Goal: Task Accomplishment & Management: Manage account settings

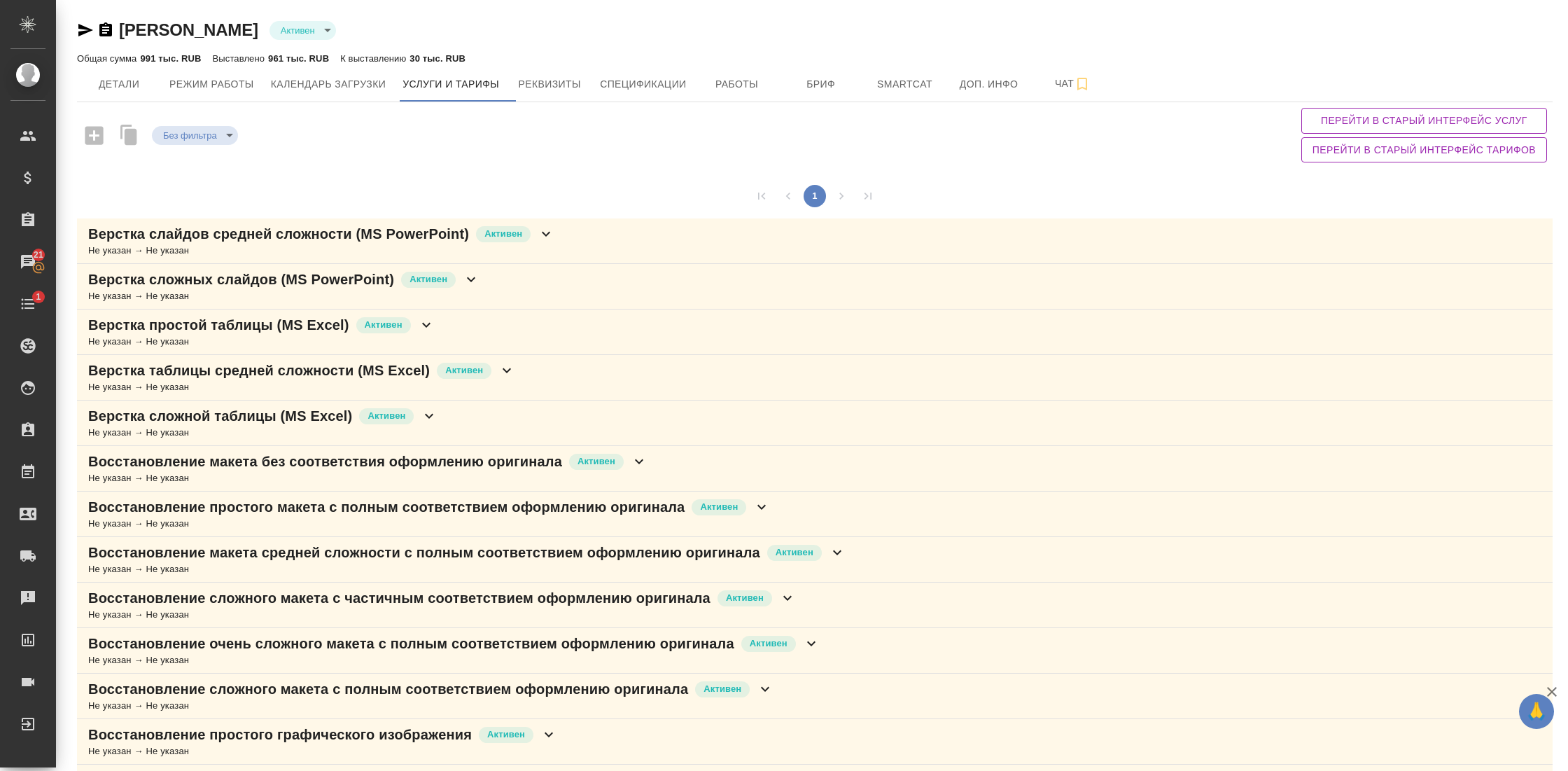
scroll to position [584, 0]
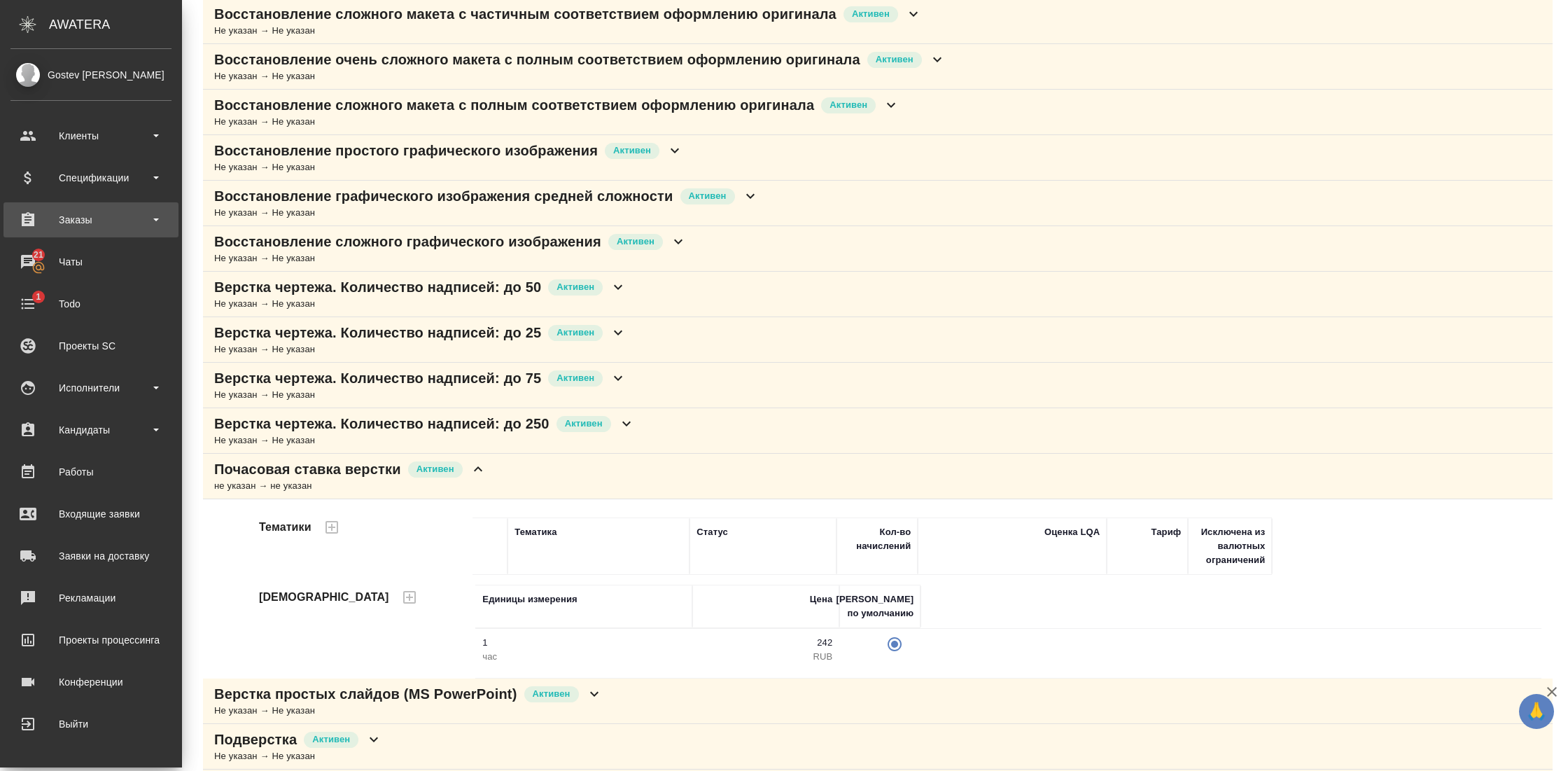
click at [94, 224] on div "Заказы" at bounding box center [91, 219] width 161 height 21
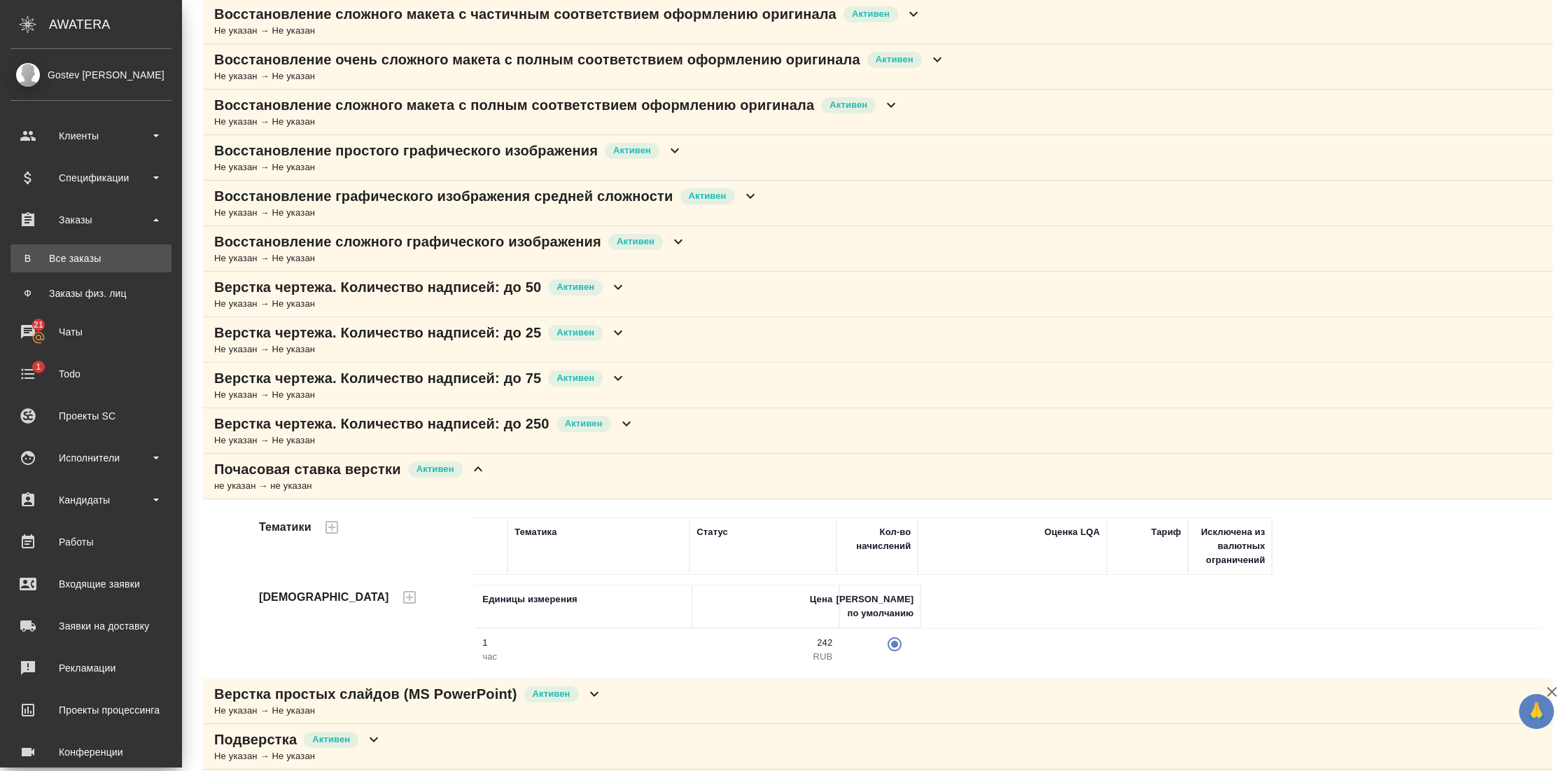
click at [94, 262] on div "Все заказы" at bounding box center [91, 259] width 147 height 14
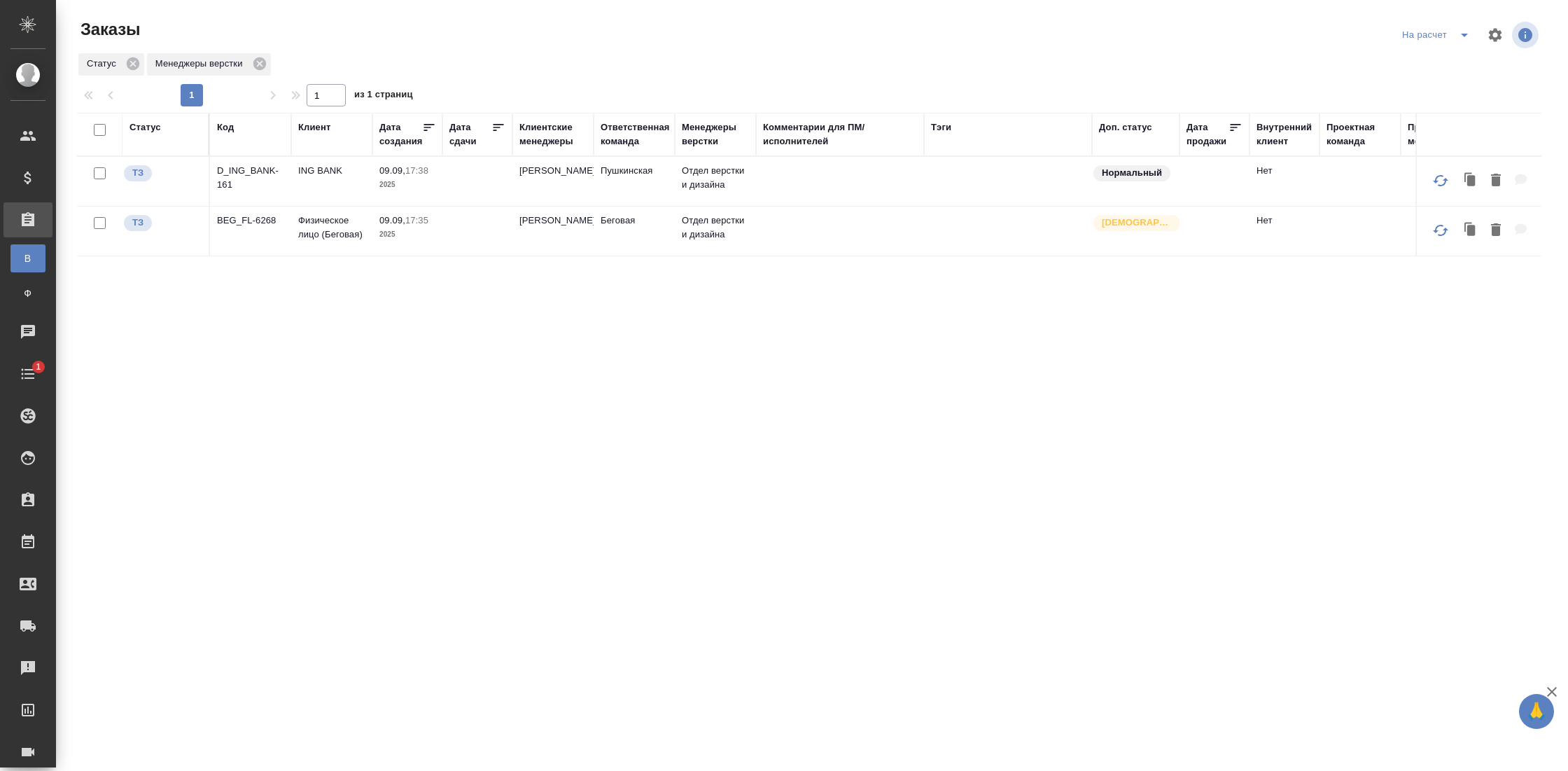
click at [1462, 40] on icon "split button" at bounding box center [1464, 35] width 17 height 17
click at [1405, 85] on li "Внутренние" at bounding box center [1437, 86] width 134 height 23
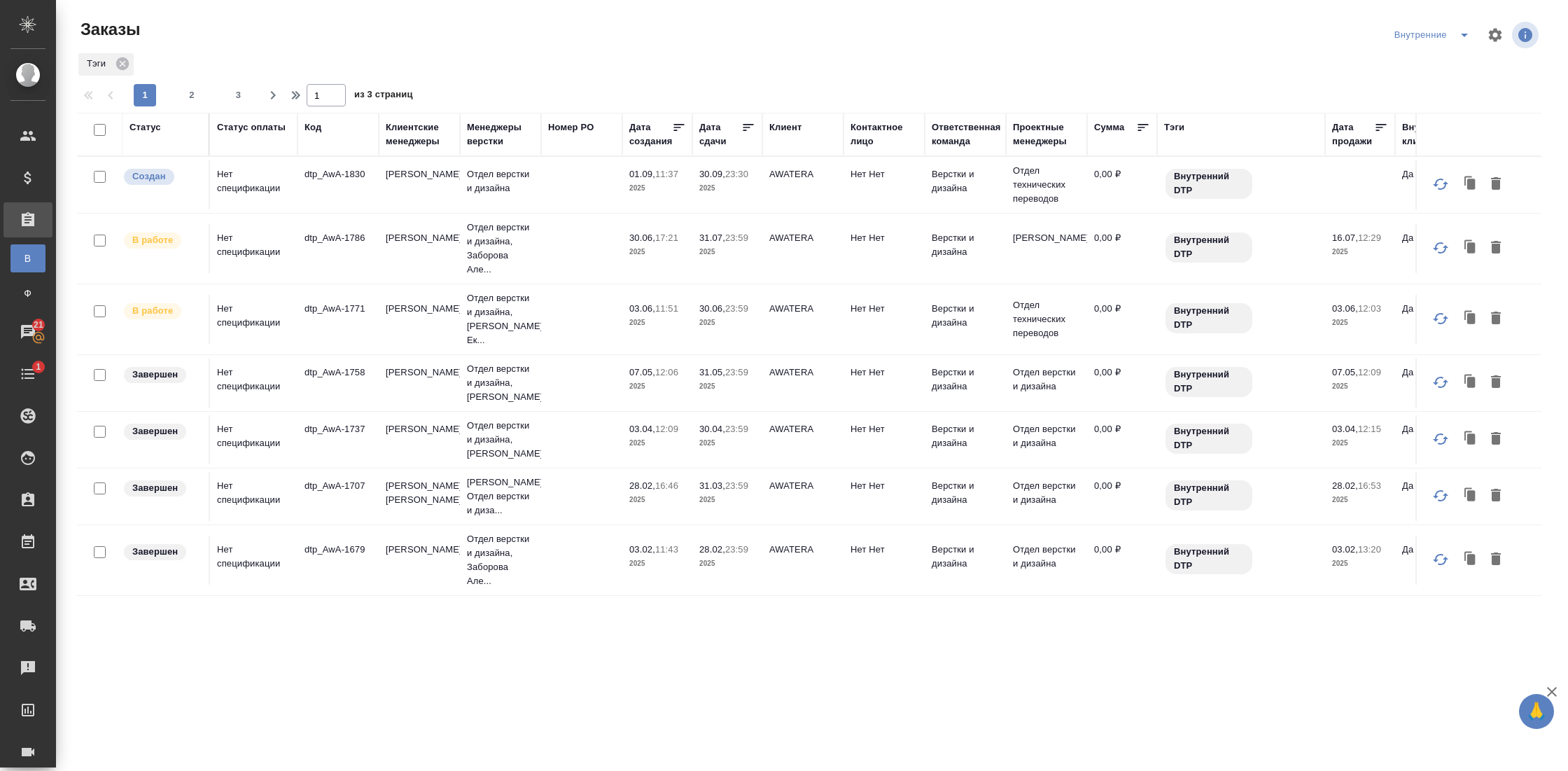
click at [240, 321] on td "Нет спецификации" at bounding box center [254, 318] width 87 height 49
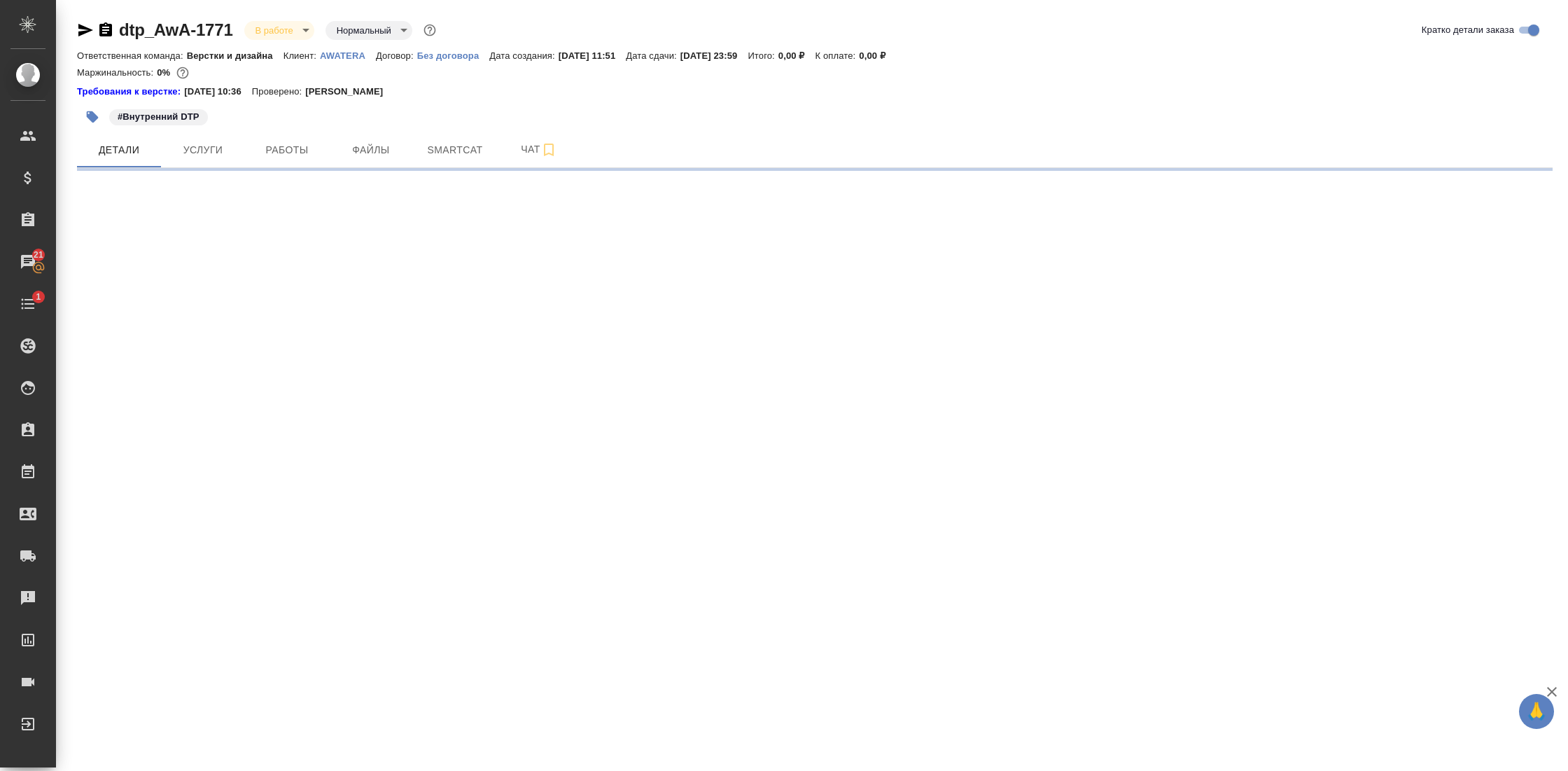
select select "RU"
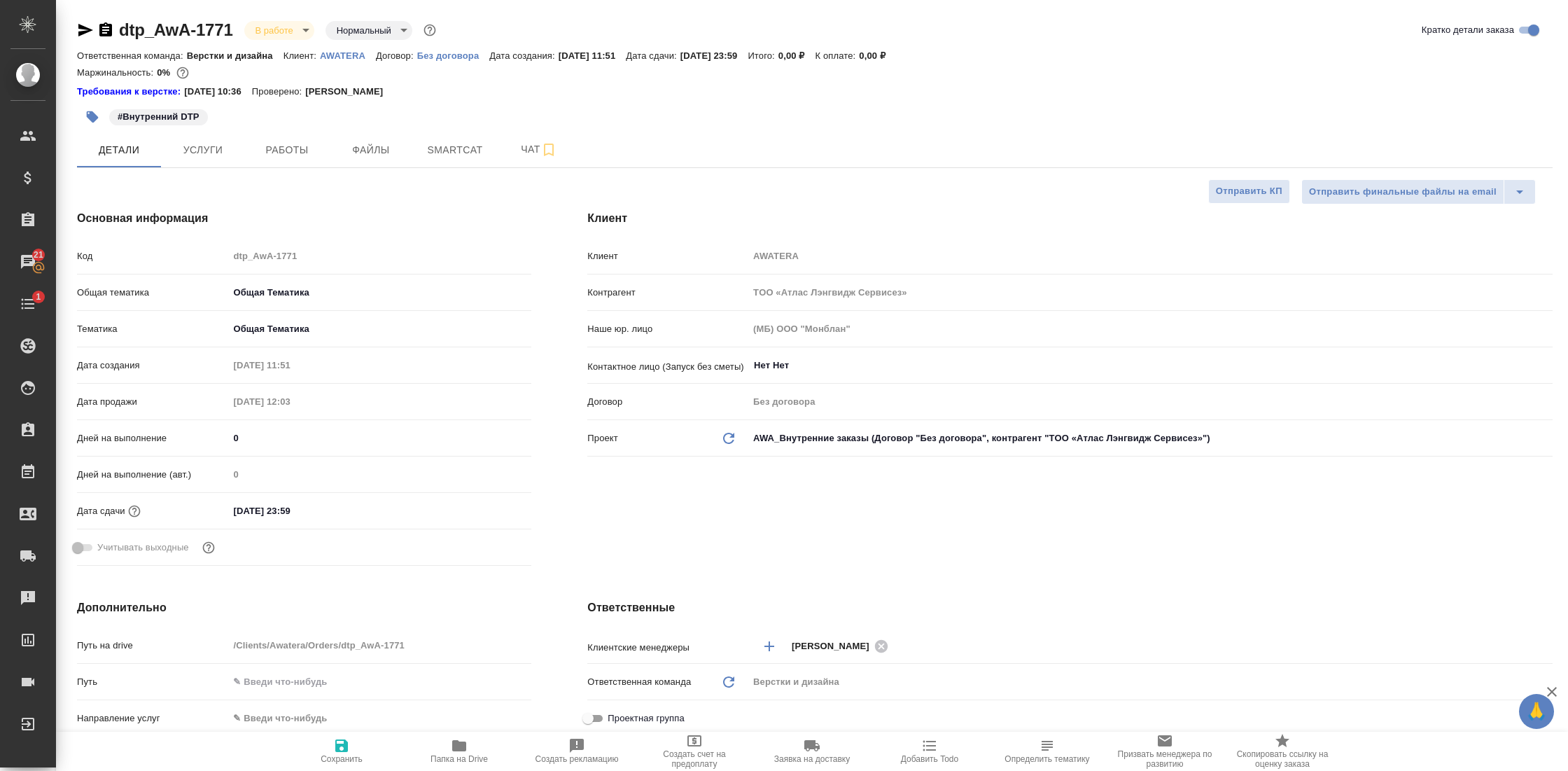
type textarea "x"
click at [283, 147] on span "Работы" at bounding box center [287, 150] width 68 height 18
select select "RU"
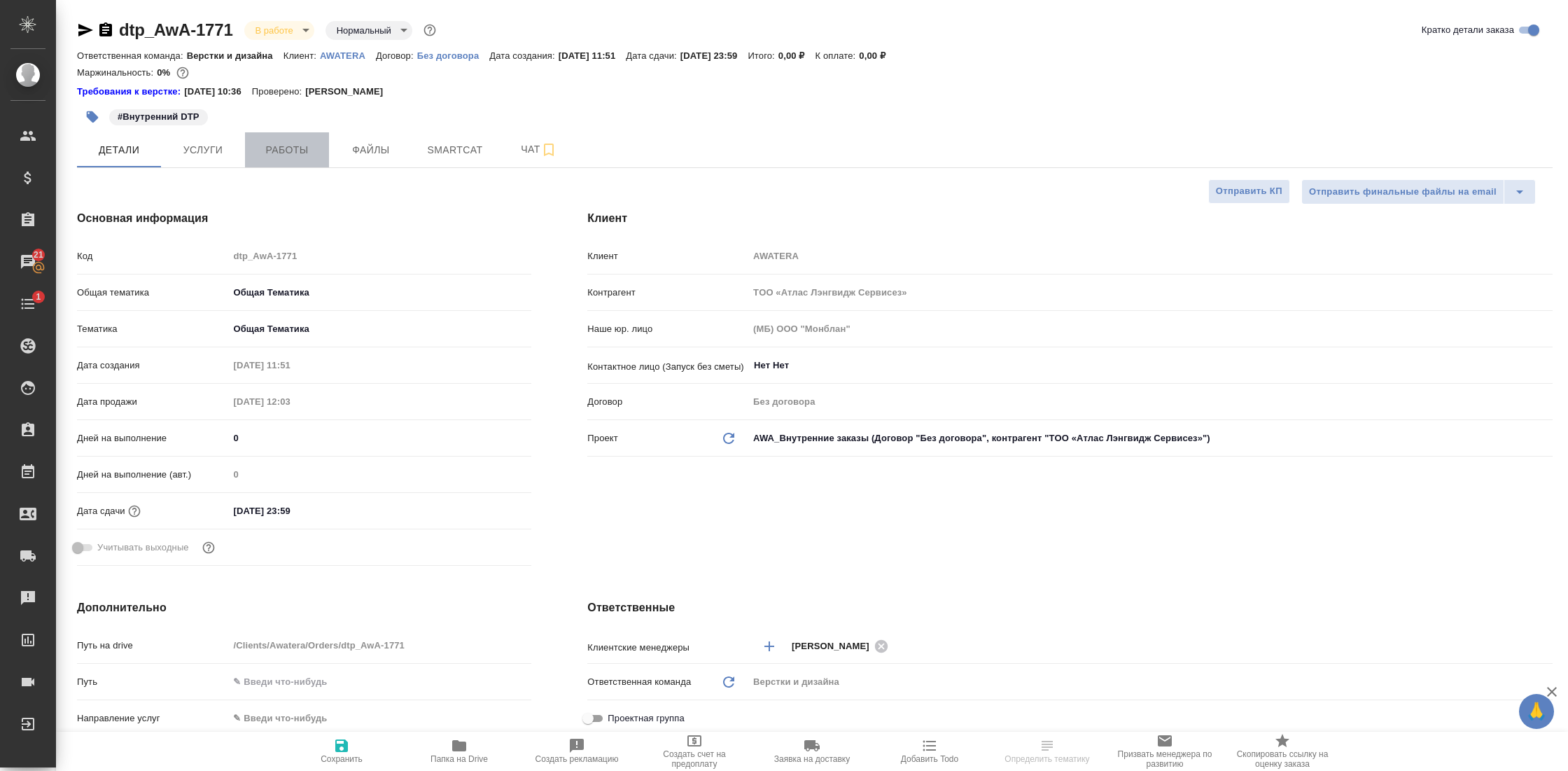
click at [285, 139] on button "Работы" at bounding box center [286, 149] width 84 height 35
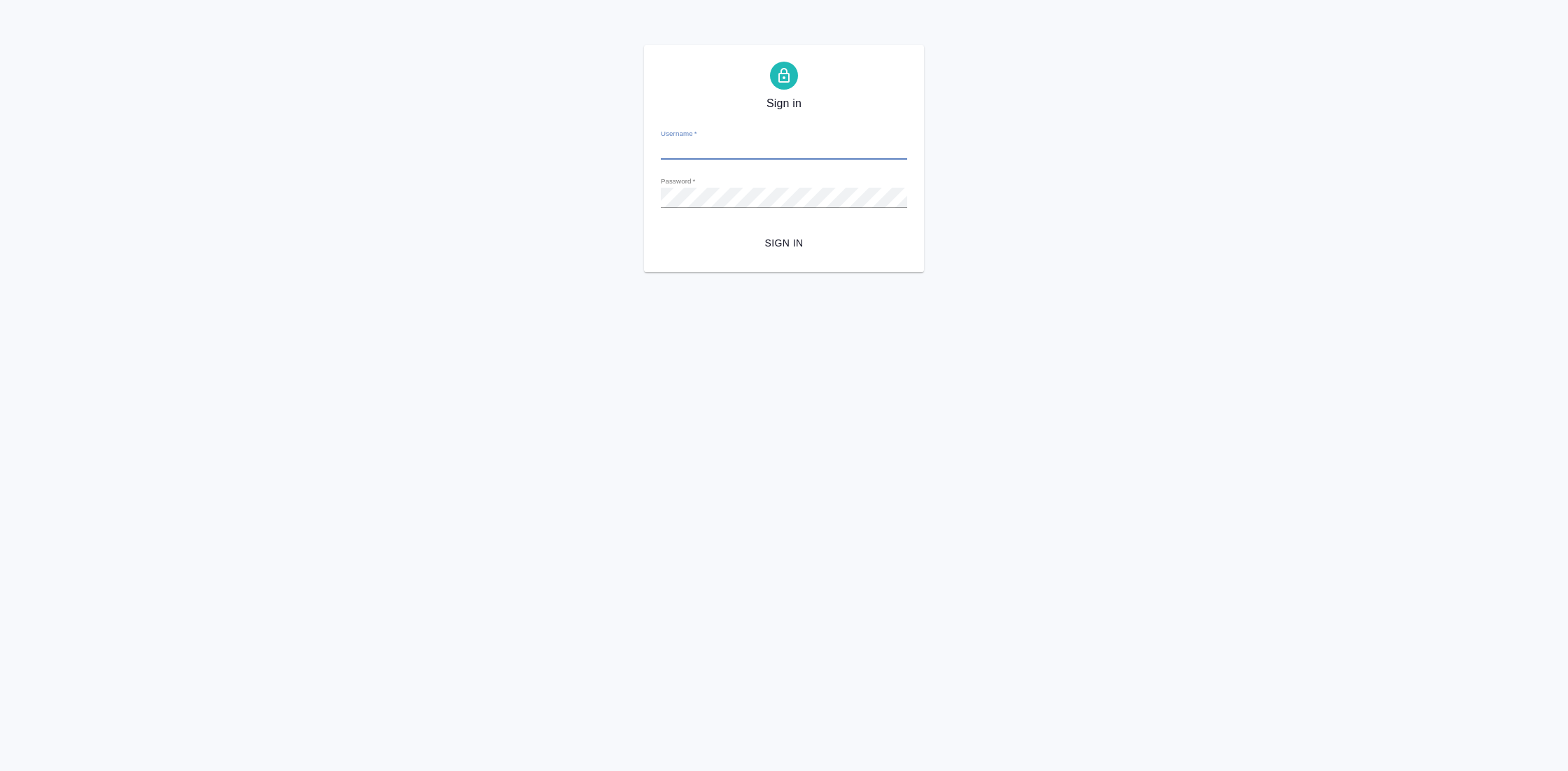
type input "[EMAIL_ADDRESS][DOMAIN_NAME]"
click at [772, 236] on span "Sign in" at bounding box center [784, 244] width 224 height 18
type input "[EMAIL_ADDRESS][DOMAIN_NAME]"
click at [793, 238] on span "Sign in" at bounding box center [784, 244] width 224 height 18
type input "[EMAIL_ADDRESS][DOMAIN_NAME]"
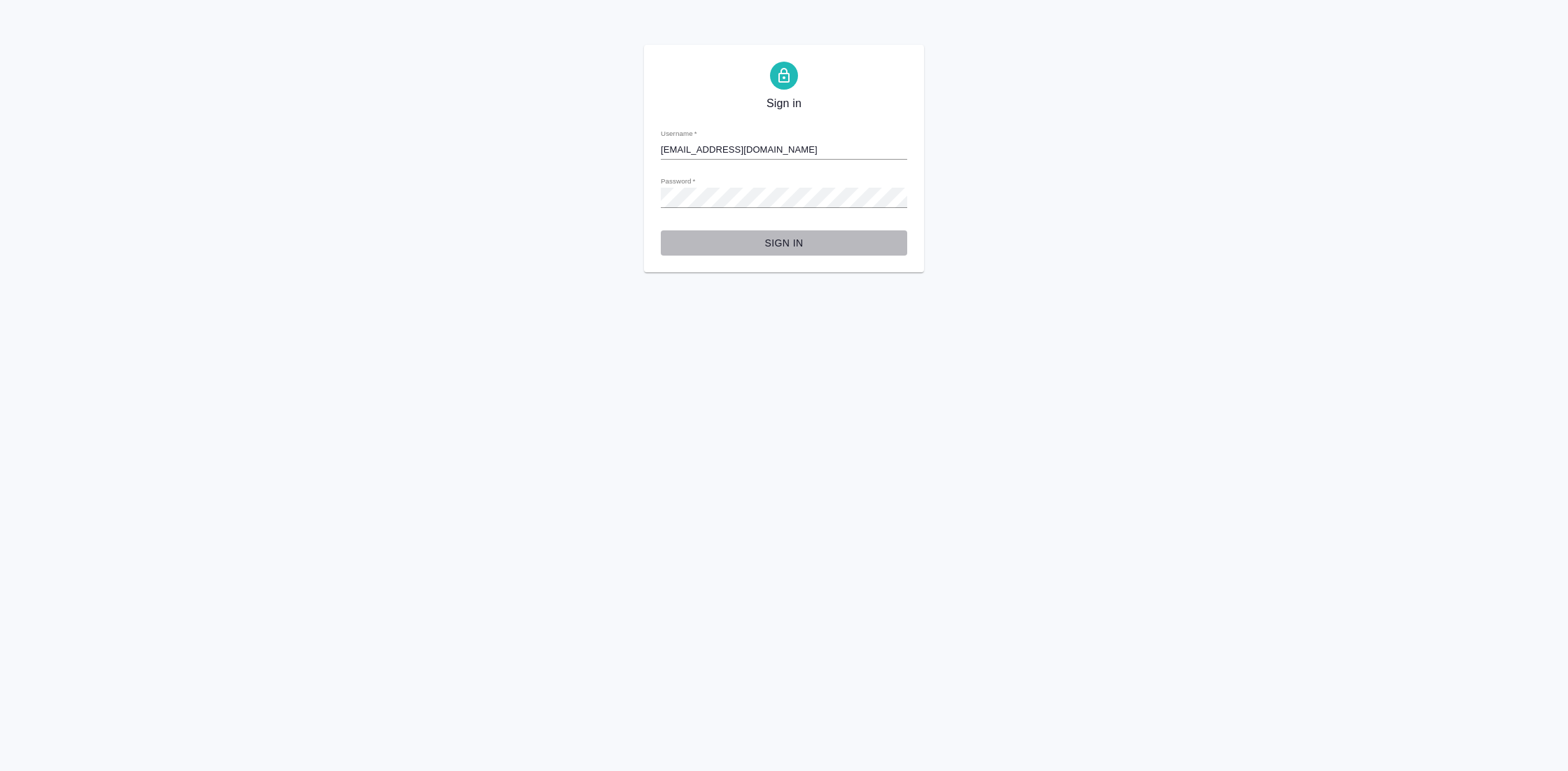
click at [784, 248] on span "Sign in" at bounding box center [784, 244] width 224 height 18
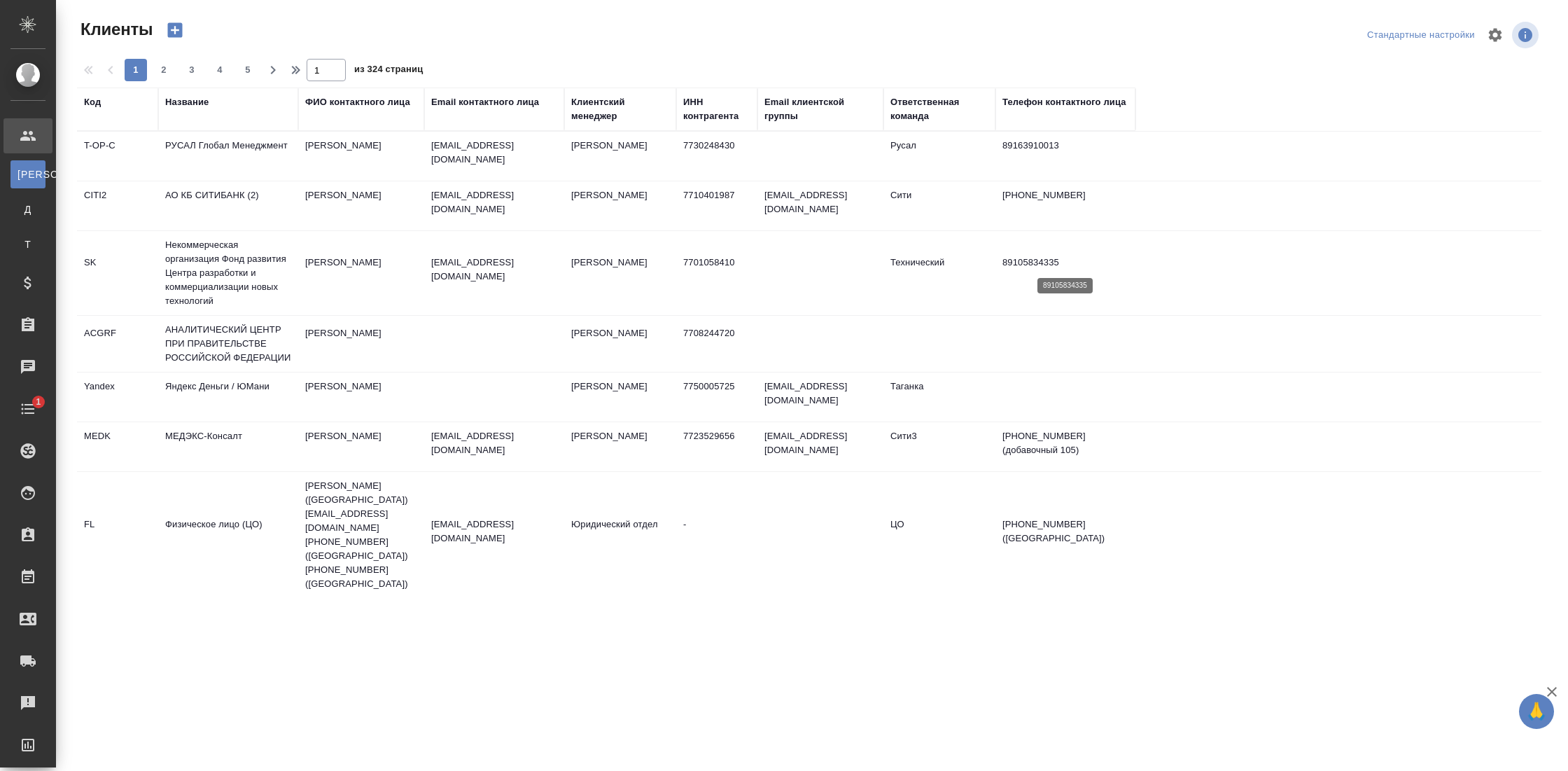
select select "RU"
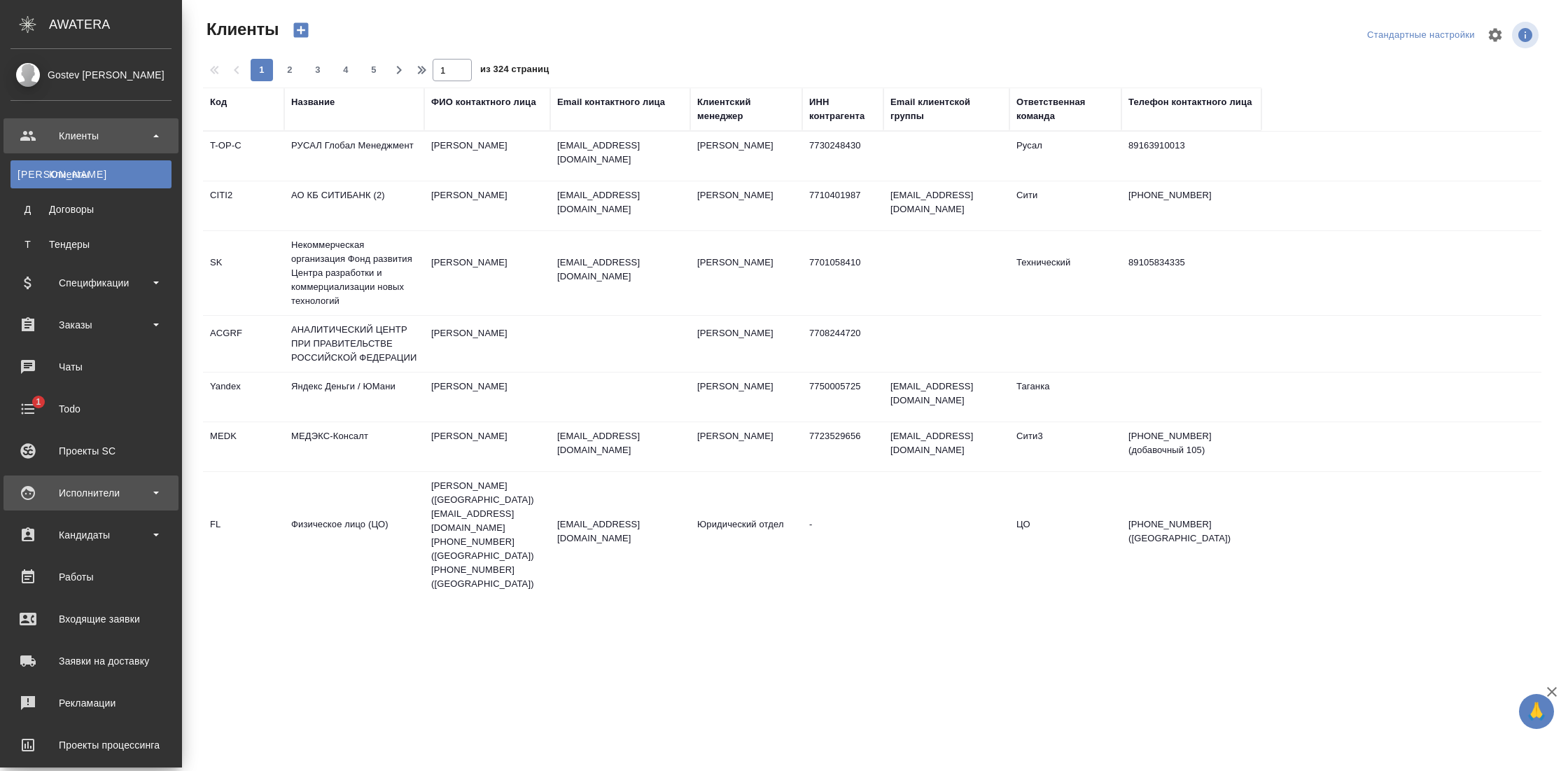
click at [98, 484] on div "Исполнители" at bounding box center [91, 492] width 161 height 21
select select "RU"
click at [86, 337] on div "Заказы" at bounding box center [91, 324] width 175 height 35
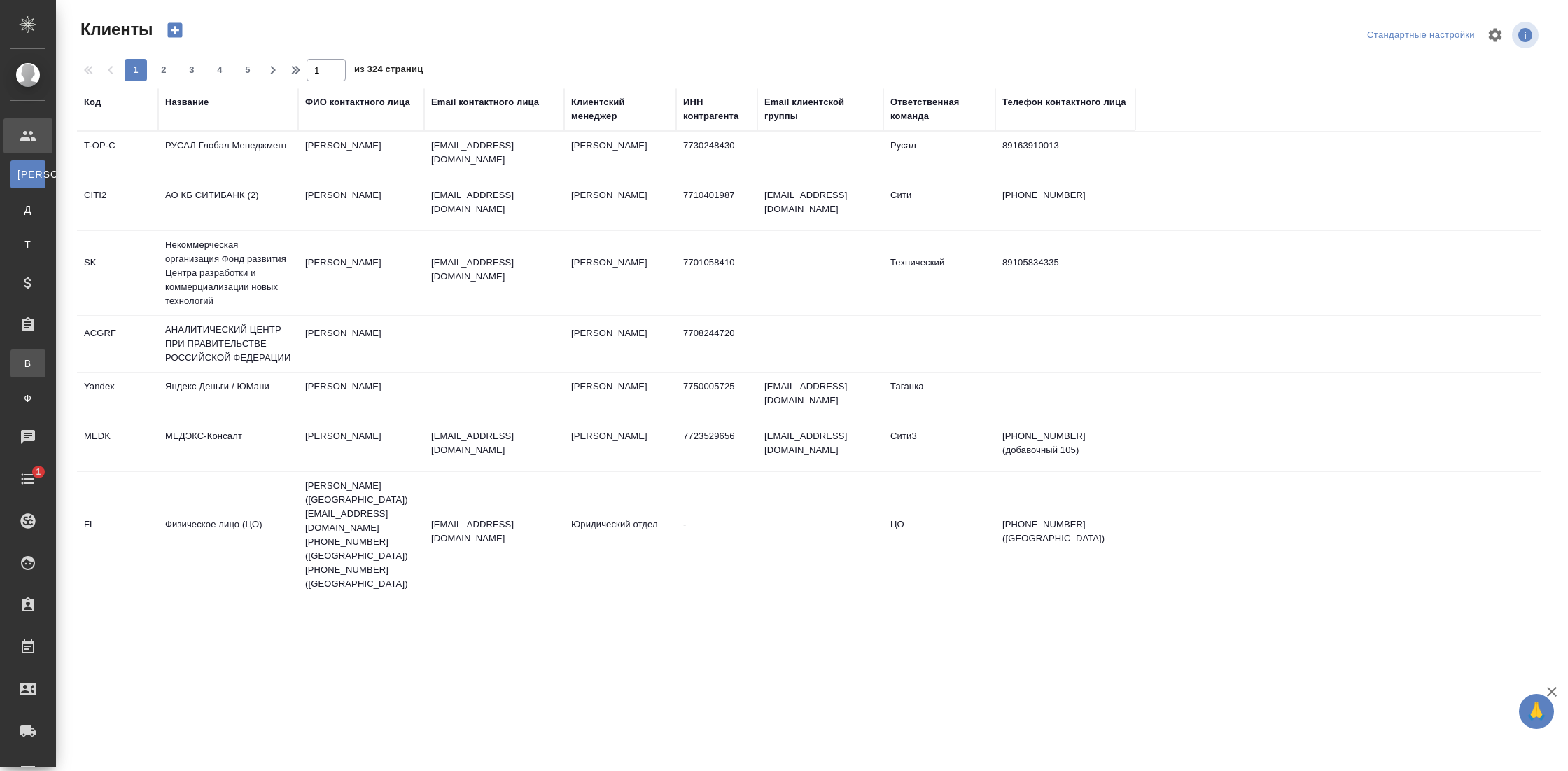
click at [21, 365] on div "Все заказы" at bounding box center [10, 363] width 21 height 14
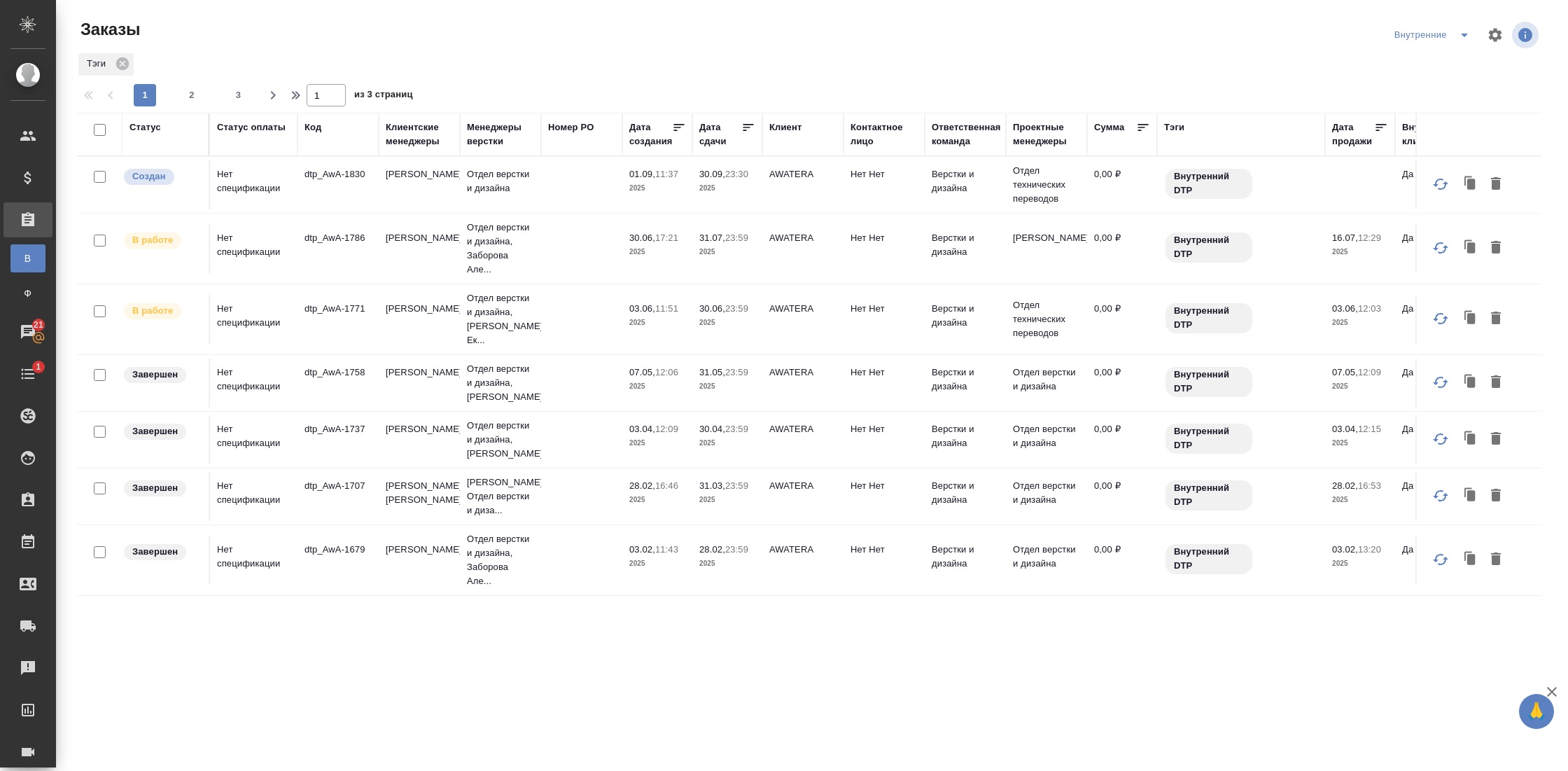
click at [325, 323] on td "dtp_AwA-1771" at bounding box center [338, 318] width 82 height 49
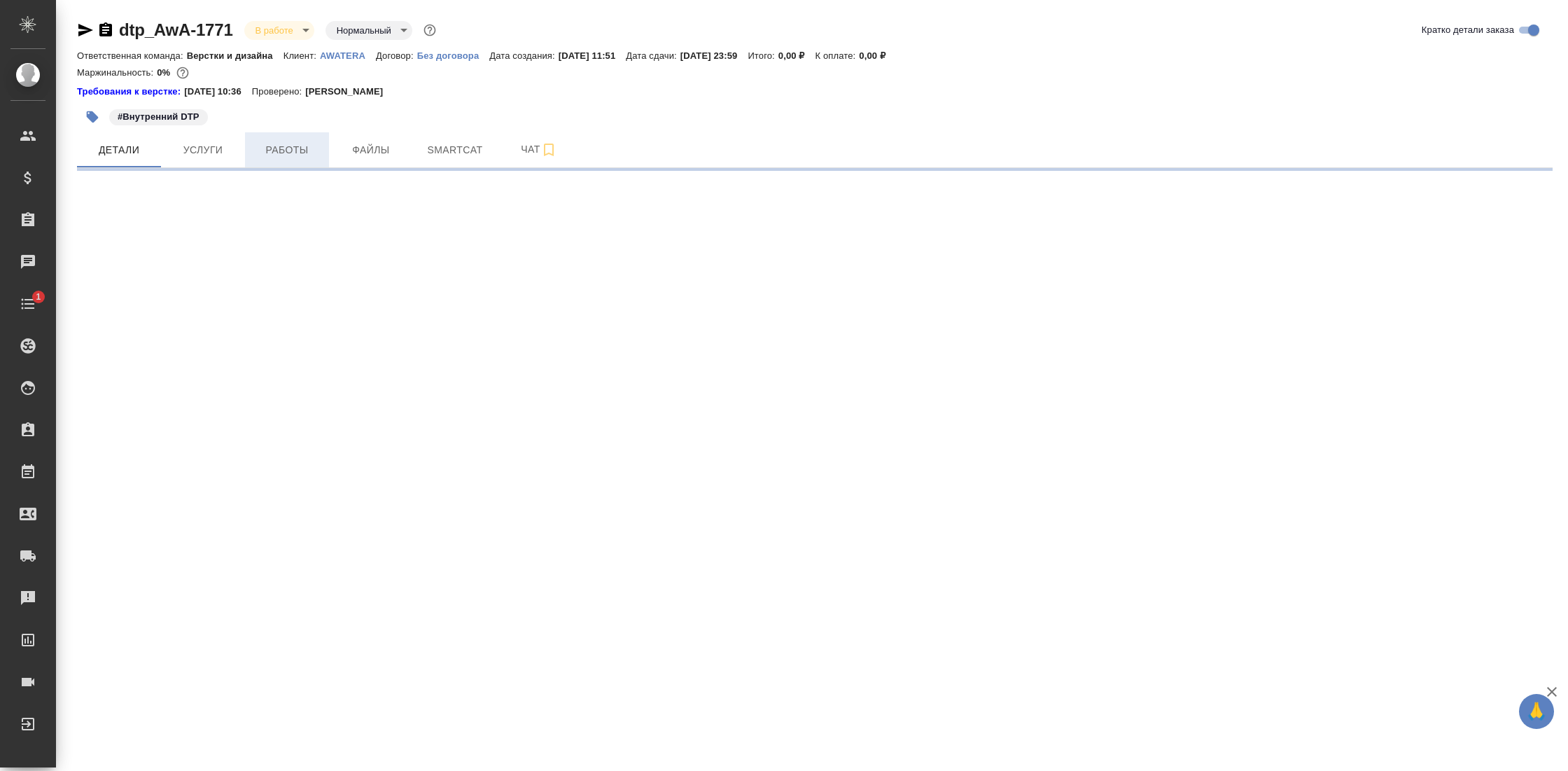
click at [296, 141] on span "Работы" at bounding box center [287, 150] width 68 height 18
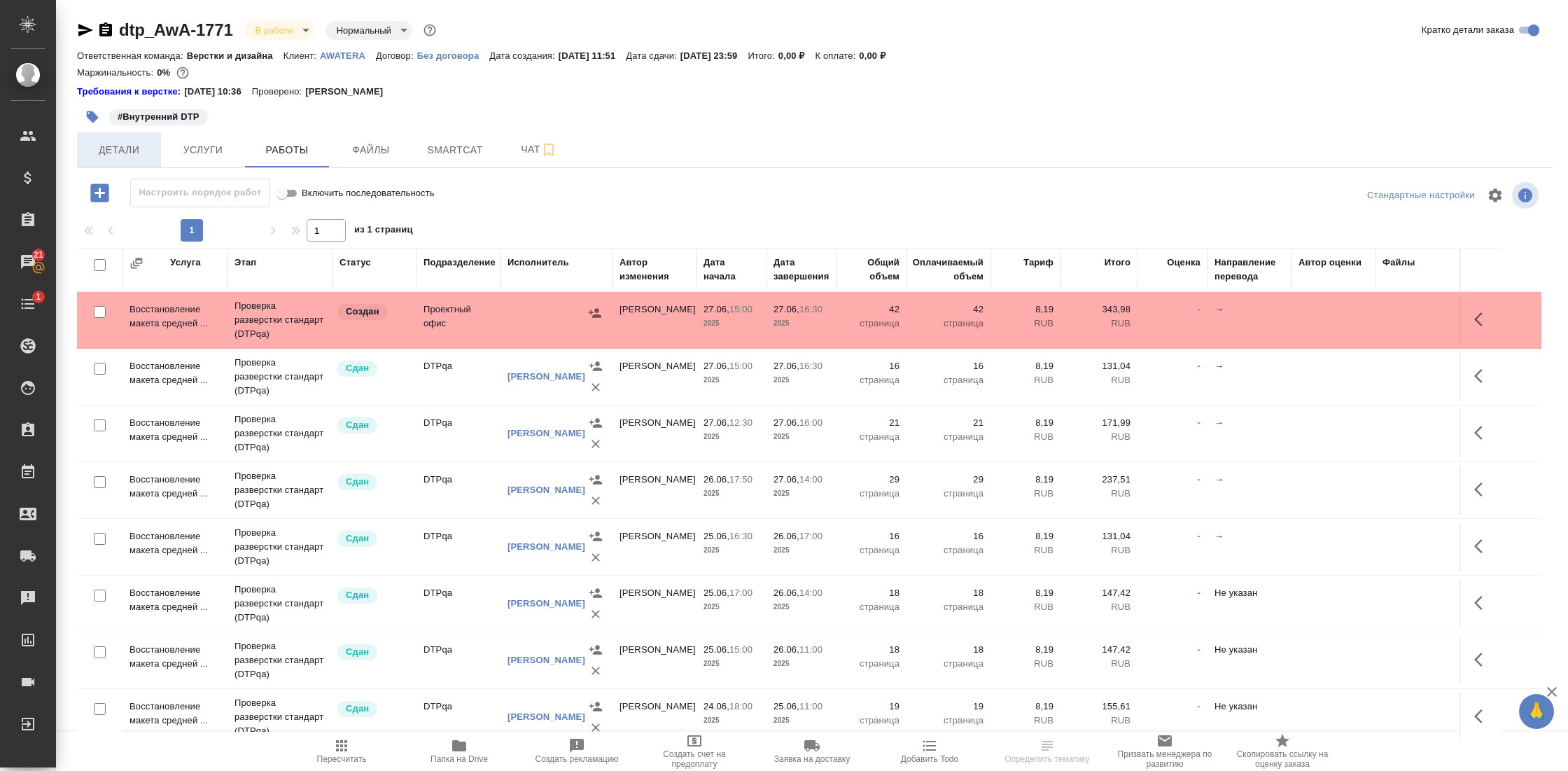
click at [128, 146] on span "Детали" at bounding box center [119, 150] width 68 height 18
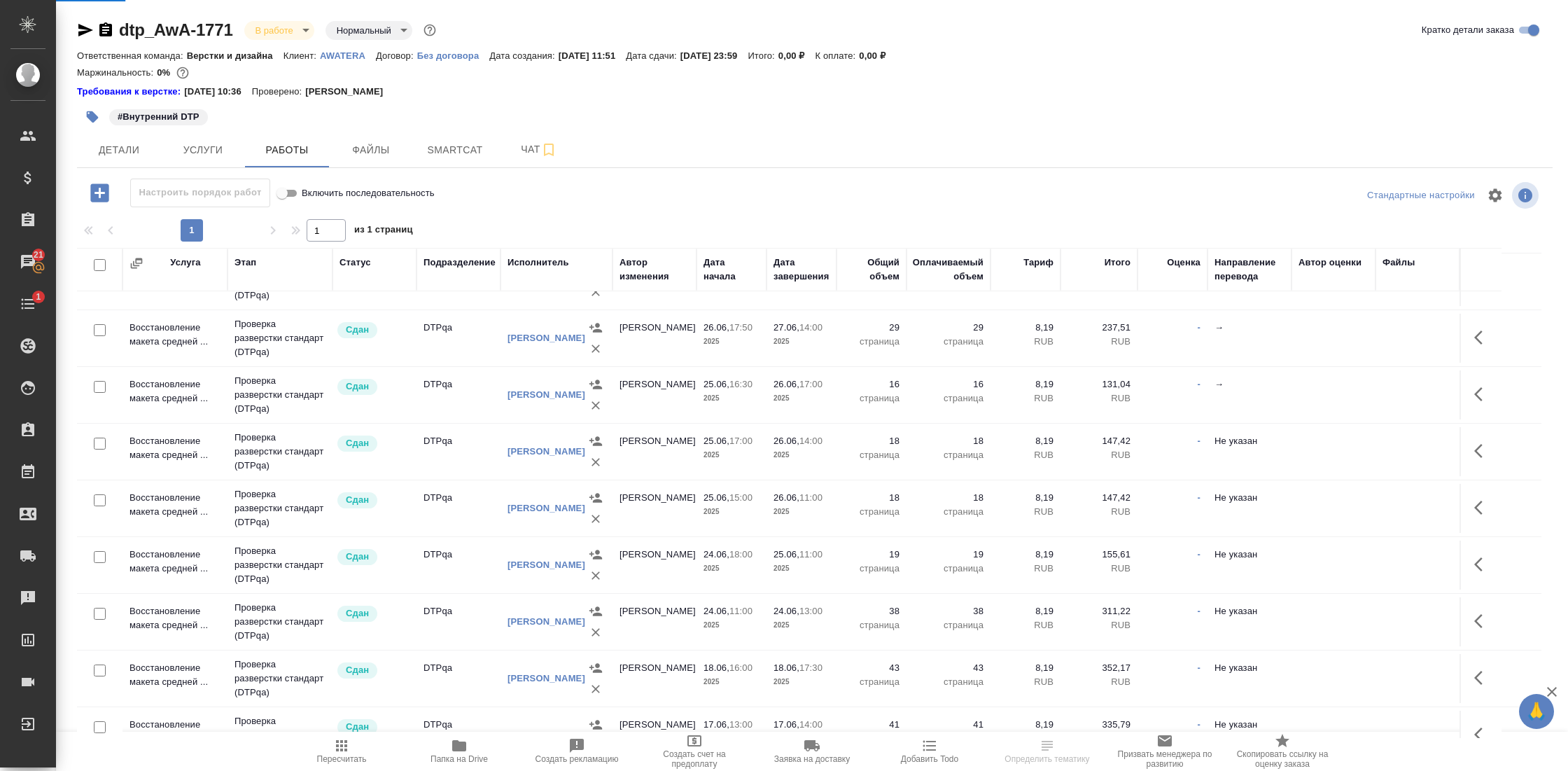
click at [126, 150] on span "Детали" at bounding box center [119, 150] width 68 height 18
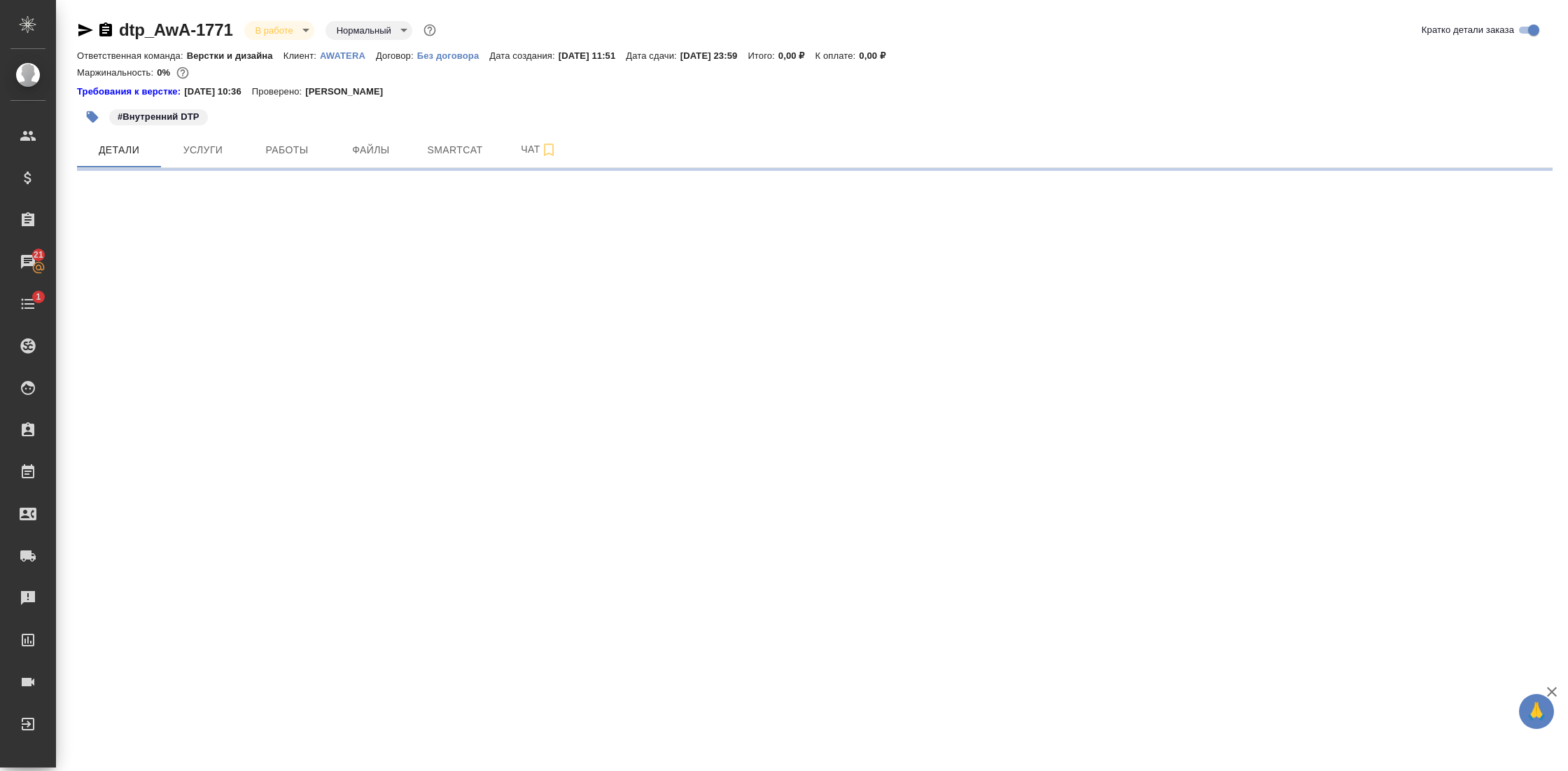
select select "RU"
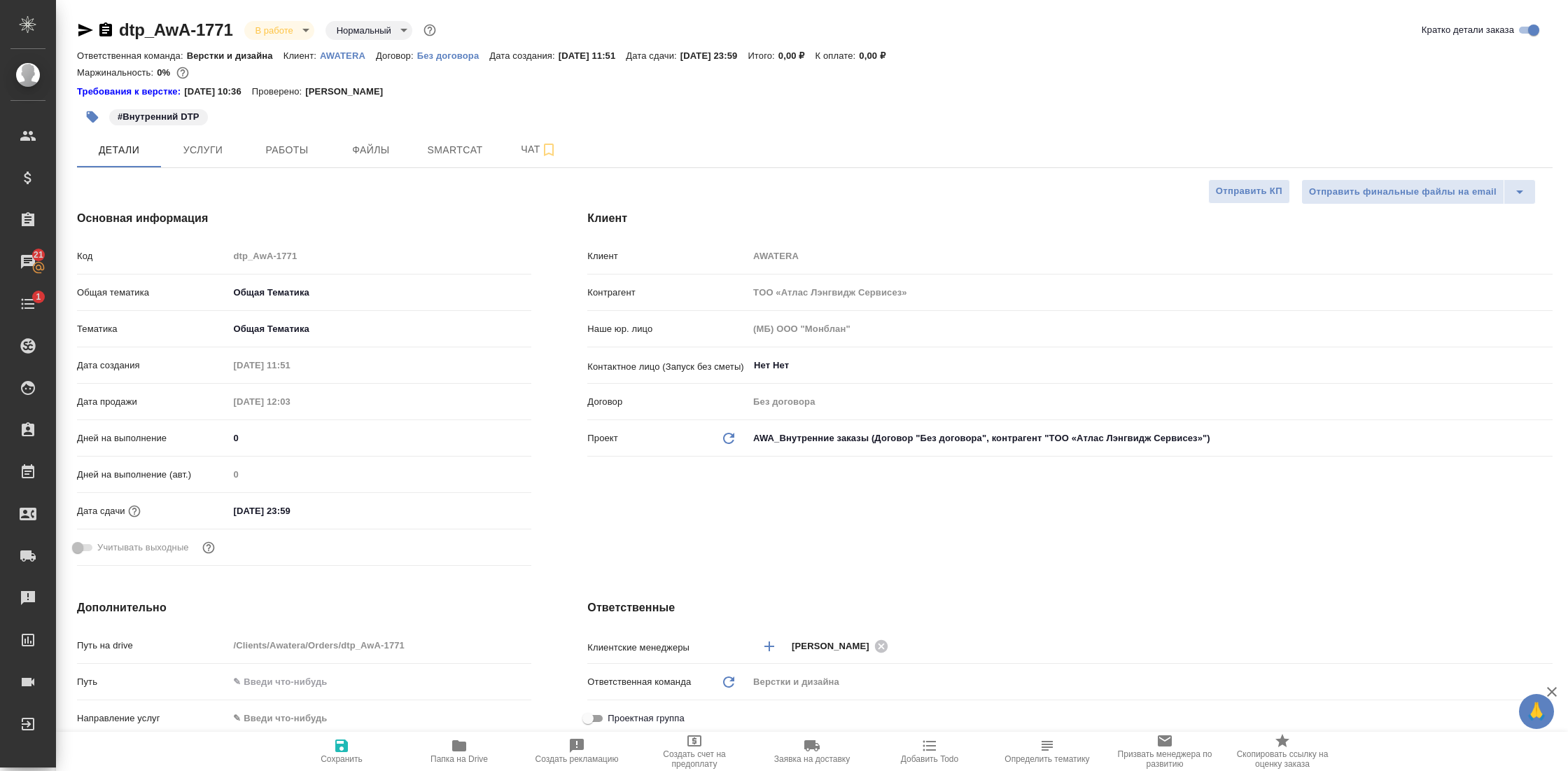
type textarea "x"
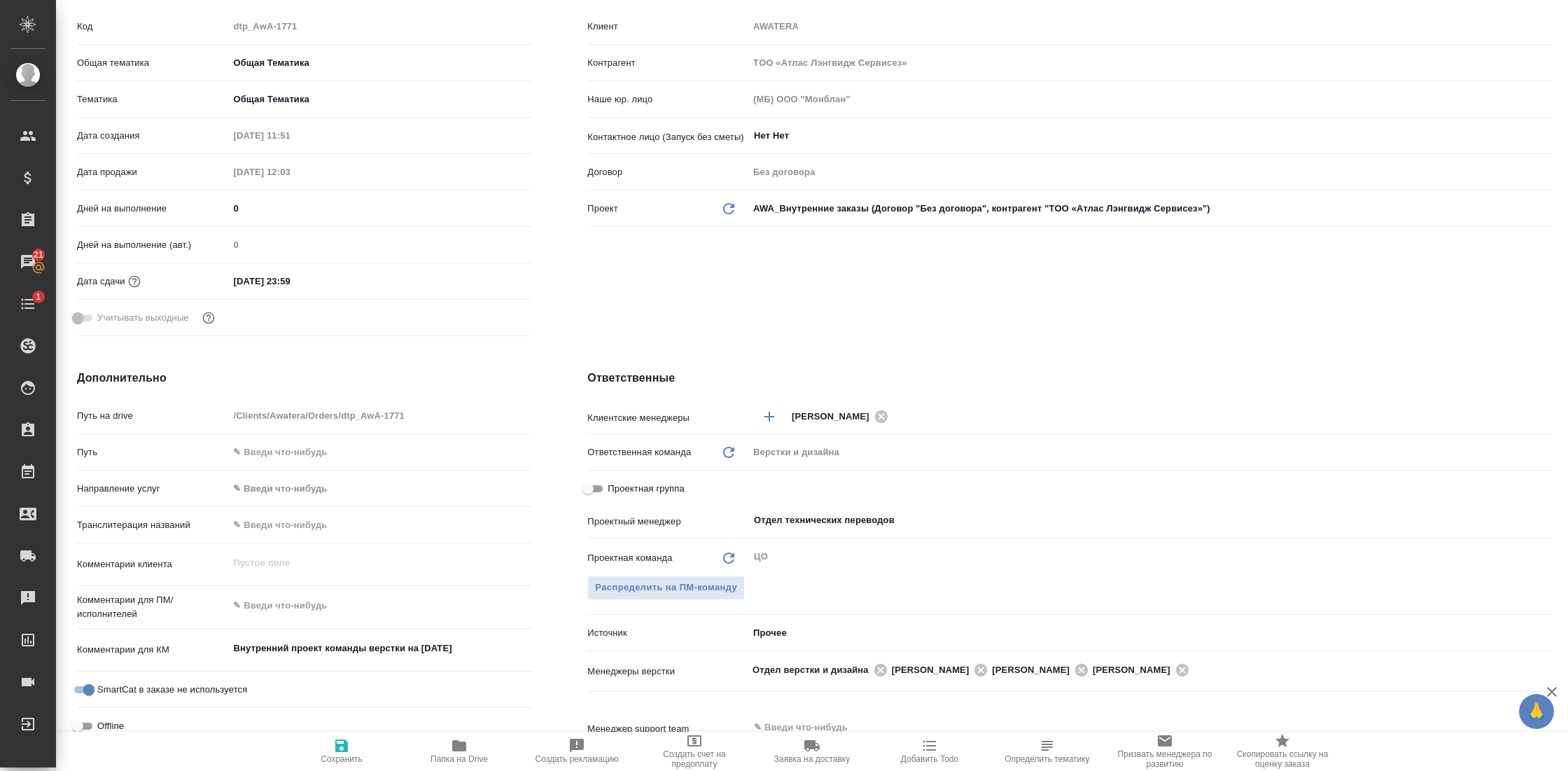
scroll to position [168, 0]
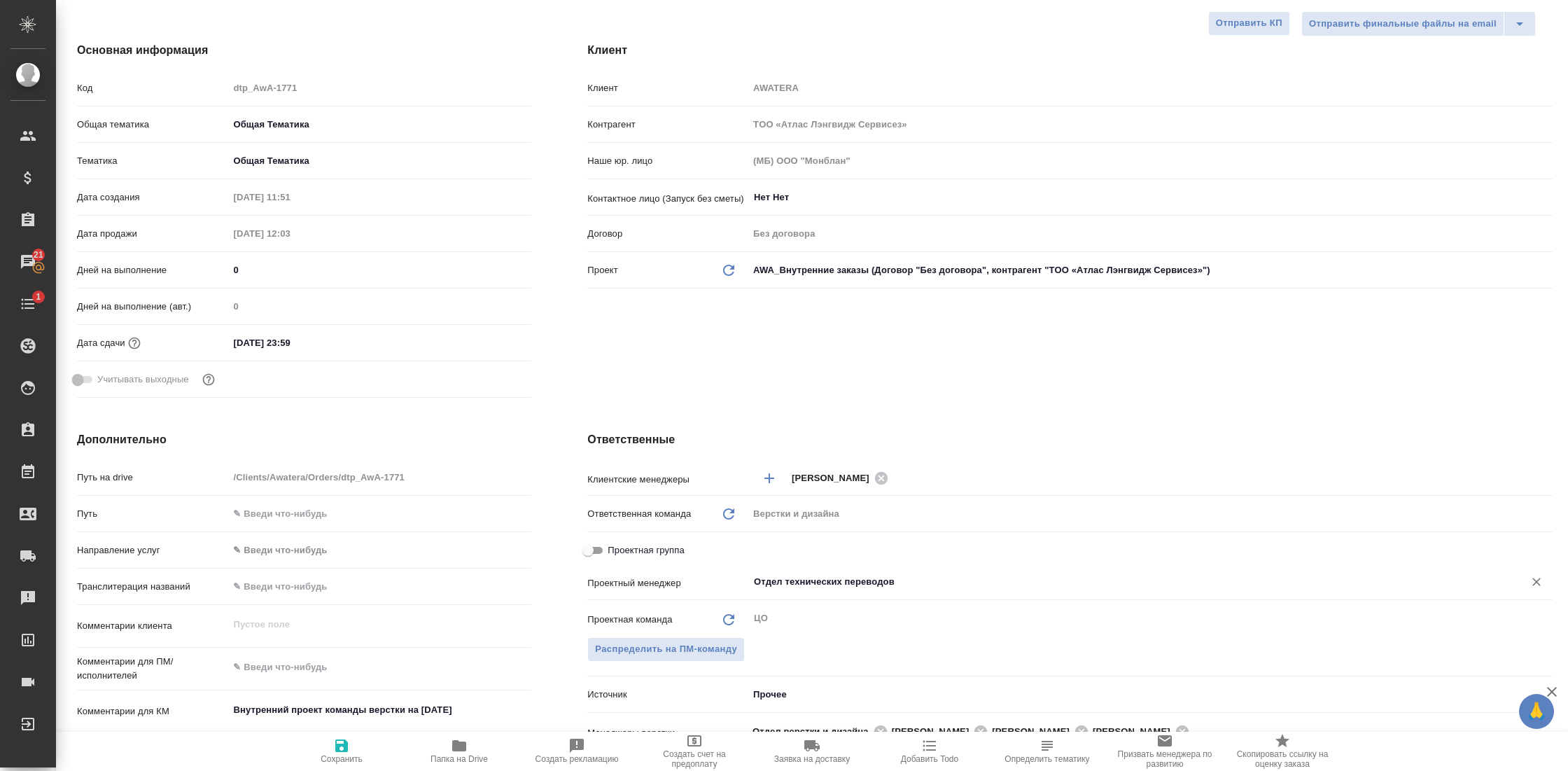
click at [925, 576] on input "Отдел технических переводов" at bounding box center [1127, 581] width 749 height 17
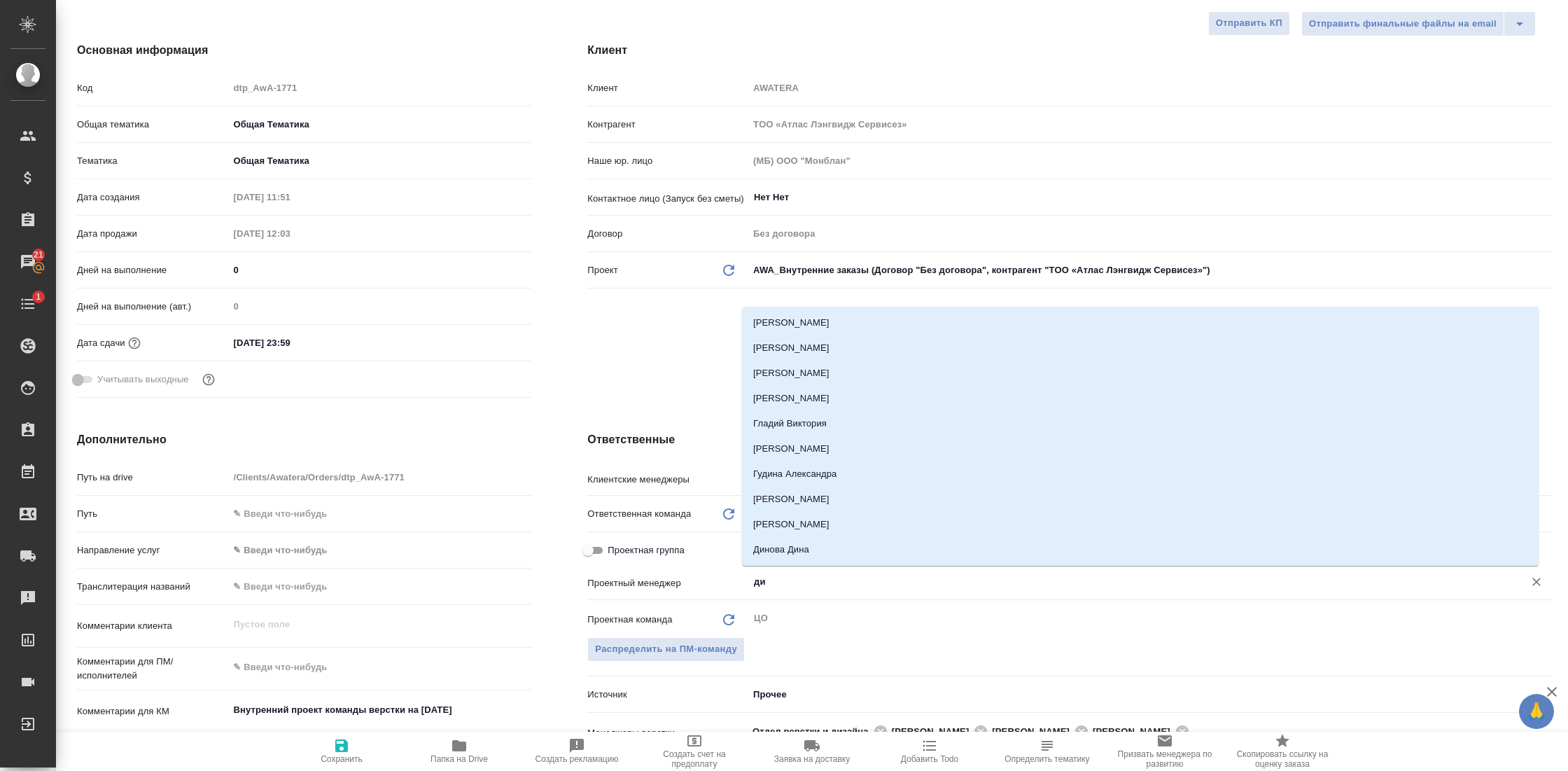
type input "диз"
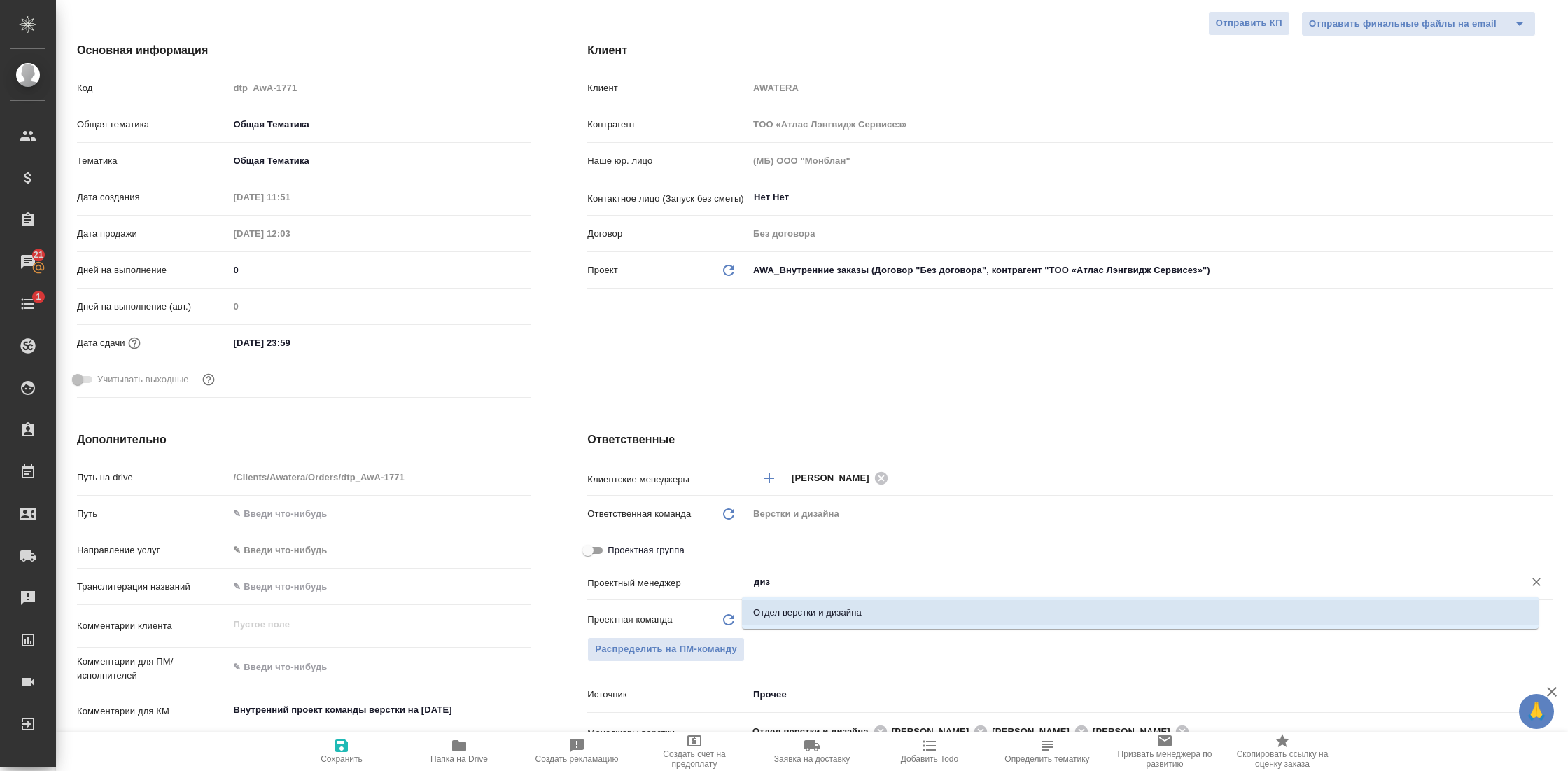
click at [838, 612] on li "Отдел верстки и дизайна" at bounding box center [1139, 612] width 796 height 25
type textarea "x"
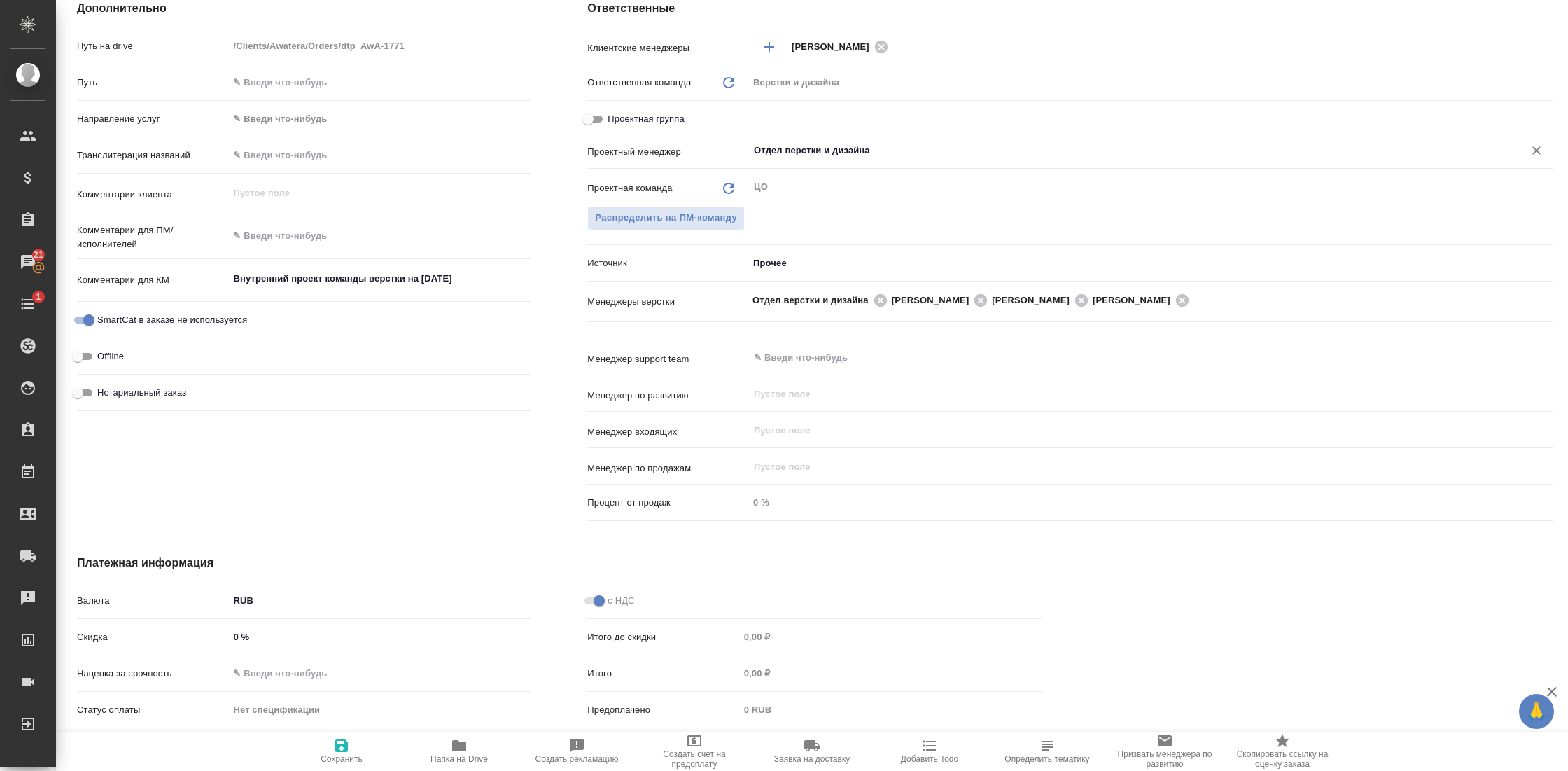
scroll to position [684, 0]
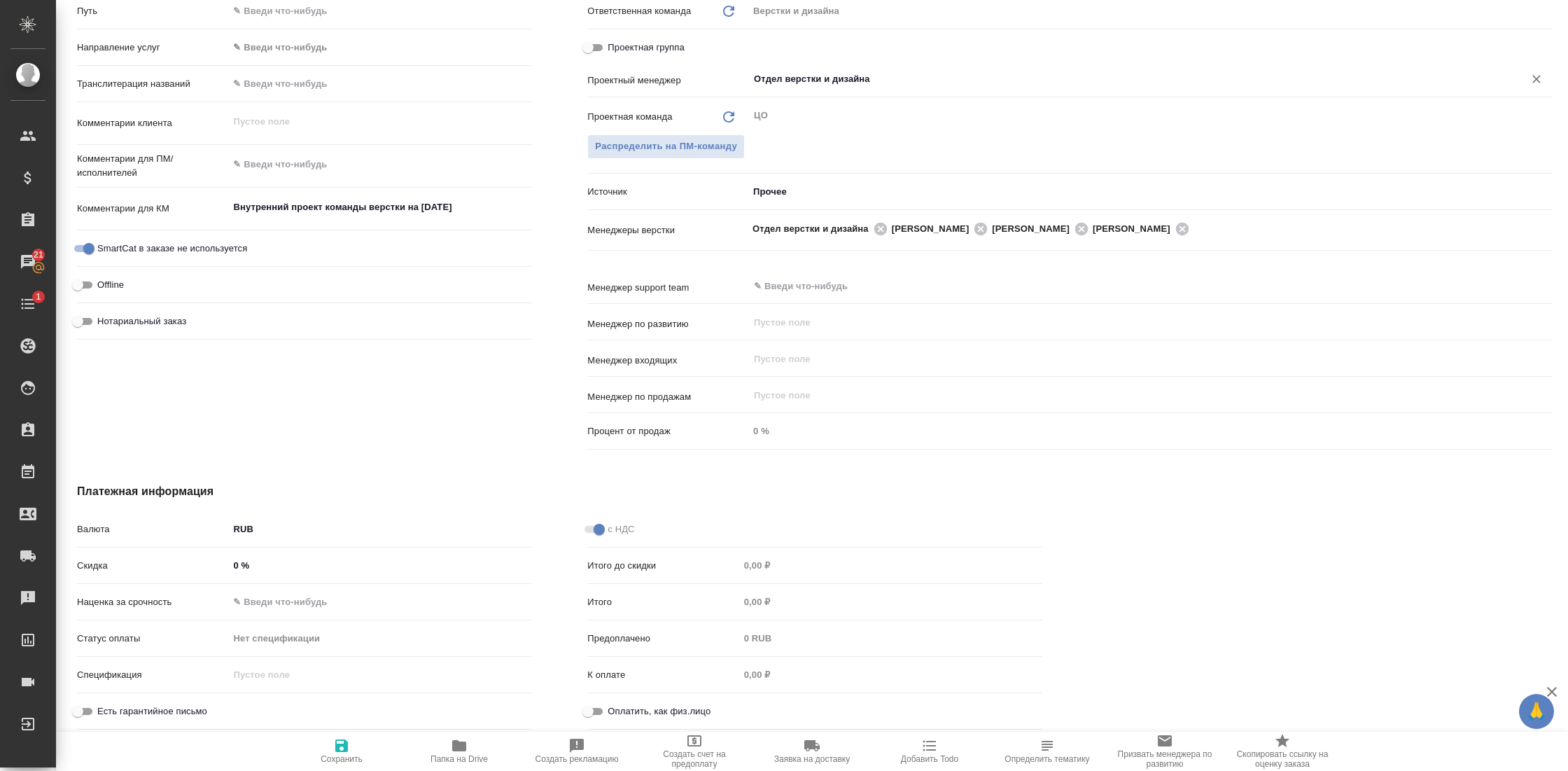
type input "Отдел верстки и дизайна"
click at [339, 749] on icon "button" at bounding box center [341, 745] width 13 height 13
type textarea "x"
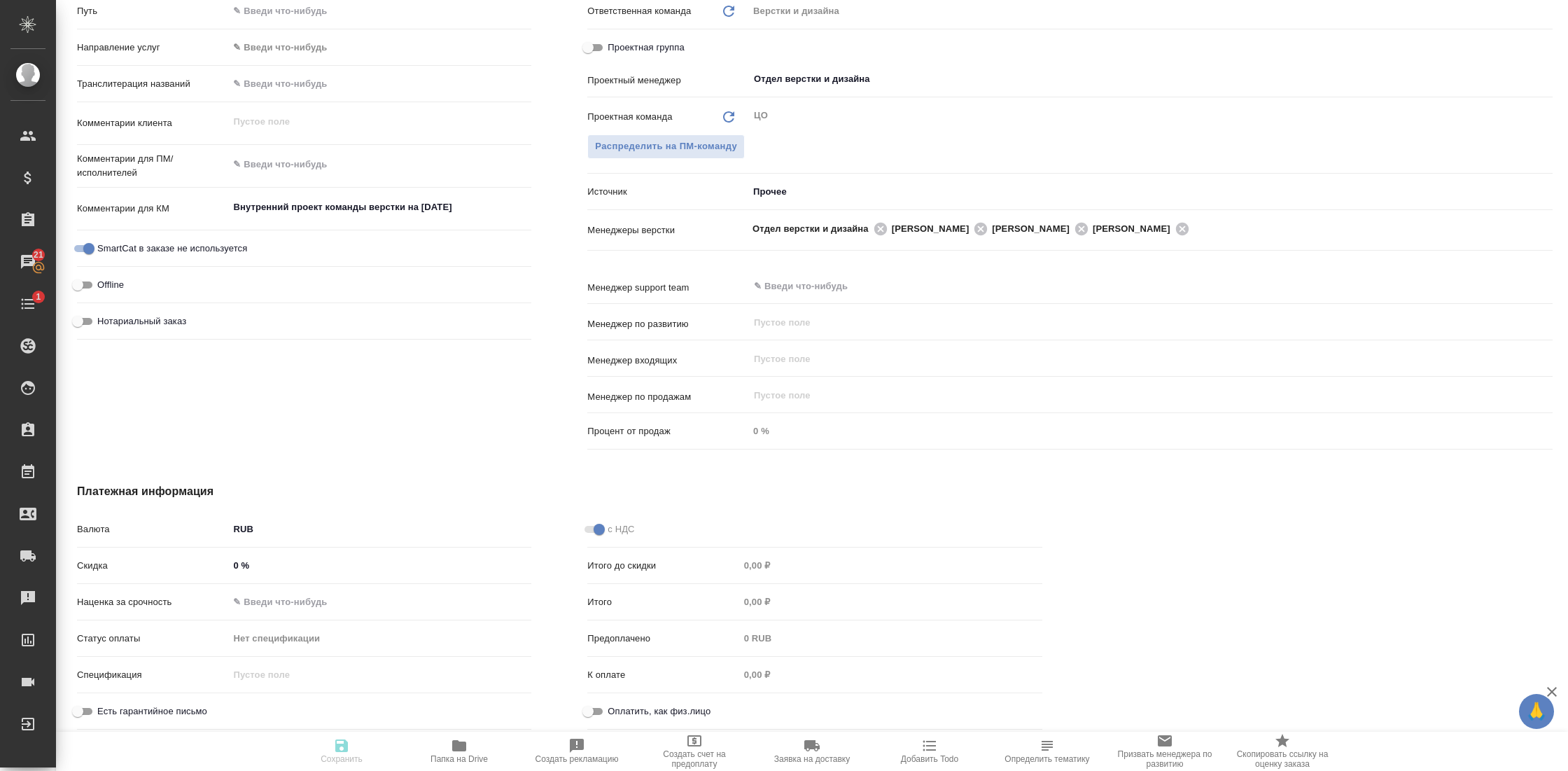
type textarea "x"
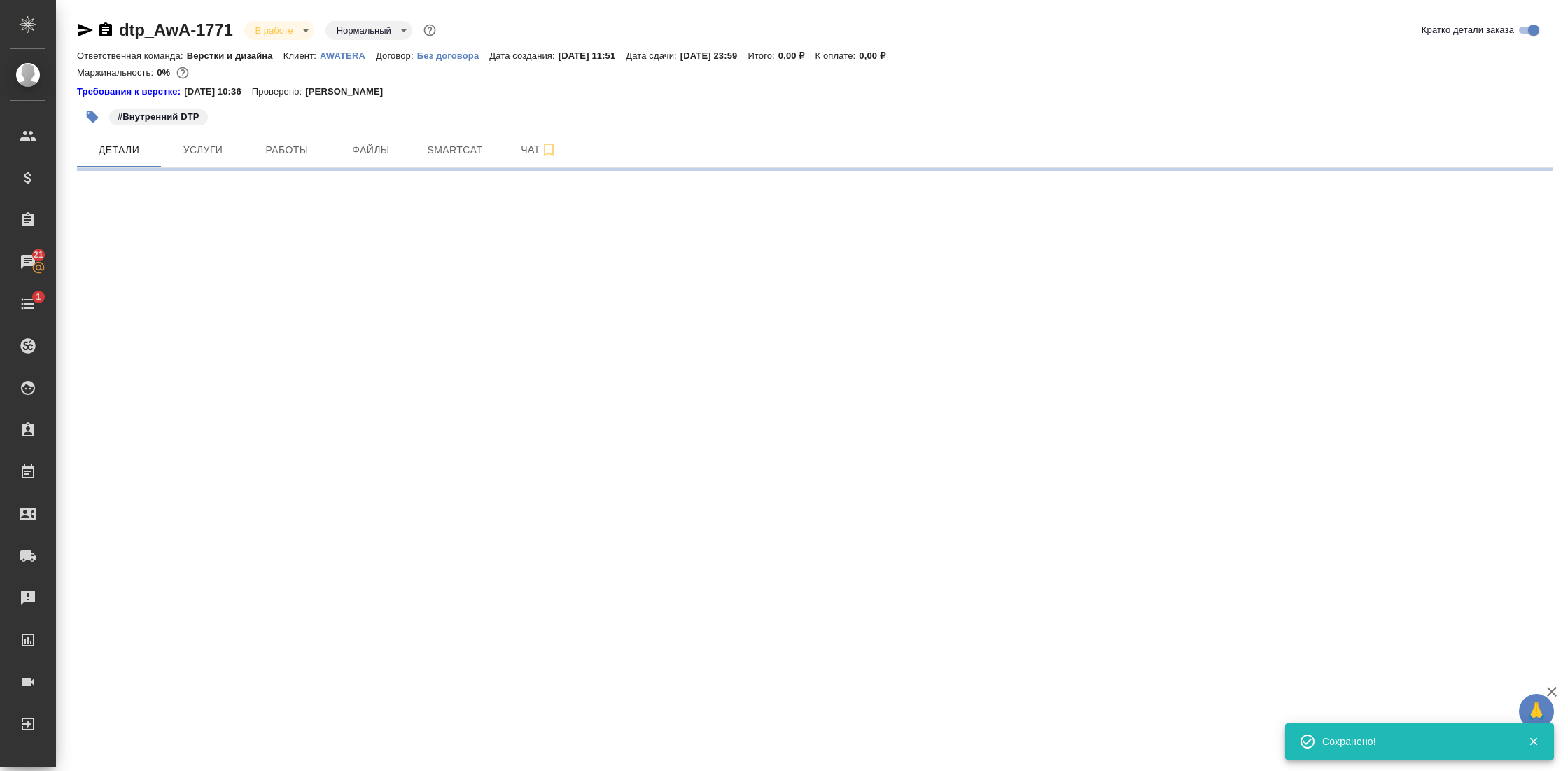
scroll to position [0, 0]
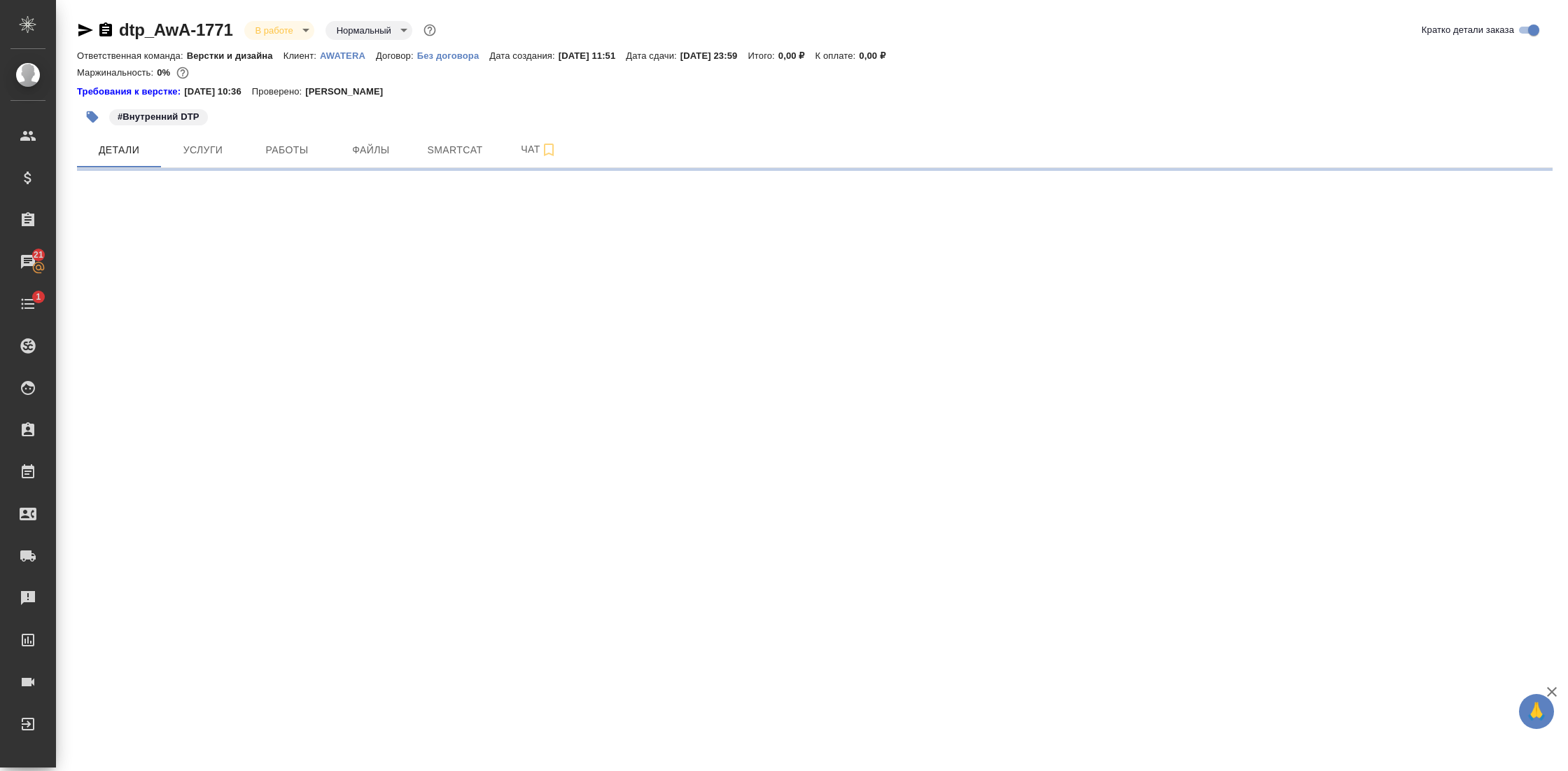
select select "RU"
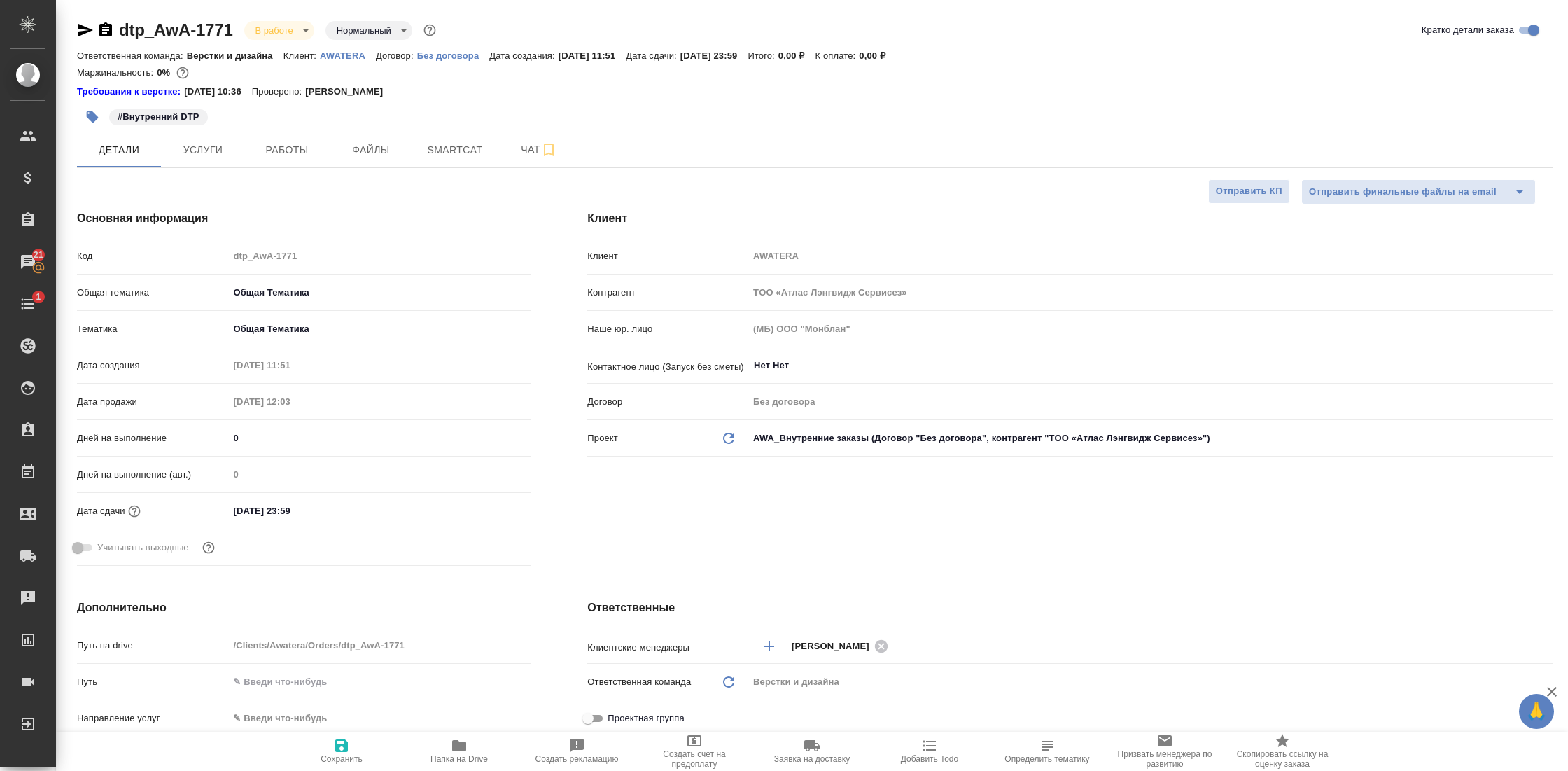
type textarea "x"
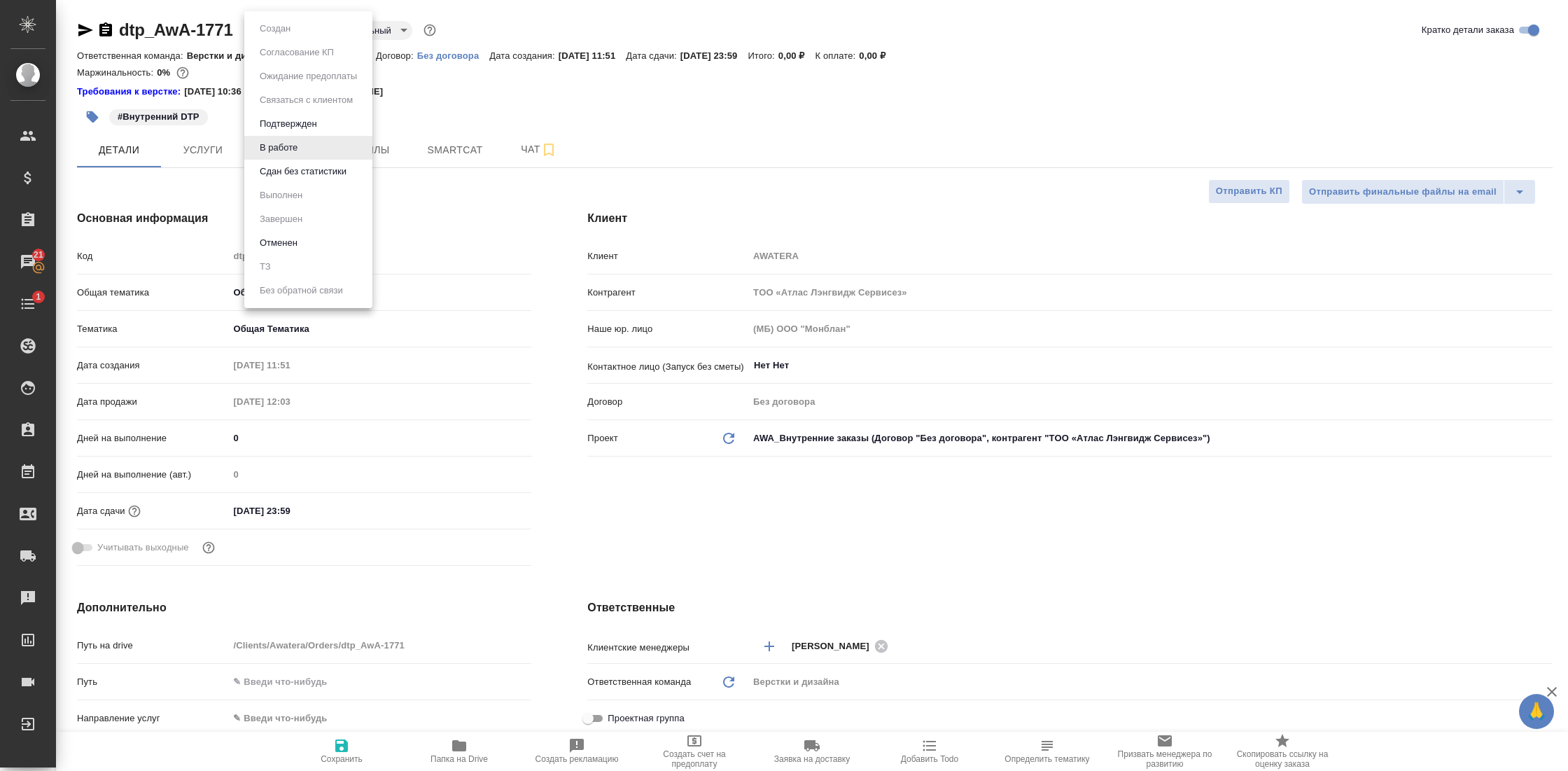
click at [276, 25] on body "🙏 .cls-1 fill:#fff; AWATERA Gostev Yury Клиенты Спецификации Заказы 21 Чаты 1 T…" at bounding box center [784, 385] width 1568 height 771
click at [305, 178] on button "Сдан без статистики" at bounding box center [303, 171] width 95 height 15
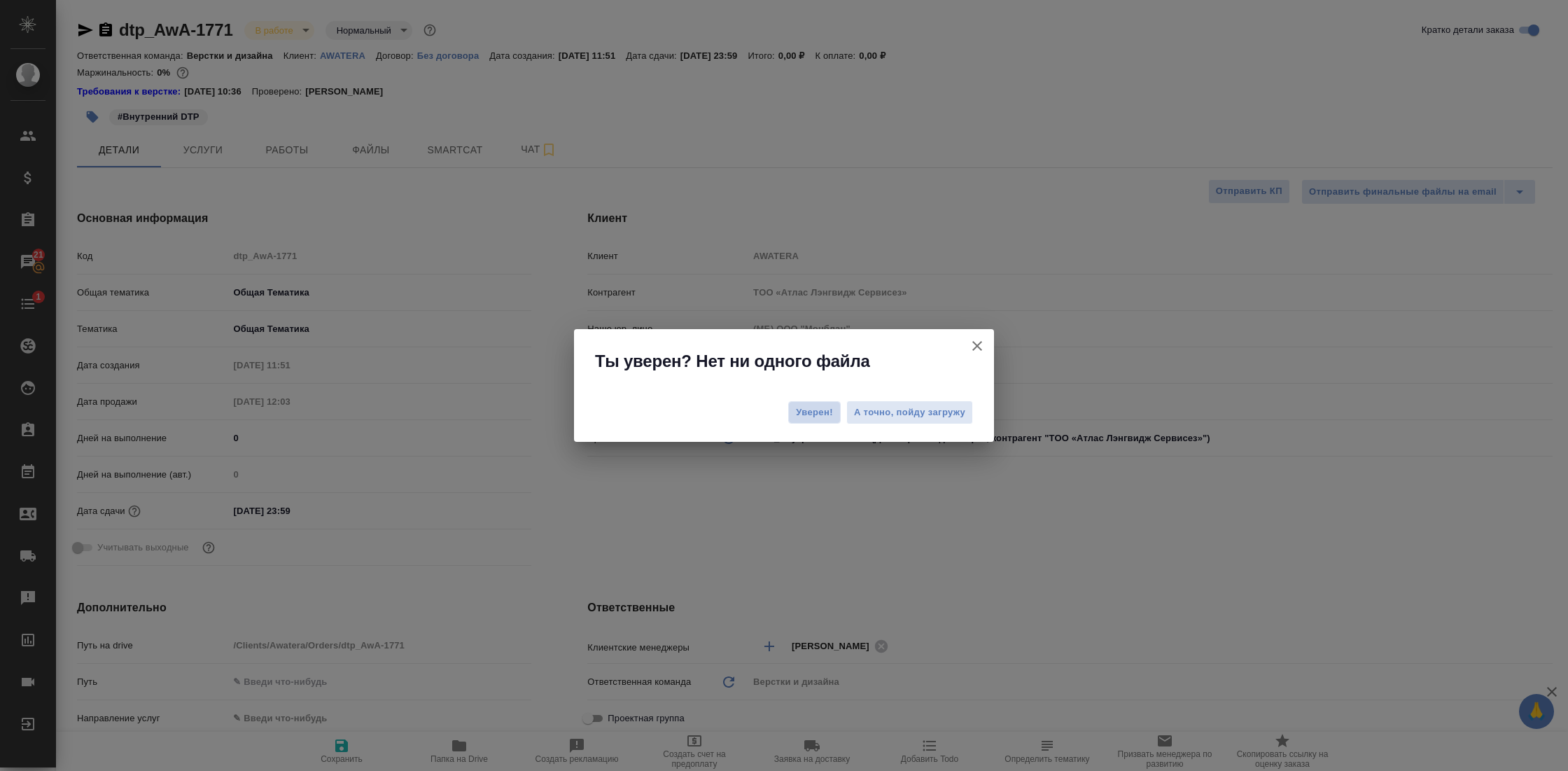
click at [821, 410] on span "Уверен!" at bounding box center [813, 413] width 37 height 14
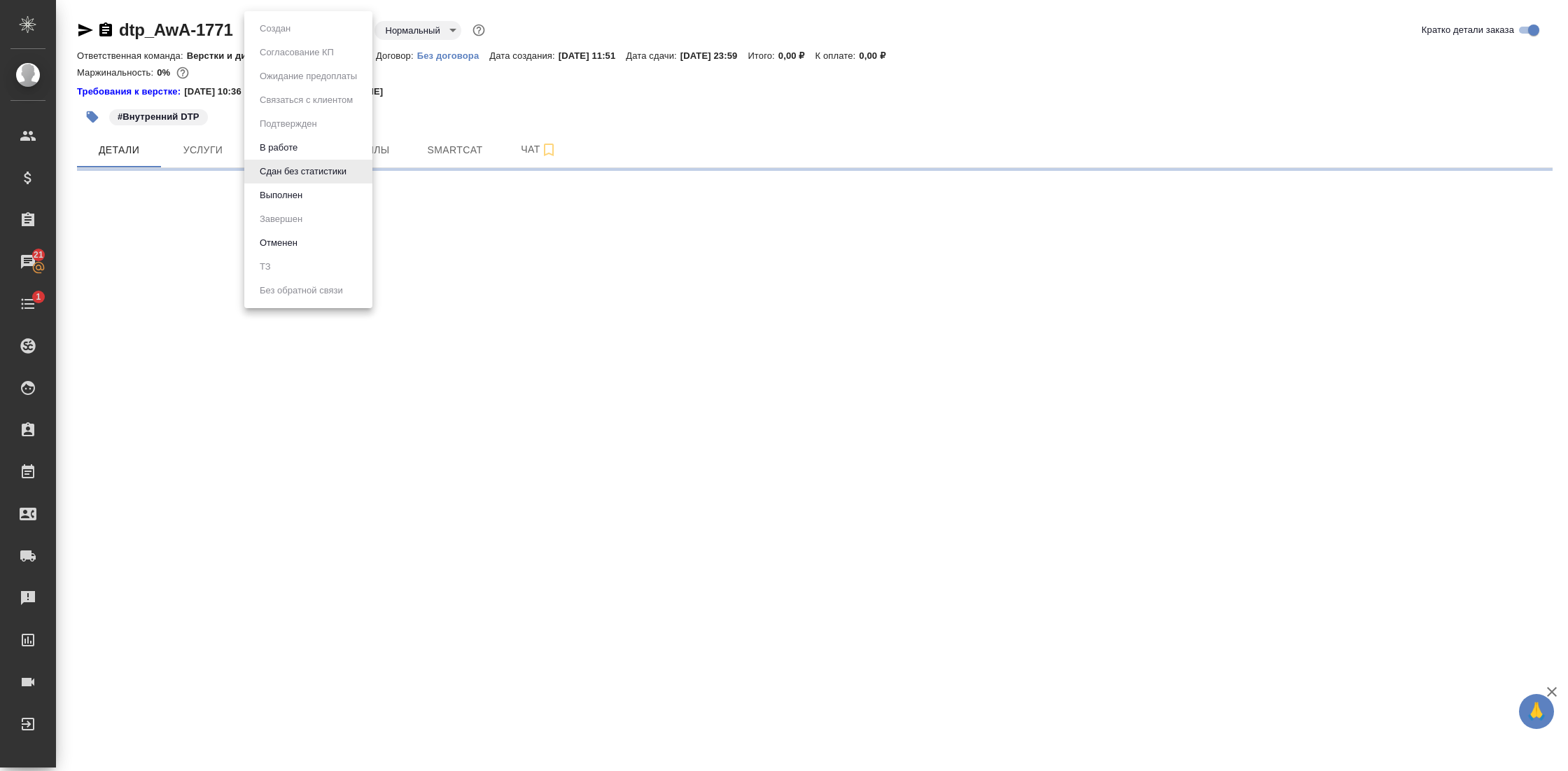
click at [298, 37] on body "🙏 .cls-1 fill:#fff; AWATERA Gostev Yury Клиенты Спецификации Заказы 21 Чаты 1 T…" at bounding box center [784, 385] width 1568 height 771
select select "RU"
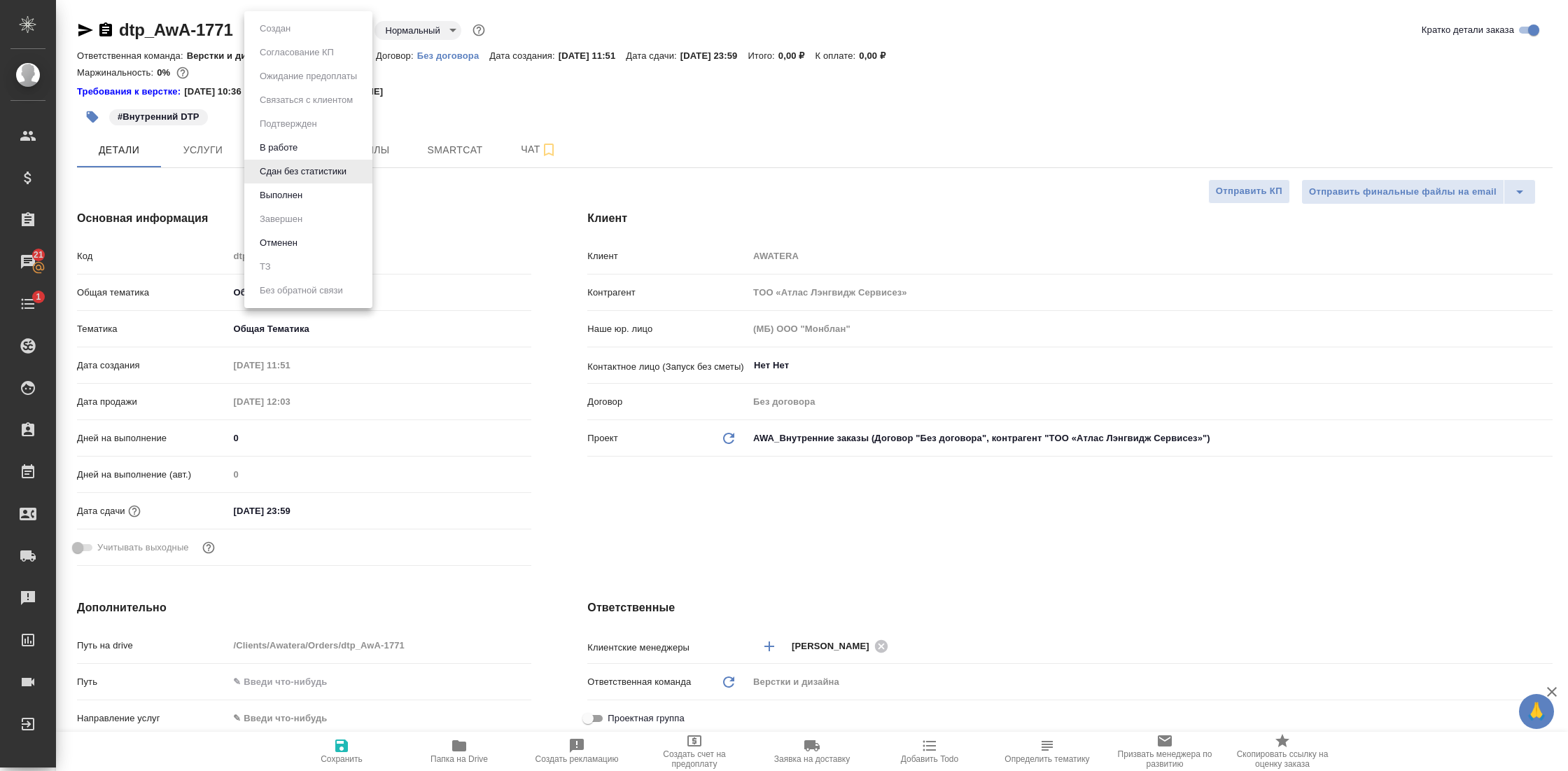
type textarea "x"
click at [301, 195] on button "Выполнен" at bounding box center [280, 195] width 51 height 15
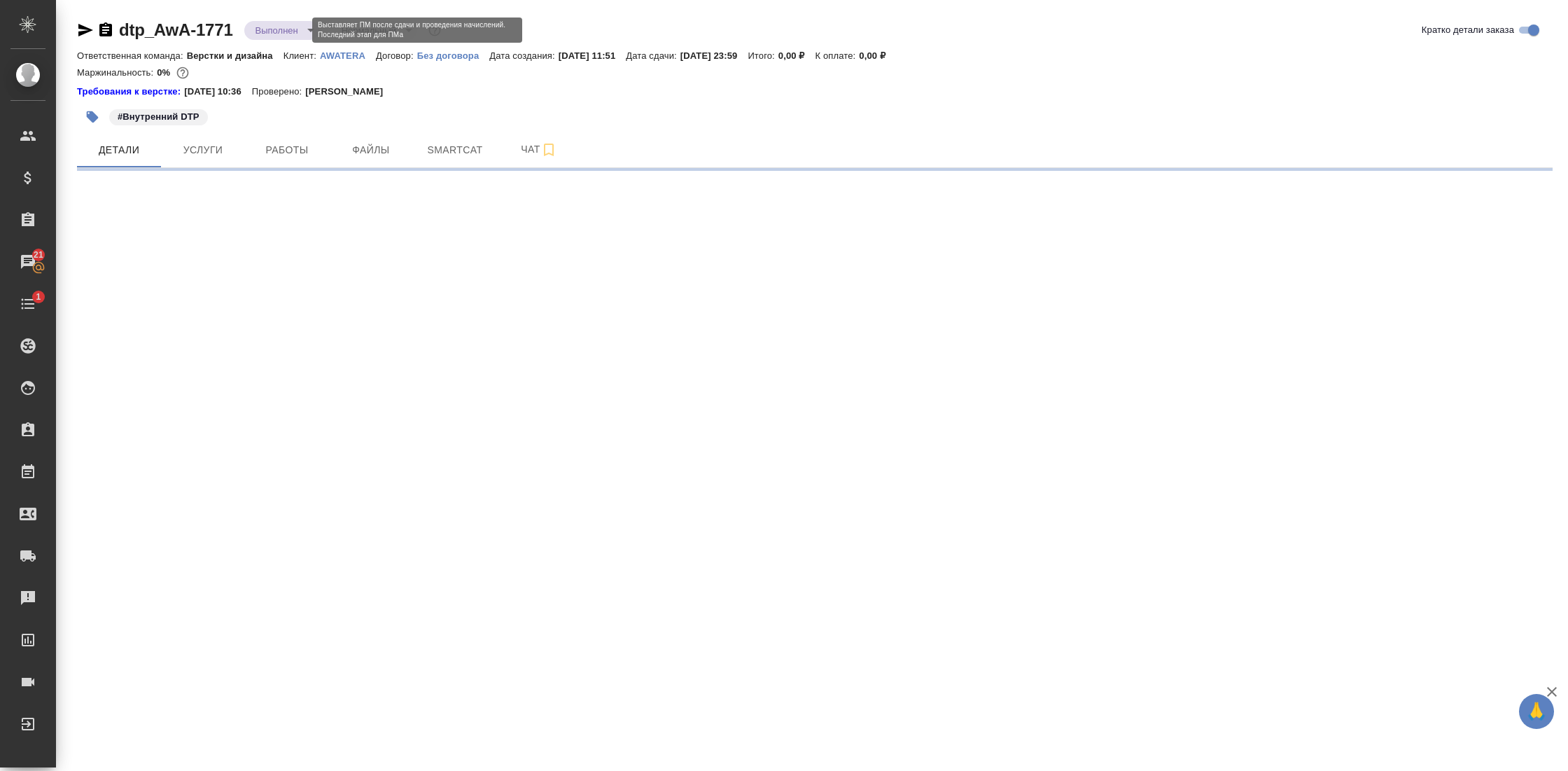
click at [277, 26] on body "🙏 .cls-1 fill:#fff; AWATERA Gostev Yury Клиенты Спецификации Заказы 21 Чаты 1 T…" at bounding box center [784, 385] width 1568 height 771
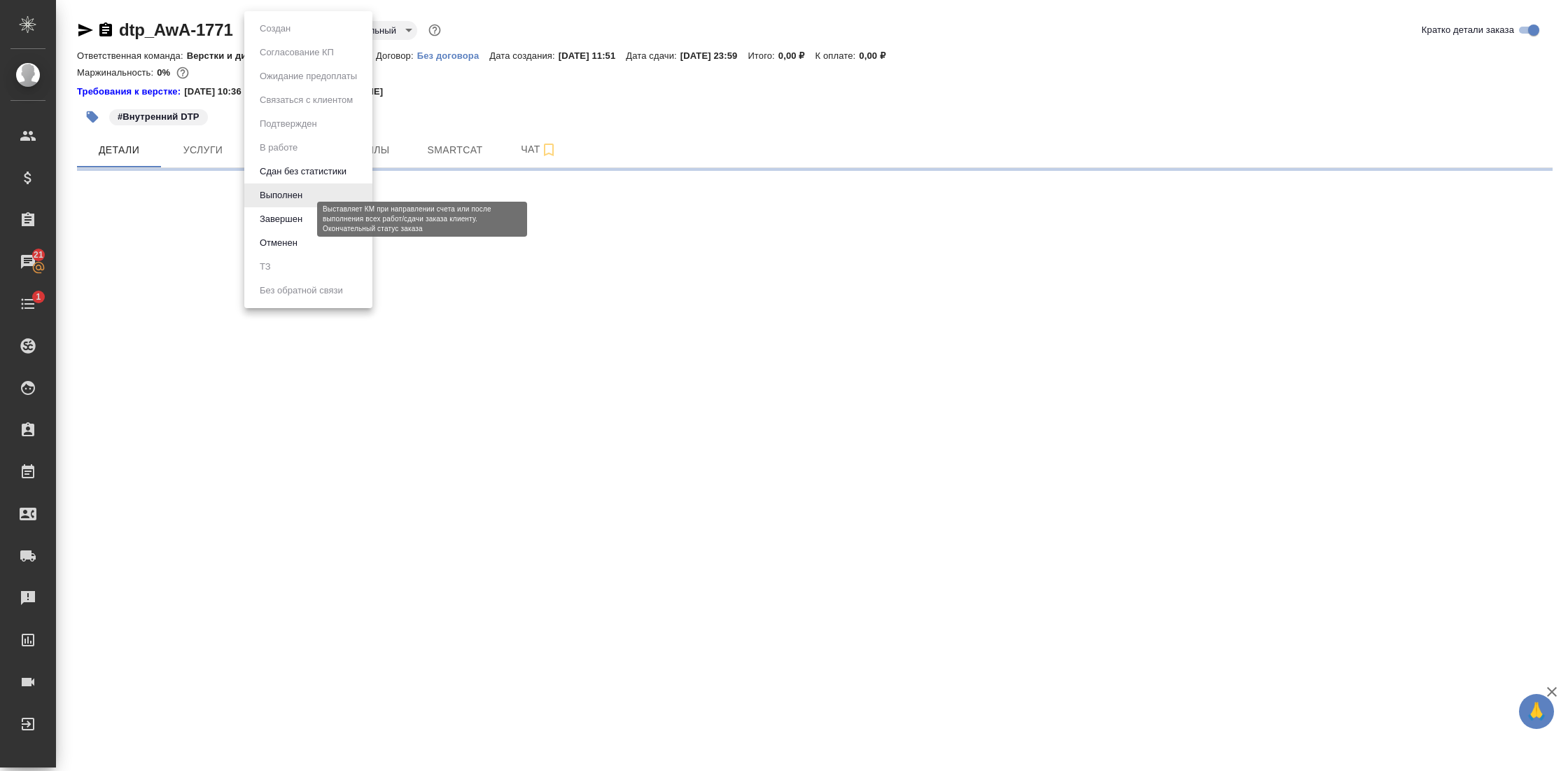
click at [301, 221] on button "Завершен" at bounding box center [280, 219] width 51 height 15
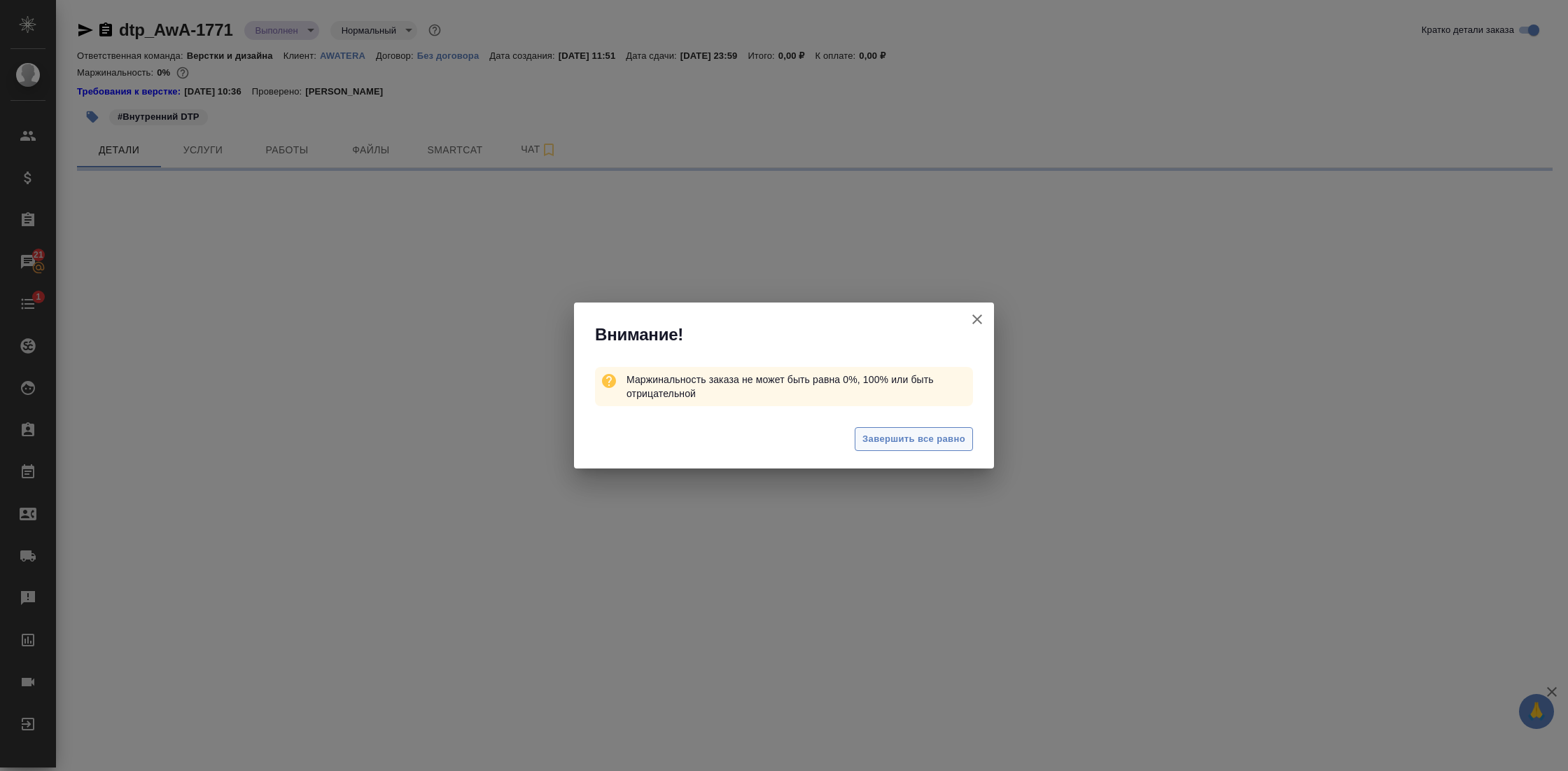
click at [919, 443] on span "Завершить все равно" at bounding box center [913, 440] width 102 height 16
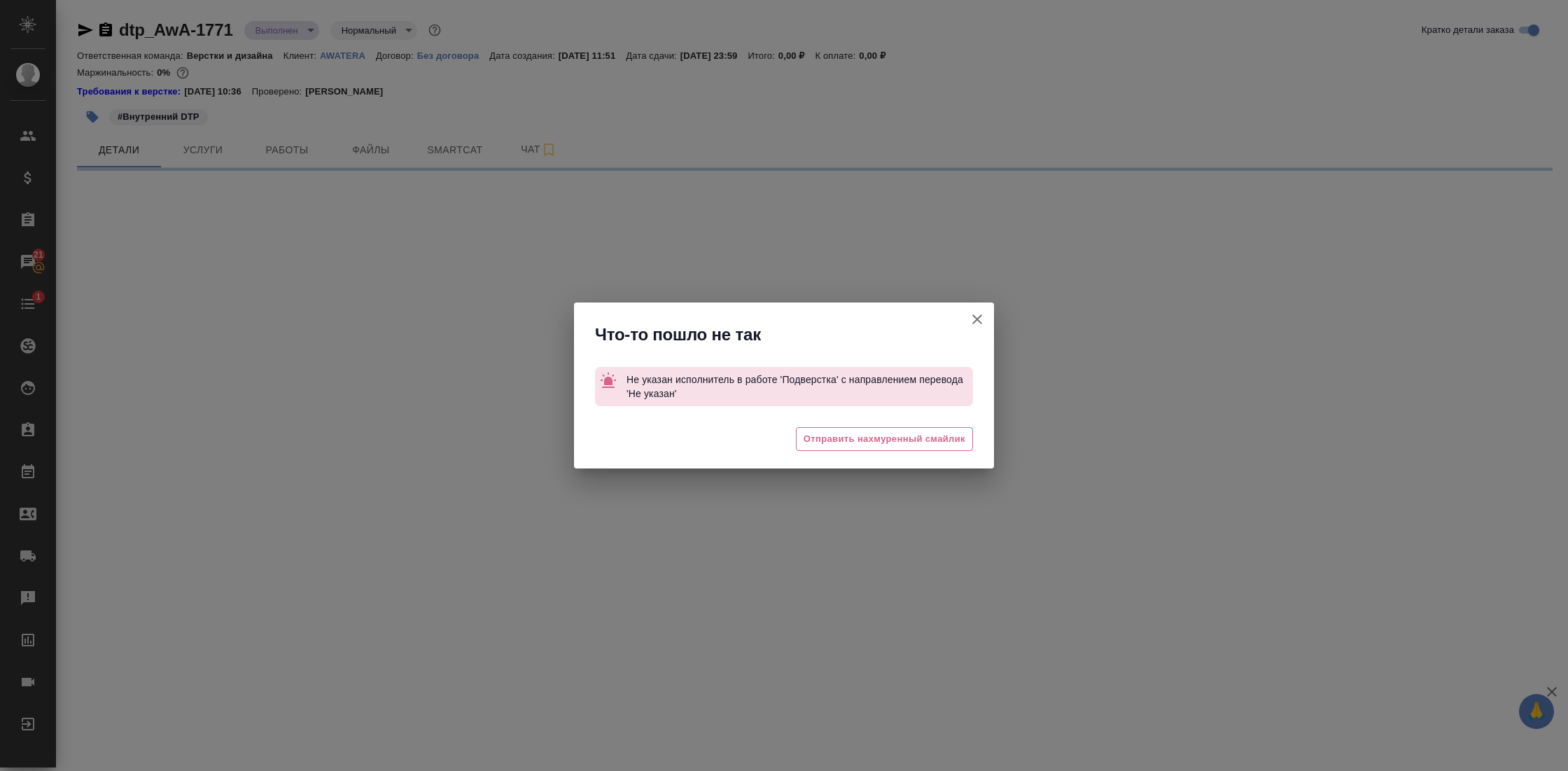
select select "RU"
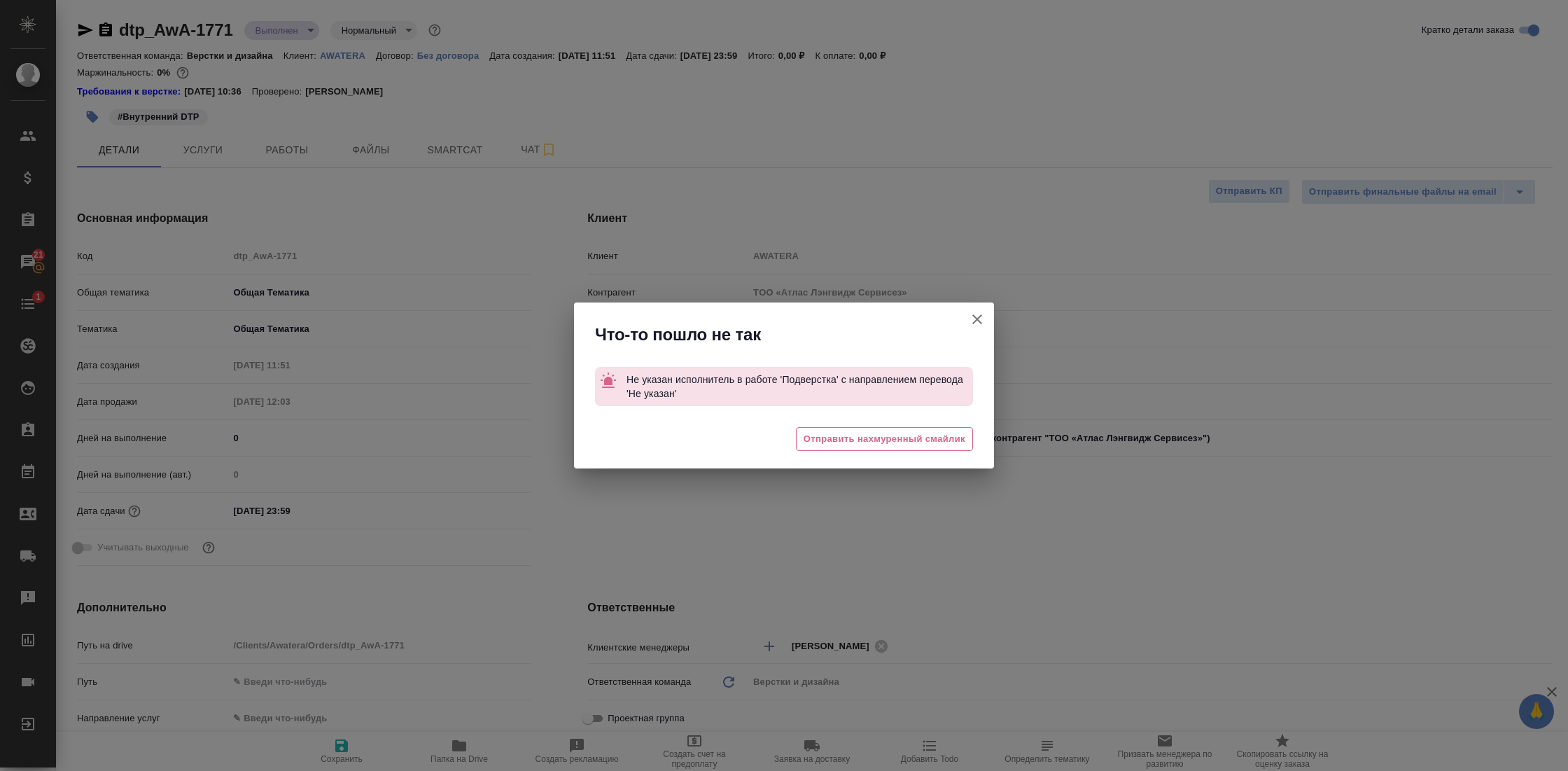
type textarea "x"
click at [984, 308] on button "Клиент не указал номер" at bounding box center [977, 319] width 34 height 34
type textarea "x"
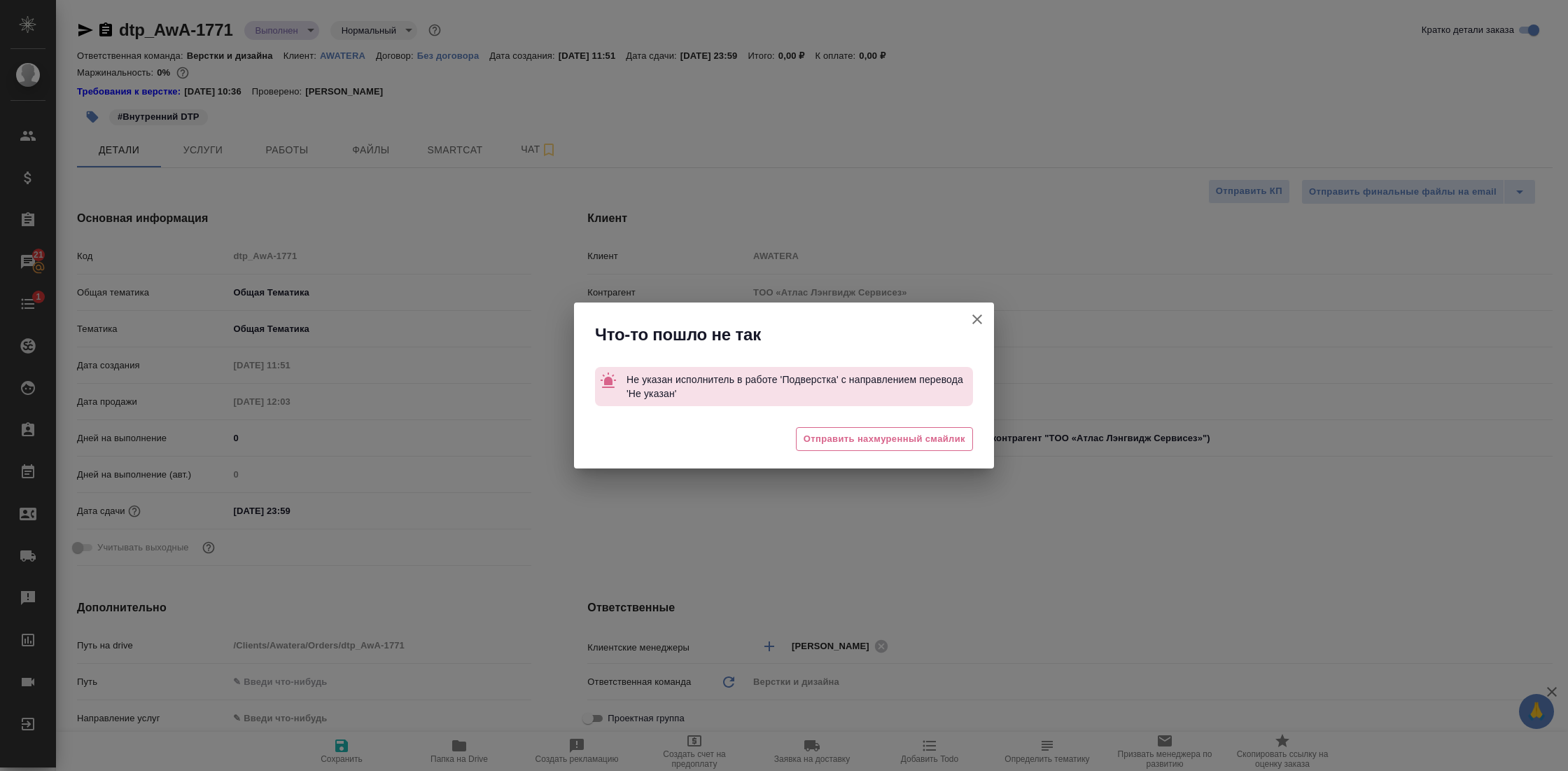
type textarea "x"
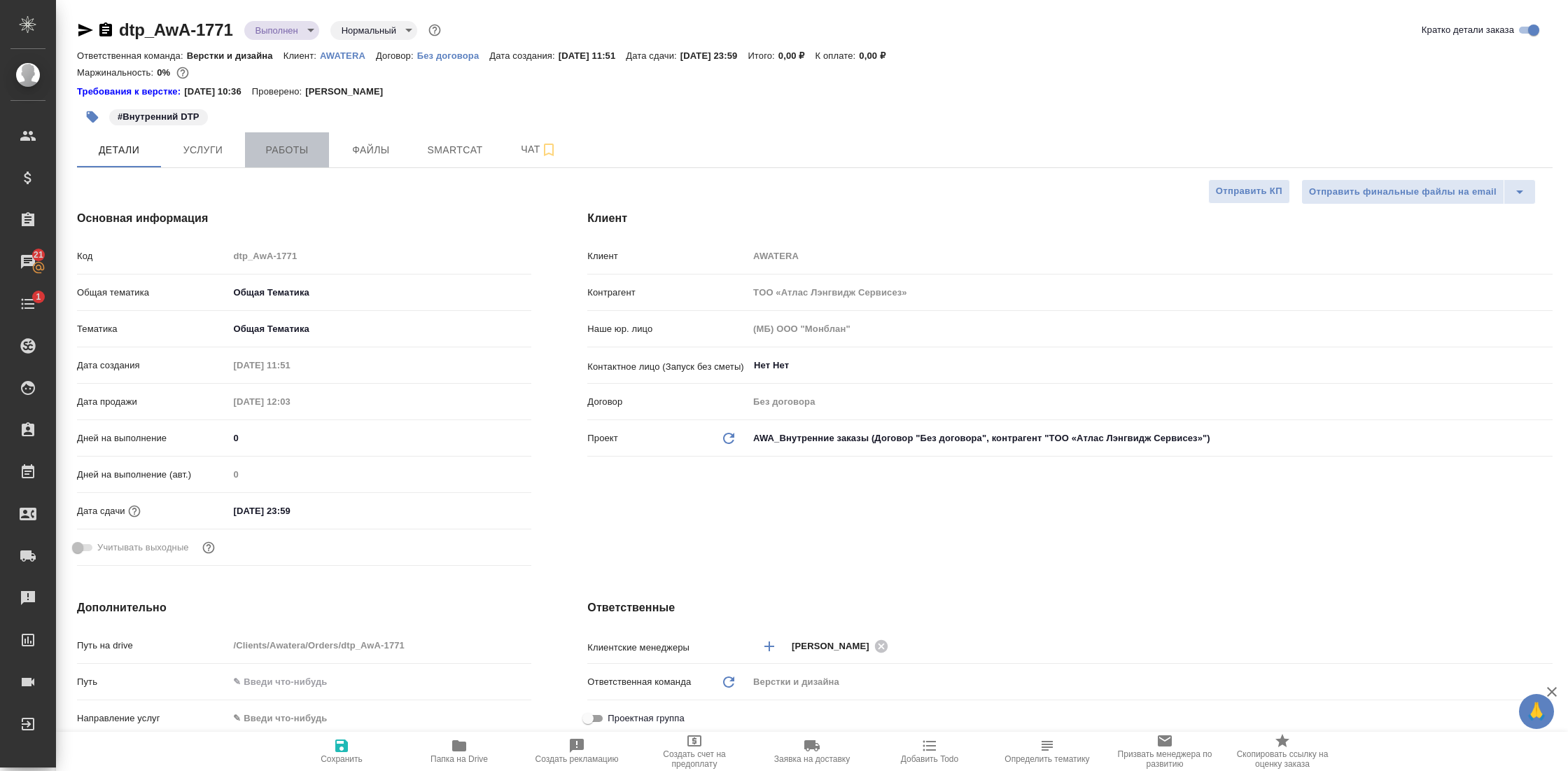
click at [296, 152] on span "Работы" at bounding box center [287, 150] width 68 height 18
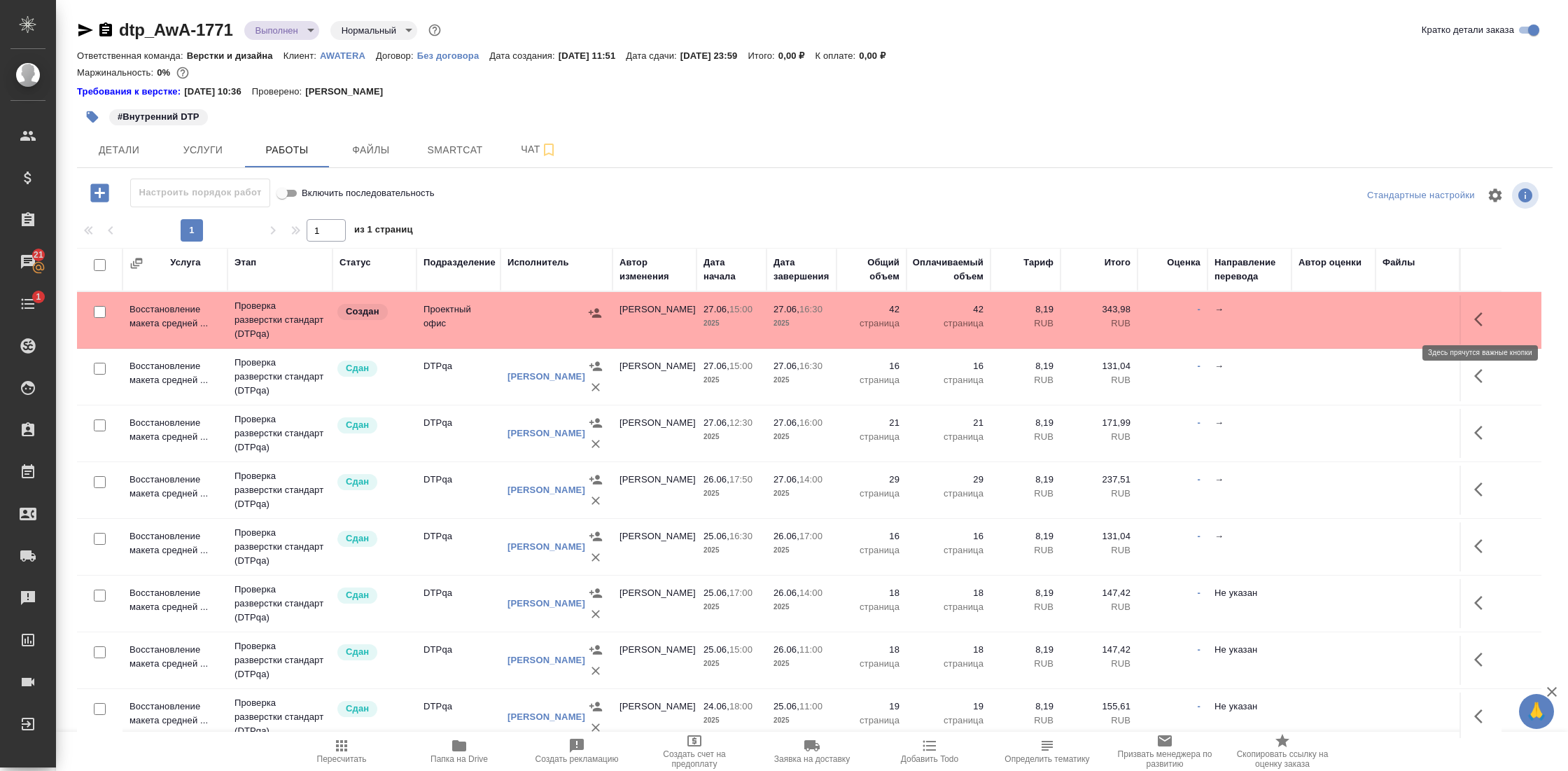
click at [1481, 319] on icon "button" at bounding box center [1481, 319] width 17 height 17
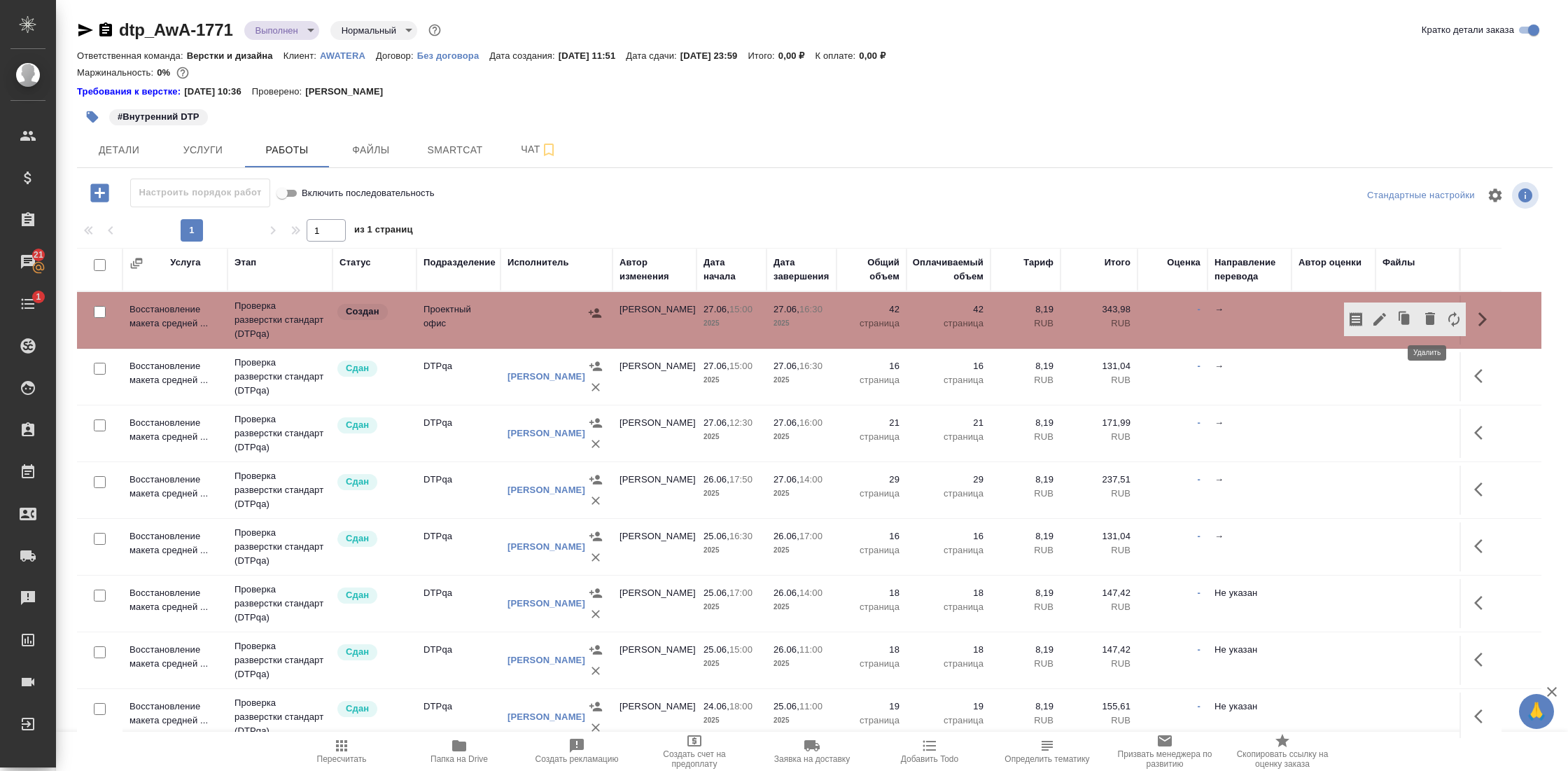
click at [1429, 312] on icon "button" at bounding box center [1430, 318] width 10 height 13
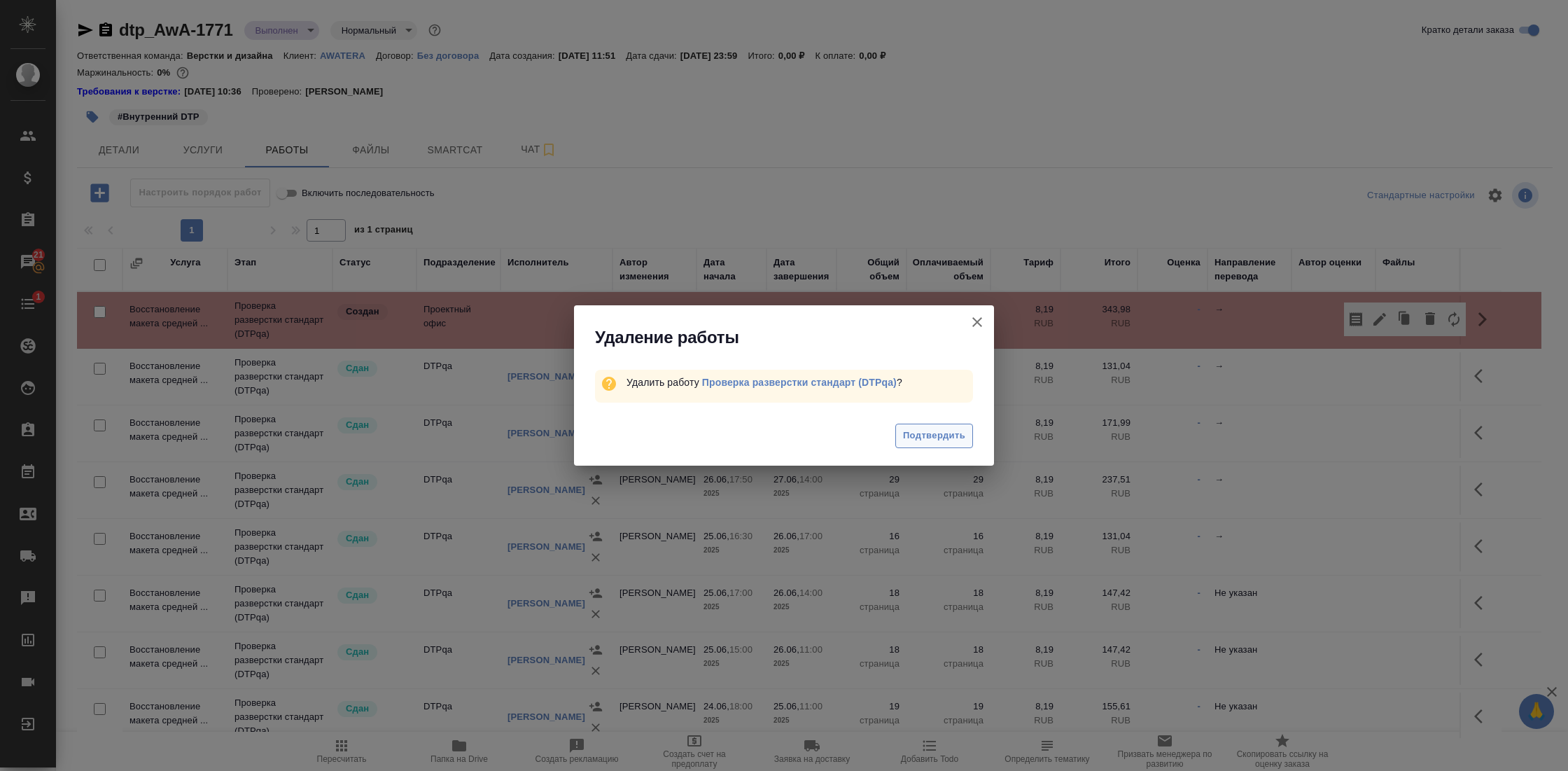
click at [946, 432] on span "Подтвердить" at bounding box center [934, 436] width 63 height 16
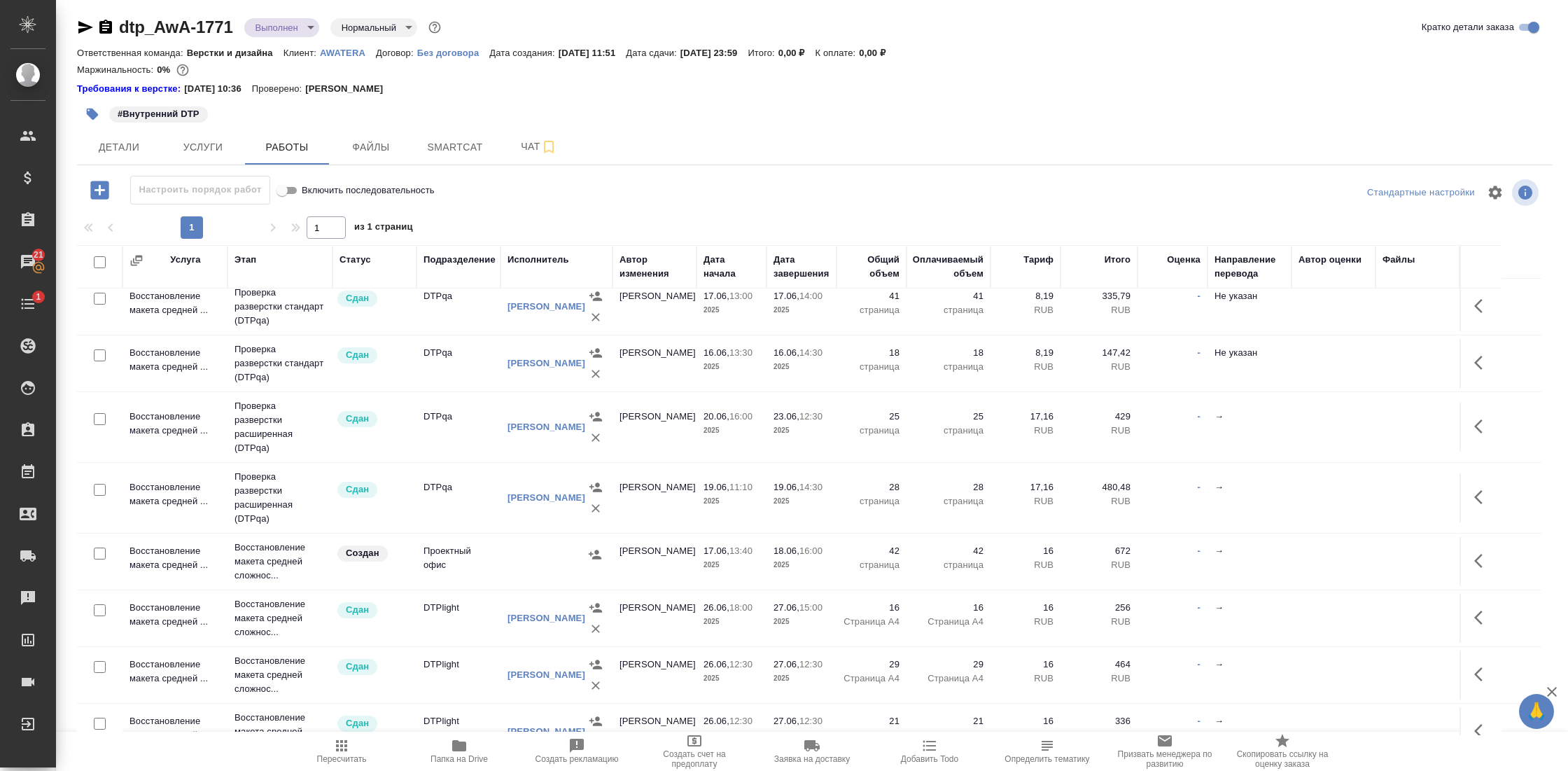
scroll to position [538, 0]
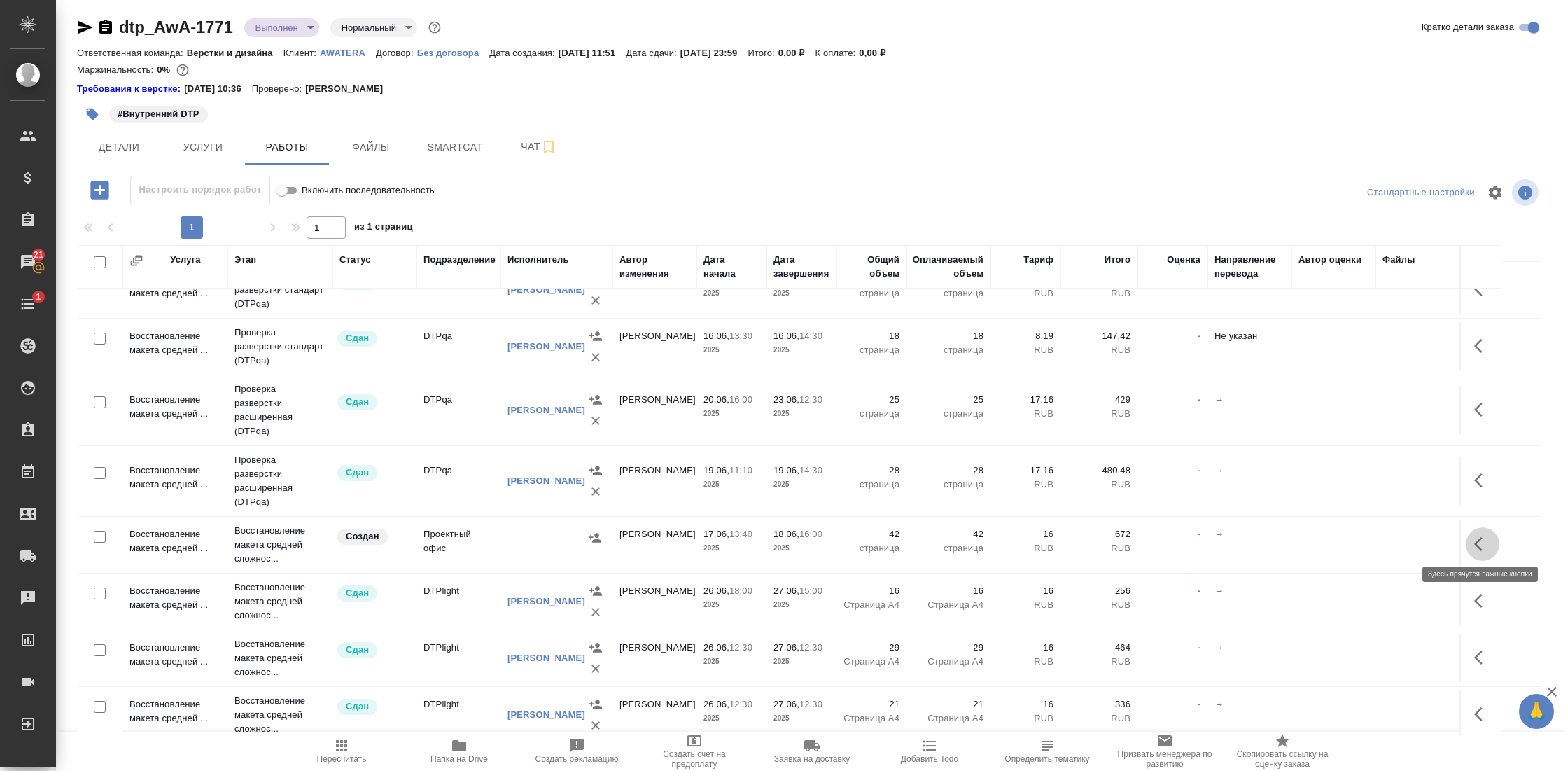
click at [1485, 535] on icon "button" at bounding box center [1481, 543] width 17 height 17
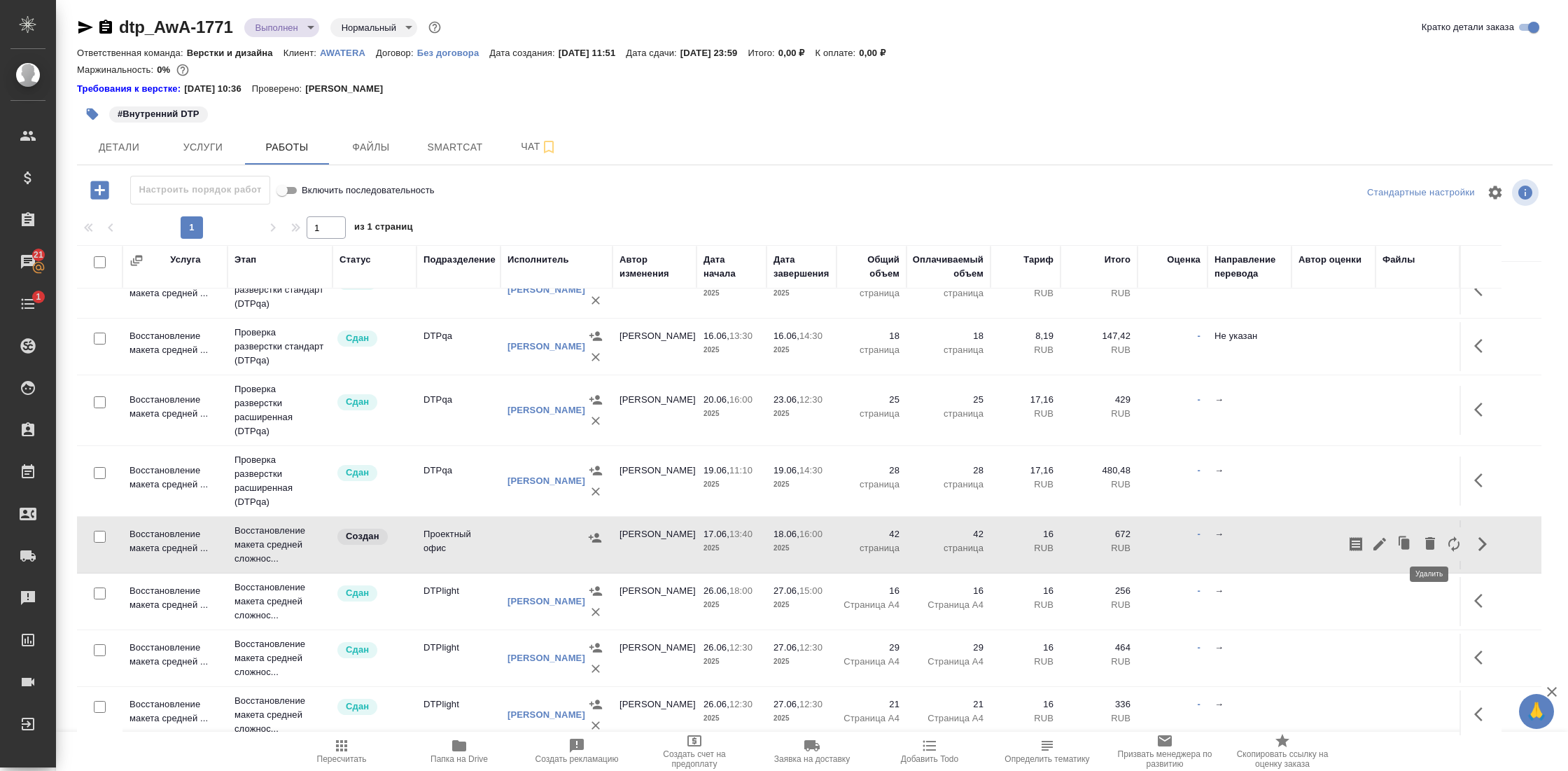
click at [1434, 540] on icon "button" at bounding box center [1430, 543] width 17 height 17
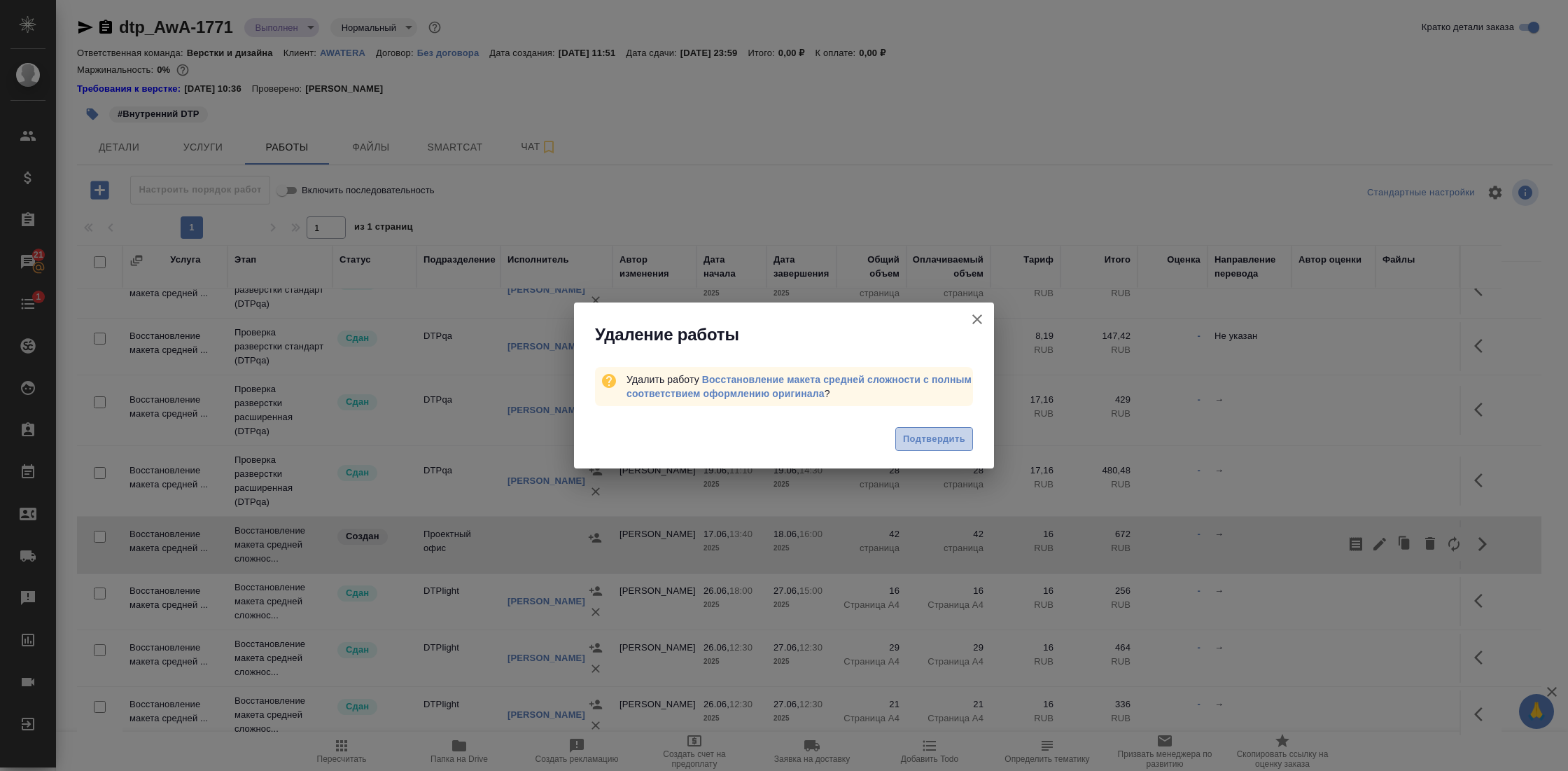
click at [928, 438] on span "Подтвердить" at bounding box center [934, 440] width 63 height 16
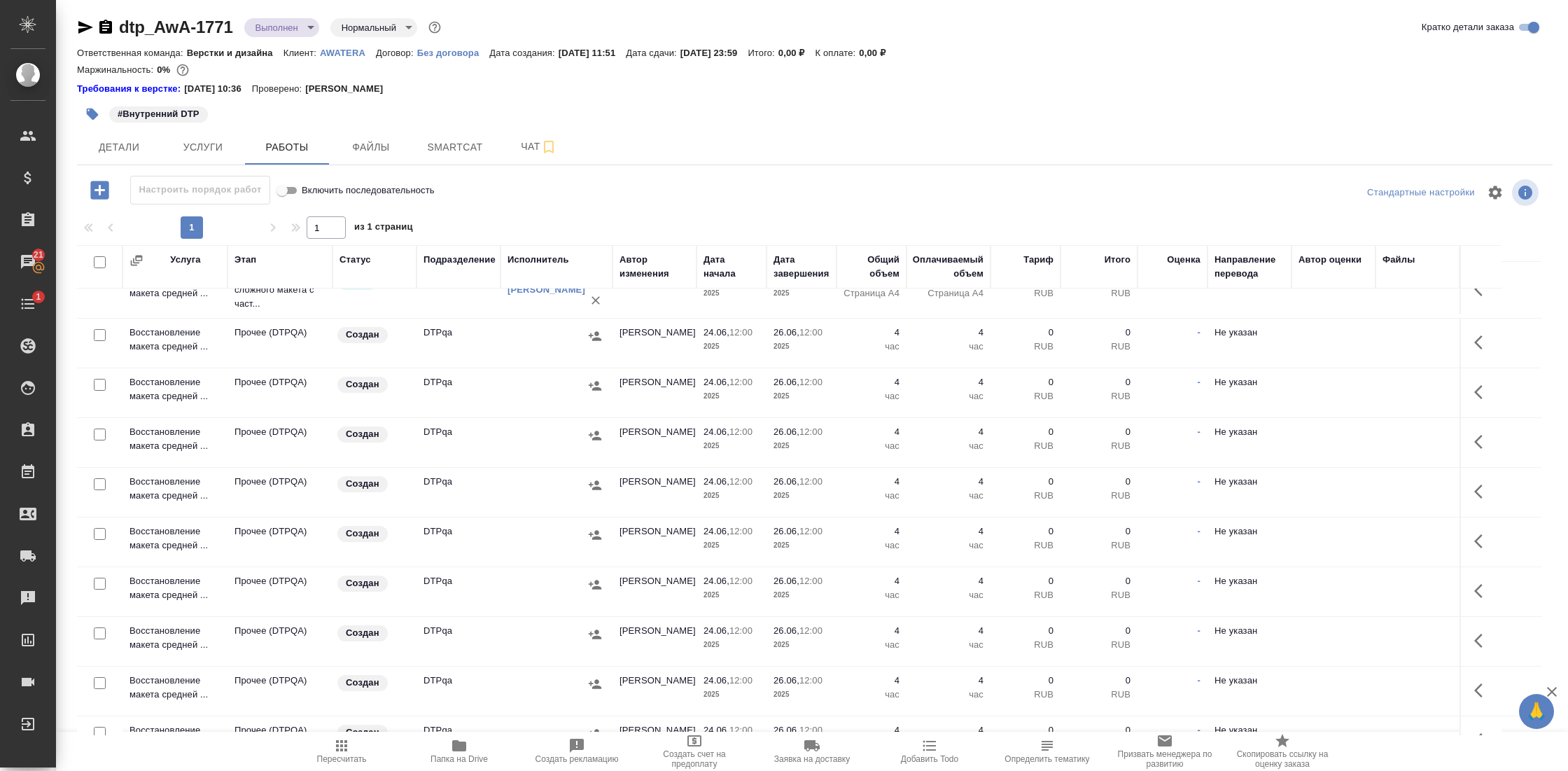
scroll to position [1682, 0]
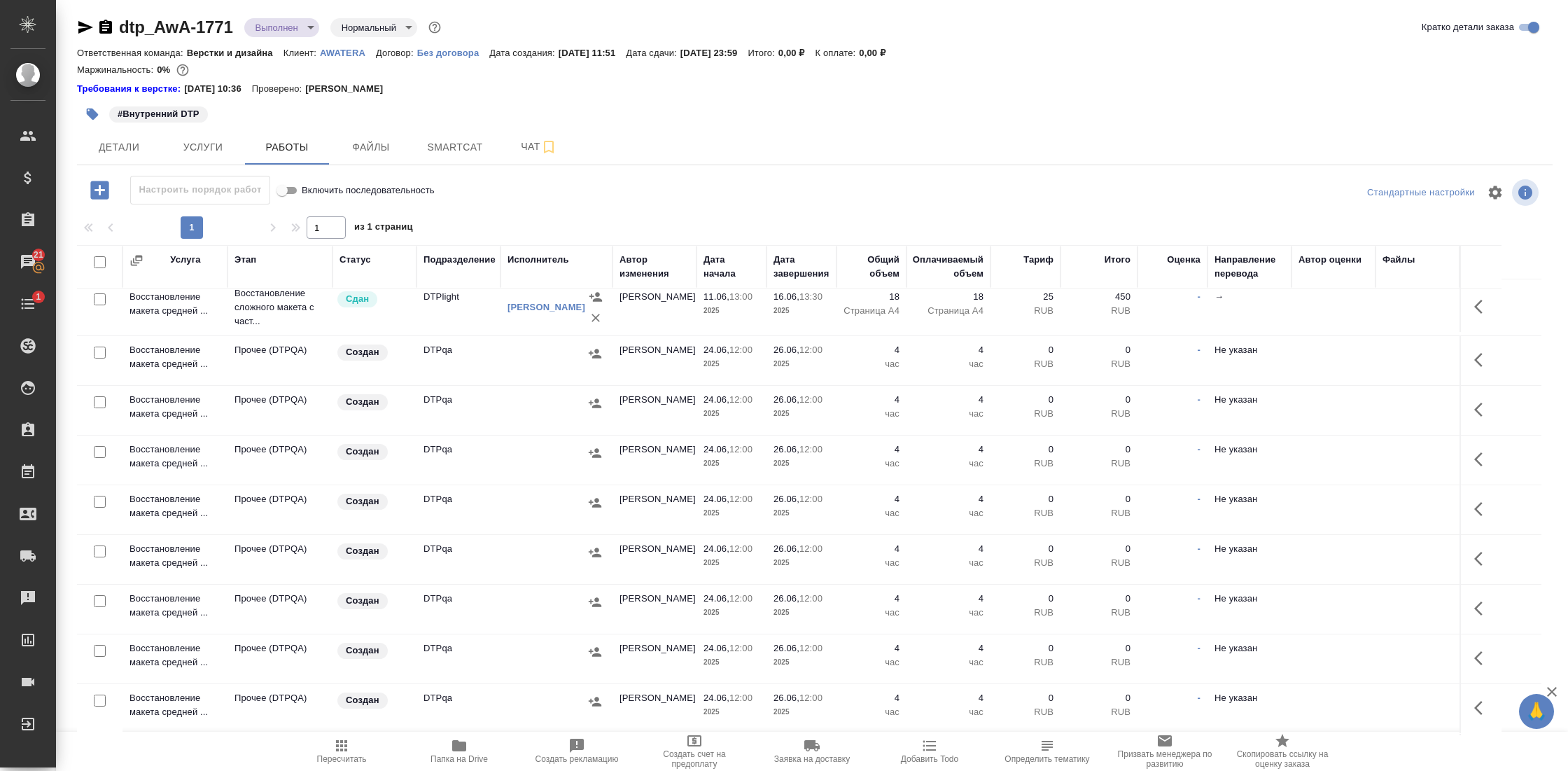
click at [100, 346] on input "checkbox" at bounding box center [99, 352] width 12 height 12
checkbox input "true"
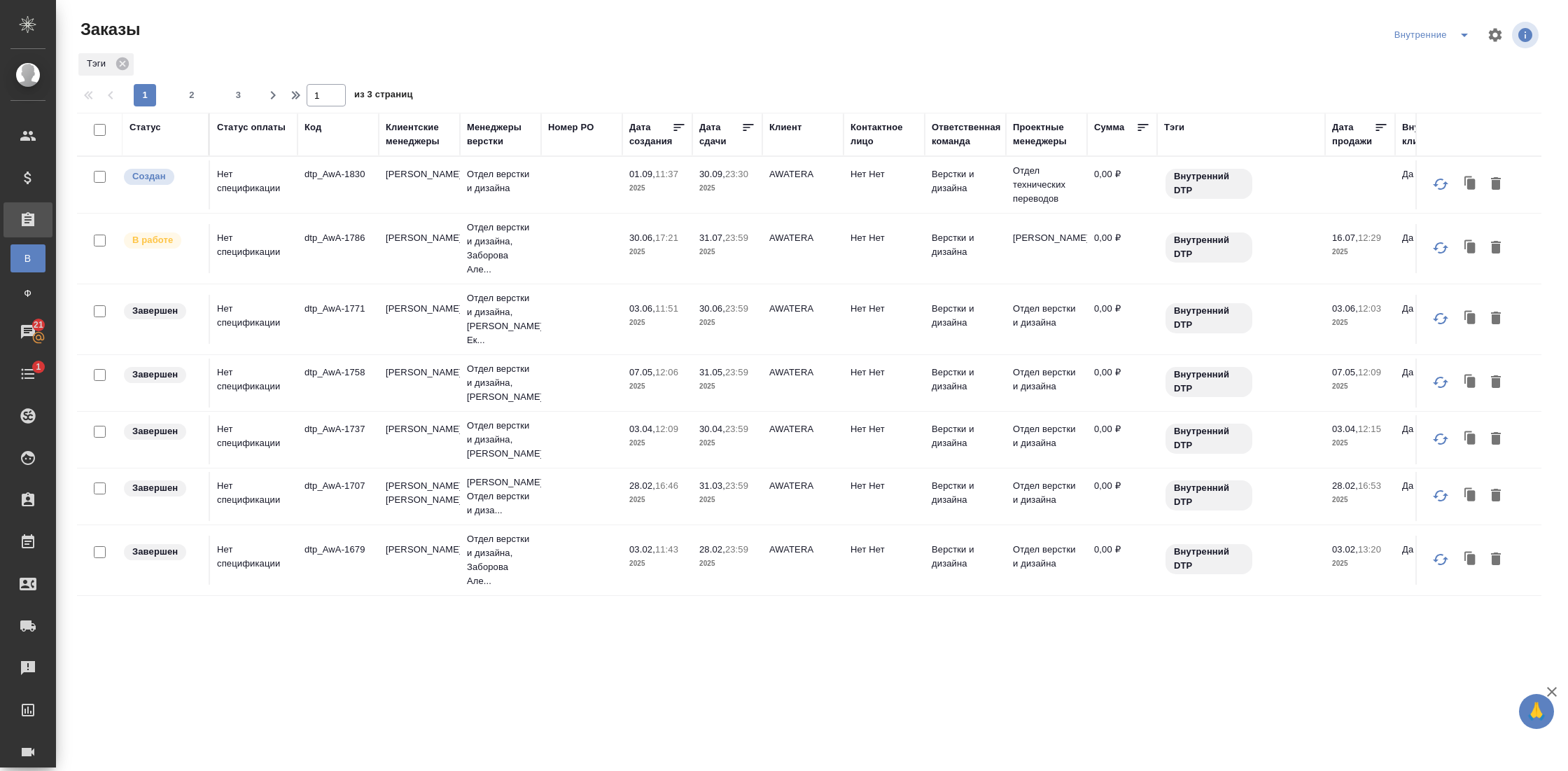
click at [254, 255] on td "Нет спецификации" at bounding box center [254, 248] width 87 height 49
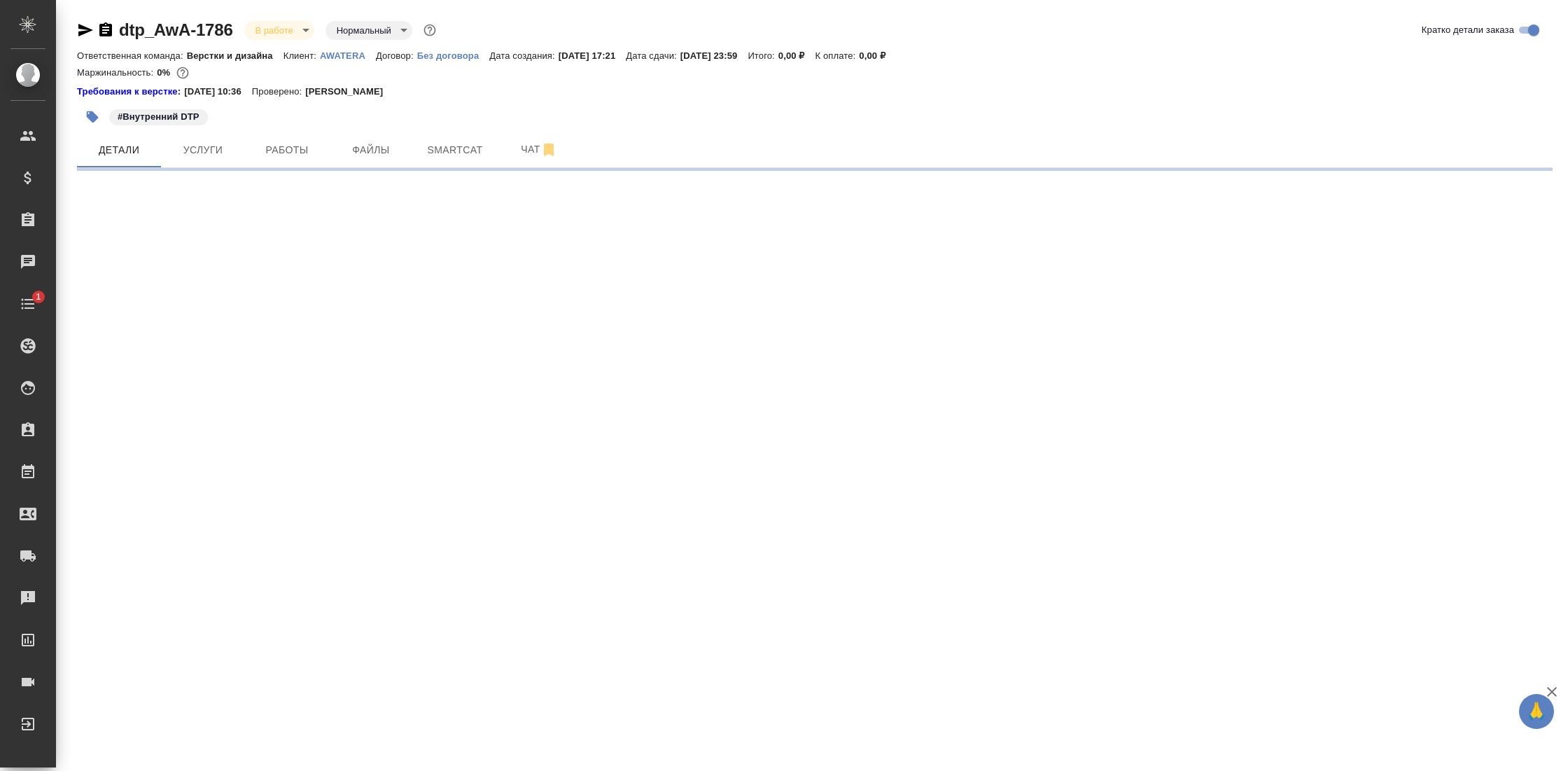
click at [360, 58] on p "AWATERA" at bounding box center [348, 56] width 56 height 11
select select "RU"
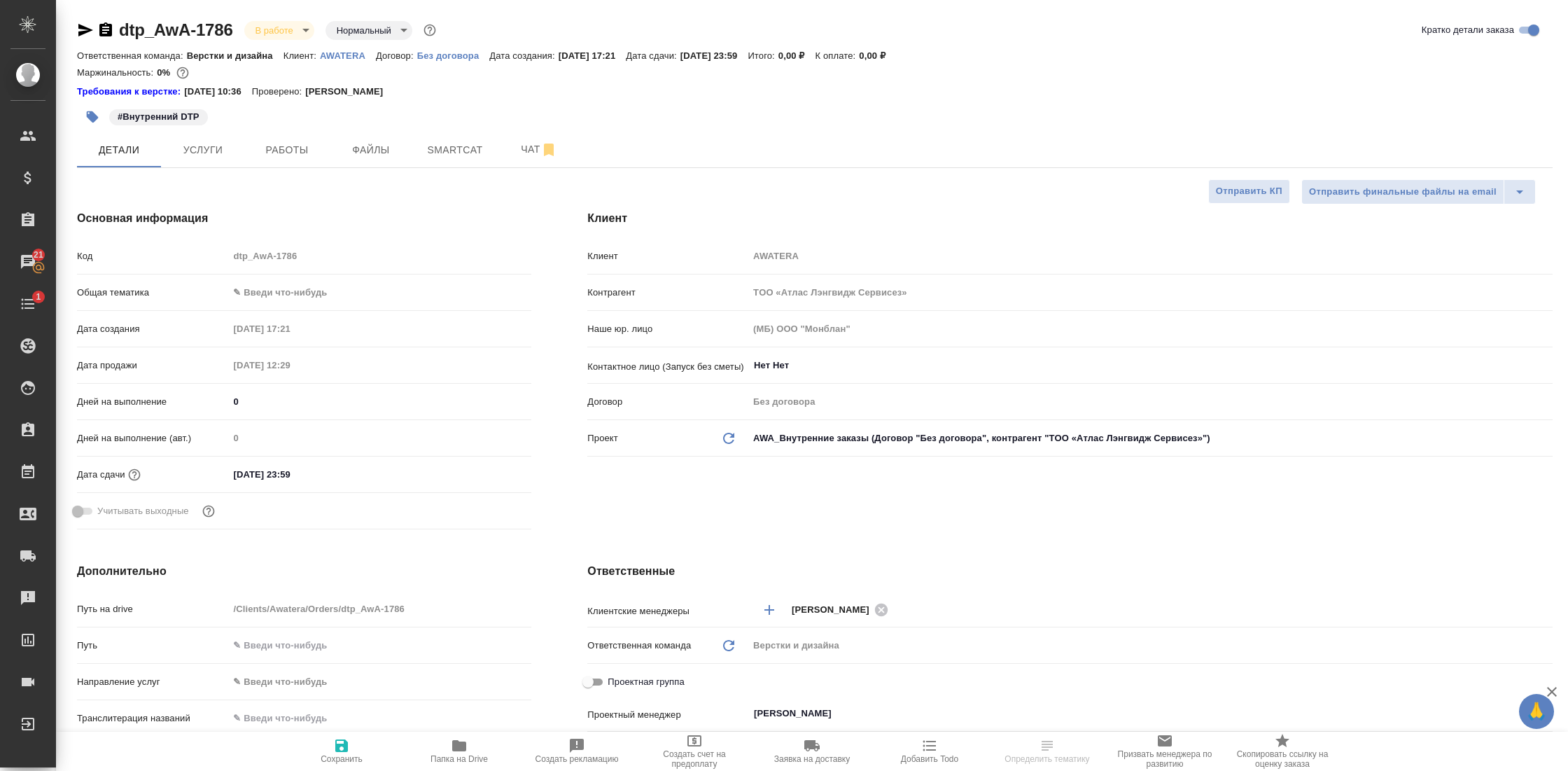
type textarea "x"
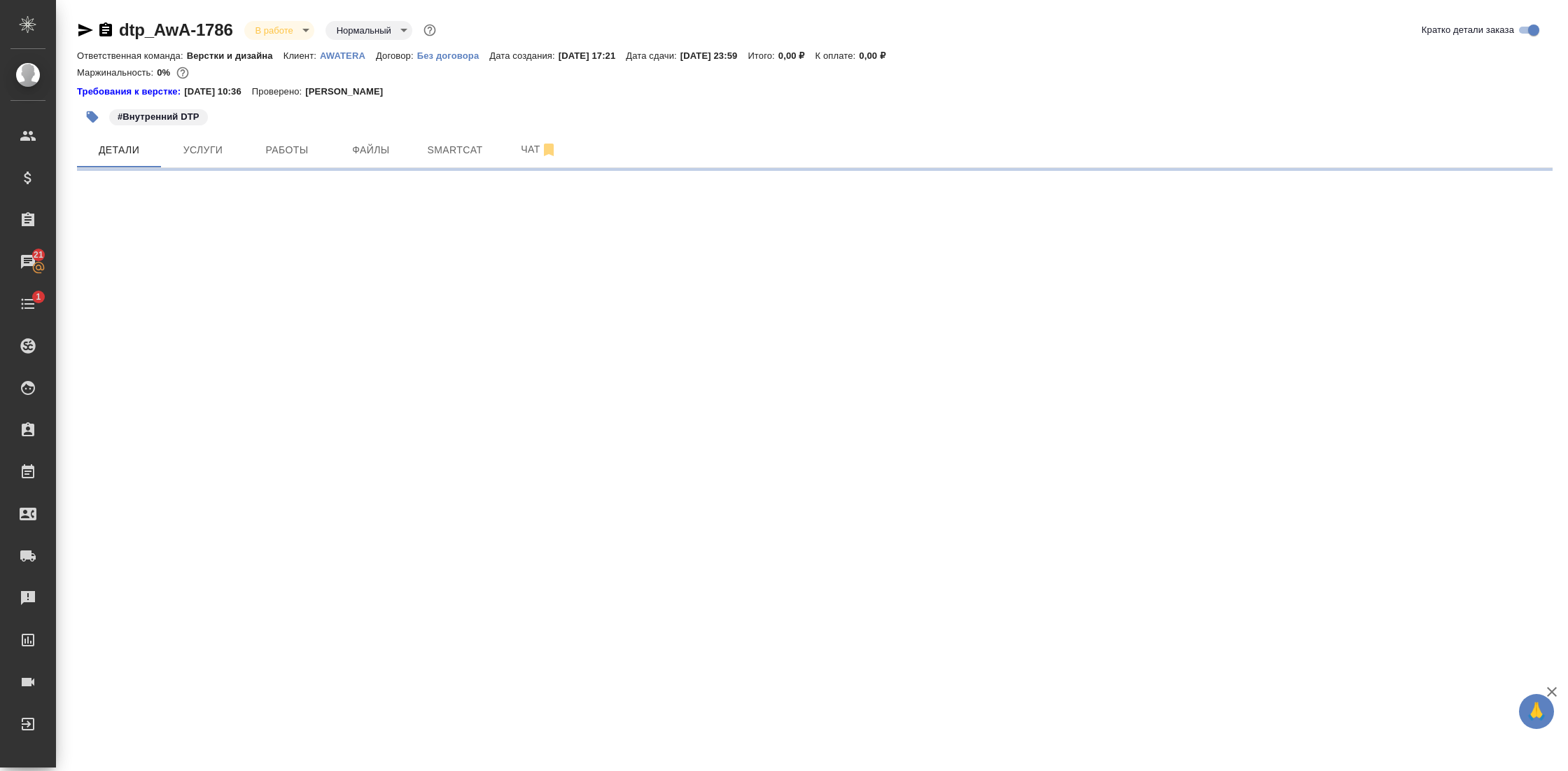
select select "RU"
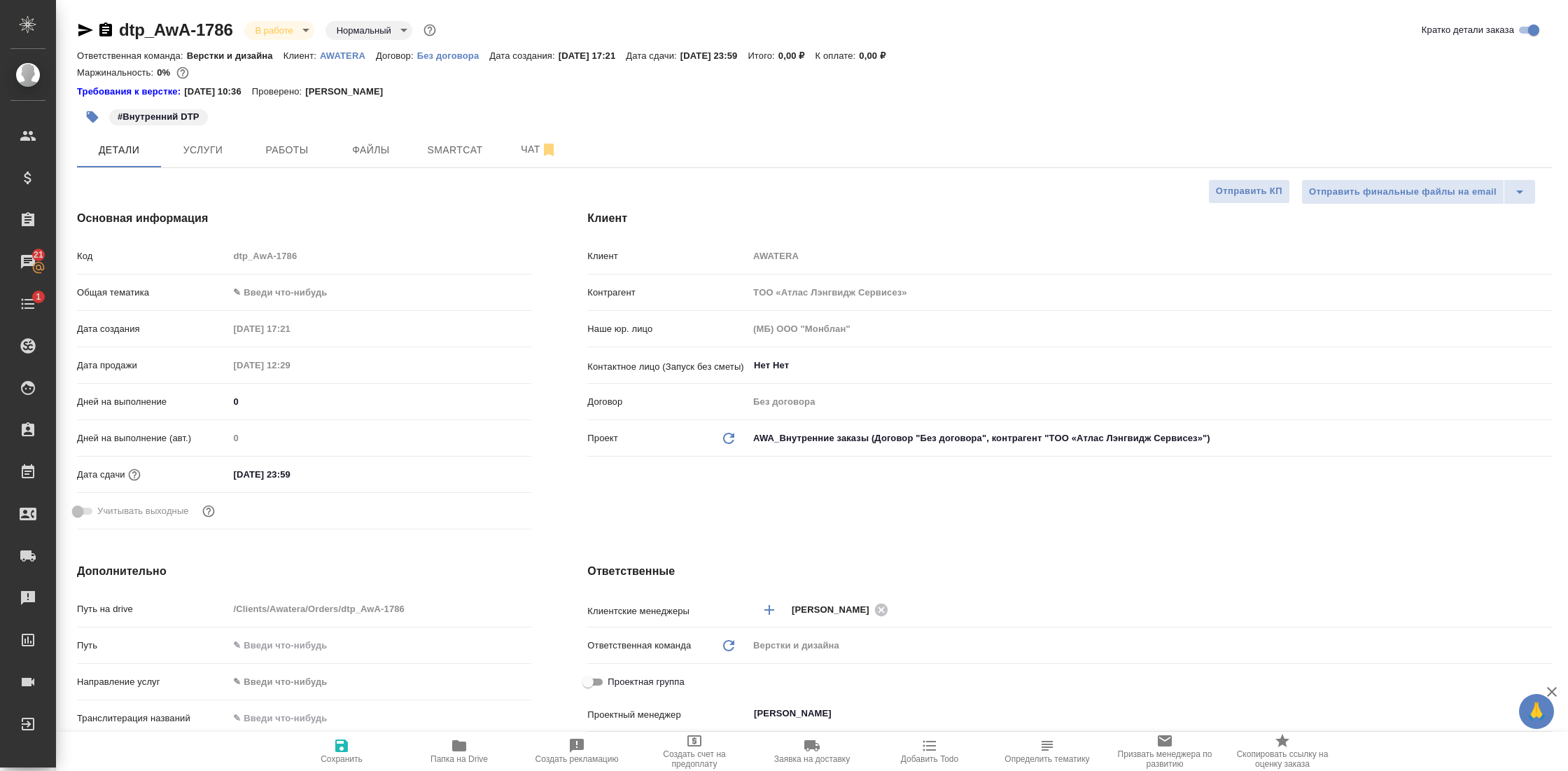
type textarea "x"
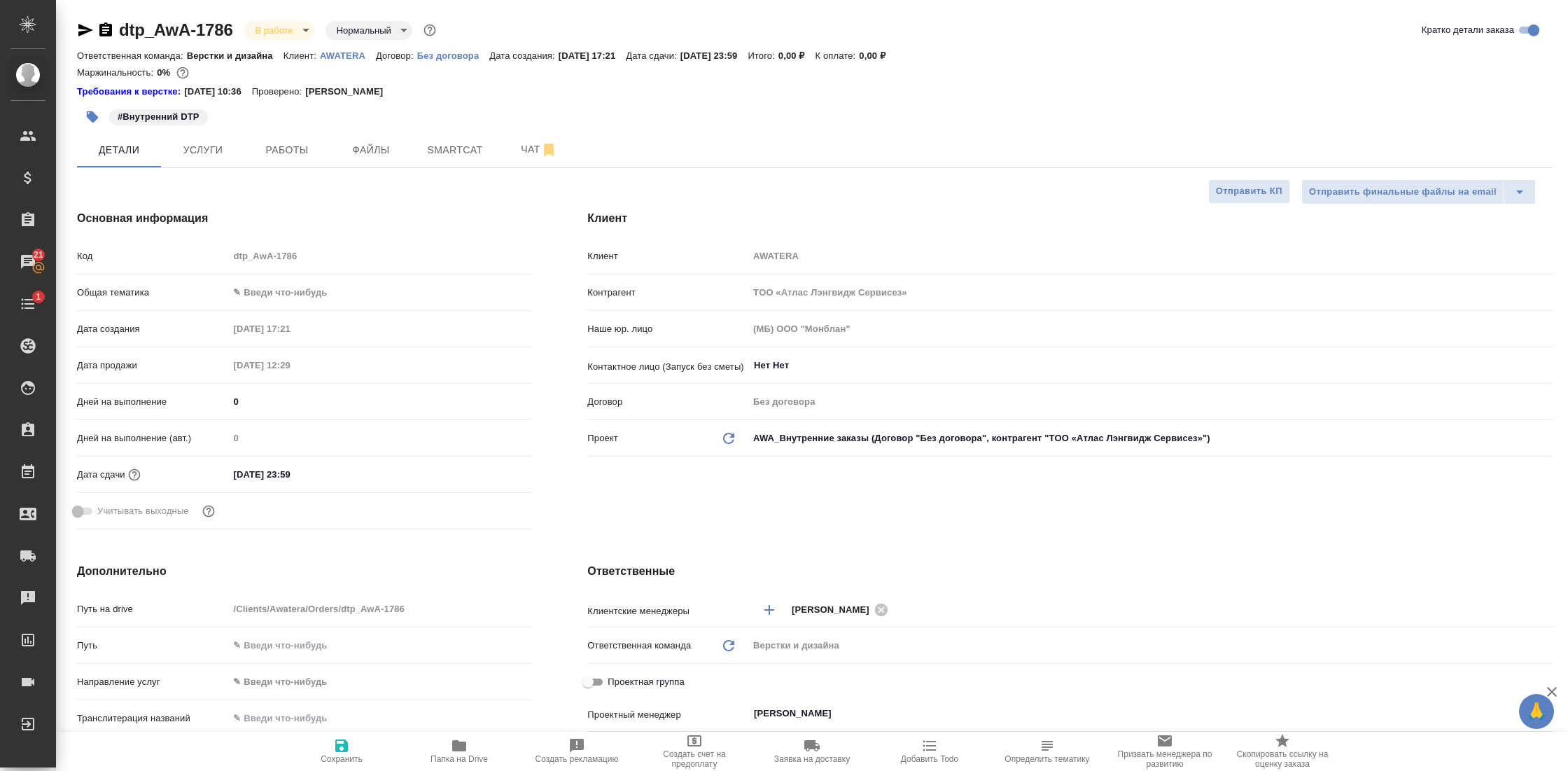
type textarea "x"
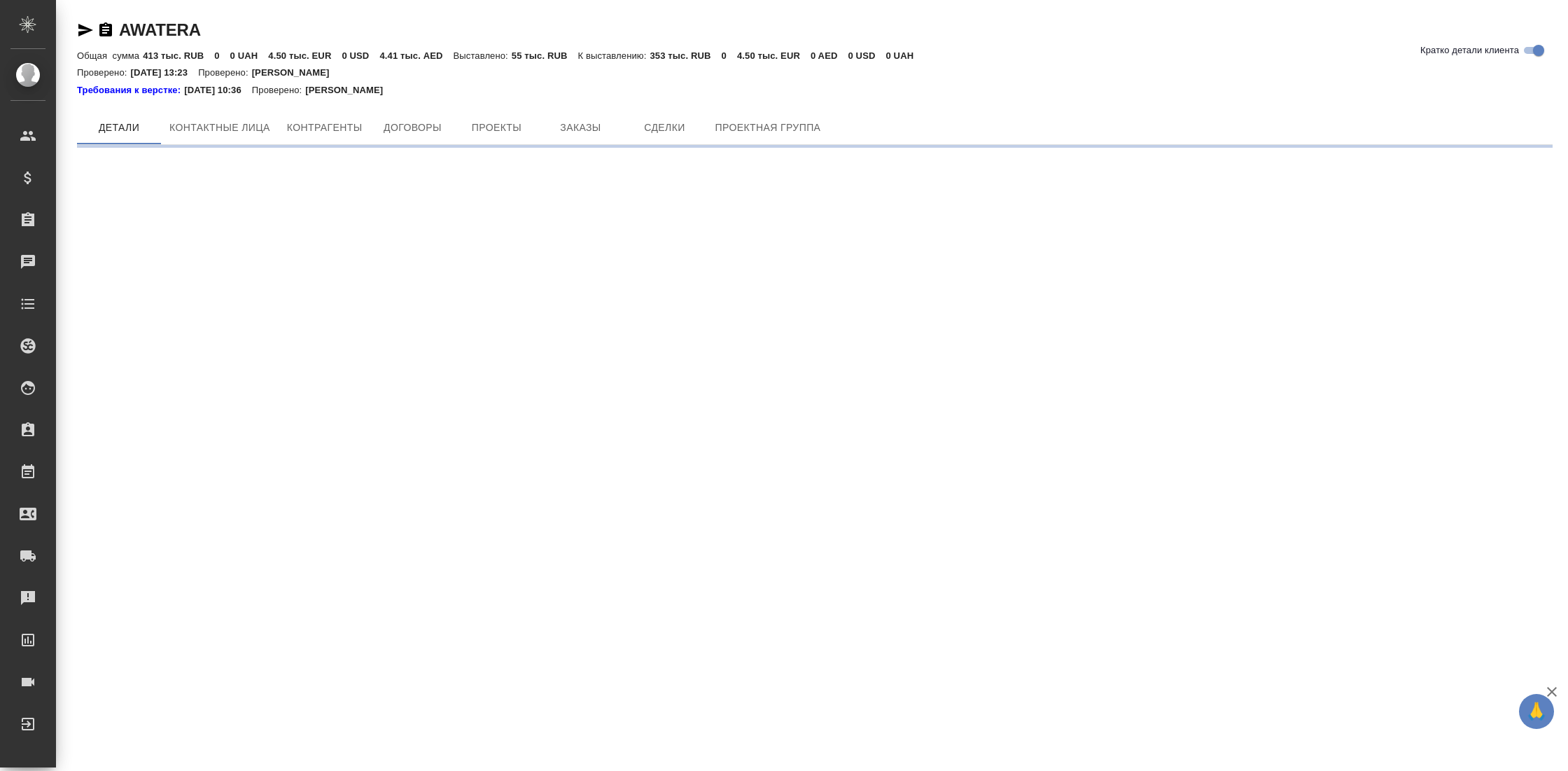
click at [601, 94] on div "Требования к верстке: [DATE] 10:36 Проверено: [PERSON_NAME]" at bounding box center [814, 91] width 1476 height 14
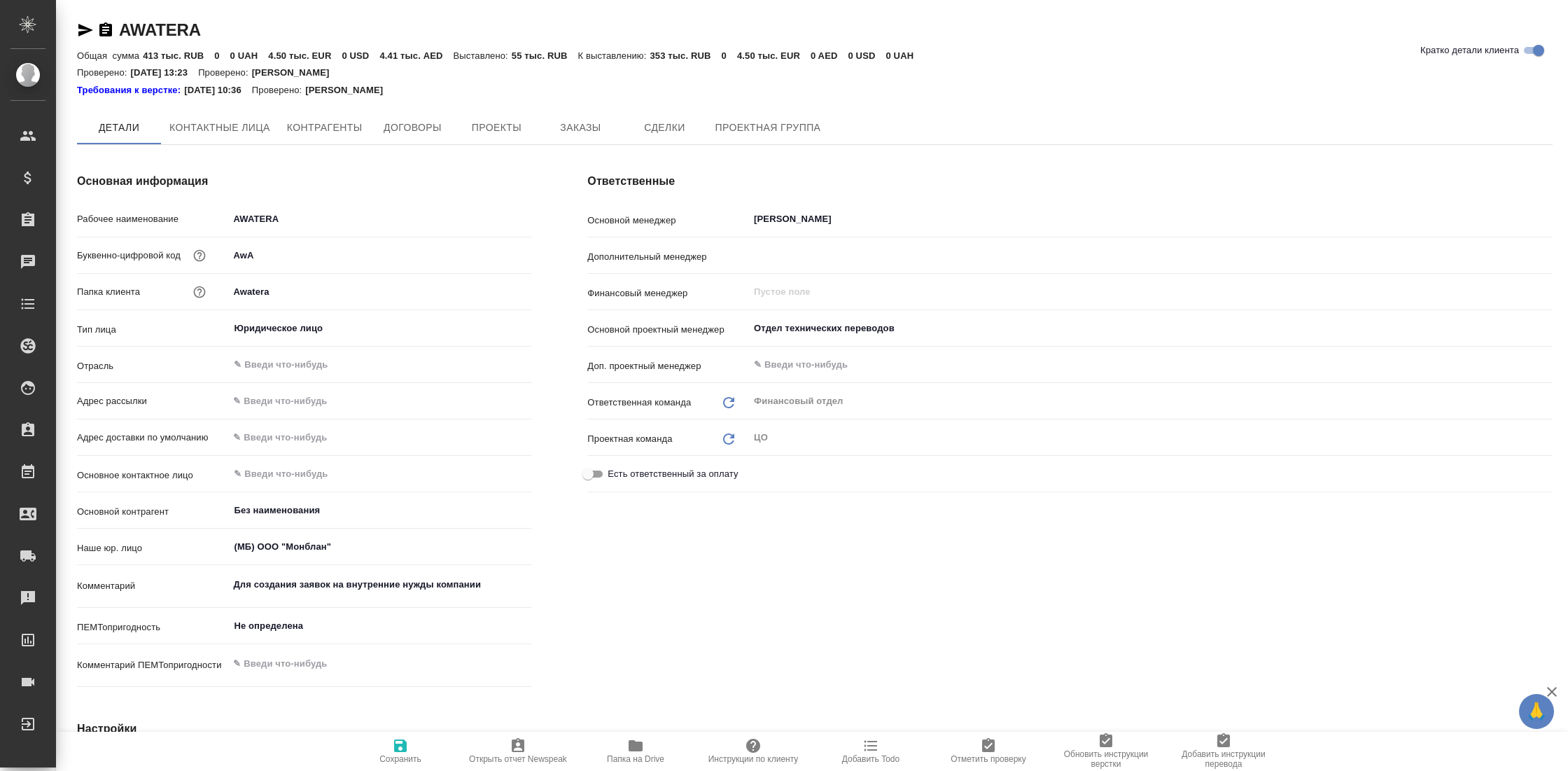
type textarea "x"
click at [586, 131] on span "Заказы" at bounding box center [581, 128] width 68 height 18
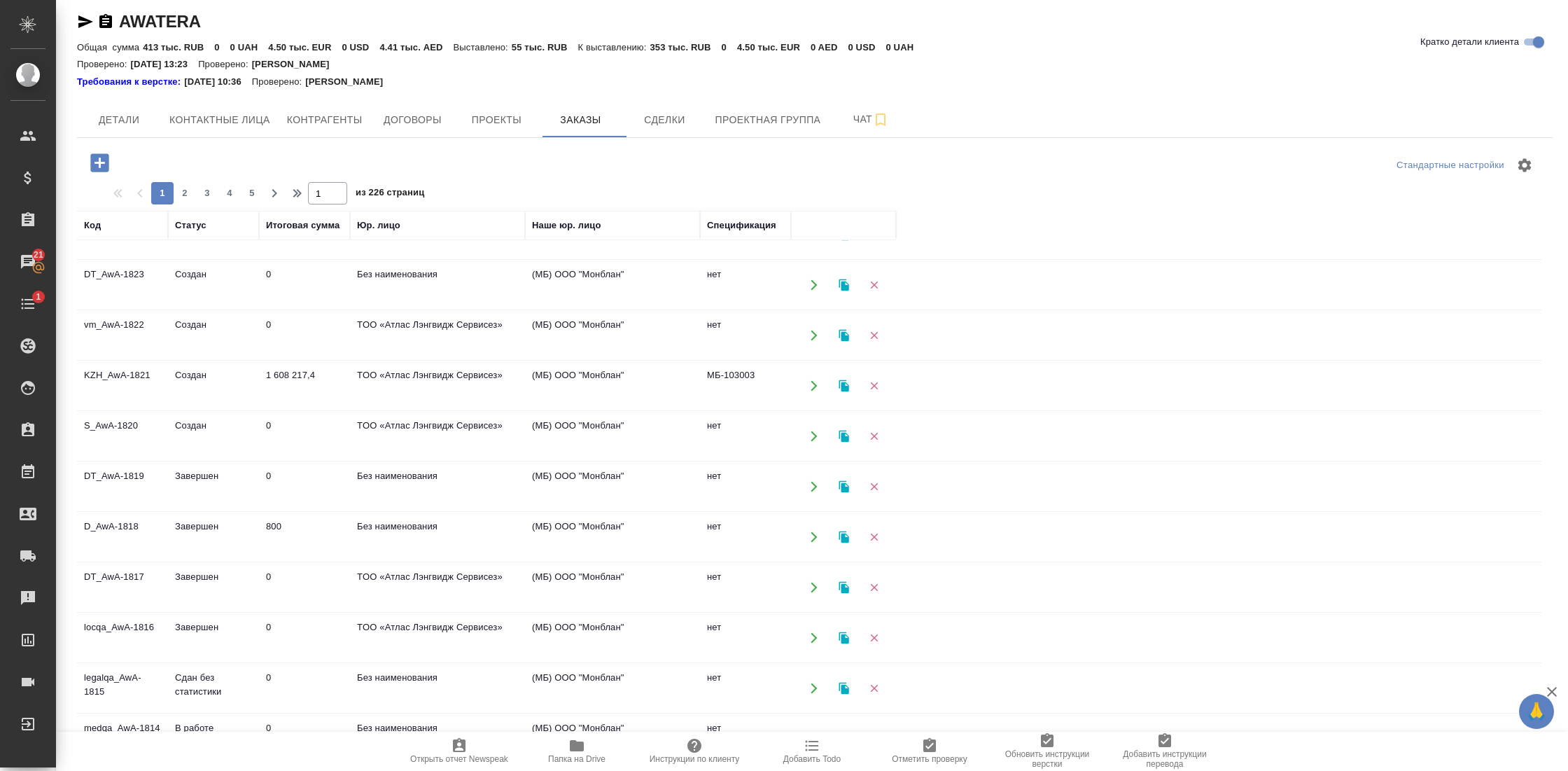
scroll to position [37, 0]
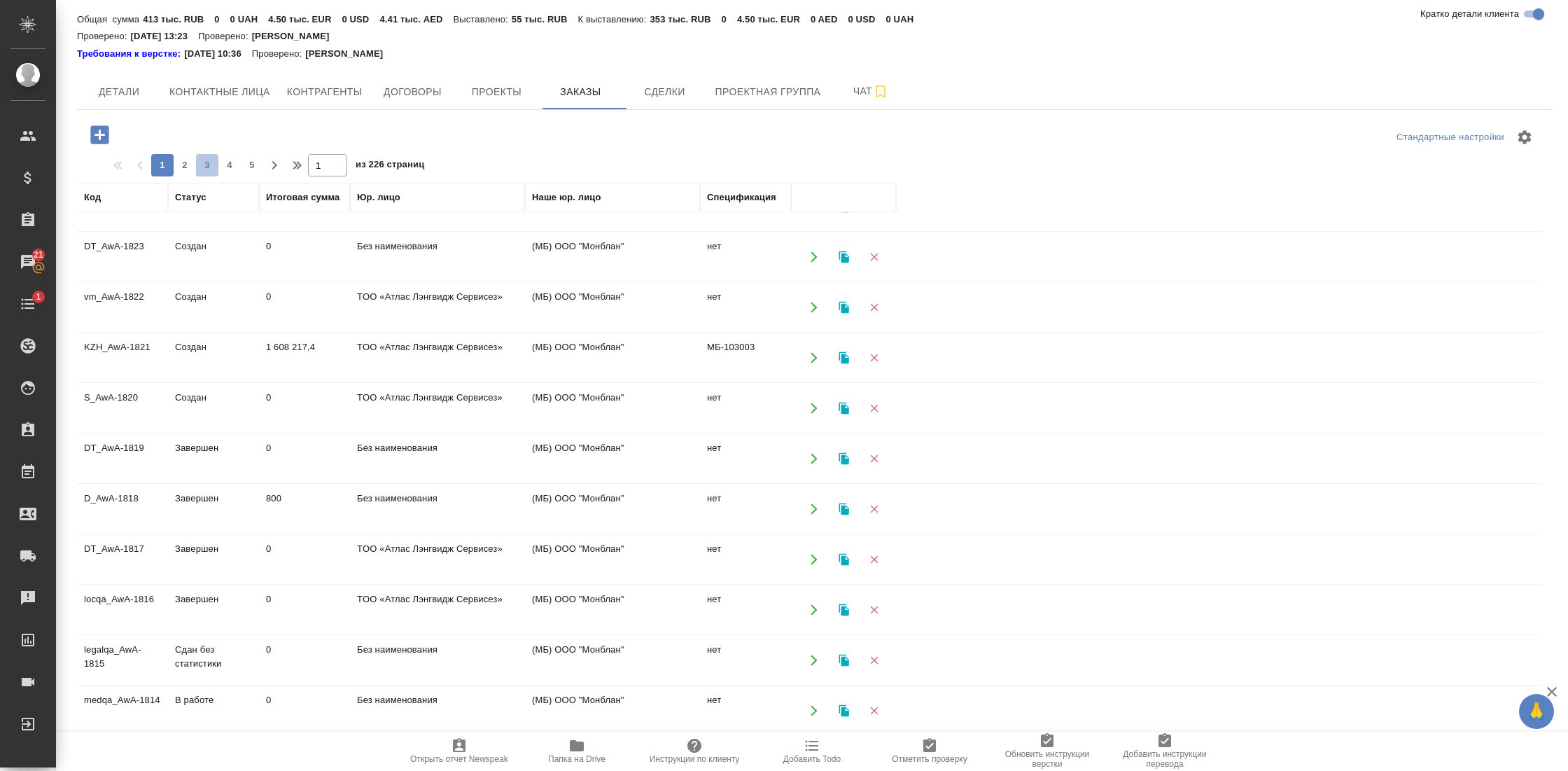
click at [201, 161] on span "3" at bounding box center [207, 165] width 23 height 14
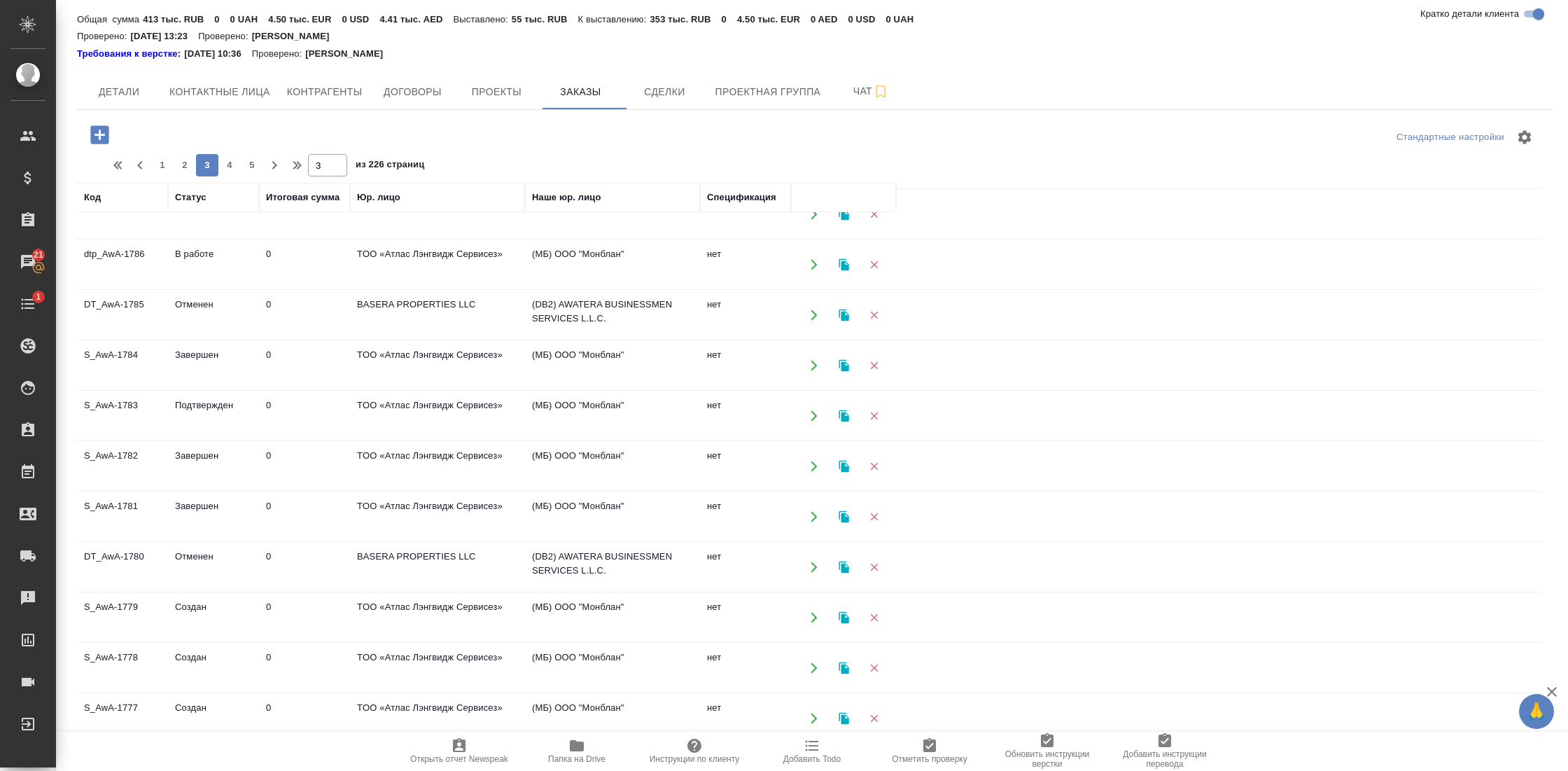
scroll to position [0, 0]
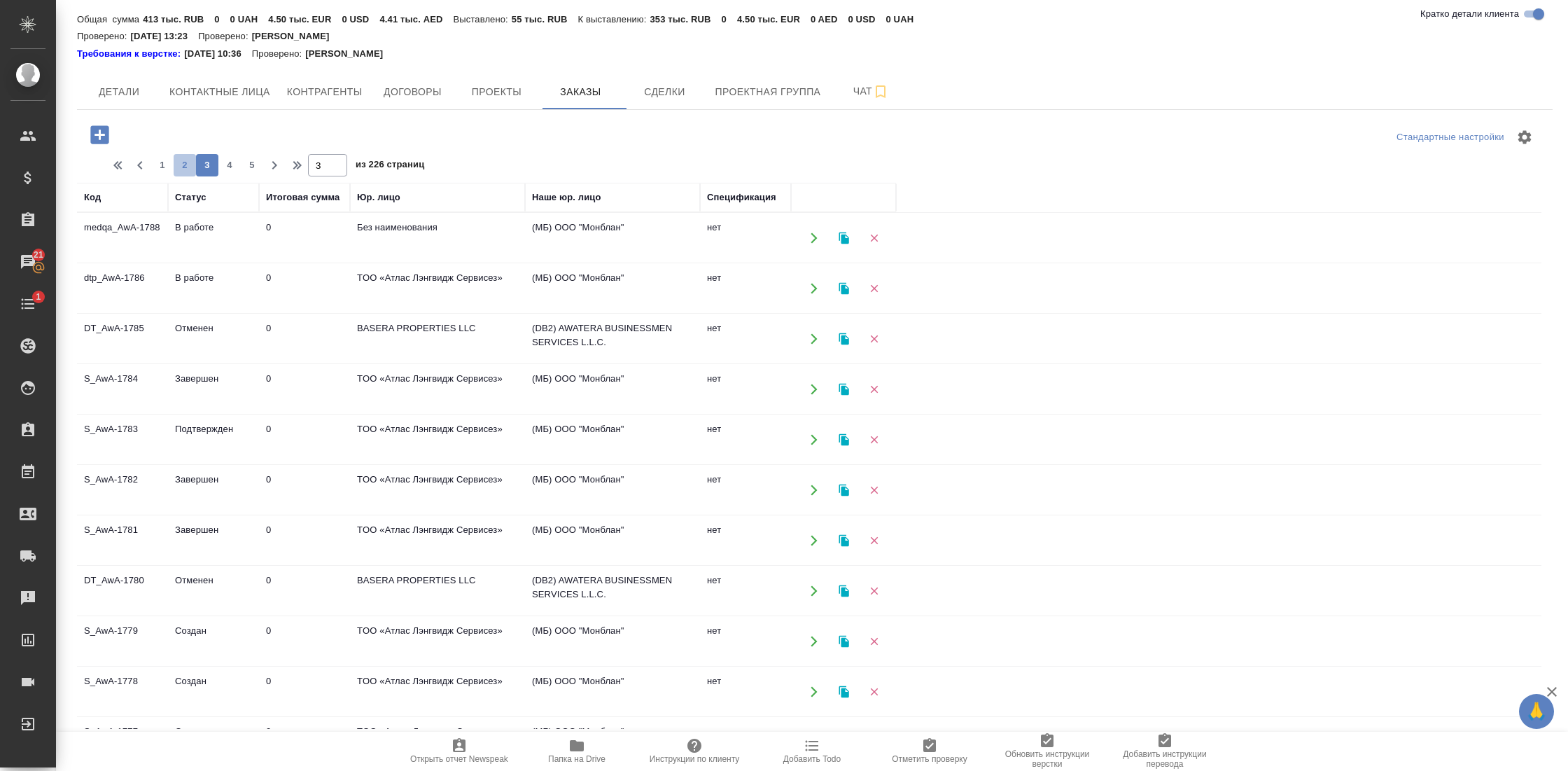
click at [180, 166] on span "2" at bounding box center [185, 165] width 23 height 14
type input "2"
click at [136, 329] on td "dtp_AwA-1811" at bounding box center [122, 338] width 91 height 49
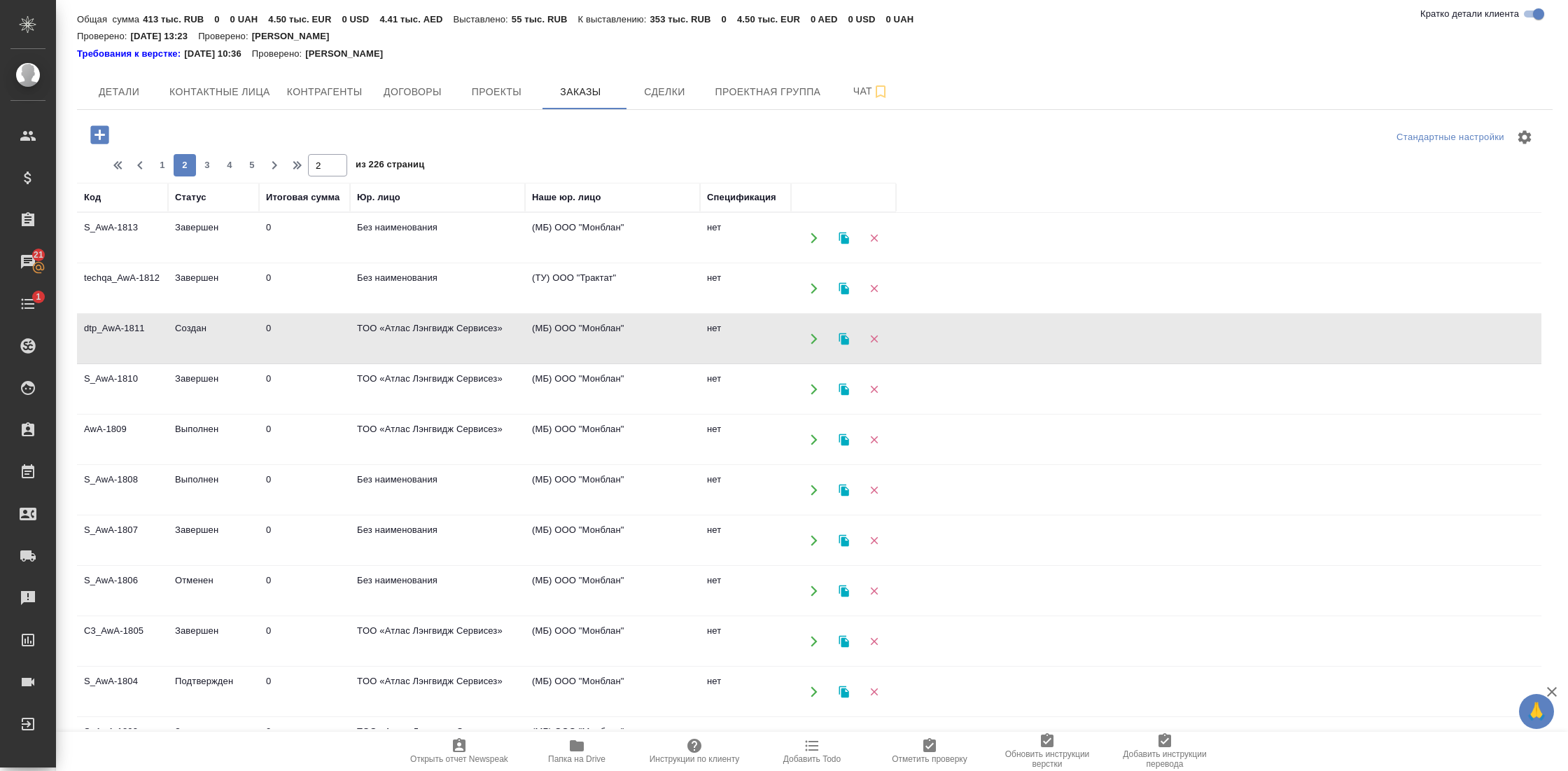
click at [136, 329] on td "dtp_AwA-1811" at bounding box center [122, 338] width 91 height 49
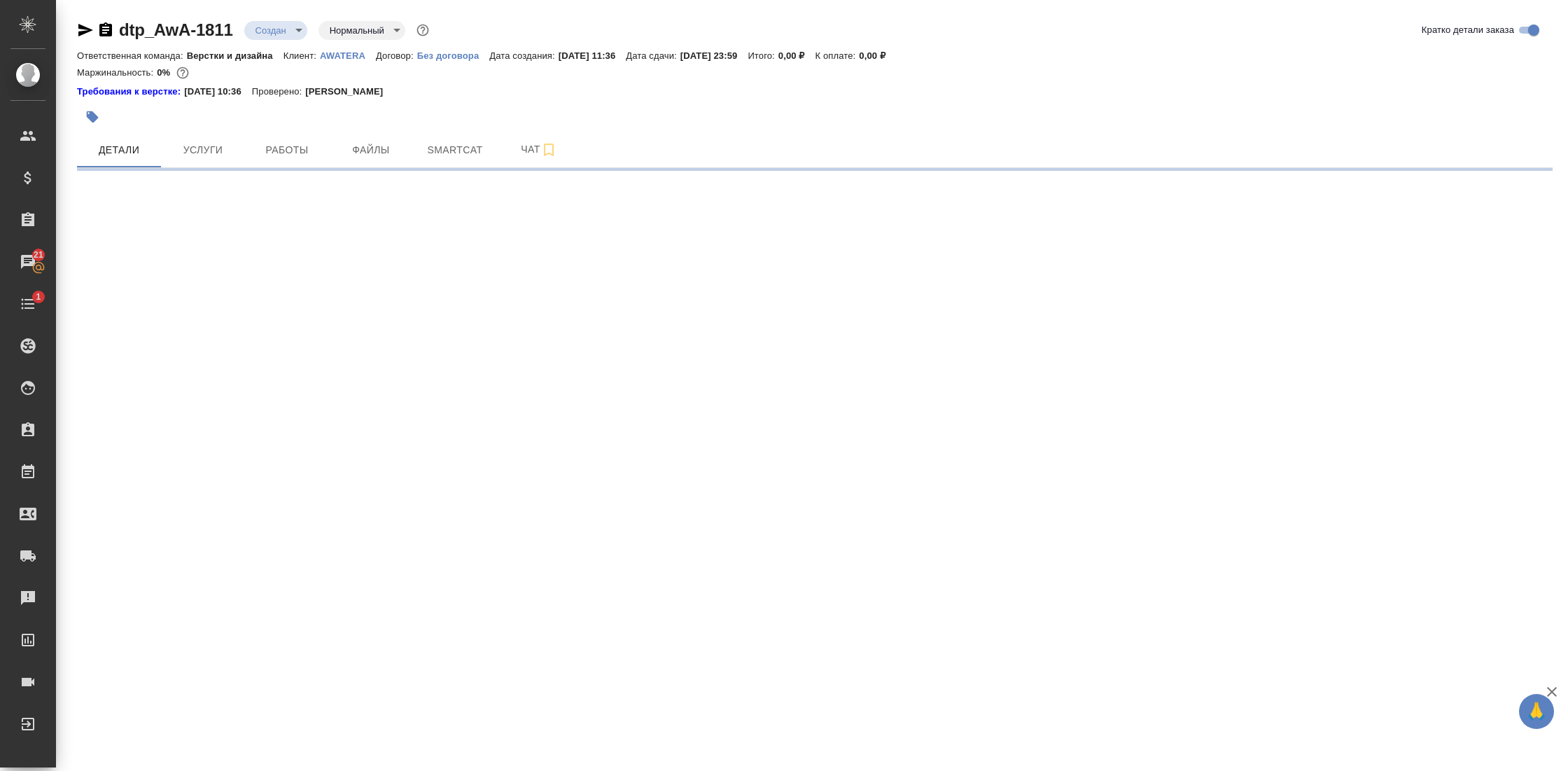
select select "RU"
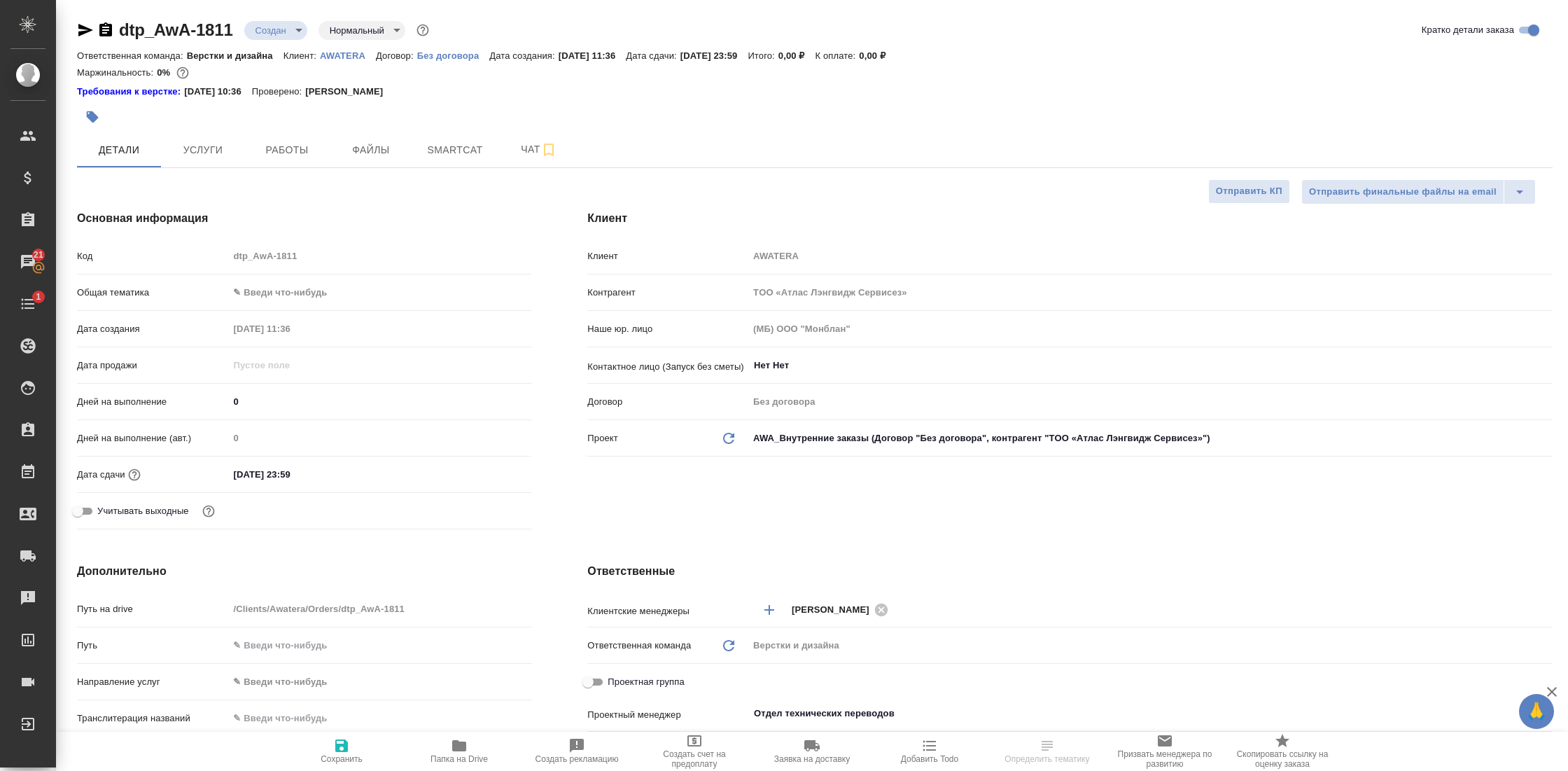
type textarea "x"
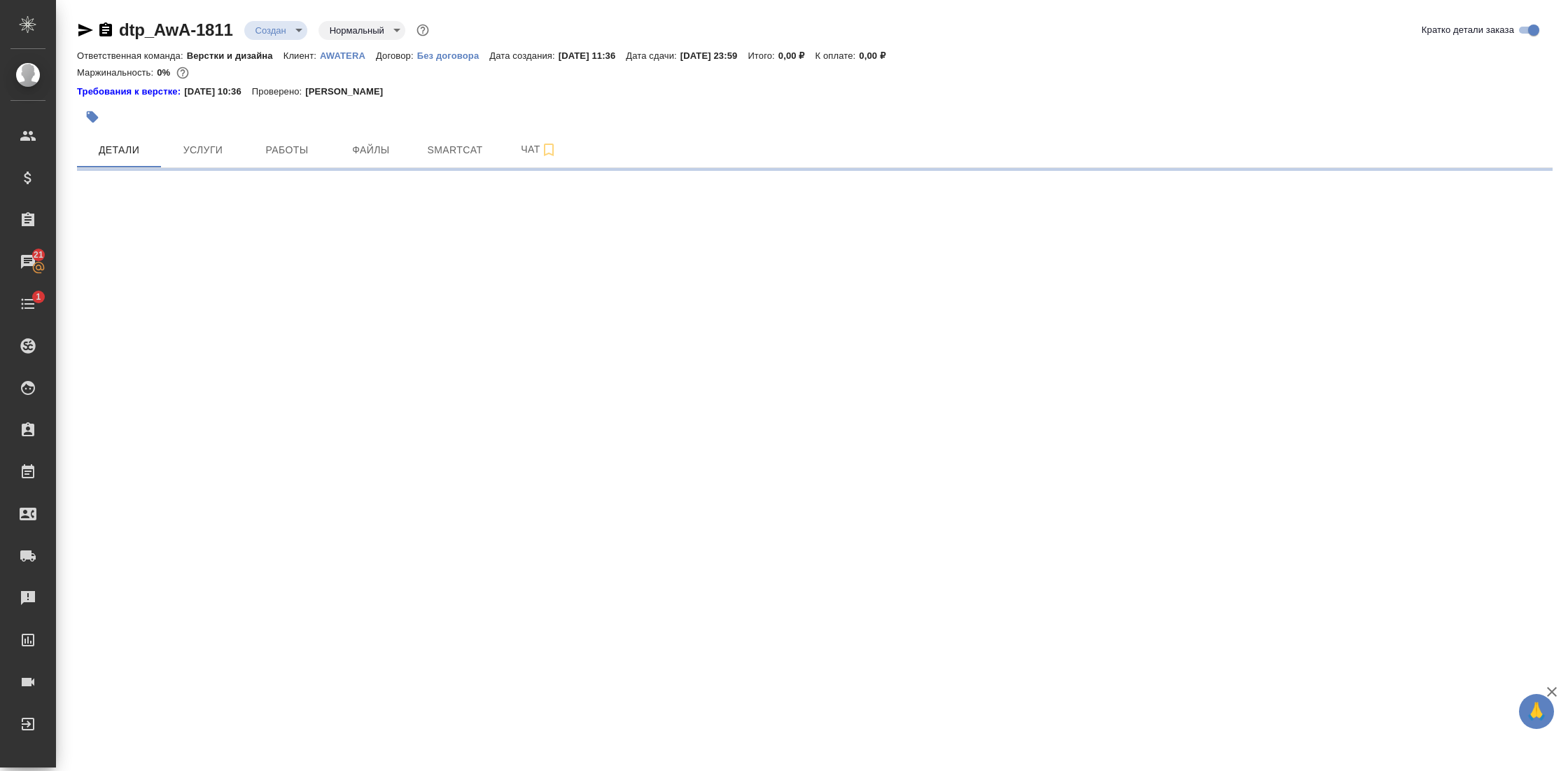
select select "RU"
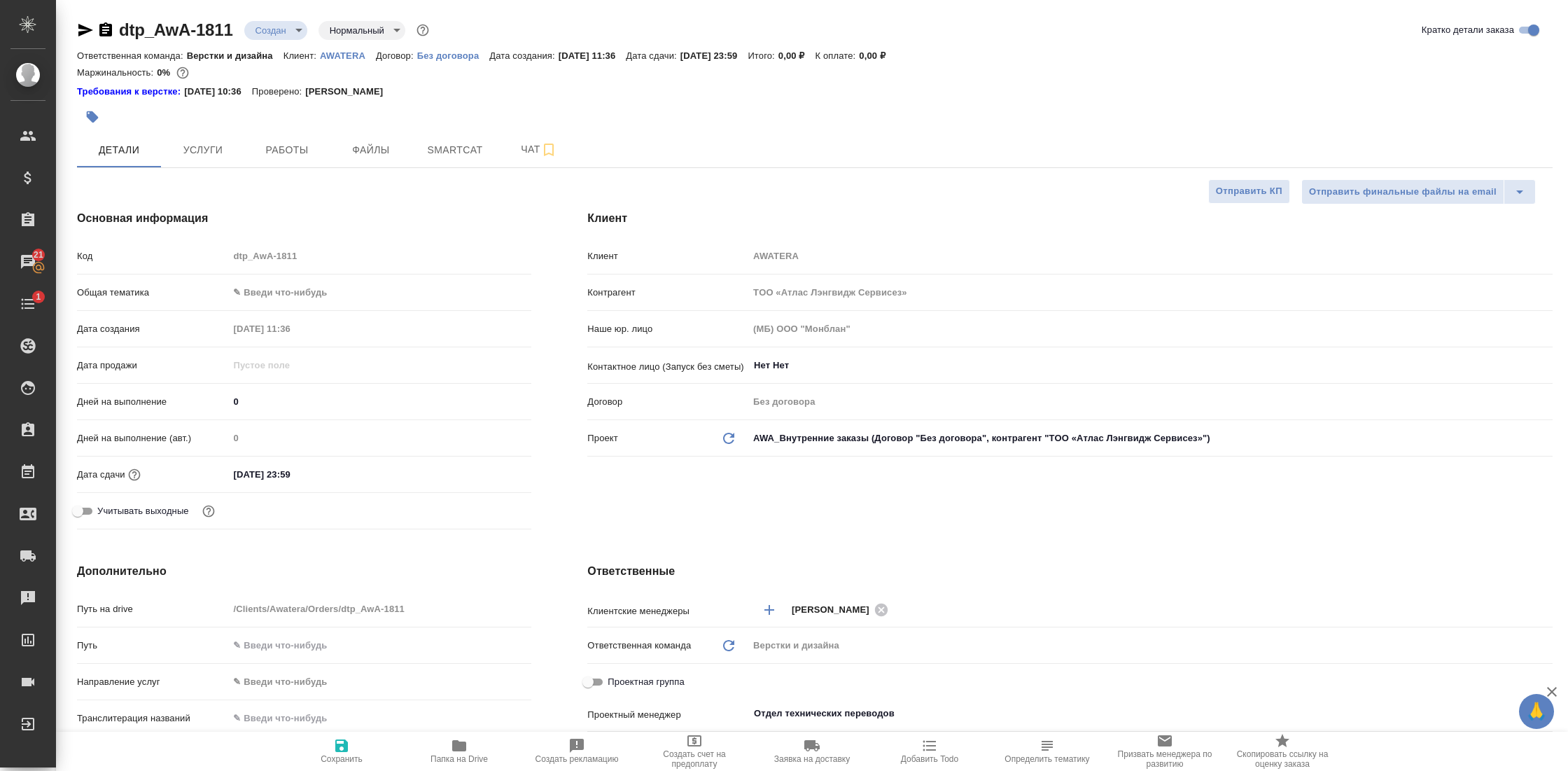
type textarea "x"
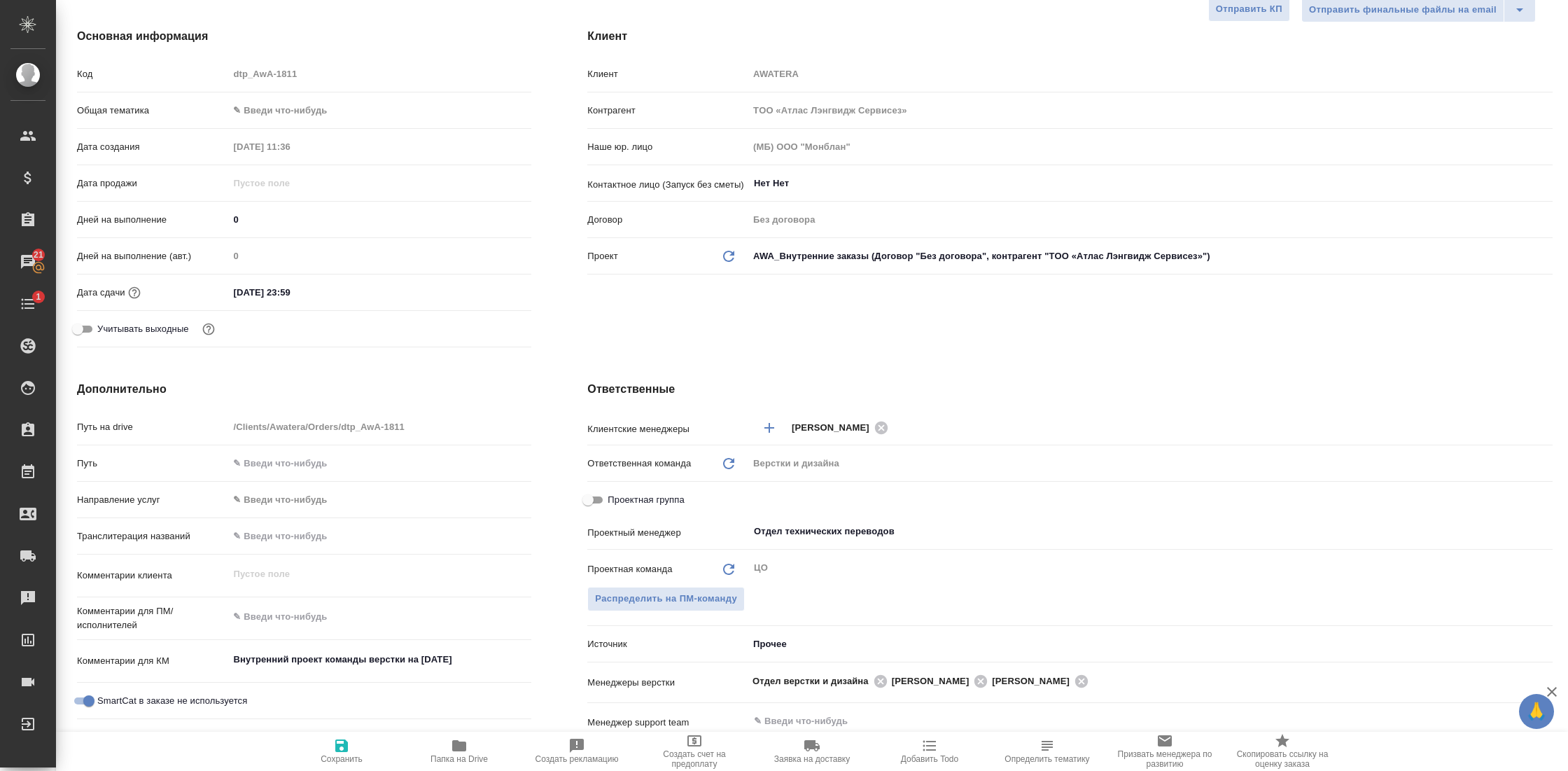
scroll to position [228, 0]
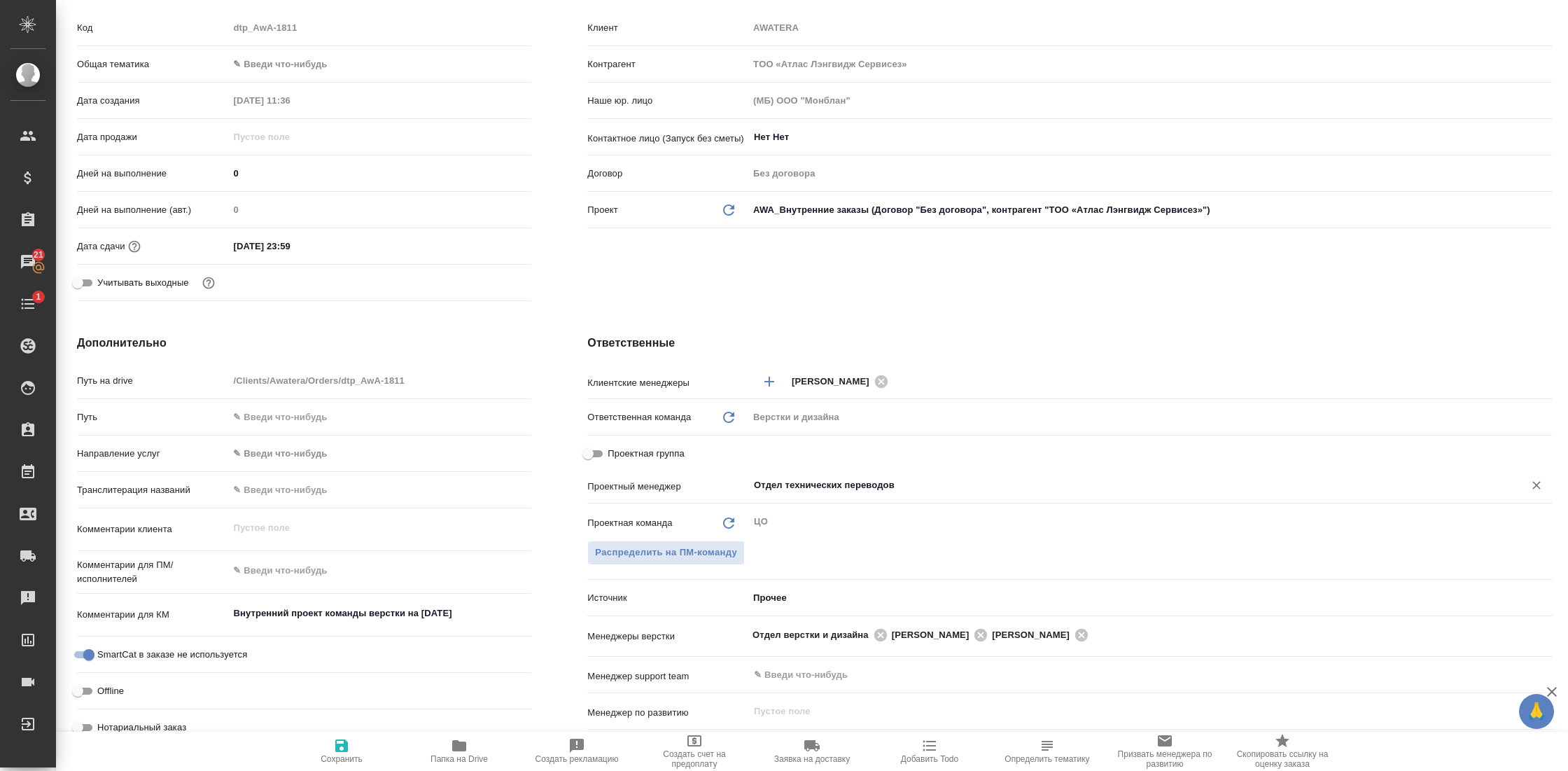
click at [1529, 483] on icon "Очистить" at bounding box center [1536, 485] width 14 height 14
type textarea "x"
click at [842, 484] on input "text" at bounding box center [1127, 484] width 749 height 17
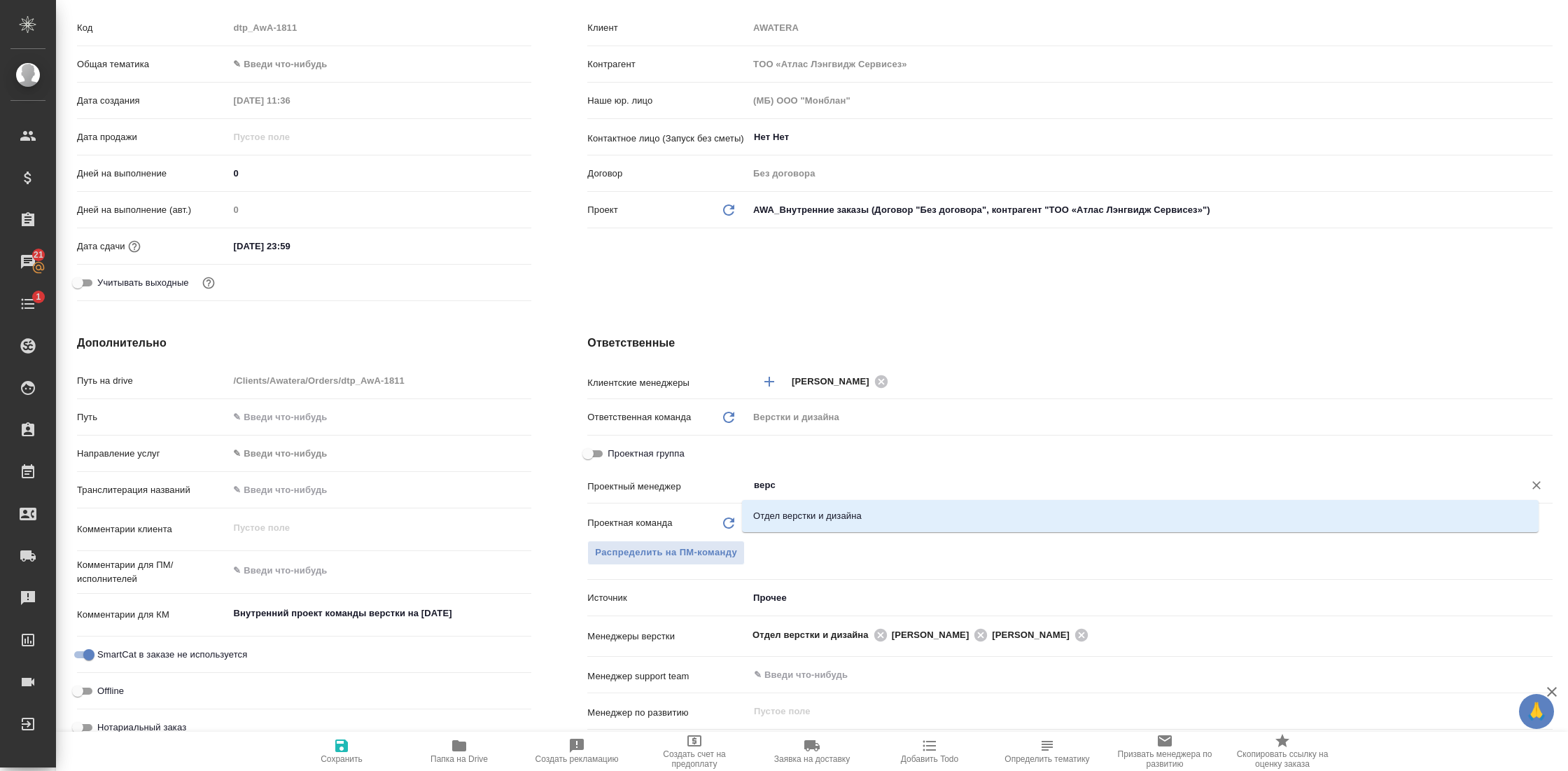
type input "верст"
click at [814, 514] on li "Отдел верстки и дизайна" at bounding box center [1139, 515] width 796 height 25
type textarea "x"
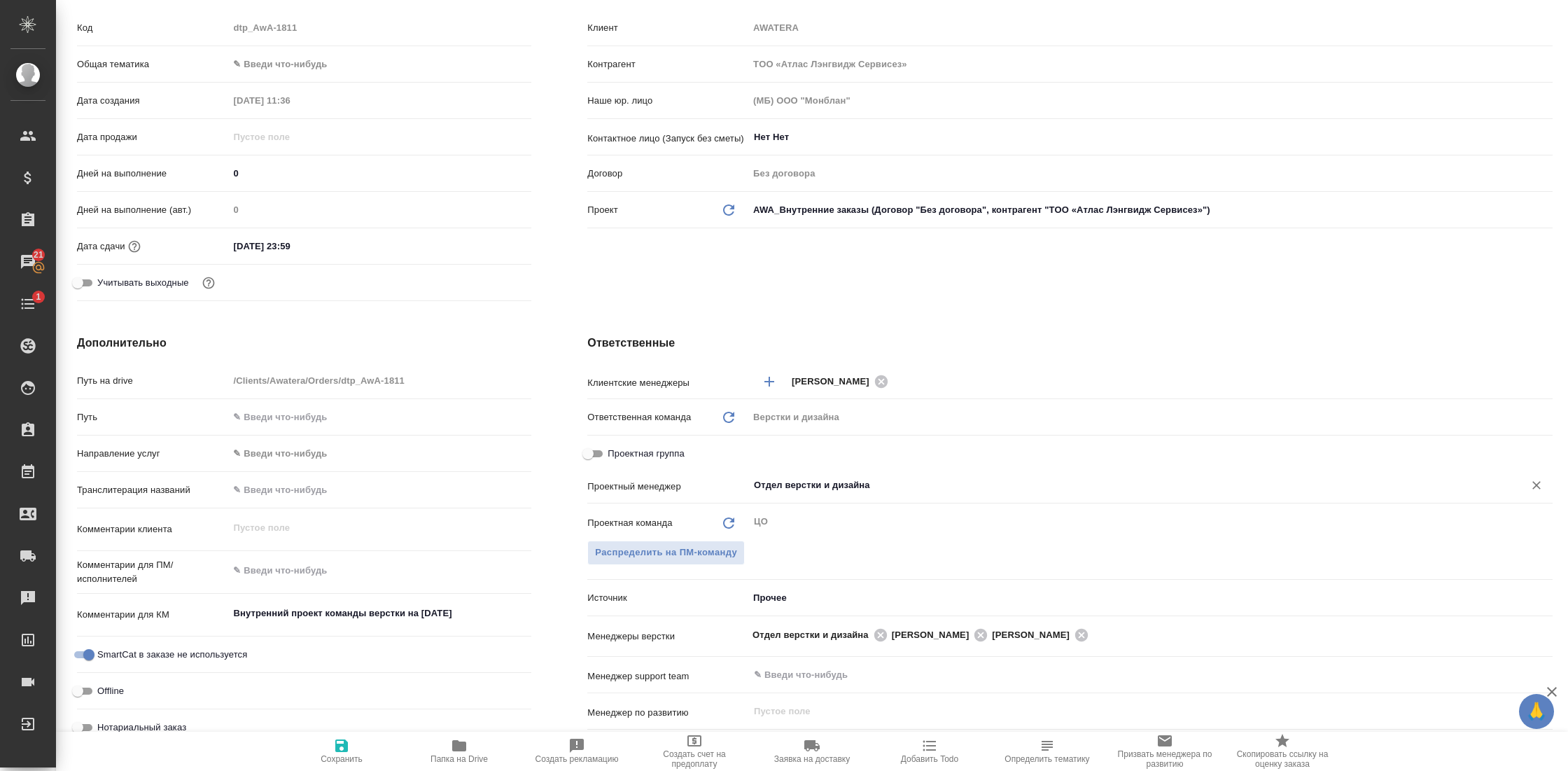
type input "Отдел верстки и дизайна"
click at [343, 749] on icon "button" at bounding box center [341, 745] width 17 height 17
type textarea "x"
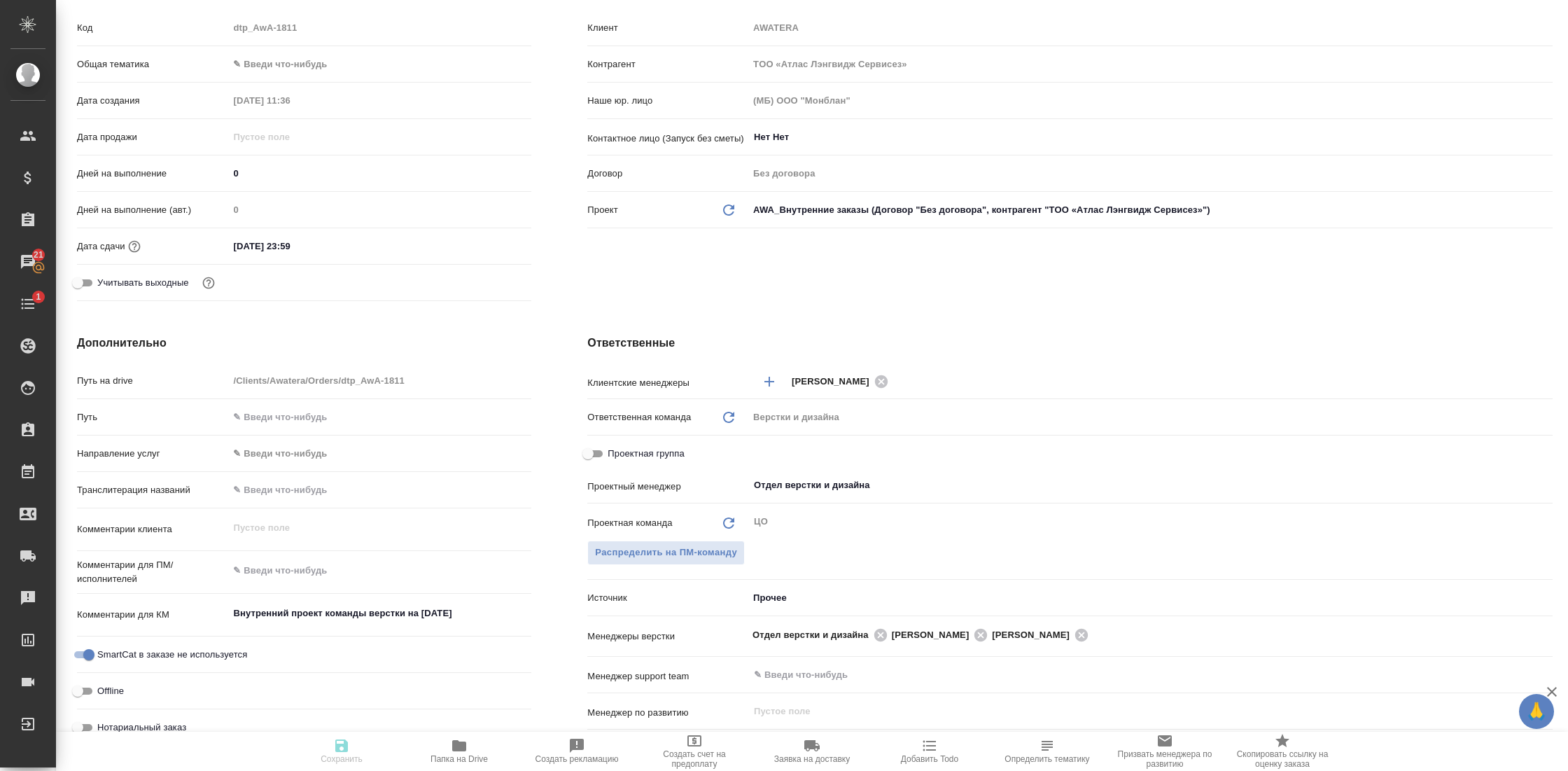
type textarea "x"
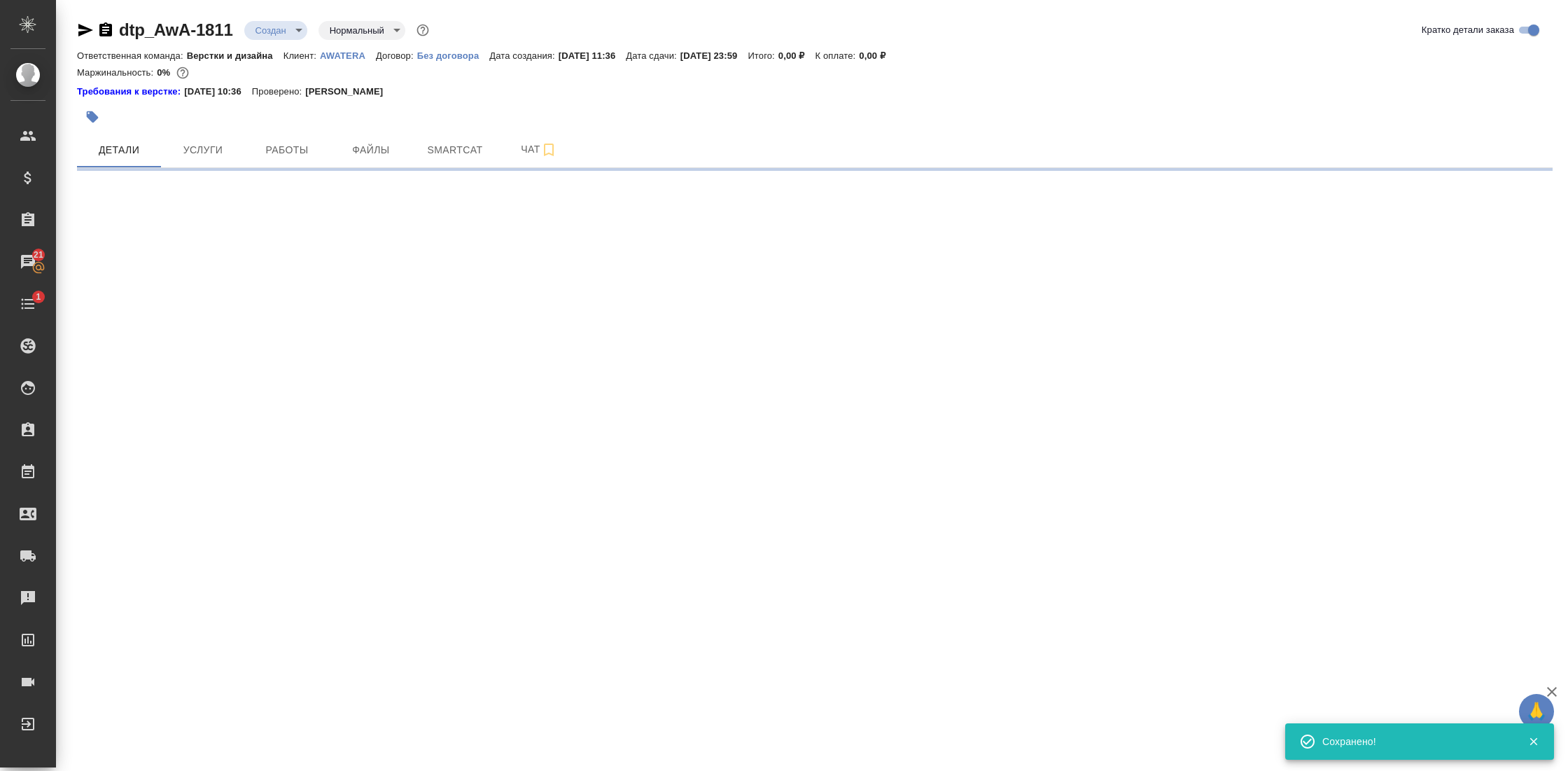
scroll to position [0, 0]
click at [98, 116] on icon "button" at bounding box center [92, 117] width 14 height 14
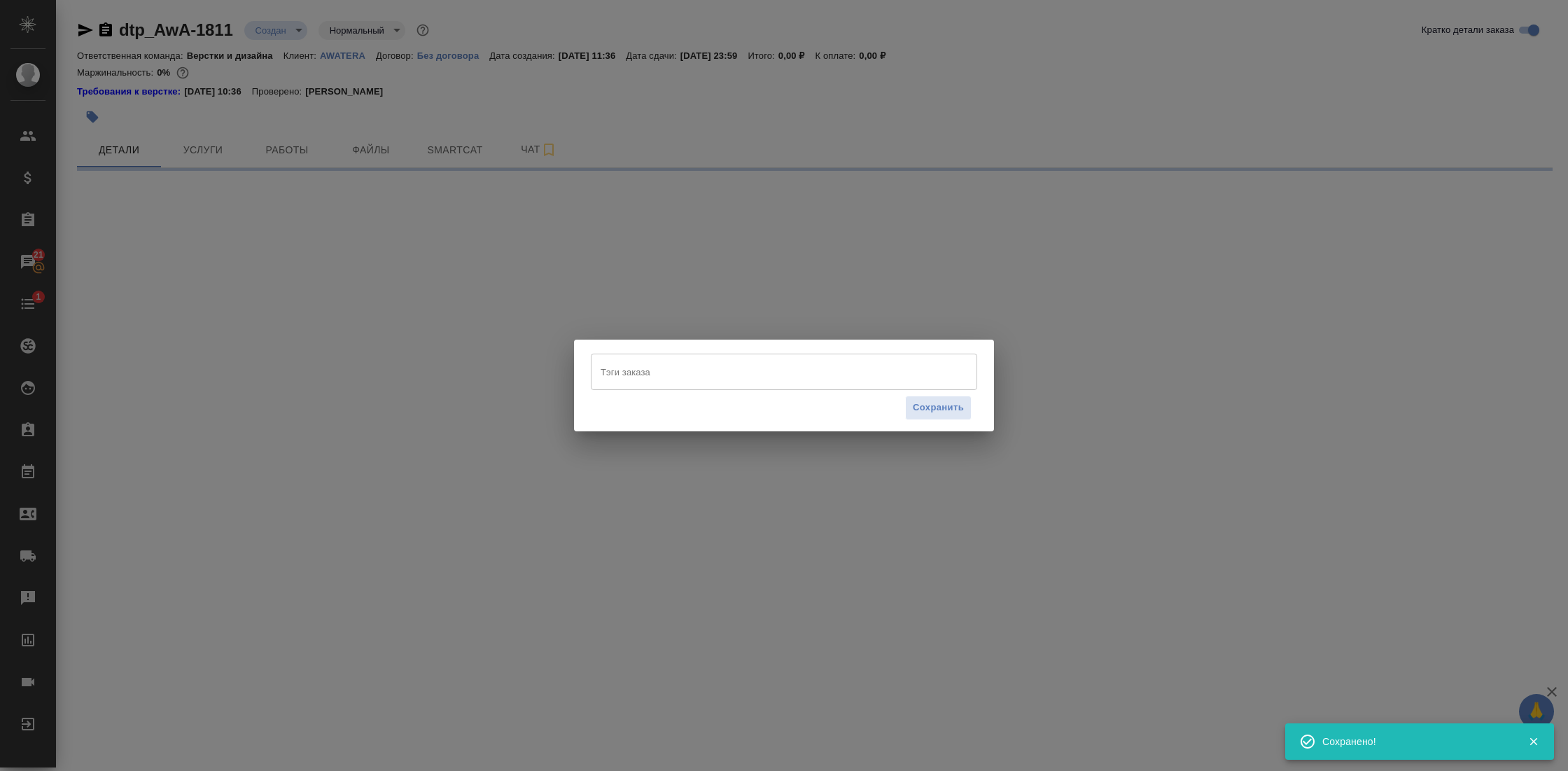
click at [740, 365] on input "Тэги заказа" at bounding box center [770, 372] width 347 height 24
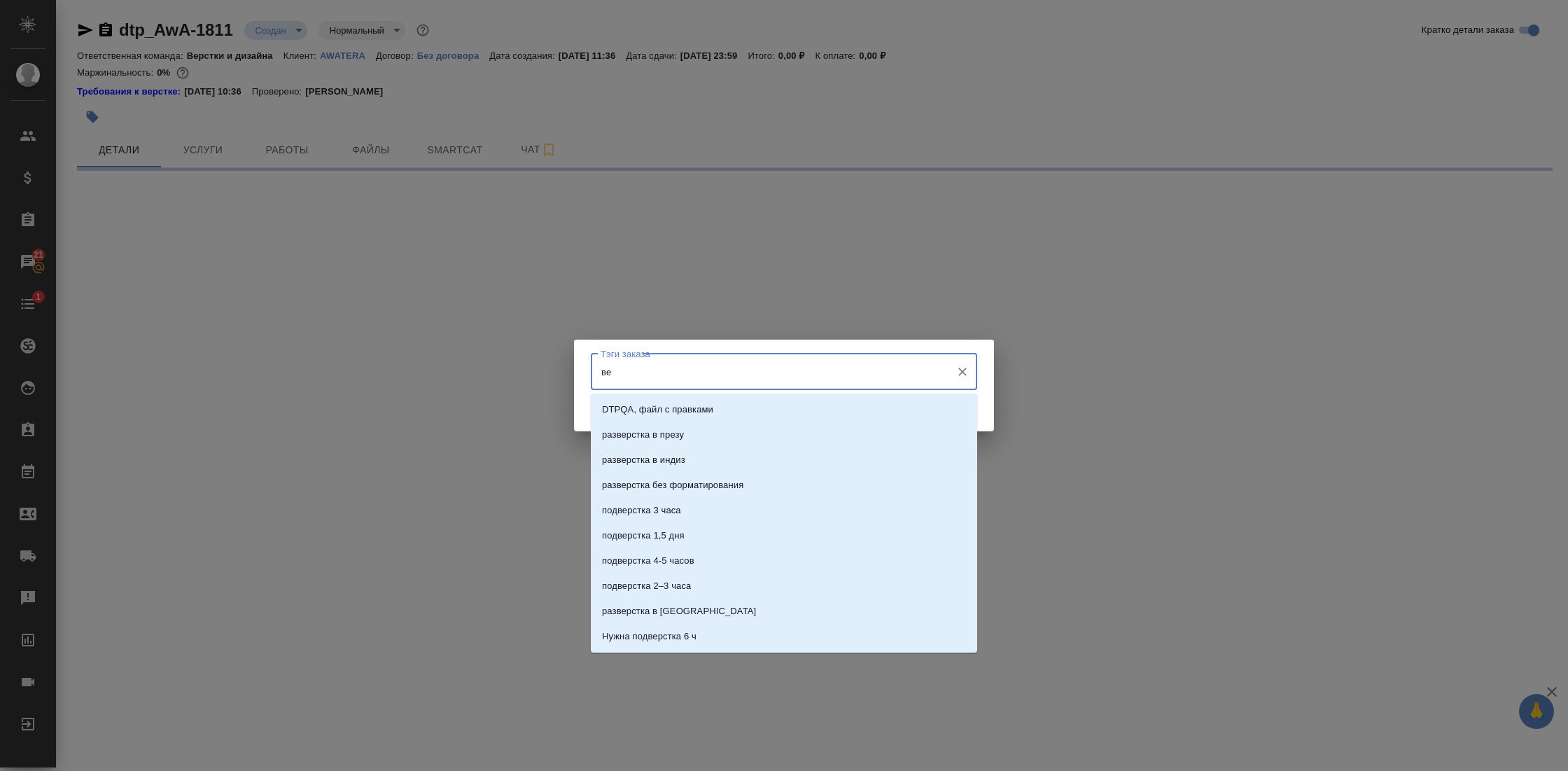
type input "вер"
select select "RU"
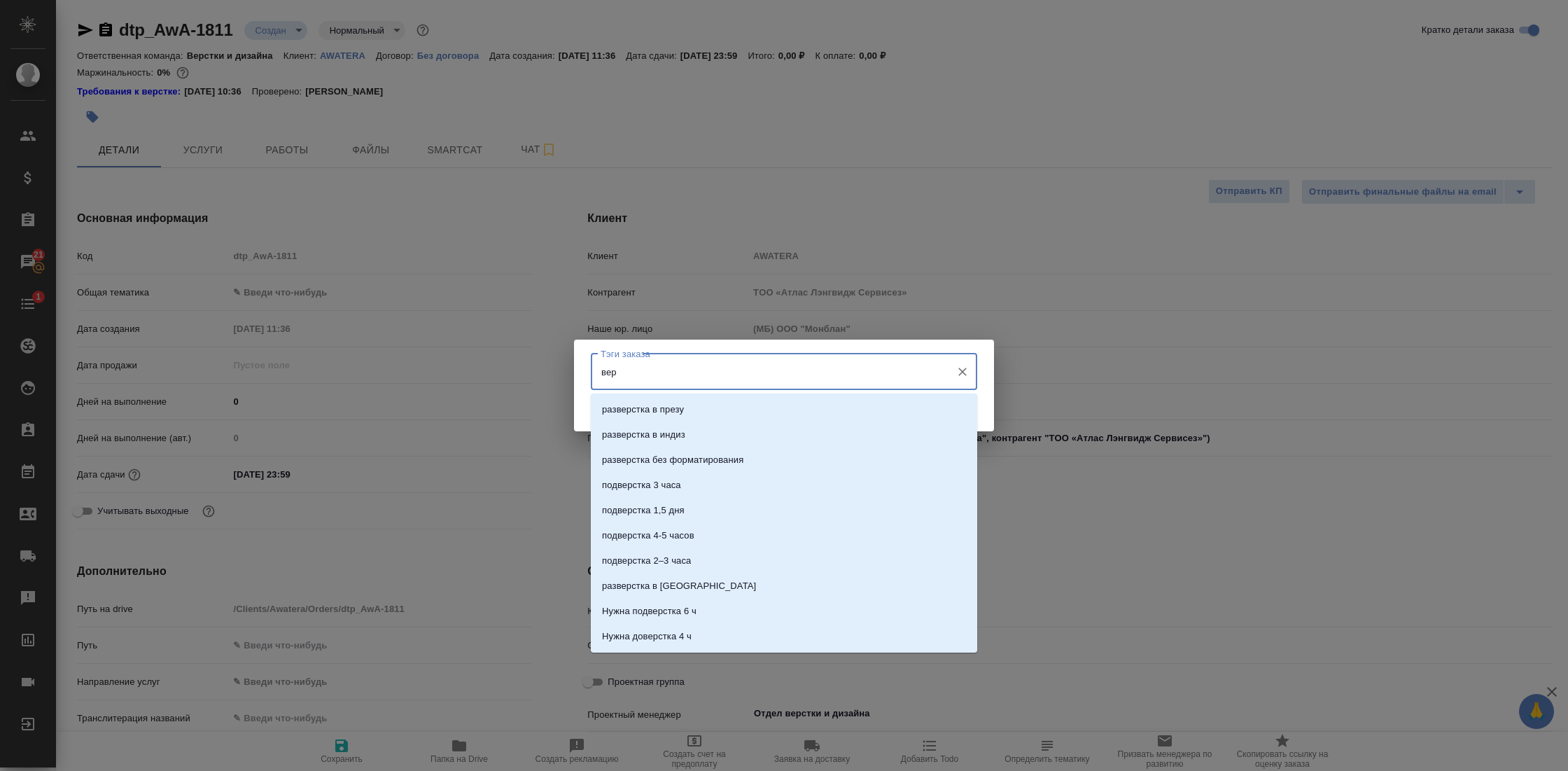
type textarea "x"
type input "внутре"
click at [684, 429] on li "Внутренний DTP" at bounding box center [784, 434] width 387 height 25
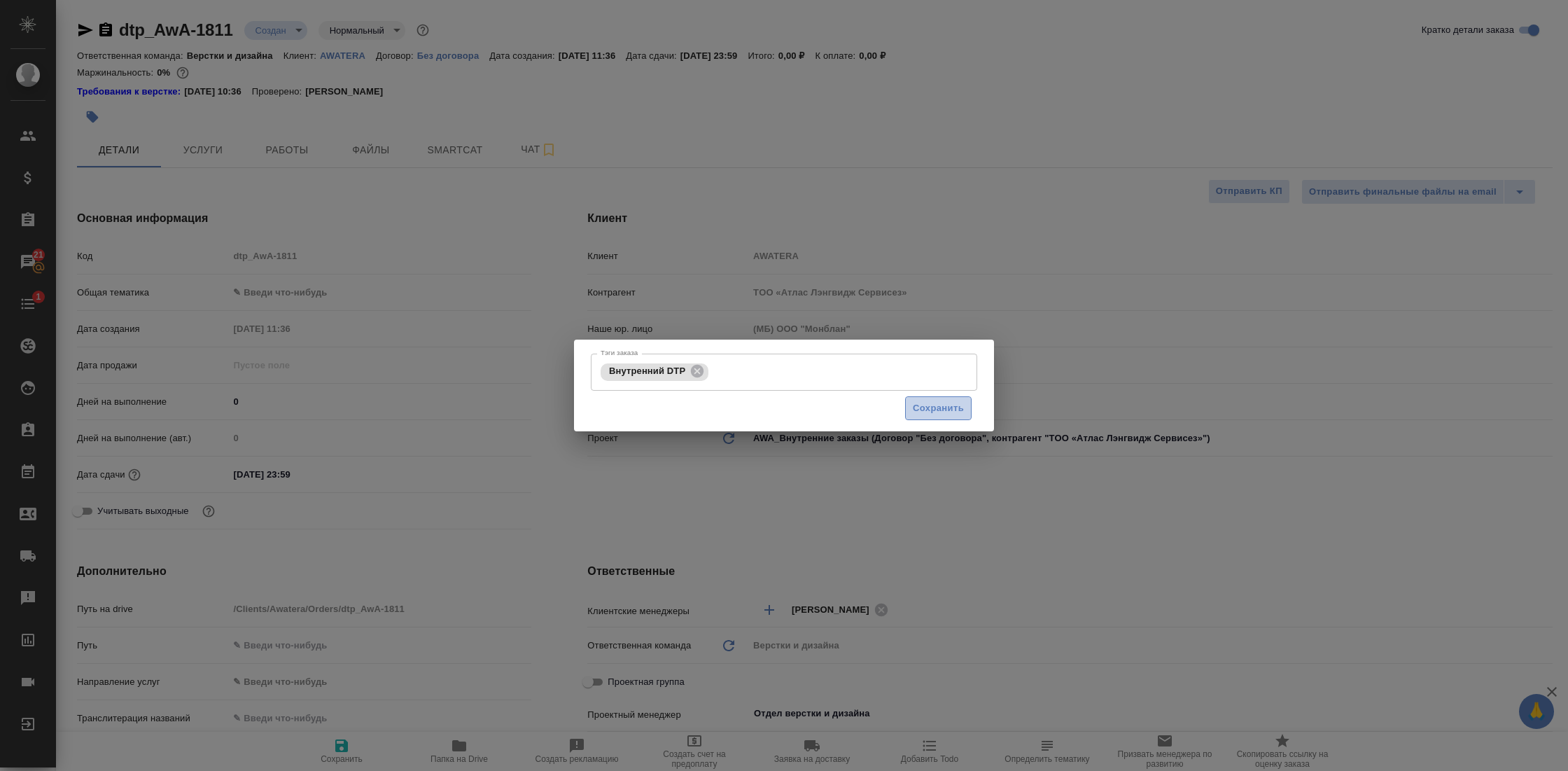
click at [941, 401] on span "Сохранить" at bounding box center [938, 409] width 51 height 16
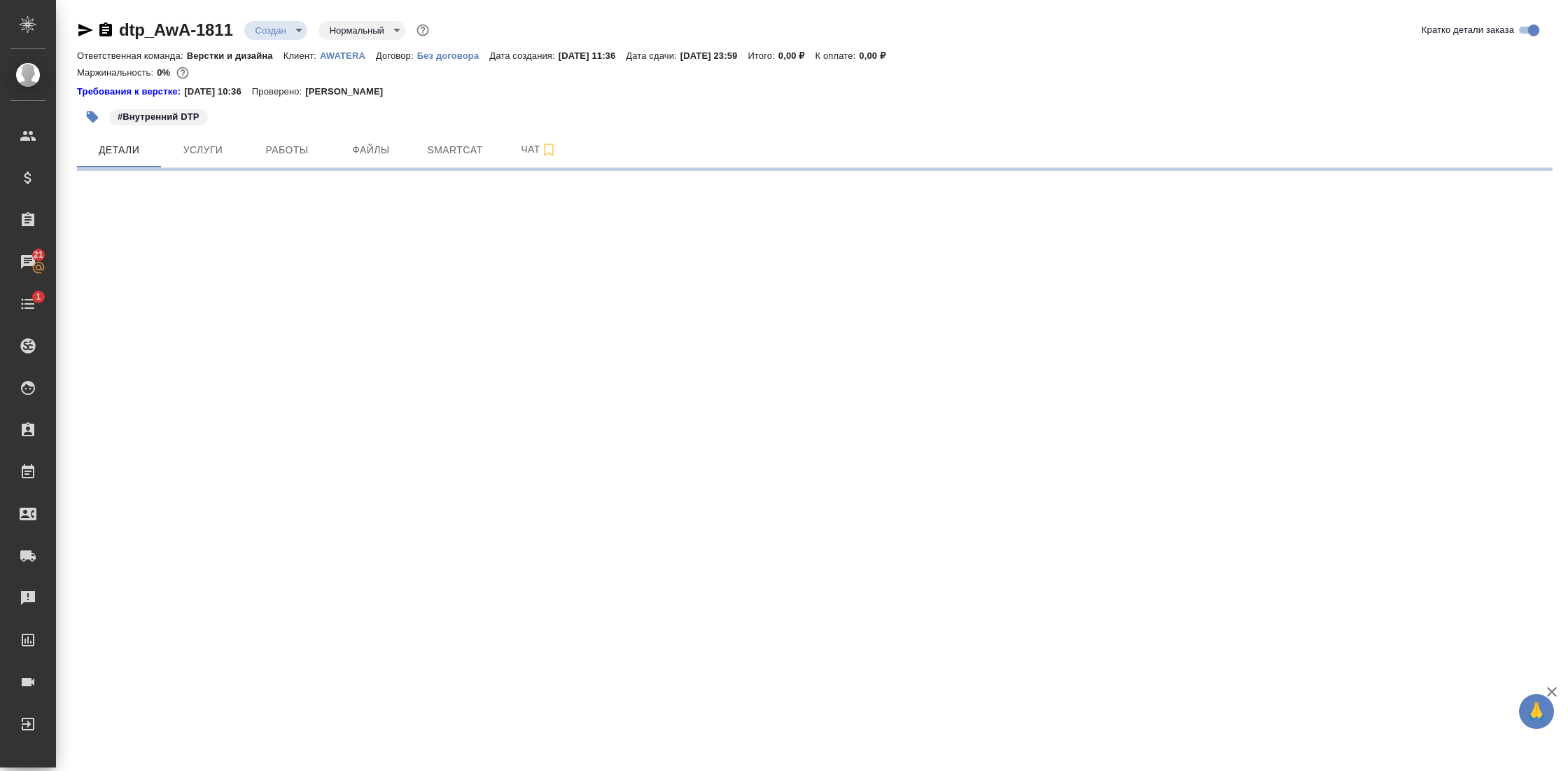
select select "RU"
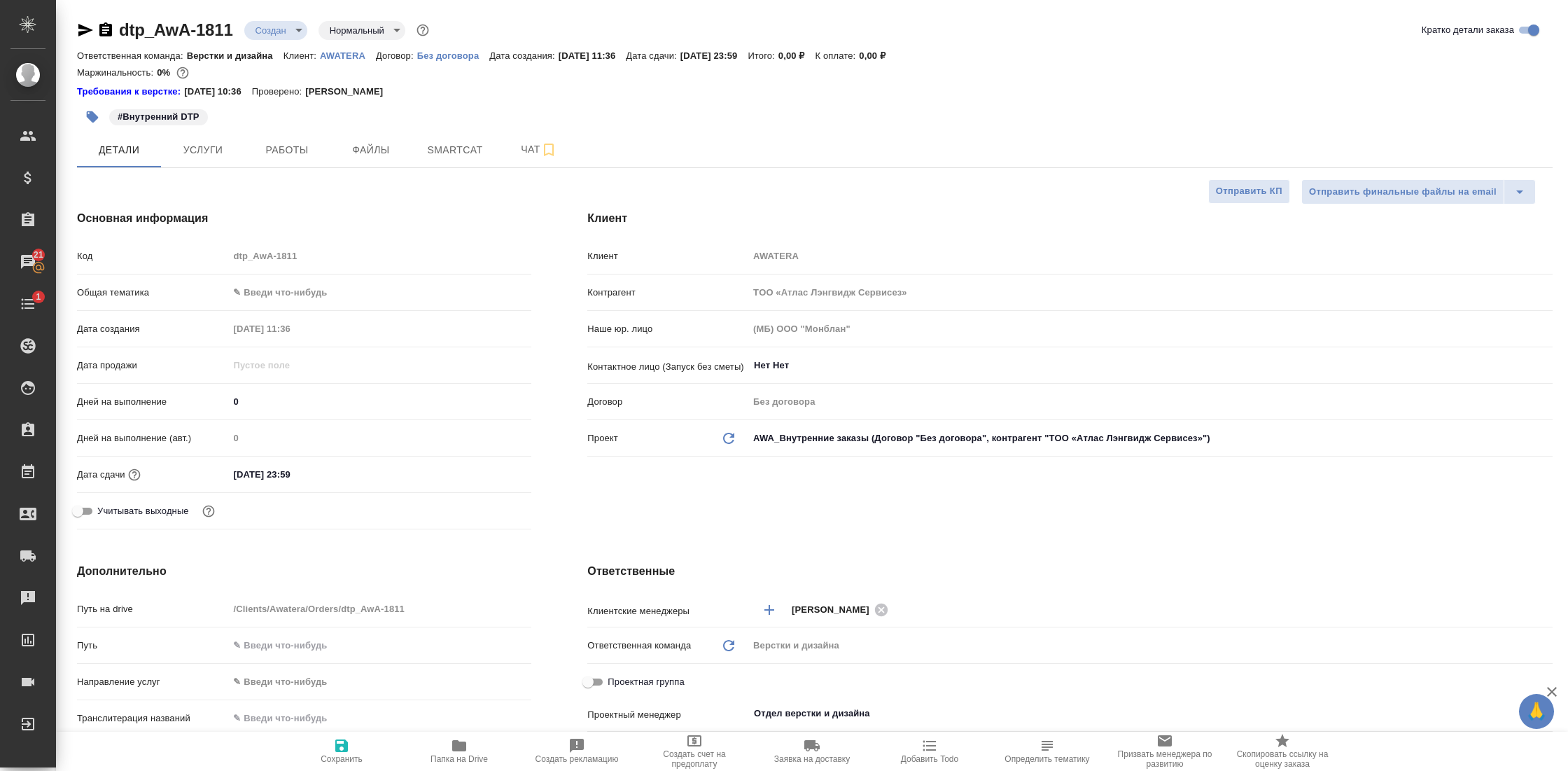
type textarea "x"
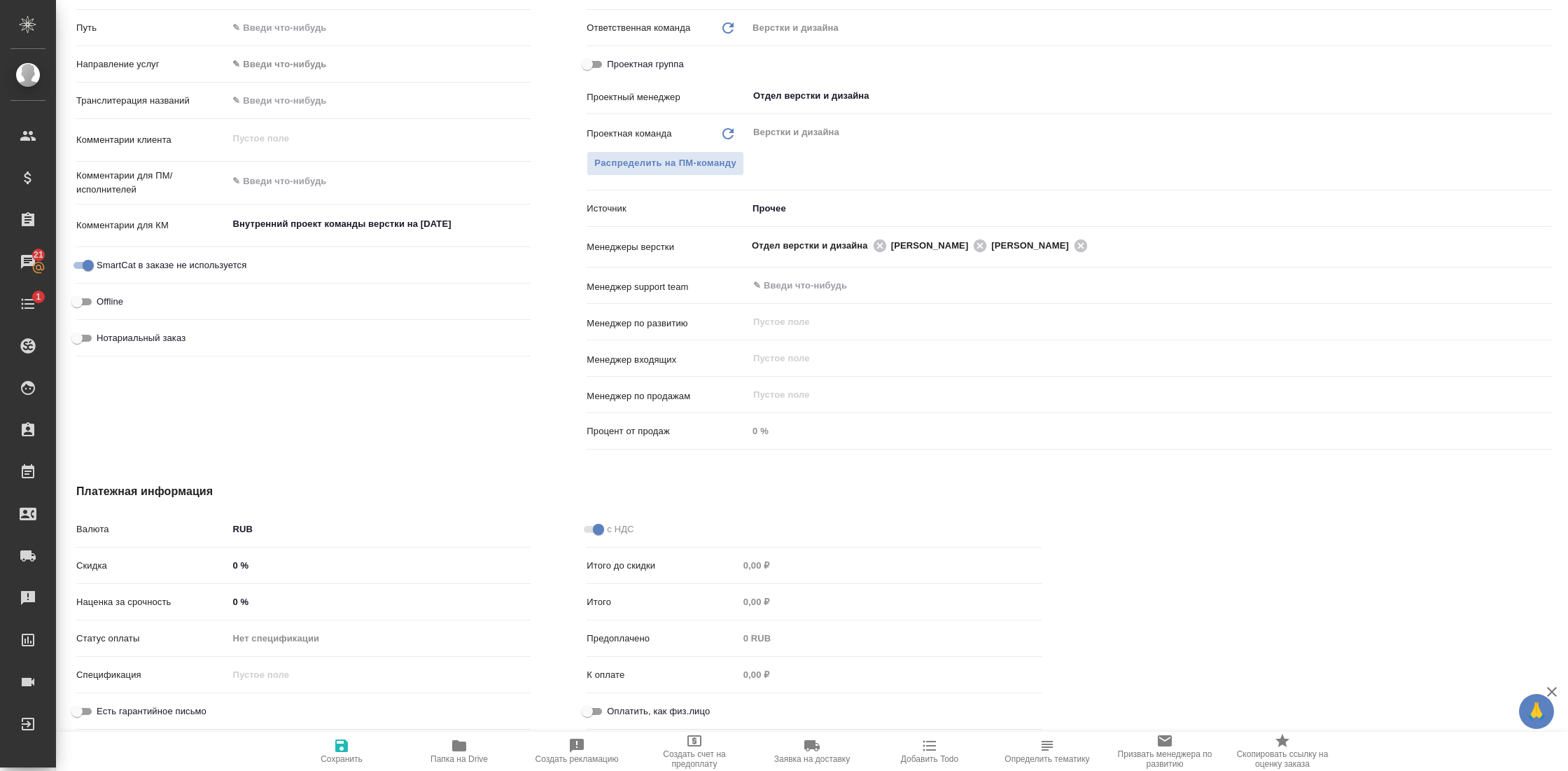
scroll to position [0, 1]
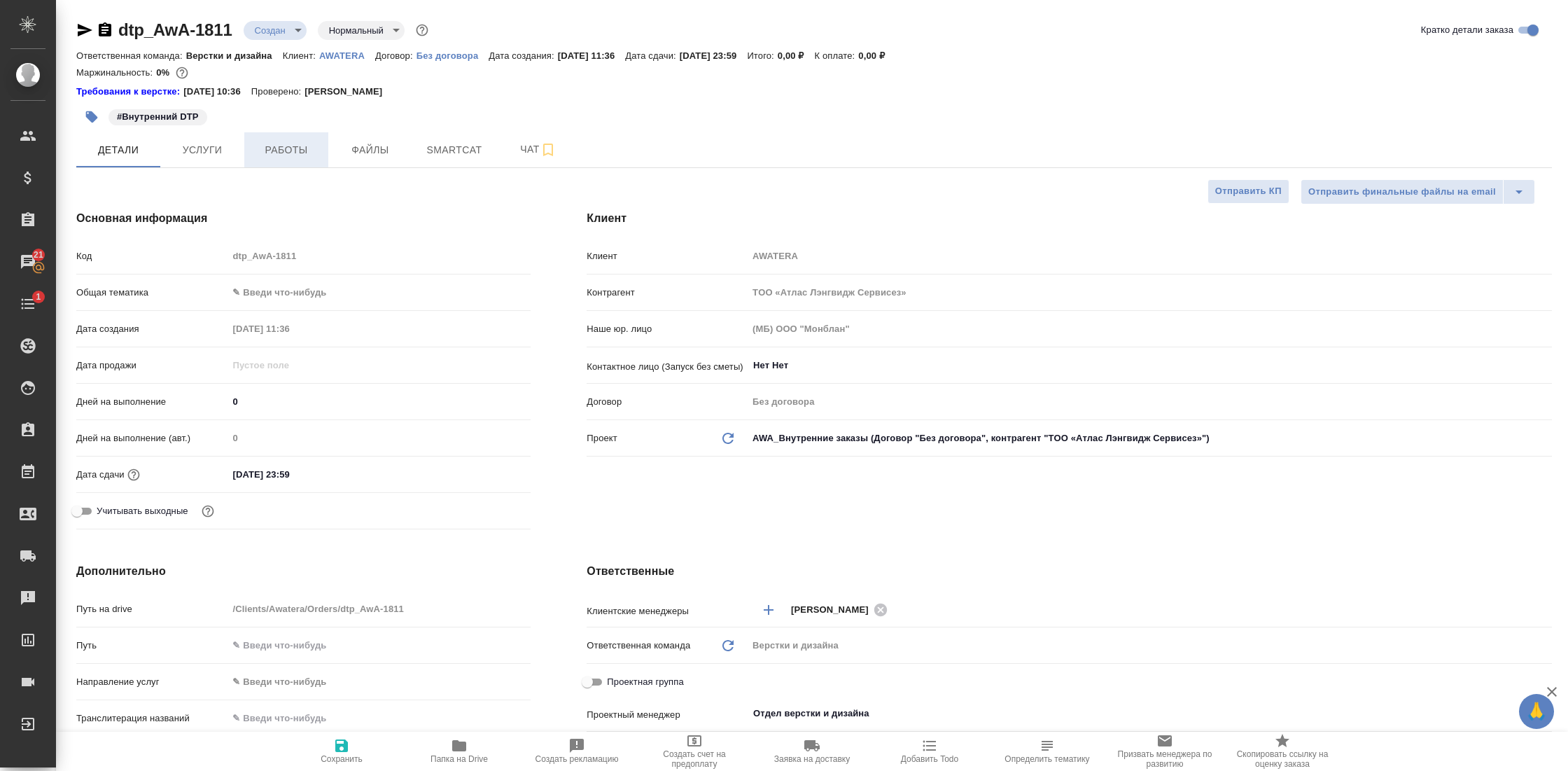
click at [279, 157] on span "Работы" at bounding box center [286, 150] width 68 height 18
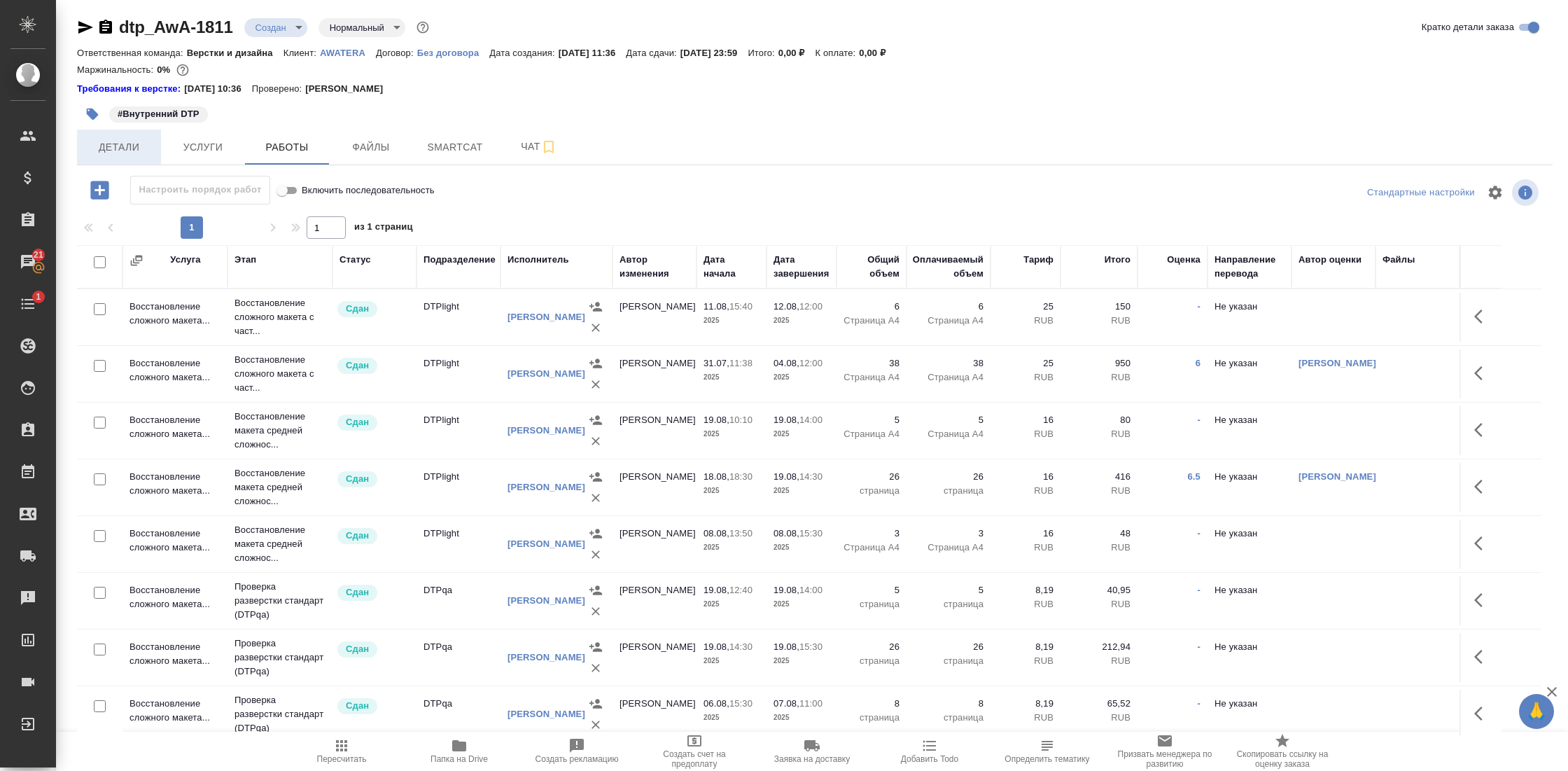
click at [113, 150] on span "Детали" at bounding box center [119, 147] width 68 height 18
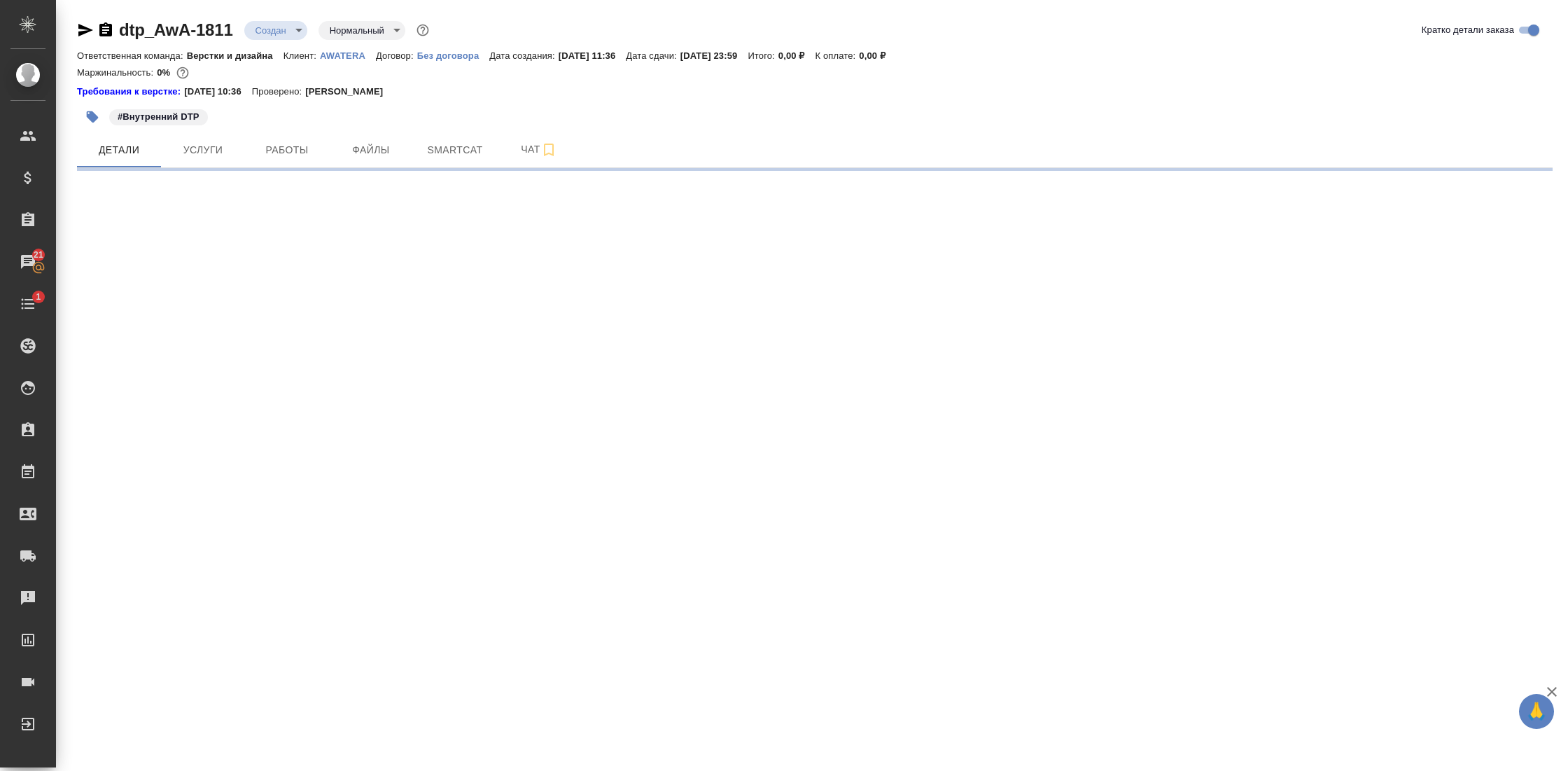
select select "RU"
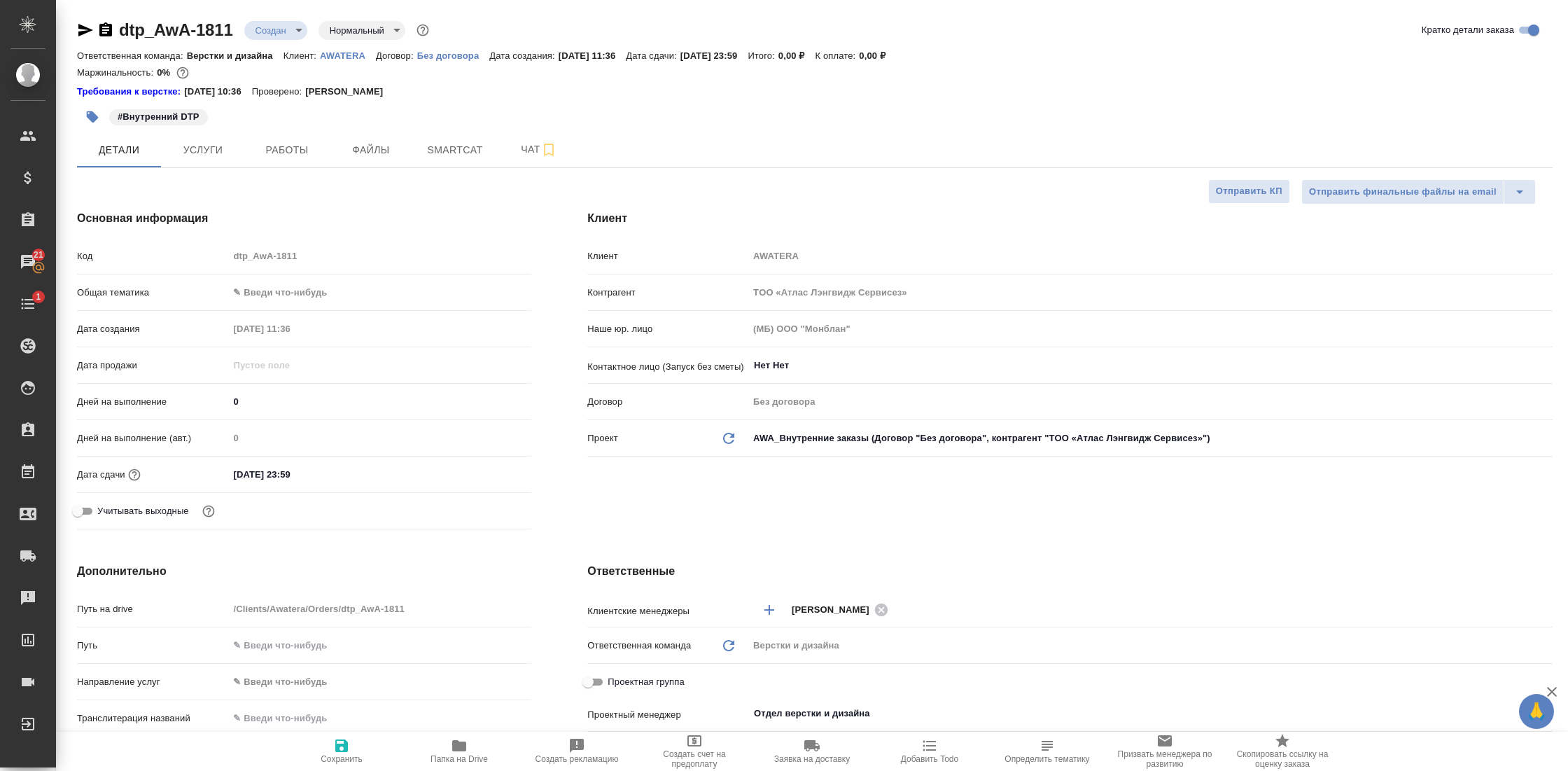
type textarea "x"
click at [278, 30] on body "🙏 .cls-1 fill:#fff; AWATERA Gostev Yury Клиенты Спецификации Заказы 21 Чаты 1 T…" at bounding box center [784, 385] width 1568 height 771
click at [214, 143] on div at bounding box center [784, 385] width 1568 height 771
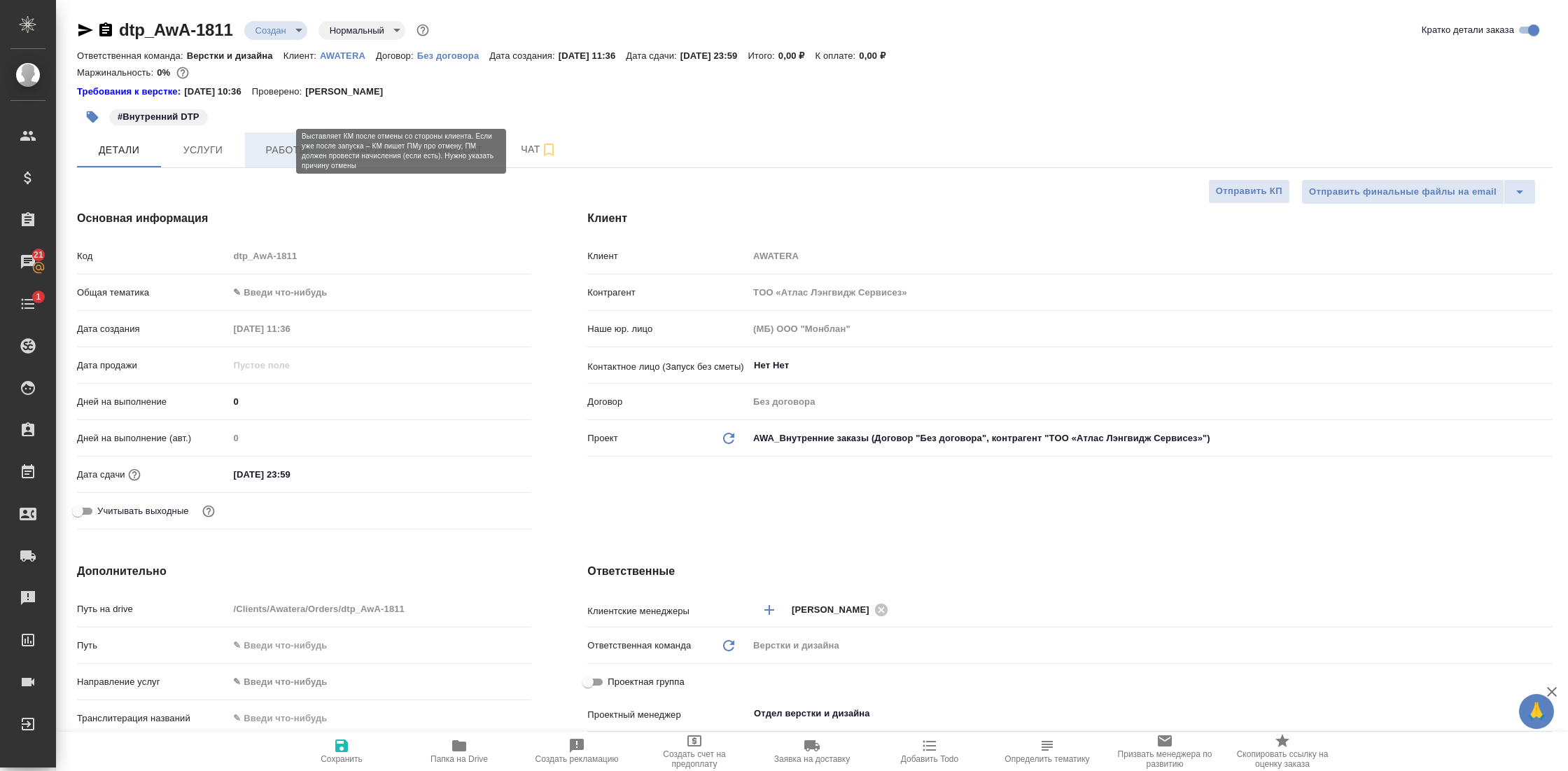
click at [281, 148] on span "Работы" at bounding box center [287, 150] width 68 height 18
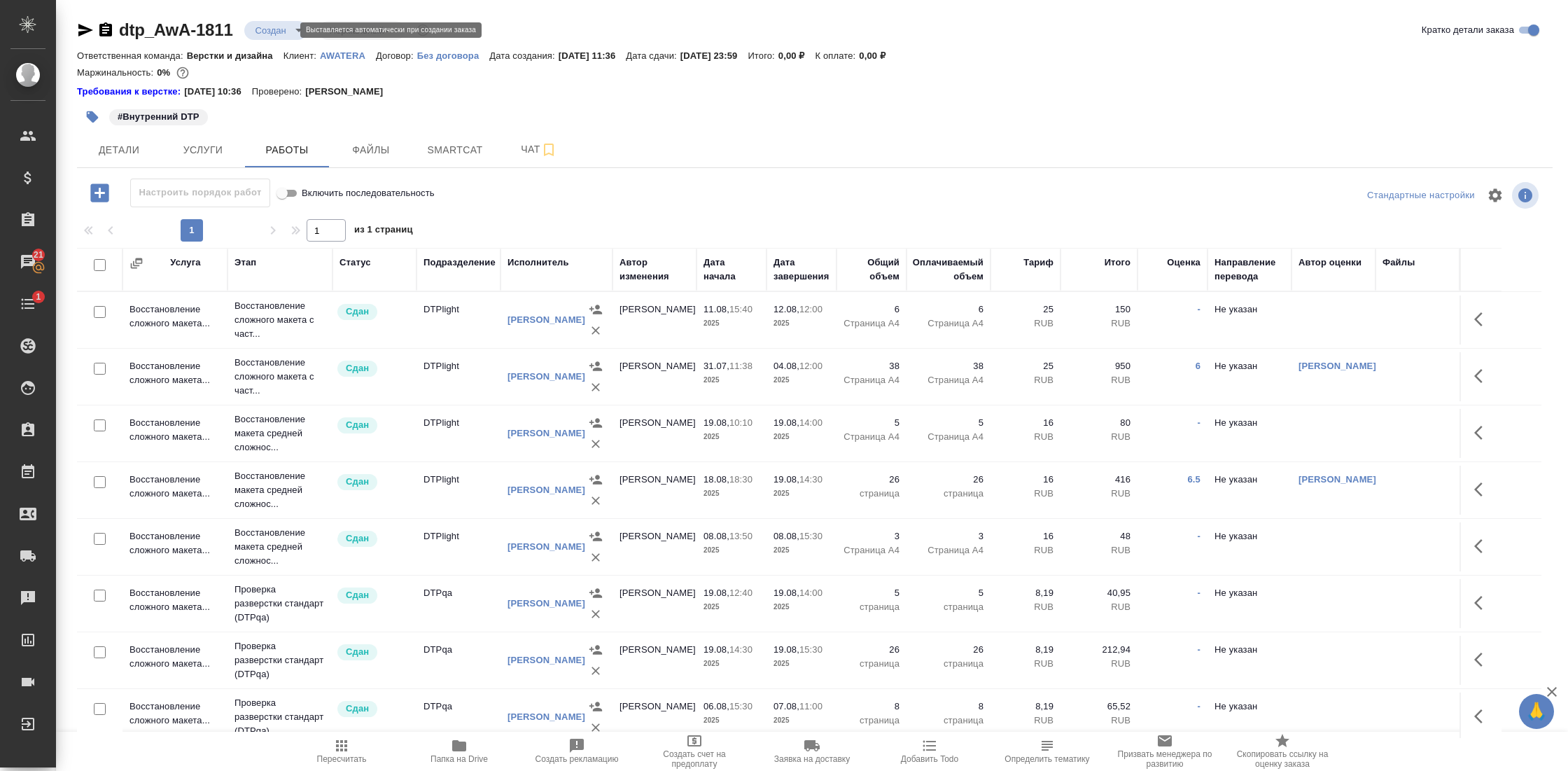
click at [280, 32] on body "🙏 .cls-1 fill:#fff; AWATERA Gostev Yury Клиенты Спецификации Заказы 21 Чаты 1 T…" at bounding box center [784, 385] width 1568 height 771
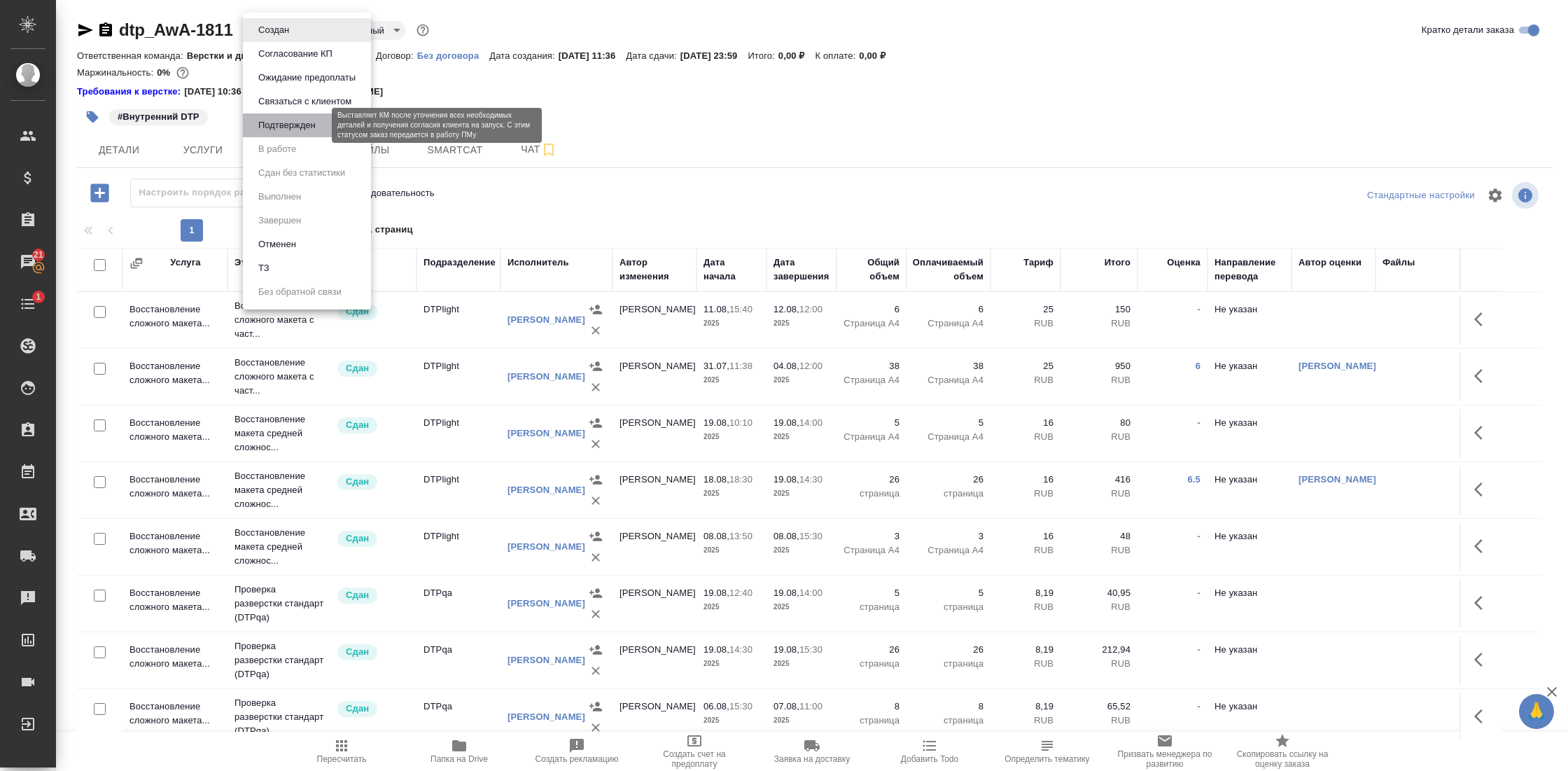
click at [306, 124] on button "Подтвержден" at bounding box center [287, 124] width 66 height 15
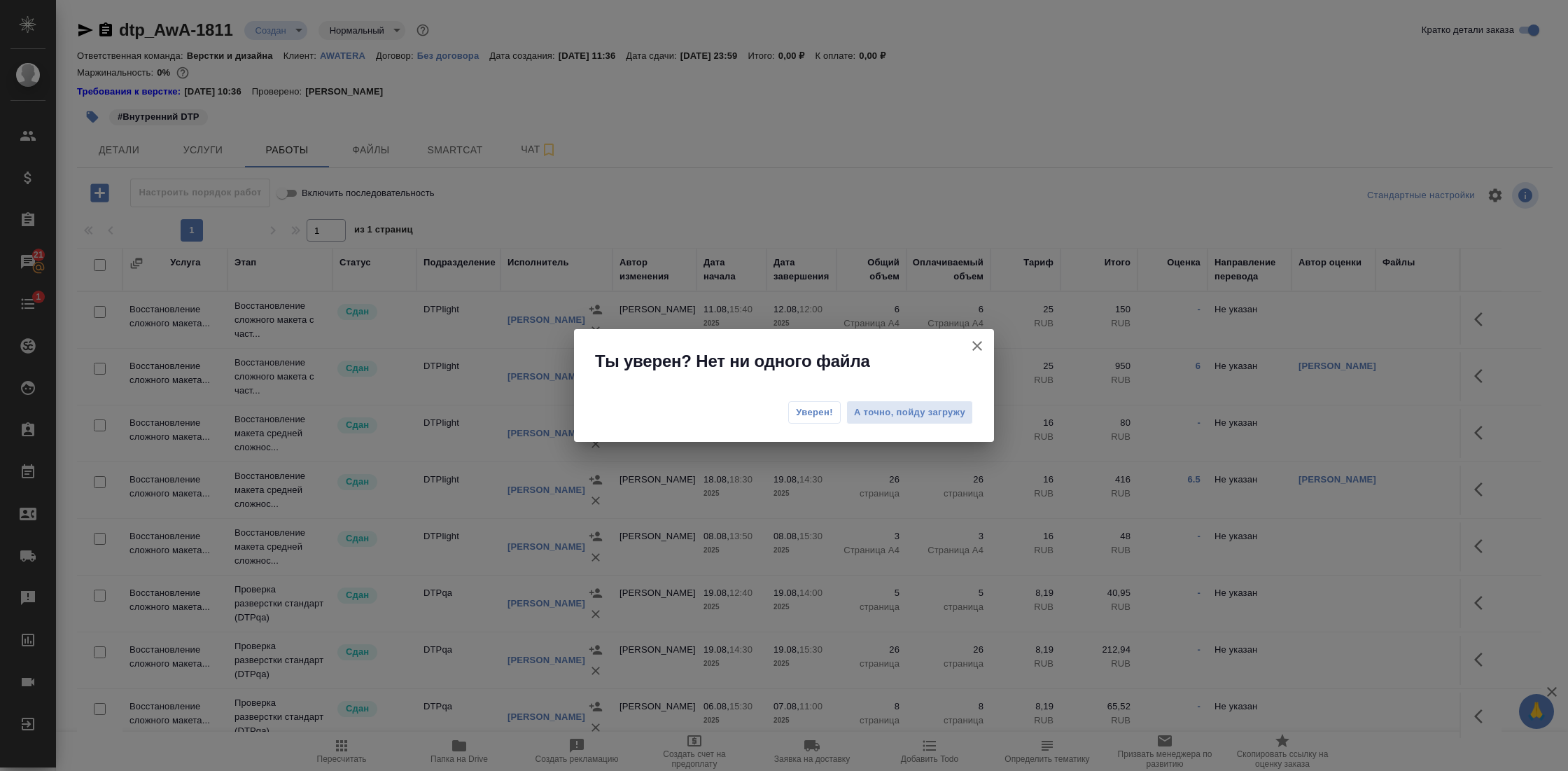
click at [824, 416] on span "Уверен!" at bounding box center [813, 413] width 37 height 14
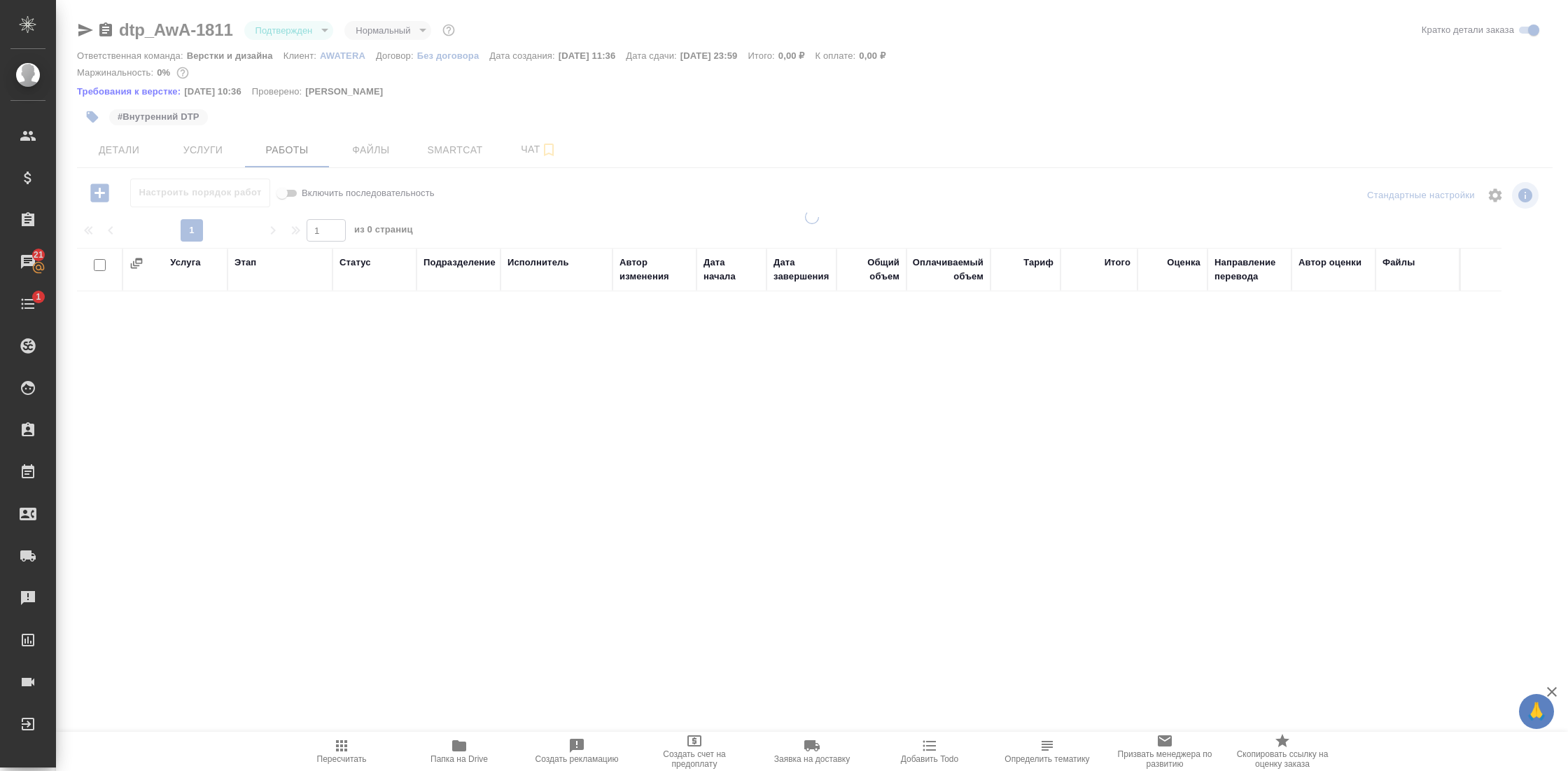
click at [280, 29] on body "🙏 .cls-1 fill:#fff; AWATERA Gostev Yury Клиенты Спецификации Заказы 21 Чаты 1 T…" at bounding box center [784, 385] width 1568 height 771
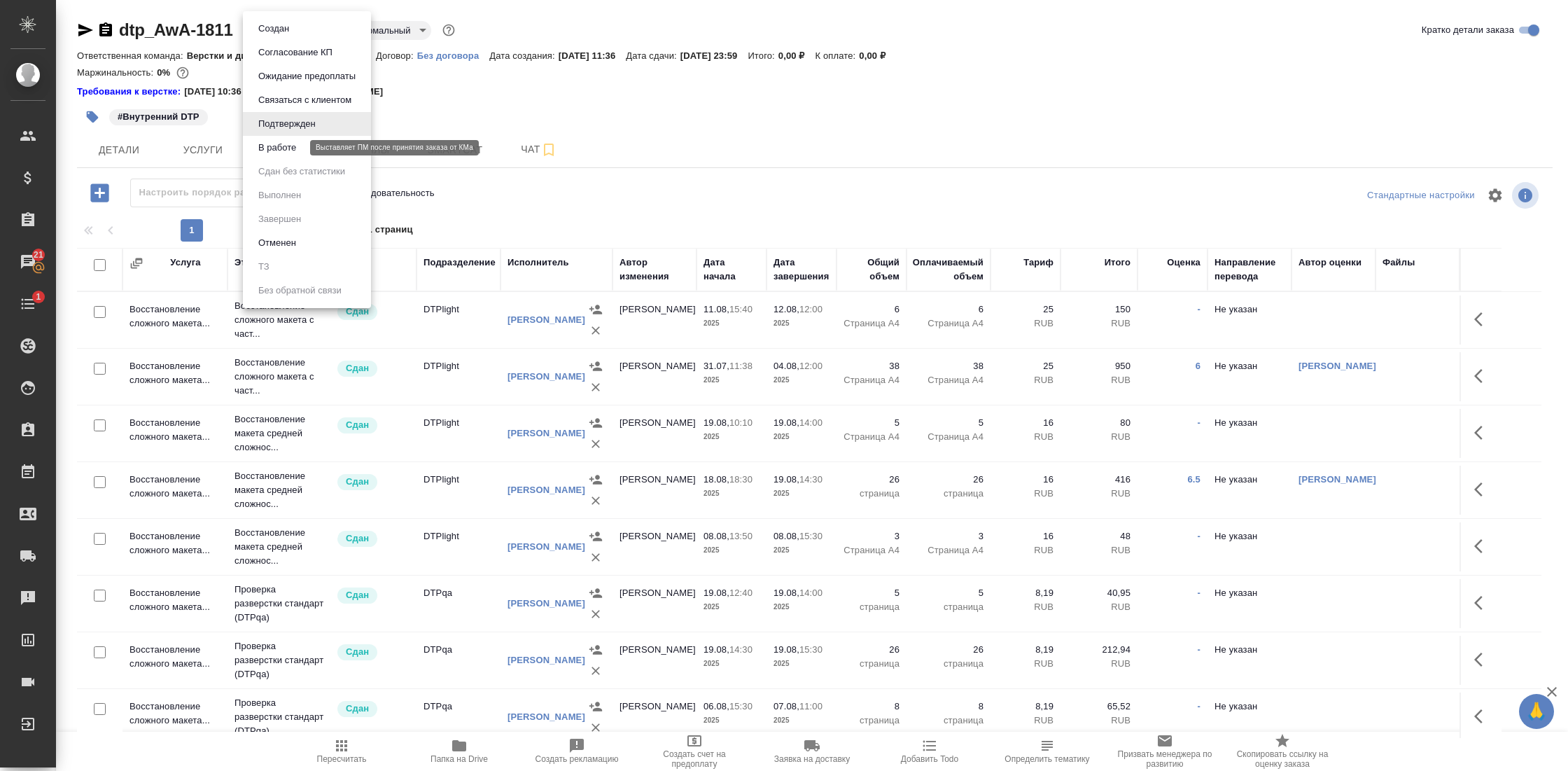
click at [292, 149] on button "В работе" at bounding box center [277, 147] width 46 height 15
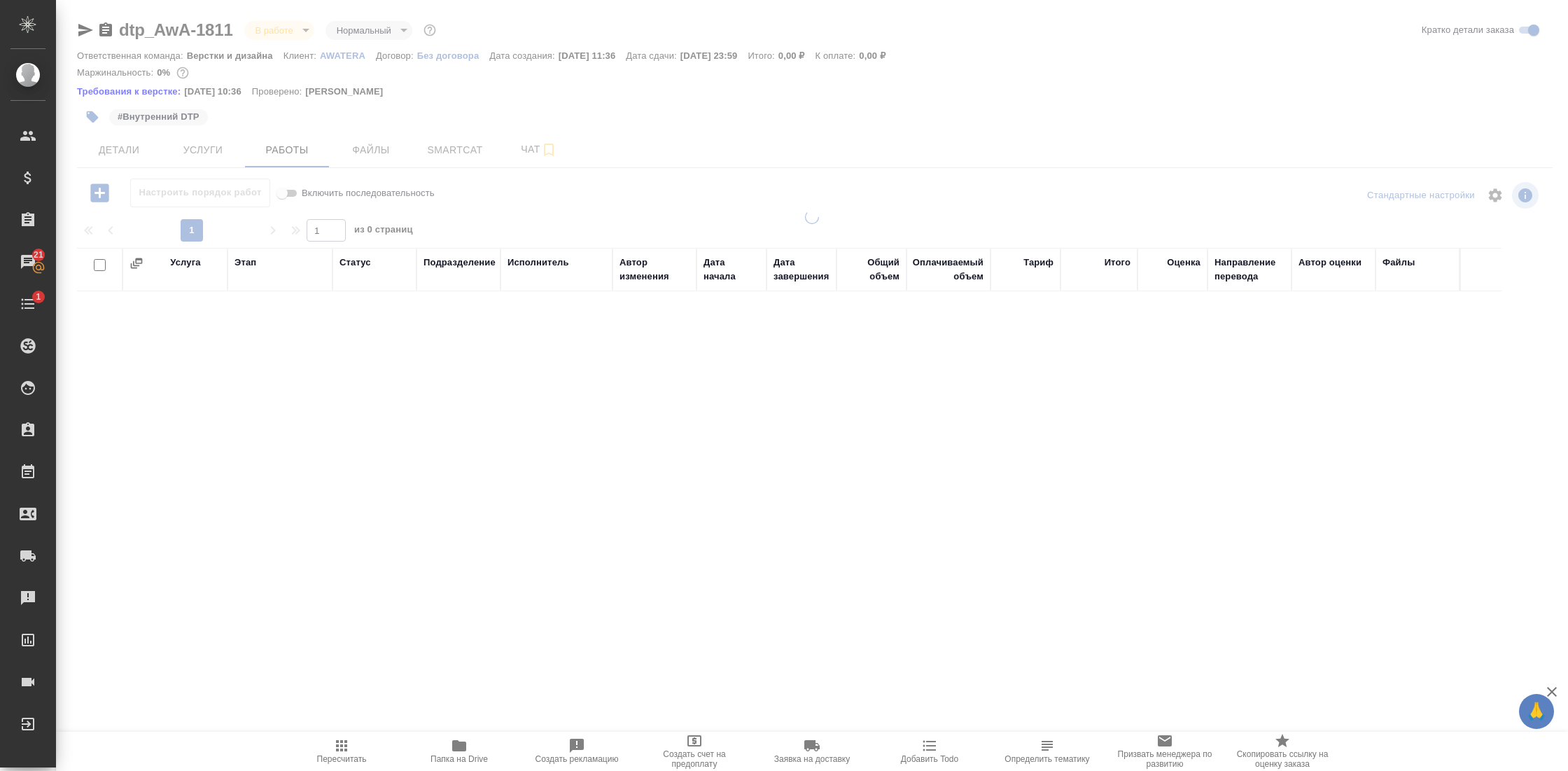
click at [289, 34] on body "🙏 .cls-1 fill:#fff; AWATERA Gostev Yury Клиенты Спецификации Заказы 21 Чаты 1 T…" at bounding box center [784, 385] width 1568 height 771
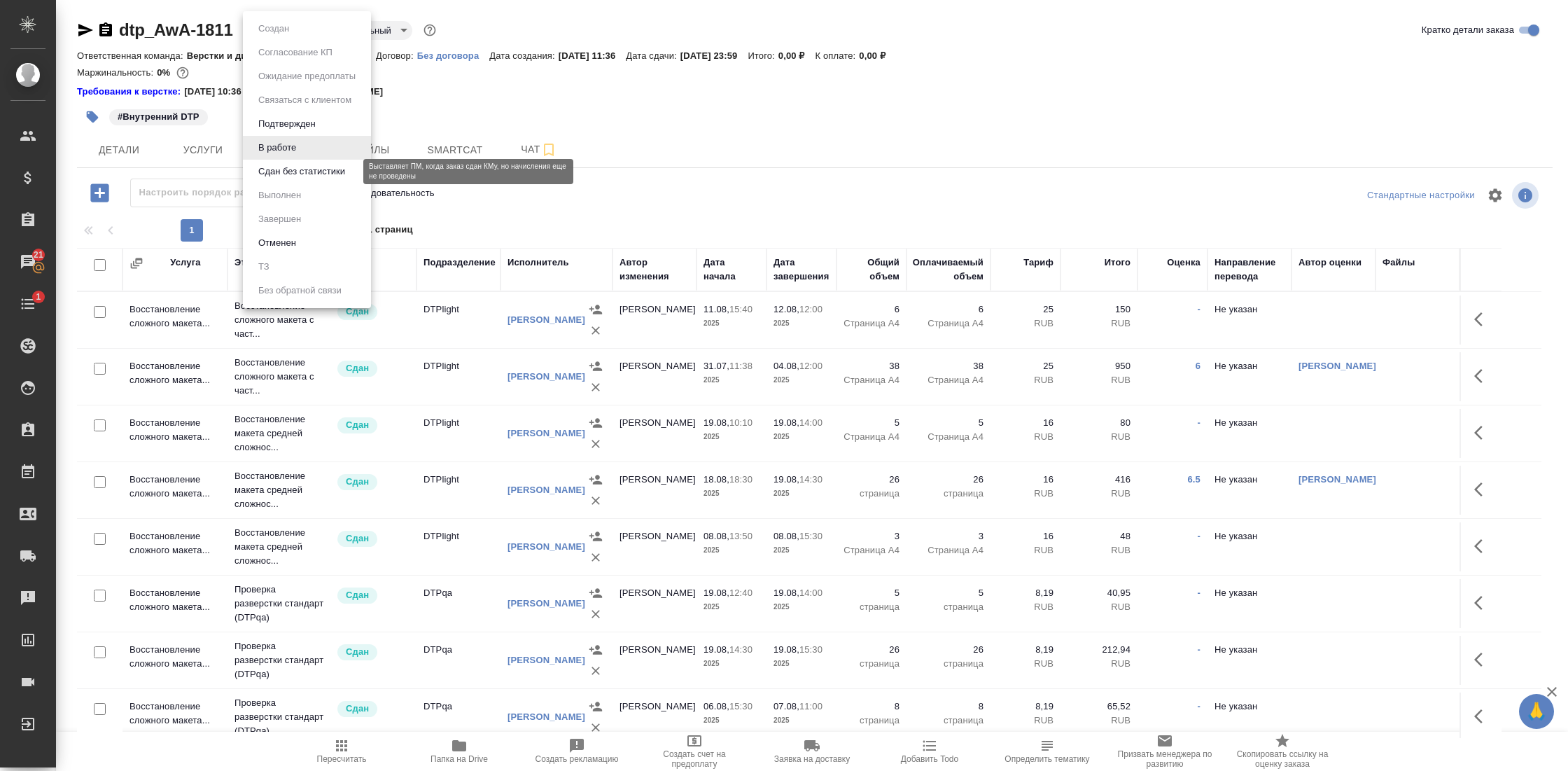
click at [302, 175] on button "Сдан без статистики" at bounding box center [302, 171] width 95 height 15
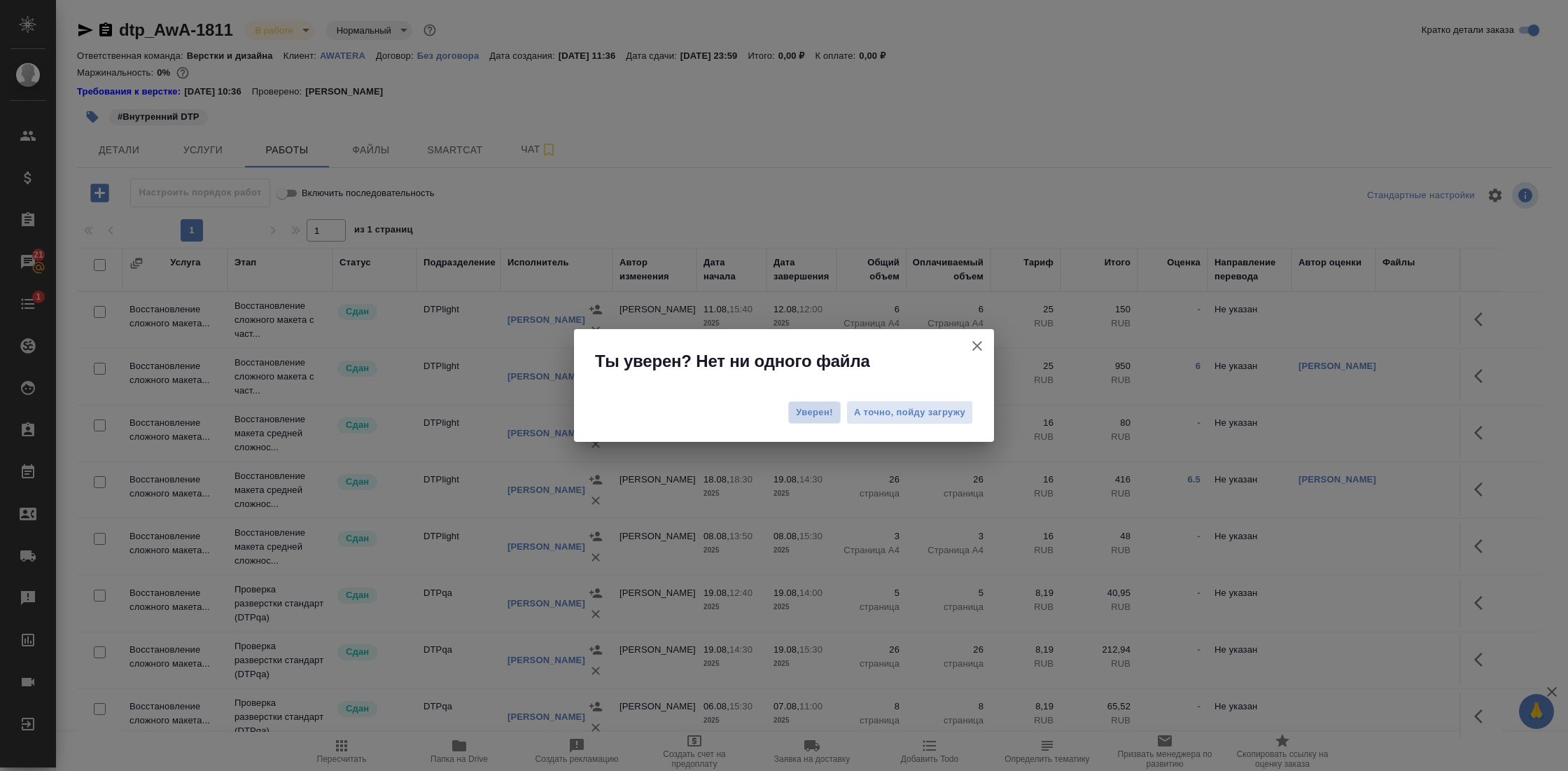
click at [818, 410] on span "Уверен!" at bounding box center [813, 413] width 37 height 14
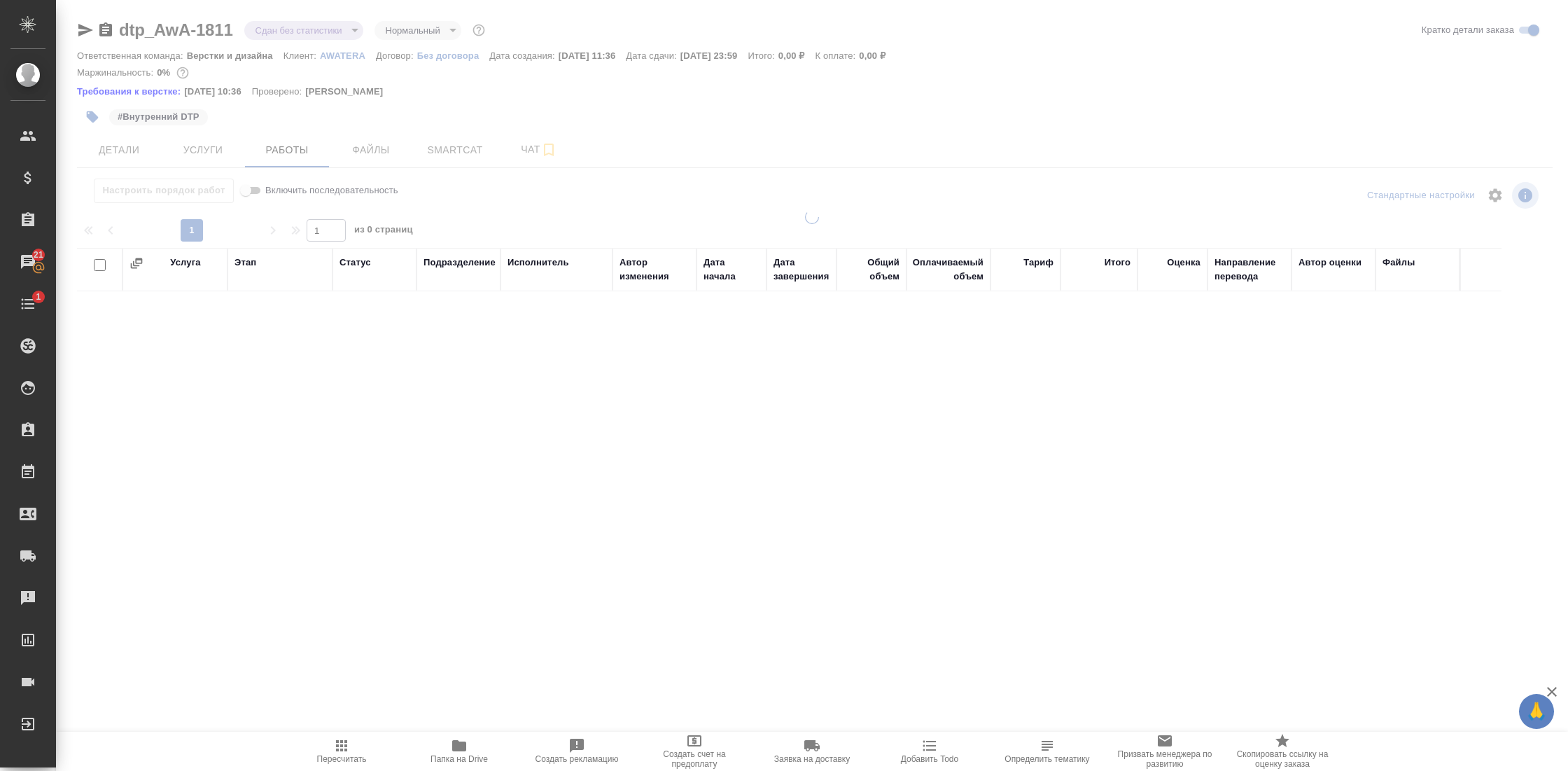
click at [274, 34] on body "🙏 .cls-1 fill:#fff; AWATERA Gostev Yury Клиенты Спецификации Заказы 21 Чаты 1 T…" at bounding box center [784, 385] width 1568 height 771
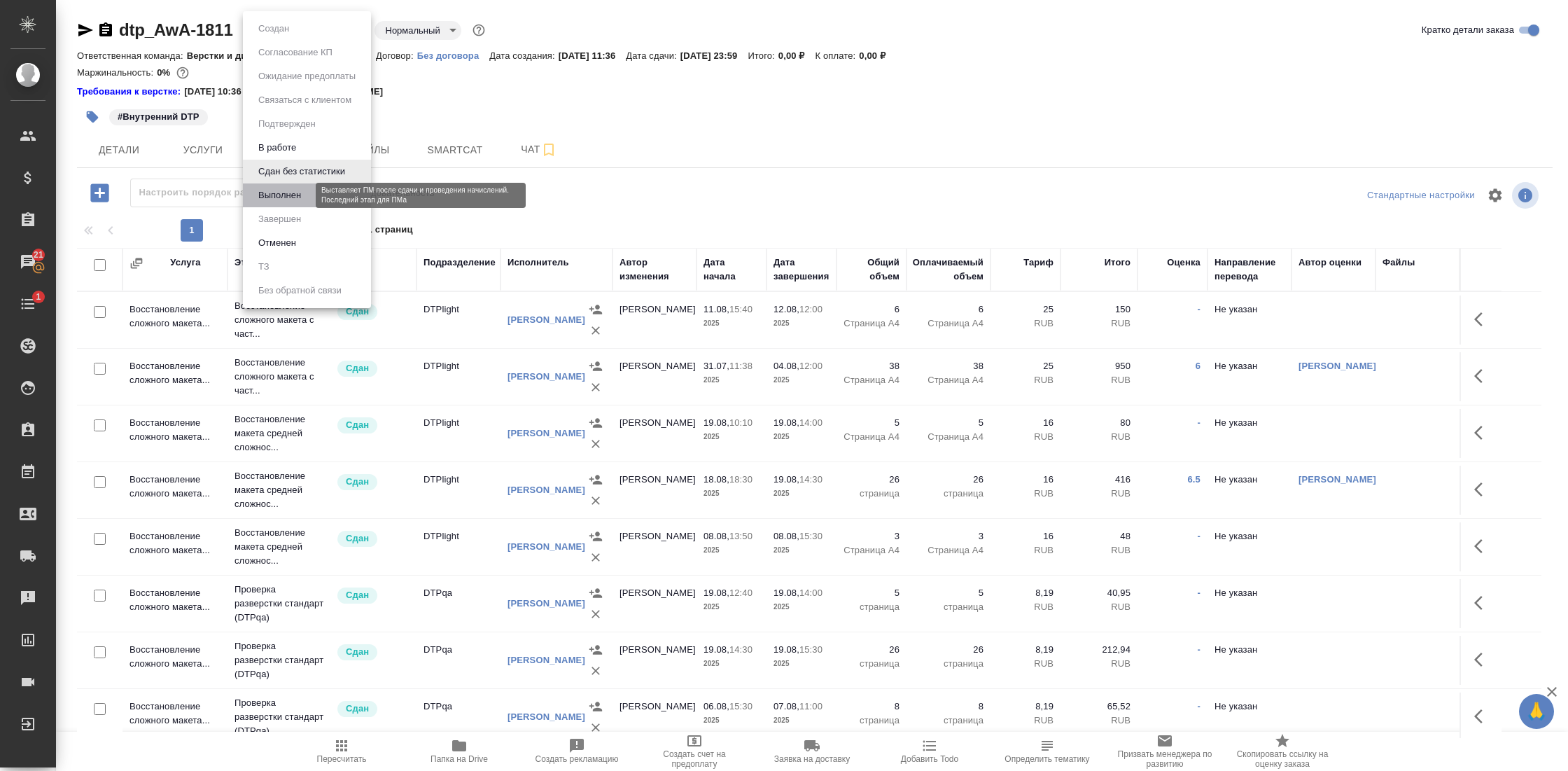
click at [299, 195] on button "Выполнен" at bounding box center [279, 195] width 51 height 15
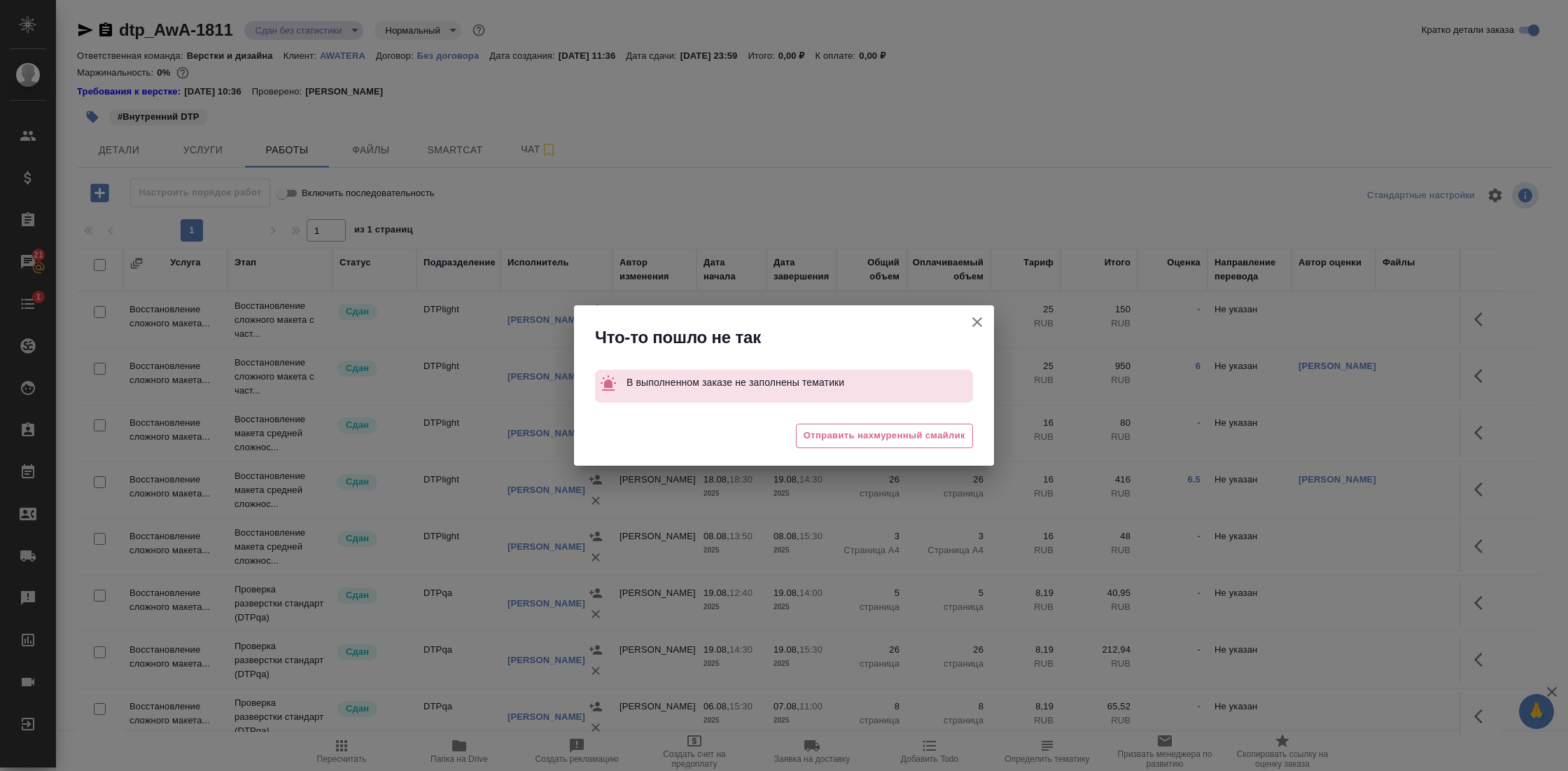
click at [984, 319] on icon "button" at bounding box center [976, 321] width 17 height 17
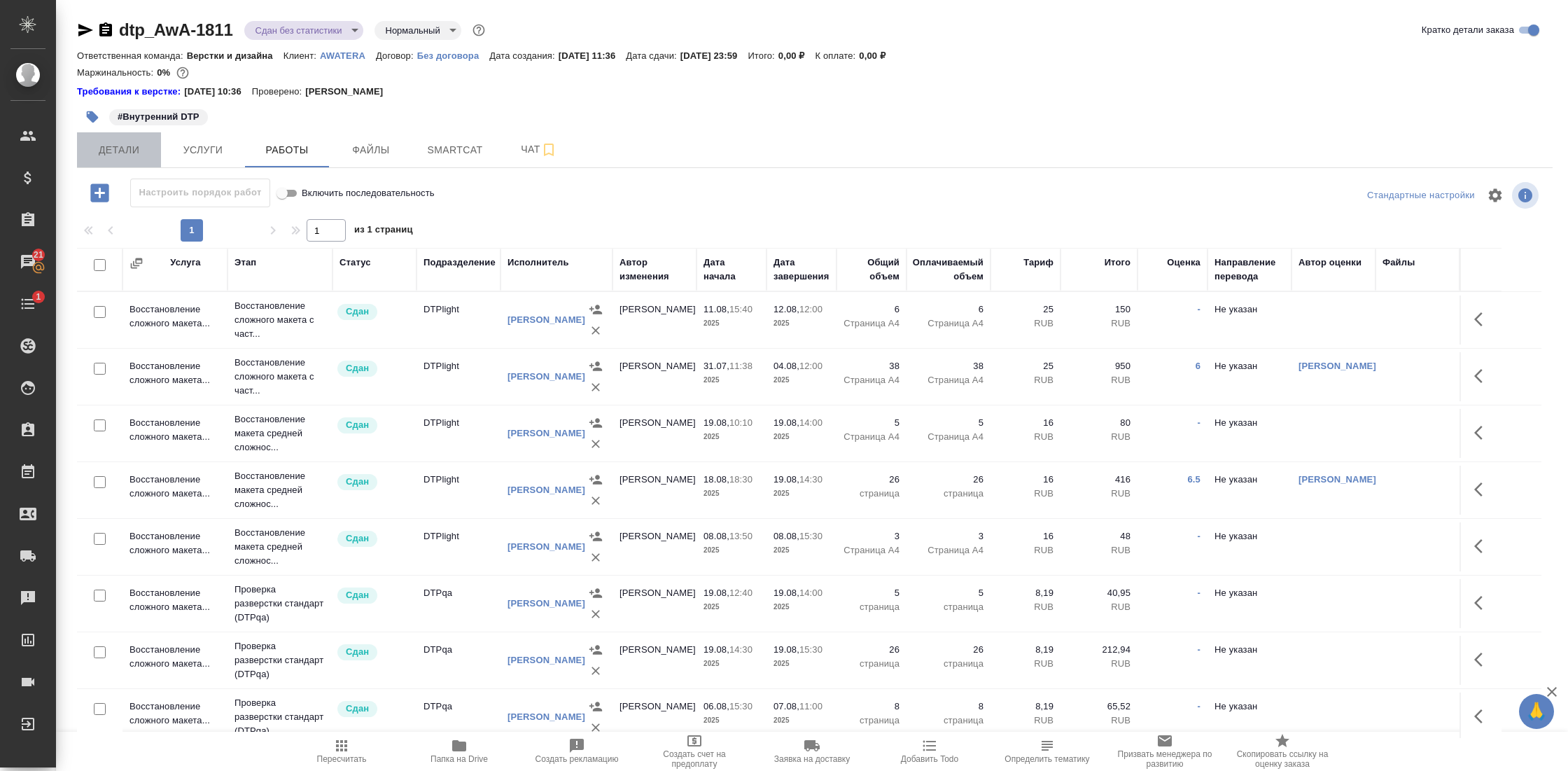
click at [143, 147] on span "Детали" at bounding box center [119, 150] width 68 height 18
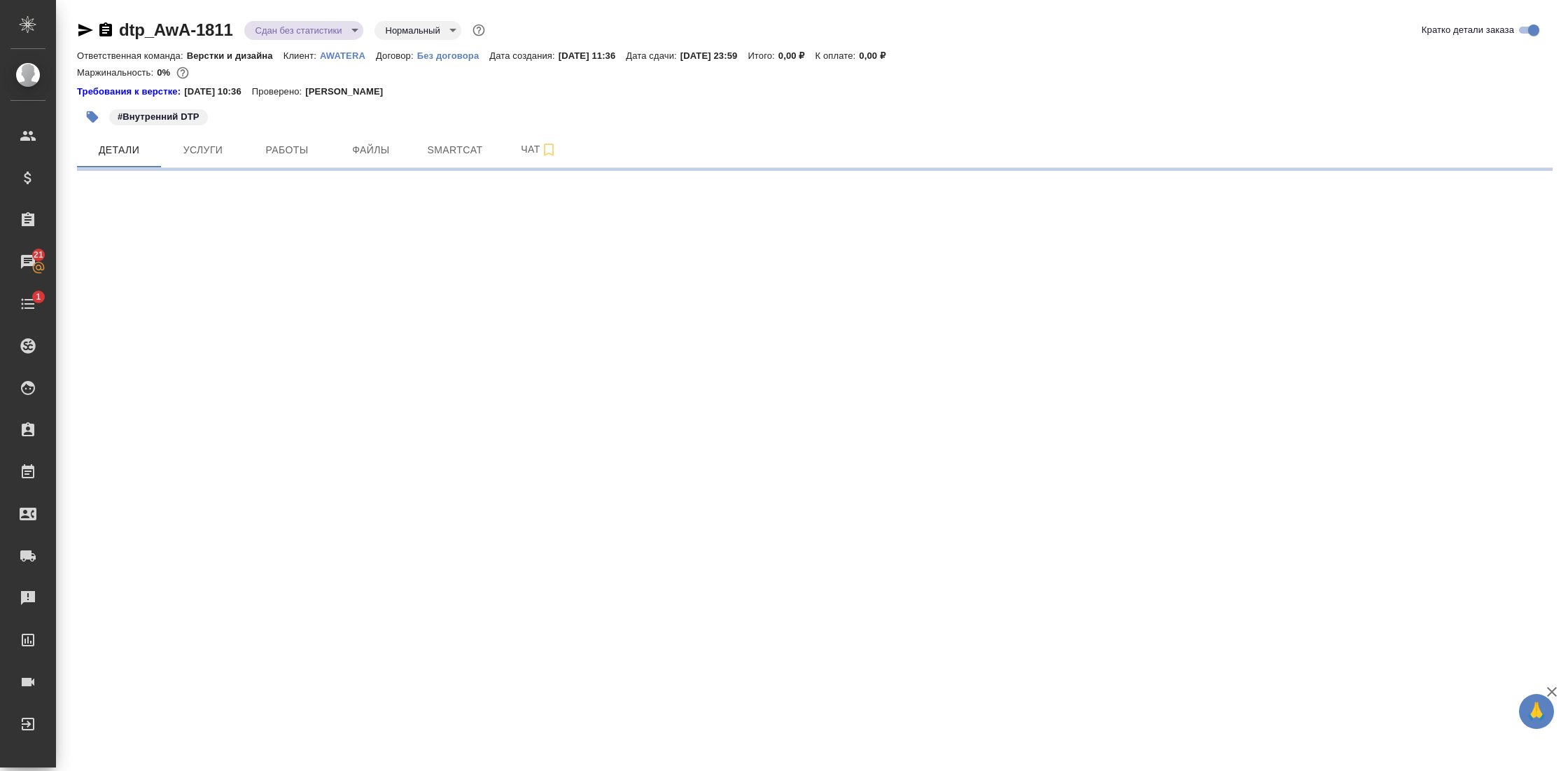
select select "RU"
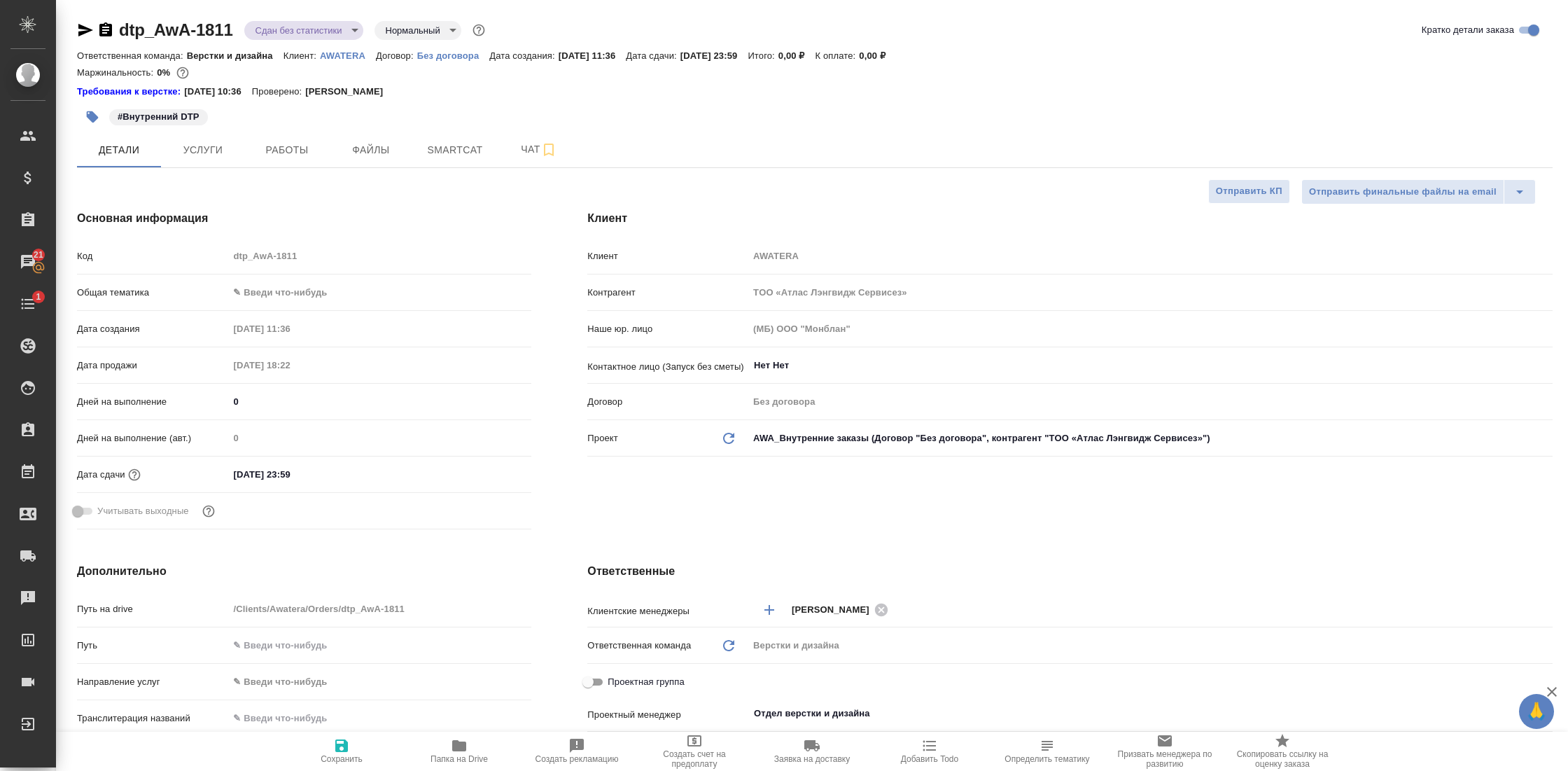
type textarea "x"
click at [272, 292] on body "🙏 .cls-1 fill:#fff; AWATERA Gostev Yury Клиенты Спецификации Заказы 21 Чаты 1 T…" at bounding box center [784, 385] width 1568 height 771
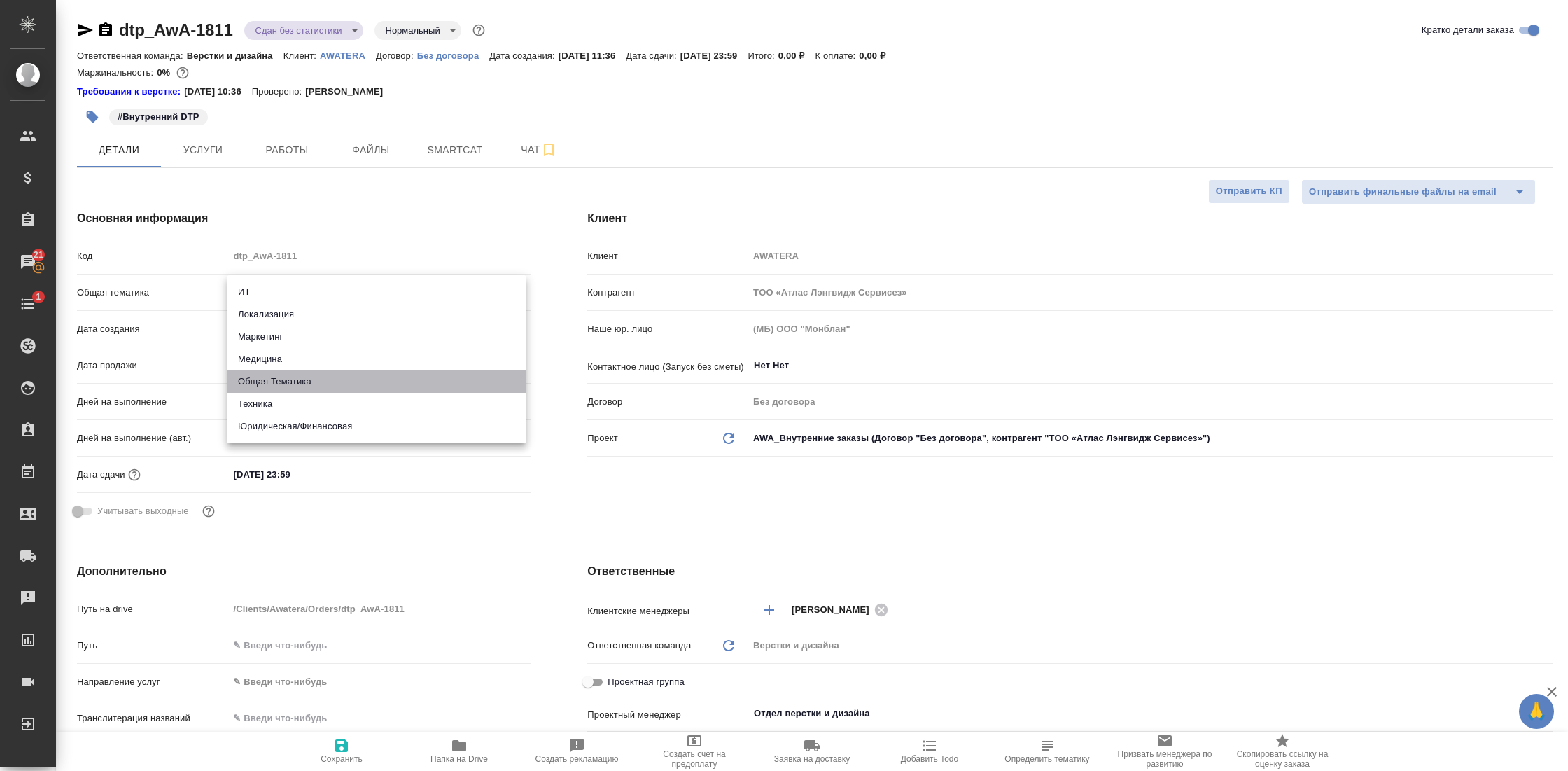
click at [309, 384] on li "Общая Тематика" at bounding box center [376, 381] width 299 height 23
type input "obtem"
type textarea "x"
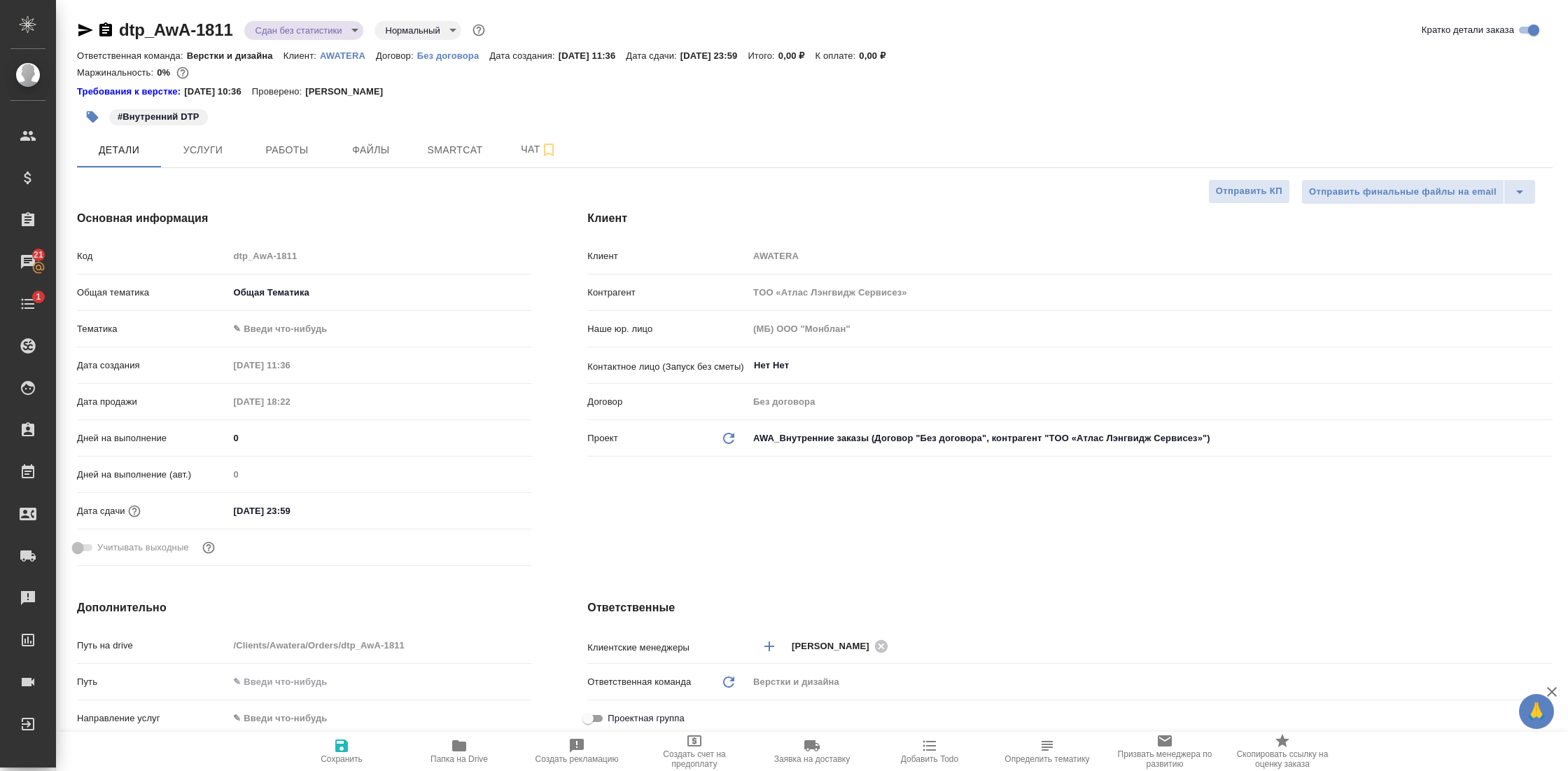
click at [320, 325] on body "🙏 .cls-1 fill:#fff; AWATERA Gostev Yury Клиенты Спецификации Заказы 21 Чаты 1 T…" at bounding box center [784, 385] width 1568 height 771
click at [320, 325] on li "Общая Тематика" at bounding box center [376, 328] width 299 height 23
type textarea "x"
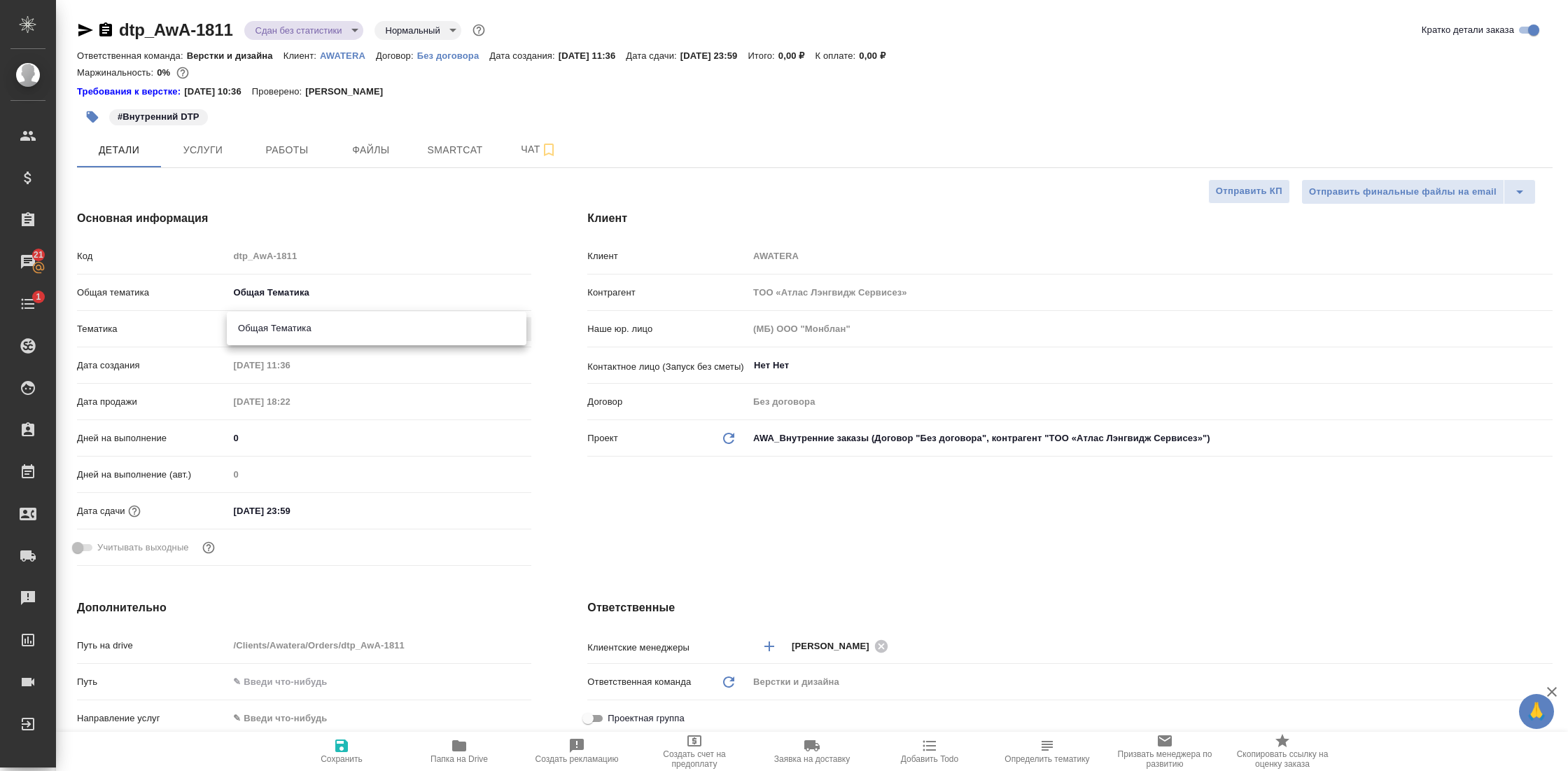
type input "6012b1ca196b0e5c9229a120"
click at [308, 37] on body "🙏 .cls-1 fill:#fff; AWATERA Gostev Yury Клиенты Спецификации Заказы 21 Чаты 1 T…" at bounding box center [784, 385] width 1568 height 771
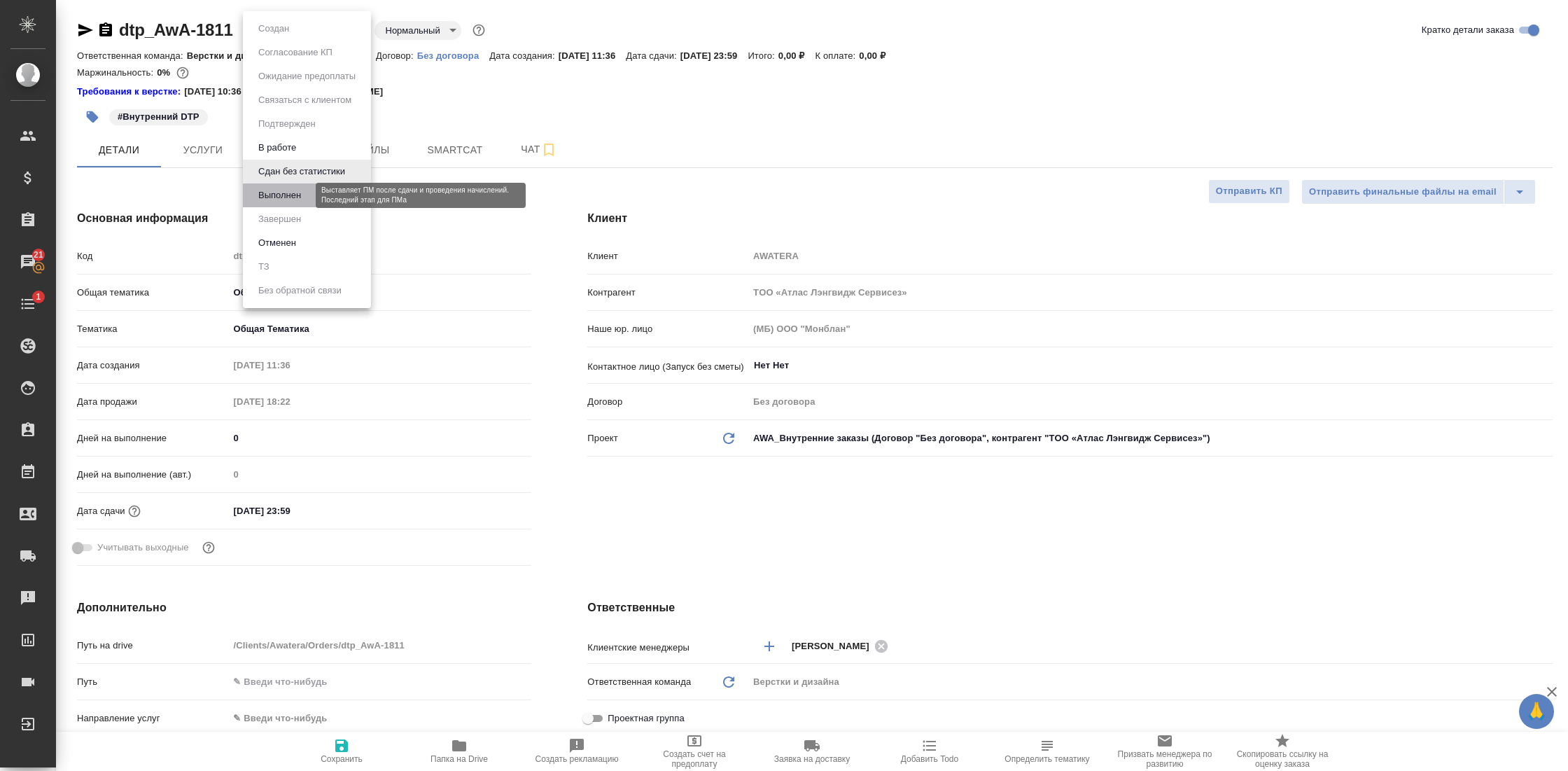
click at [304, 190] on button "Выполнен" at bounding box center [279, 195] width 51 height 15
type textarea "x"
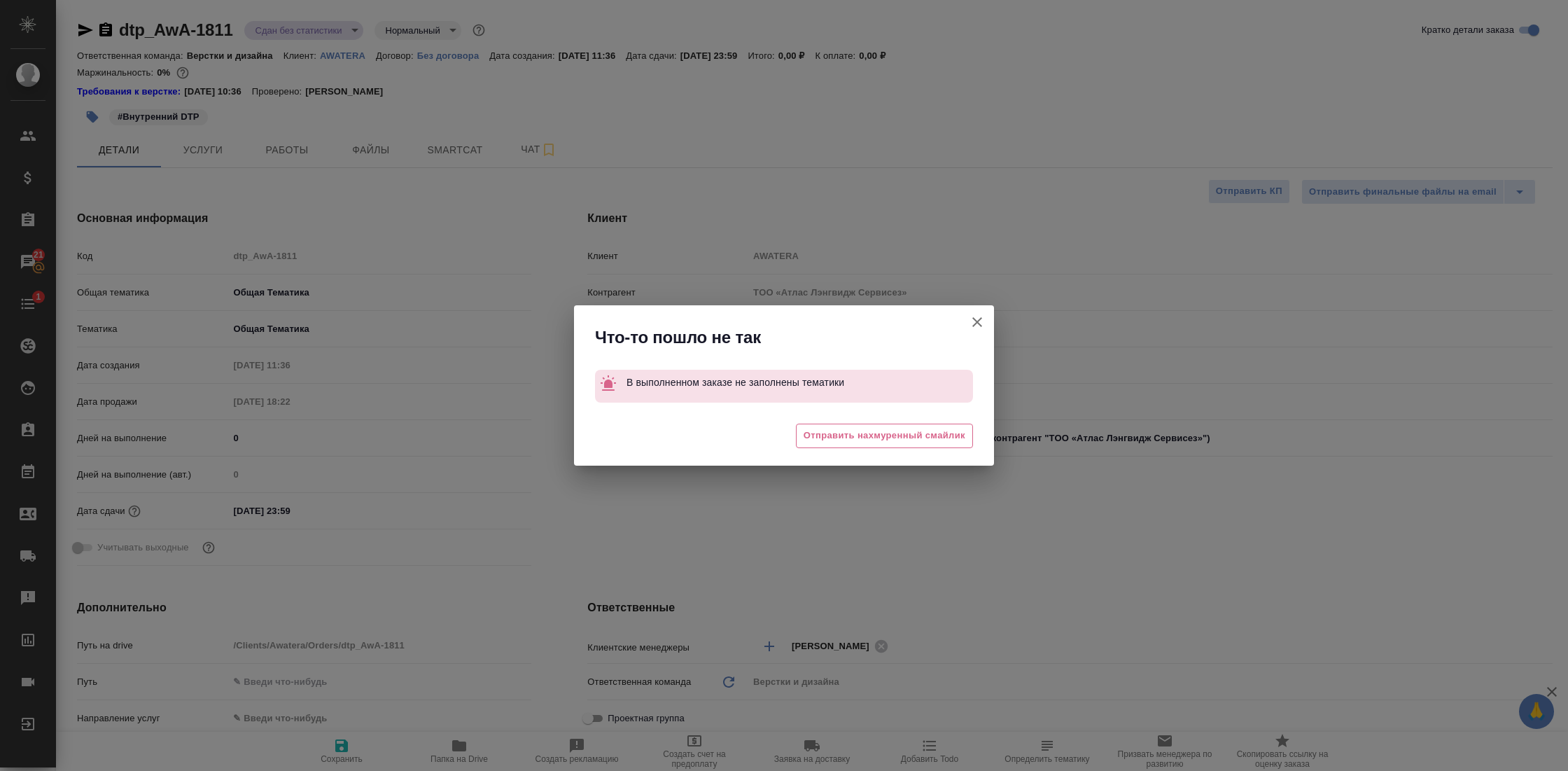
click at [974, 320] on icon "button" at bounding box center [976, 321] width 17 height 17
type textarea "x"
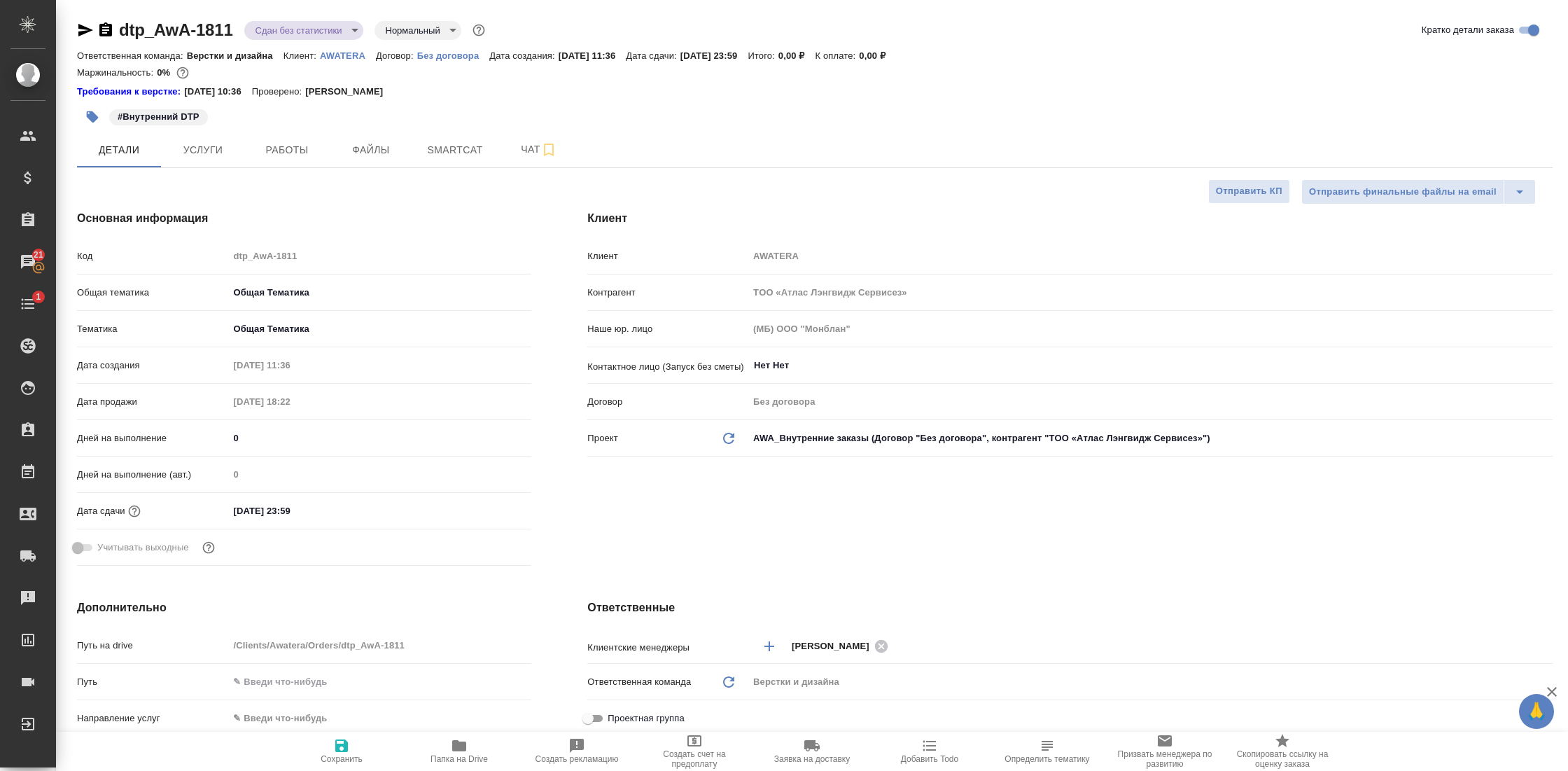
click at [351, 755] on span "Сохранить" at bounding box center [341, 759] width 42 height 10
type textarea "x"
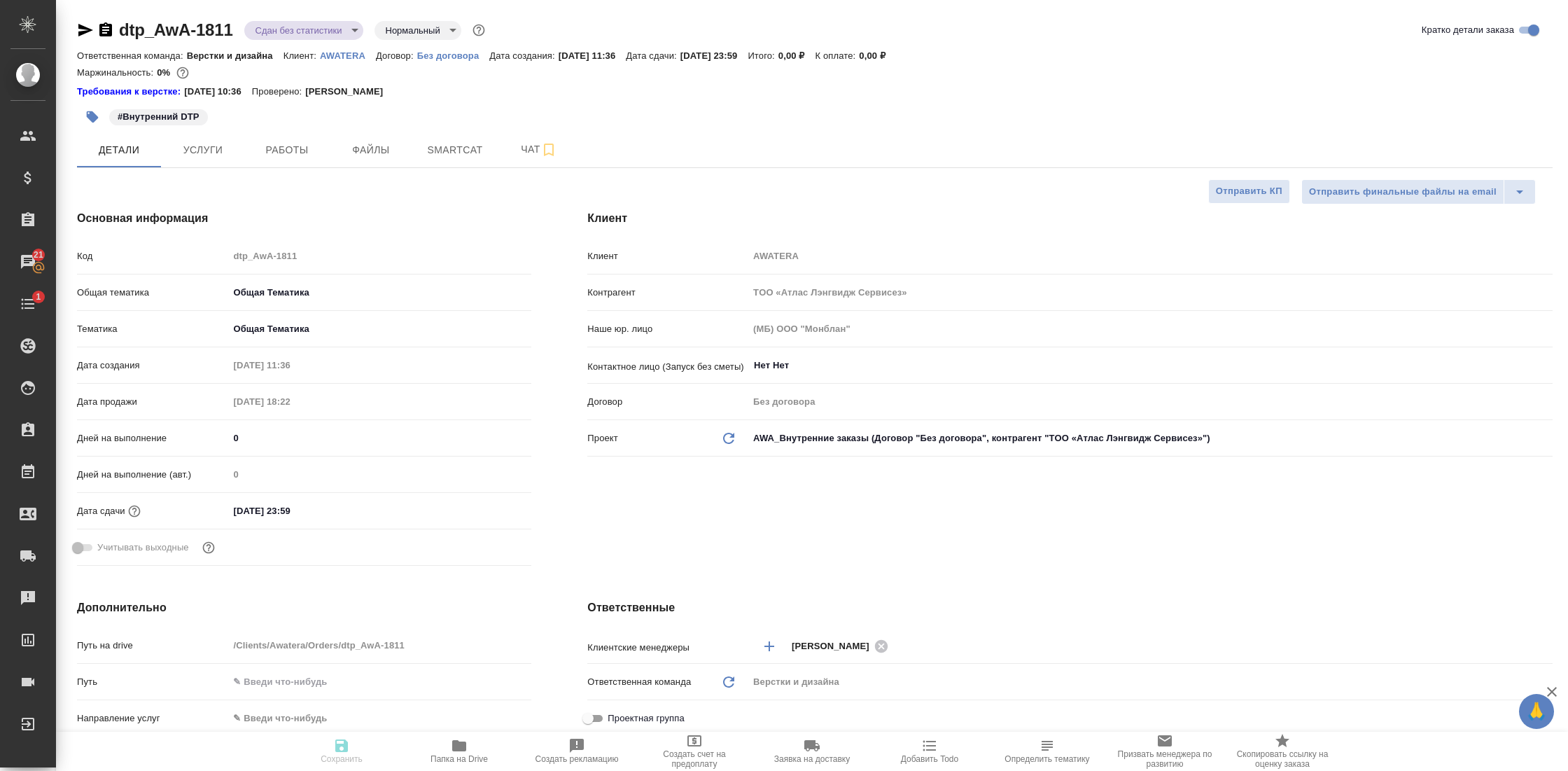
type textarea "x"
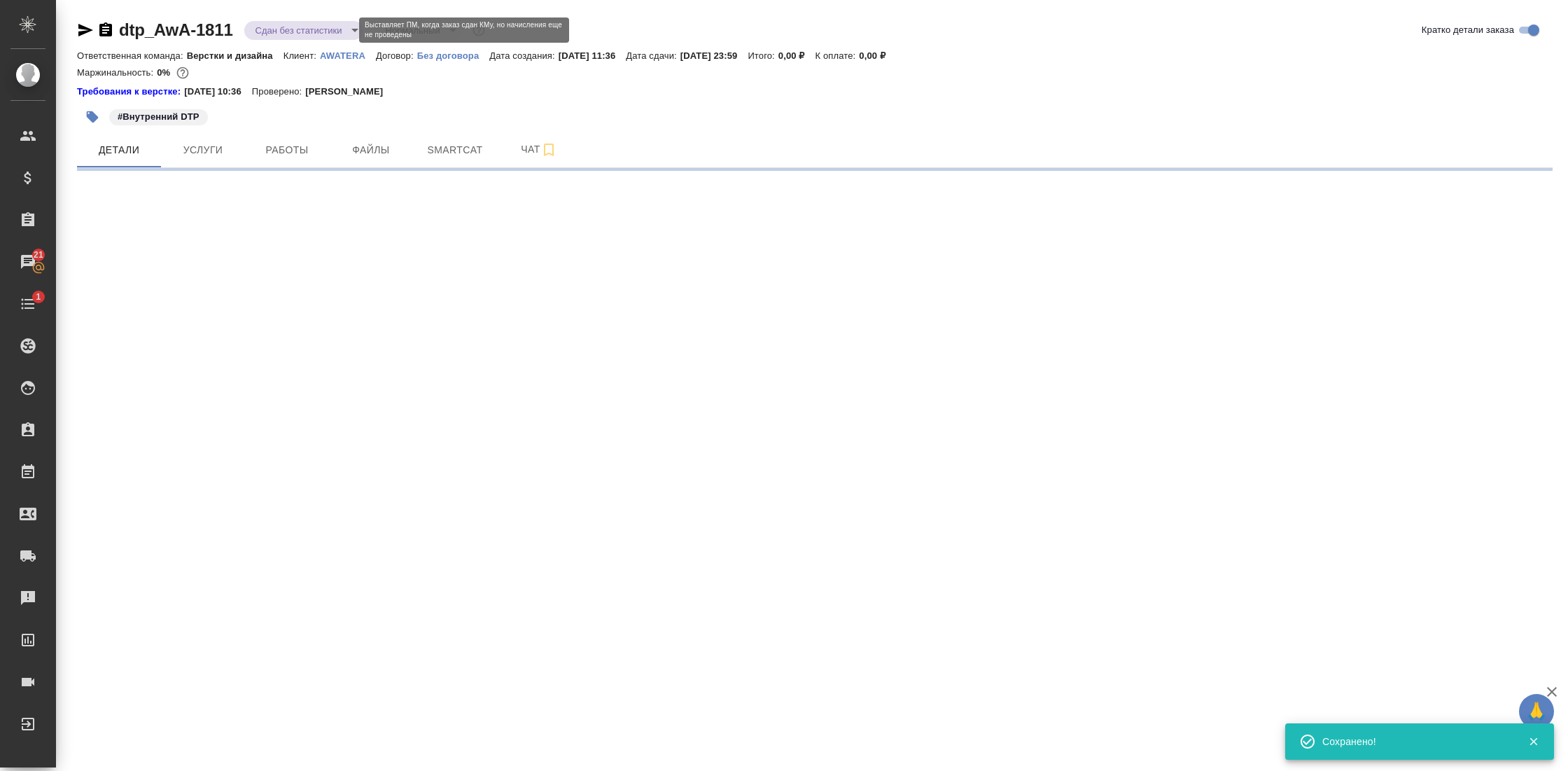
click at [347, 34] on body "🙏 .cls-1 fill:#fff; AWATERA Gostev Yury Клиенты Спецификации Заказы 21 Чаты 1 T…" at bounding box center [784, 385] width 1568 height 771
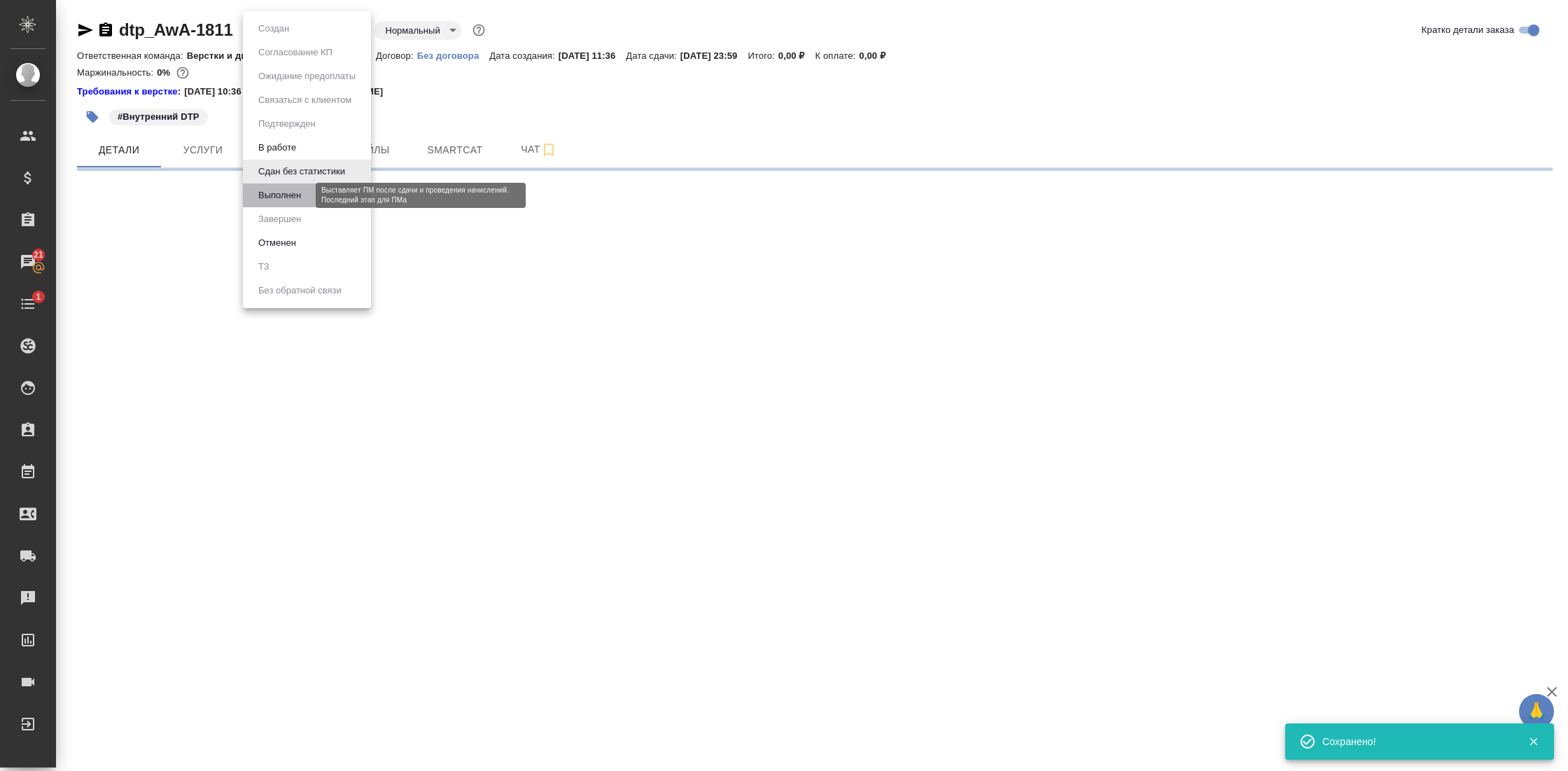
click at [297, 189] on button "Выполнен" at bounding box center [279, 195] width 51 height 15
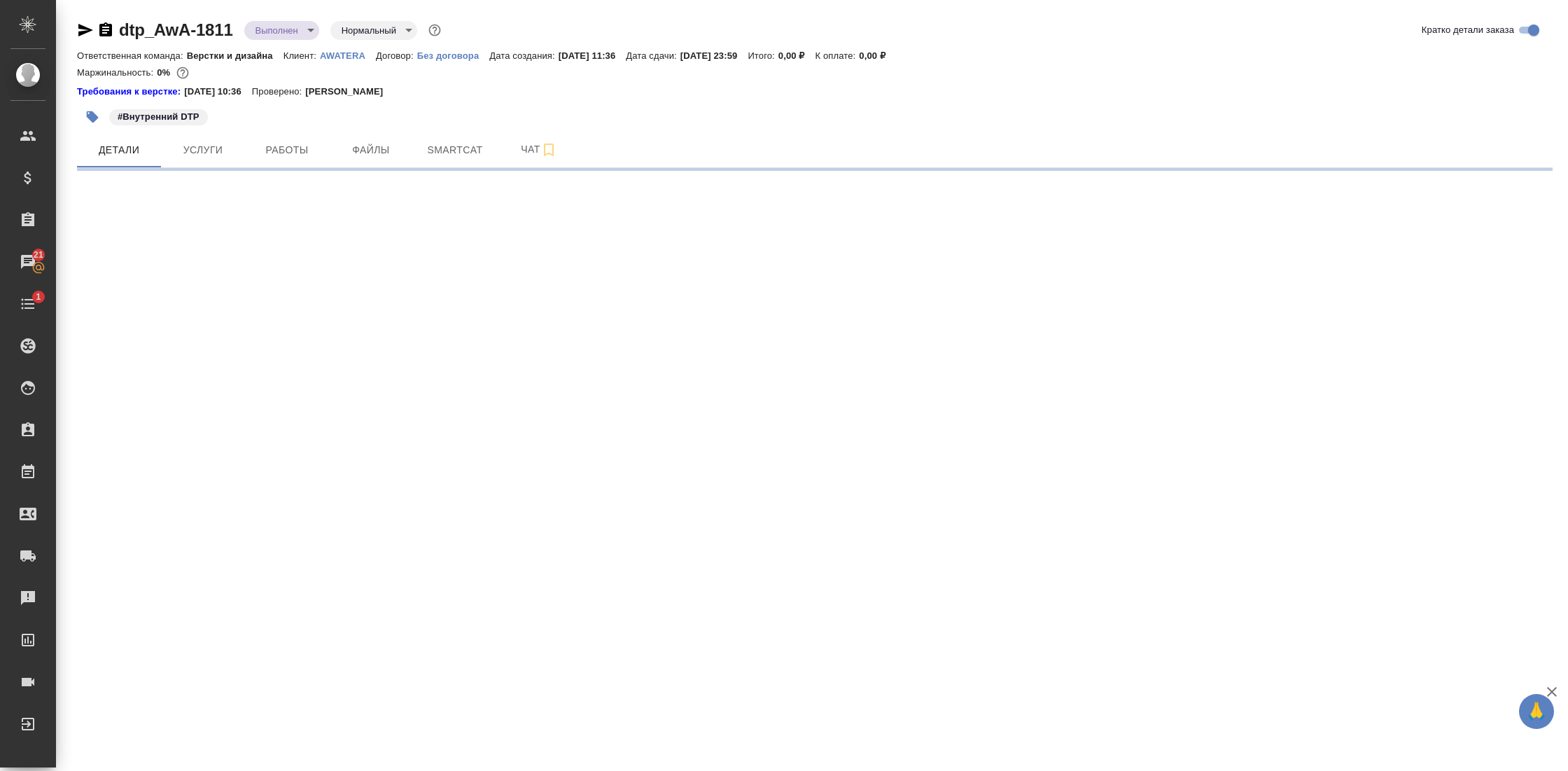
select select "RU"
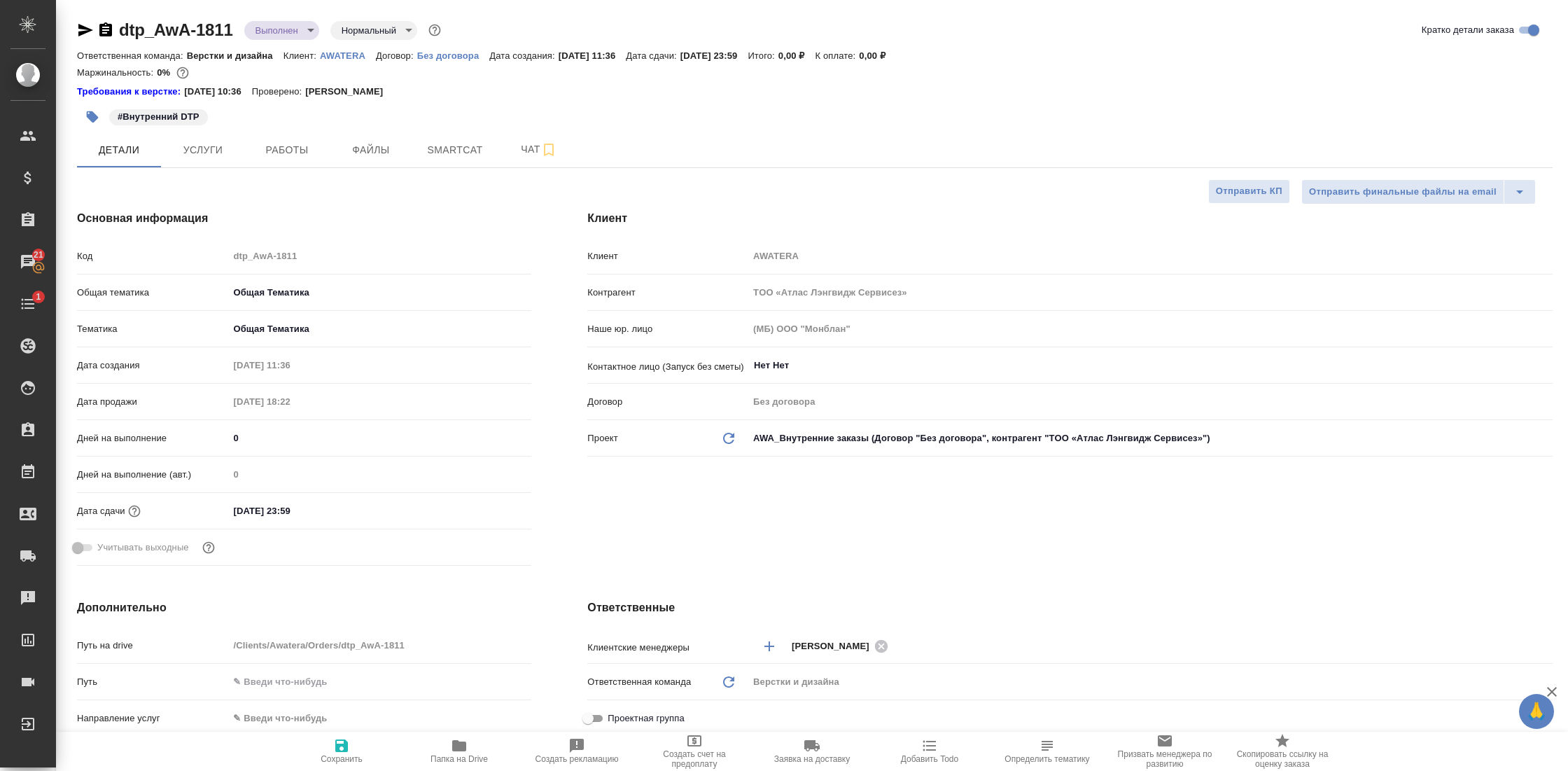
type textarea "x"
click at [303, 35] on body "🙏 .cls-1 fill:#fff; AWATERA Gostev Yury Клиенты Спецификации Заказы 21 Чаты 1 T…" at bounding box center [784, 385] width 1568 height 771
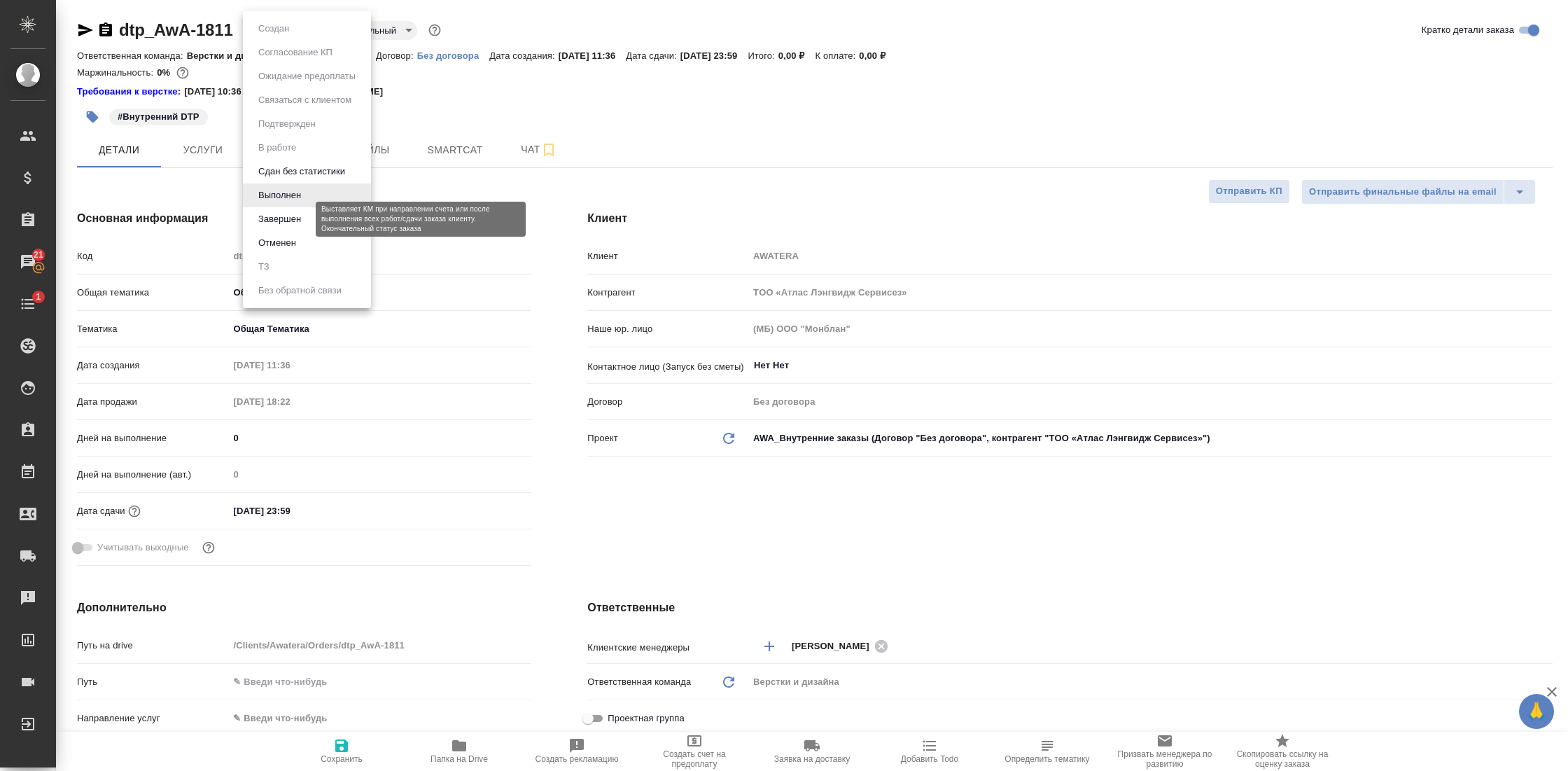
click at [305, 221] on button "Завершен" at bounding box center [279, 219] width 51 height 15
type textarea "x"
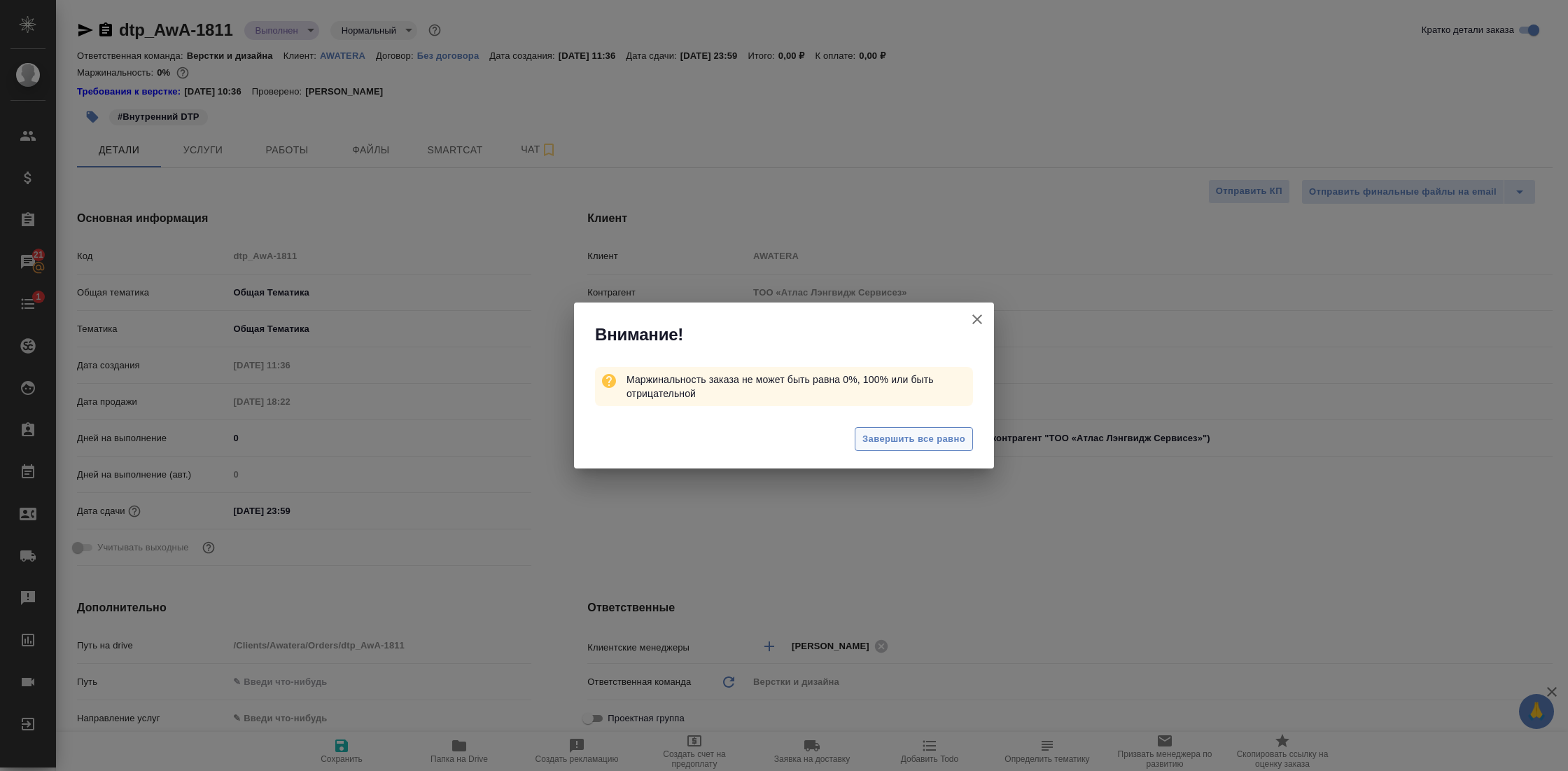
click at [885, 439] on span "Завершить все равно" at bounding box center [913, 440] width 102 height 16
type textarea "x"
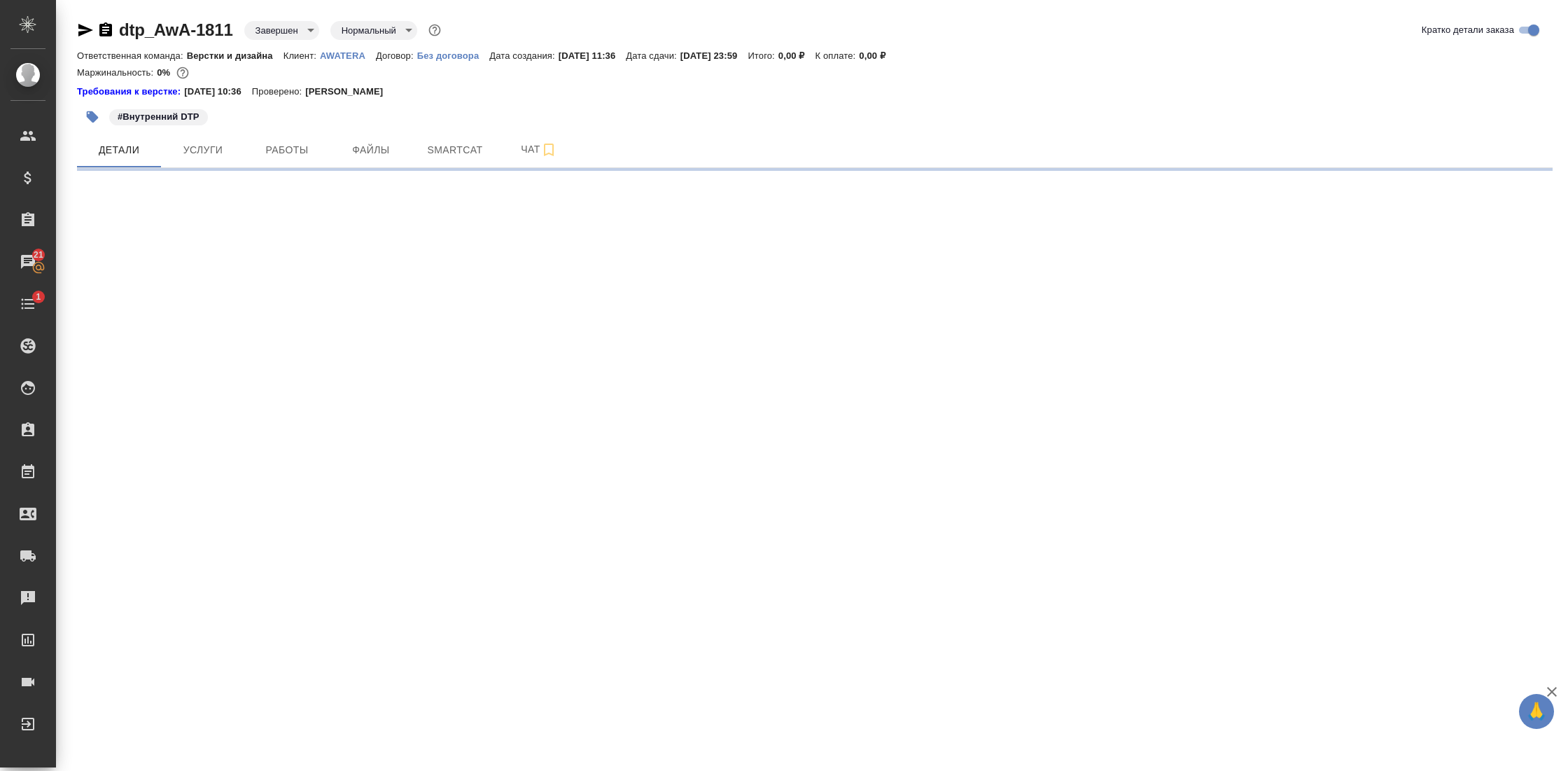
select select "RU"
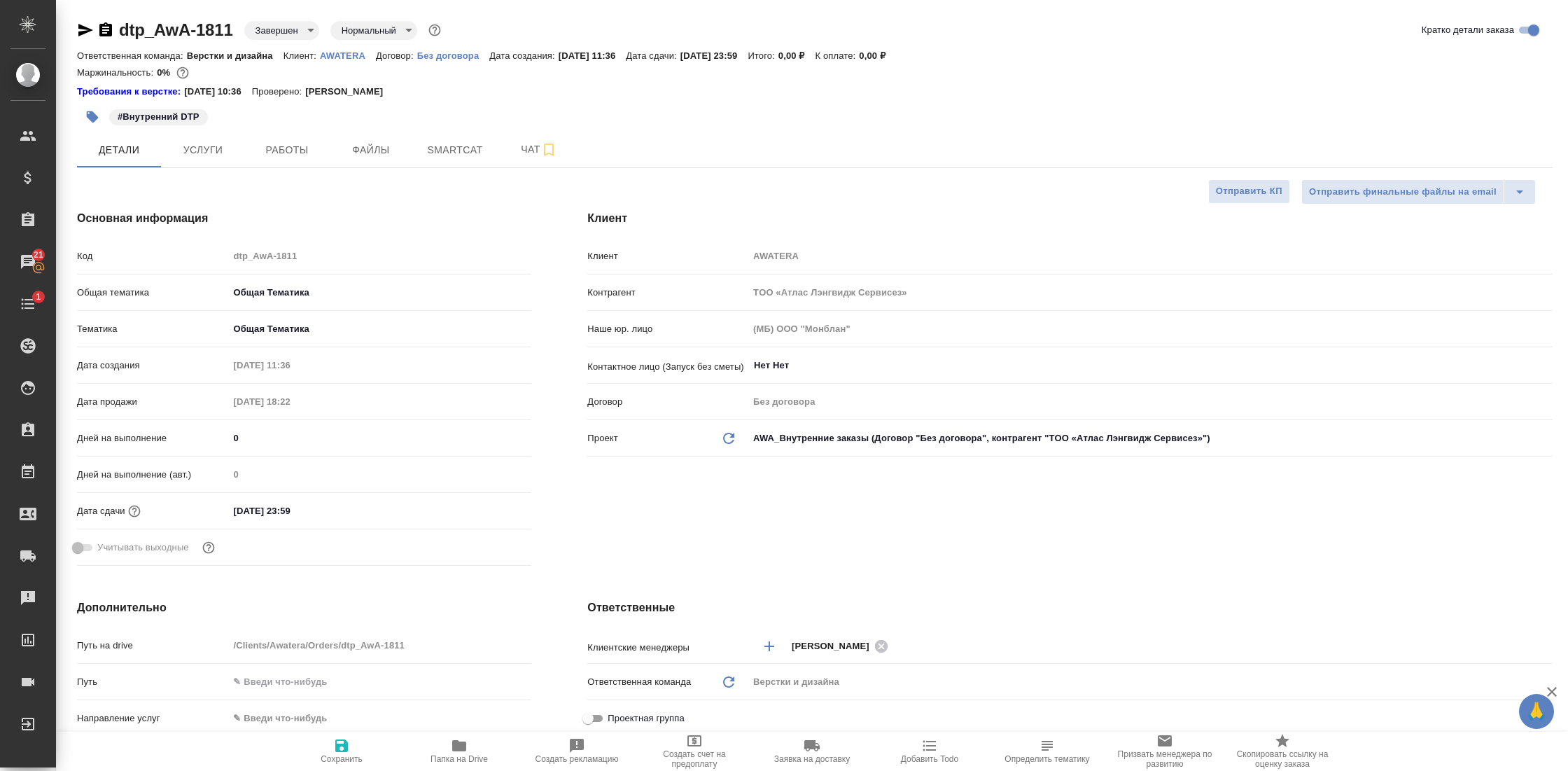
type textarea "x"
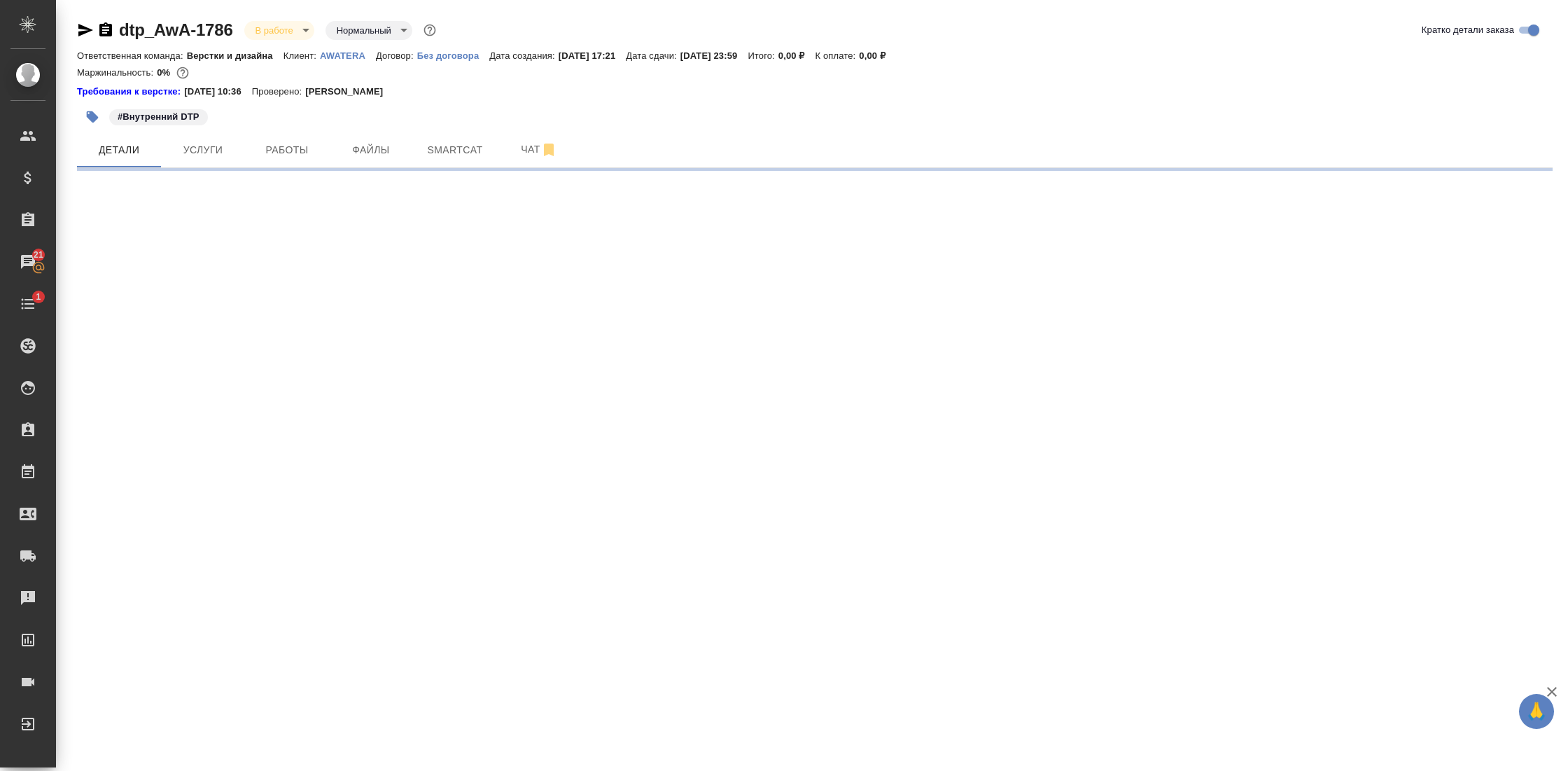
select select "RU"
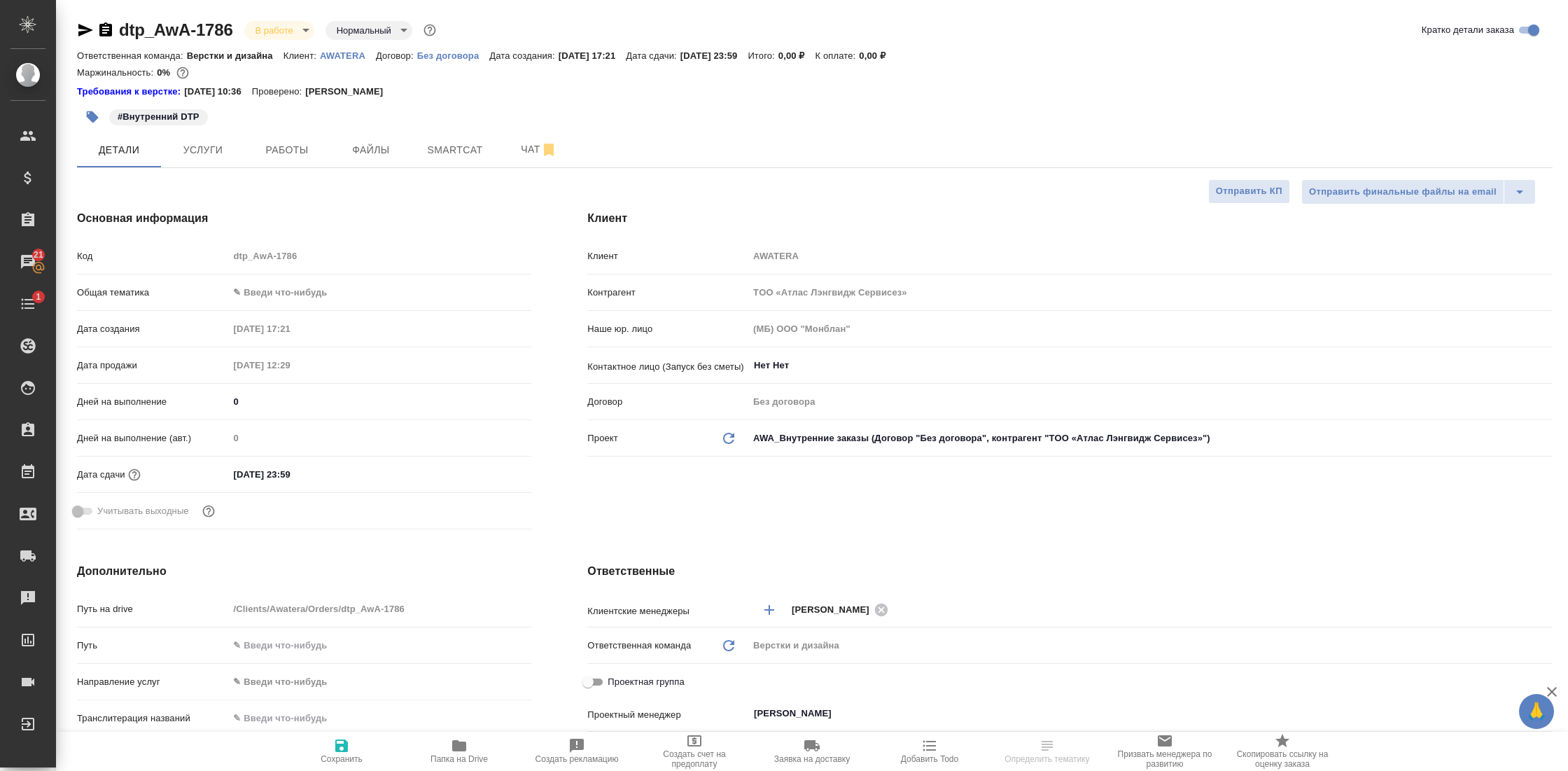
type textarea "x"
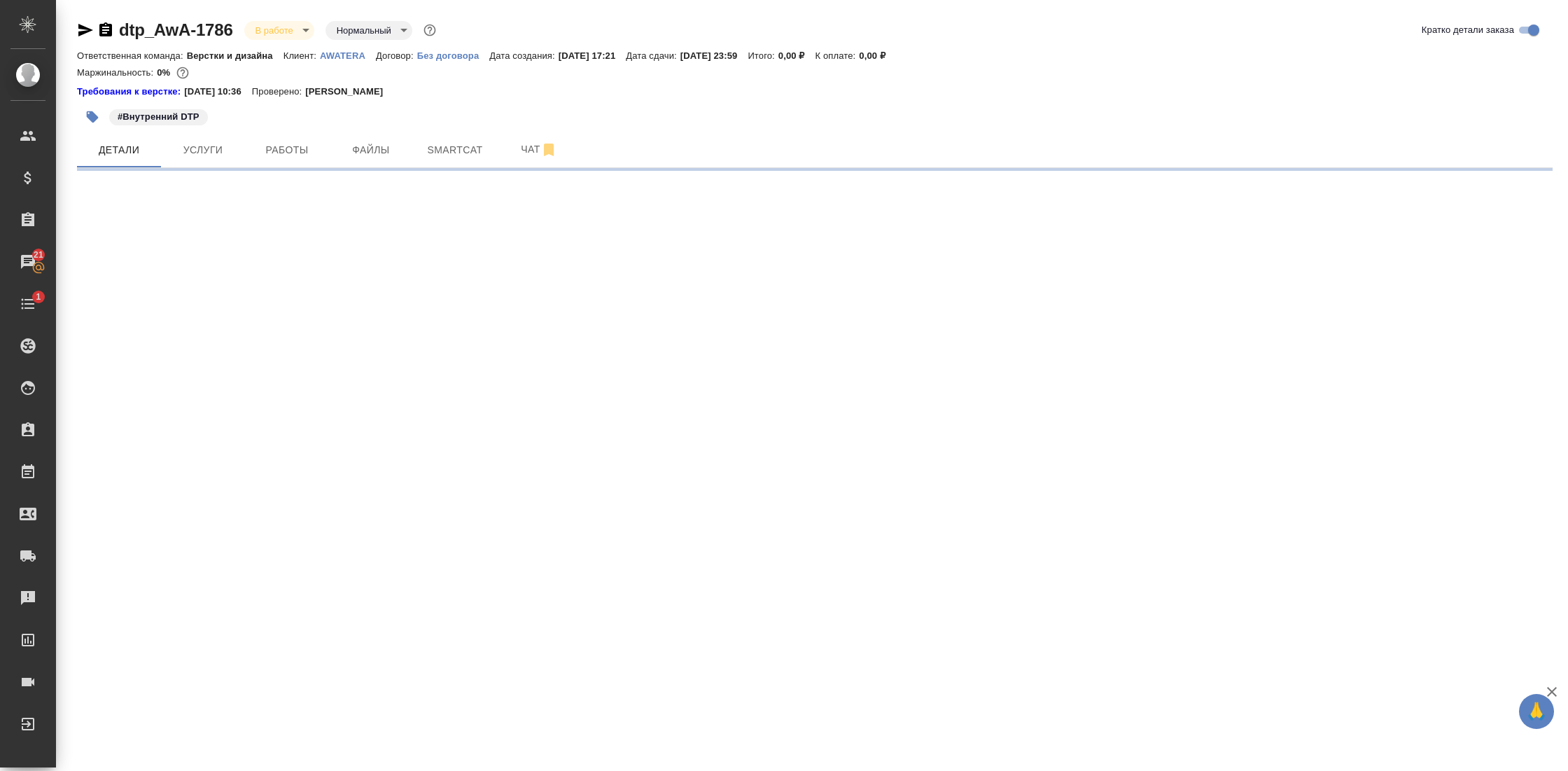
select select "RU"
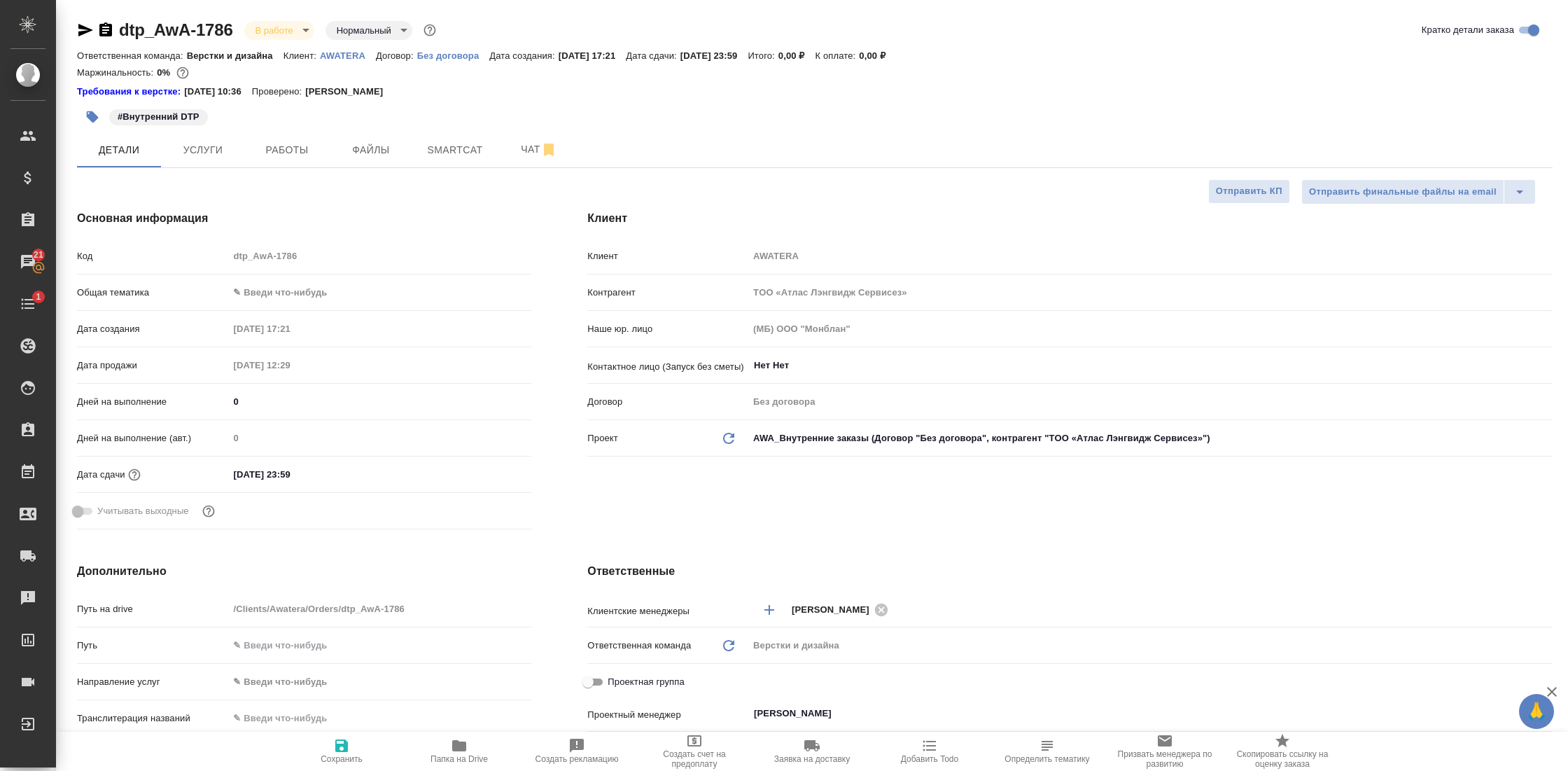
type textarea "x"
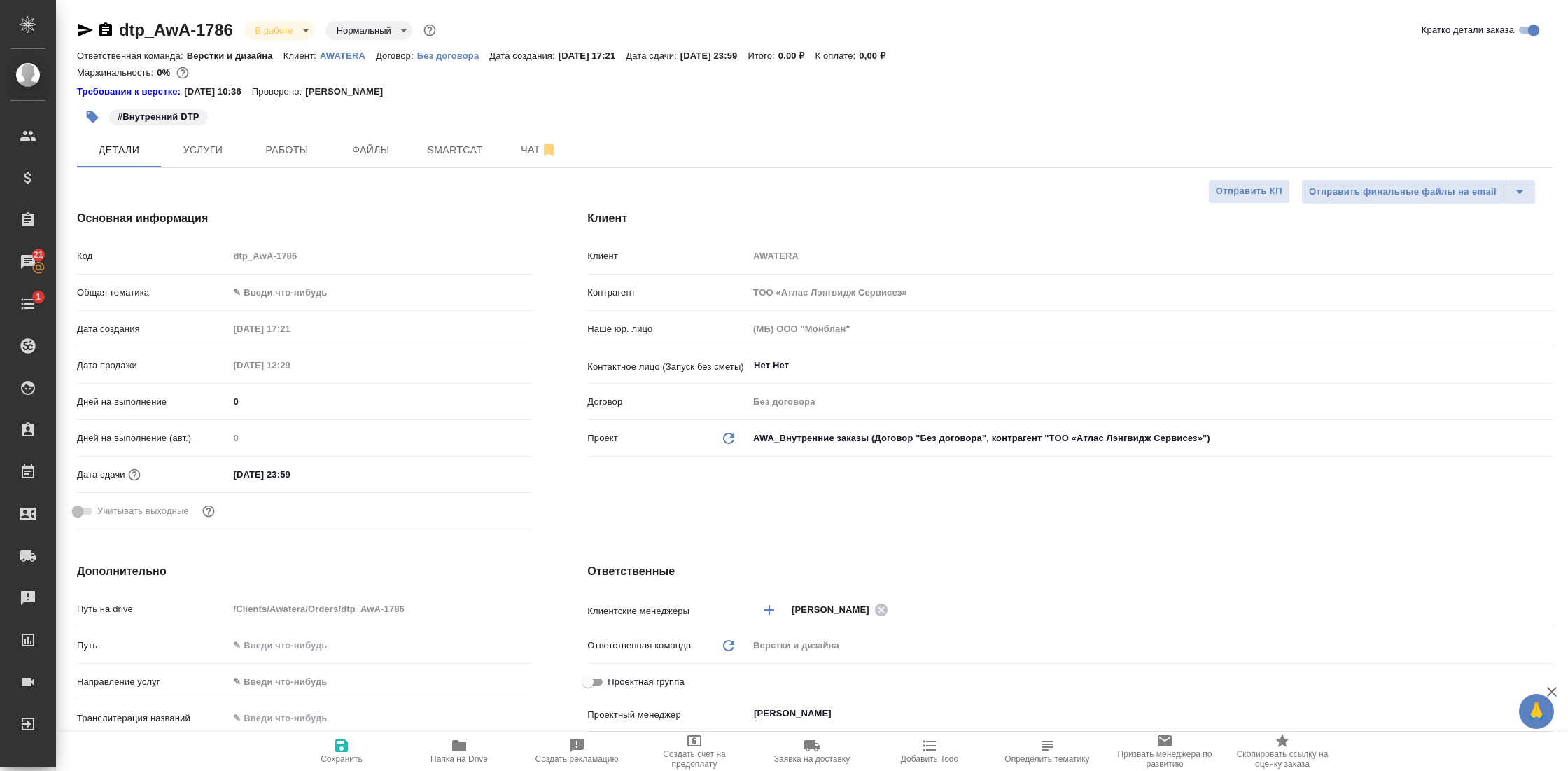
type textarea "x"
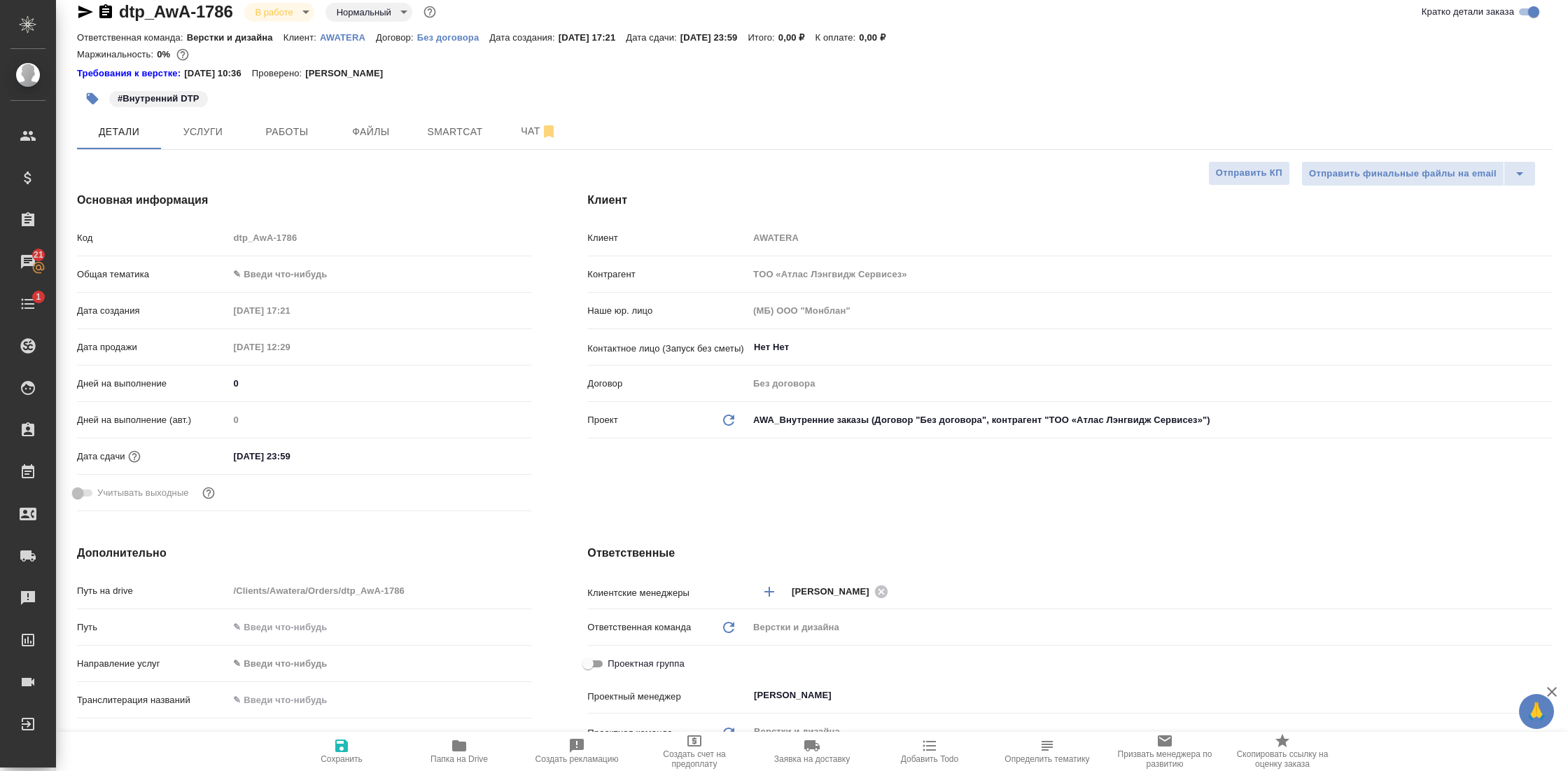
scroll to position [24, 0]
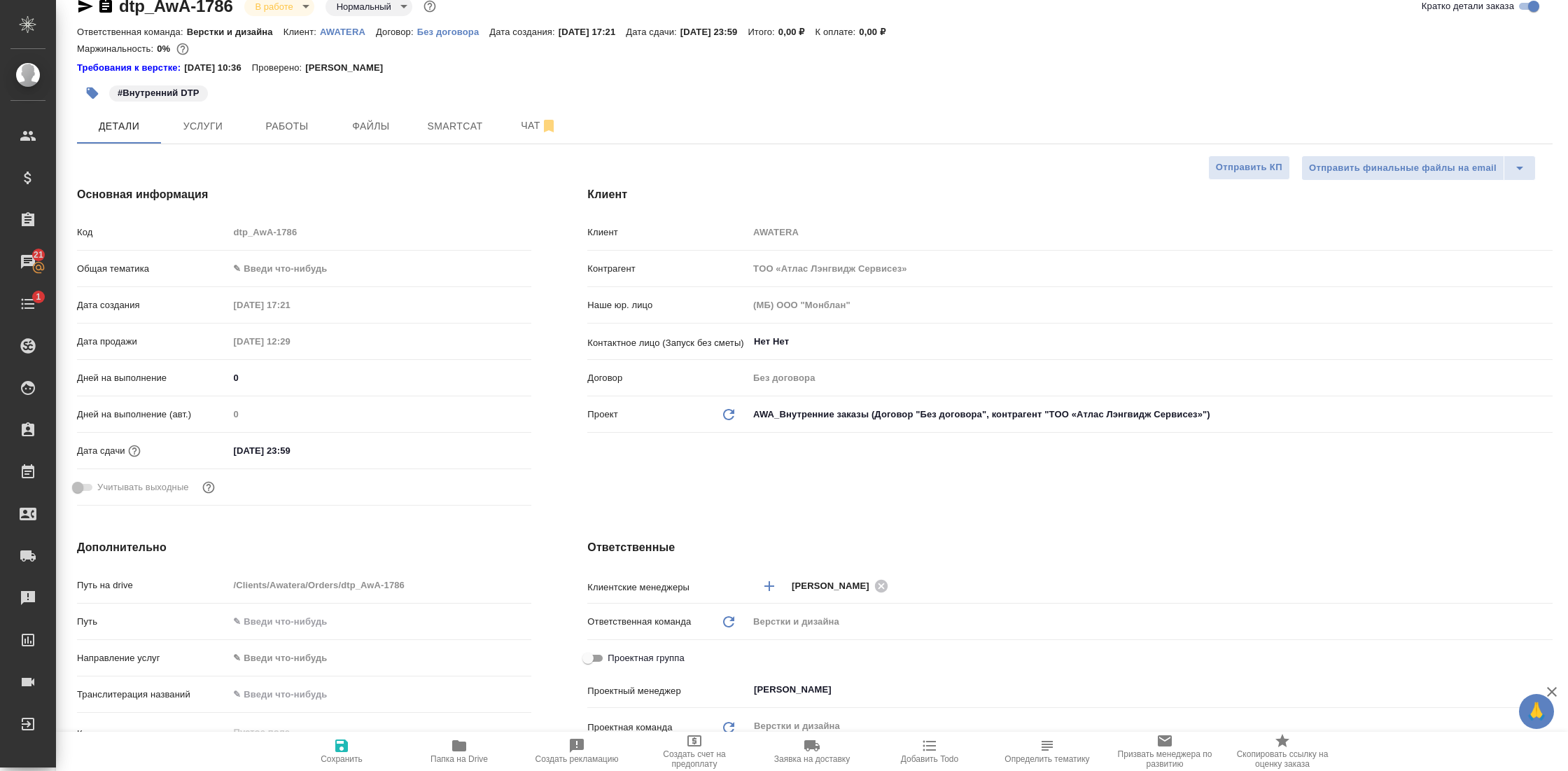
click at [284, 266] on body "🙏 .cls-1 fill:#fff; AWATERA Gostev [PERSON_NAME] Клиенты Спецификации Заказы 21…" at bounding box center [784, 385] width 1568 height 771
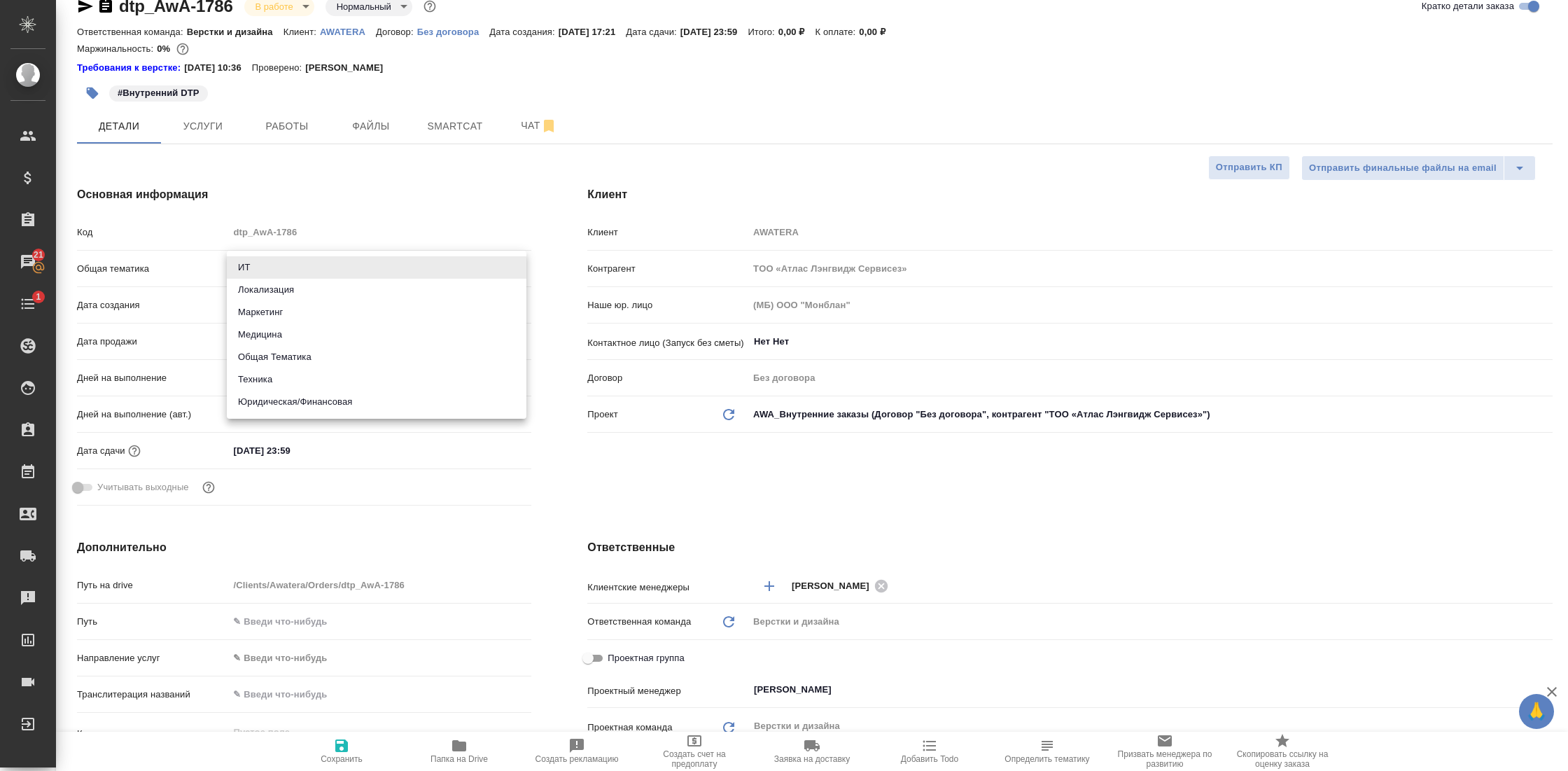
click at [281, 363] on li "Общая Тематика" at bounding box center [376, 357] width 299 height 23
type input "obtem"
type textarea "x"
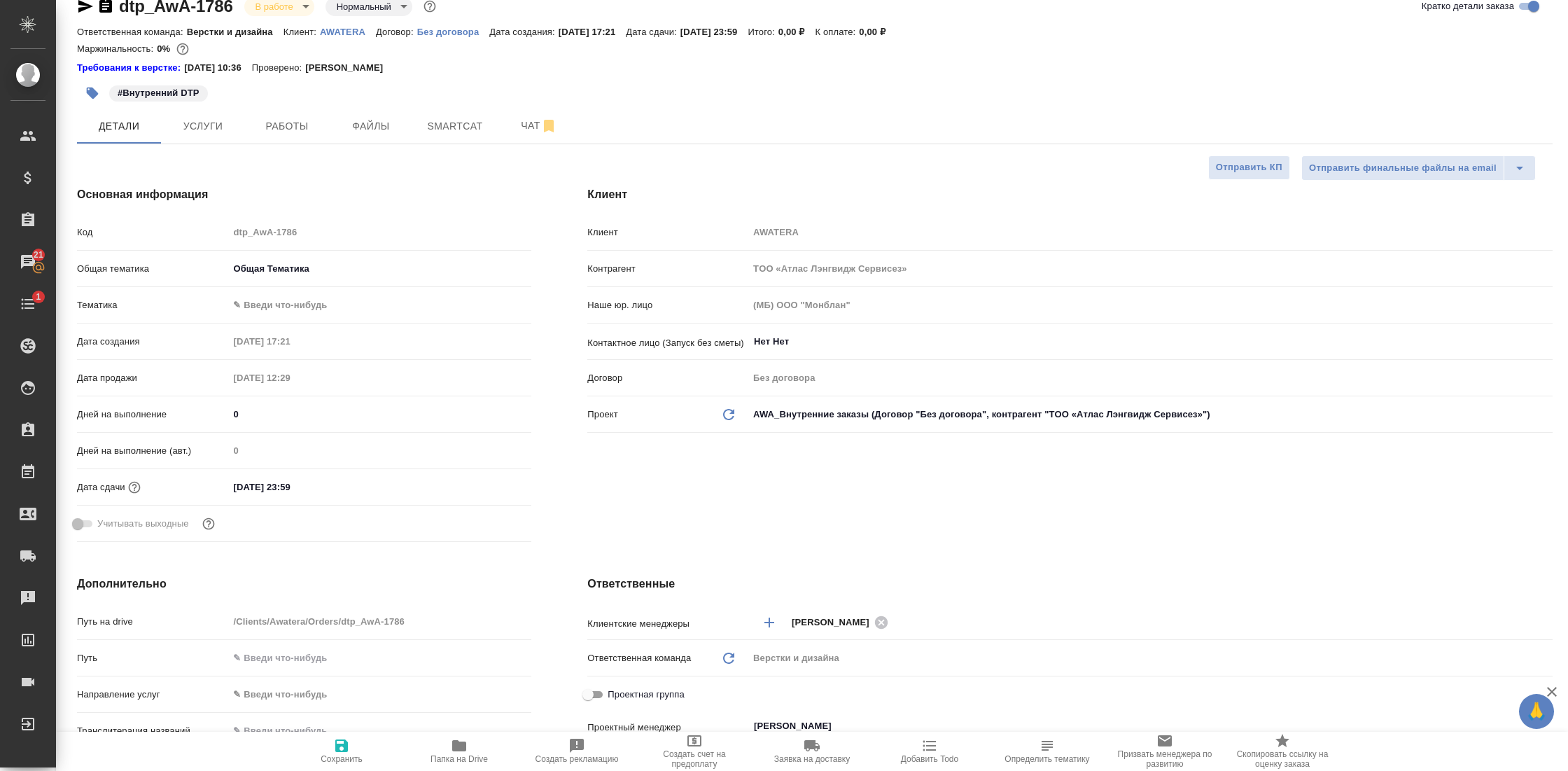
click at [289, 310] on body "🙏 .cls-1 fill:#fff; AWATERA Gostev Yury Клиенты Спецификации Заказы 21 Чаты 1 T…" at bounding box center [784, 385] width 1568 height 771
click at [290, 305] on li "Общая Тематика" at bounding box center [376, 303] width 299 height 23
type textarea "x"
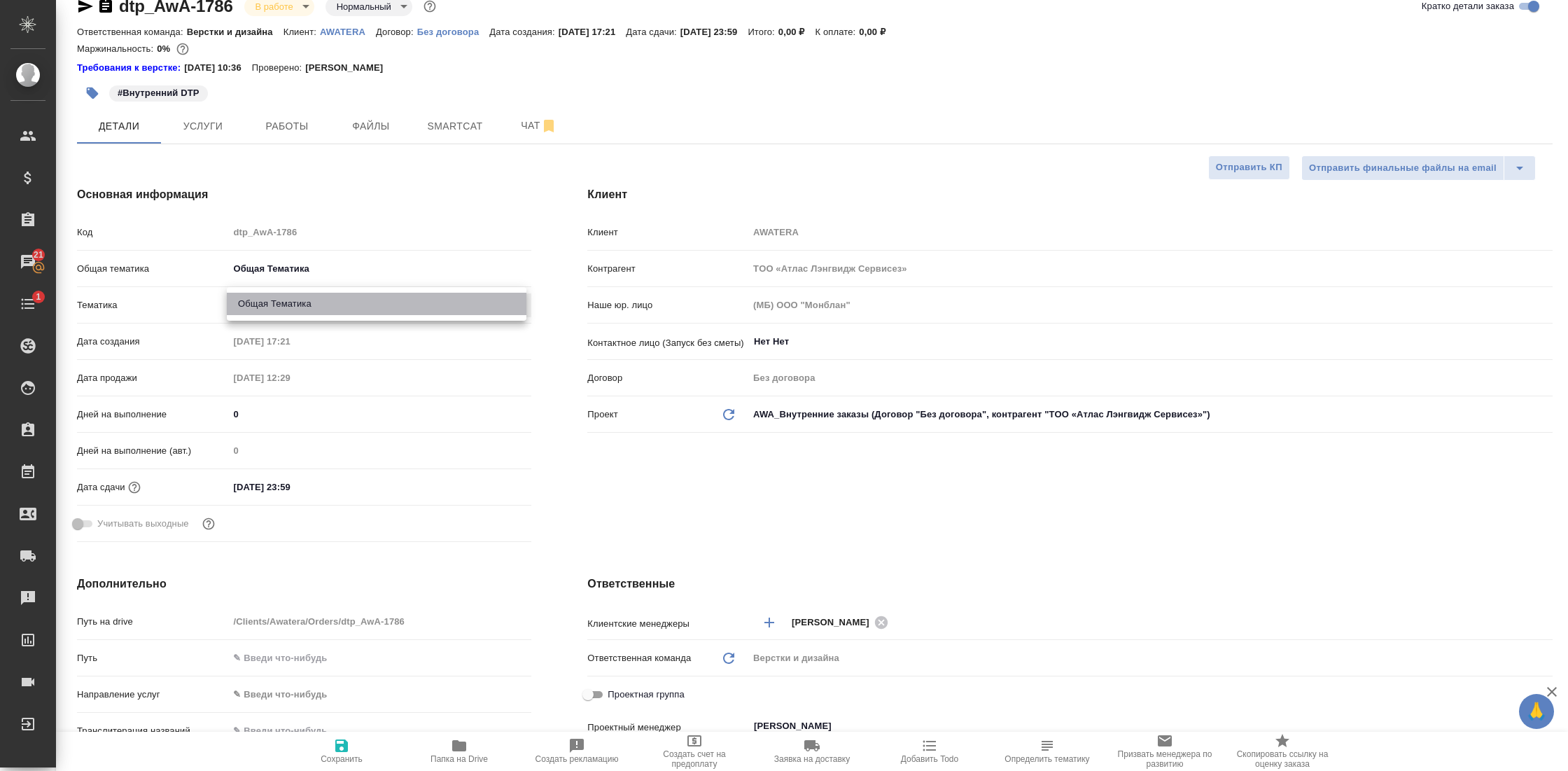
type input "6012b1ca196b0e5c9229a120"
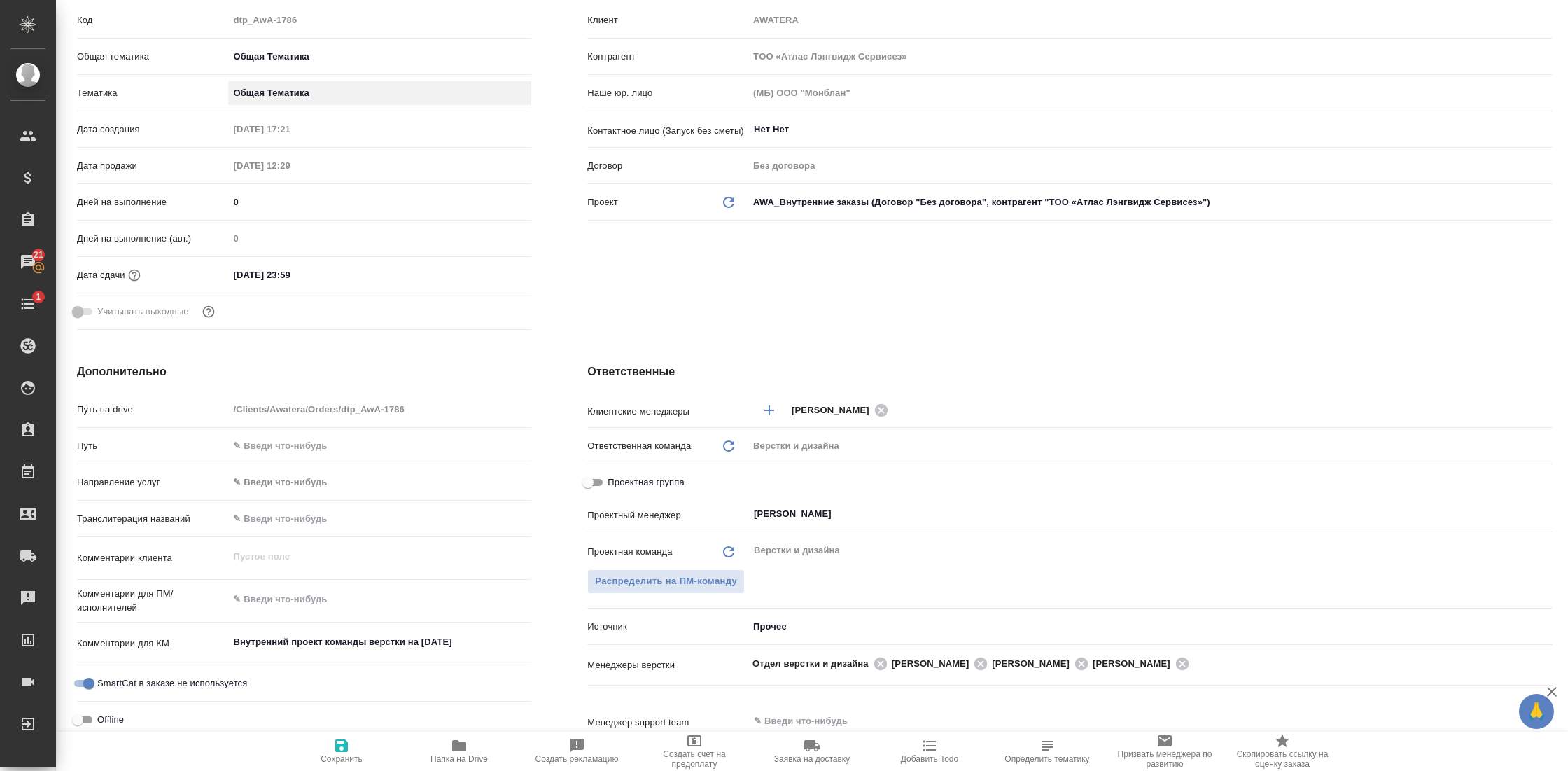
scroll to position [231, 0]
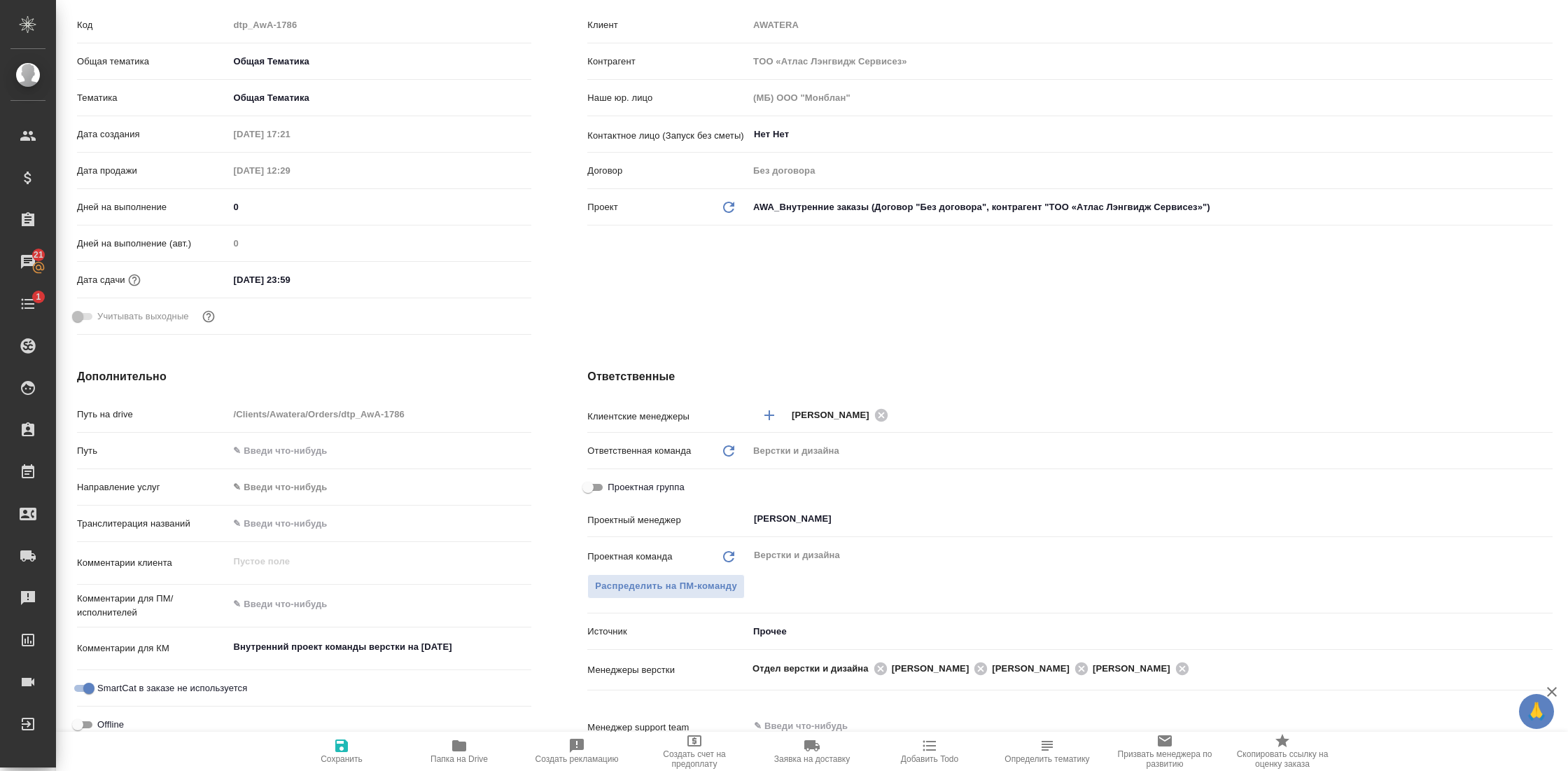
click at [349, 748] on icon "button" at bounding box center [341, 745] width 17 height 17
type textarea "x"
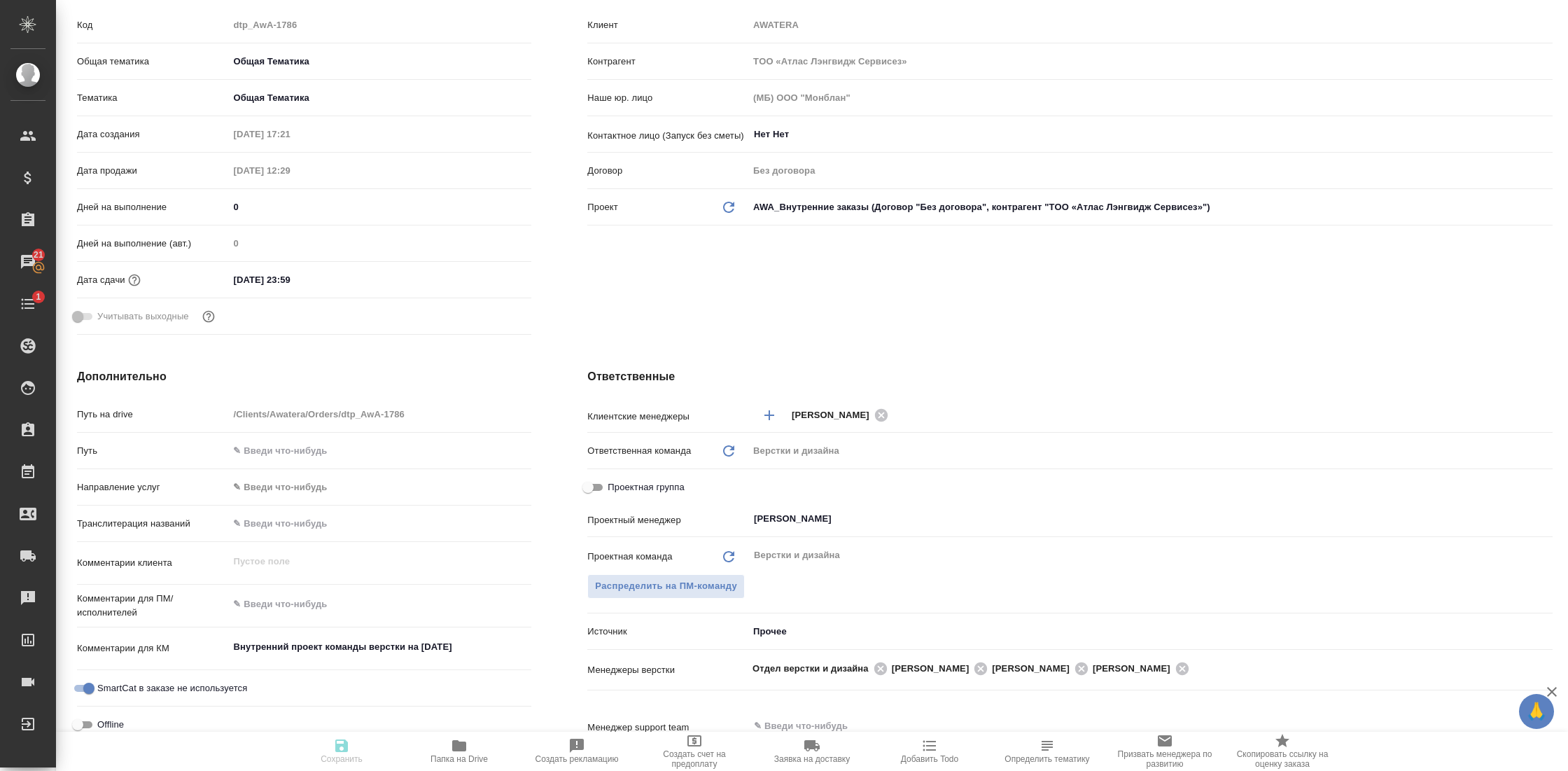
type textarea "x"
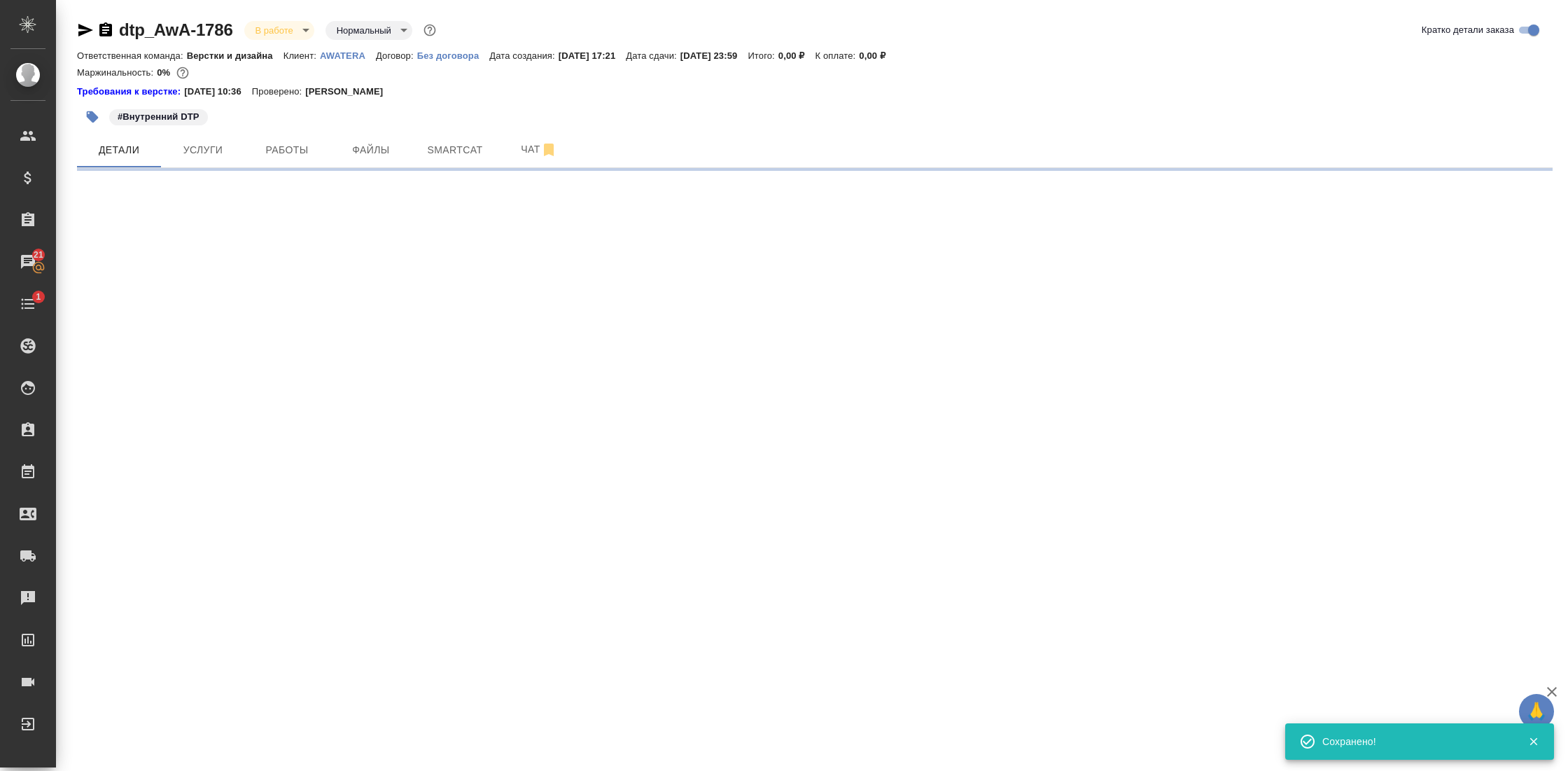
scroll to position [0, 0]
click at [267, 145] on span "Работы" at bounding box center [287, 150] width 68 height 18
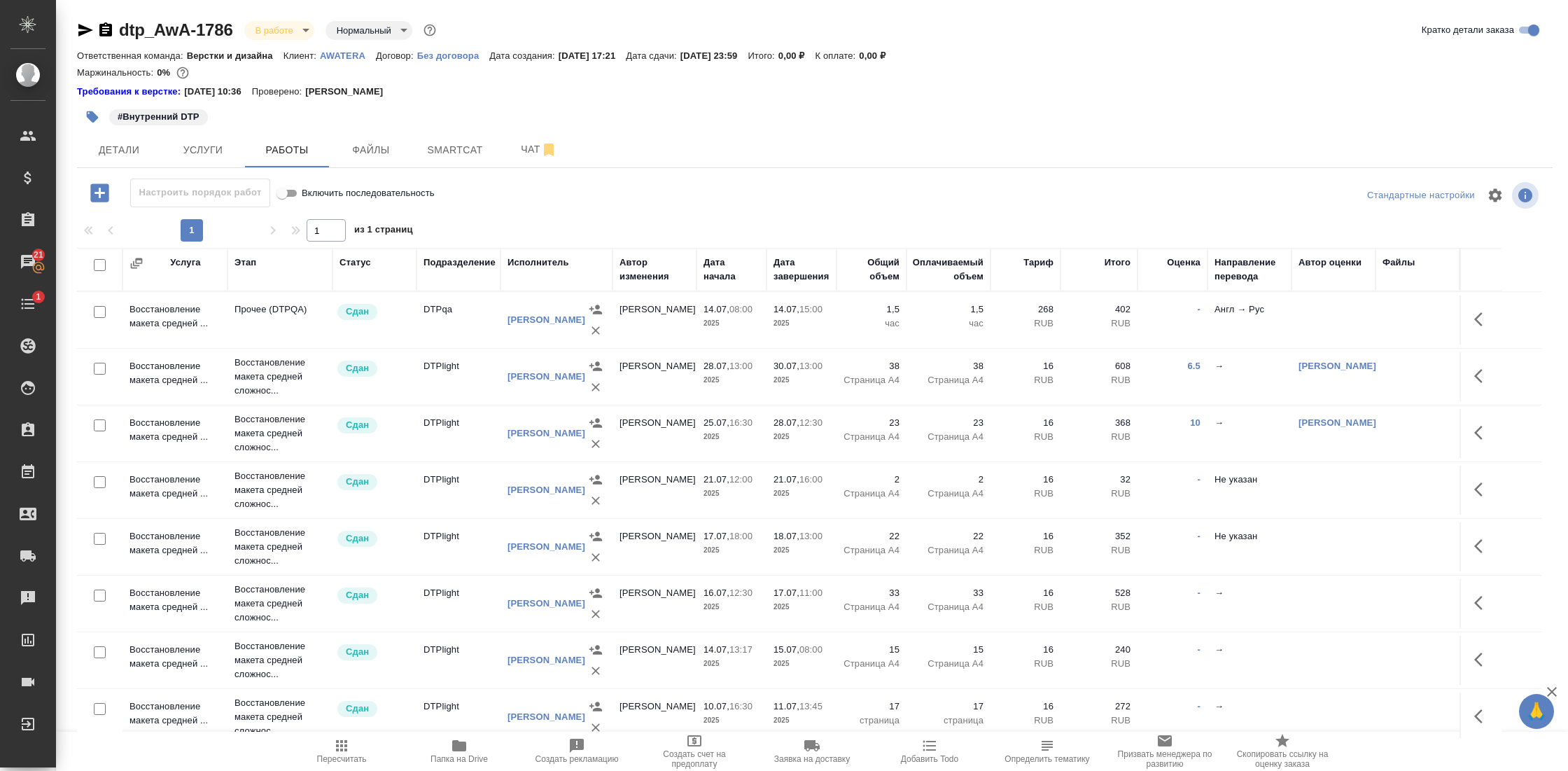
scroll to position [1862, 0]
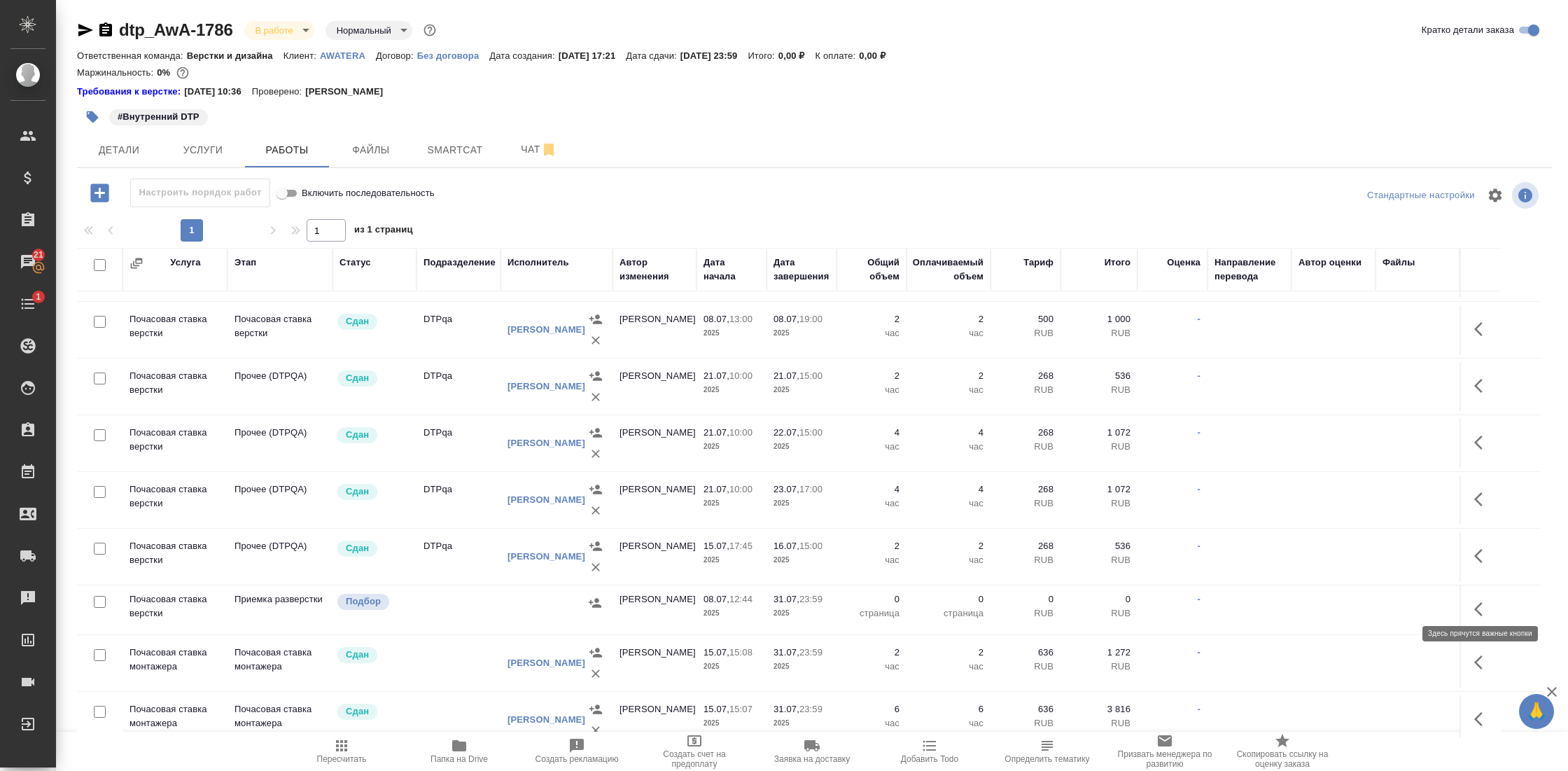
click at [1476, 602] on icon "button" at bounding box center [1478, 609] width 8 height 14
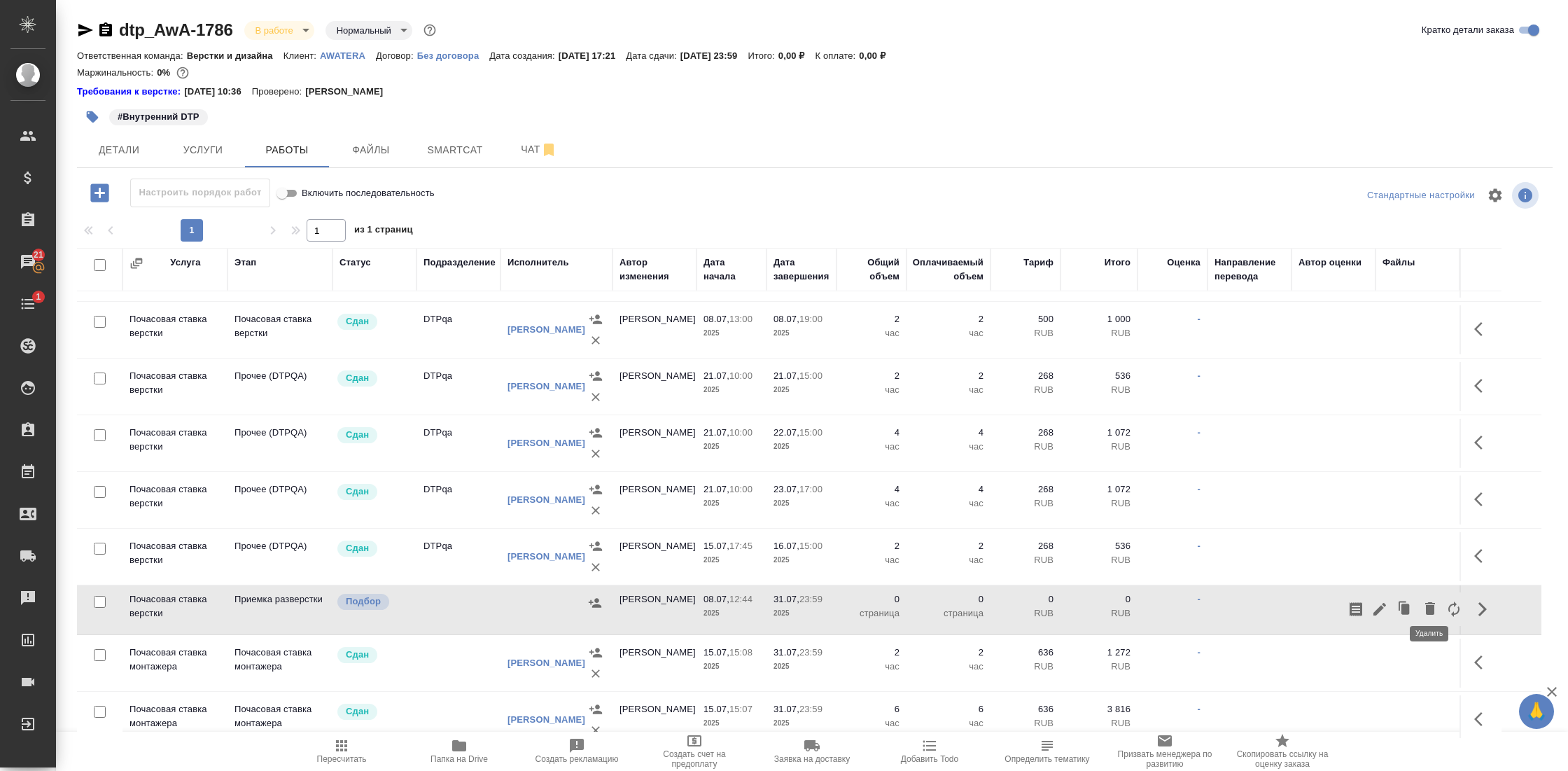
click at [1429, 602] on icon "button" at bounding box center [1430, 608] width 10 height 13
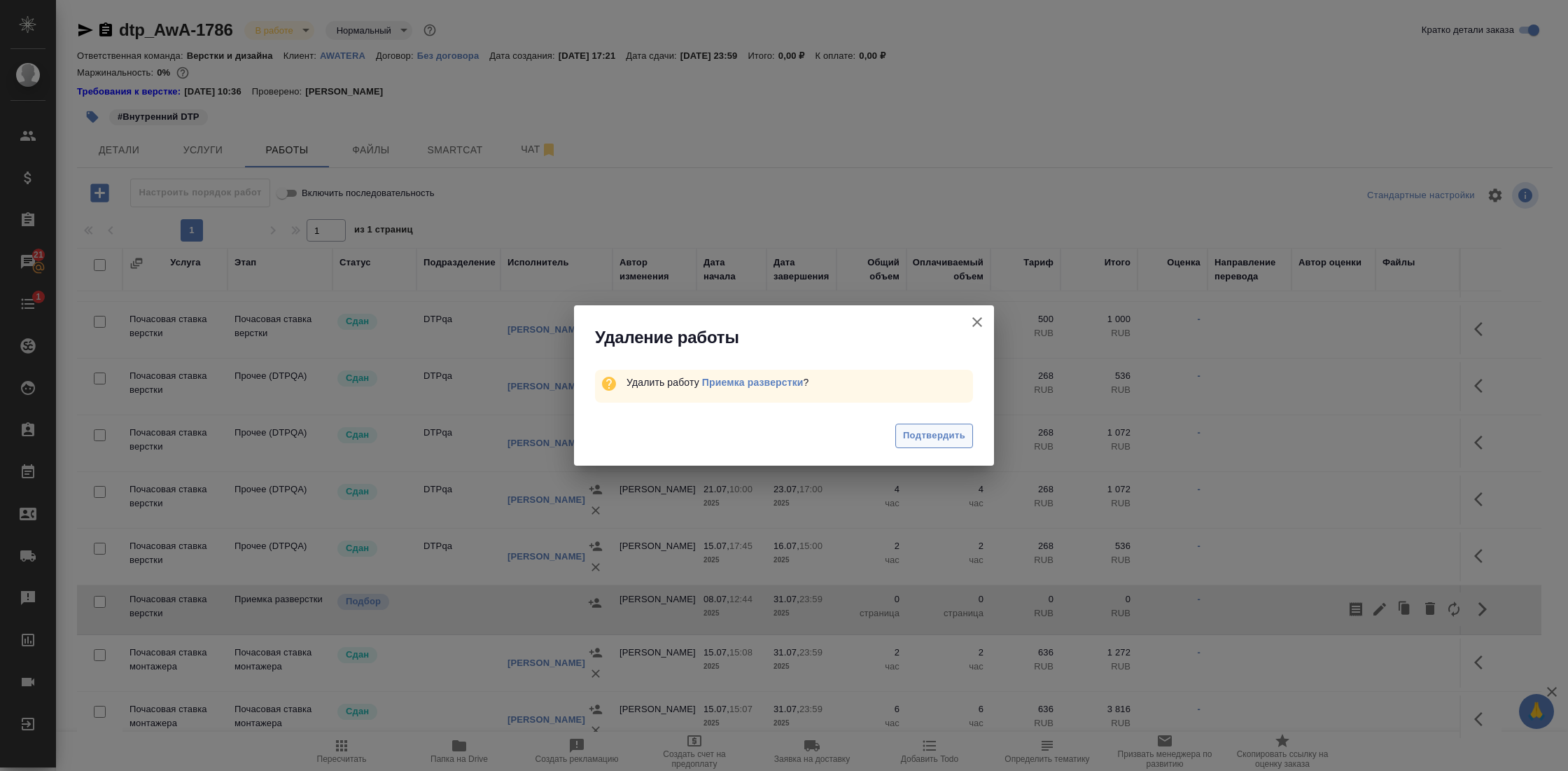
click at [934, 436] on span "Подтвердить" at bounding box center [934, 436] width 63 height 16
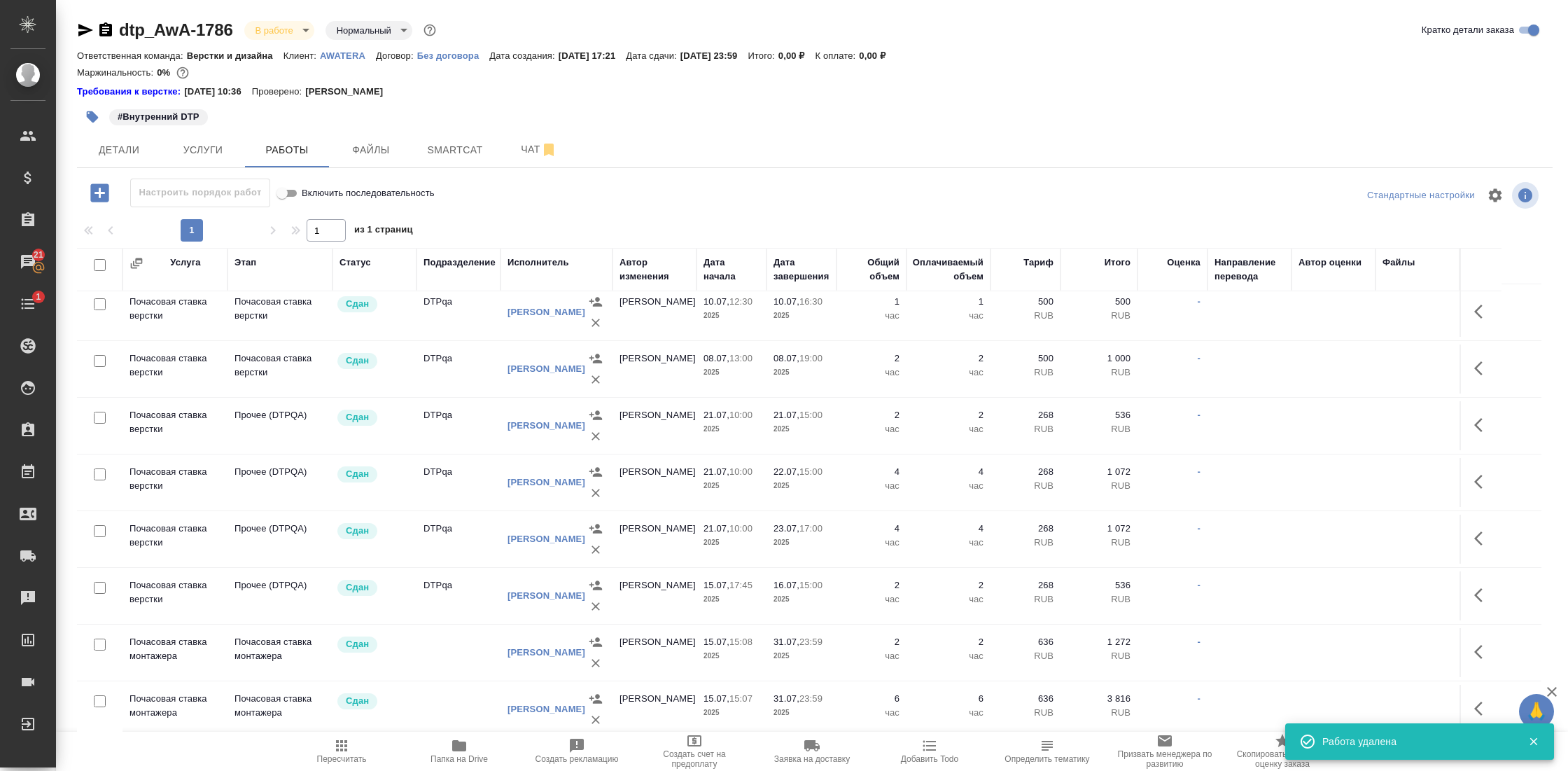
scroll to position [1813, 0]
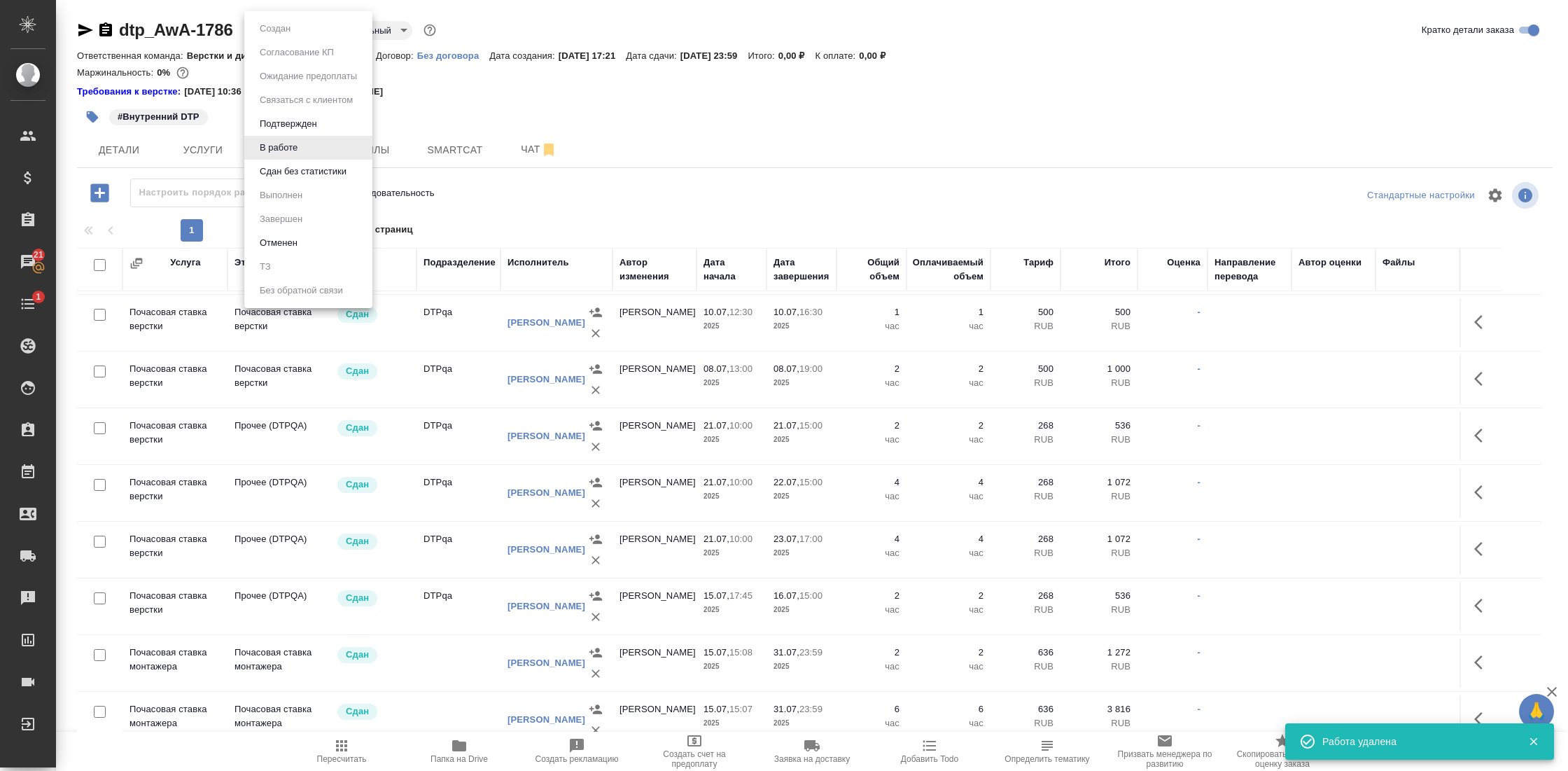
click at [284, 27] on body "🙏 .cls-1 fill:#fff; AWATERA Gostev Yury Клиенты Спецификации Заказы 21 Чаты 1 T…" at bounding box center [784, 385] width 1568 height 771
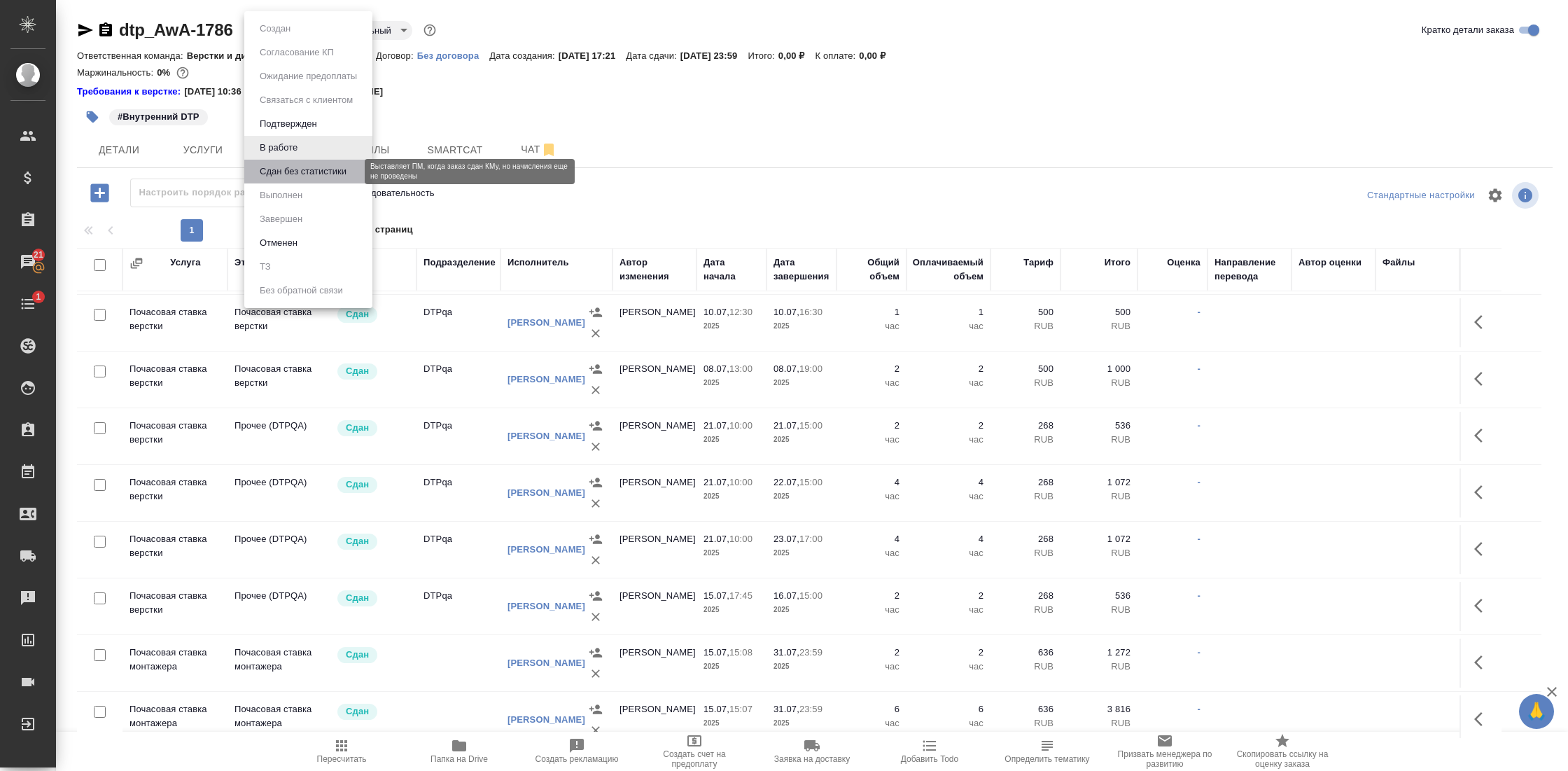
click at [306, 172] on button "Сдан без статистики" at bounding box center [303, 171] width 95 height 15
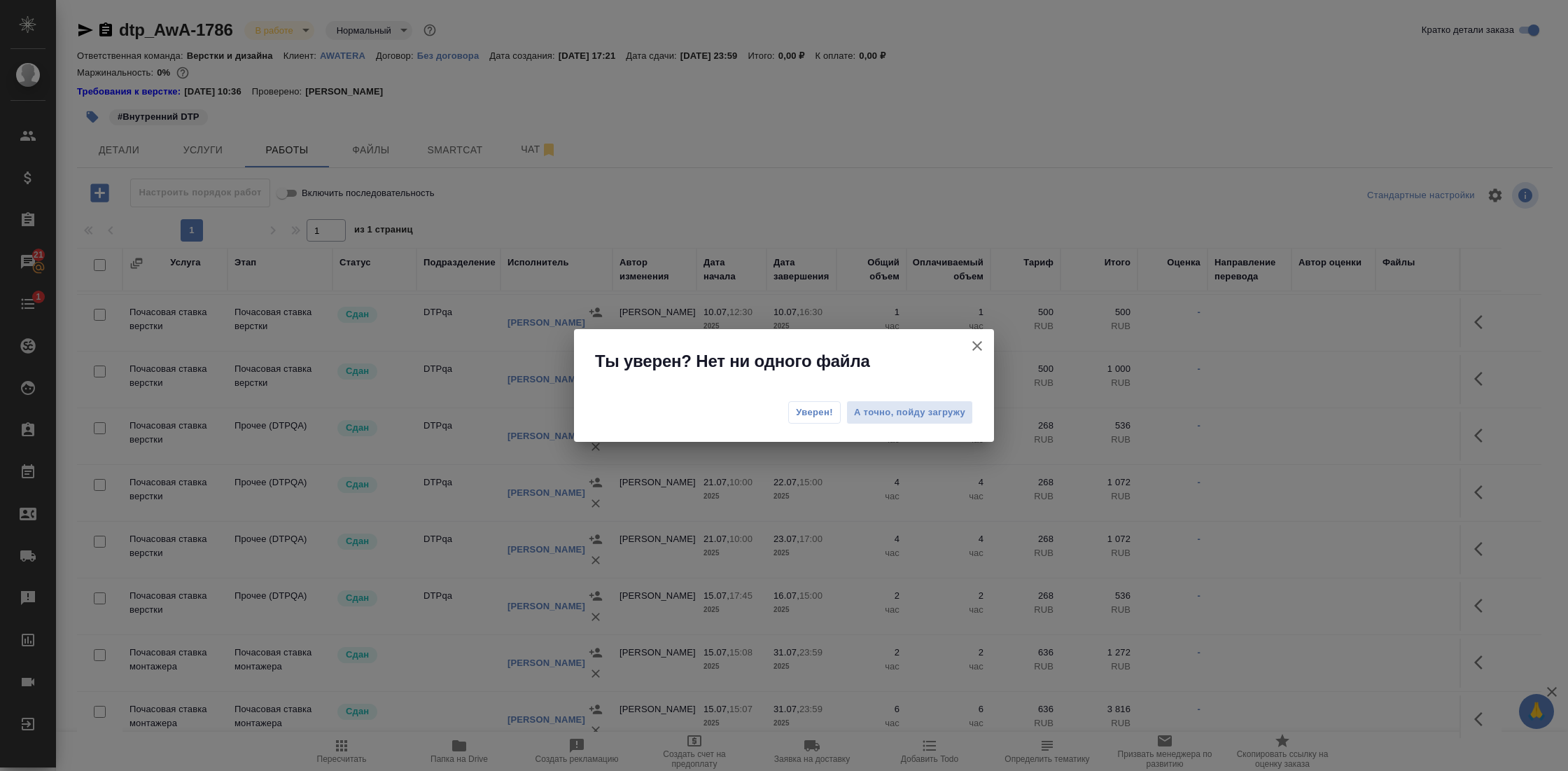
click at [813, 414] on span "Уверен!" at bounding box center [813, 413] width 37 height 14
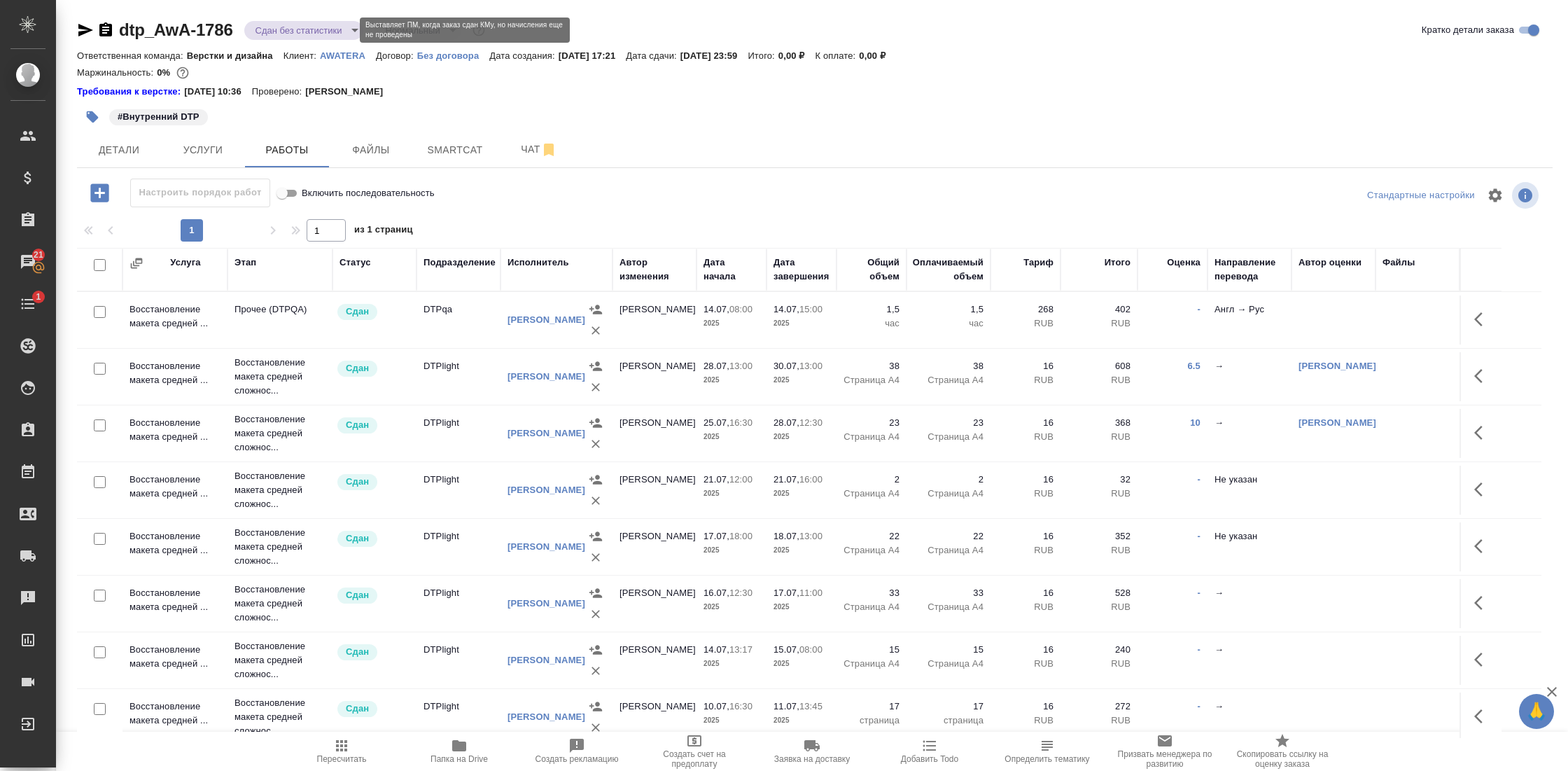
click at [316, 25] on body "🙏 .cls-1 fill:#fff; AWATERA Gostev Yury Клиенты Спецификации Заказы 21 Чаты 1 T…" at bounding box center [784, 385] width 1568 height 771
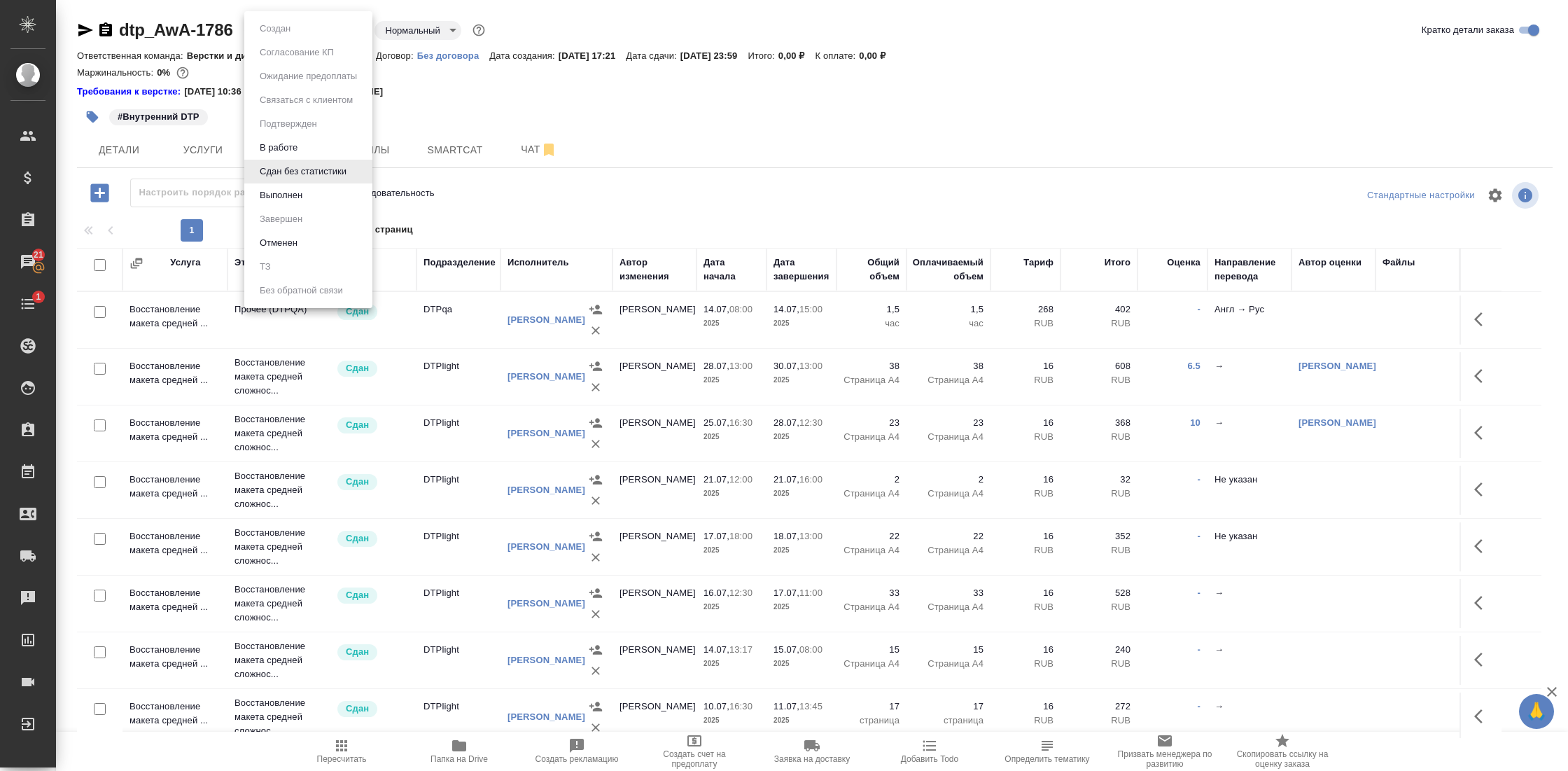
click at [296, 201] on button "Выполнен" at bounding box center [280, 195] width 51 height 15
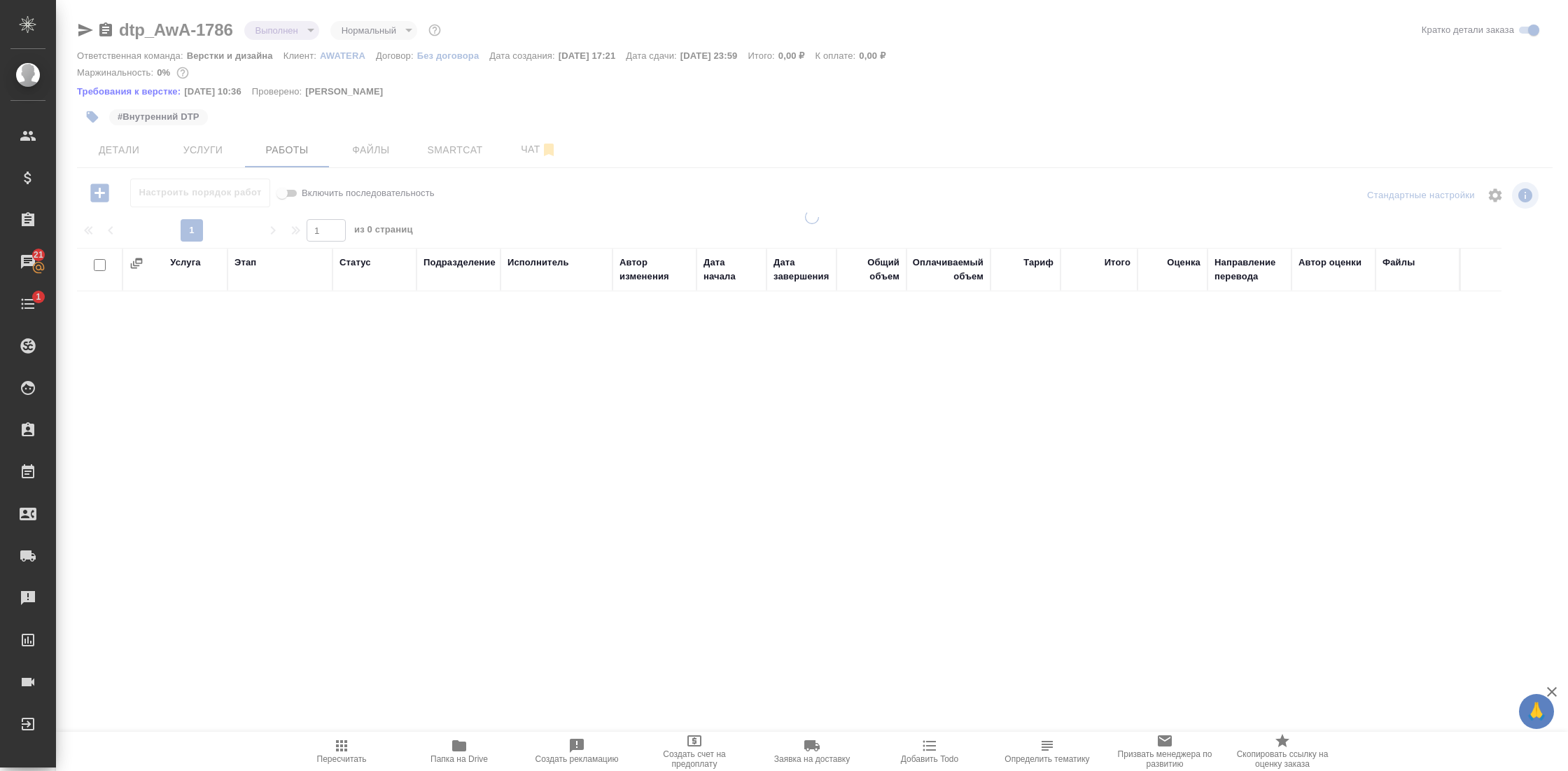
click at [305, 30] on body "🙏 .cls-1 fill:#fff; AWATERA Gostev Yury Клиенты Спецификации Заказы 21 Чаты 1 T…" at bounding box center [784, 385] width 1568 height 771
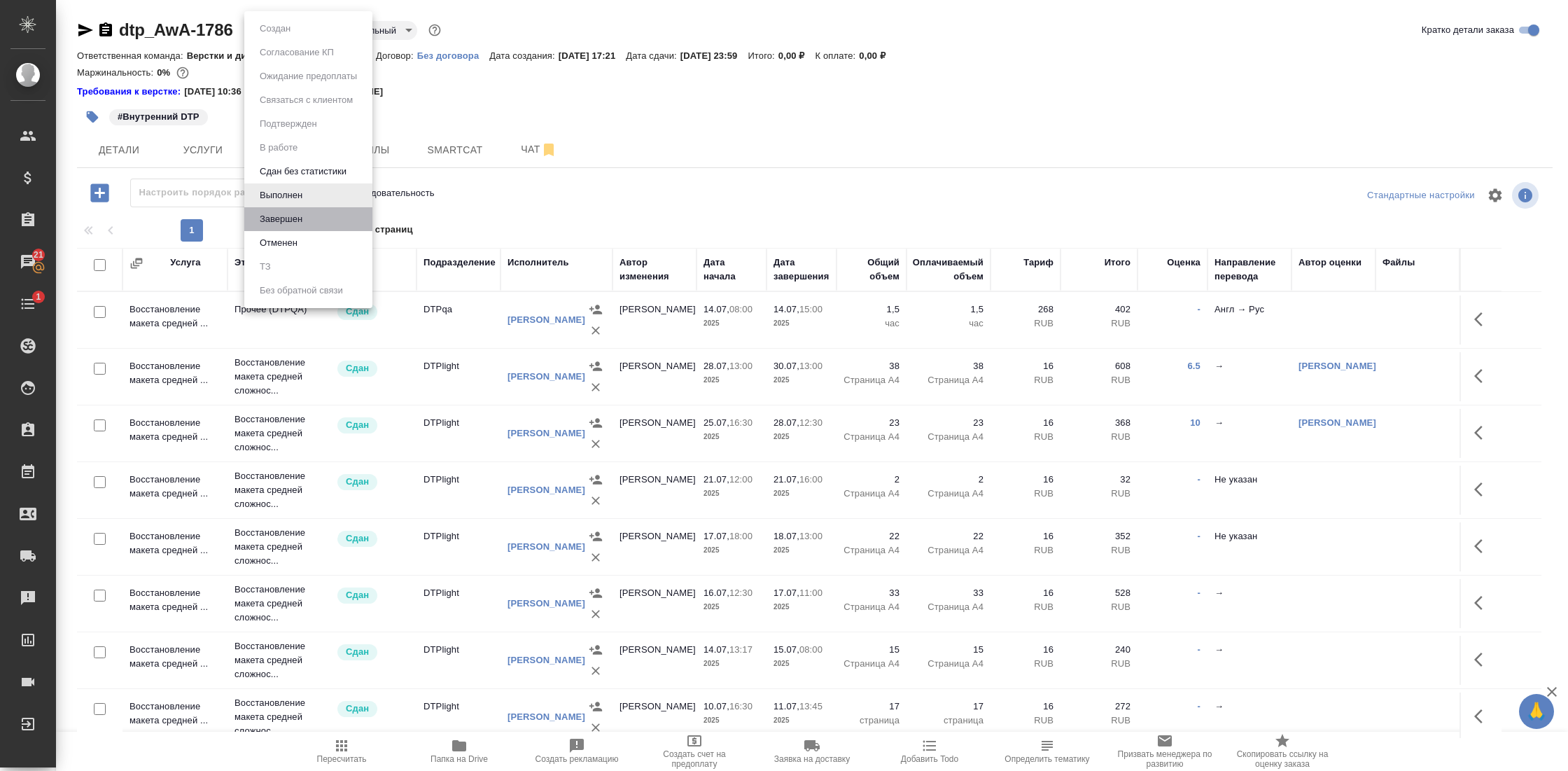
click at [303, 209] on li "Завершен" at bounding box center [308, 219] width 128 height 24
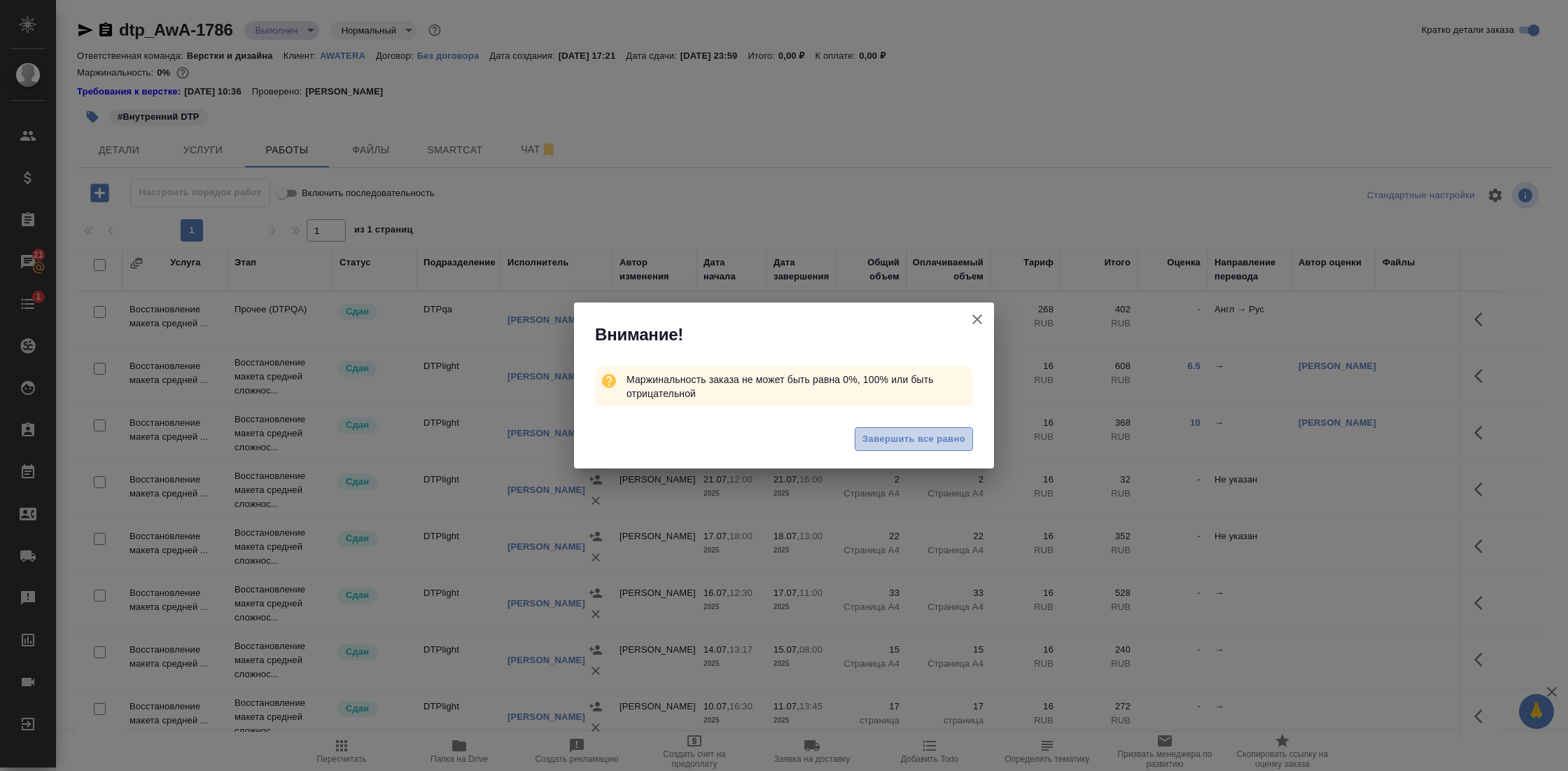
click at [939, 442] on span "Завершить все равно" at bounding box center [913, 440] width 102 height 16
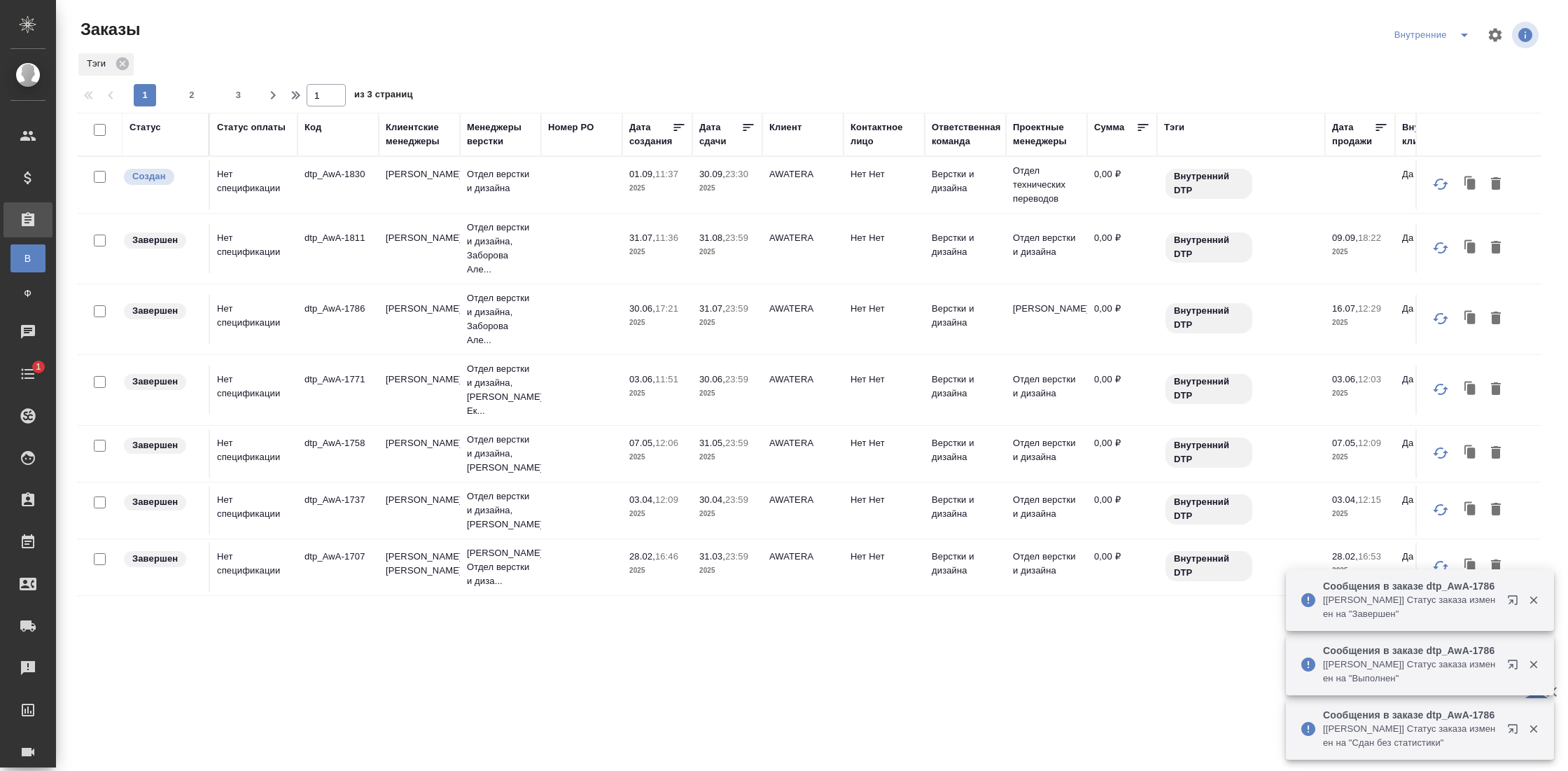
click at [247, 188] on td "Нет спецификации" at bounding box center [254, 184] width 87 height 49
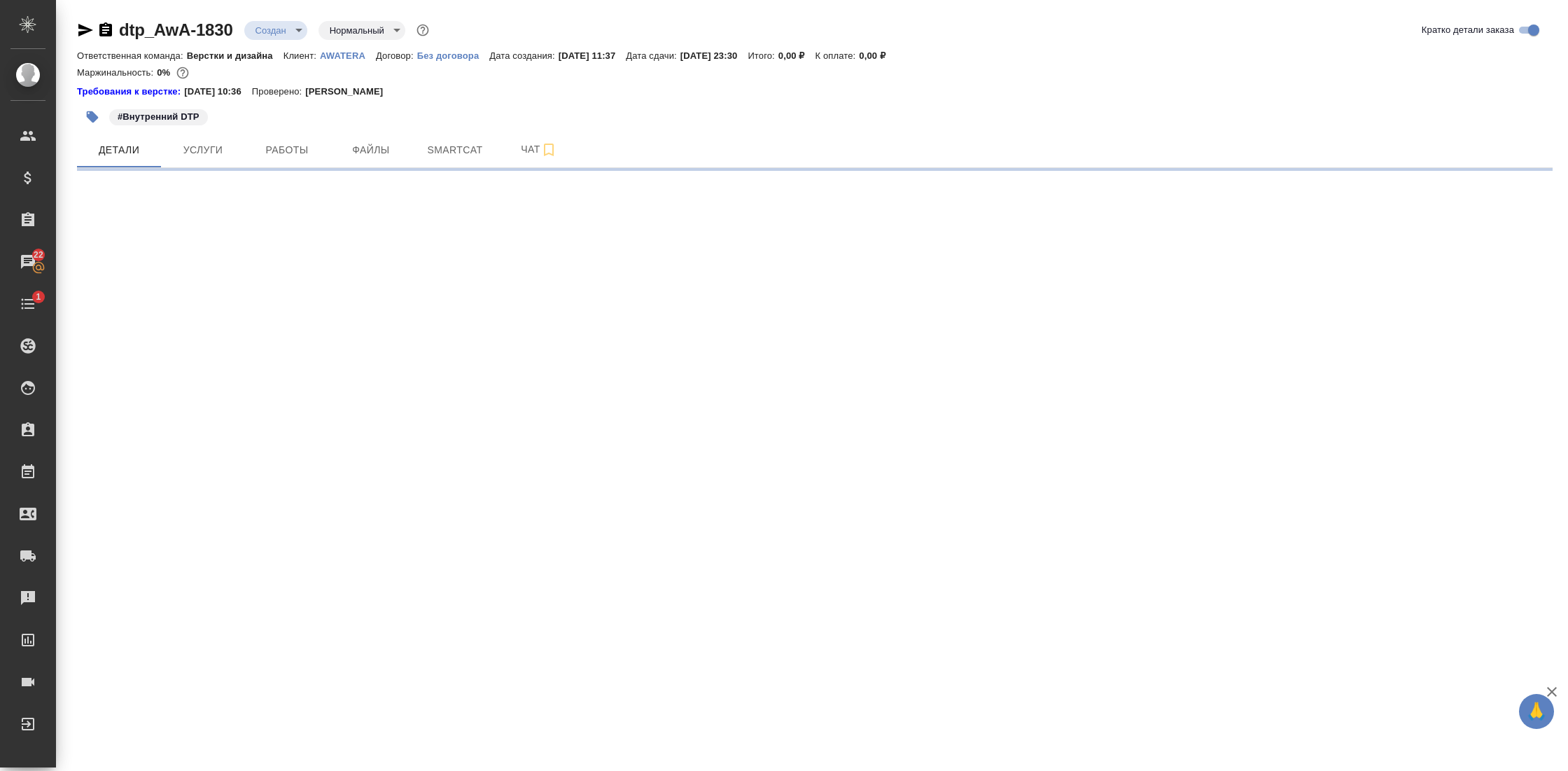
select select "RU"
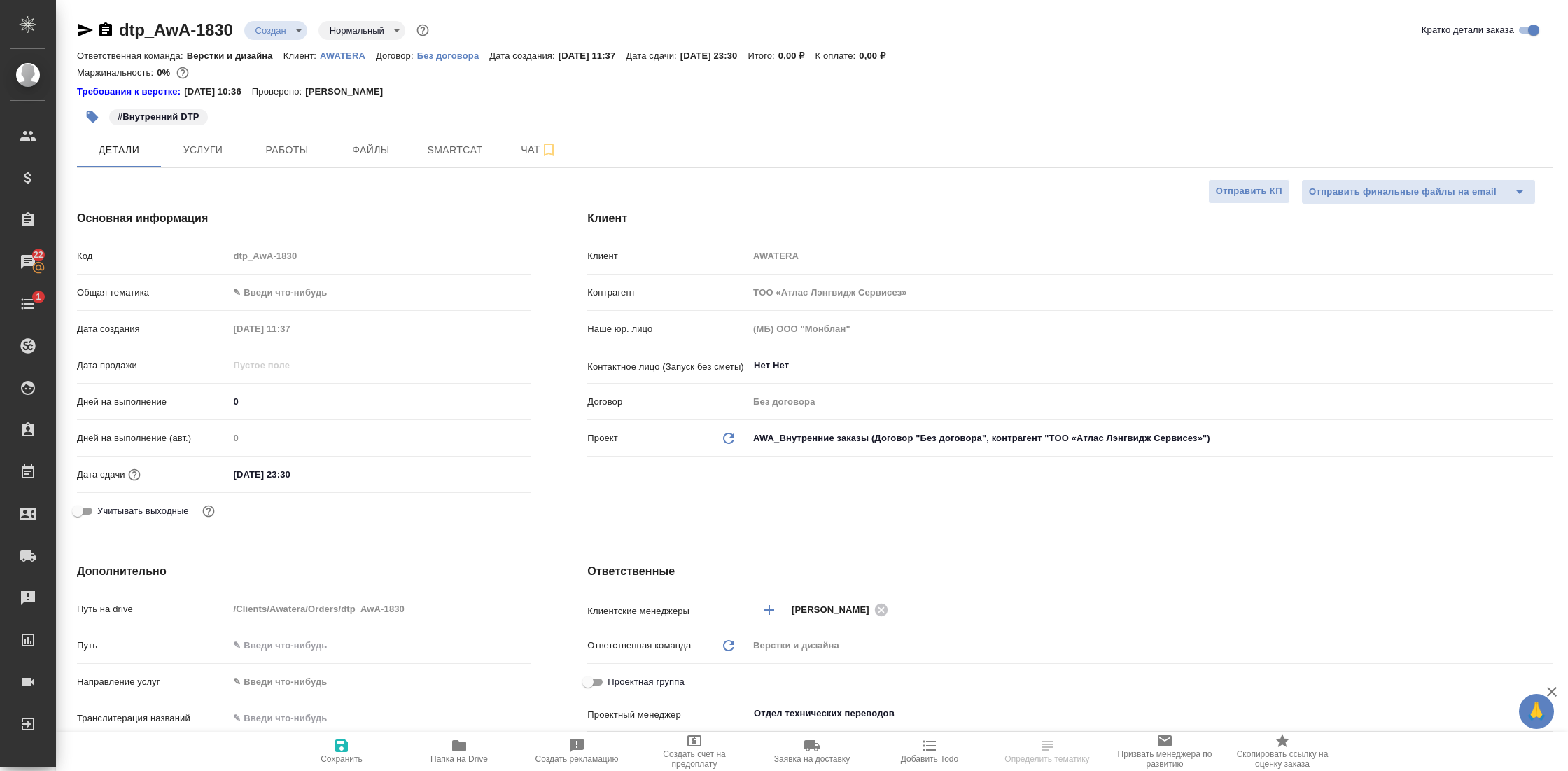
type textarea "x"
click at [283, 289] on body "🙏 .cls-1 fill:#fff; AWATERA Gostev Yury Клиенты Спецификации Заказы 22 Чаты 1 T…" at bounding box center [784, 385] width 1568 height 771
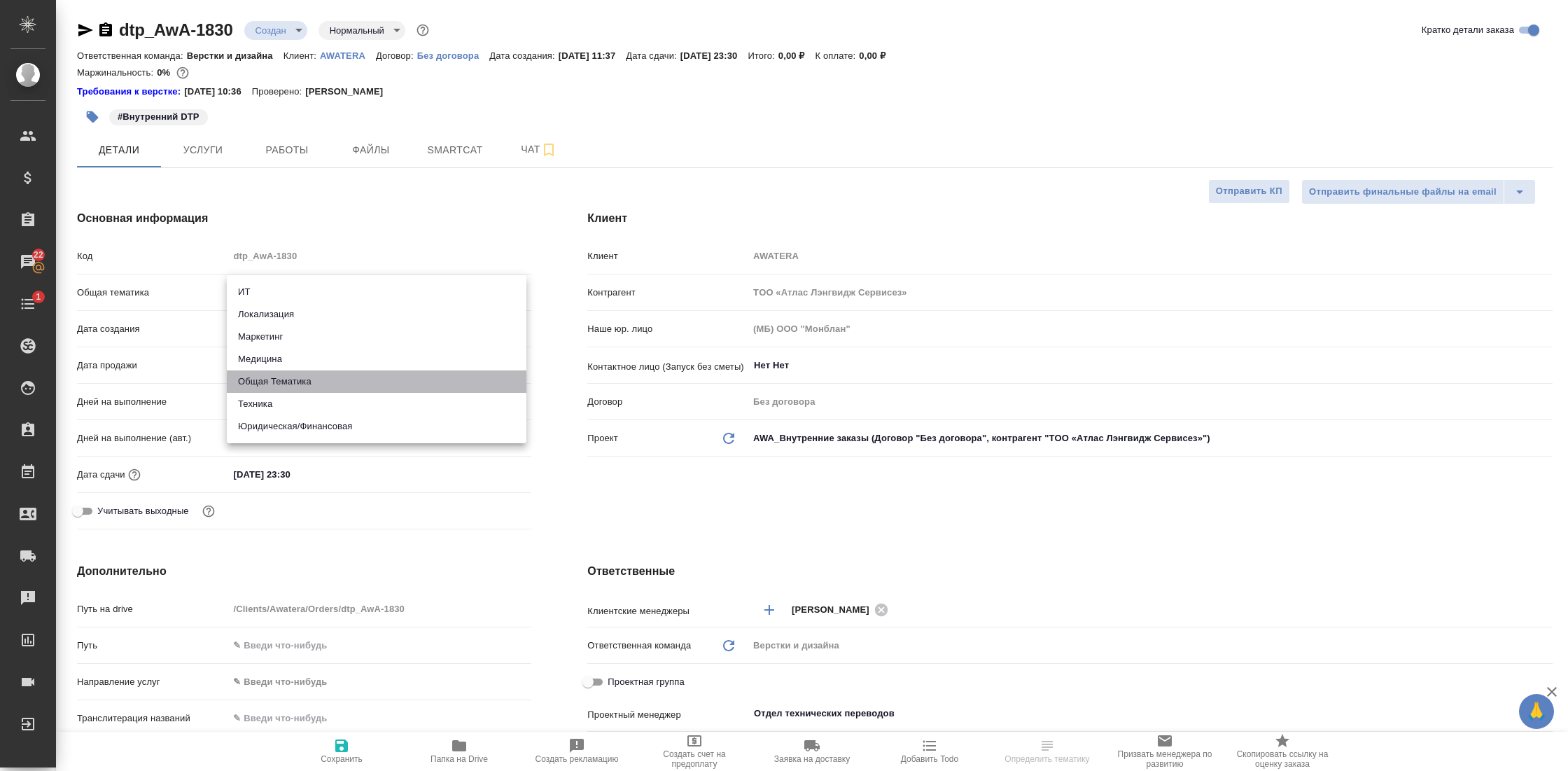
click at [287, 384] on li "Общая Тематика" at bounding box center [376, 381] width 299 height 23
type input "obtem"
type textarea "x"
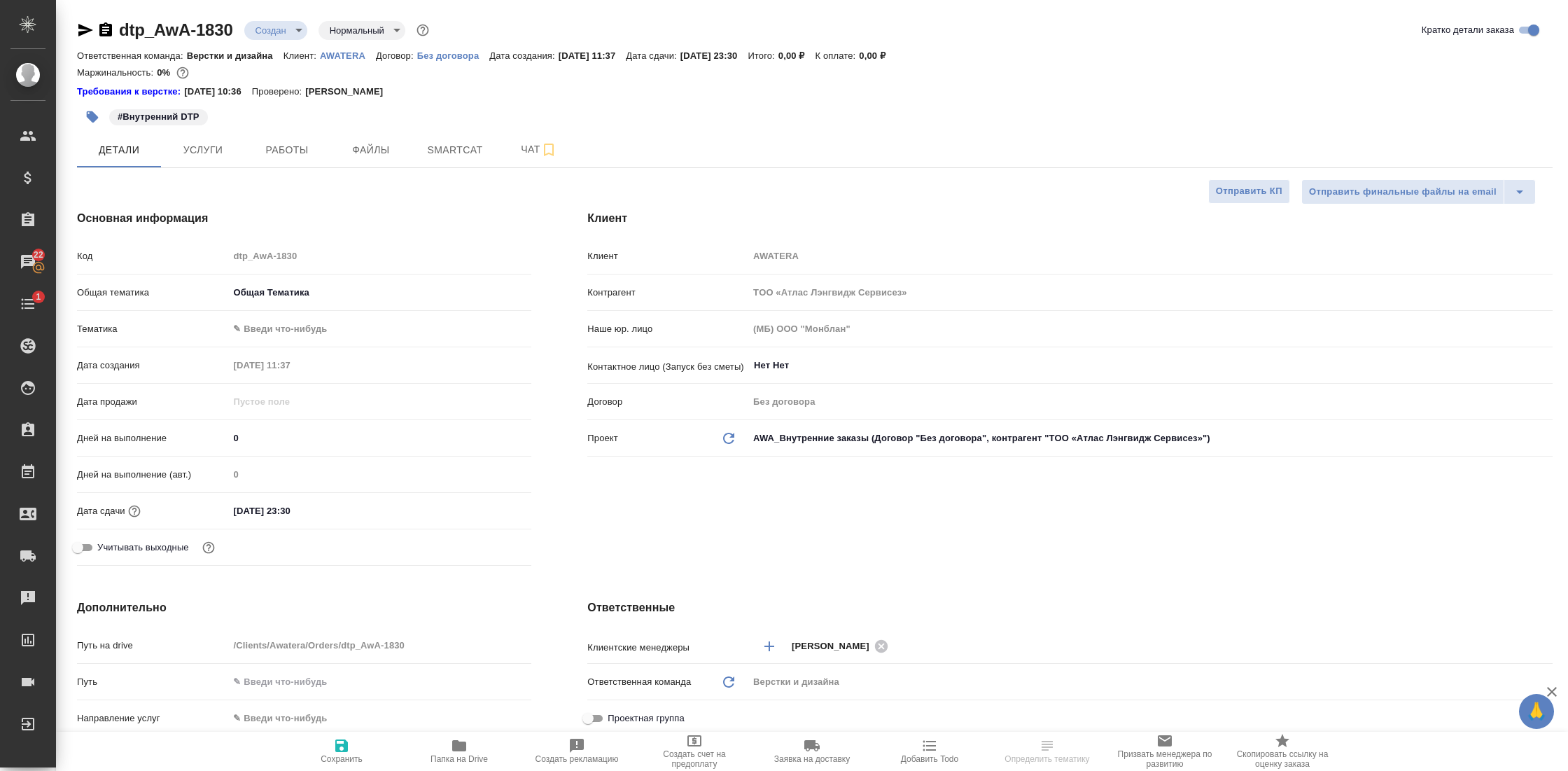
click at [295, 329] on div ".cls-1 fill:#fff; AWATERA Gostev Yury Клиенты Спецификации Заказы 22 Чаты 1 Tod…" at bounding box center [784, 385] width 1568 height 771
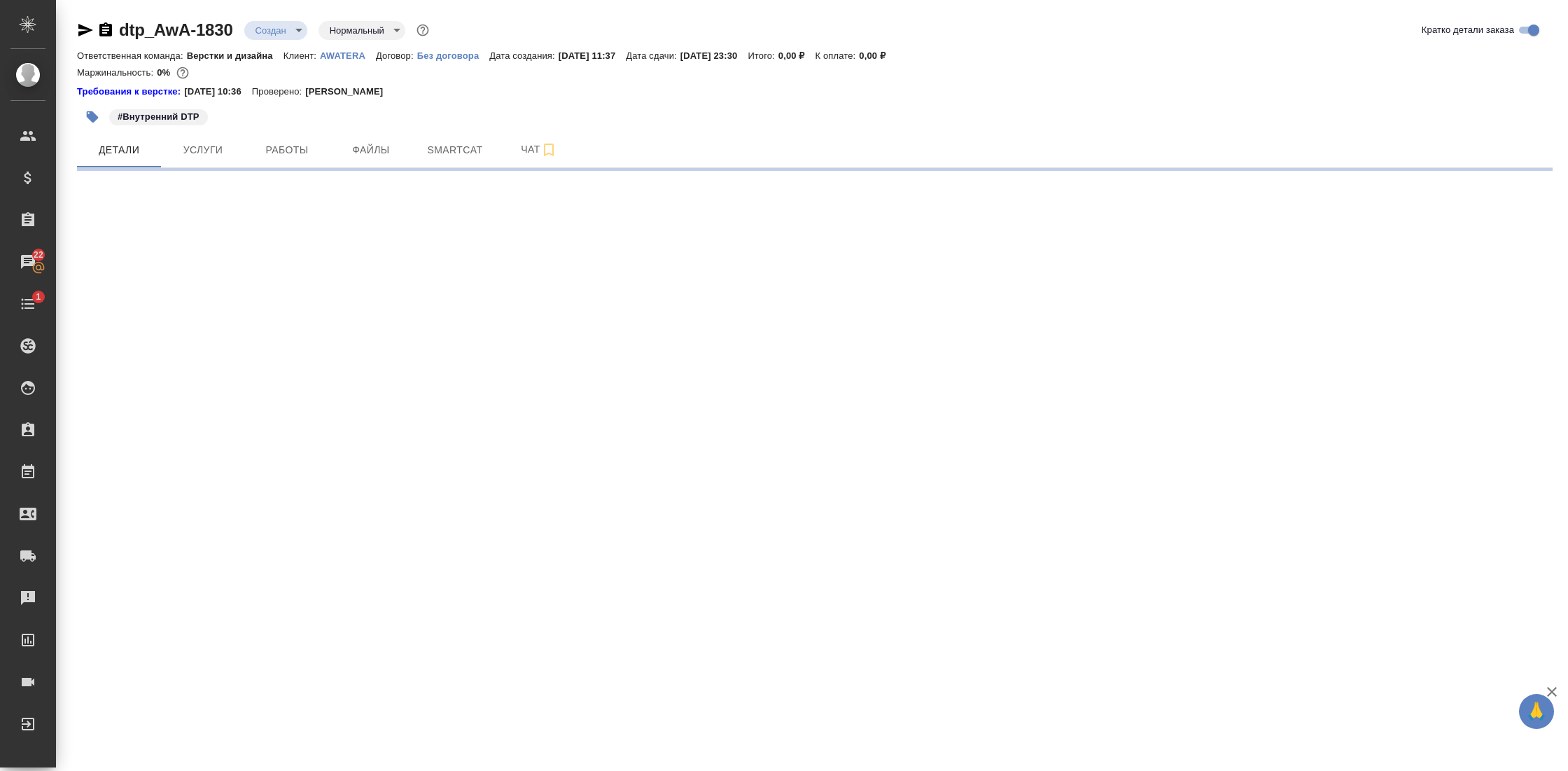
select select "RU"
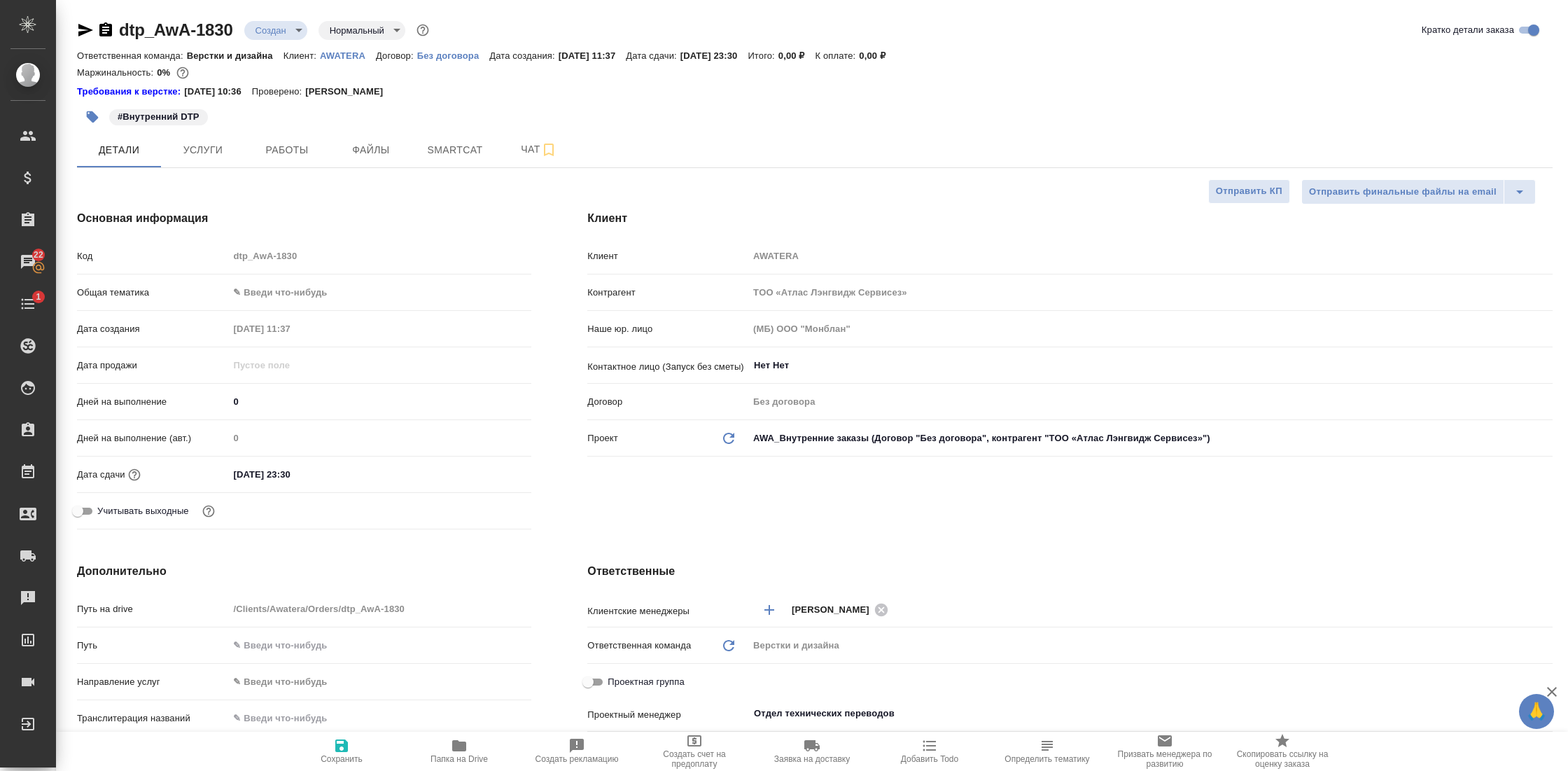
type textarea "x"
click at [296, 292] on body "🙏 .cls-1 fill:#fff; AWATERA Gostev Yury Клиенты Спецификации Заказы 22 Чаты 1 T…" at bounding box center [784, 385] width 1568 height 771
click at [302, 385] on li "Общая Тематика" at bounding box center [376, 381] width 299 height 23
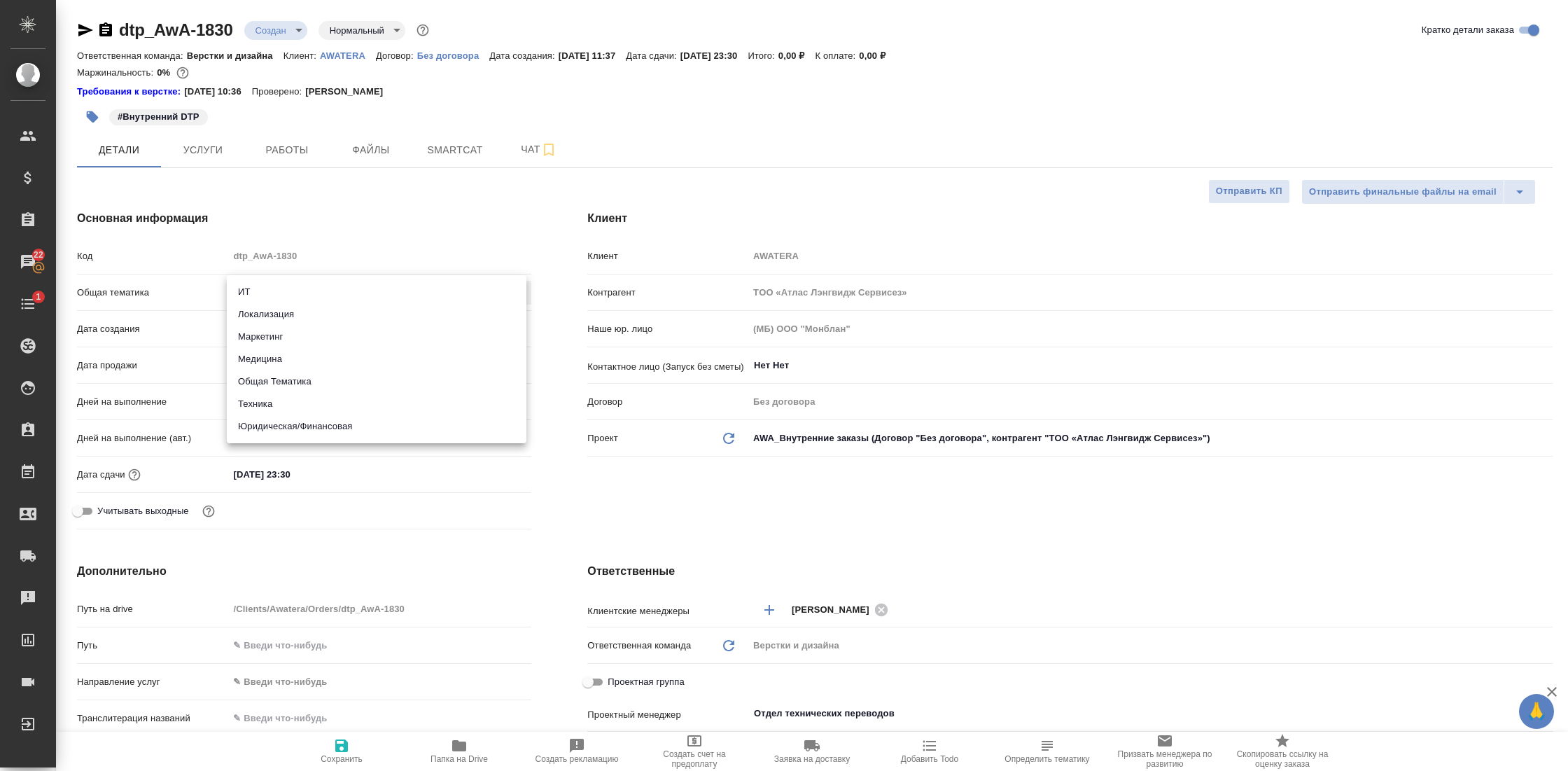
type input "obtem"
type textarea "x"
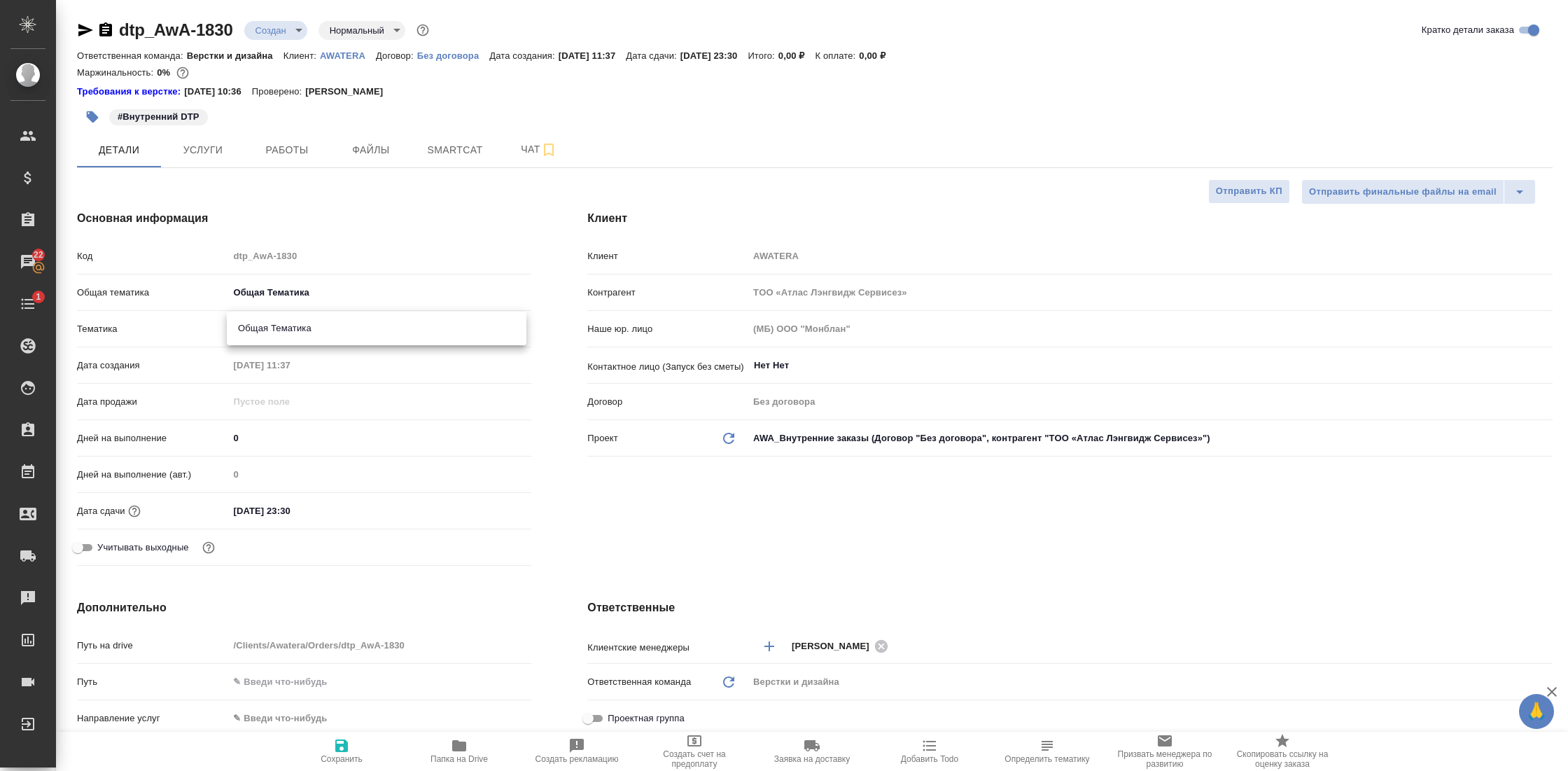
click at [307, 321] on body "🙏 .cls-1 fill:#fff; AWATERA Gostev Yury Клиенты Спецификации Заказы 22 Чаты 1 T…" at bounding box center [784, 385] width 1568 height 771
click at [307, 334] on li "Общая Тематика" at bounding box center [376, 328] width 299 height 23
type textarea "x"
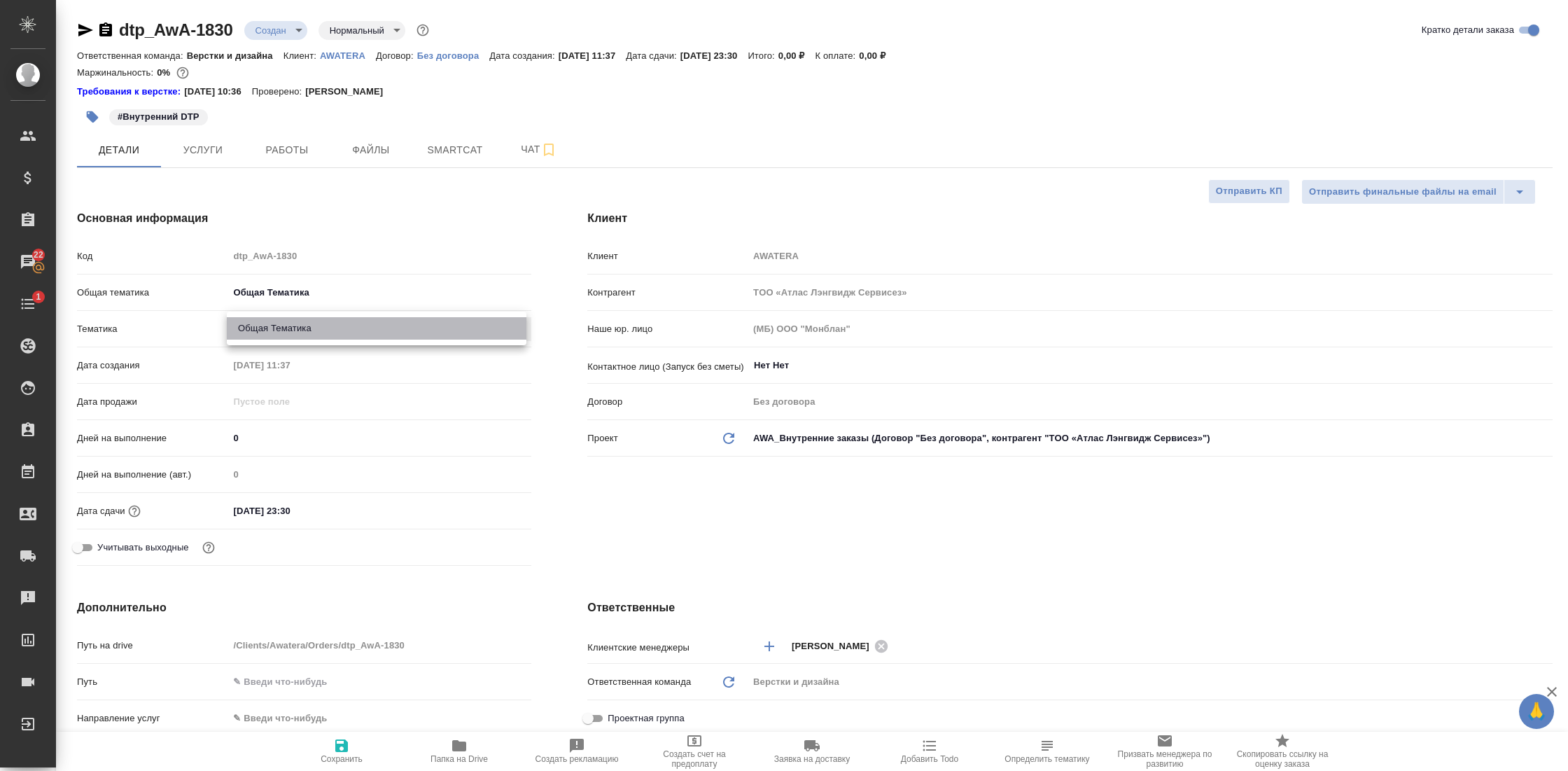
type input "6012b1ca196b0e5c9229a120"
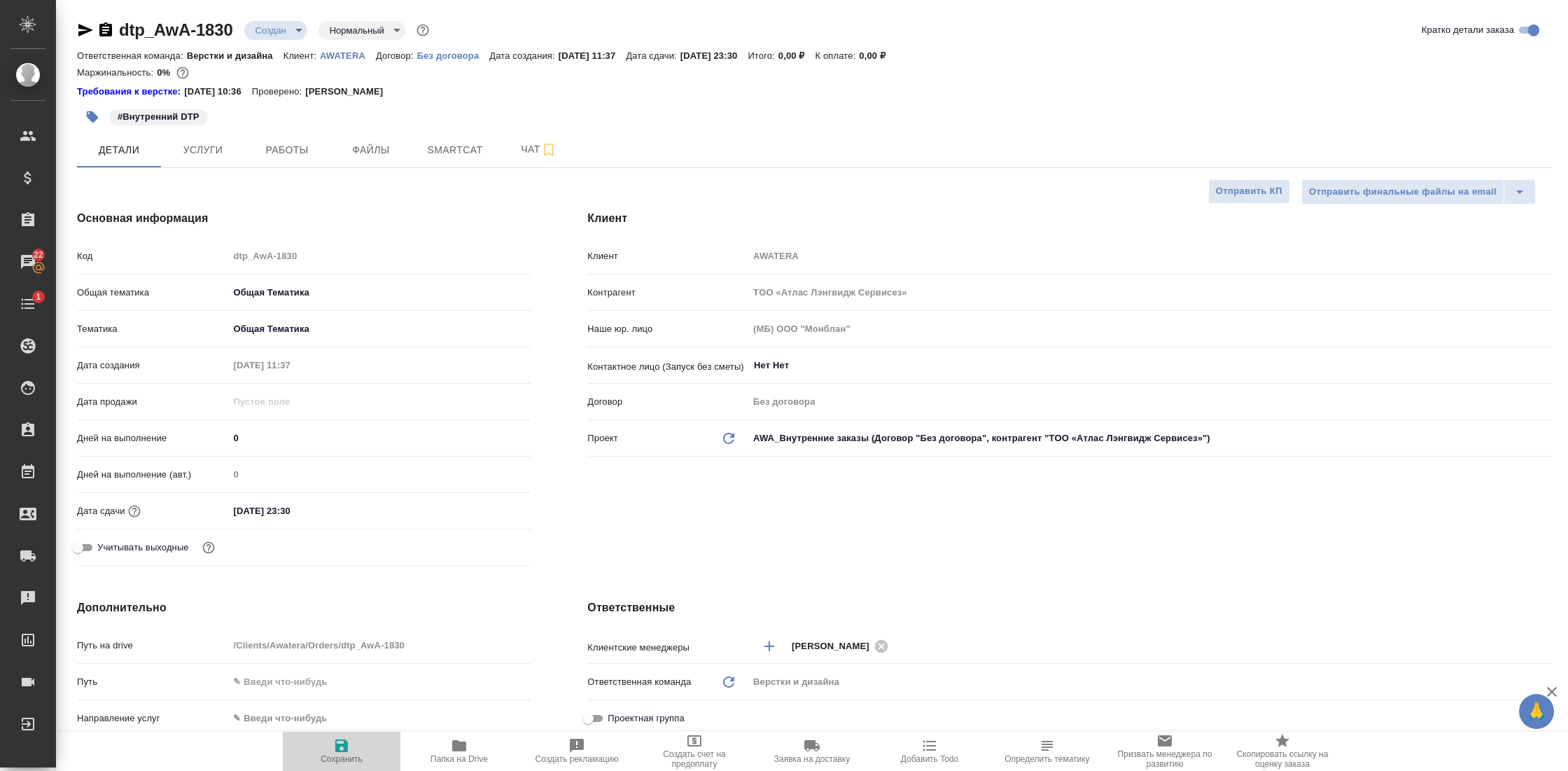
click at [341, 740] on icon "button" at bounding box center [341, 745] width 13 height 13
type textarea "x"
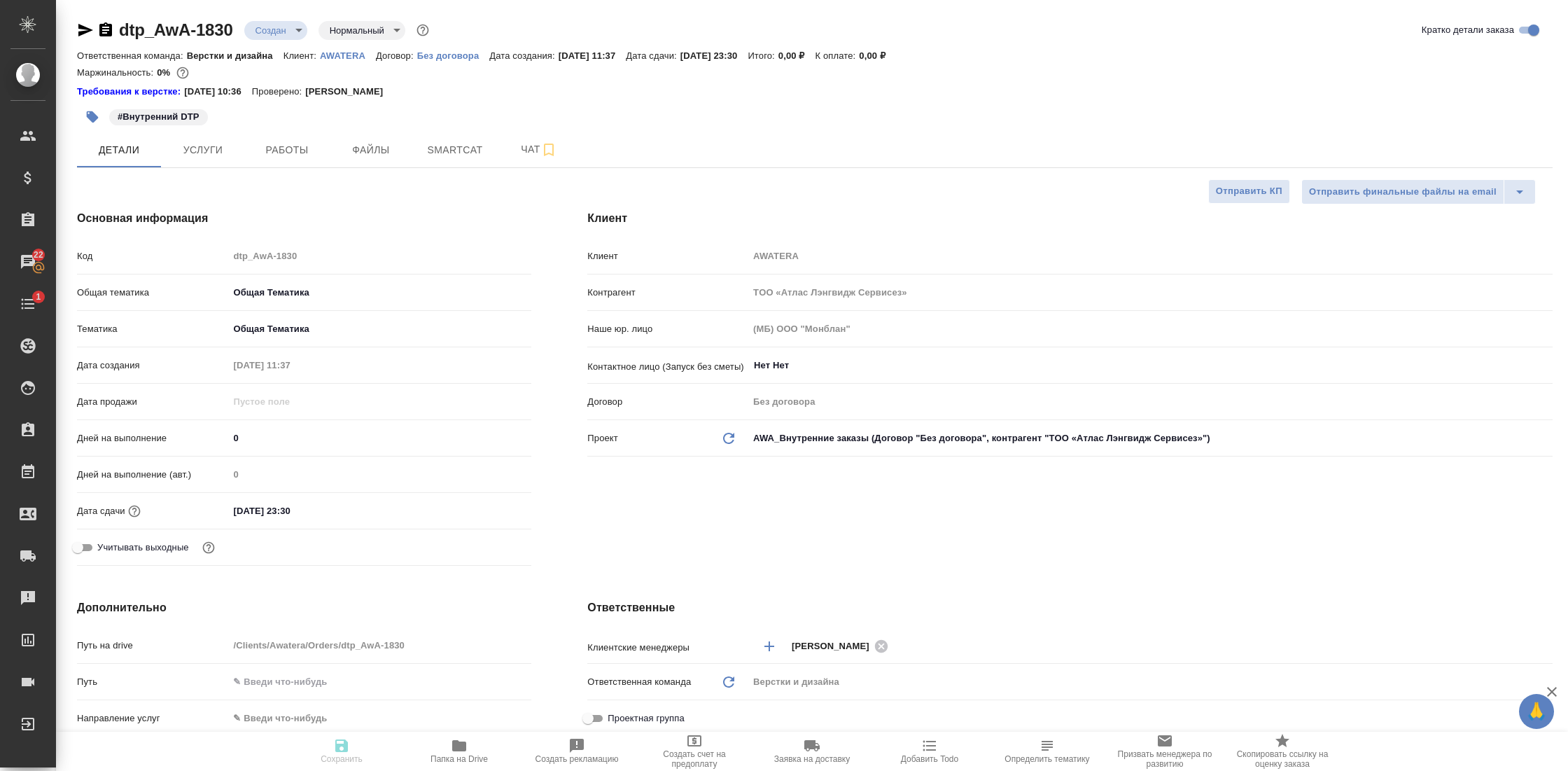
type textarea "x"
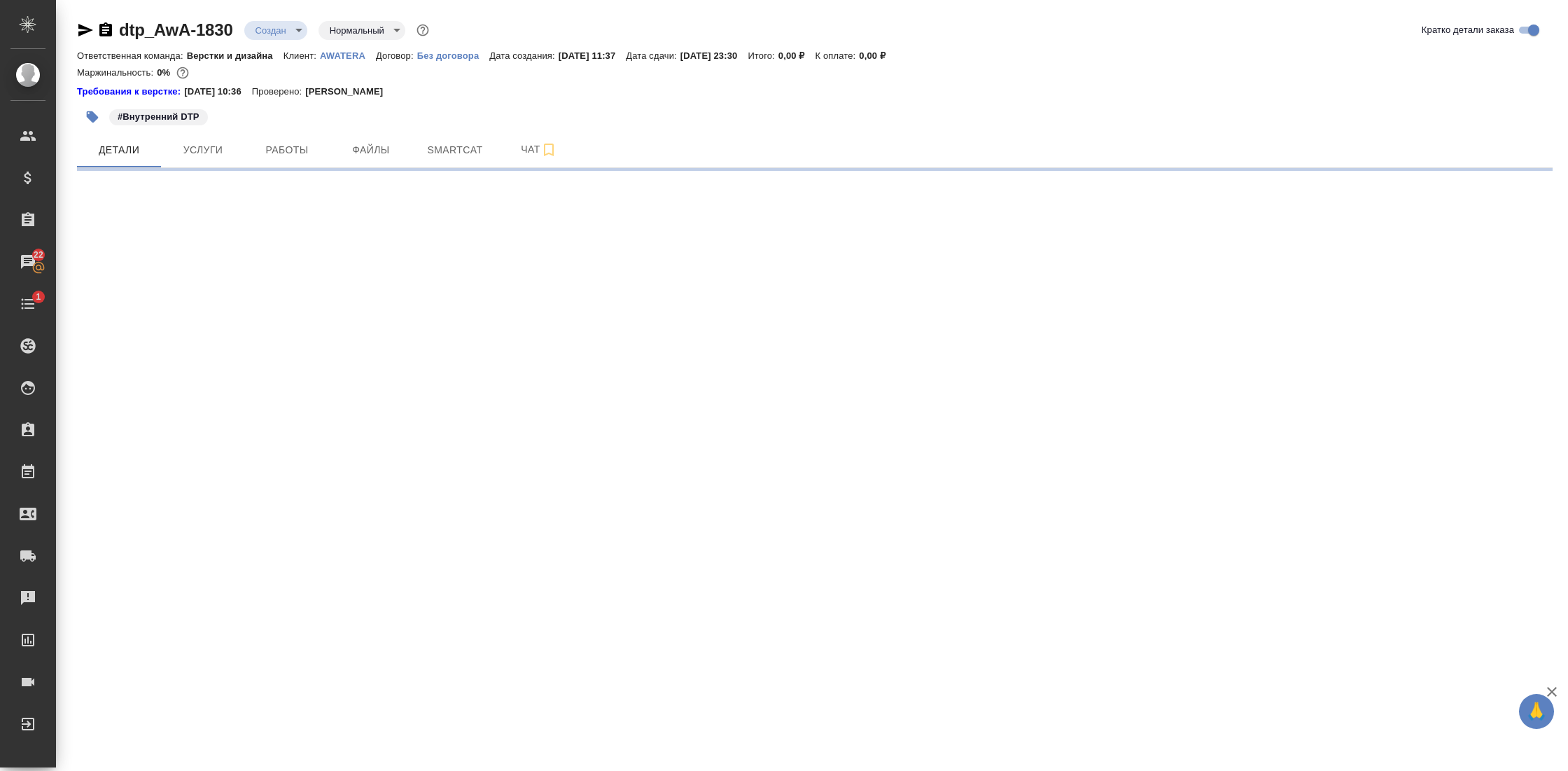
select select "RU"
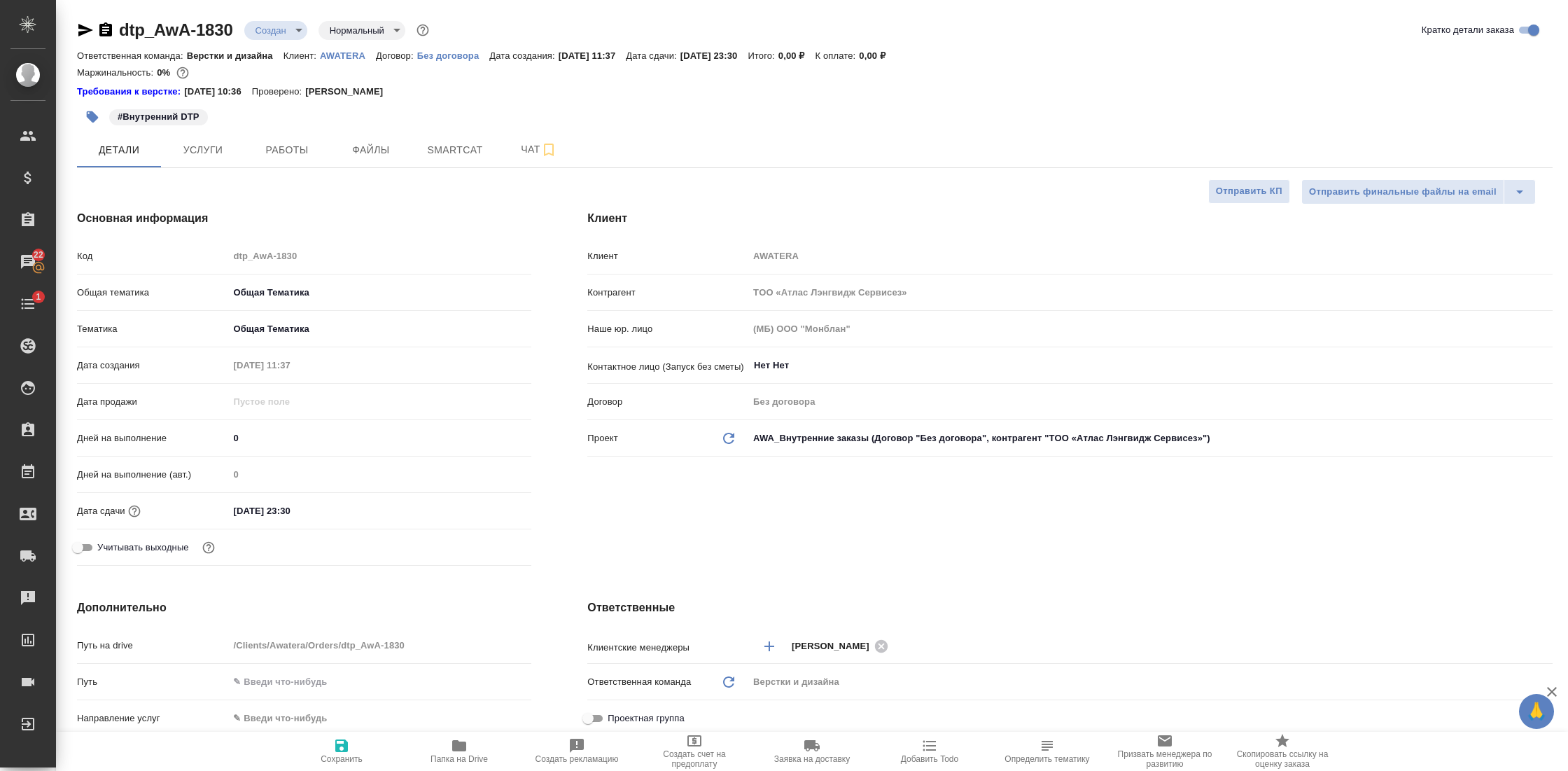
type textarea "x"
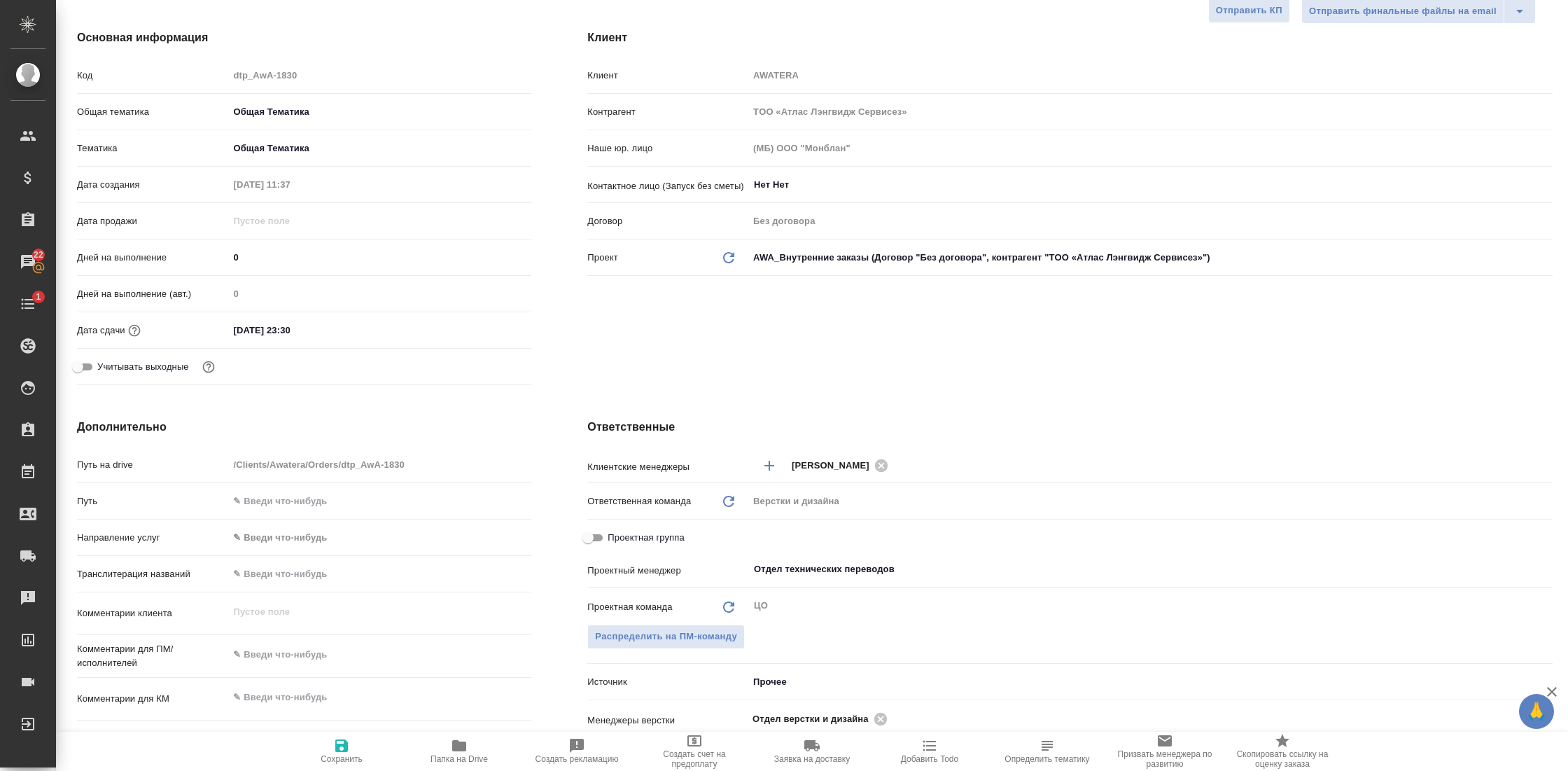
scroll to position [193, 0]
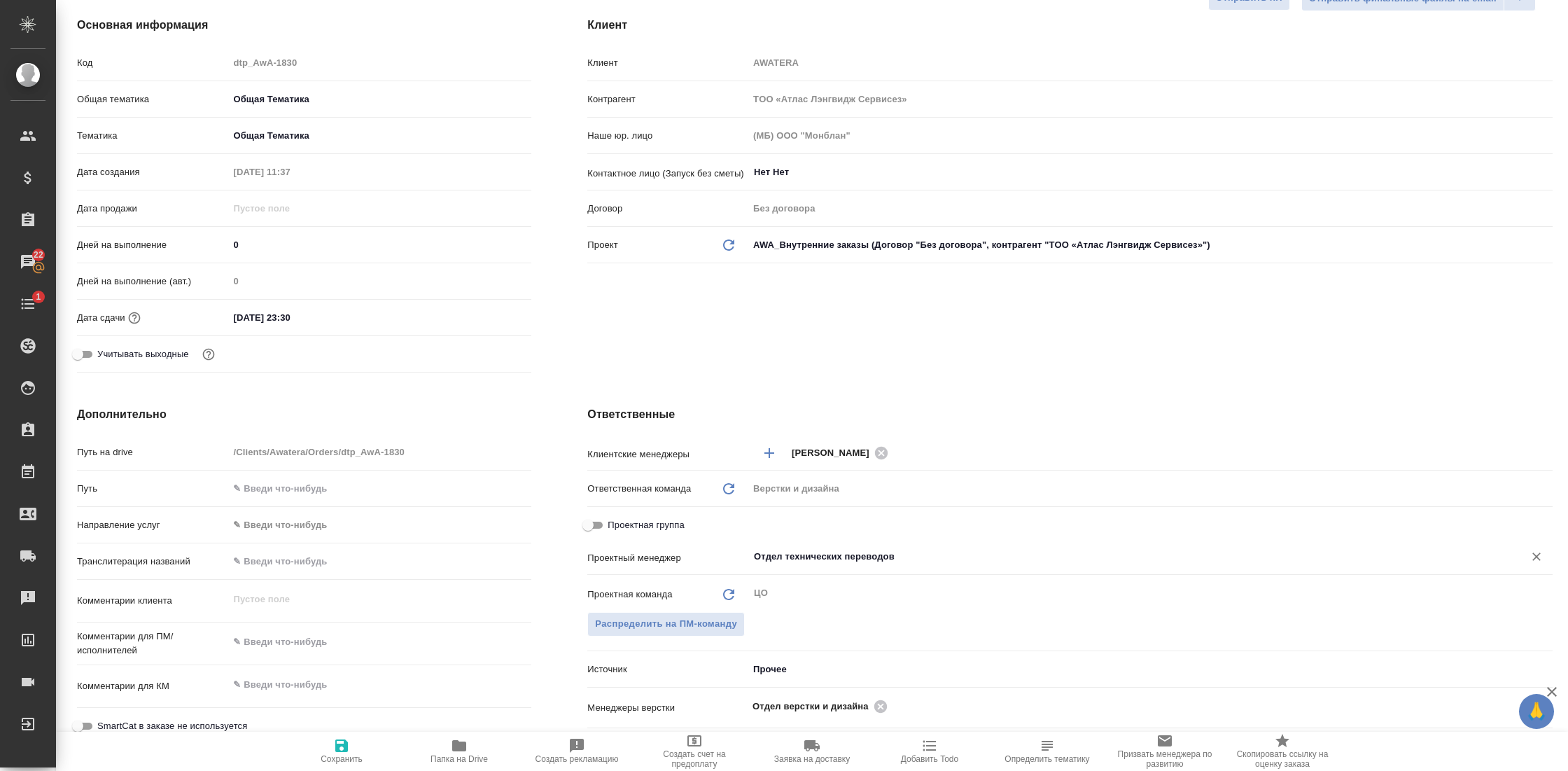
click at [1529, 557] on icon "Очистить" at bounding box center [1536, 557] width 14 height 14
type textarea "x"
click at [1010, 564] on input "text" at bounding box center [1127, 556] width 749 height 17
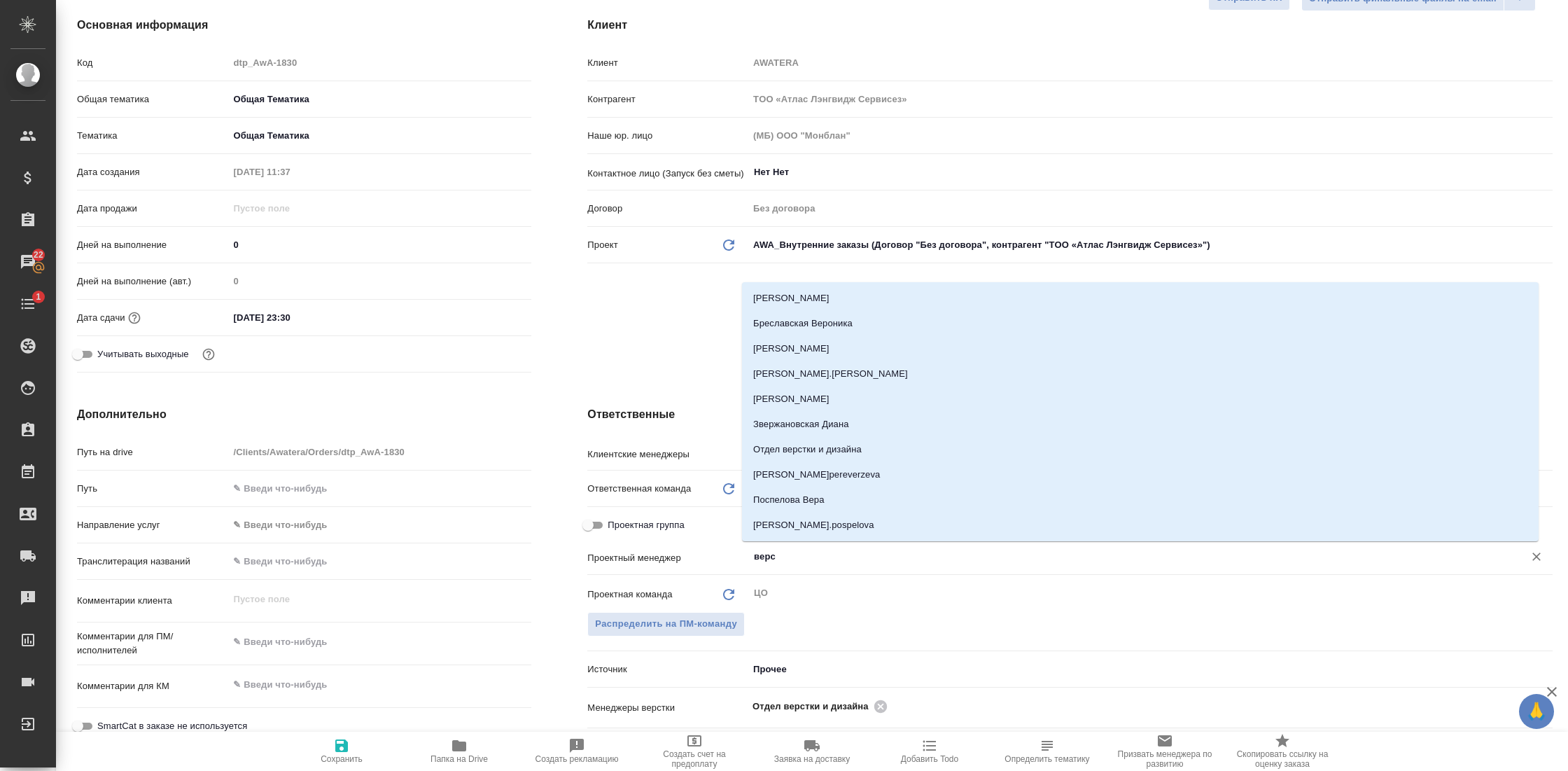
type input "верст"
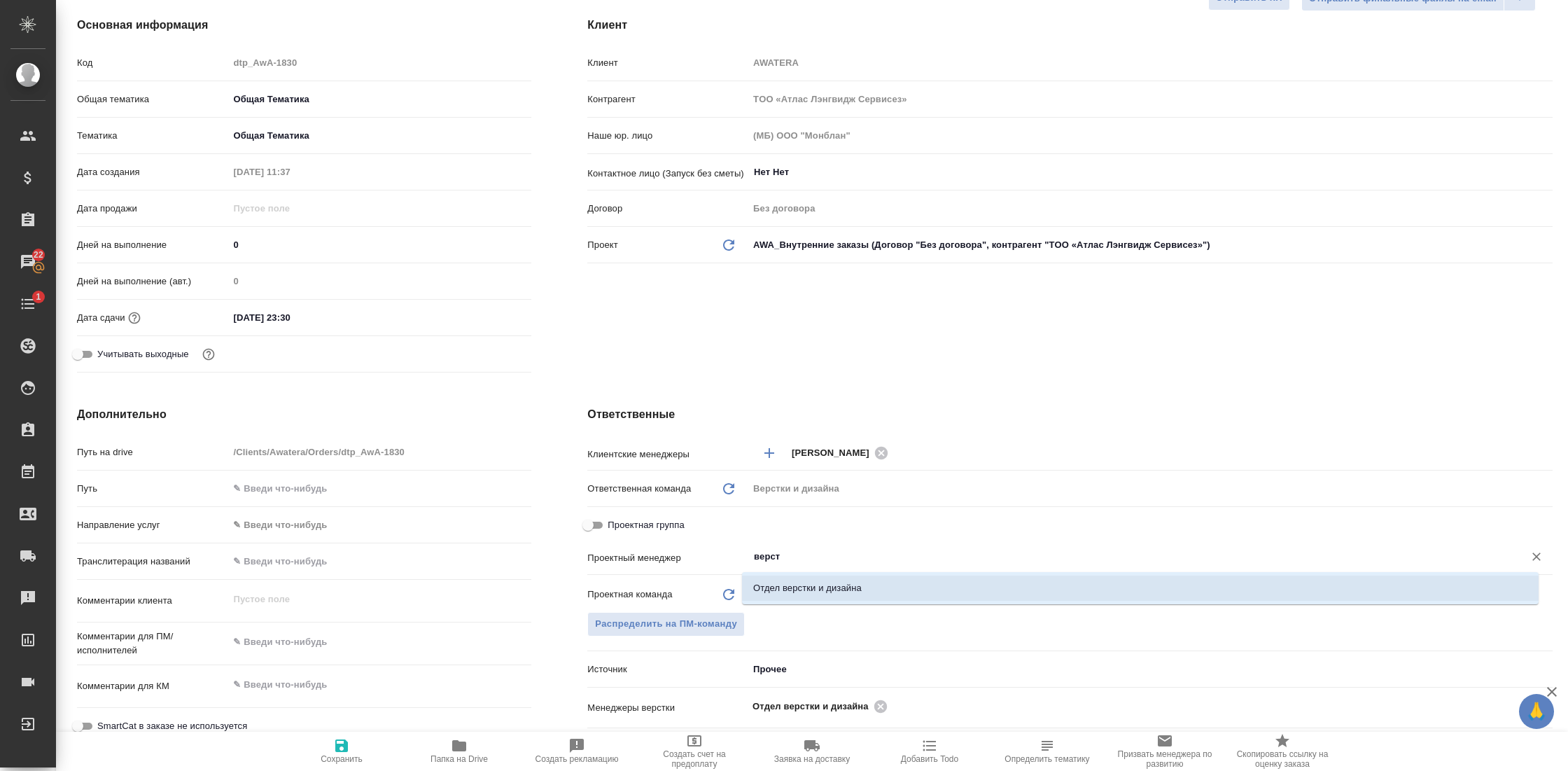
click at [876, 589] on li "Отдел верстки и дизайна" at bounding box center [1139, 588] width 796 height 25
type textarea "x"
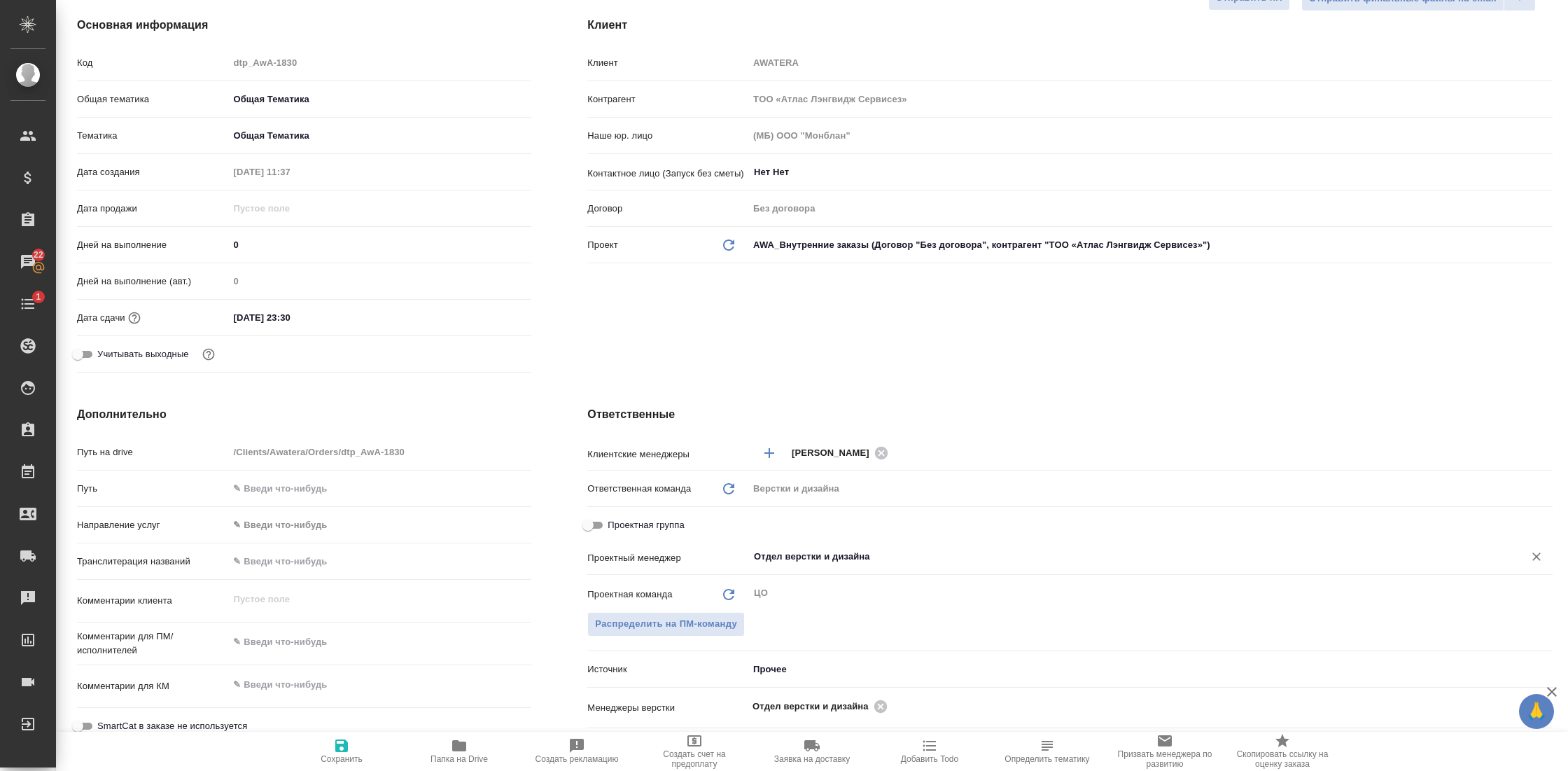
type input "Отдел верстки и дизайна"
click at [341, 746] on icon "button" at bounding box center [341, 745] width 17 height 17
type textarea "x"
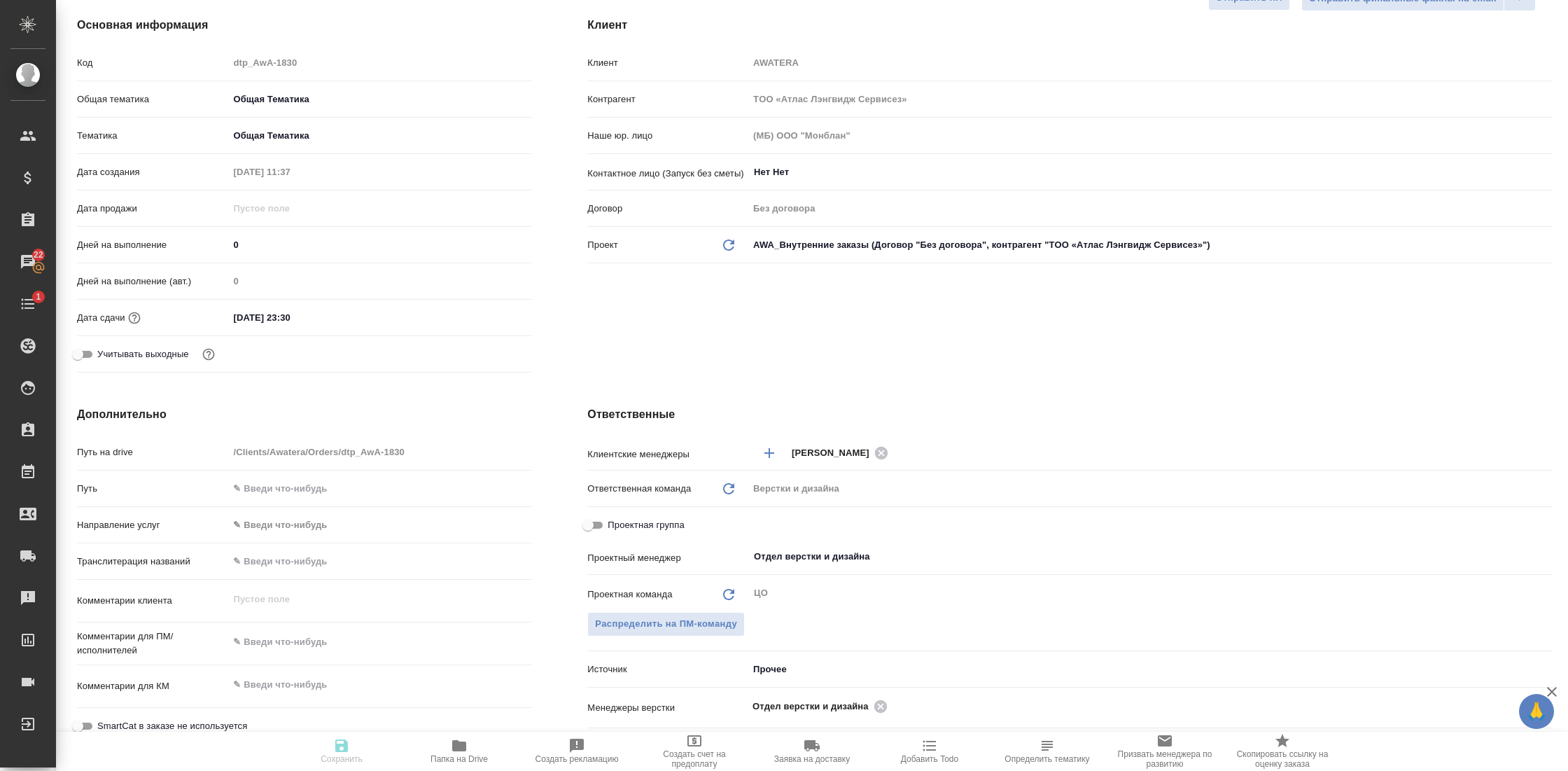
type textarea "x"
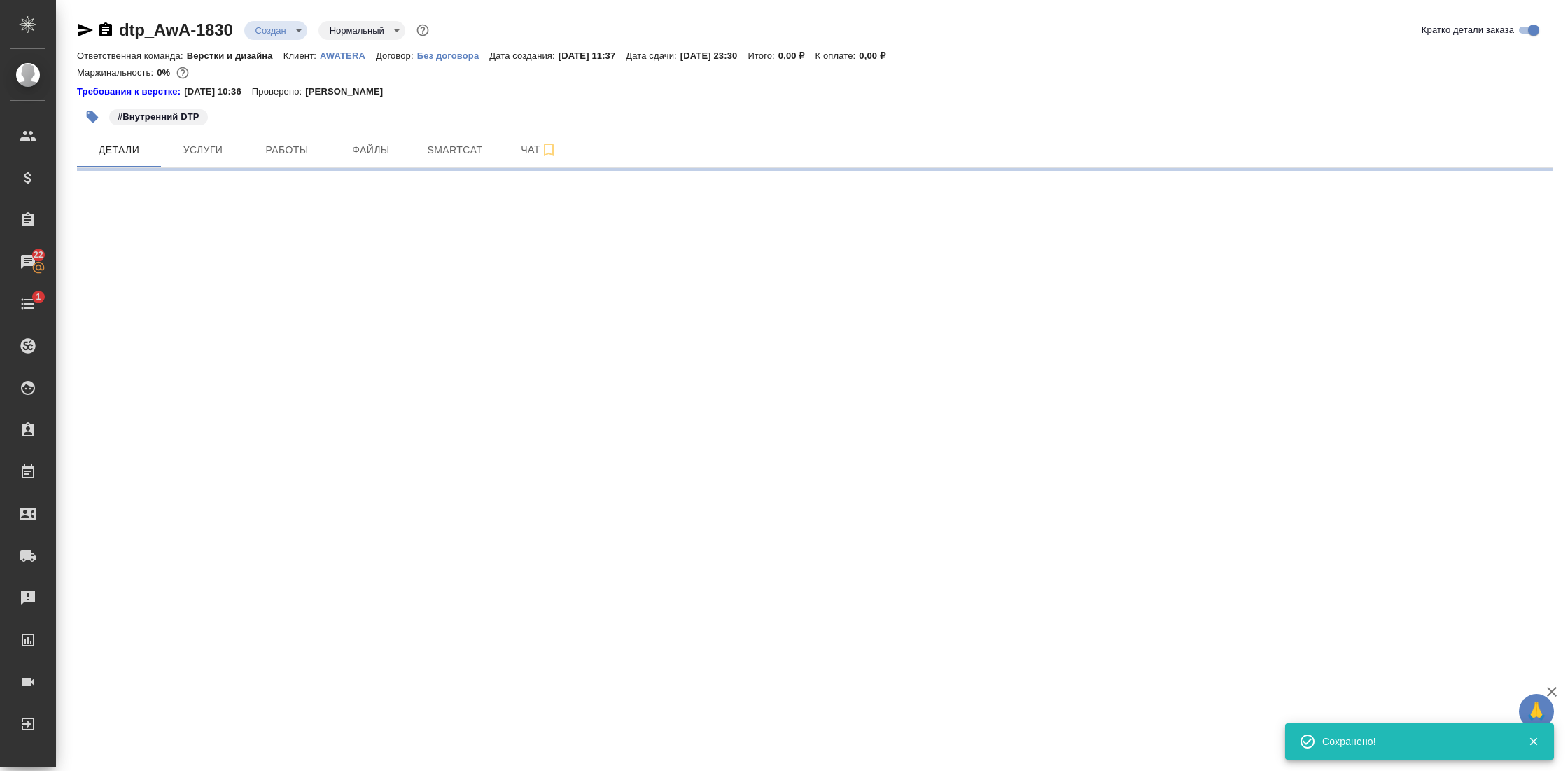
scroll to position [0, 0]
select select "RU"
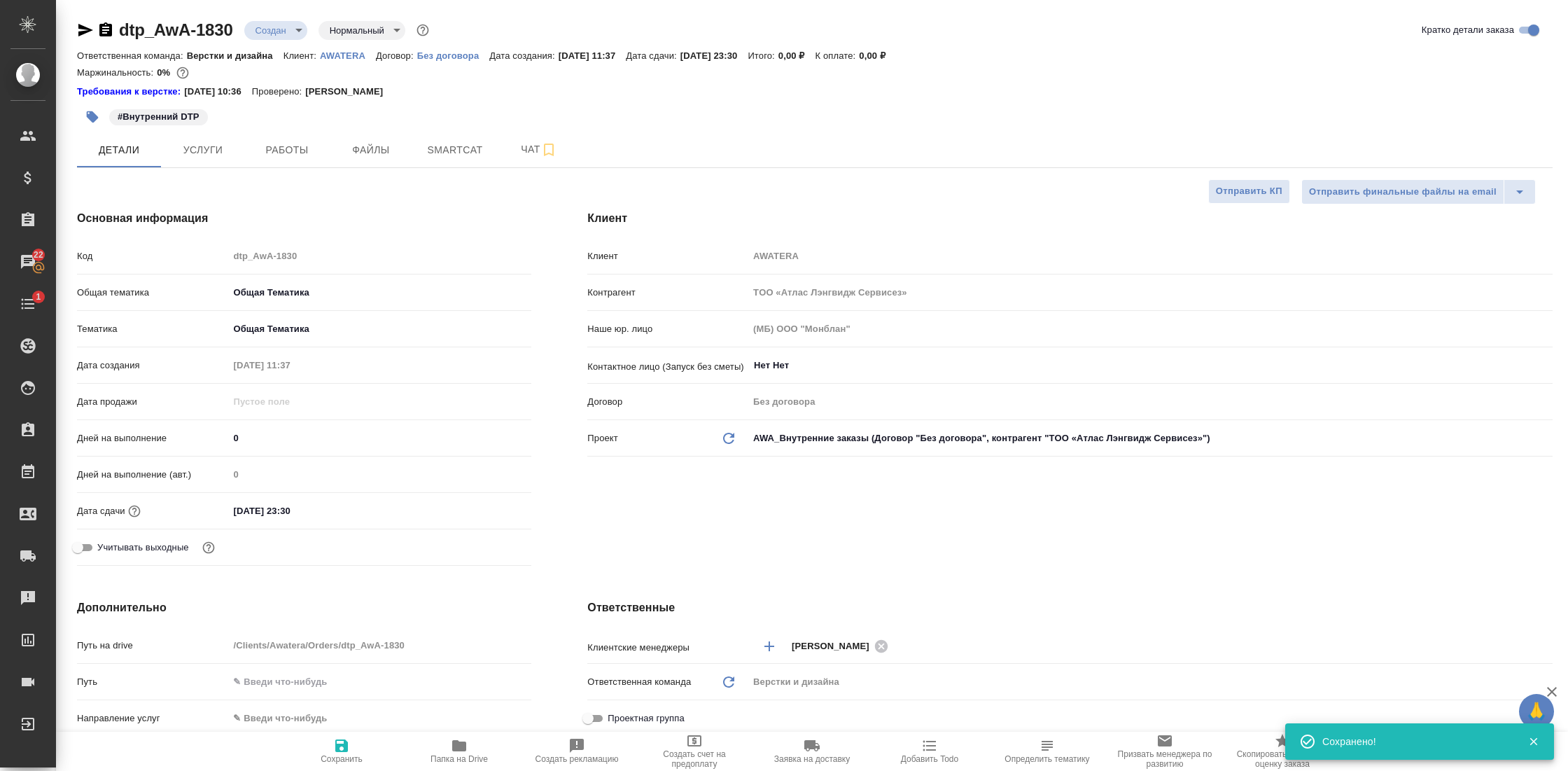
type textarea "x"
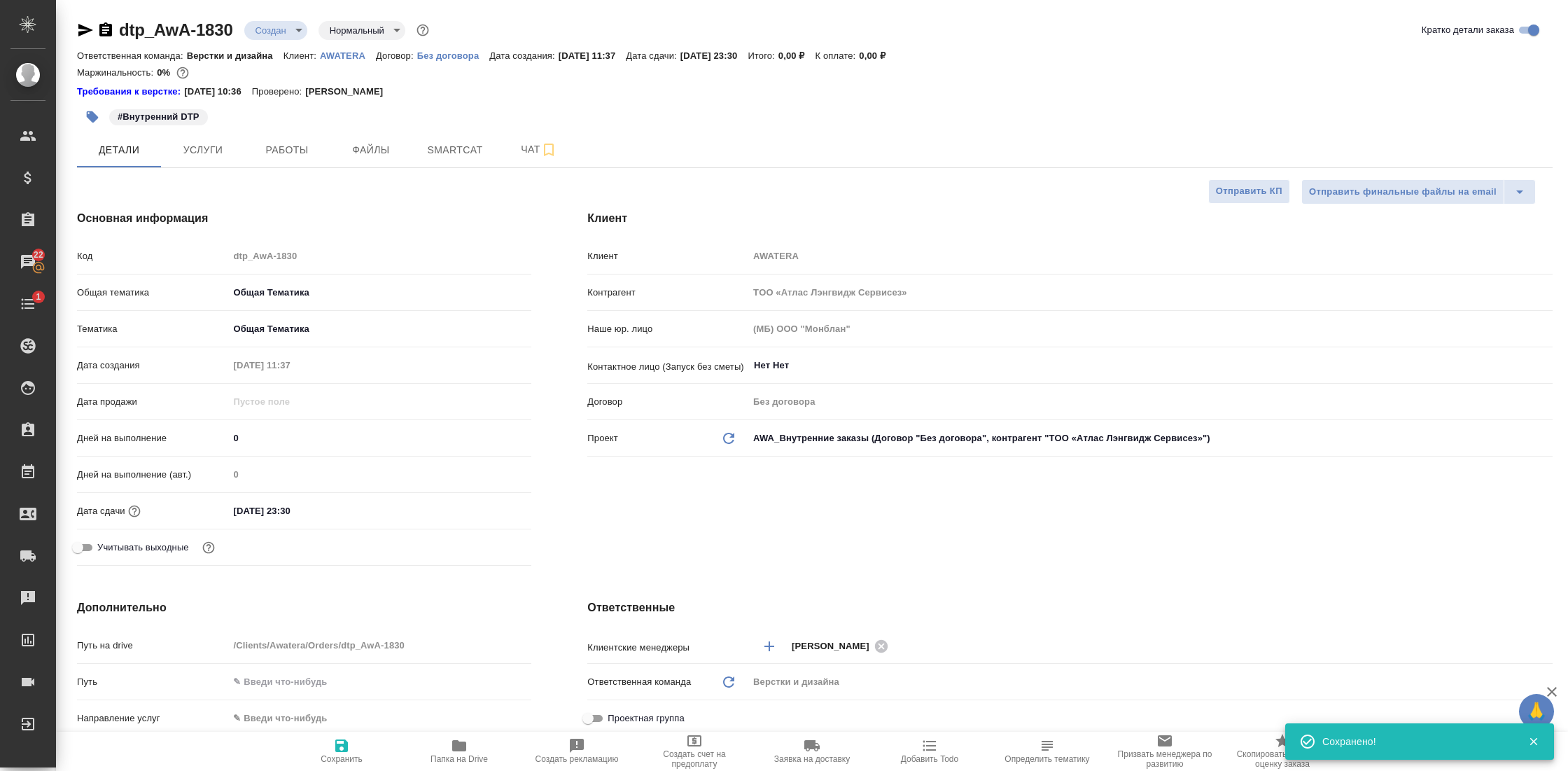
type textarea "x"
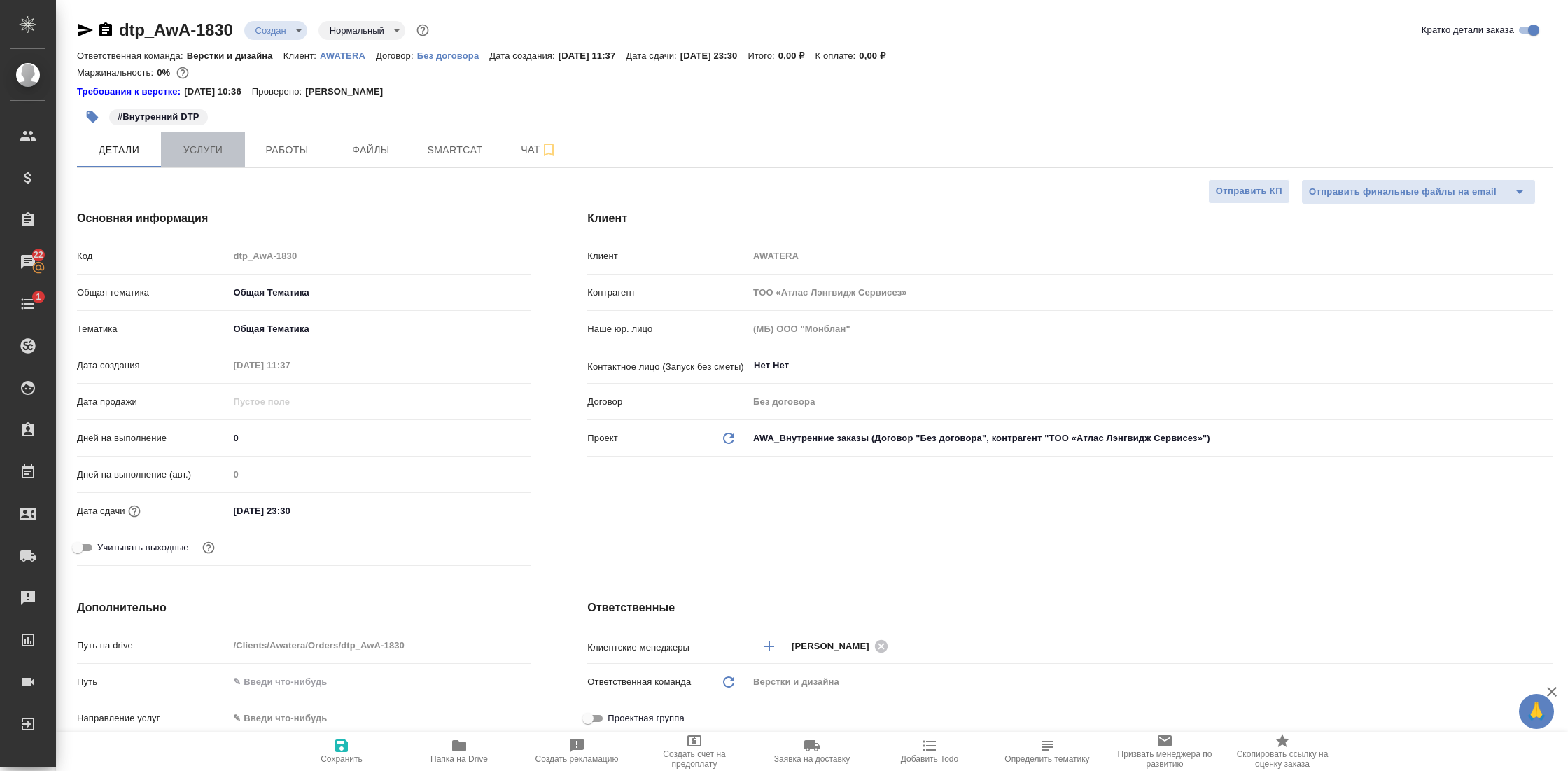
click at [186, 157] on span "Услуги" at bounding box center [203, 150] width 68 height 18
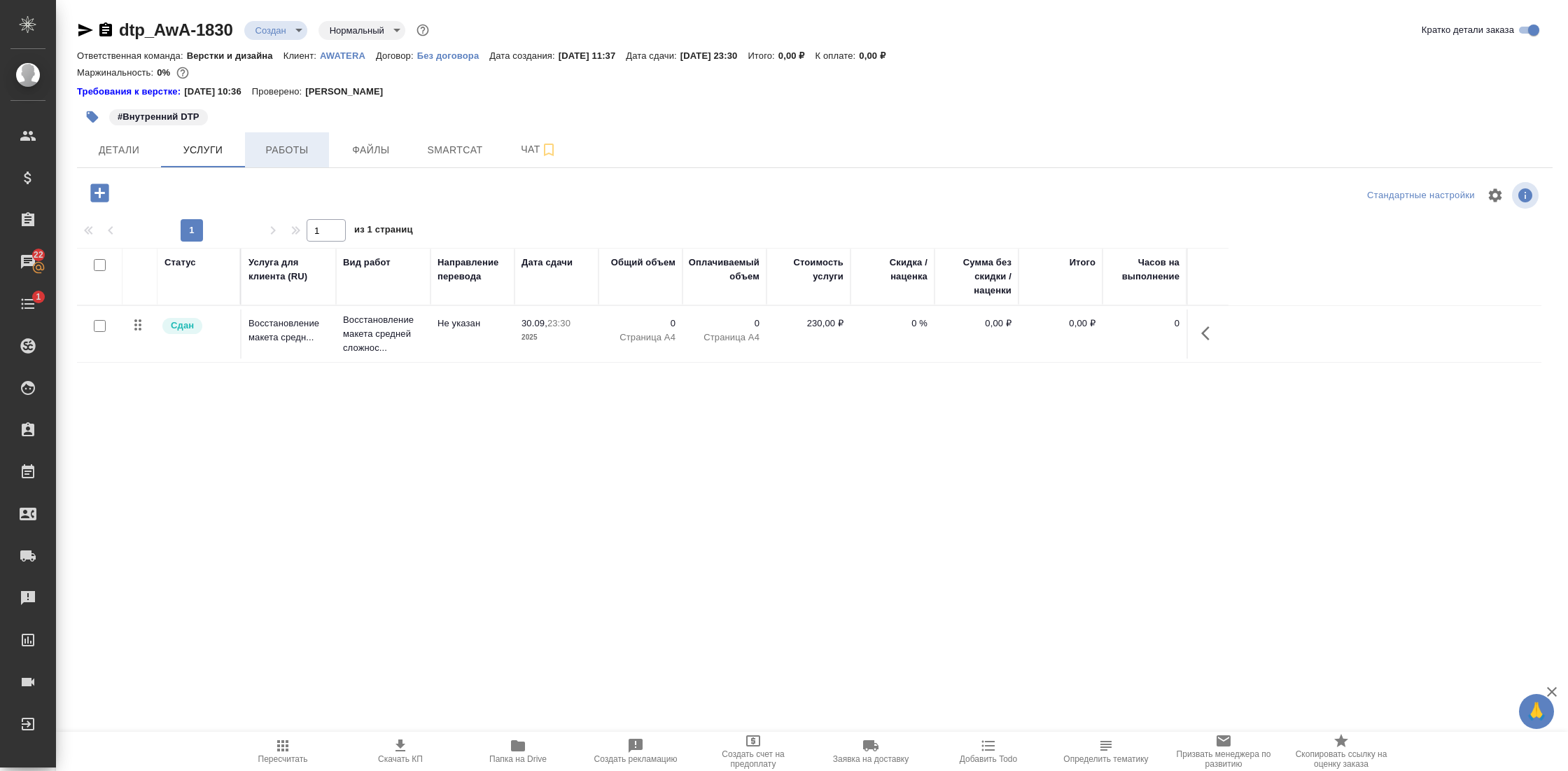
click at [269, 154] on span "Работы" at bounding box center [287, 150] width 68 height 18
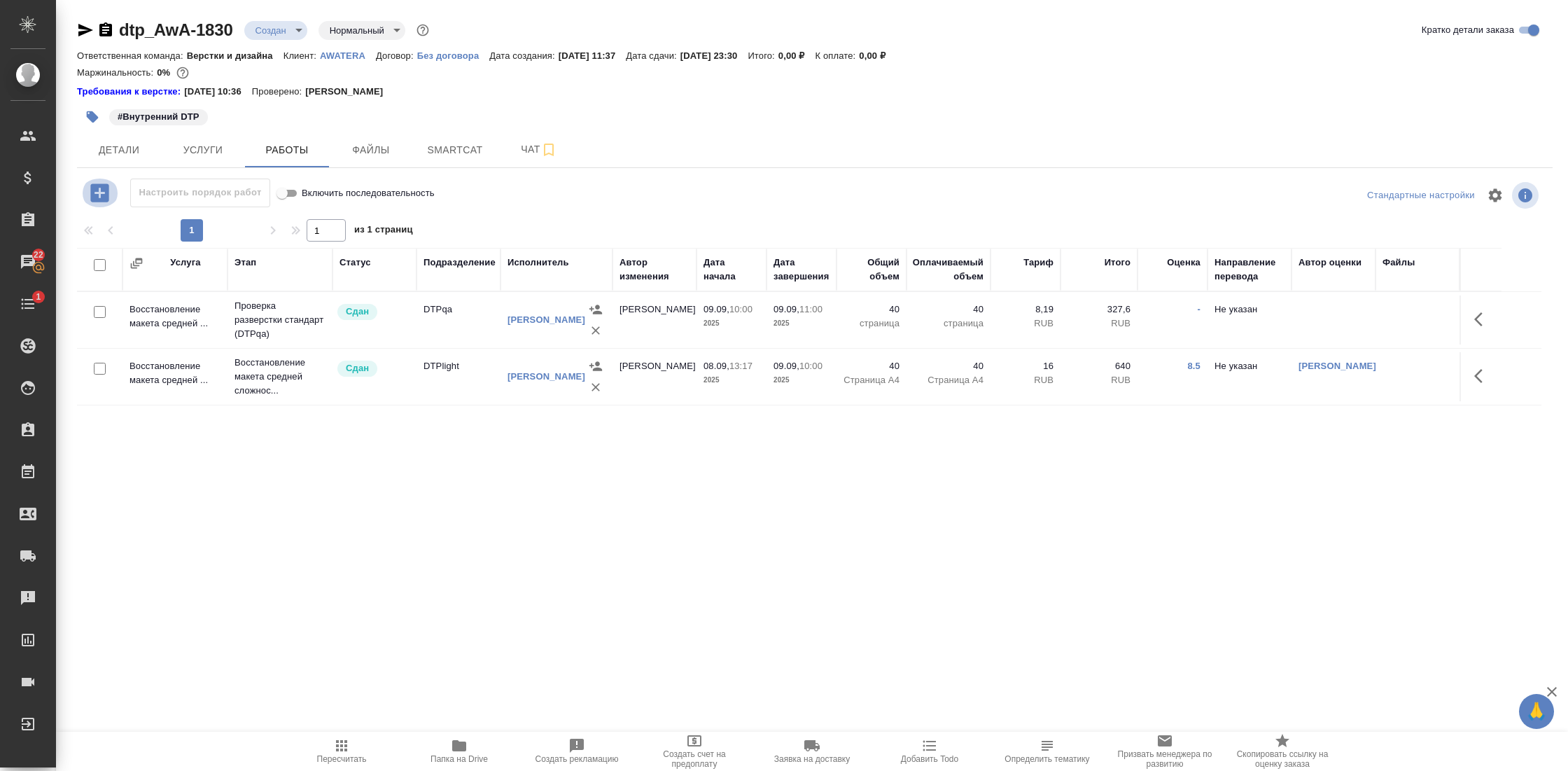
click at [99, 197] on icon "button" at bounding box center [99, 193] width 25 height 25
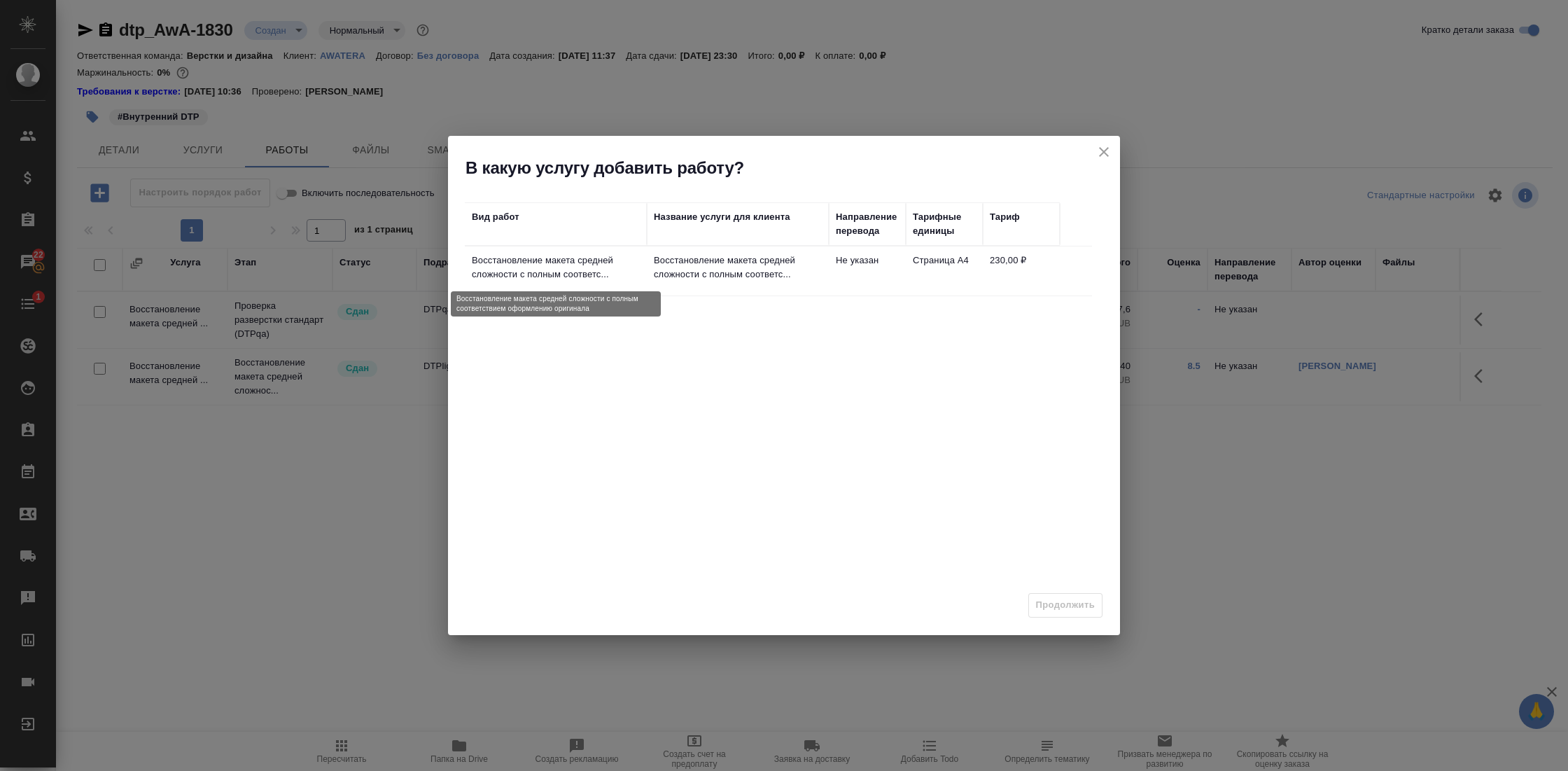
click at [554, 270] on p "Восстановление макета средней сложности с полным соответс..." at bounding box center [555, 268] width 168 height 28
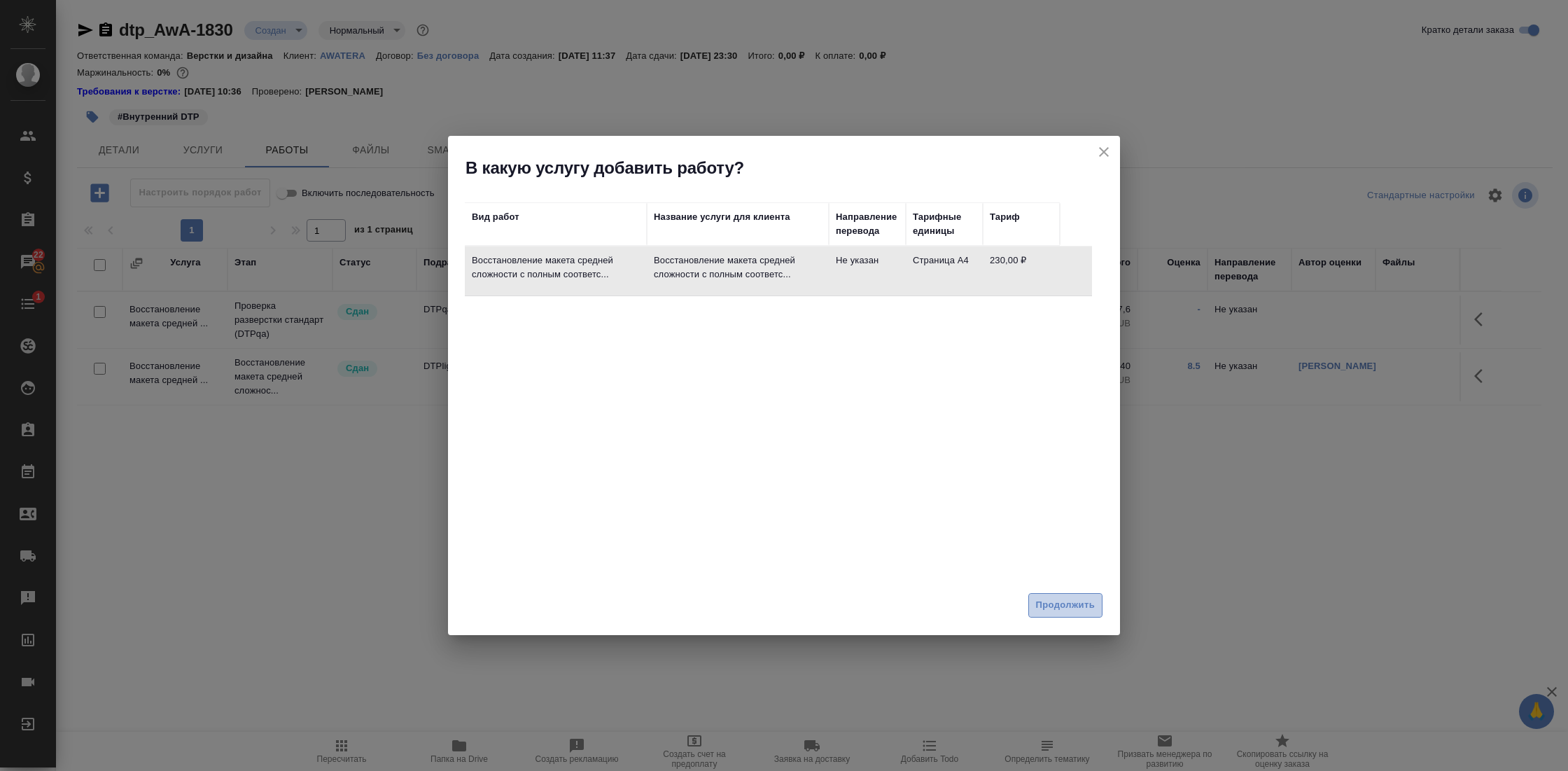
click at [1065, 605] on span "Продолжить" at bounding box center [1065, 605] width 59 height 16
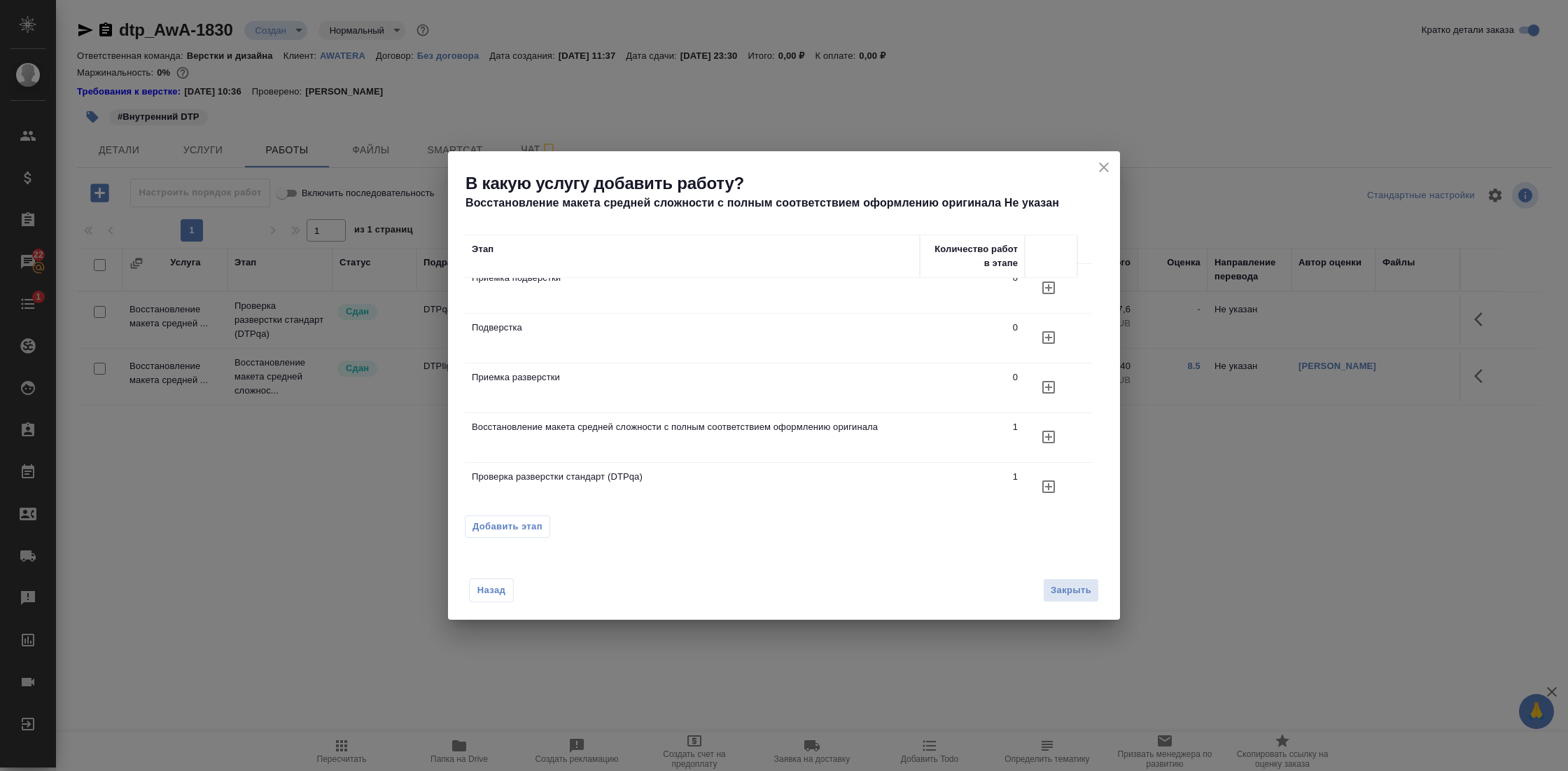
scroll to position [21, 0]
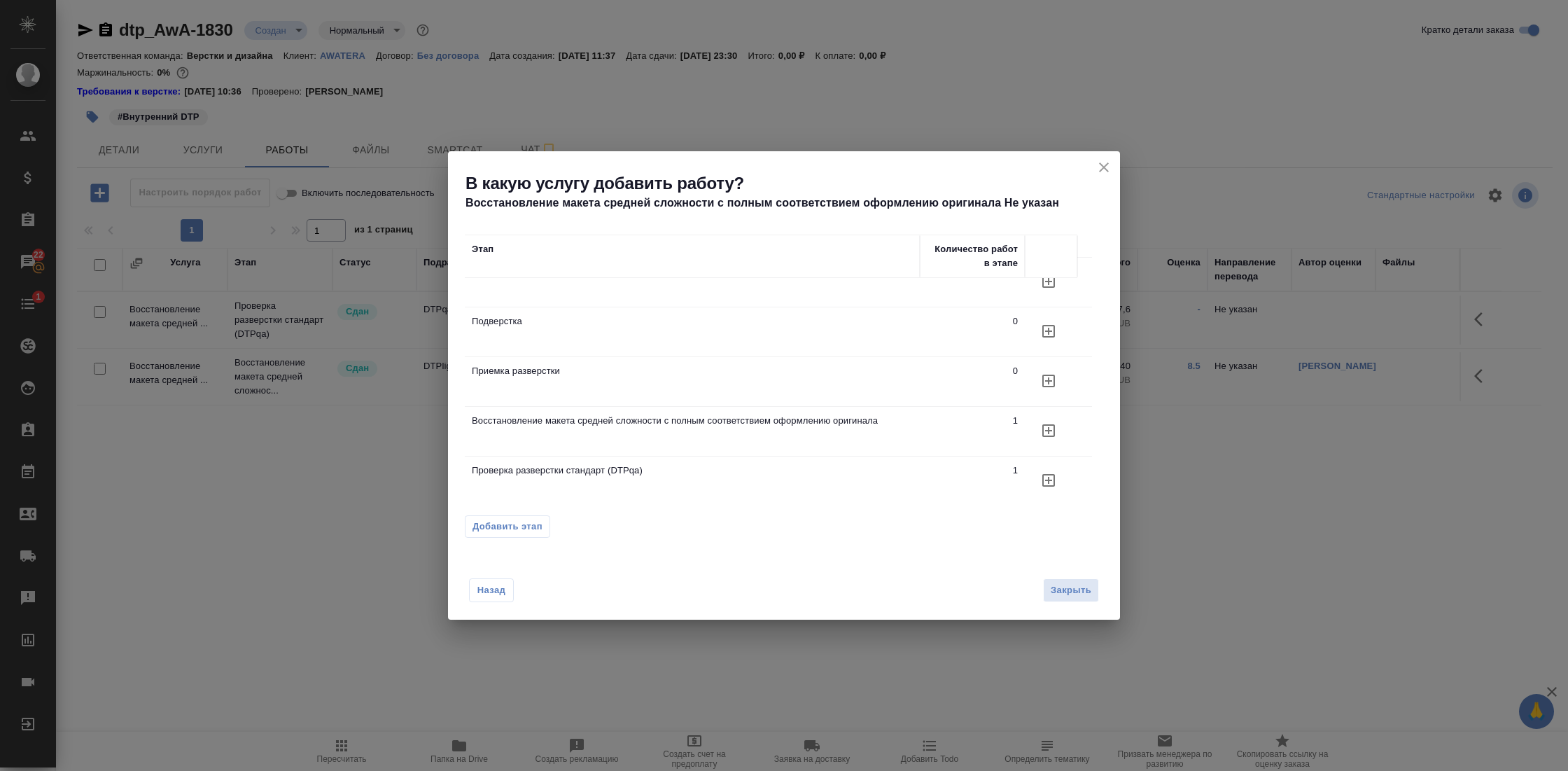
click at [532, 524] on span "Добавить этап" at bounding box center [507, 526] width 70 height 14
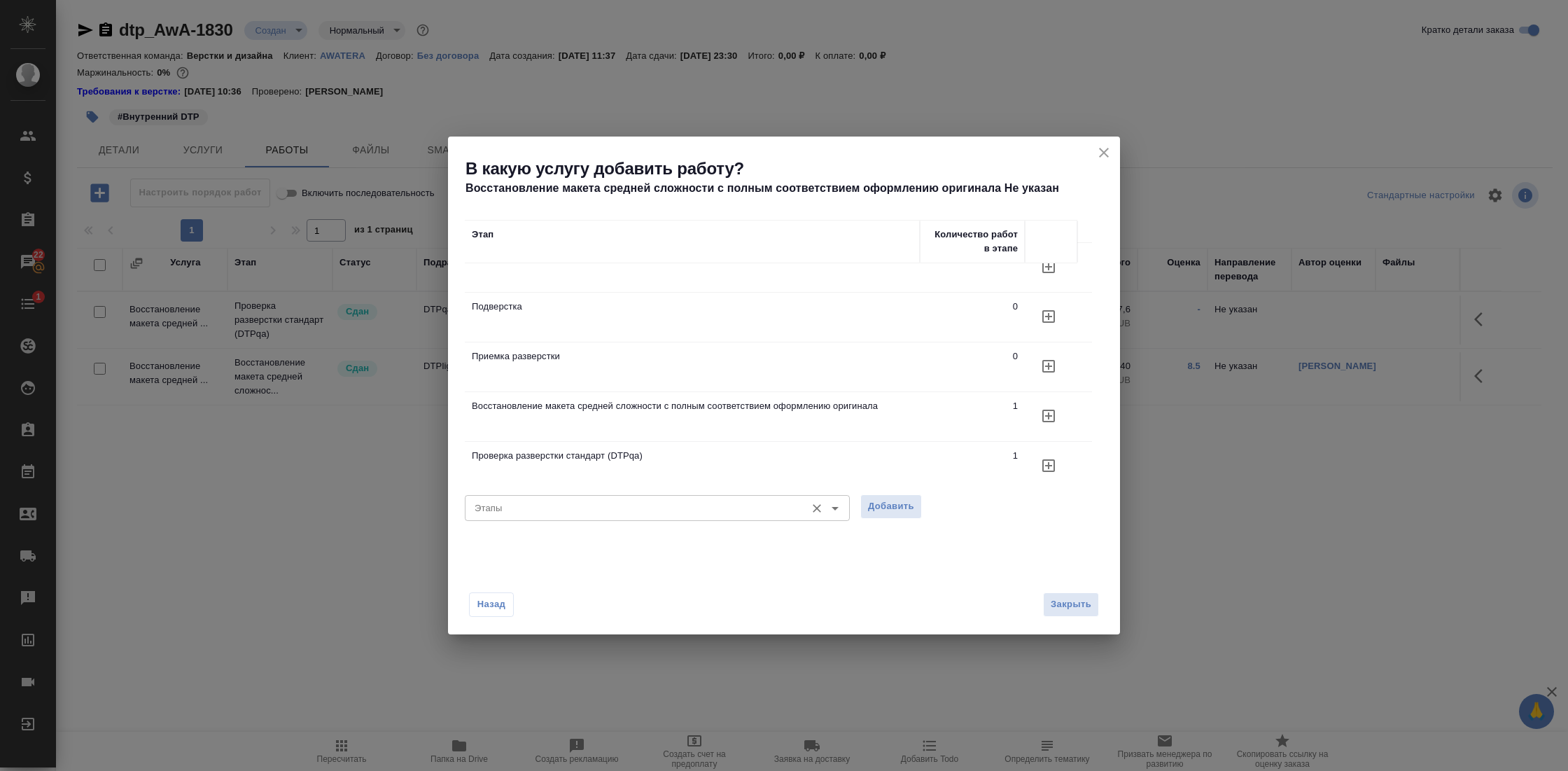
click at [794, 511] on input "Этапы" at bounding box center [634, 507] width 330 height 17
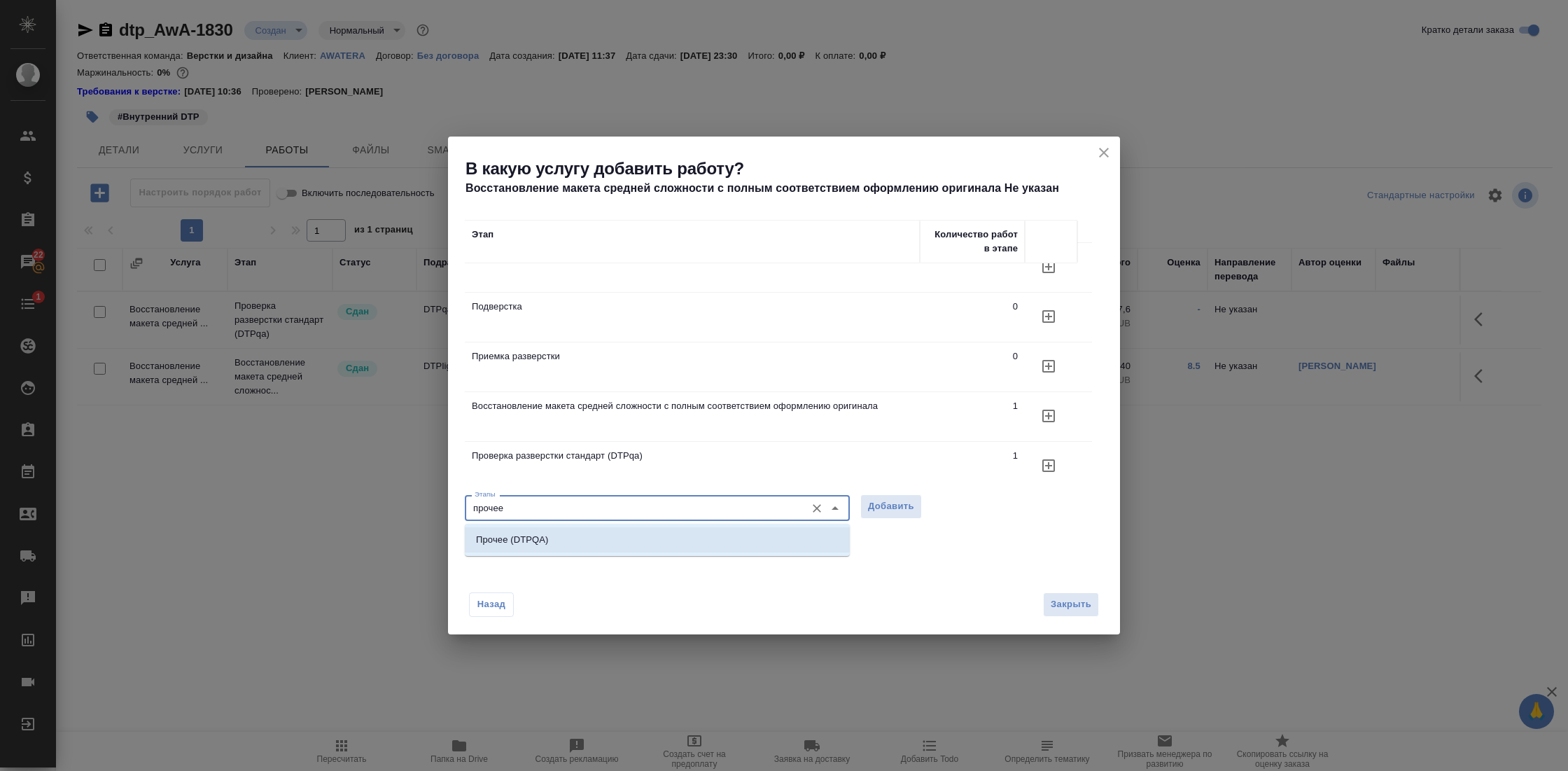
click at [703, 529] on li "Прочее (DTPQA)" at bounding box center [656, 539] width 385 height 25
type input "Прочее (DTPQA)"
click at [873, 502] on span "Добавить" at bounding box center [891, 506] width 46 height 16
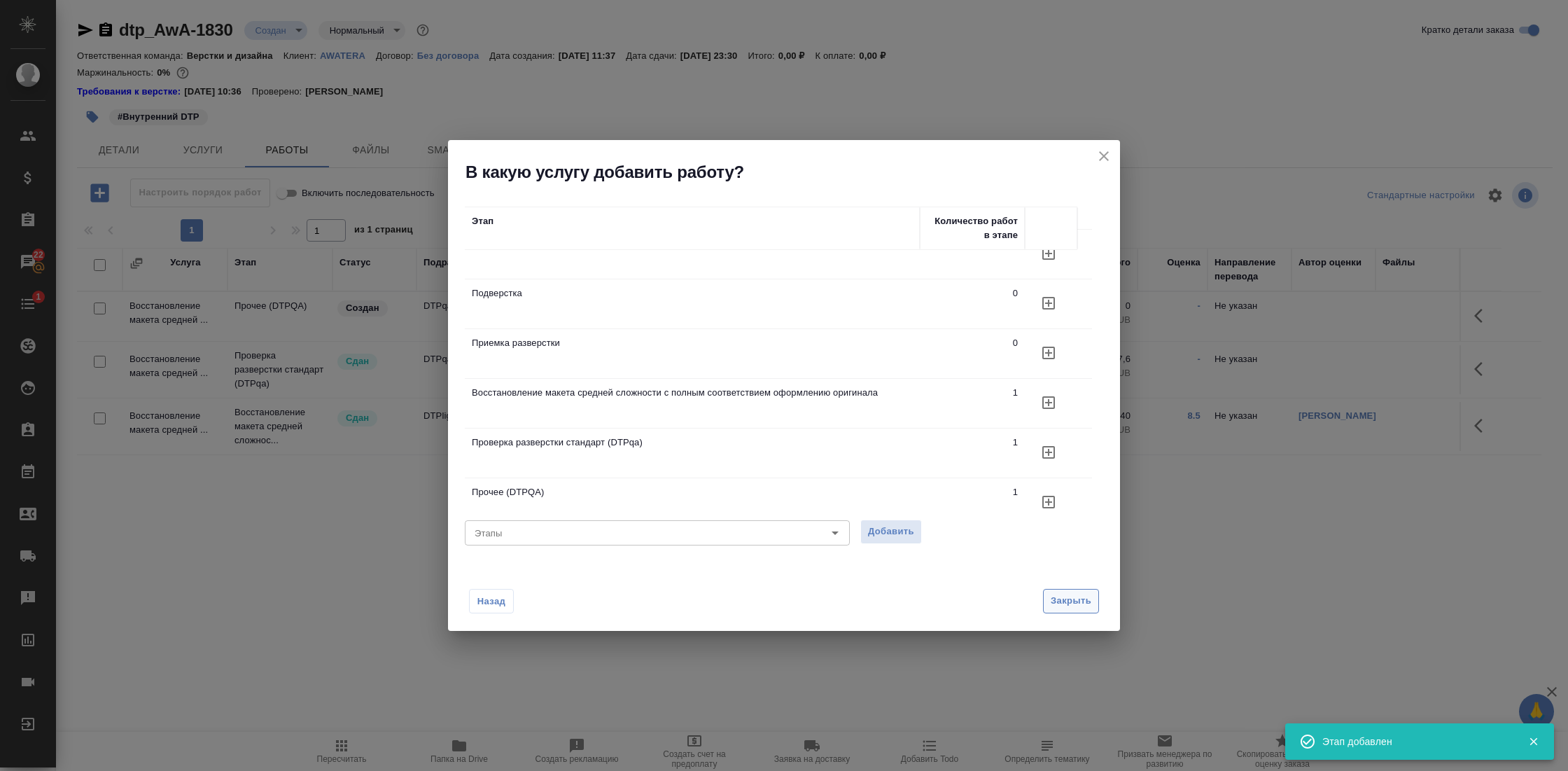
click at [1078, 600] on span "Закрыть" at bounding box center [1071, 601] width 41 height 16
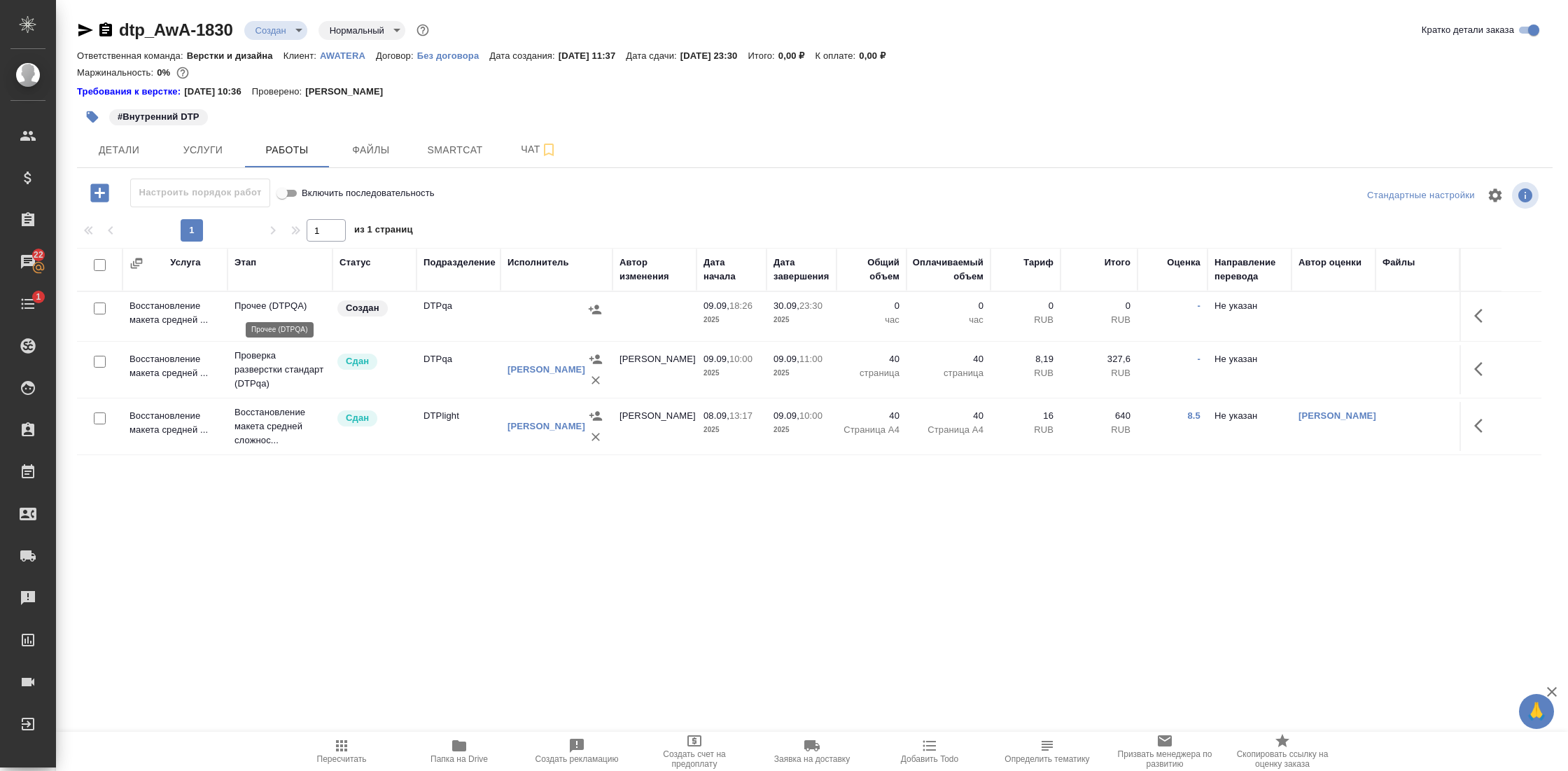
click at [287, 305] on p "Прочее (DTPQA)" at bounding box center [280, 306] width 91 height 14
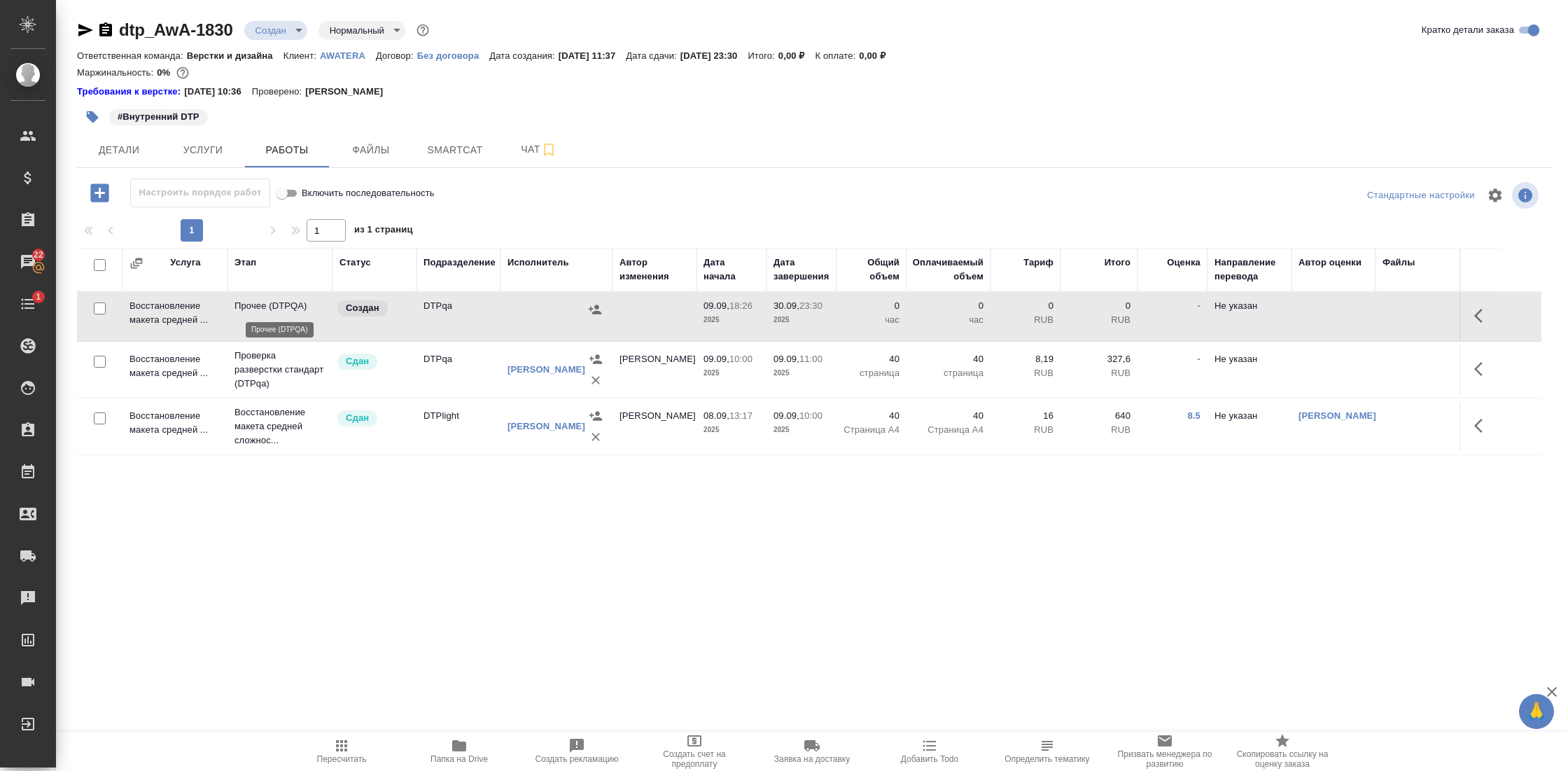
click at [287, 305] on p "Прочее (DTPQA)" at bounding box center [280, 306] width 91 height 14
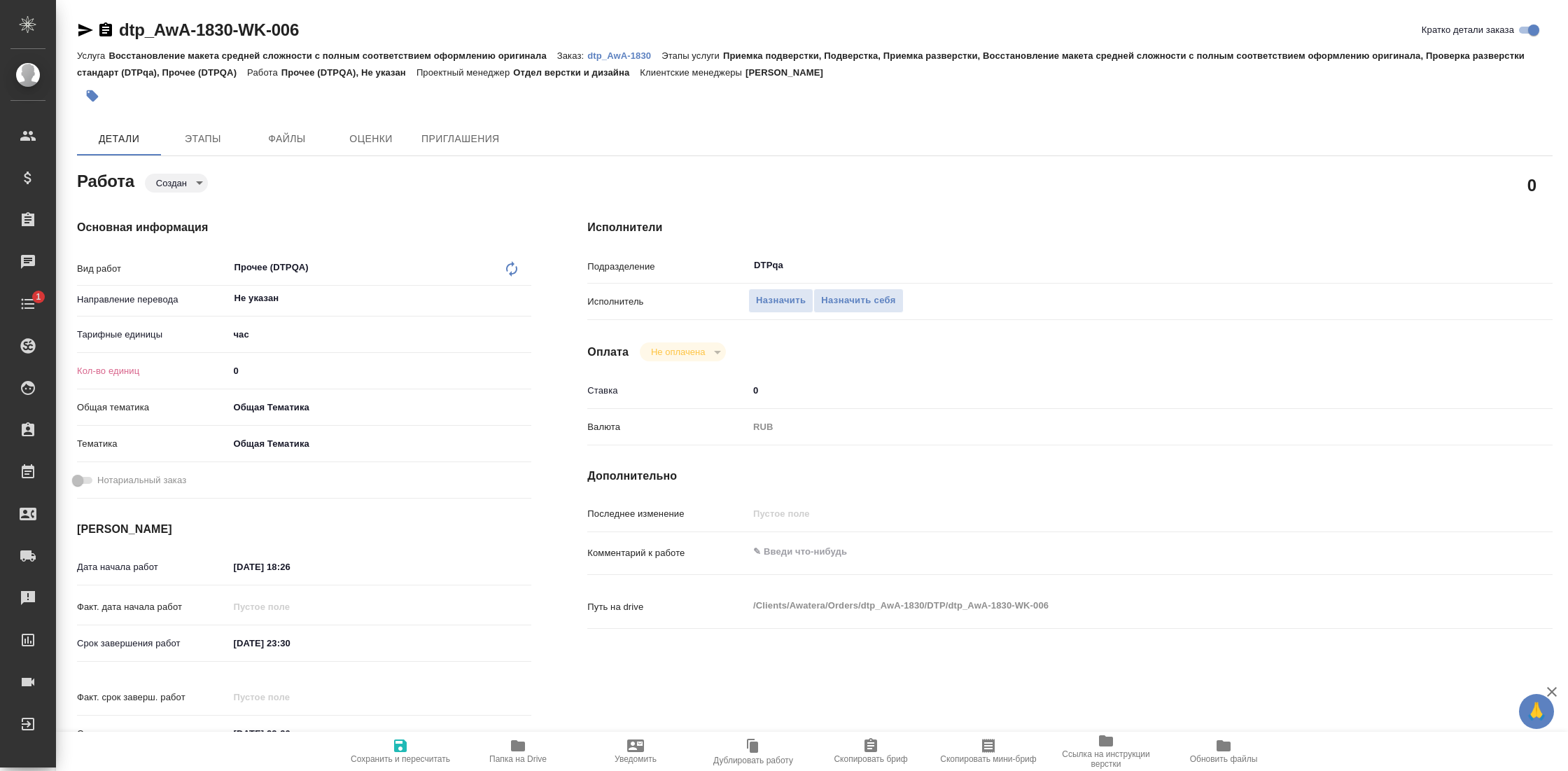
type textarea "x"
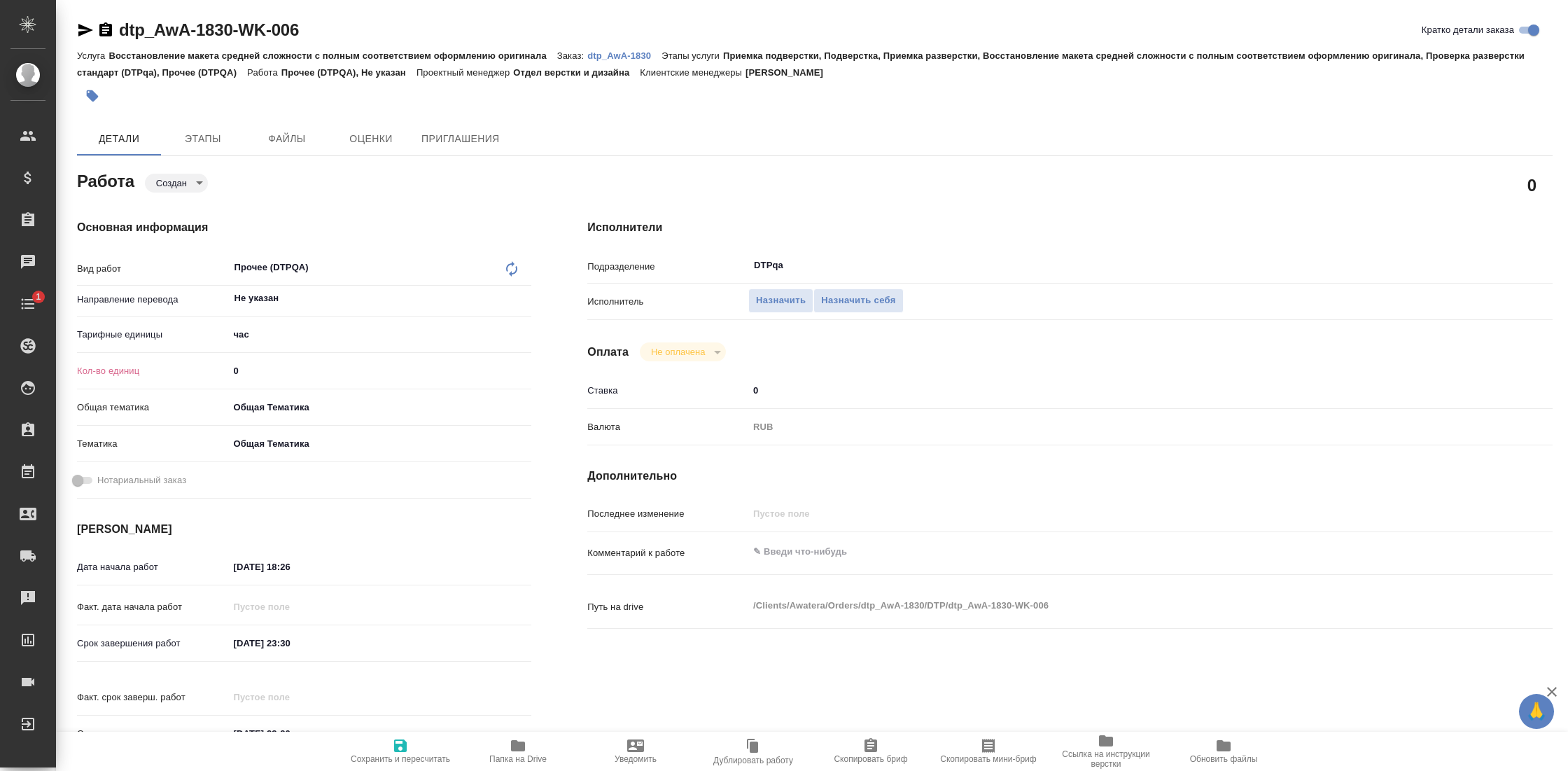
type textarea "x"
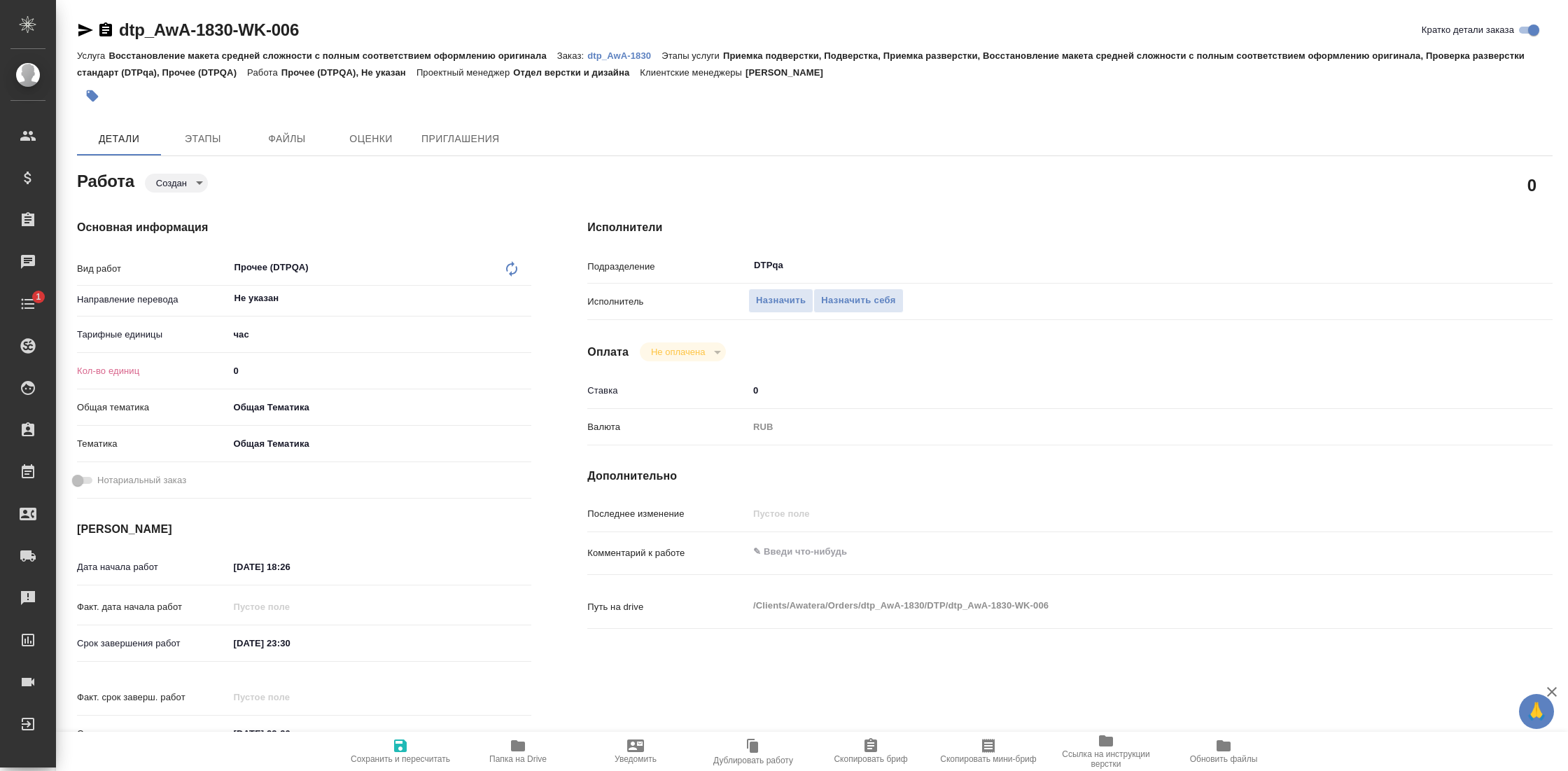
type textarea "x"
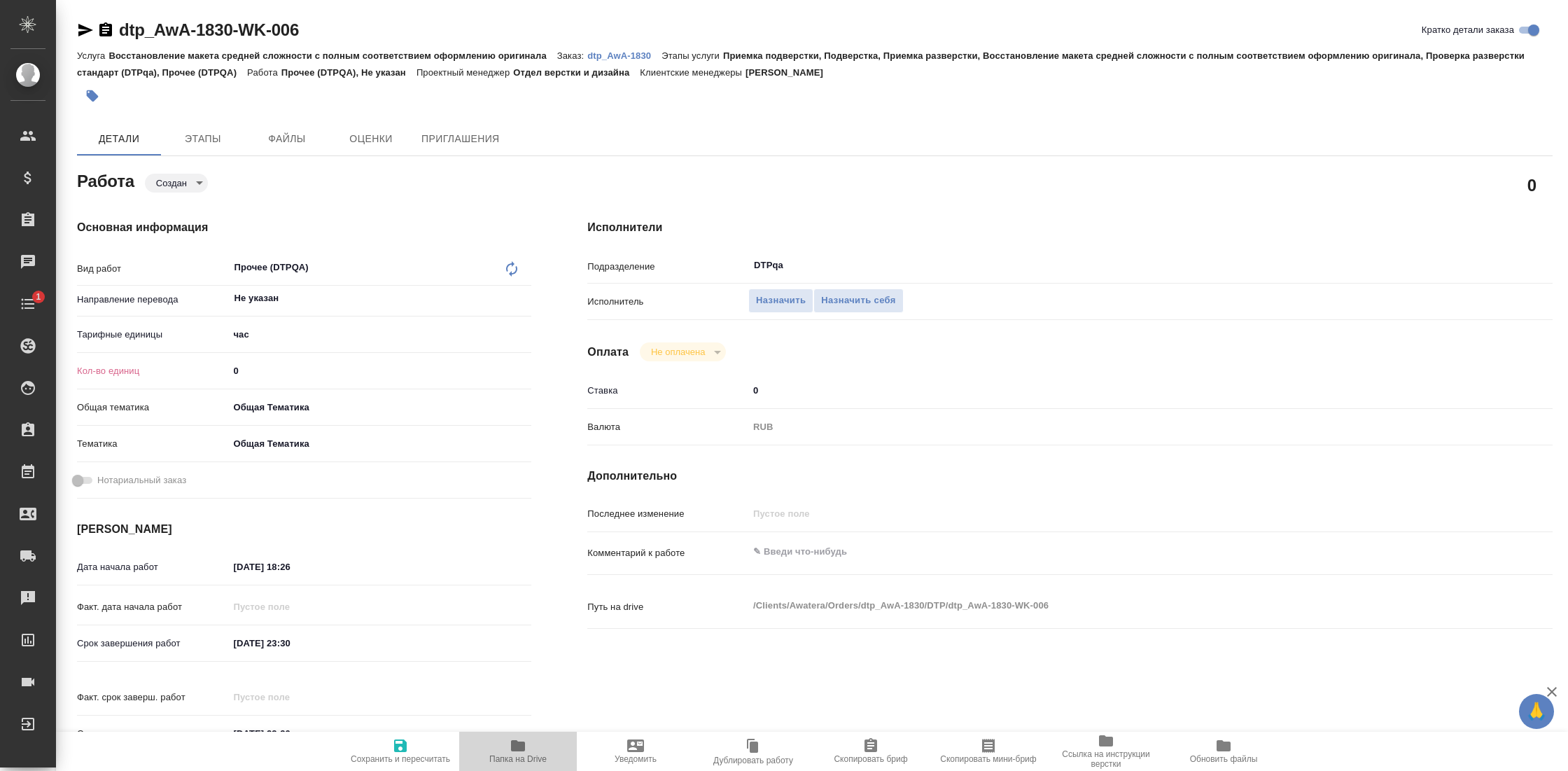
click at [509, 739] on icon "button" at bounding box center [517, 745] width 17 height 17
type textarea "x"
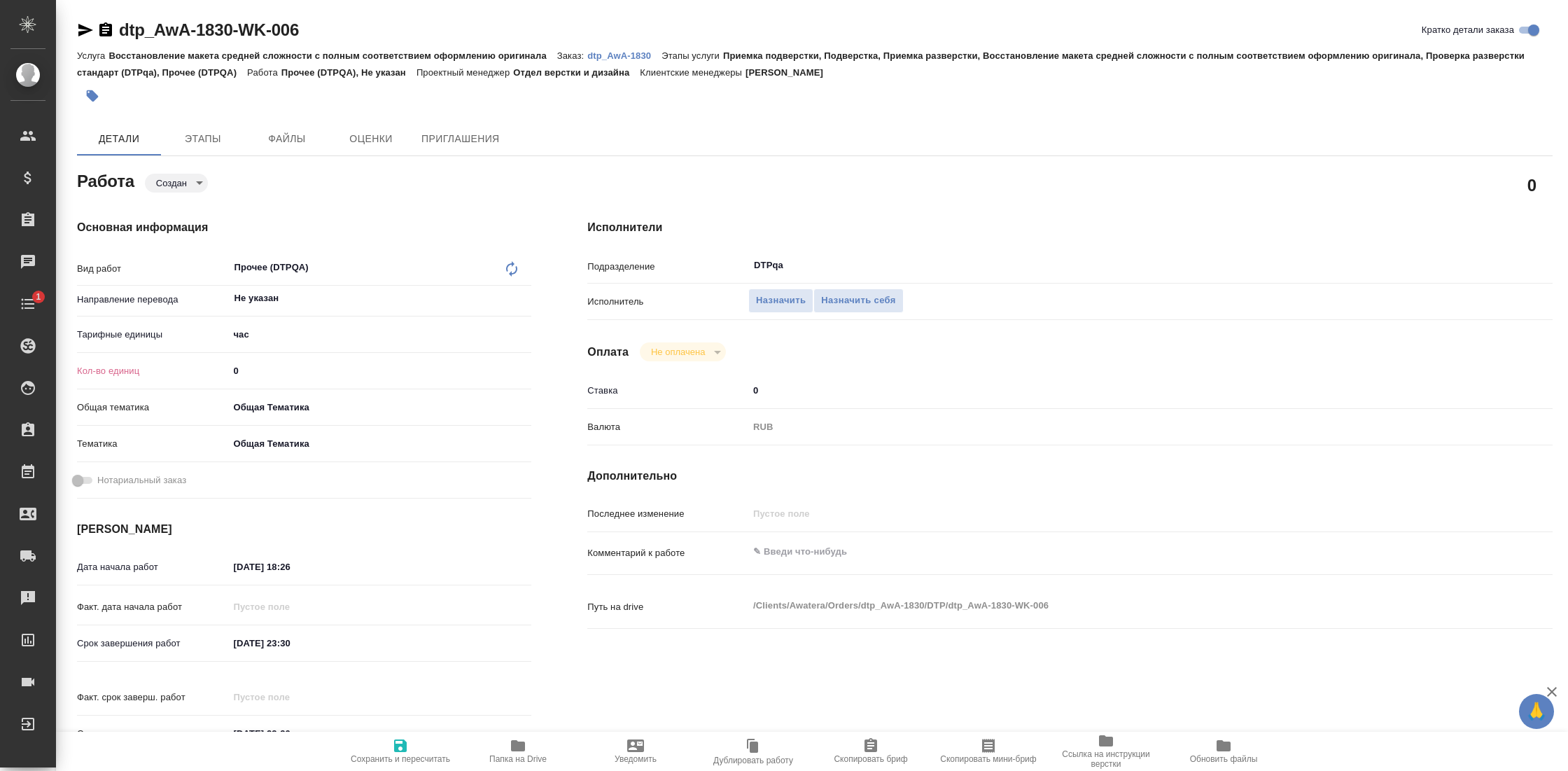
type textarea "x"
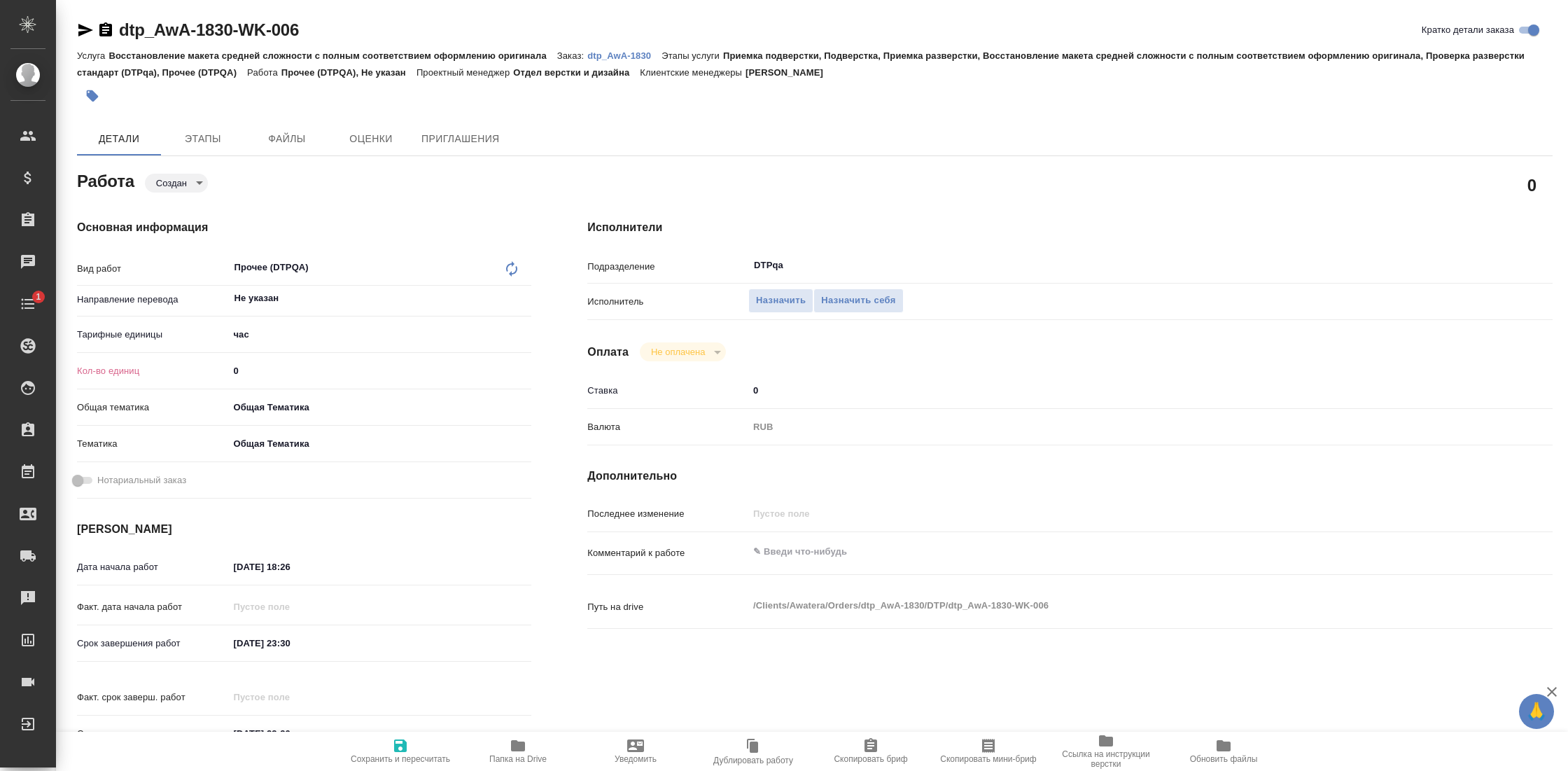
type textarea "x"
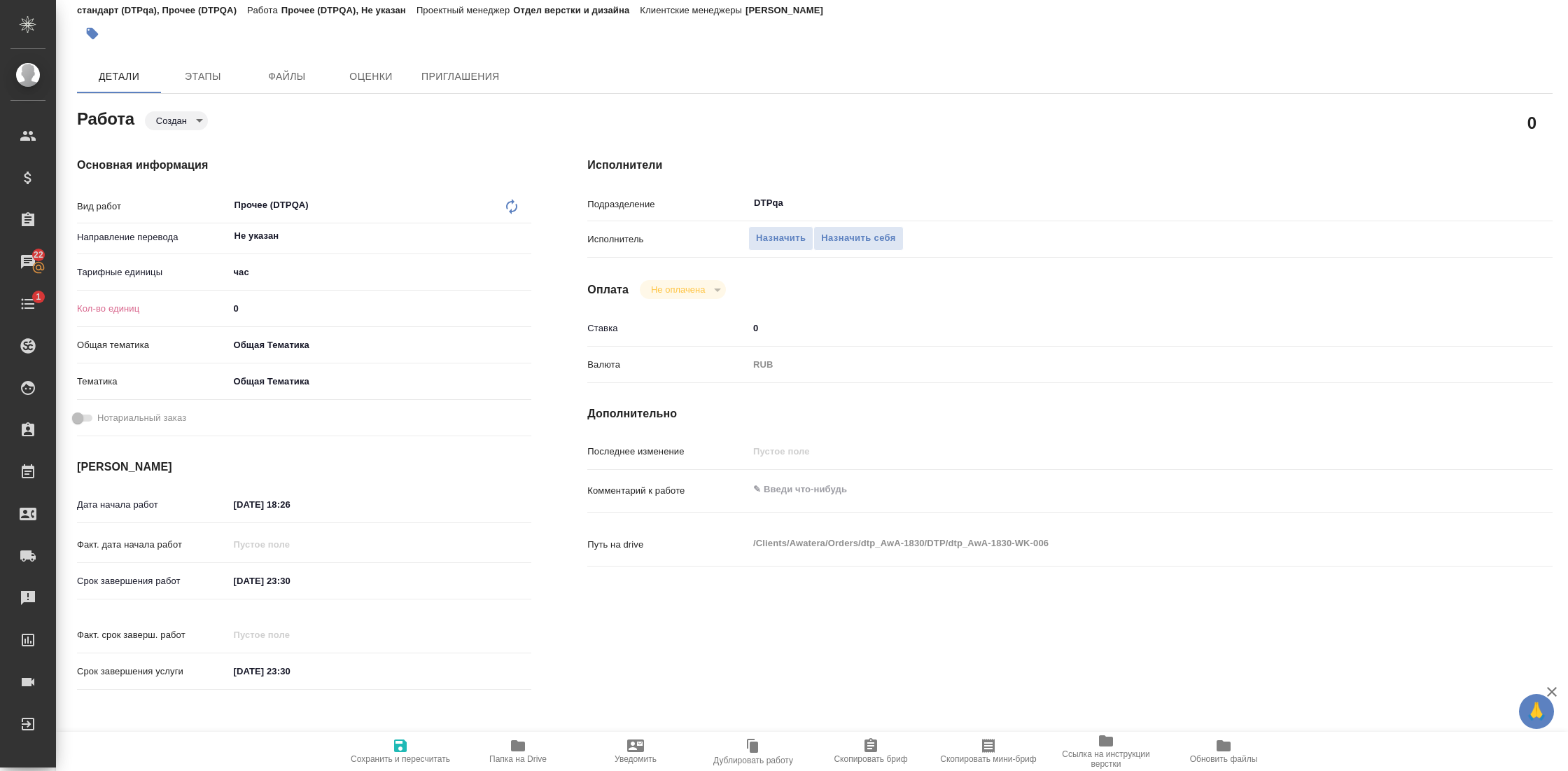
scroll to position [138, 0]
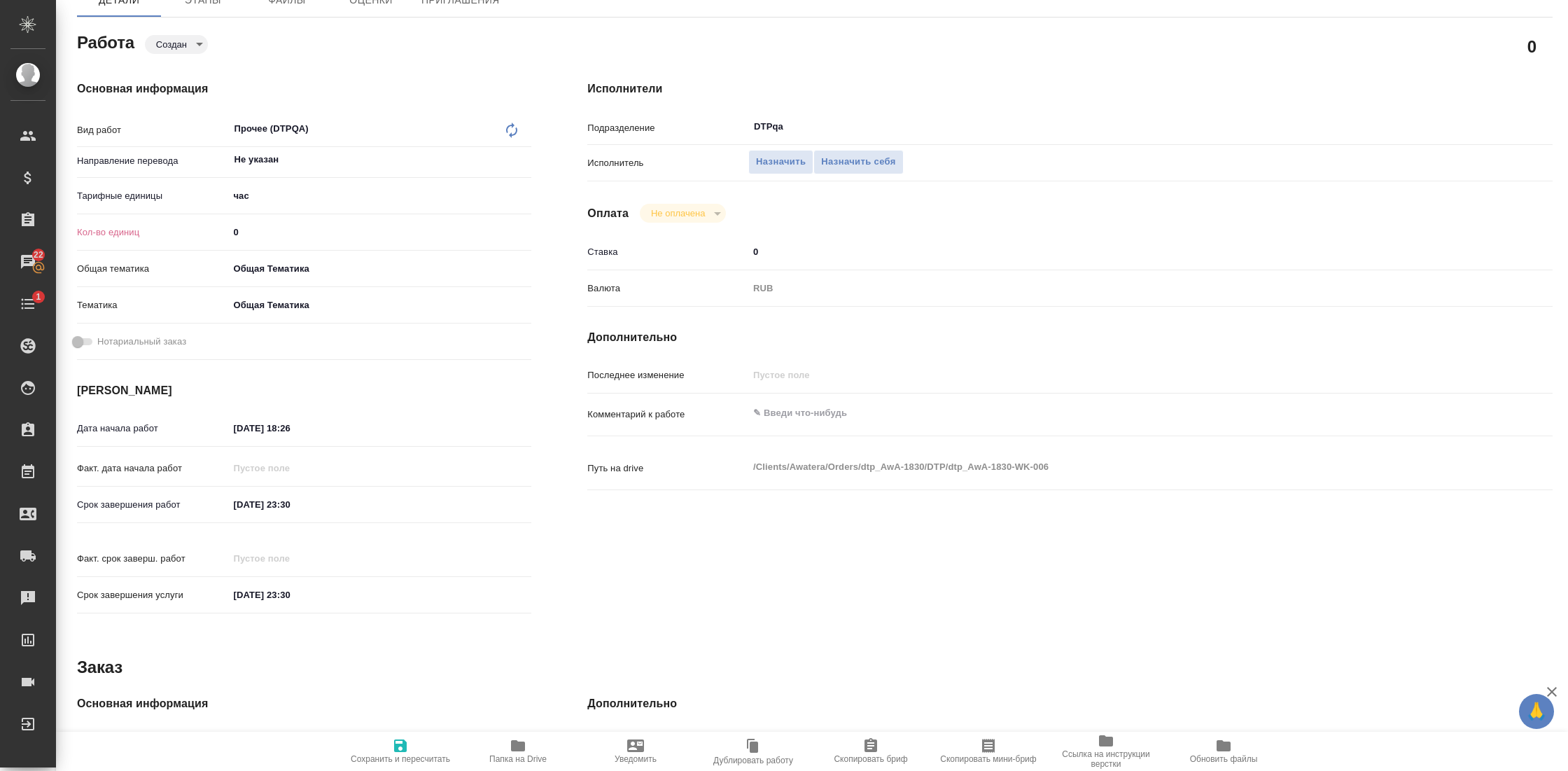
type textarea "x"
click at [821, 420] on textarea at bounding box center [1110, 413] width 724 height 24
type textarea "П"
type textarea "x"
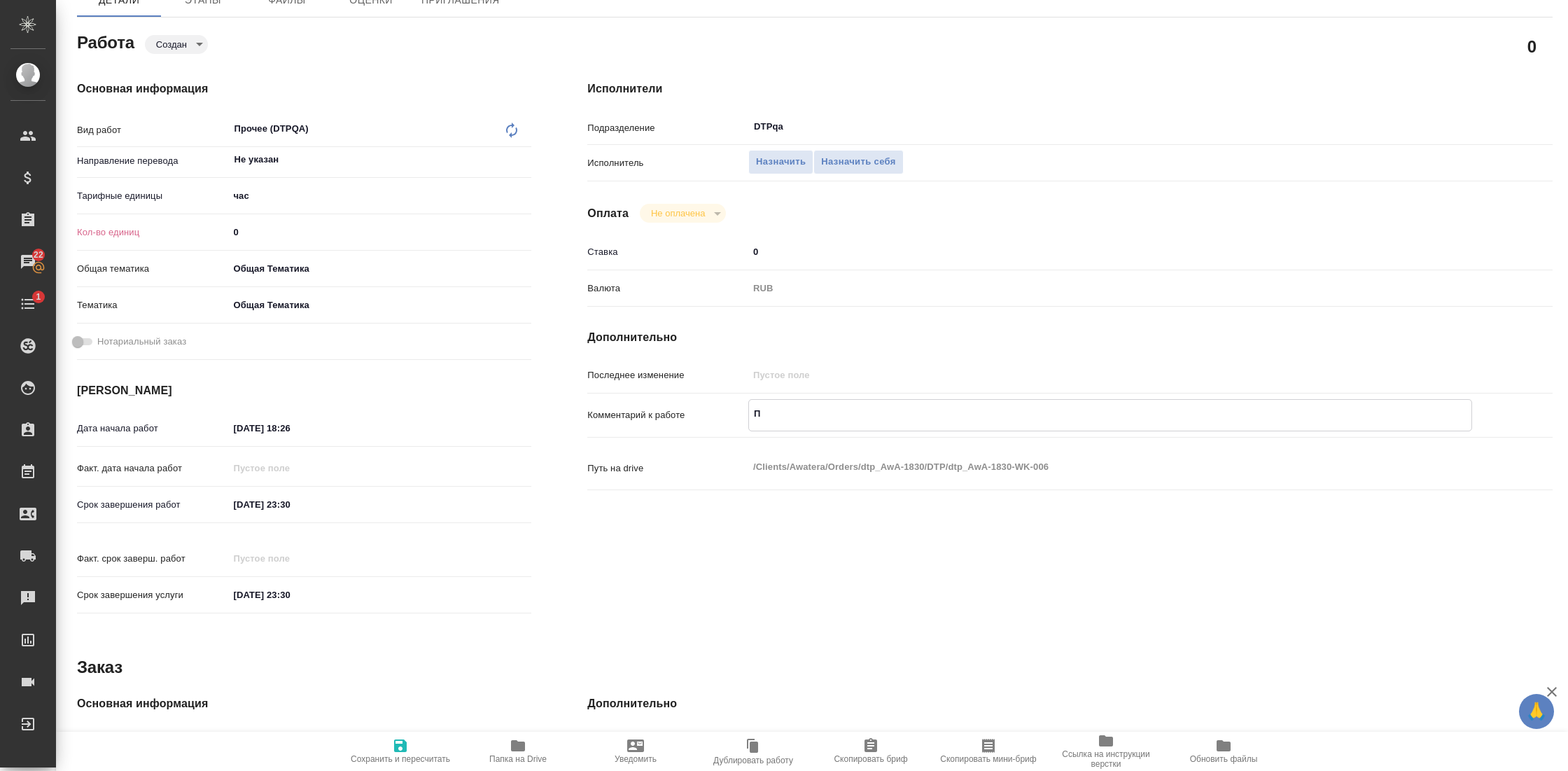
type textarea "x"
type textarea "Пр"
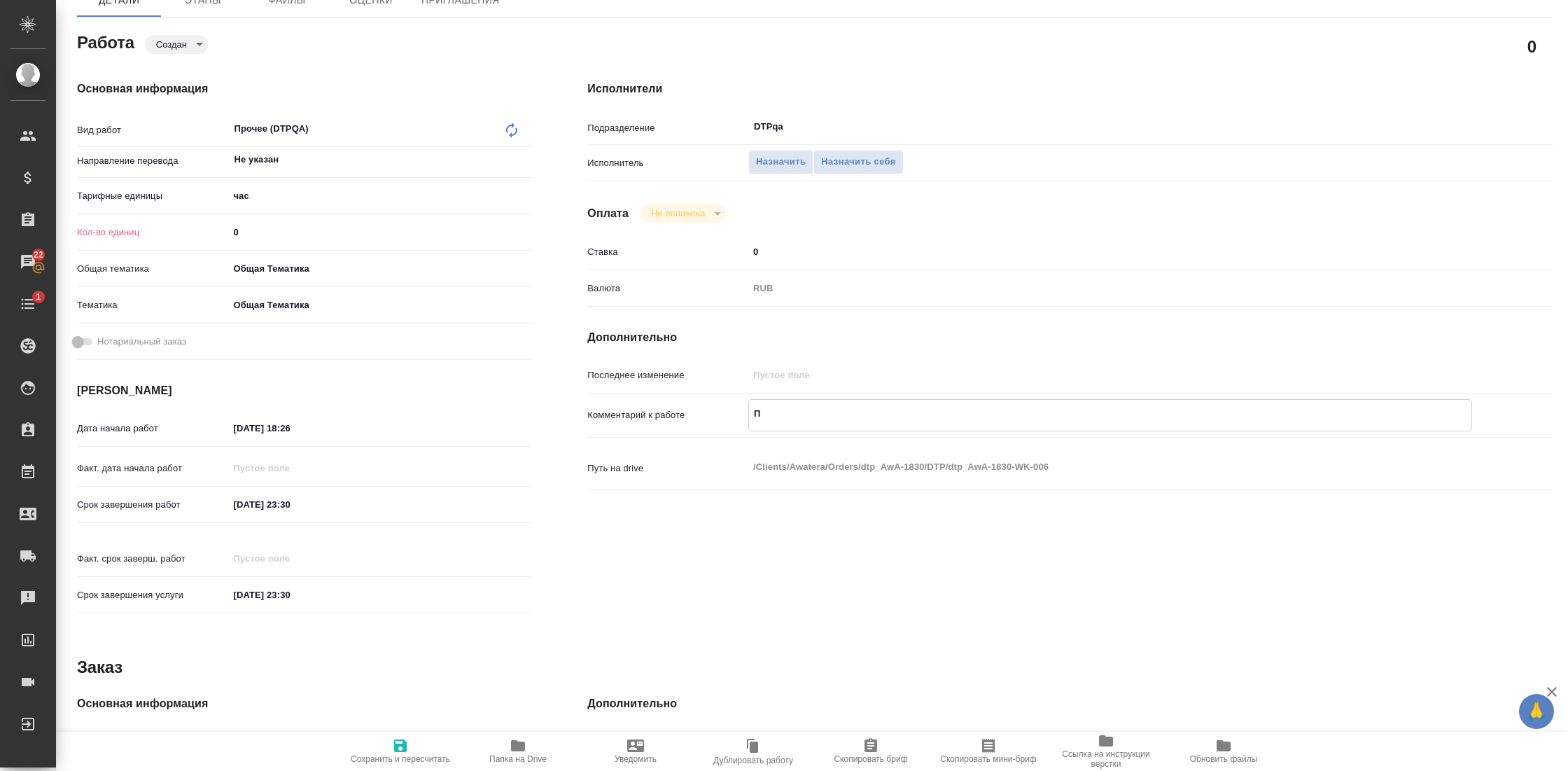
type textarea "x"
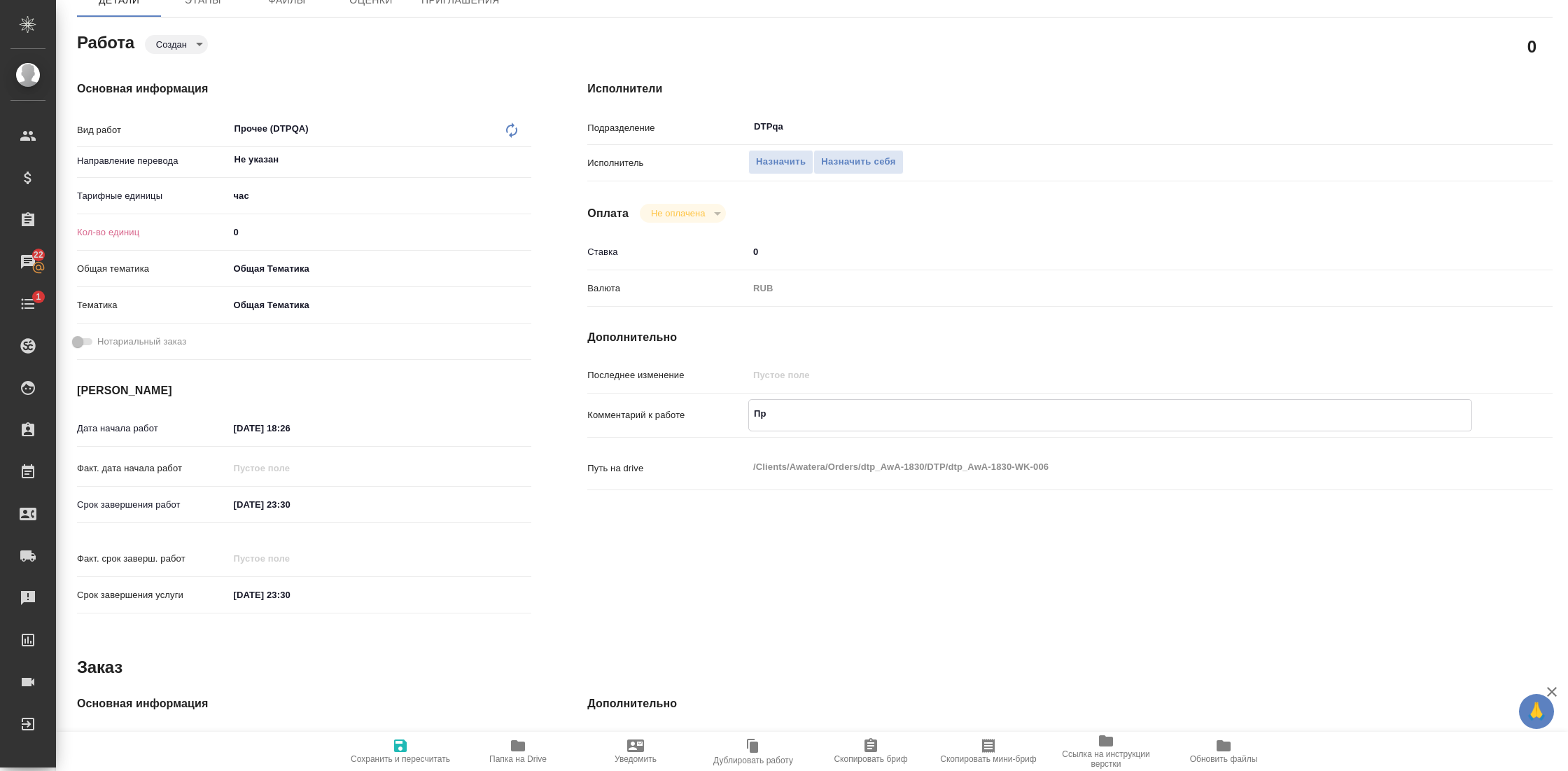
type textarea "Про"
type textarea "x"
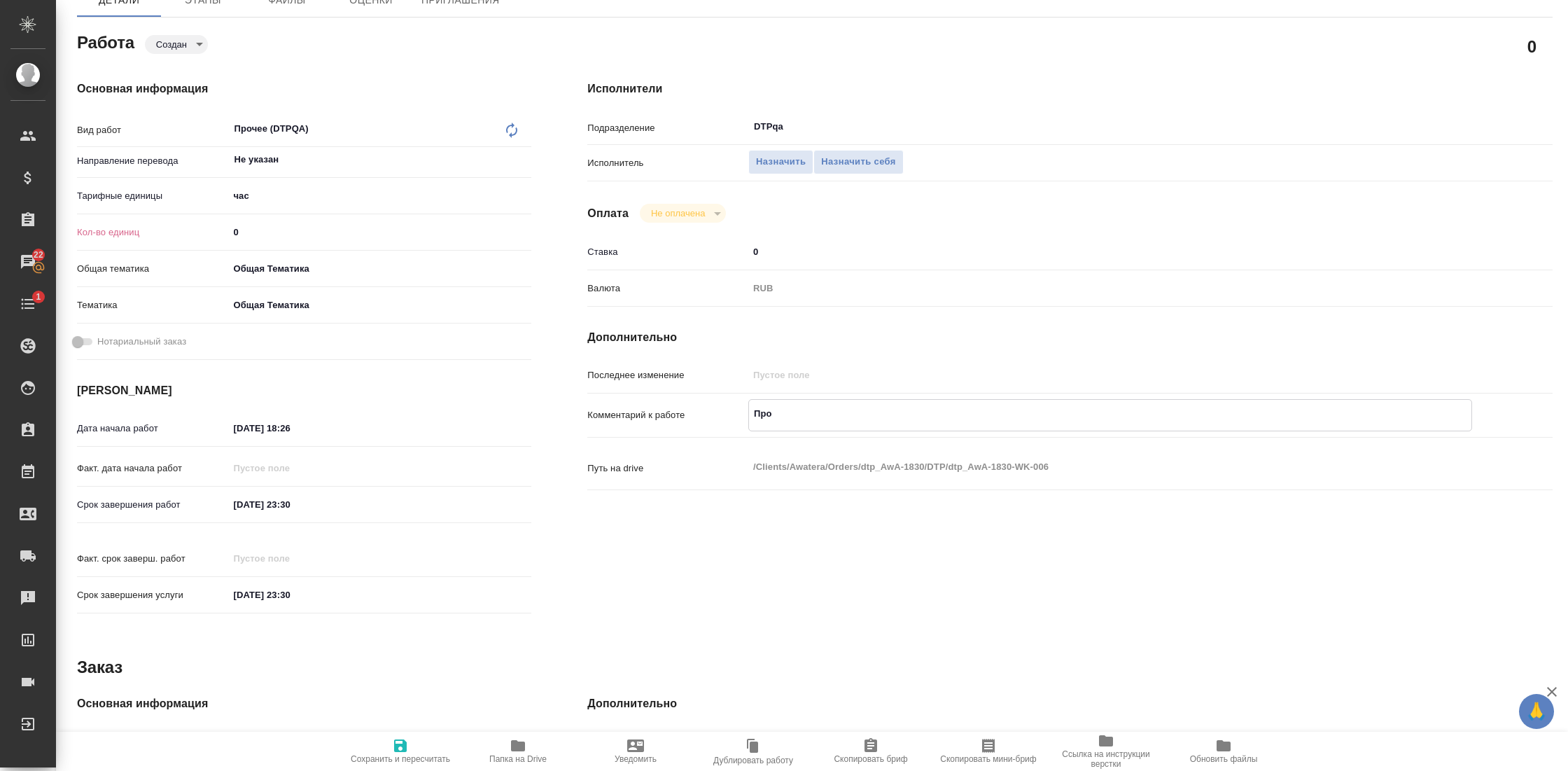
type textarea "x"
type textarea "Пров"
type textarea "x"
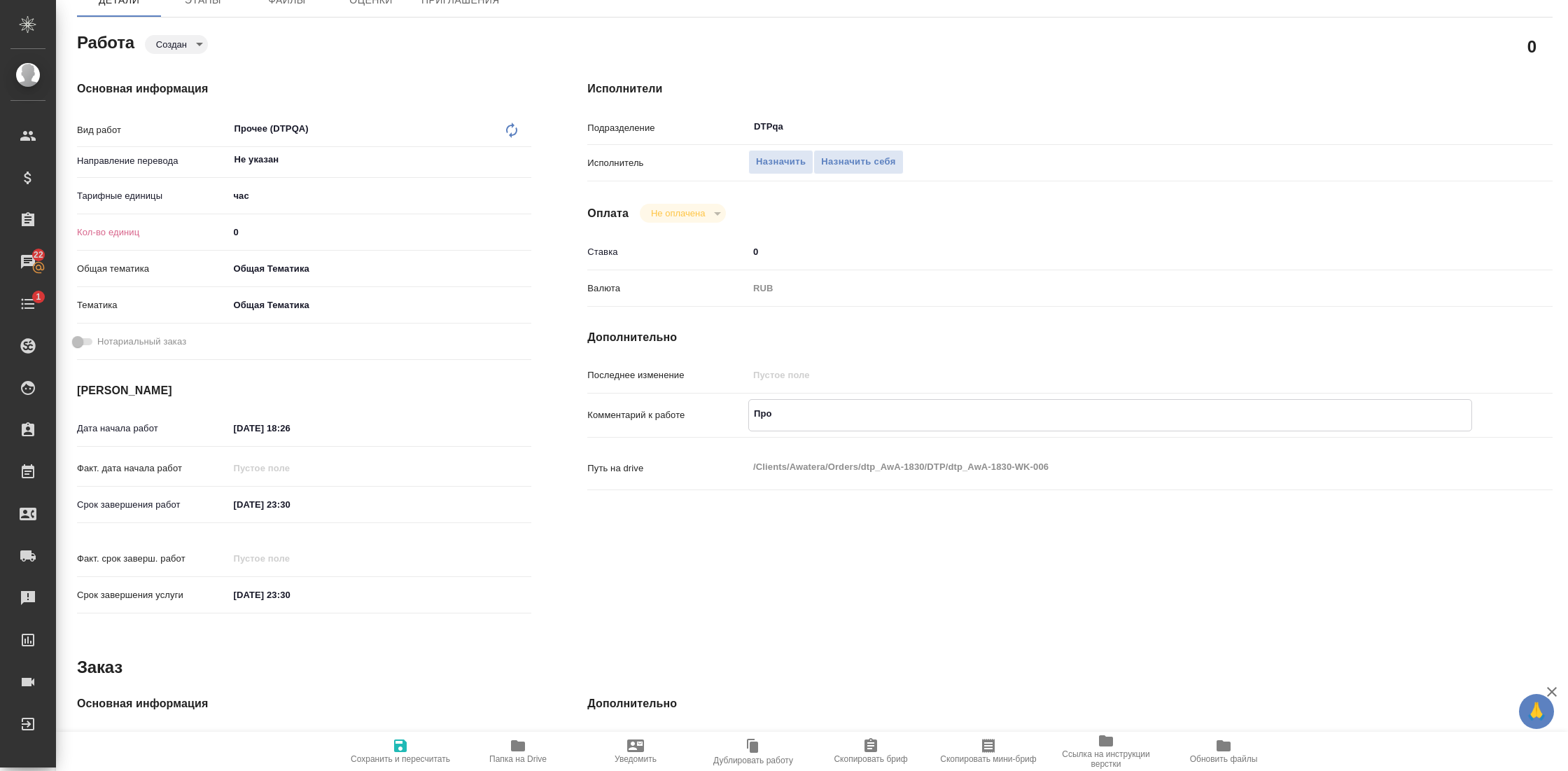
type textarea "x"
type textarea "Прове"
type textarea "x"
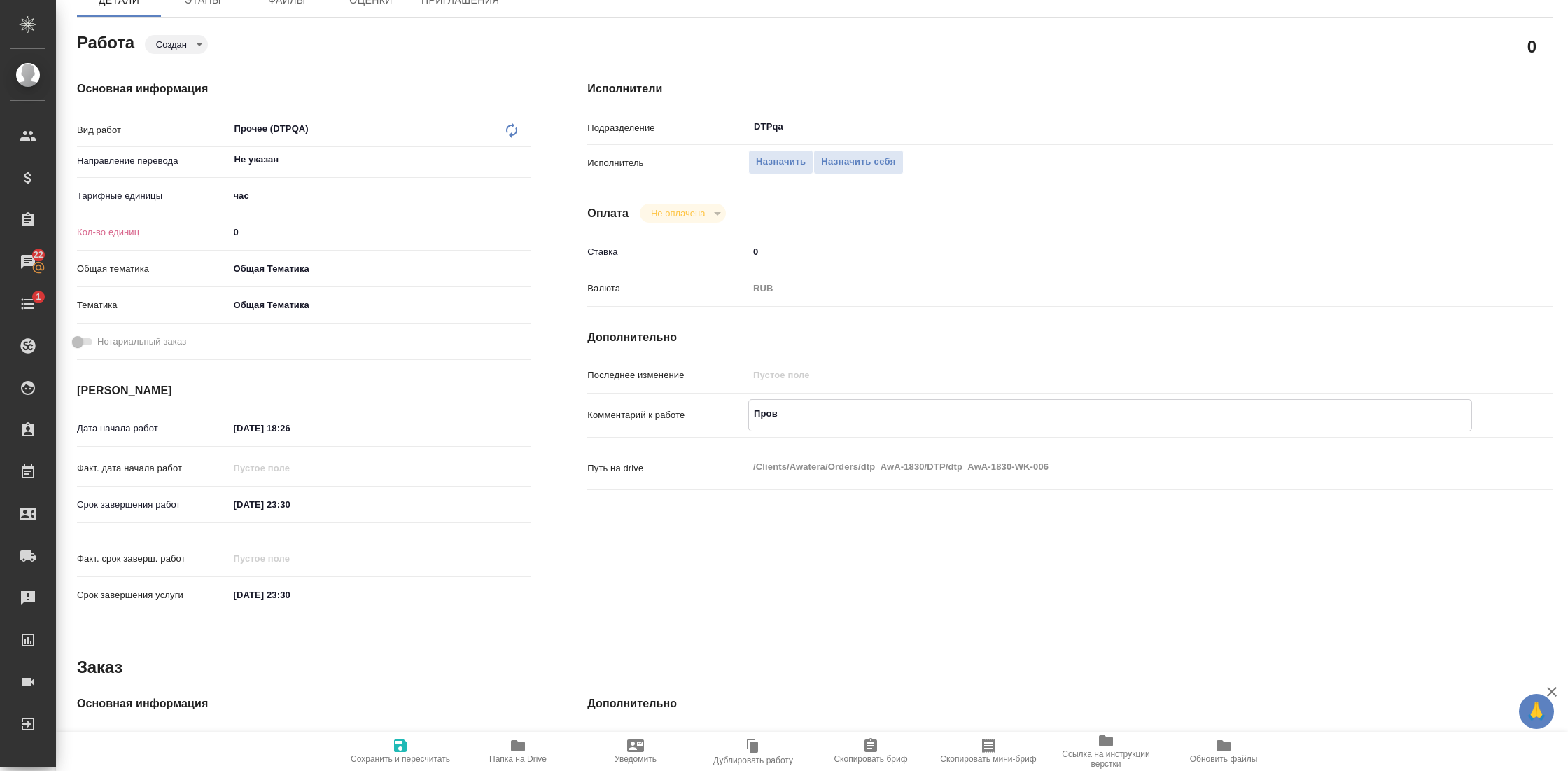
type textarea "x"
type textarea "Провер"
type textarea "x"
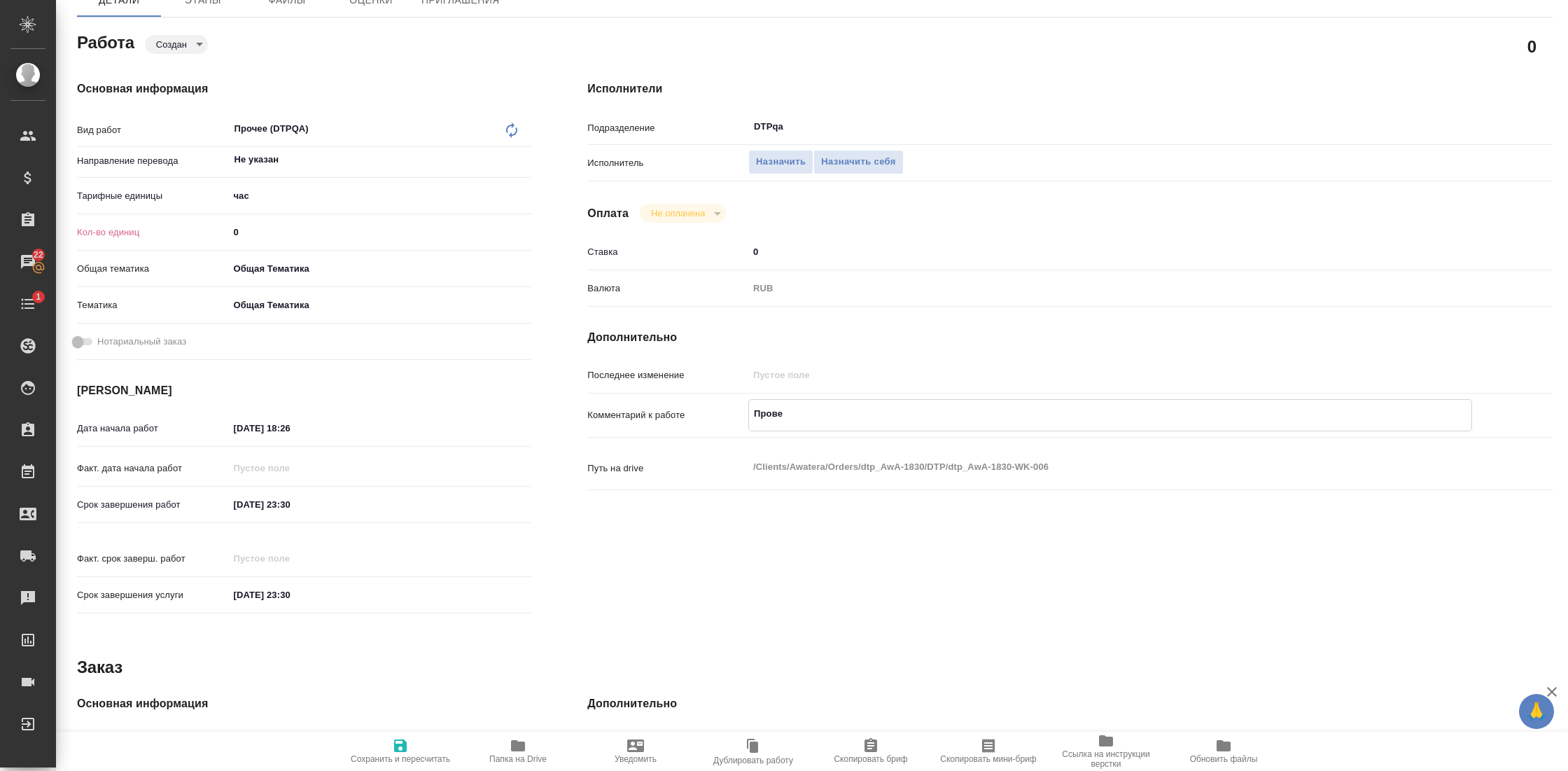
type textarea "x"
type textarea "Проверк"
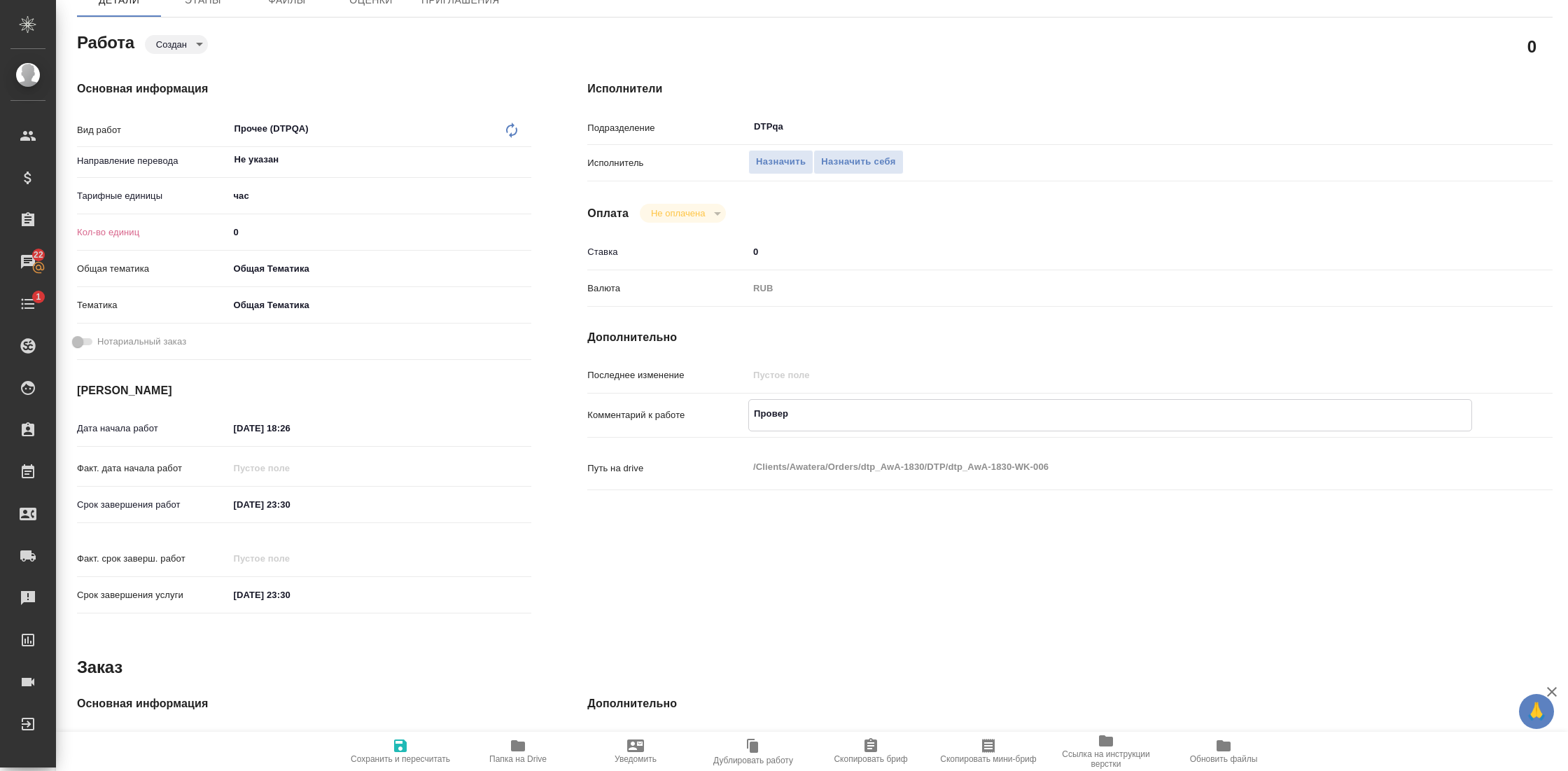
type textarea "x"
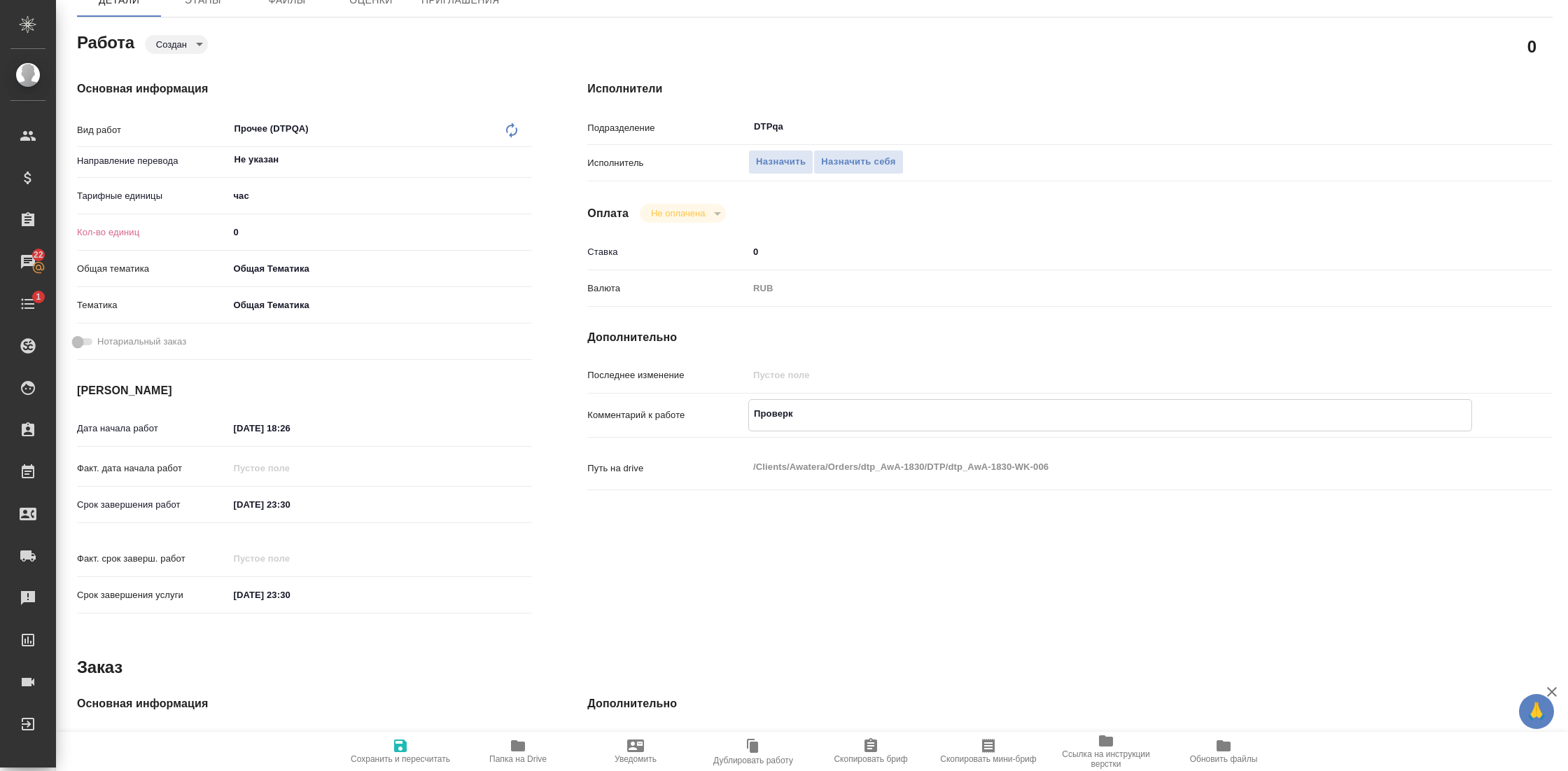
type textarea "Проверка"
type textarea "x"
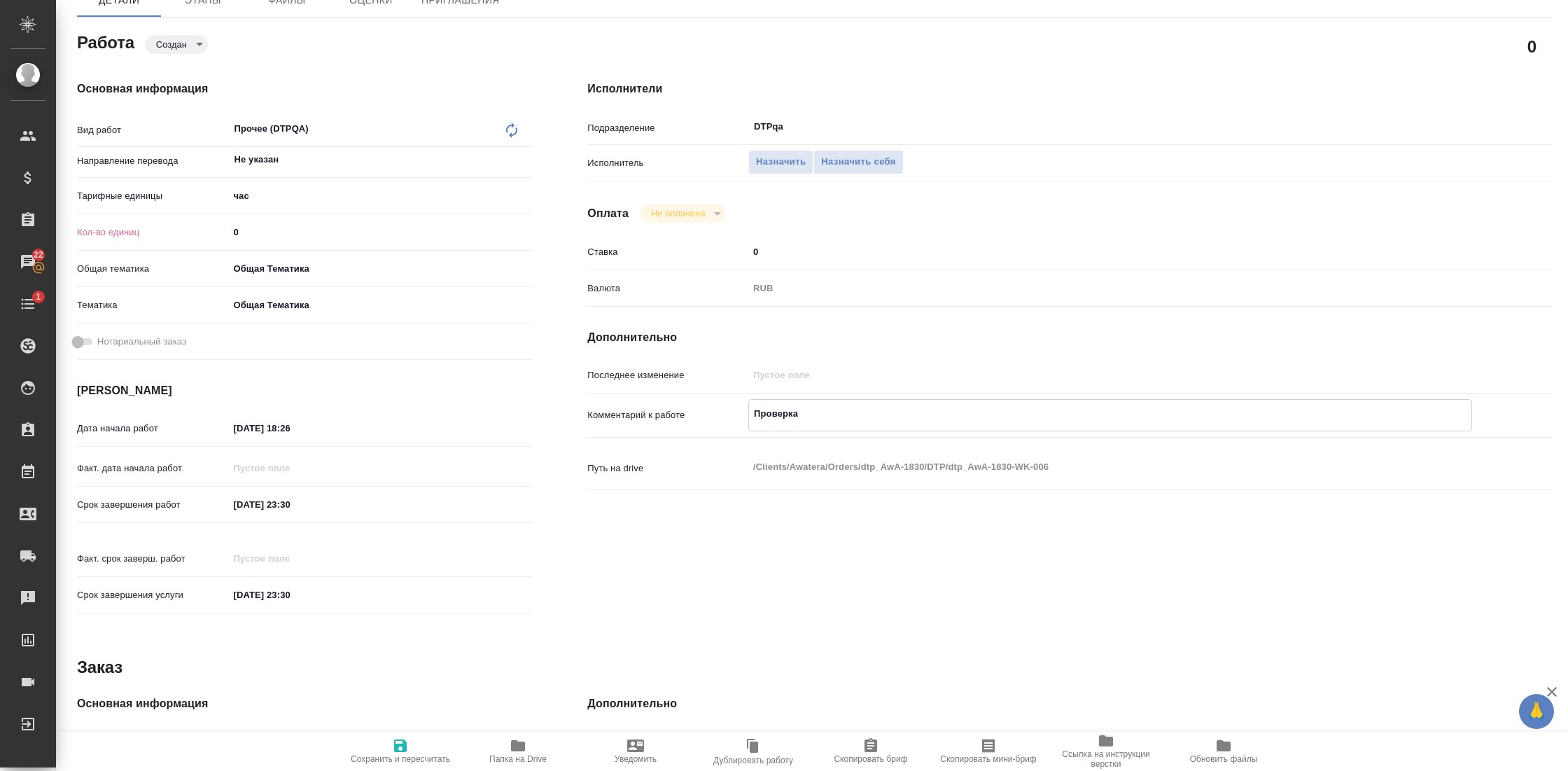
type textarea "x"
type textarea "Проверка"
type textarea "x"
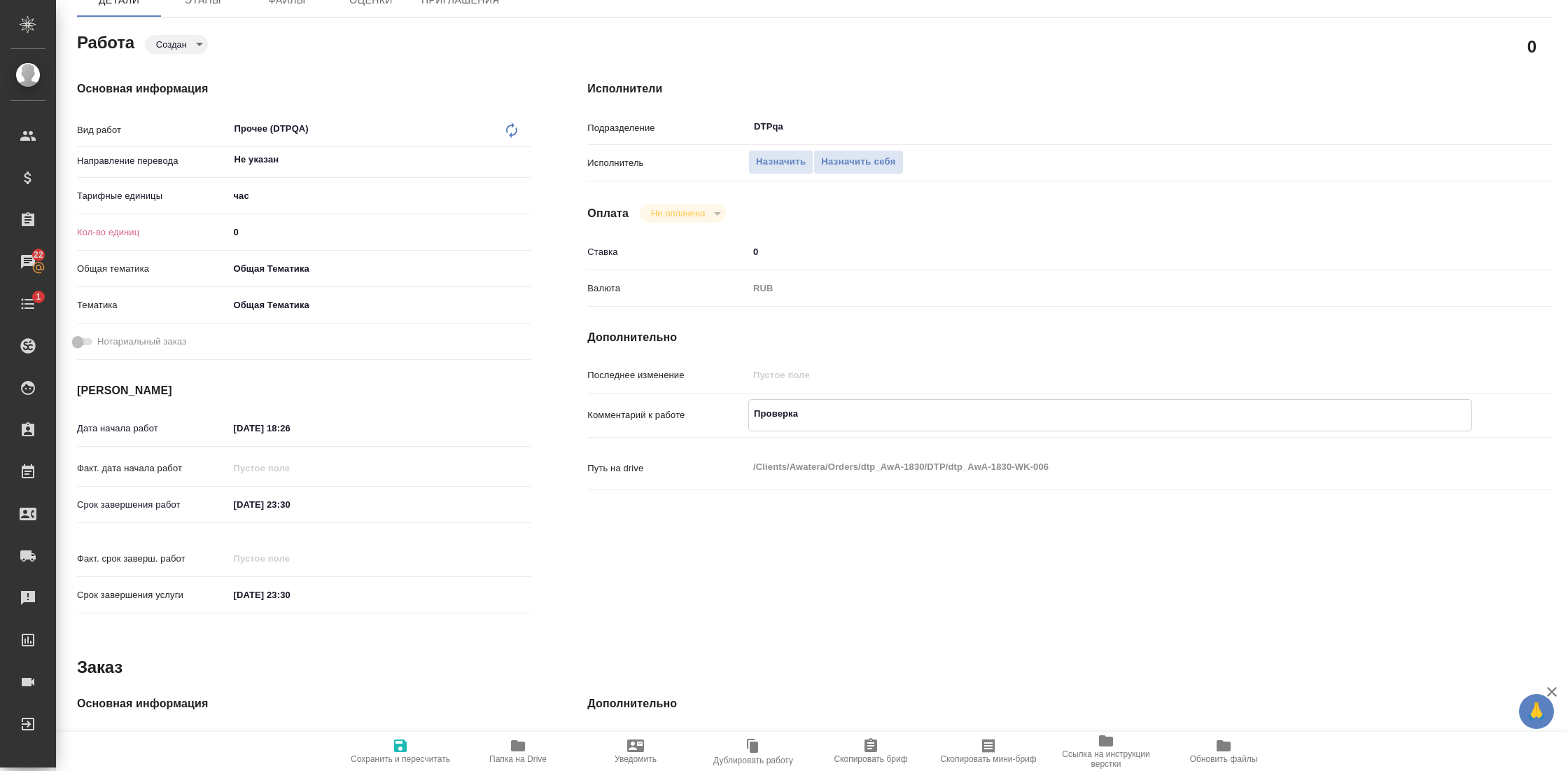
type textarea "x"
type textarea "Проверка т"
type textarea "x"
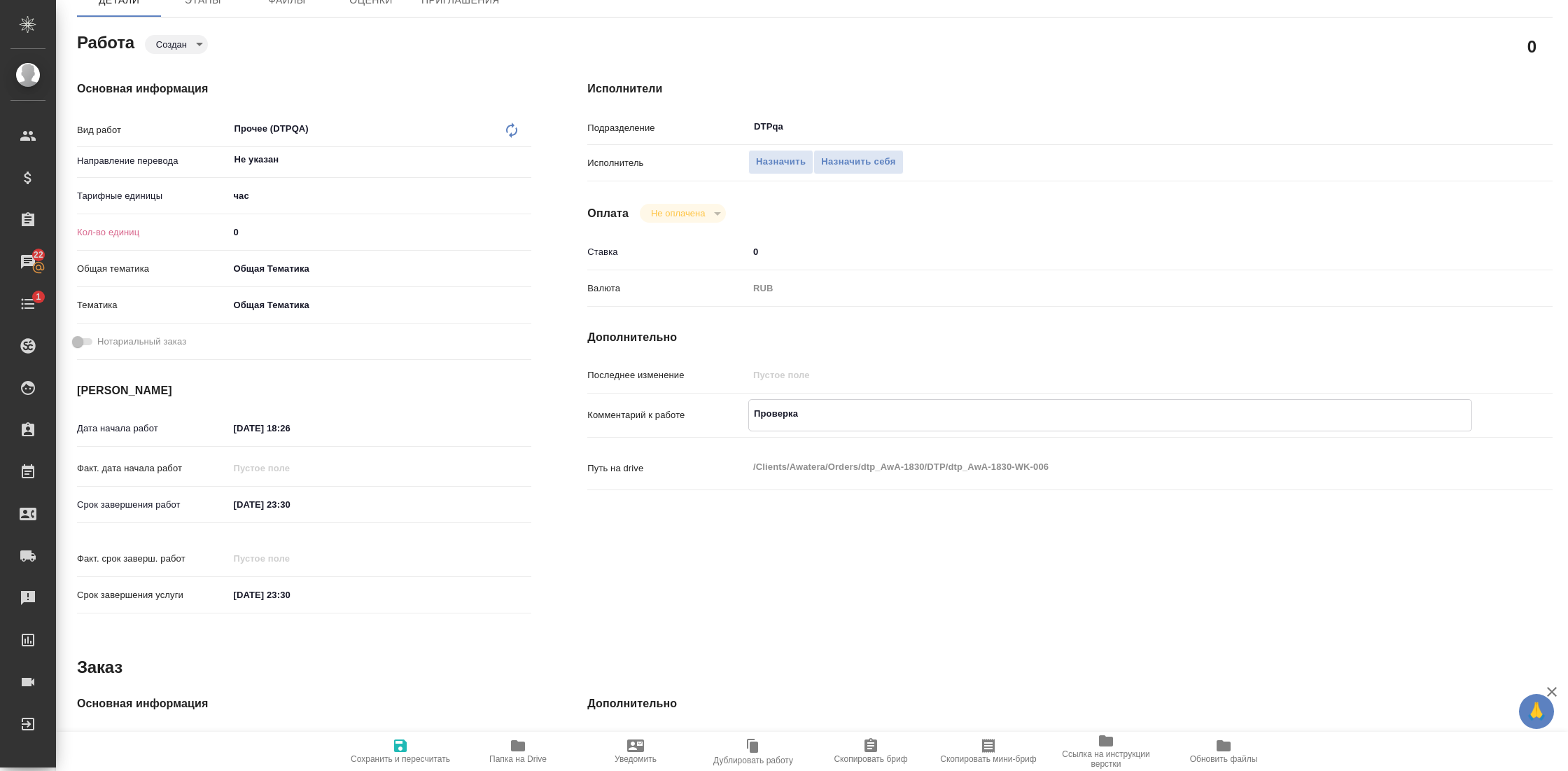
type textarea "x"
type textarea "Проверка те"
type textarea "x"
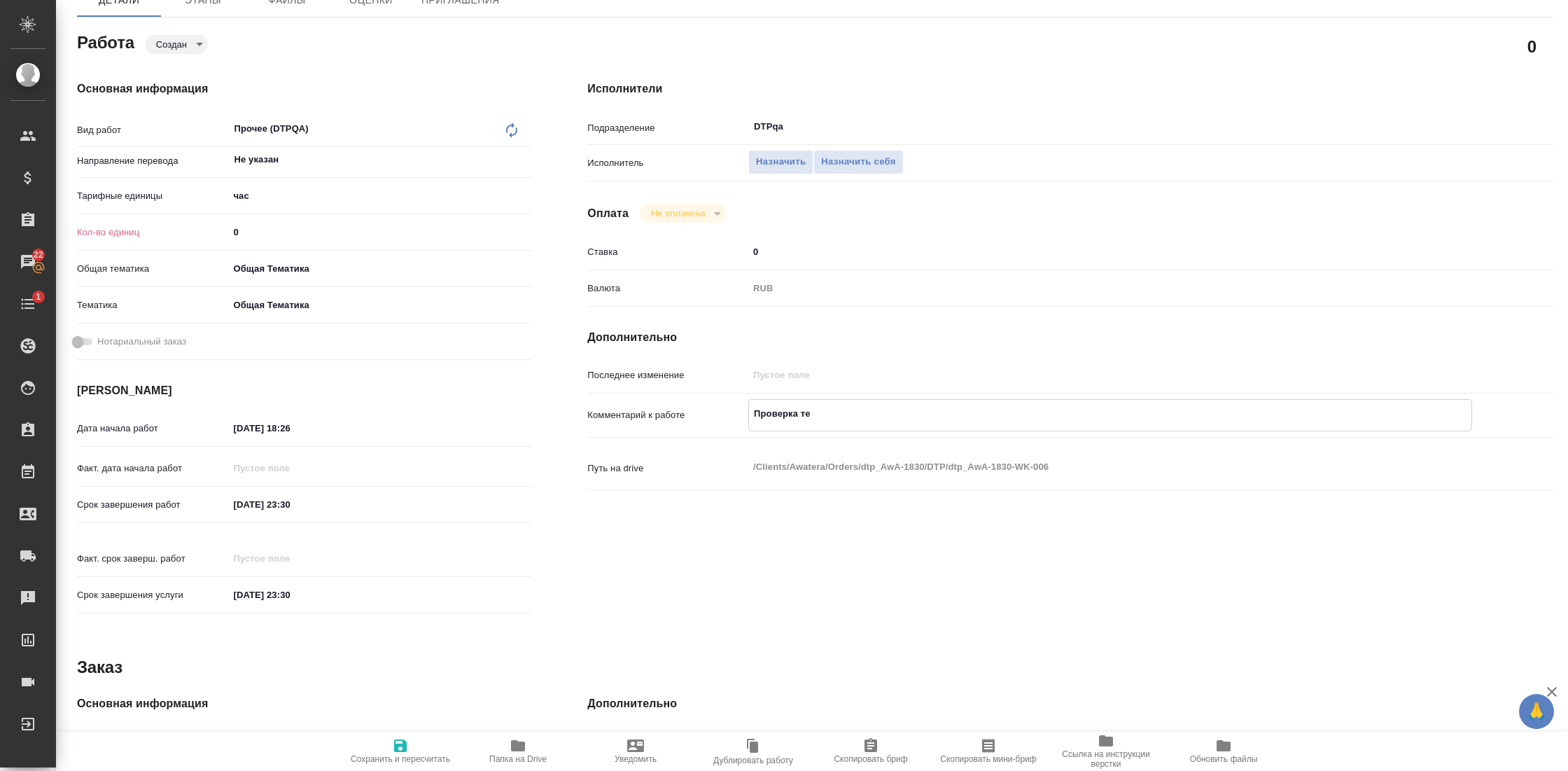
type textarea "x"
type textarea "Проверка тес"
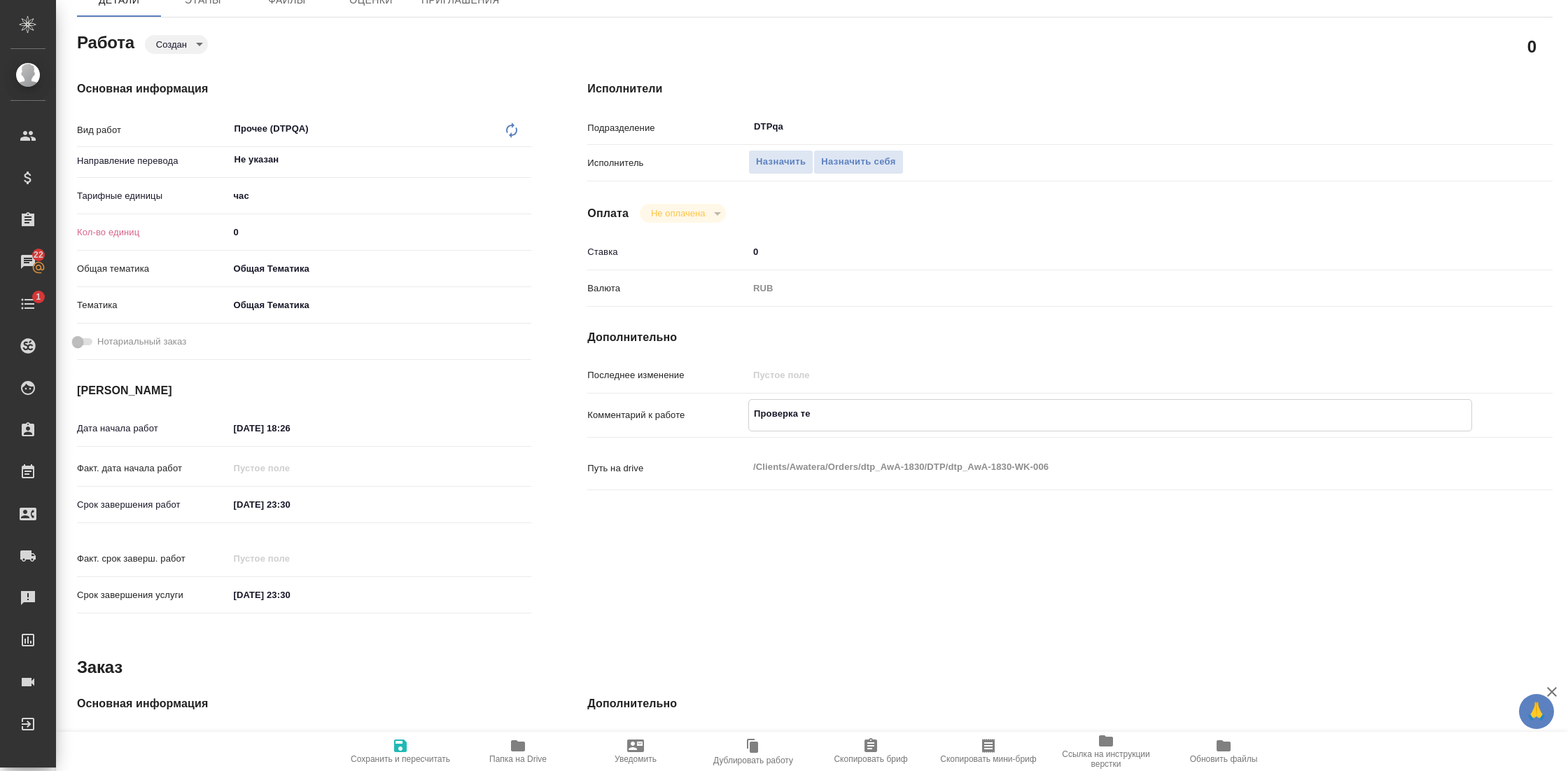
type textarea "x"
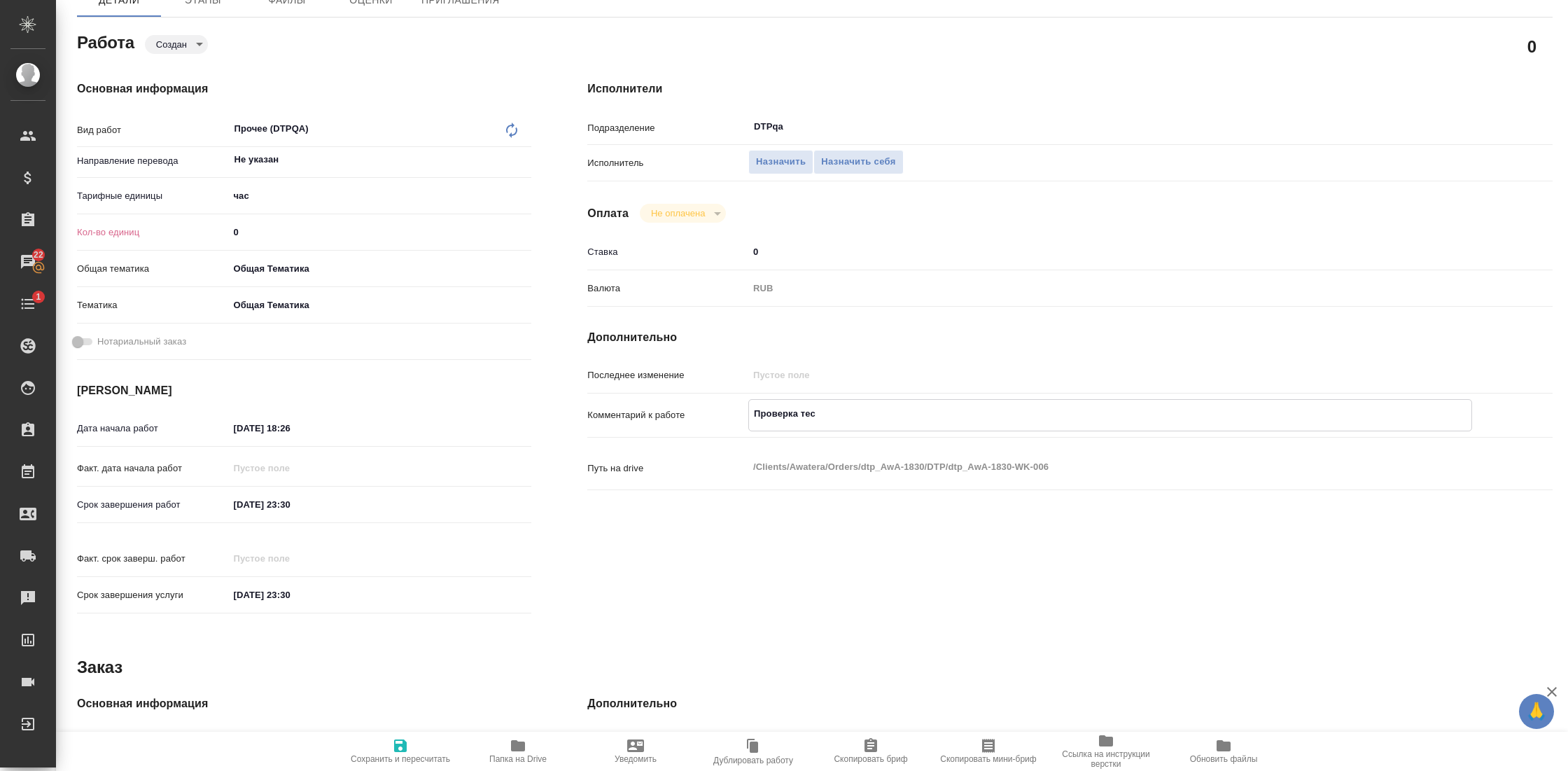
type textarea "Проверка тест"
type textarea "x"
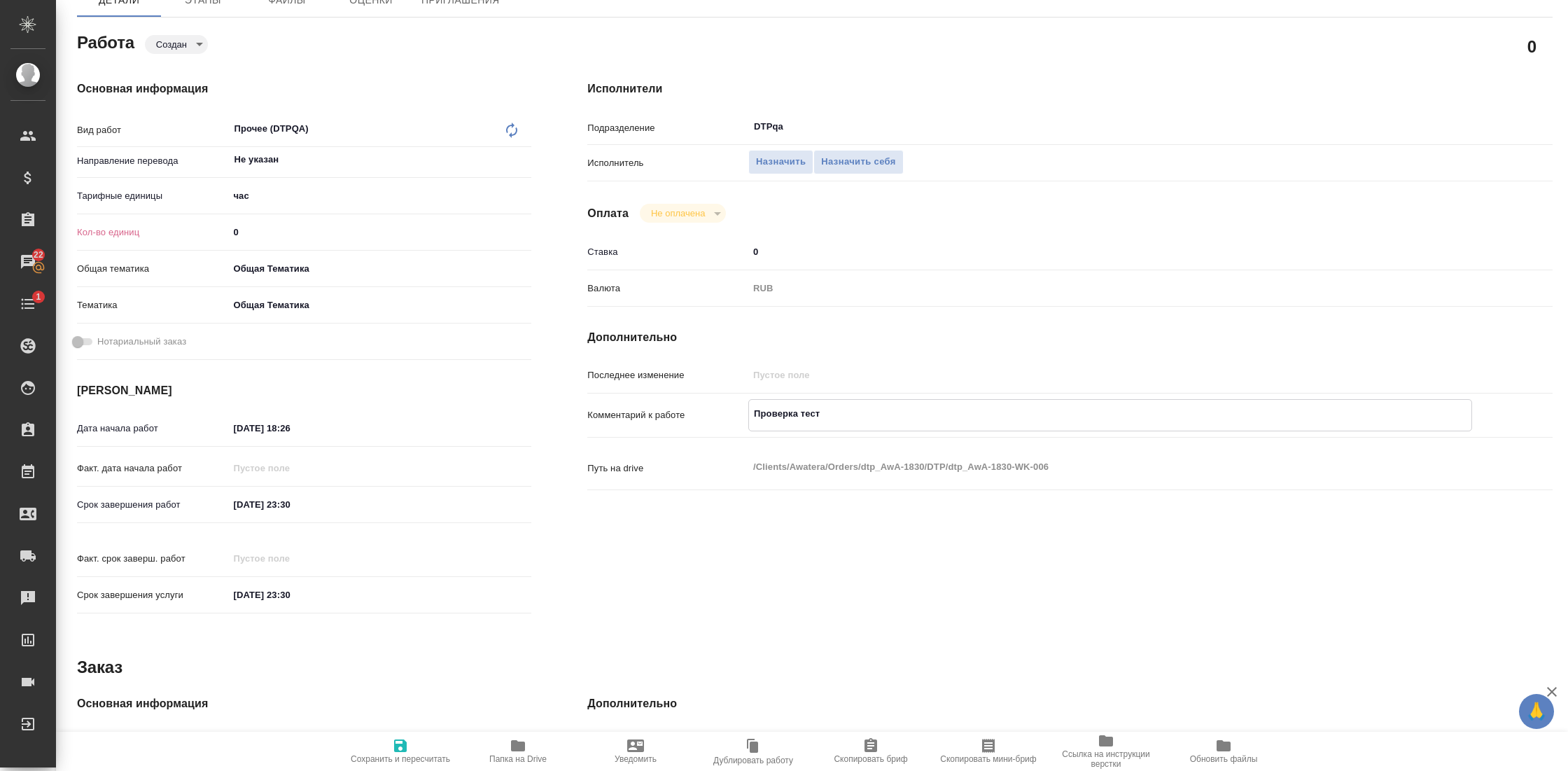
type textarea "x"
type textarea "Проверка тесто"
type textarea "x"
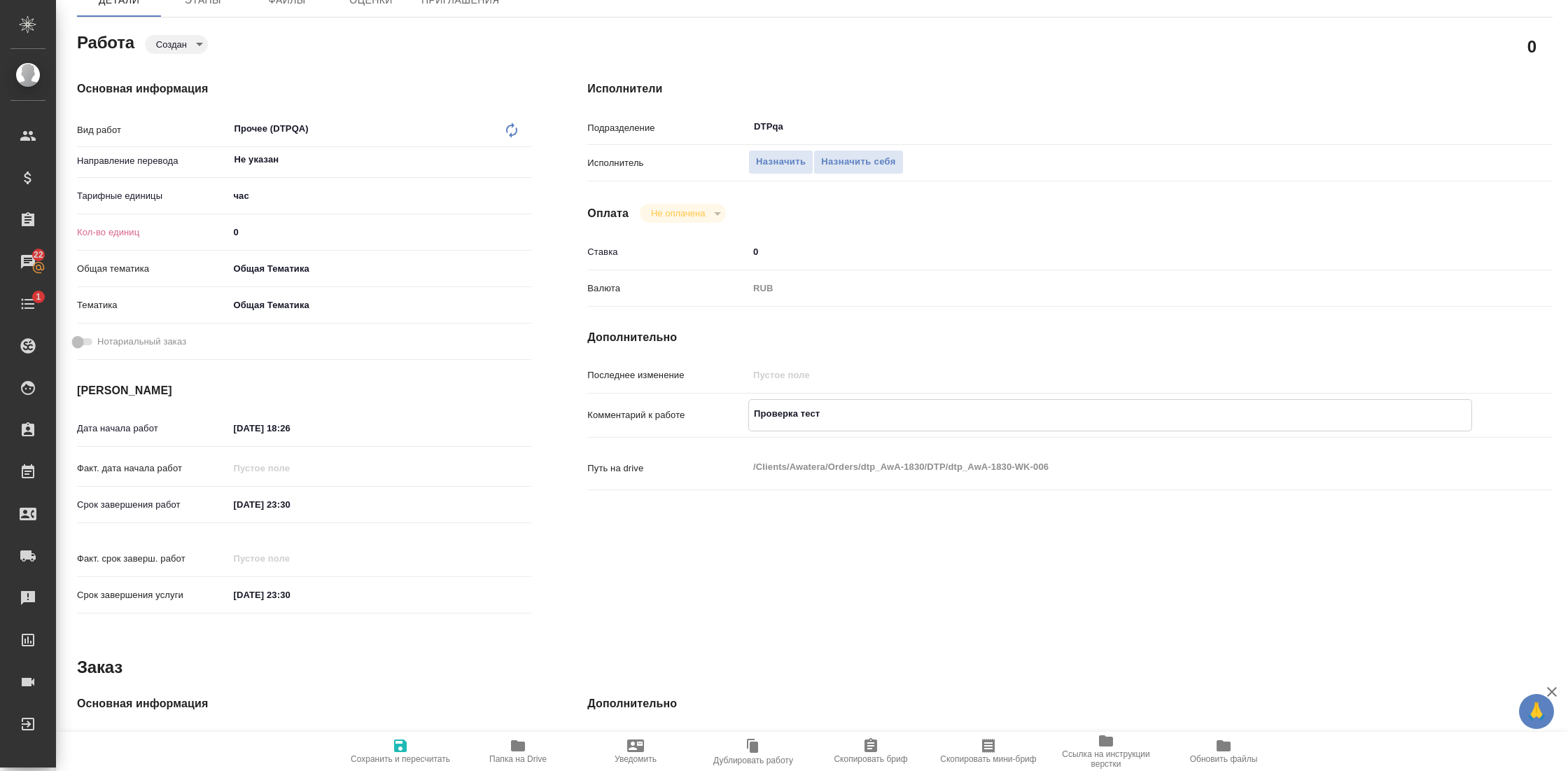
type textarea "x"
type textarea "Проверка тестов"
type textarea "x"
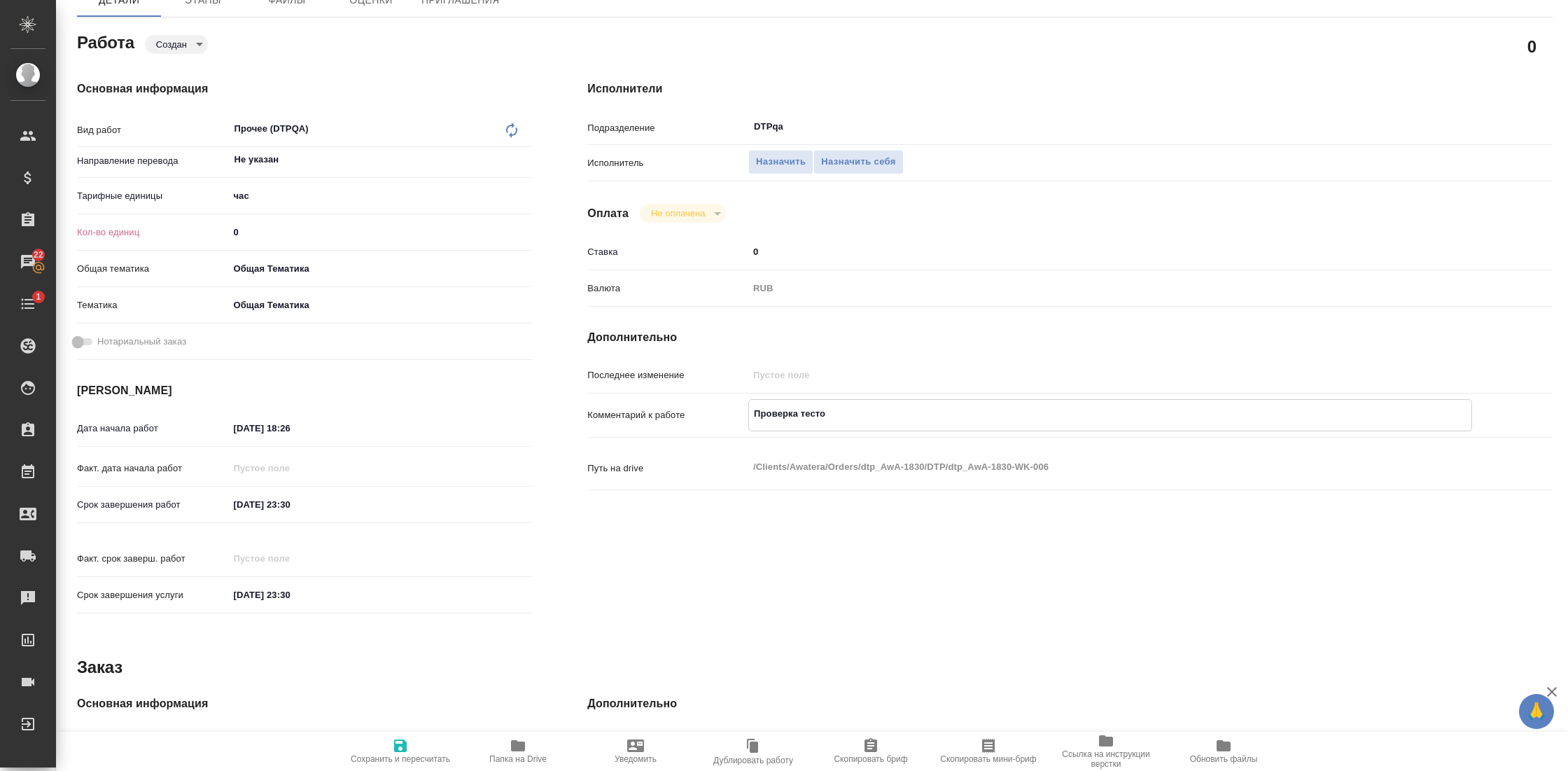
type textarea "x"
type textarea "Проверка тестовы"
type textarea "x"
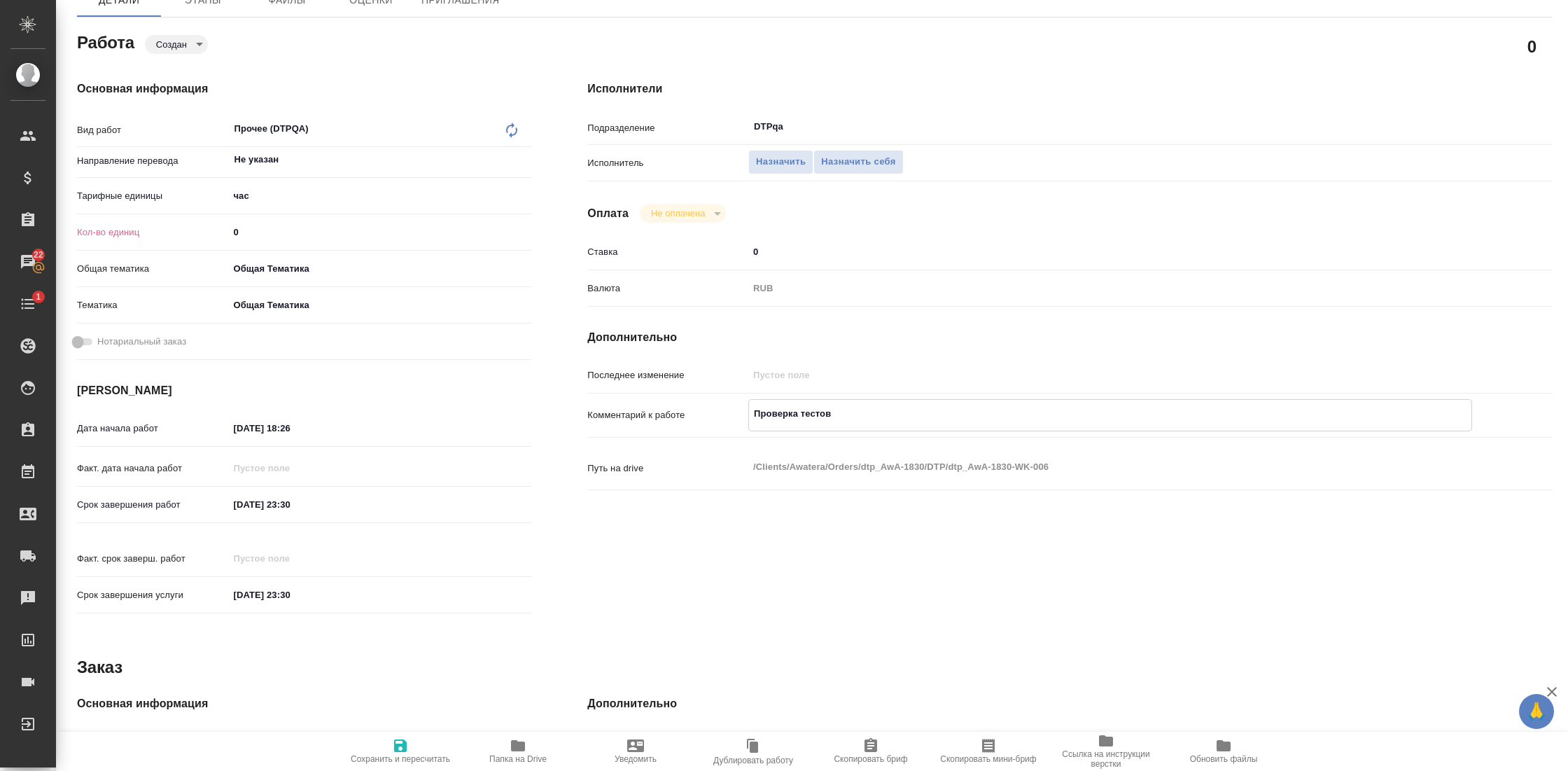
type textarea "x"
type textarea "Проверка тестовых"
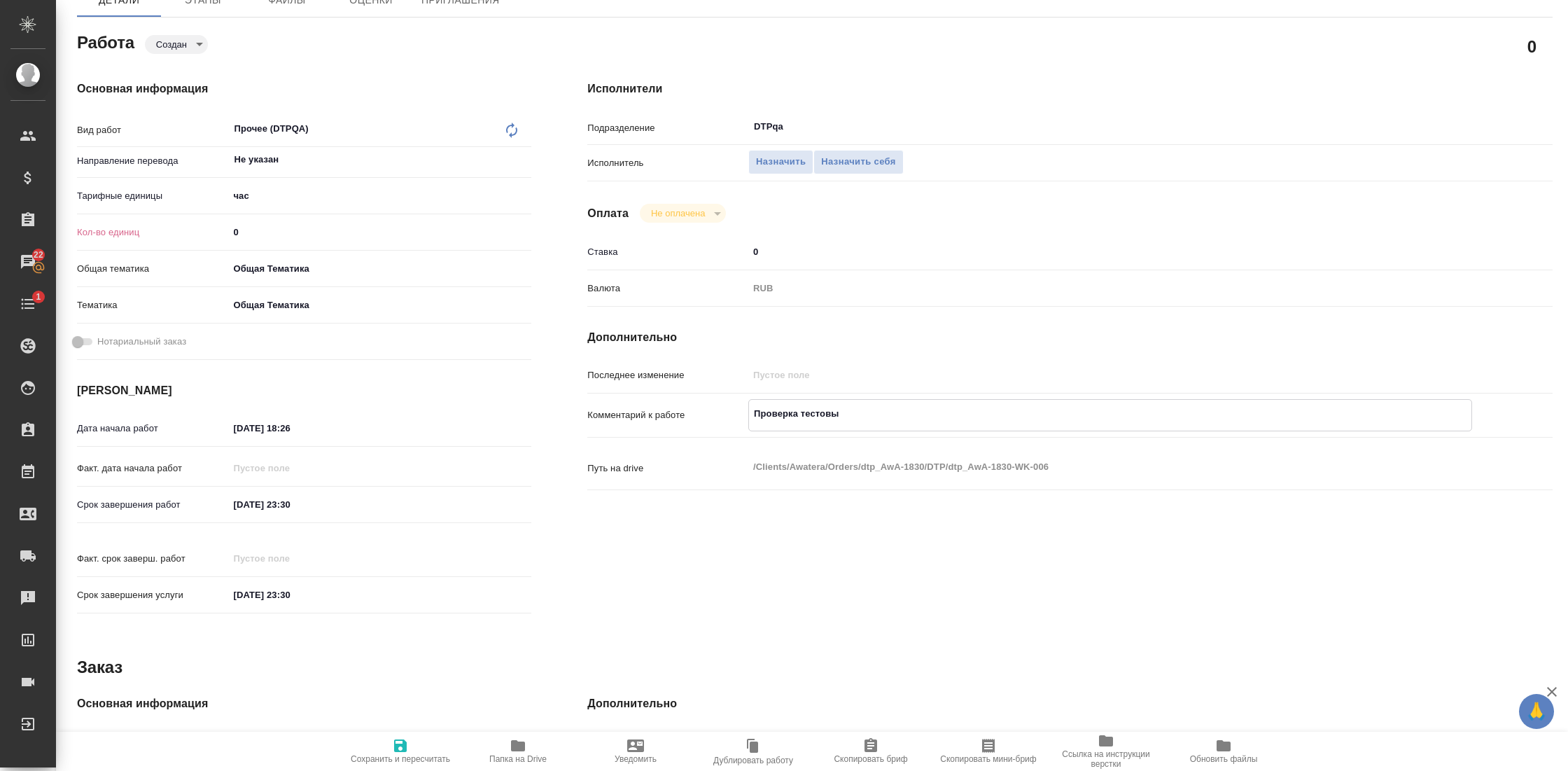
type textarea "x"
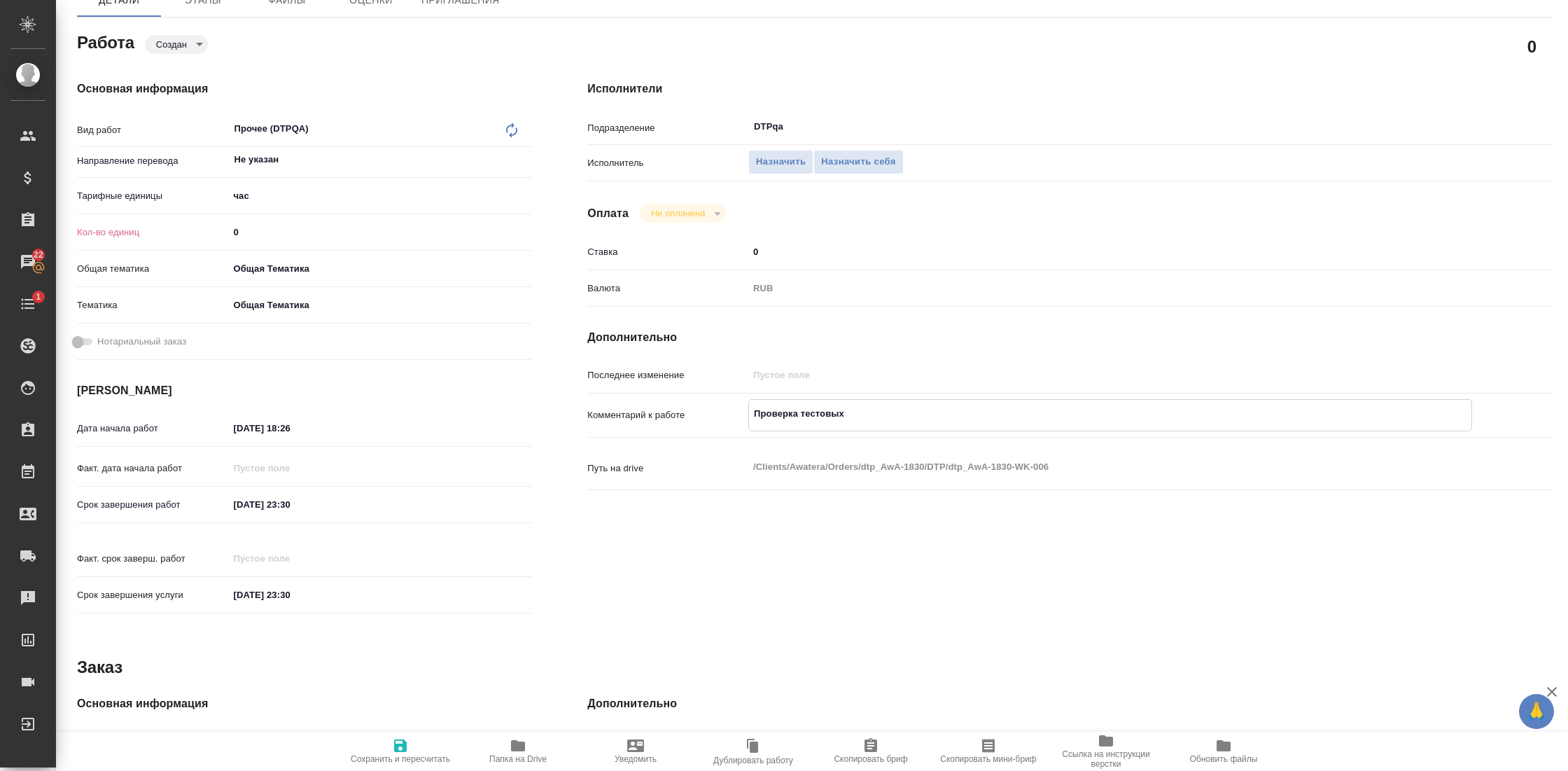
type textarea "Проверка тестовых"
type textarea "x"
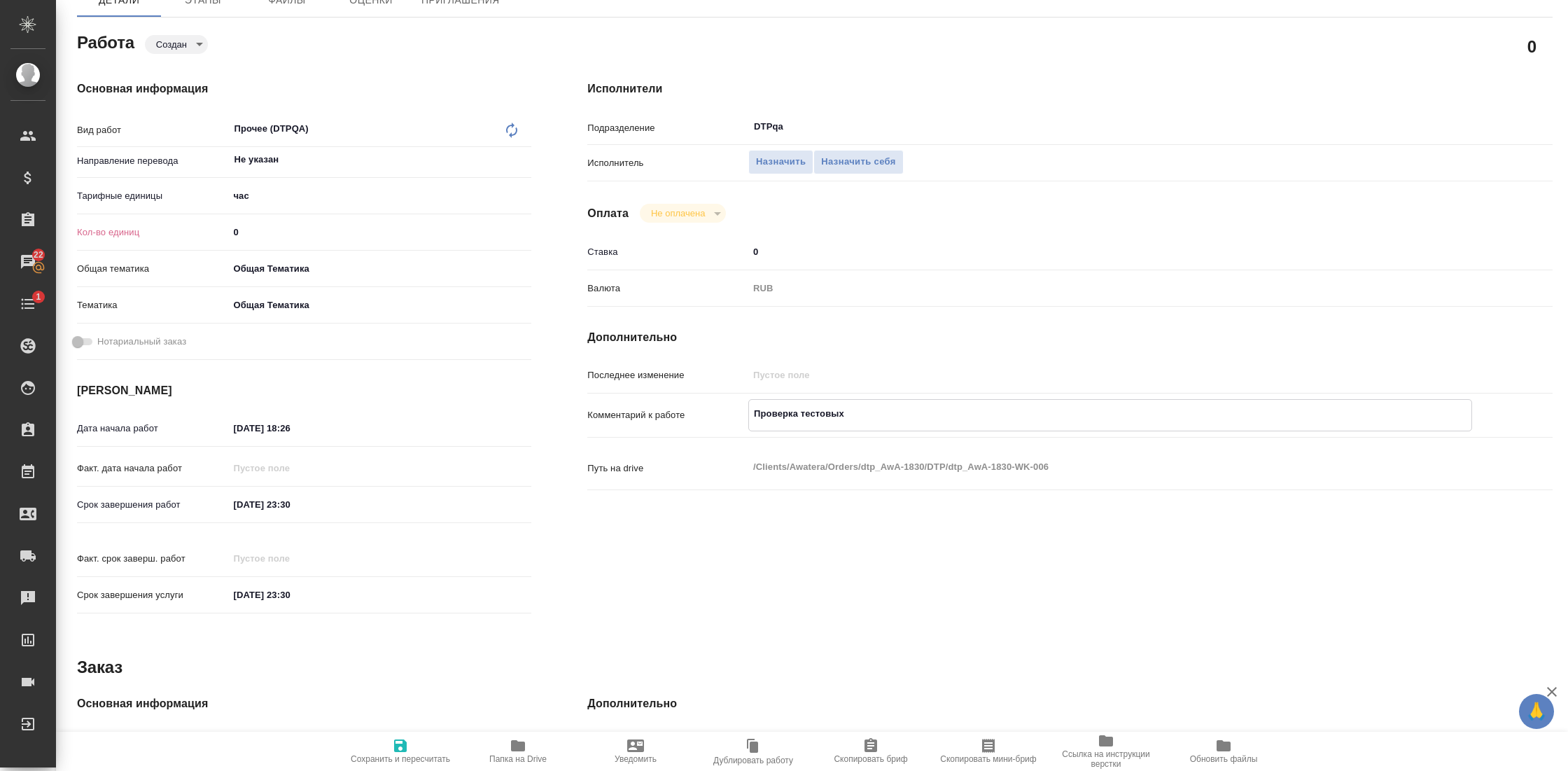
type textarea "x"
type textarea "Проверка тестовых з"
type textarea "x"
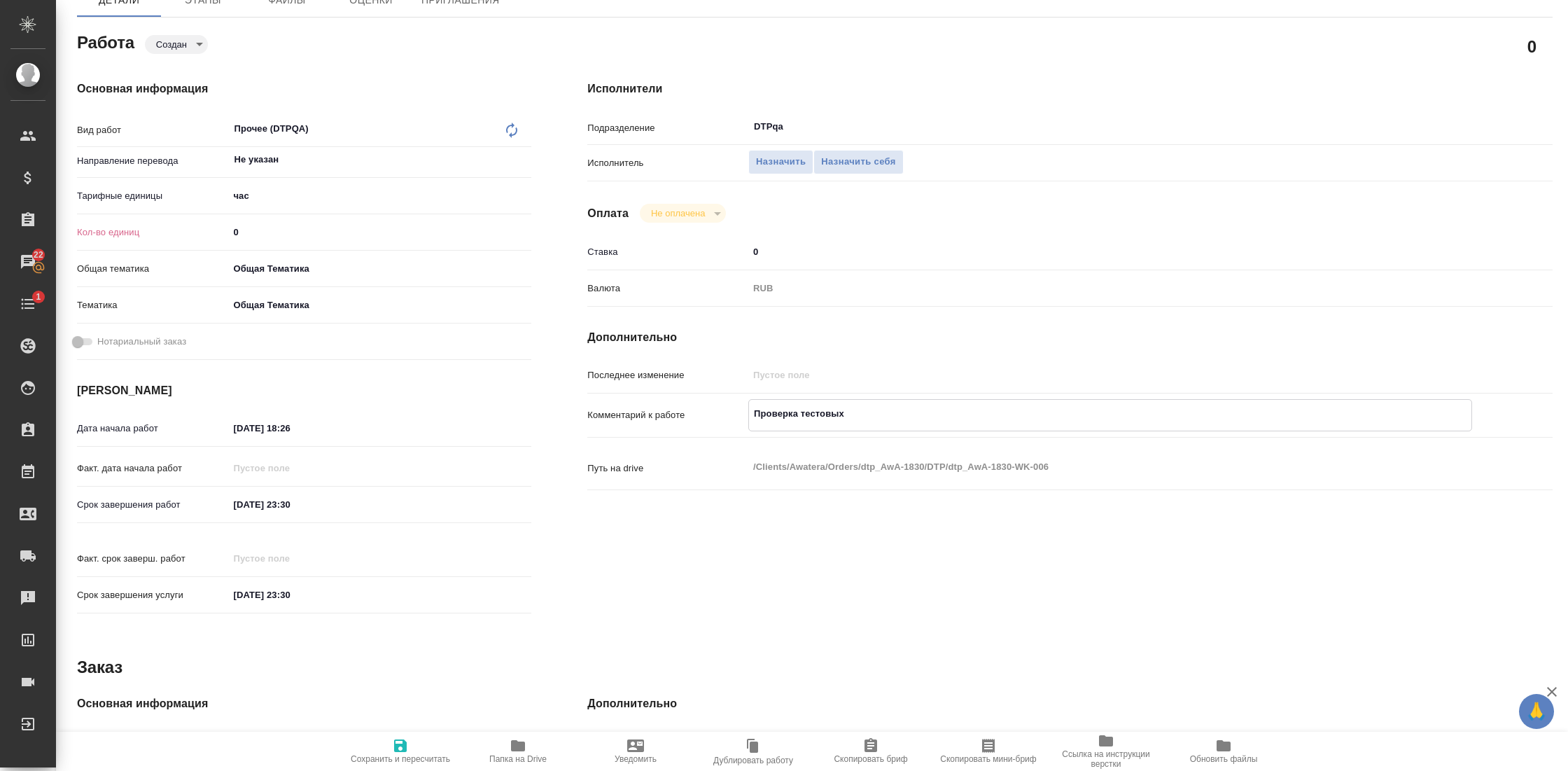
type textarea "x"
type textarea "Проверка тестовых за"
type textarea "x"
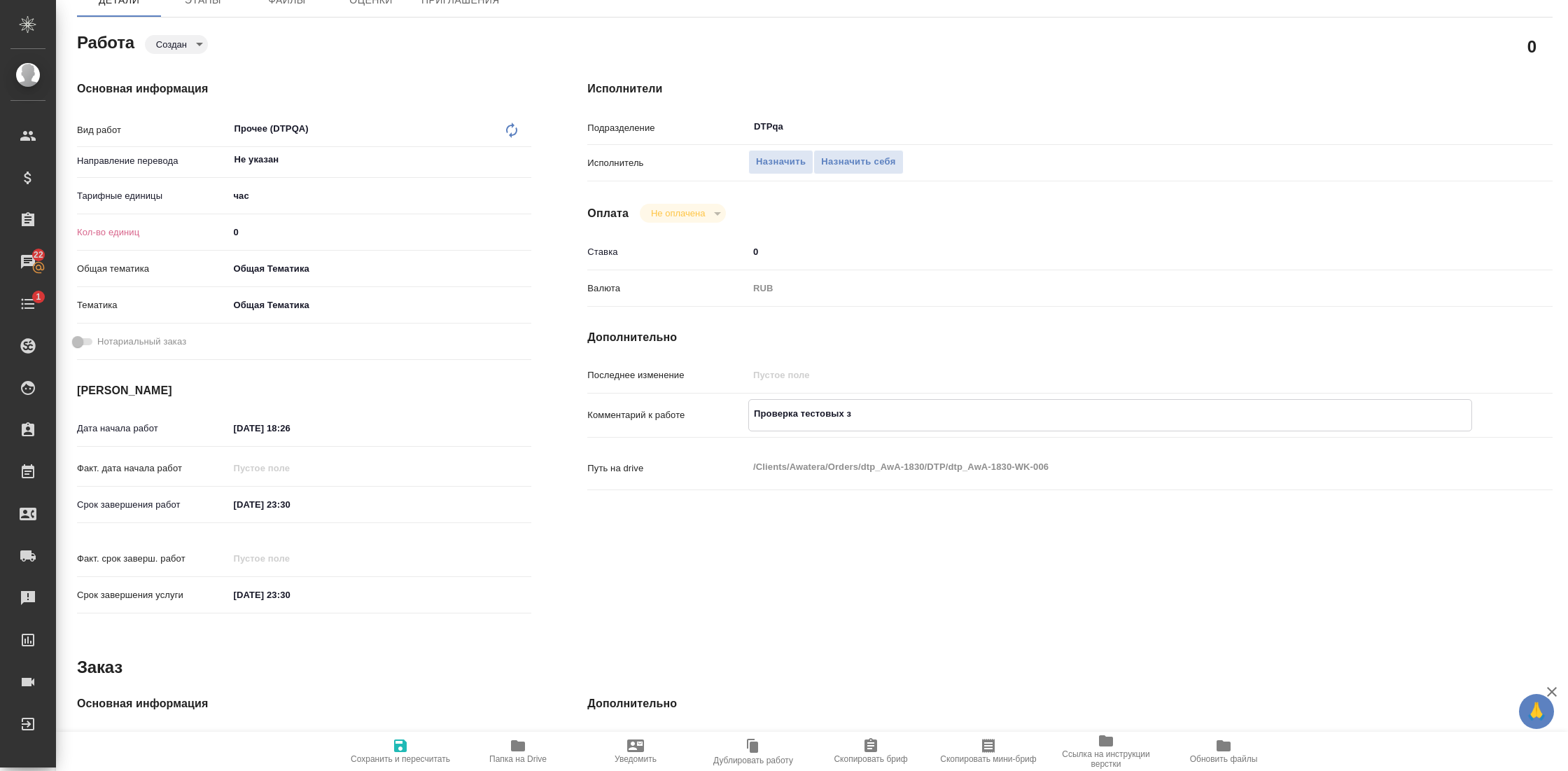
type textarea "x"
type textarea "Проверка тестовых зад"
type textarea "x"
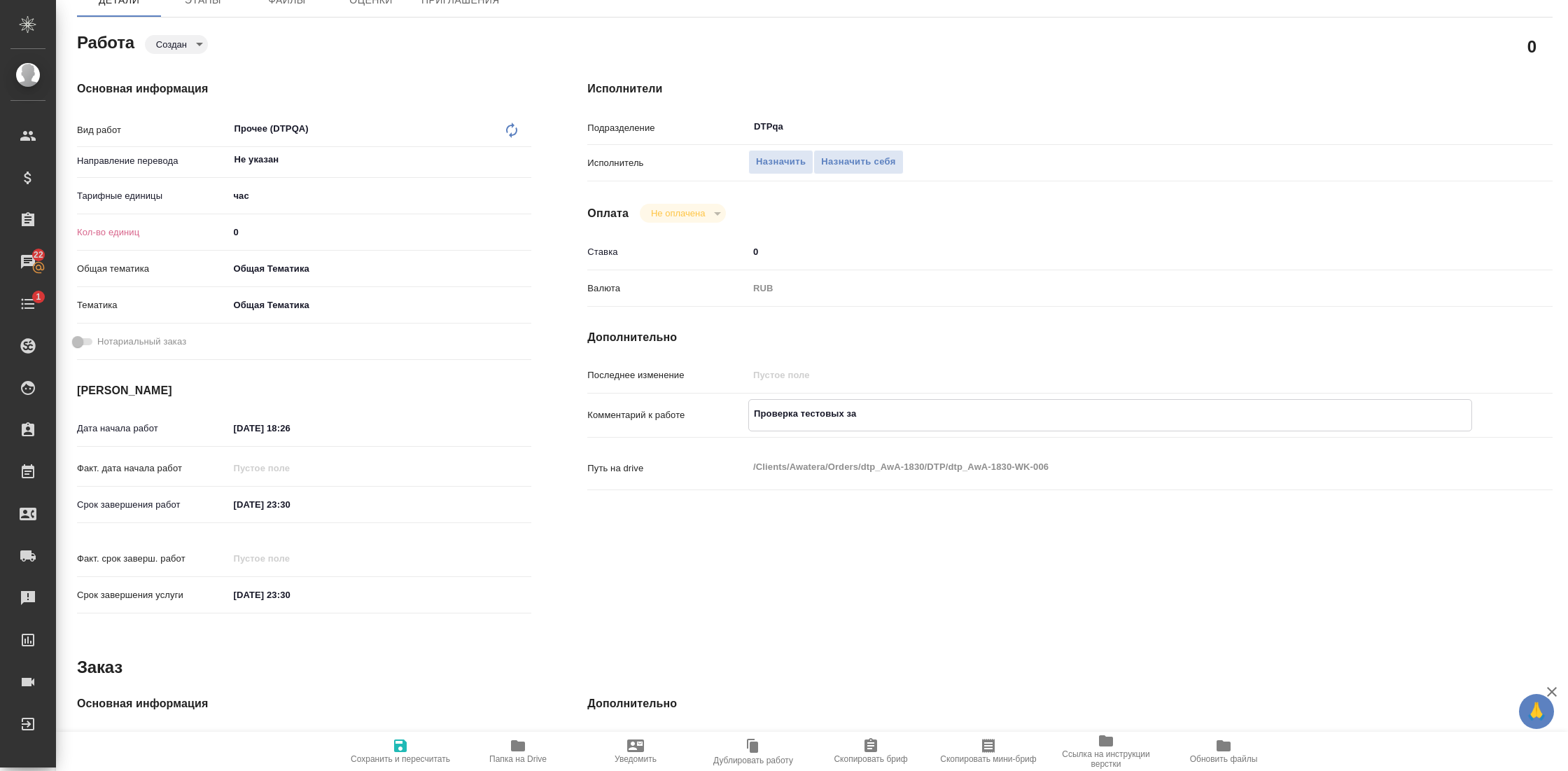
type textarea "x"
type textarea "Проверка тестовых зада"
type textarea "x"
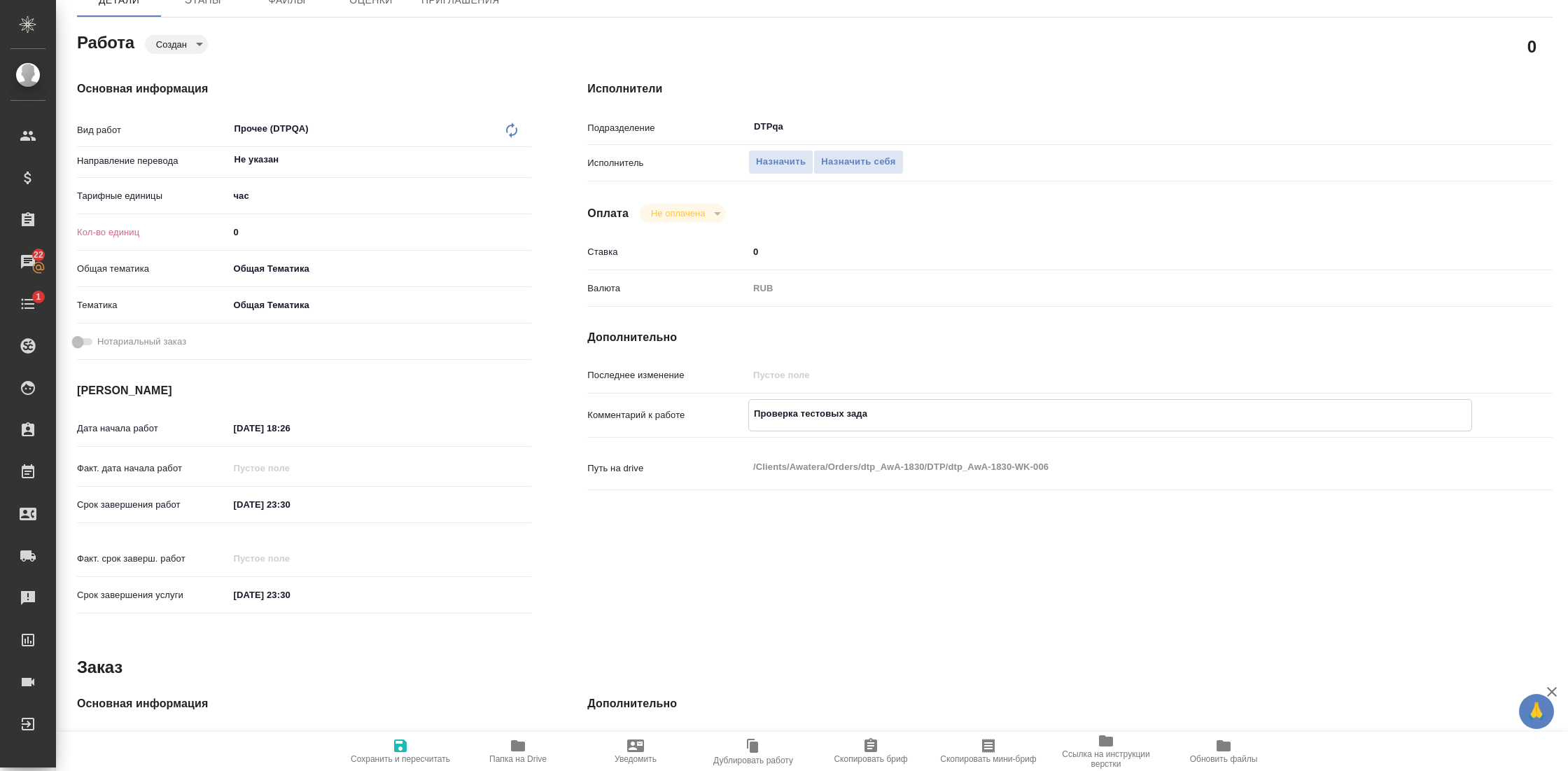
type textarea "x"
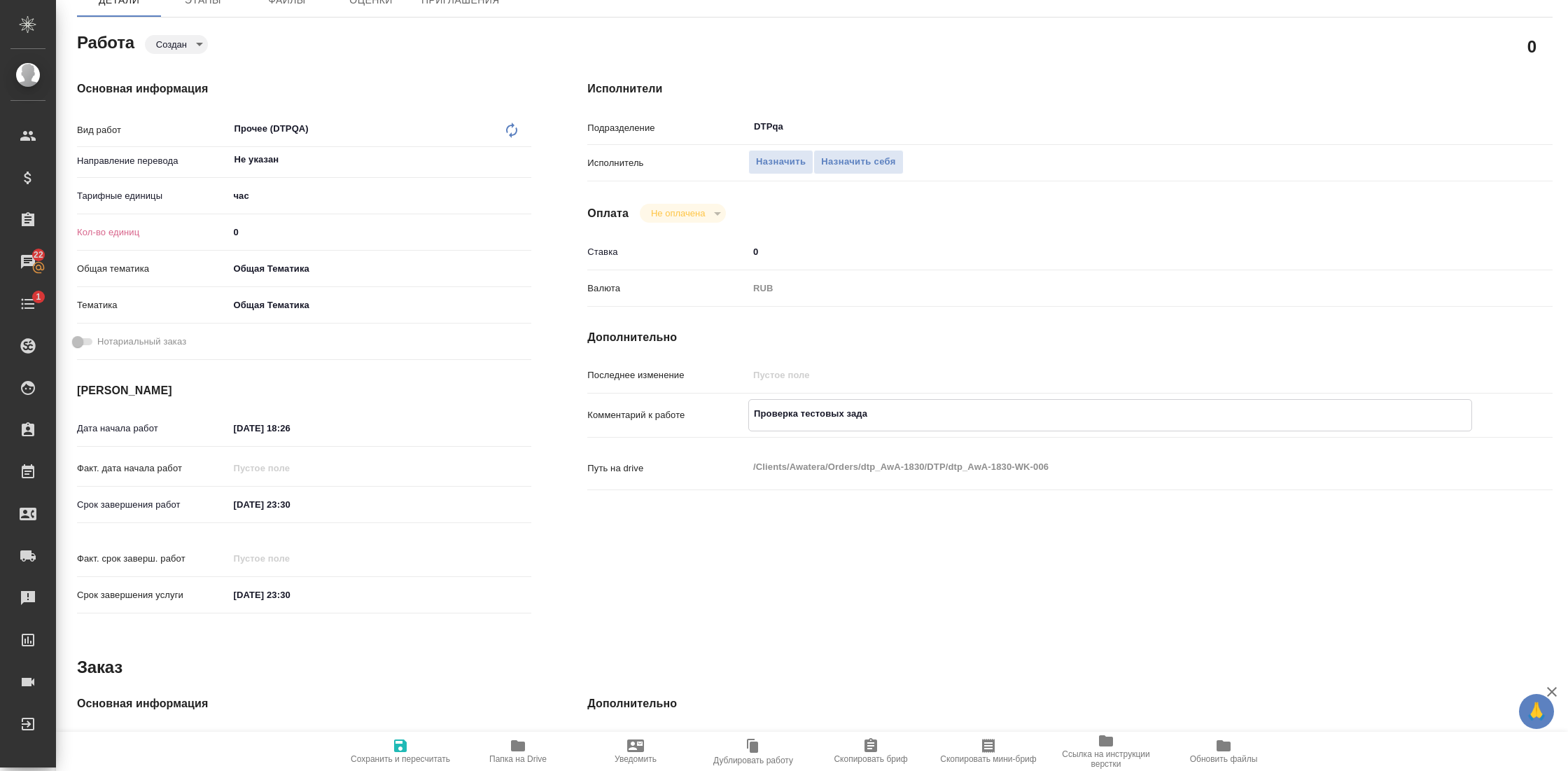
type textarea "Проверка тестовых задан"
type textarea "x"
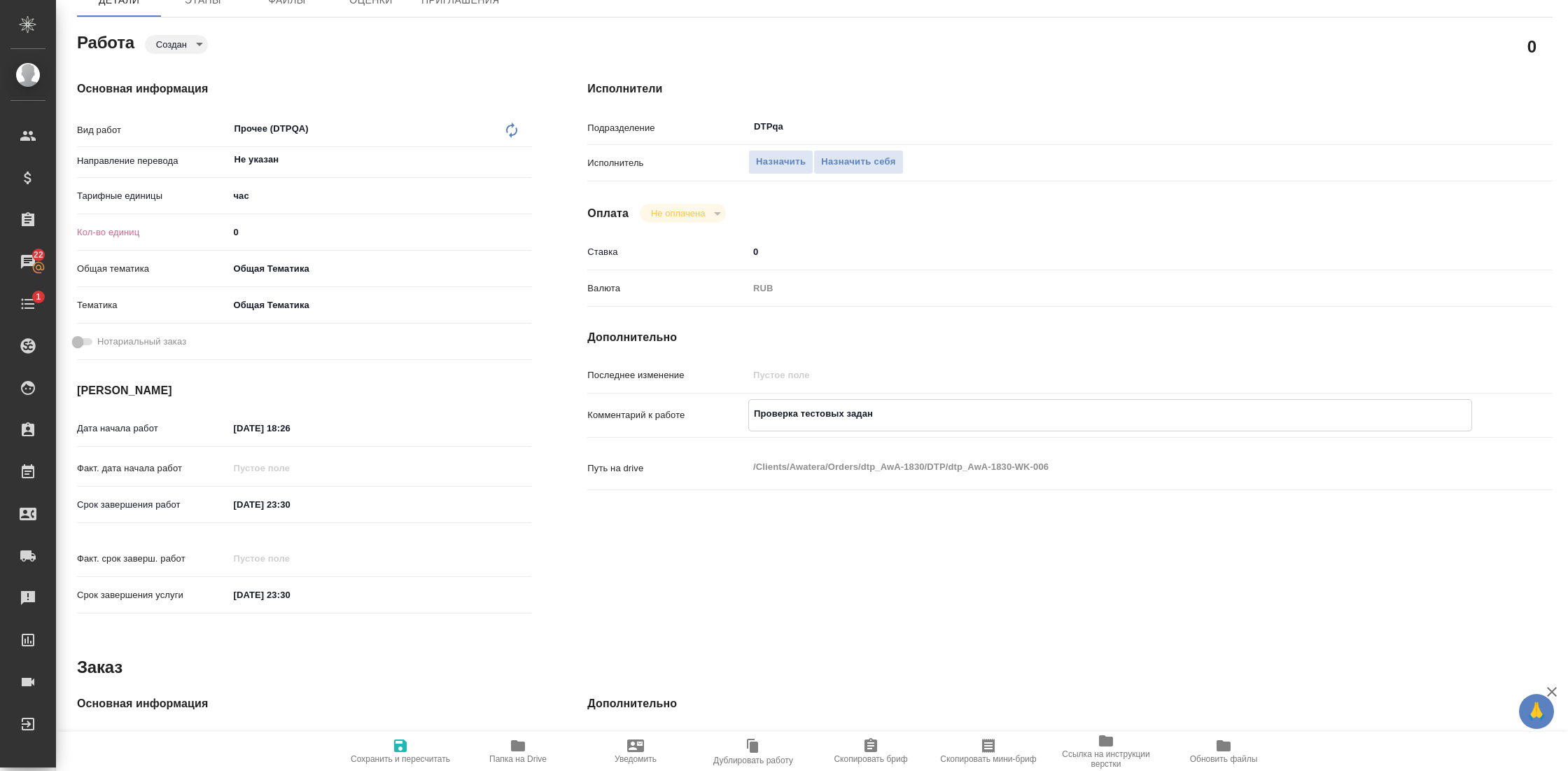
type textarea "x"
type textarea "Проверка тестовых задани"
type textarea "x"
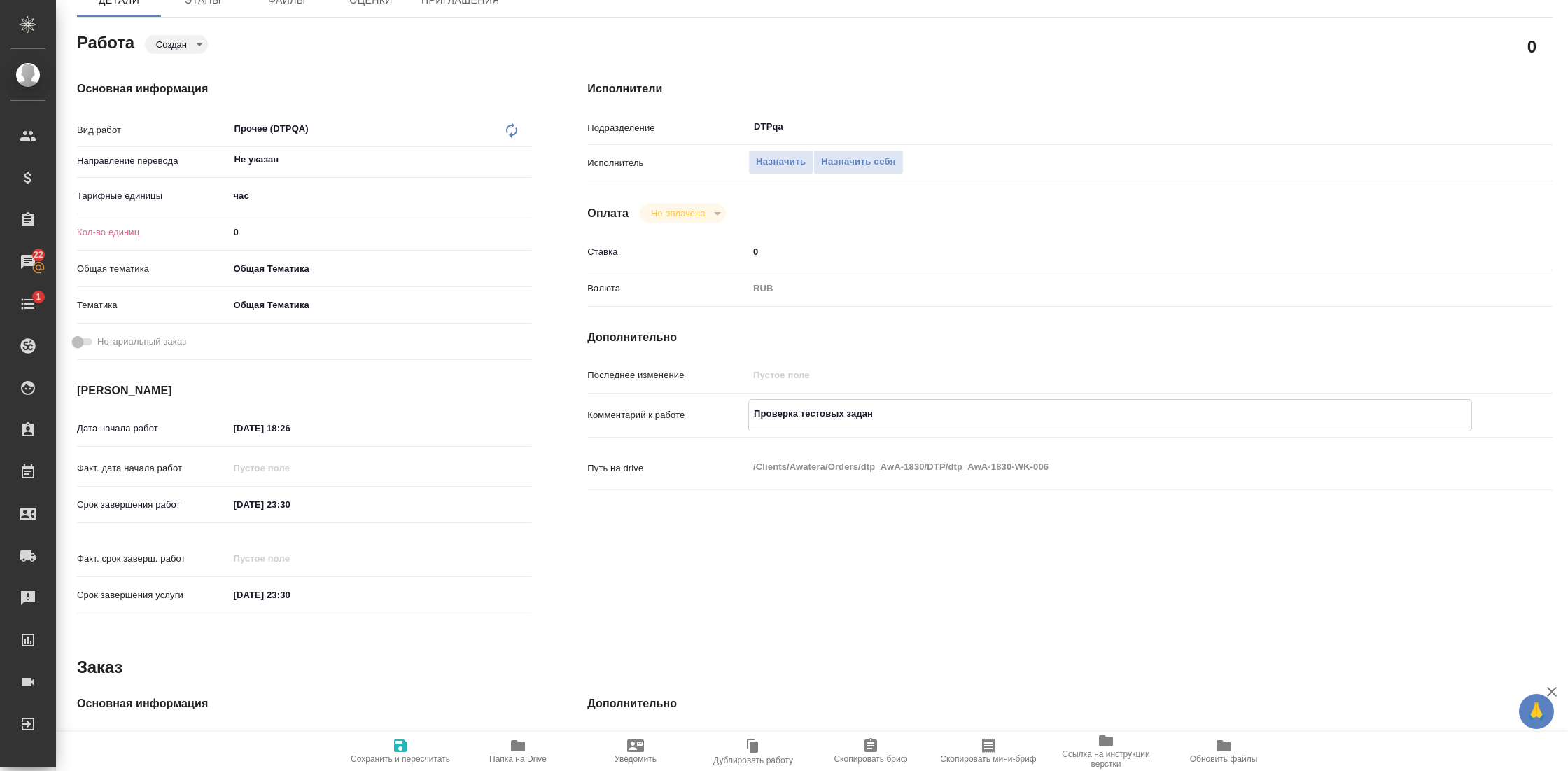
type textarea "x"
type textarea "Проверка тестовых заданий"
type textarea "x"
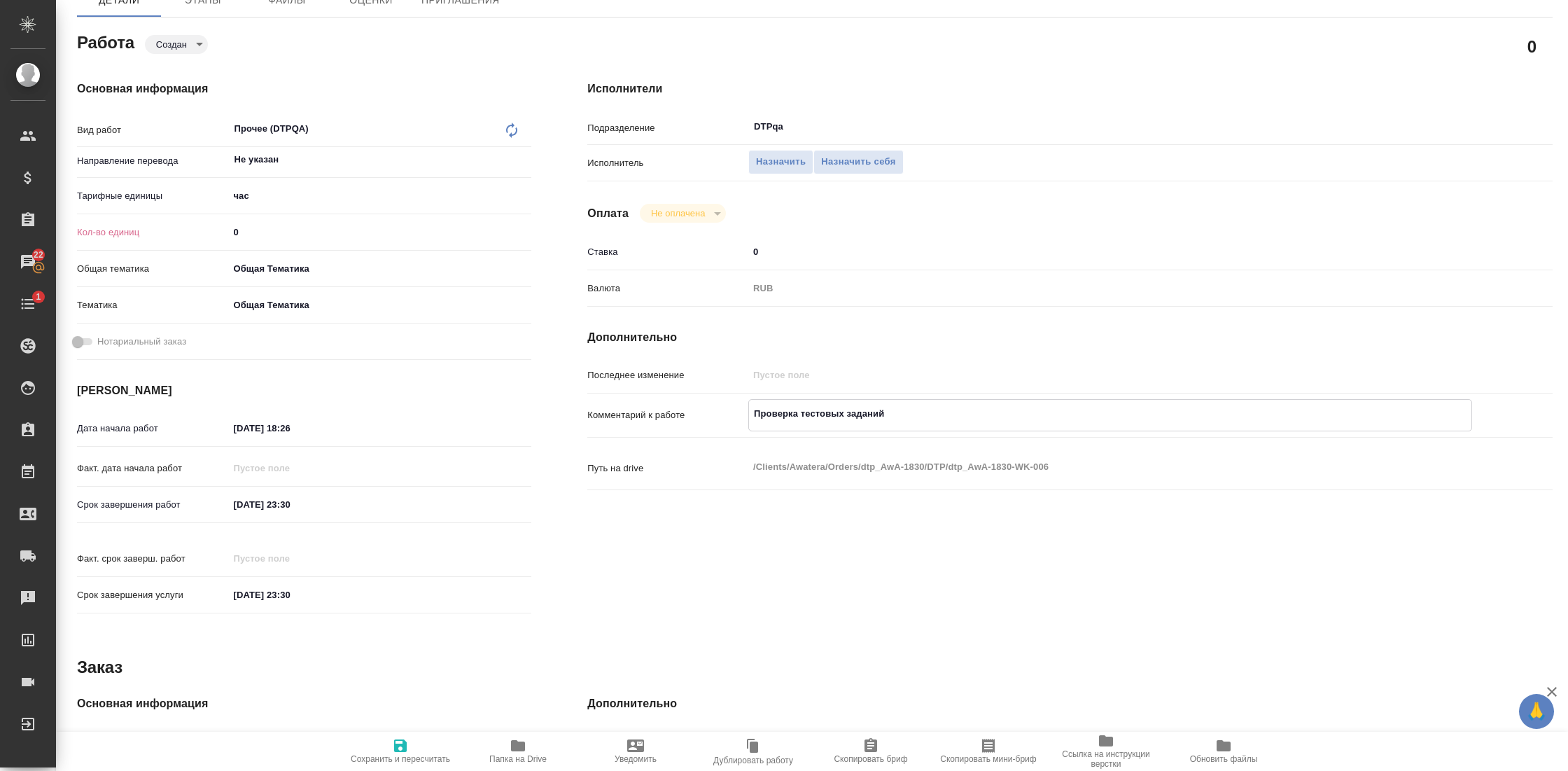
type textarea "x"
type textarea "Проверка тестовых заданий"
type textarea "x"
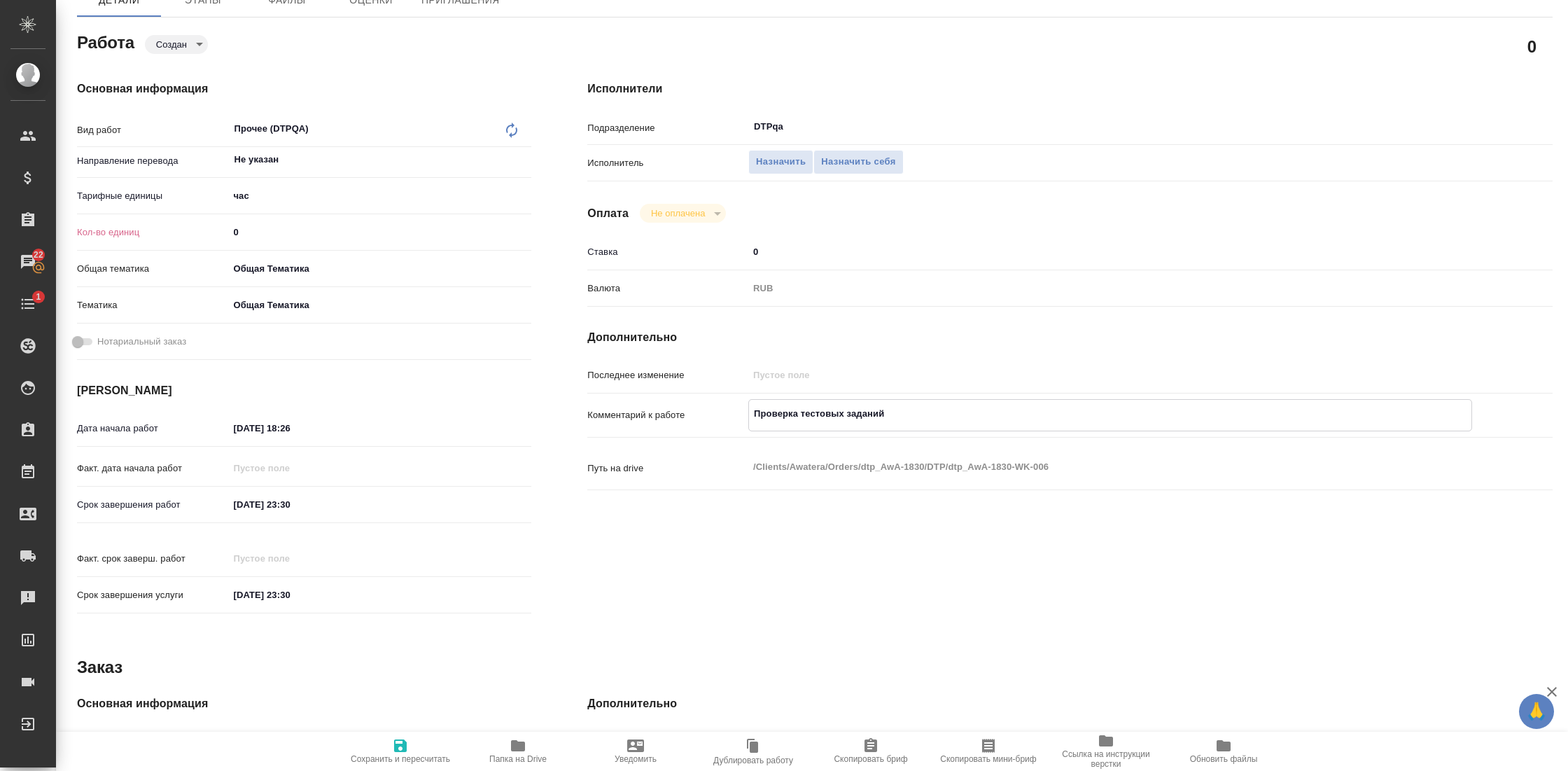
type textarea "x"
type textarea "Проверка тестовых заданий о"
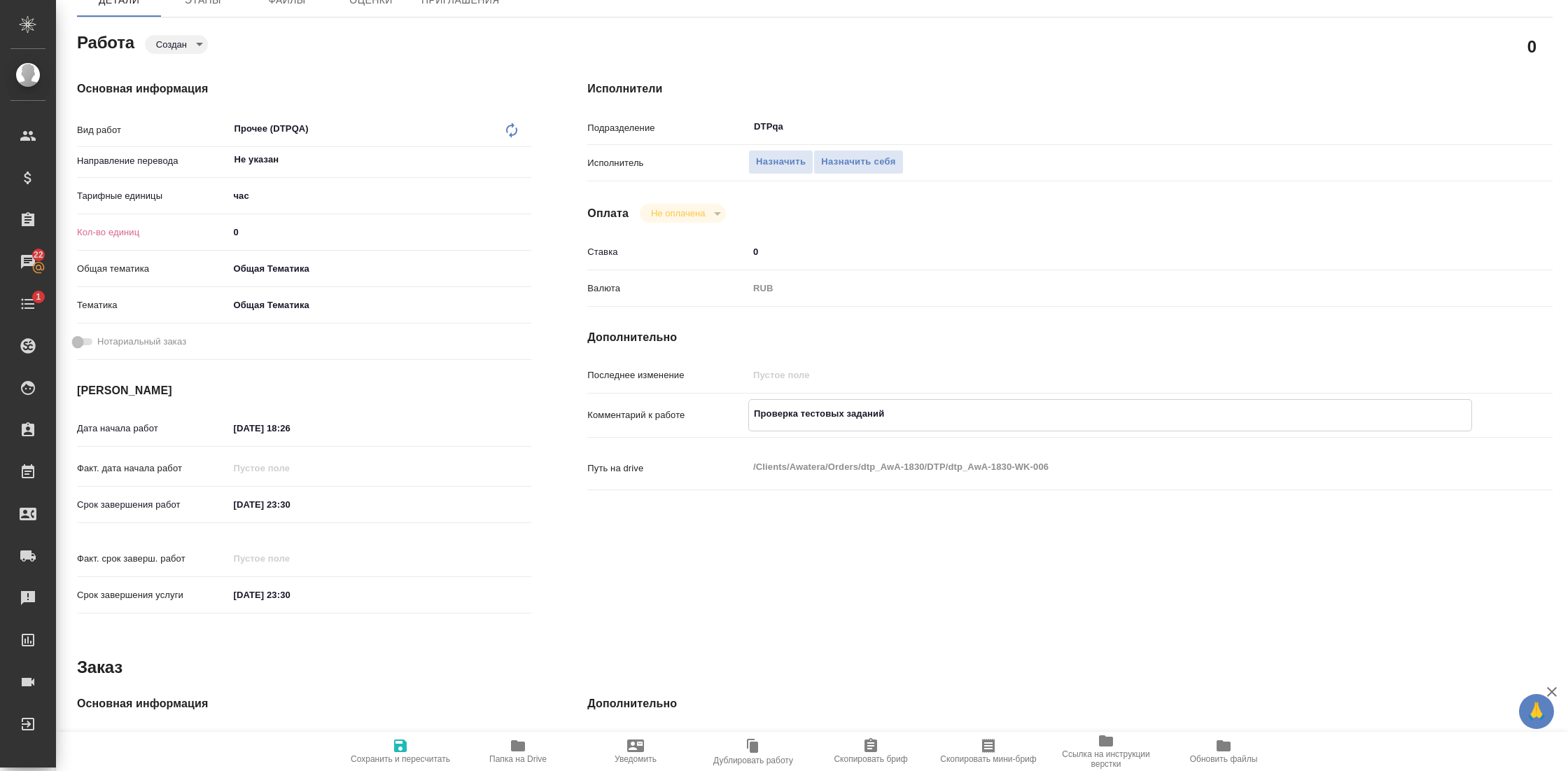
type textarea "x"
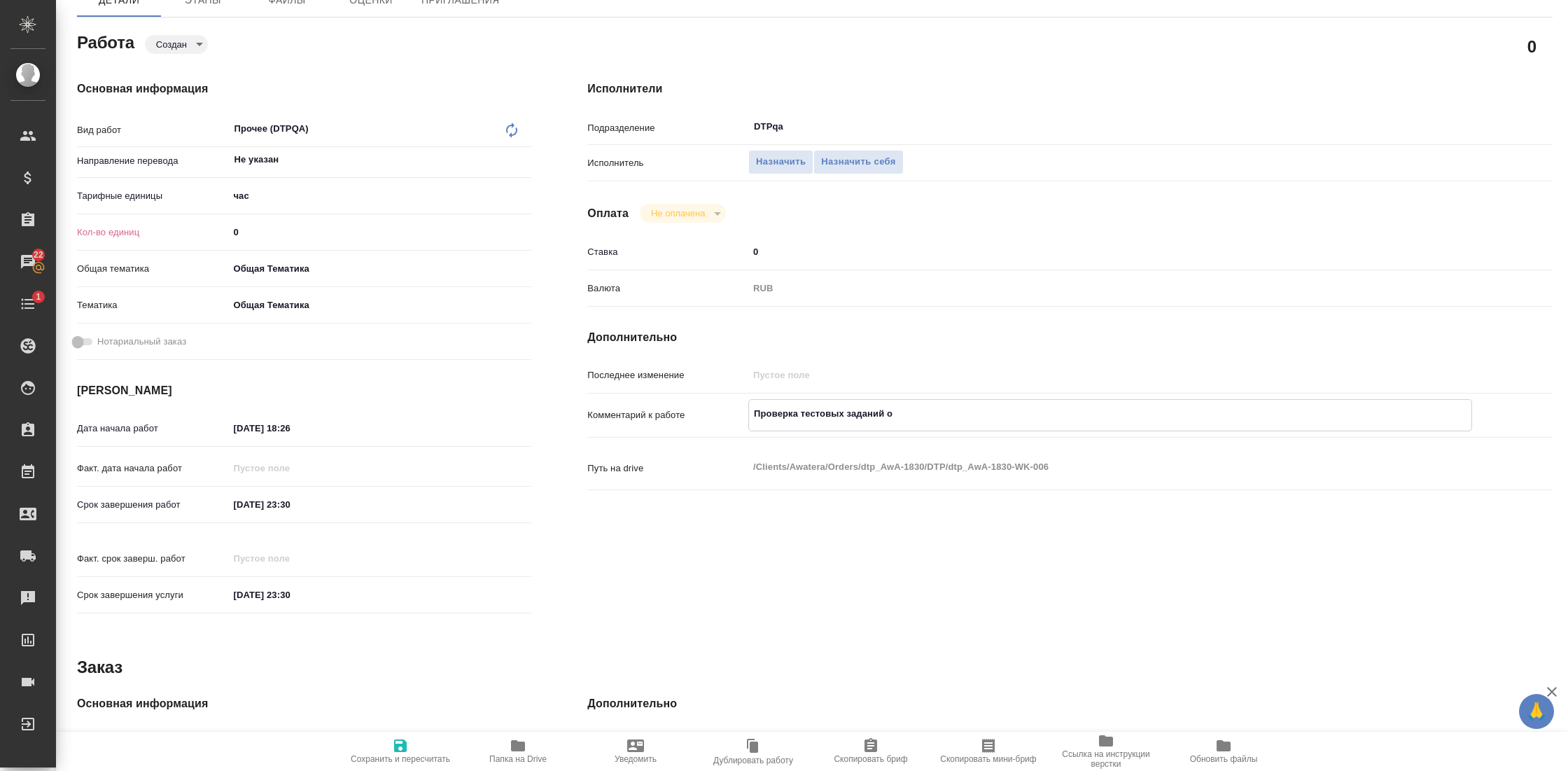
type textarea "Проверка тестовых заданий от"
type textarea "x"
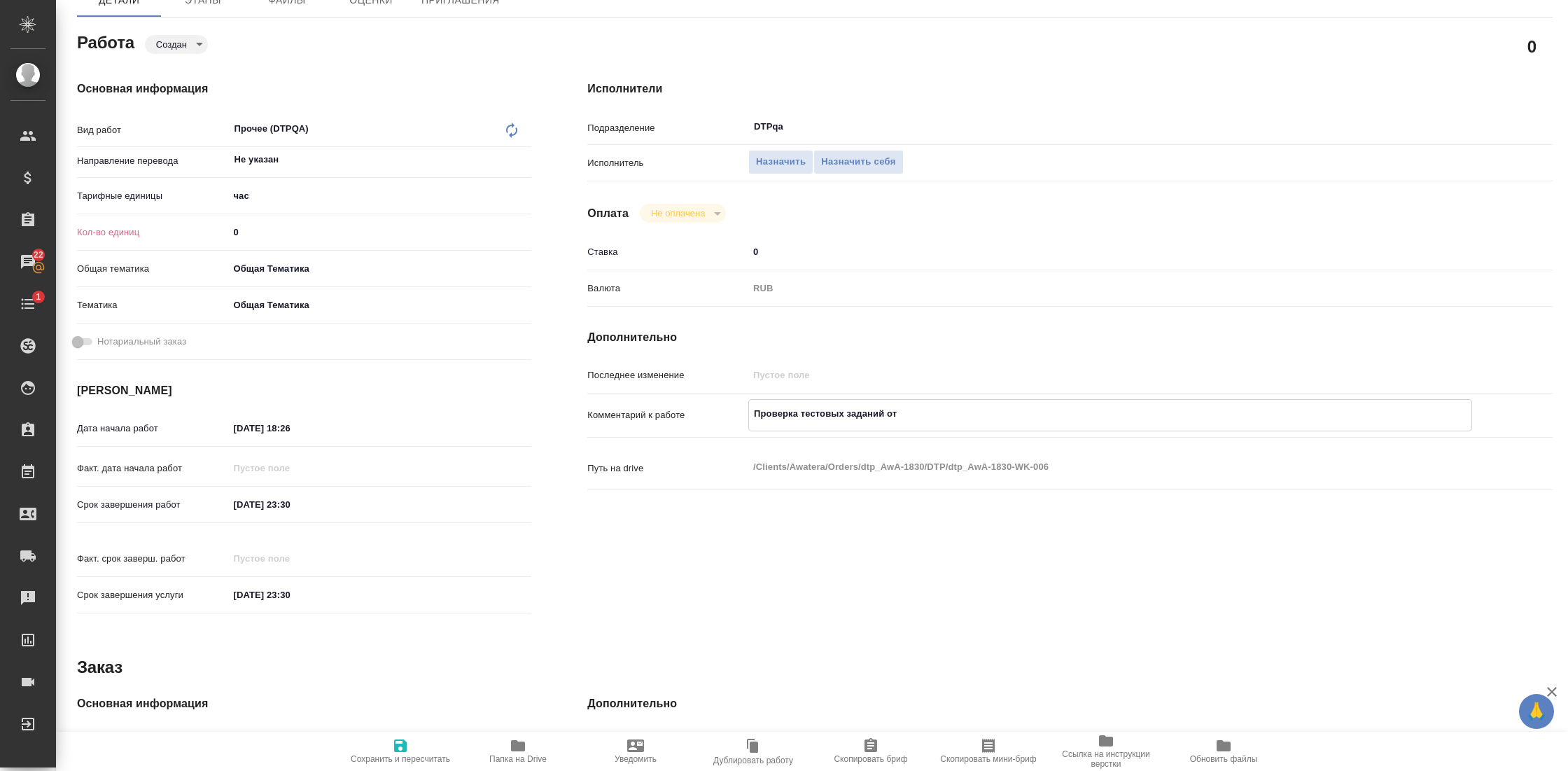
type textarea "x"
type textarea "Проверка тестовых заданий от"
type textarea "x"
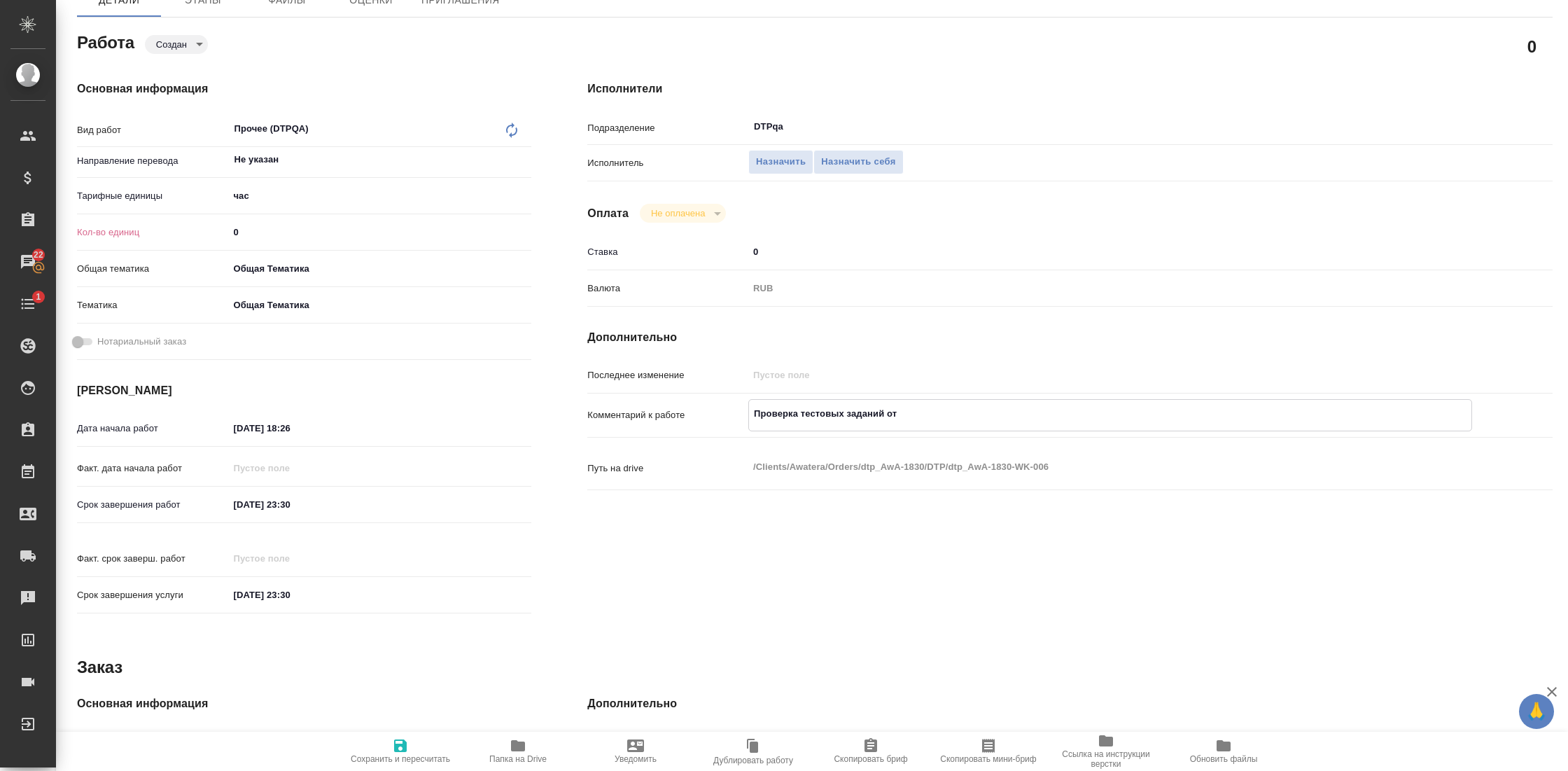
type textarea "x"
click at [258, 232] on input "0" at bounding box center [379, 232] width 303 height 20
click at [450, 363] on div "Нотариальный заказ" at bounding box center [303, 347] width 454 height 37
click at [282, 425] on input "09.09.2025 18:26" at bounding box center [289, 428] width 122 height 20
click at [486, 420] on icon "button" at bounding box center [490, 427] width 17 height 17
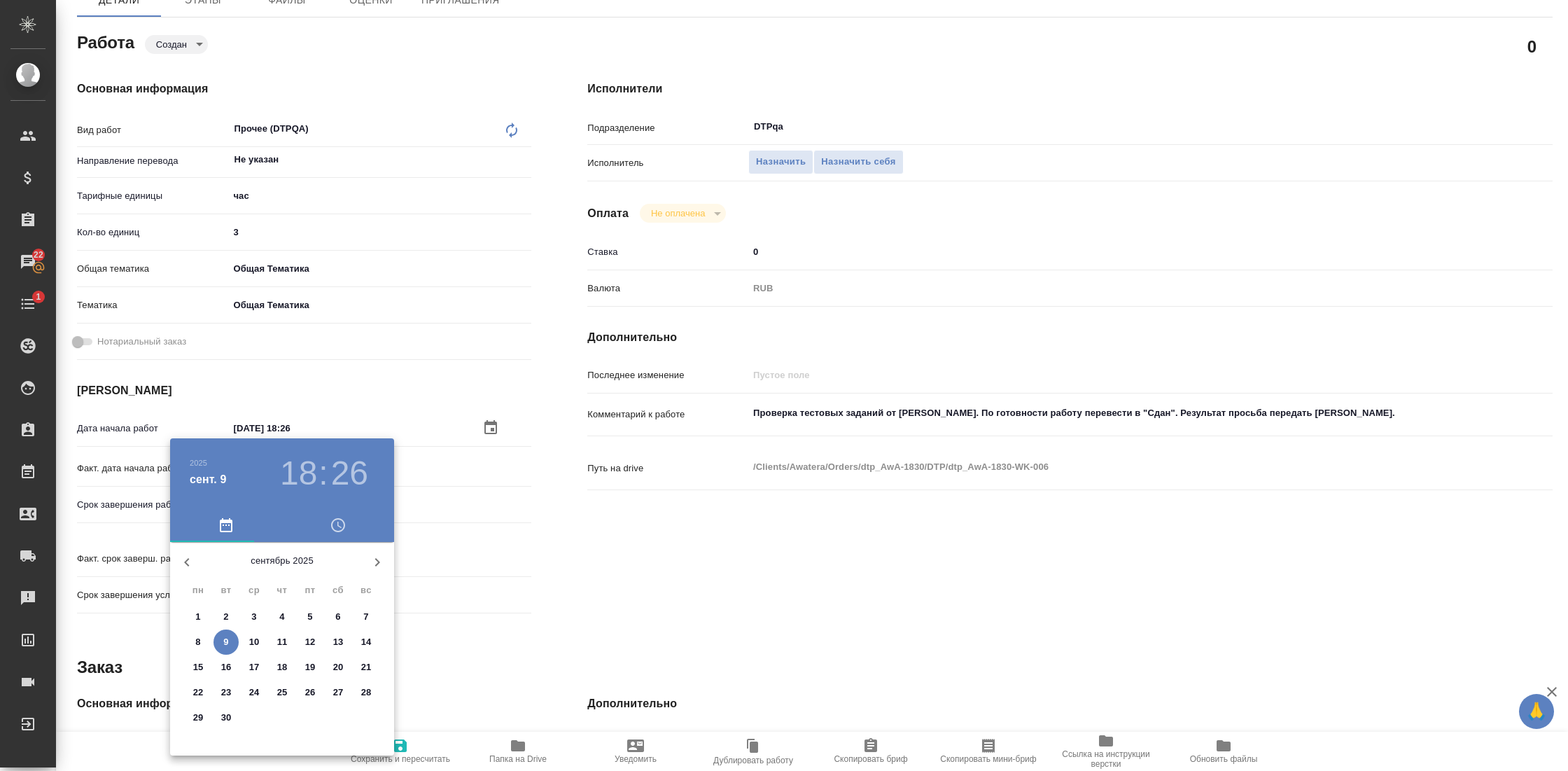
click at [231, 635] on span "9" at bounding box center [226, 642] width 25 height 14
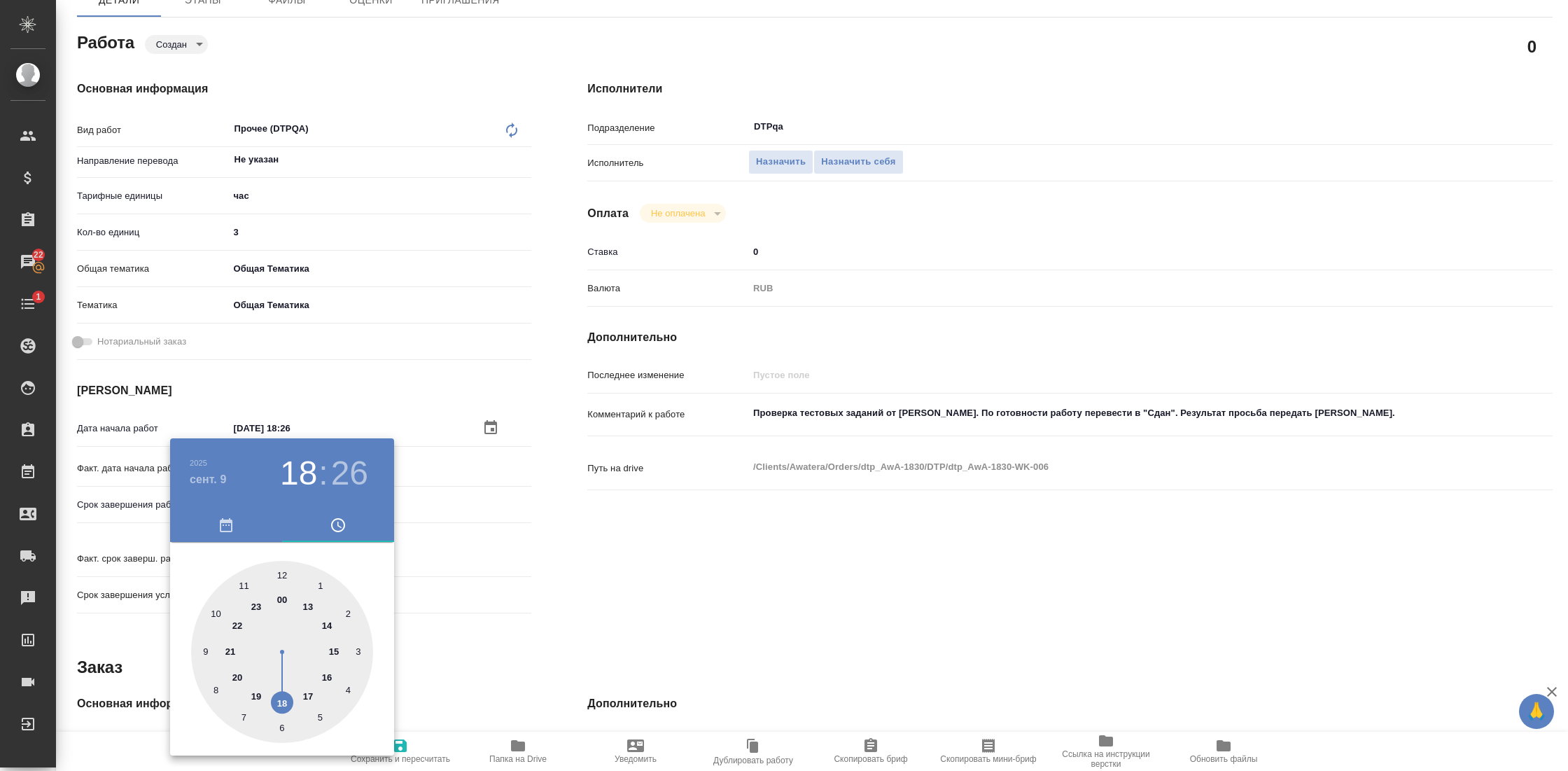
click at [282, 702] on div at bounding box center [281, 652] width 182 height 182
click at [279, 573] on div at bounding box center [281, 652] width 182 height 182
click at [544, 497] on div at bounding box center [784, 385] width 1568 height 771
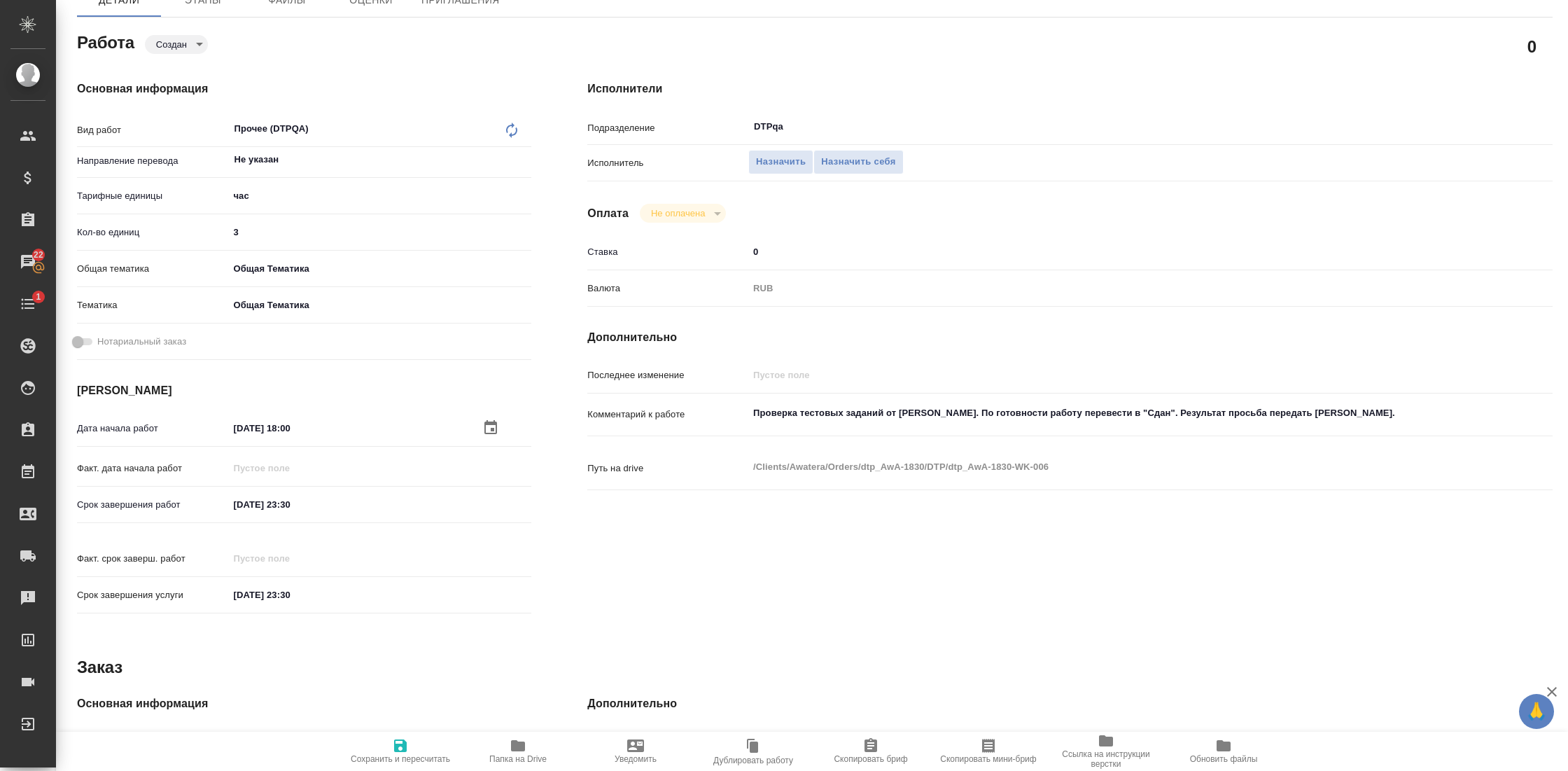
click at [275, 506] on input "[DATE] 23:30" at bounding box center [288, 504] width 122 height 20
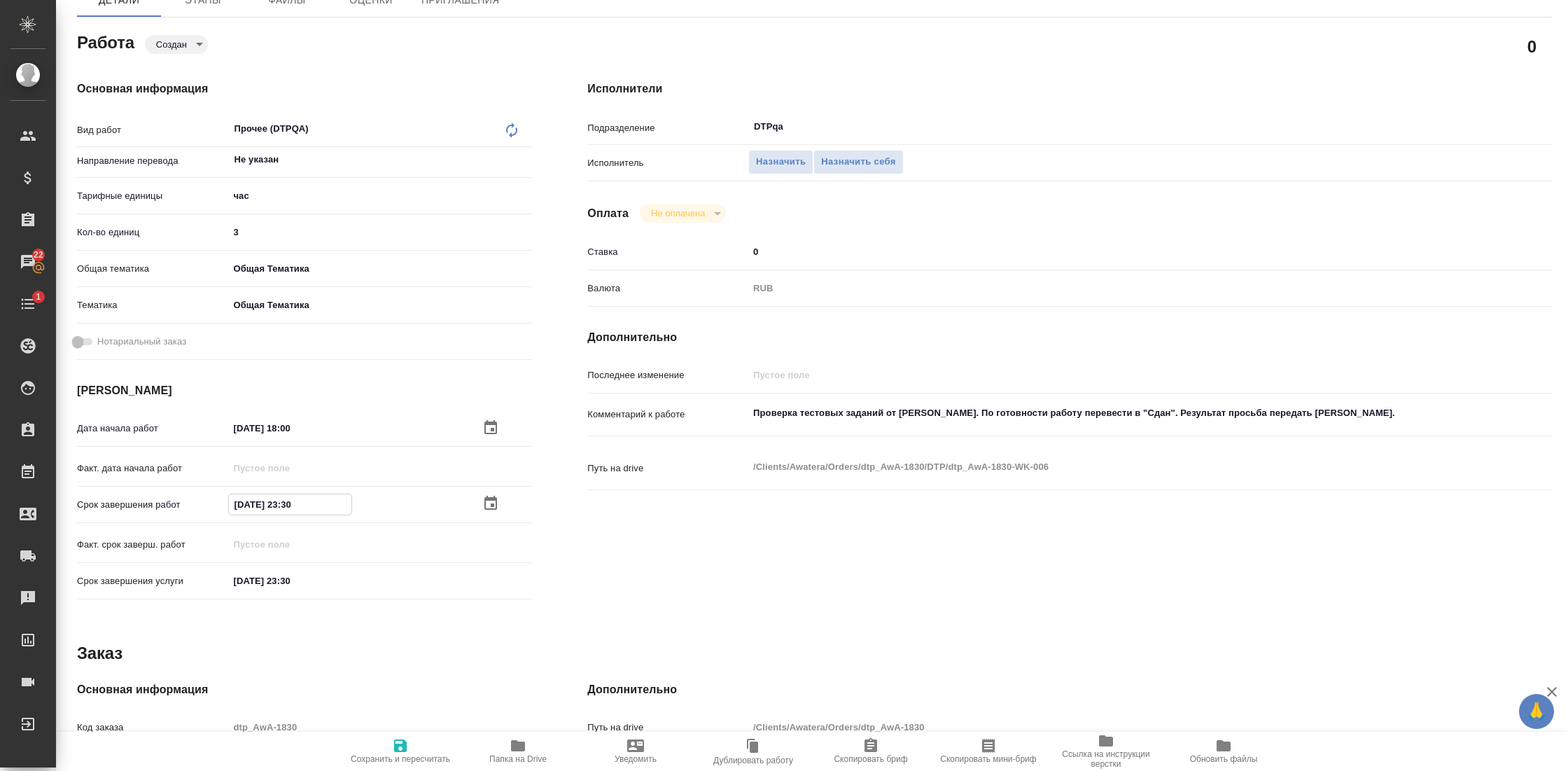
click at [493, 505] on icon "button" at bounding box center [490, 503] width 17 height 17
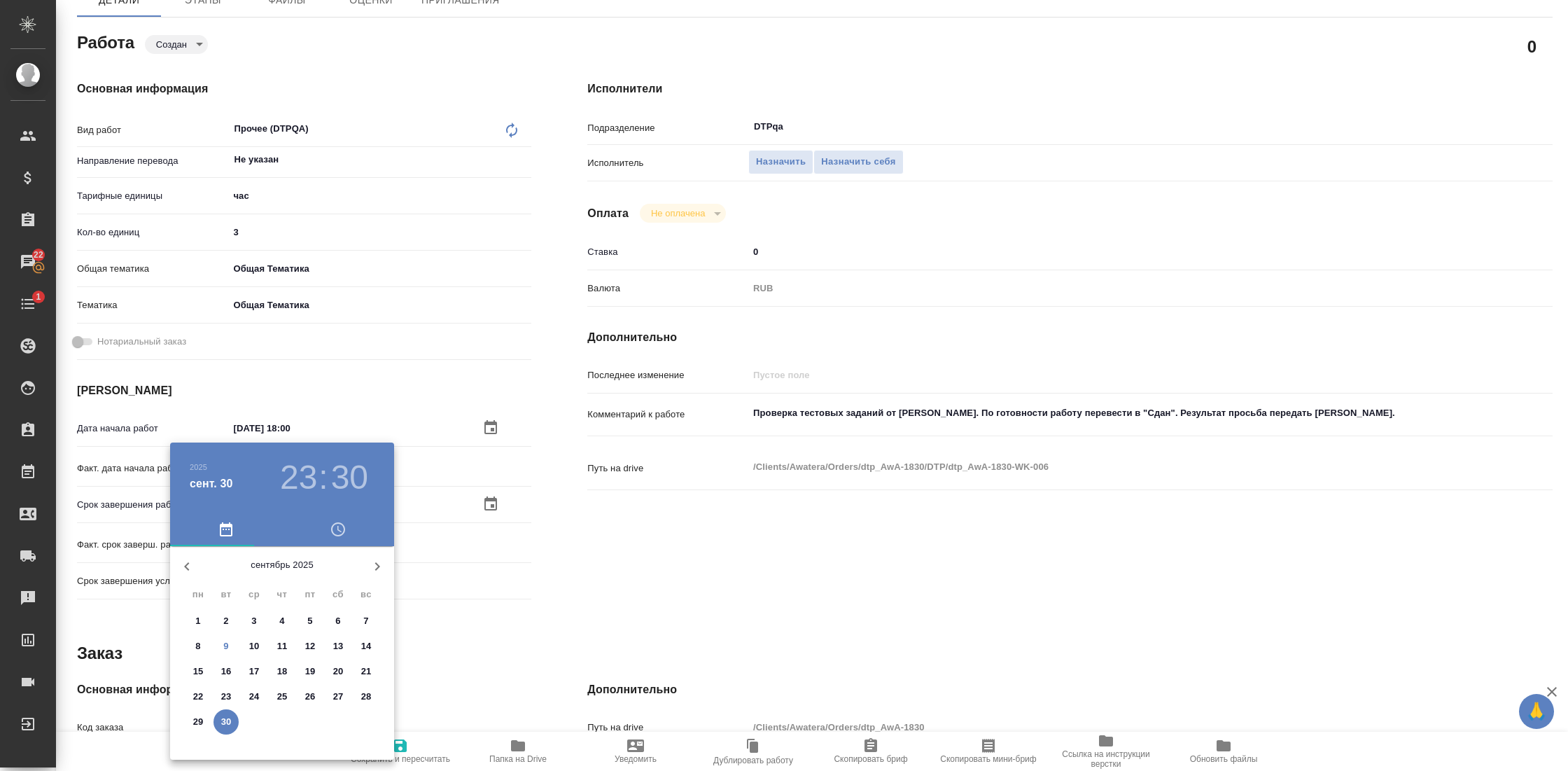
click at [255, 644] on p "10" at bounding box center [255, 647] width 11 height 14
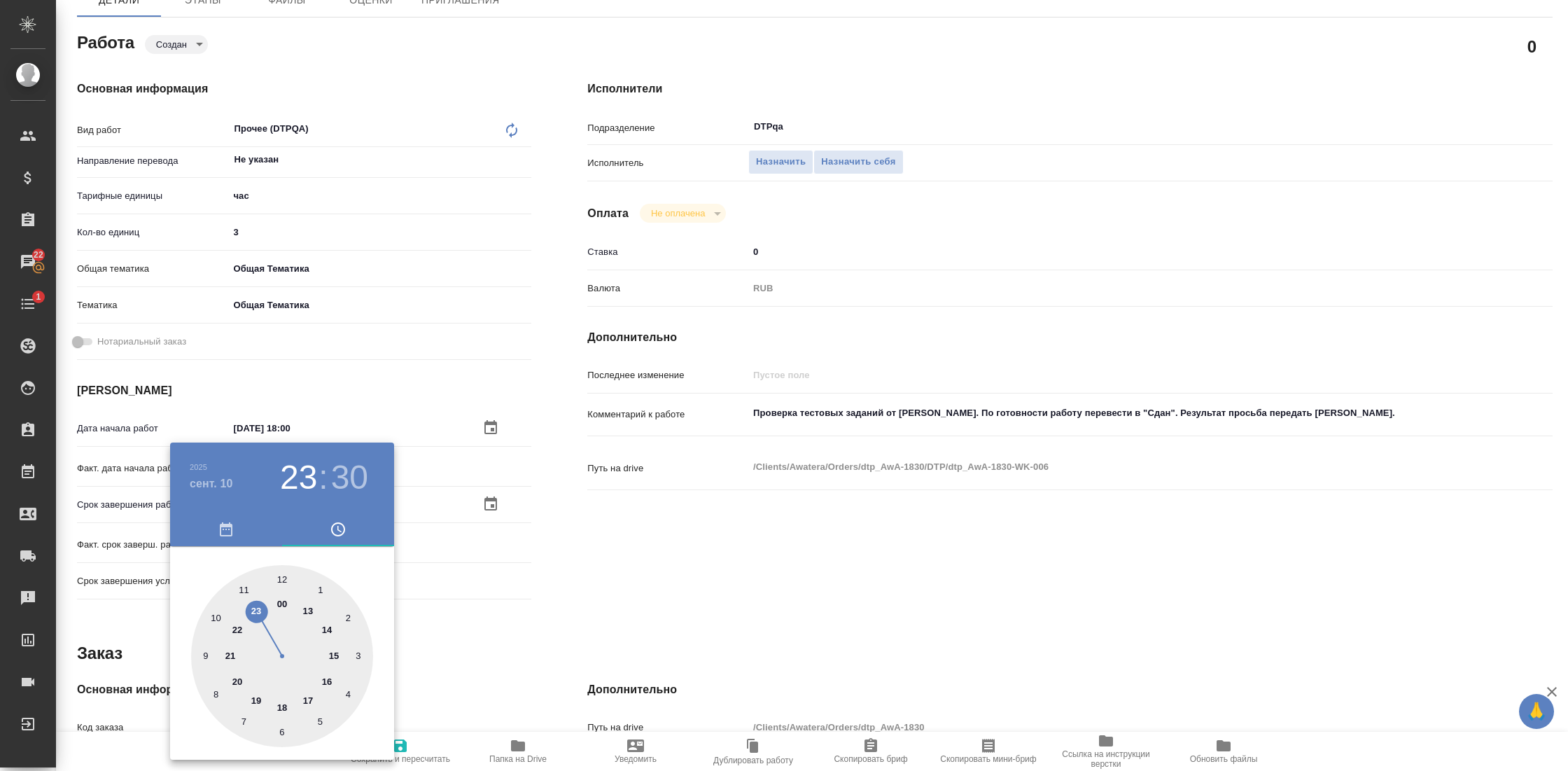
click at [334, 655] on div at bounding box center [281, 656] width 182 height 182
click at [282, 577] on div at bounding box center [281, 656] width 182 height 182
click at [552, 577] on div at bounding box center [784, 385] width 1568 height 771
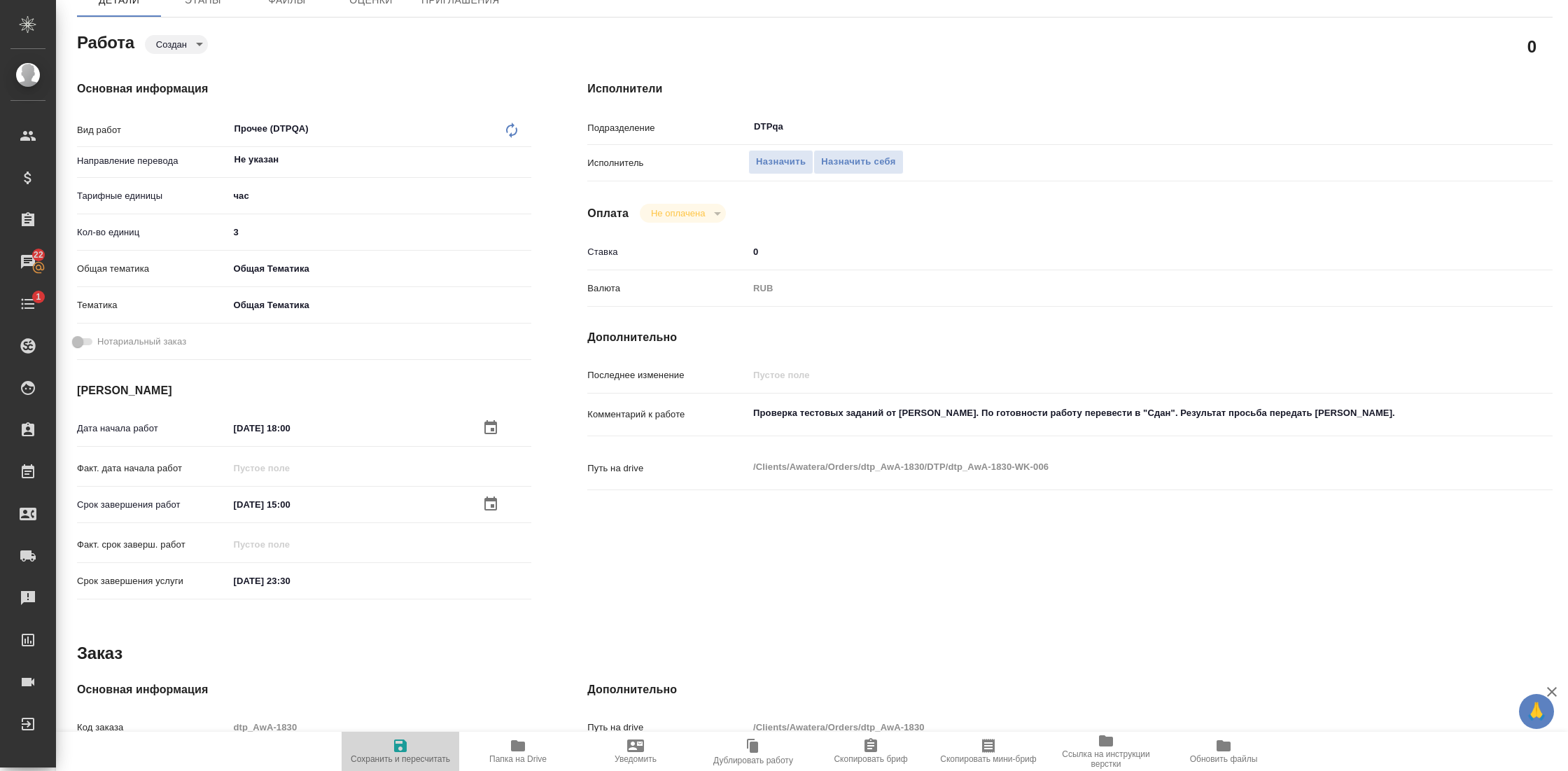
click at [406, 740] on icon "button" at bounding box center [400, 745] width 13 height 13
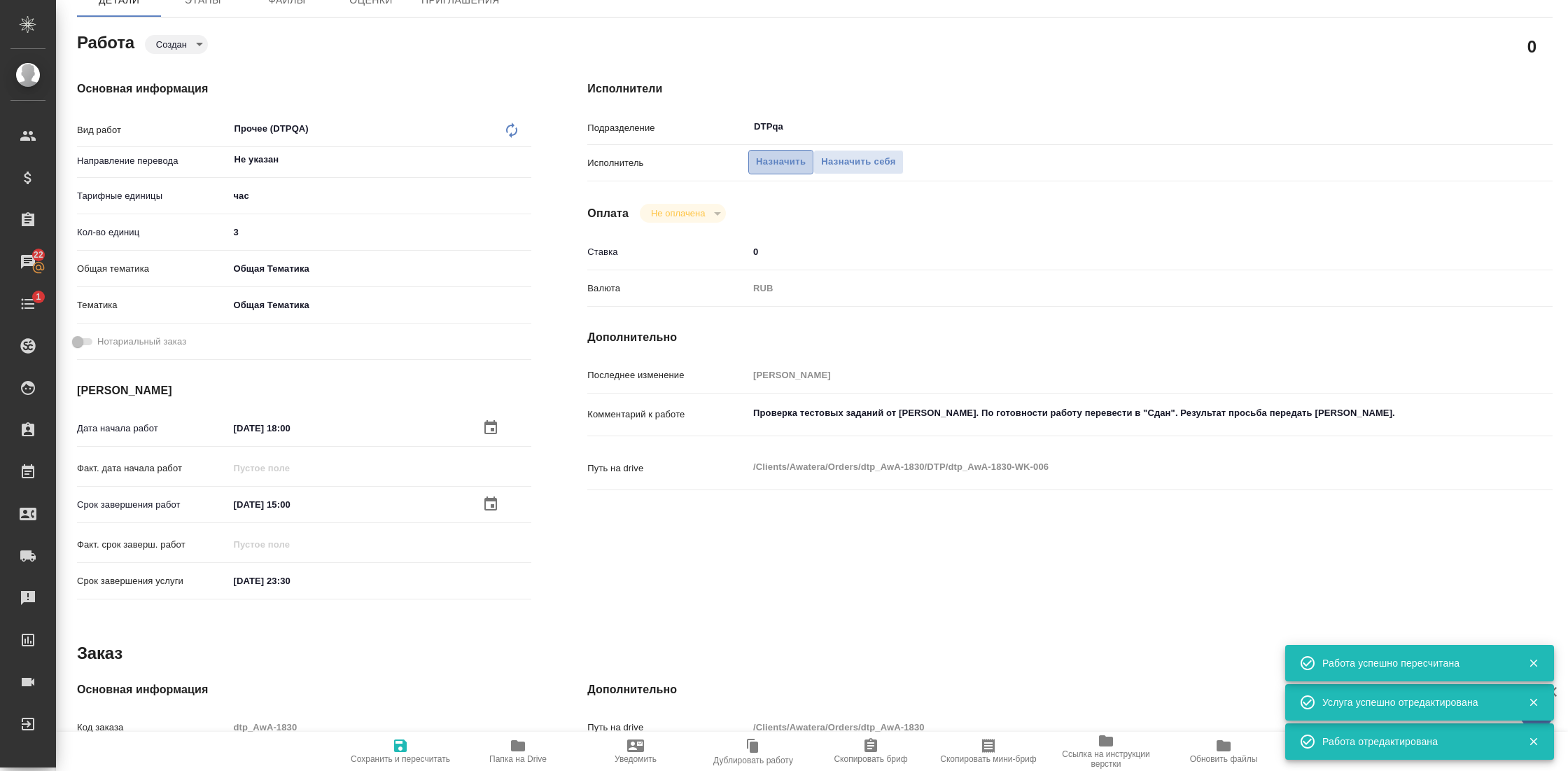
click at [777, 160] on span "Назначить" at bounding box center [781, 162] width 50 height 16
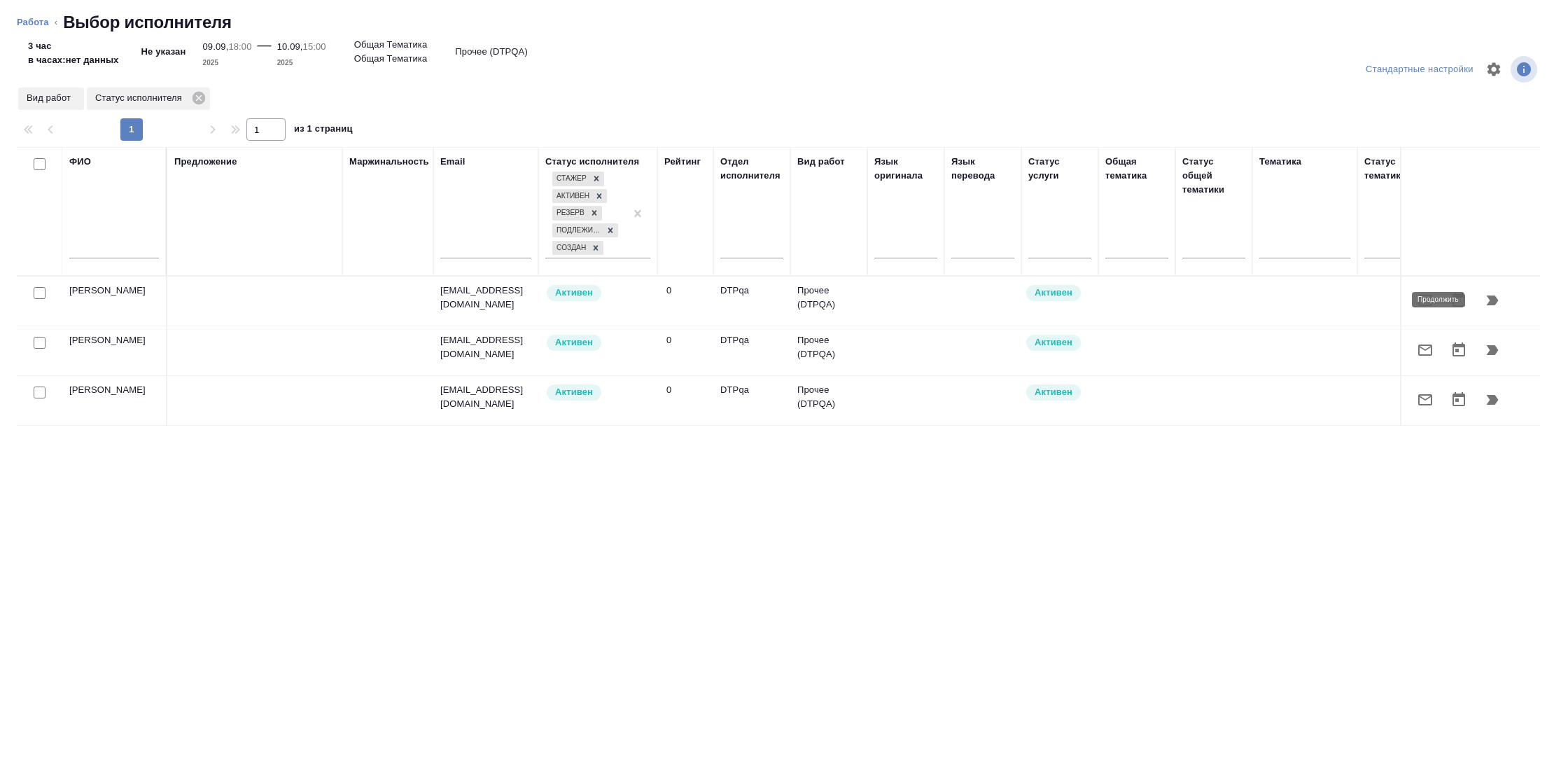
click at [1497, 299] on icon "button" at bounding box center [1492, 300] width 12 height 10
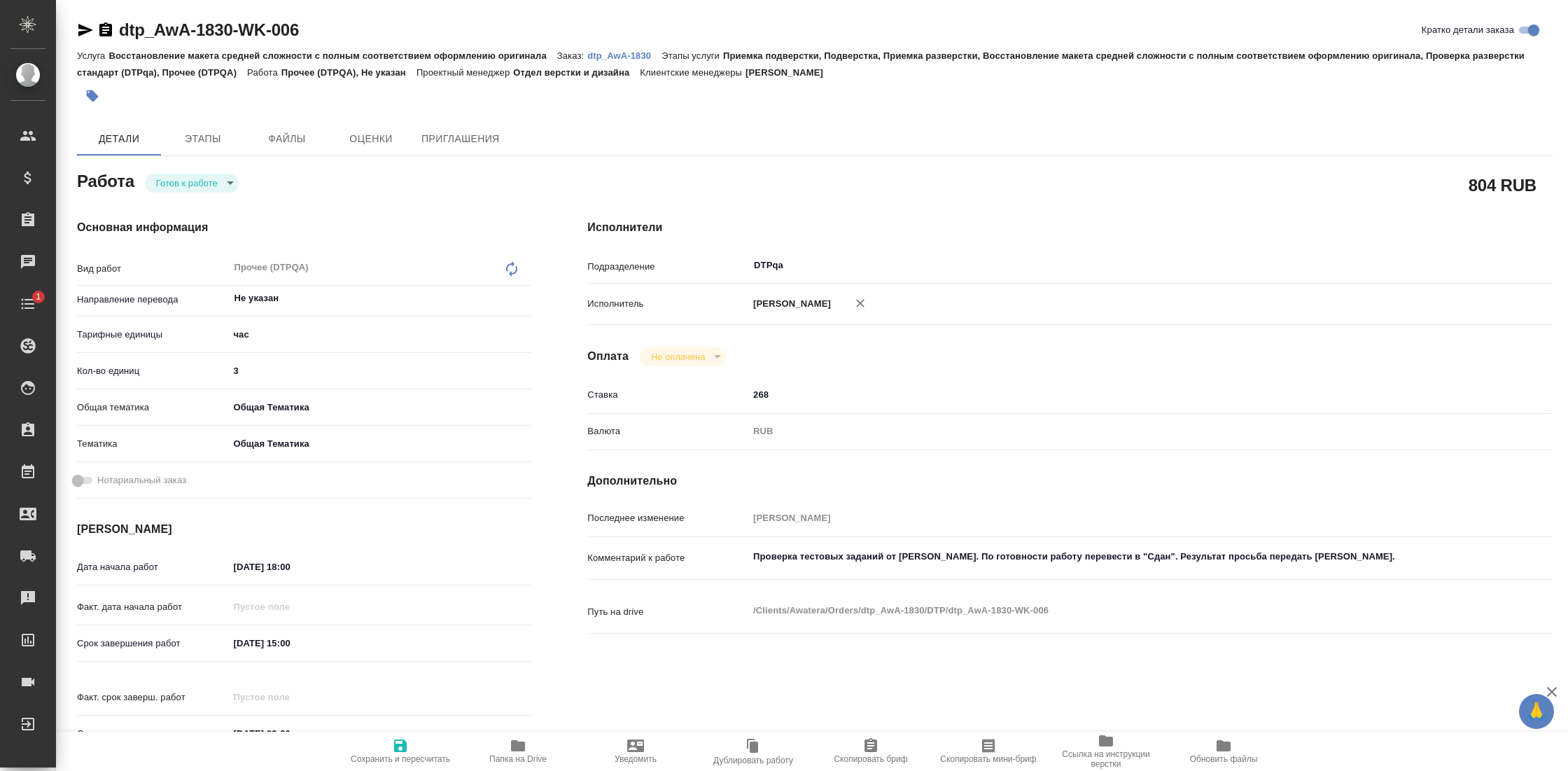
type textarea "x"
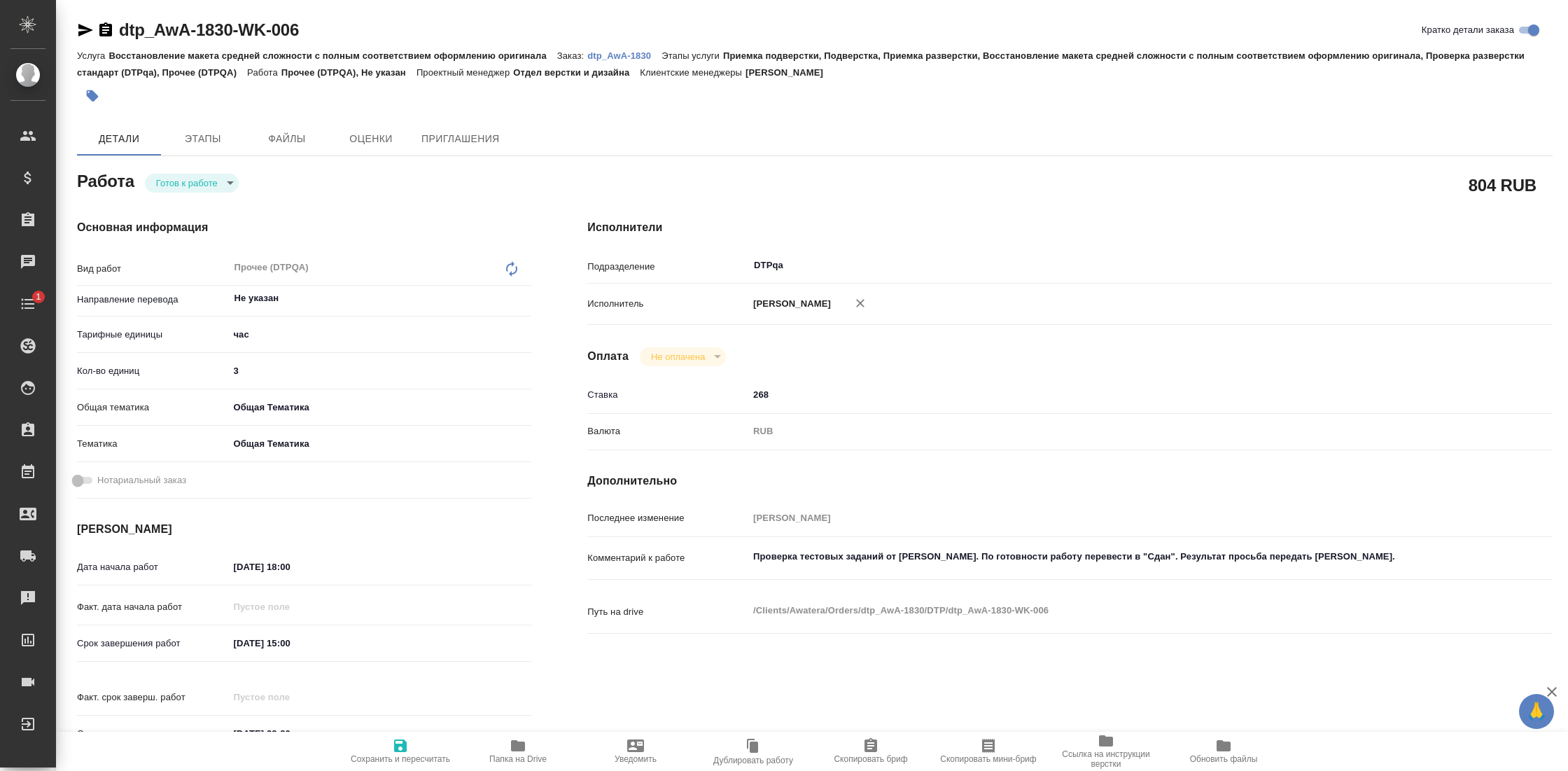
type textarea "x"
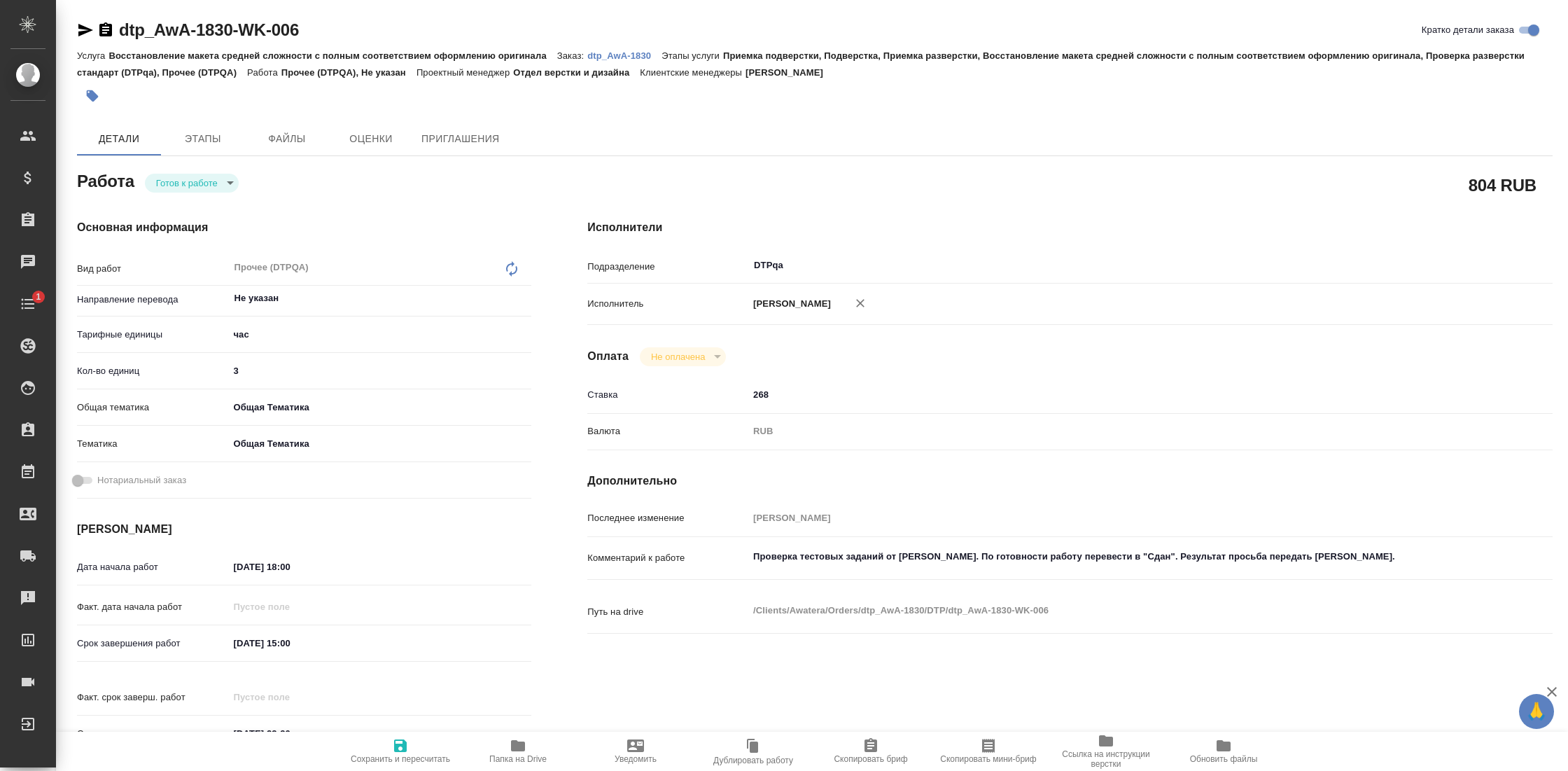
type textarea "x"
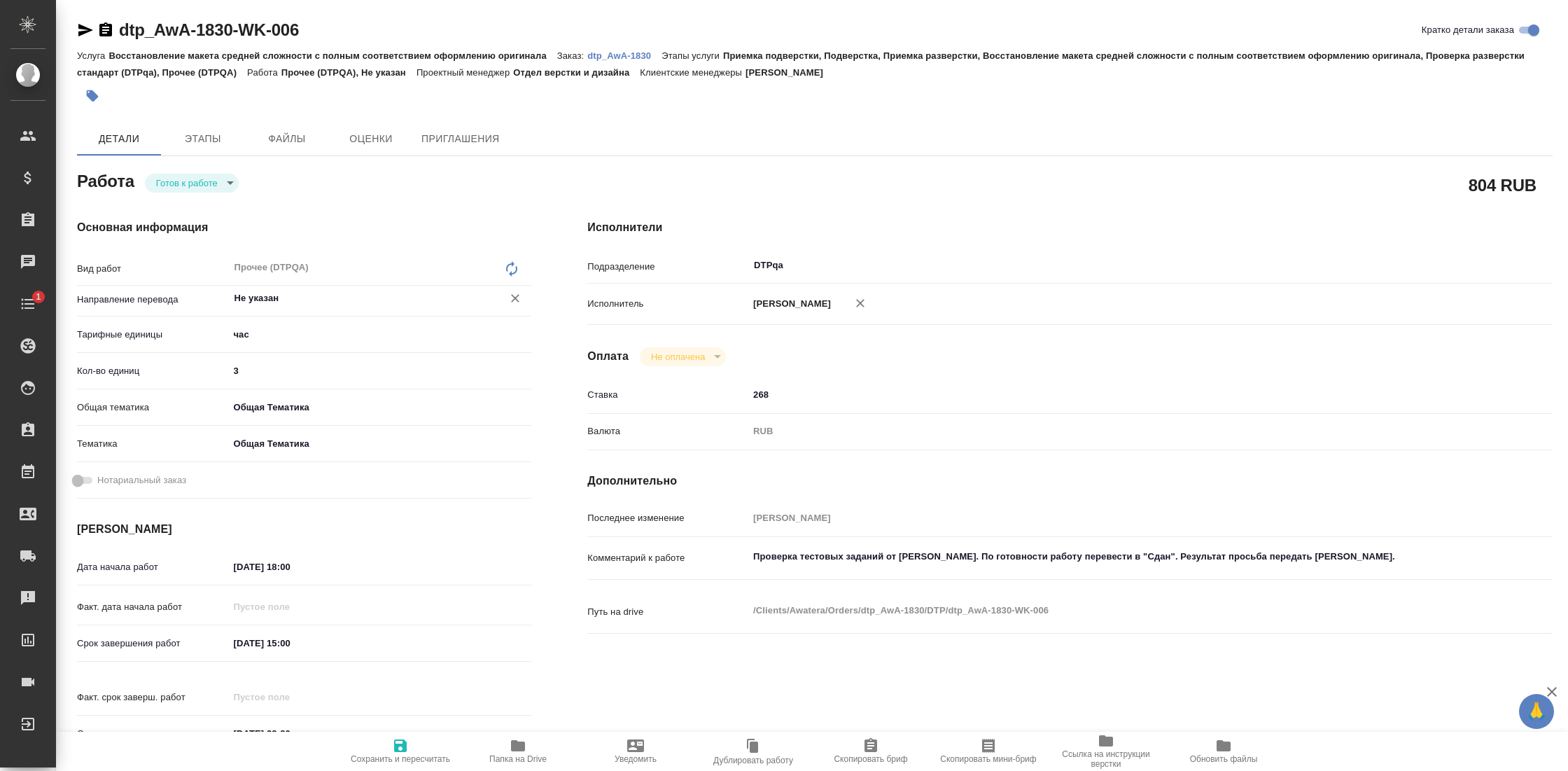
type textarea "x"
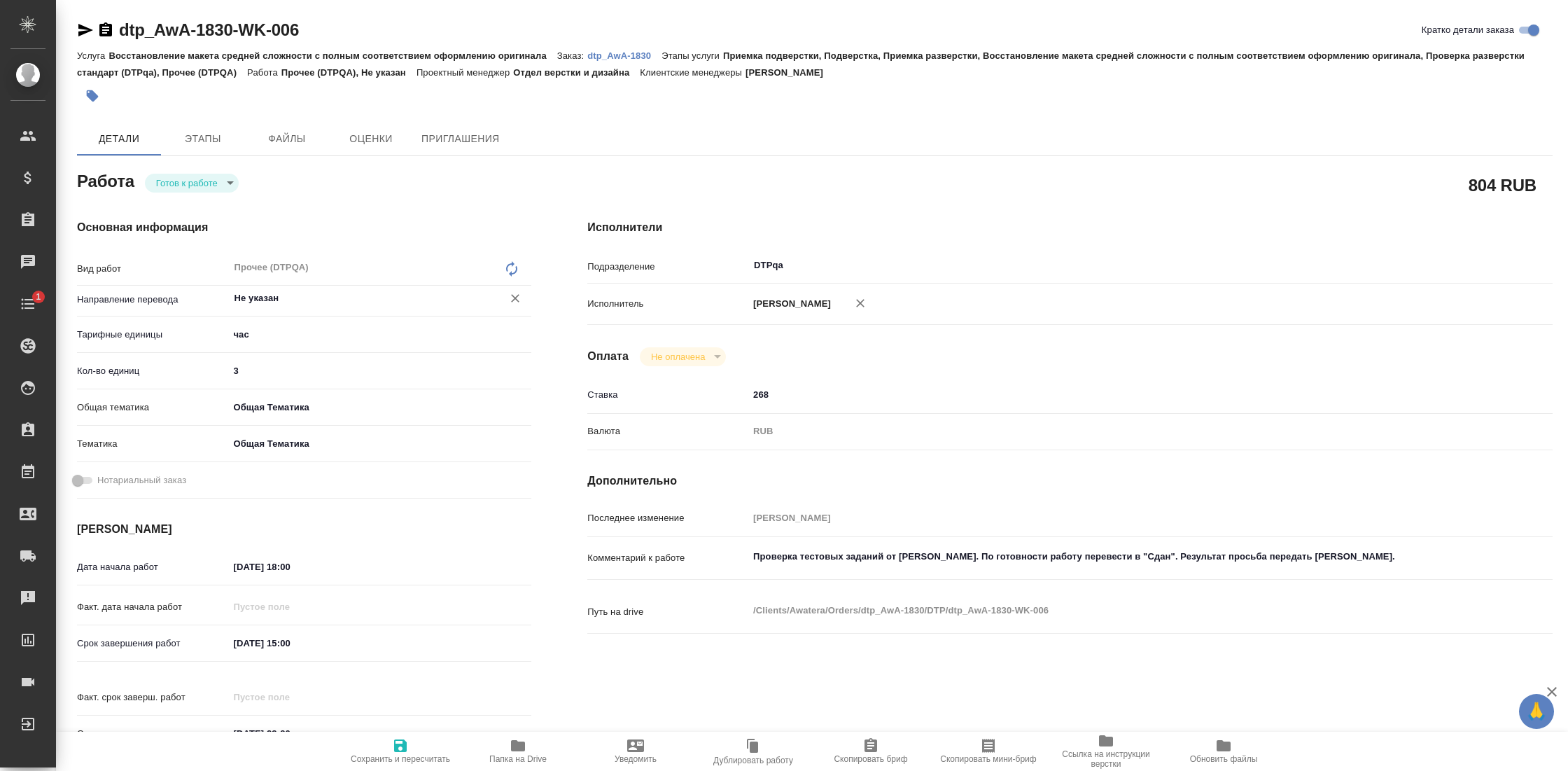
type textarea "x"
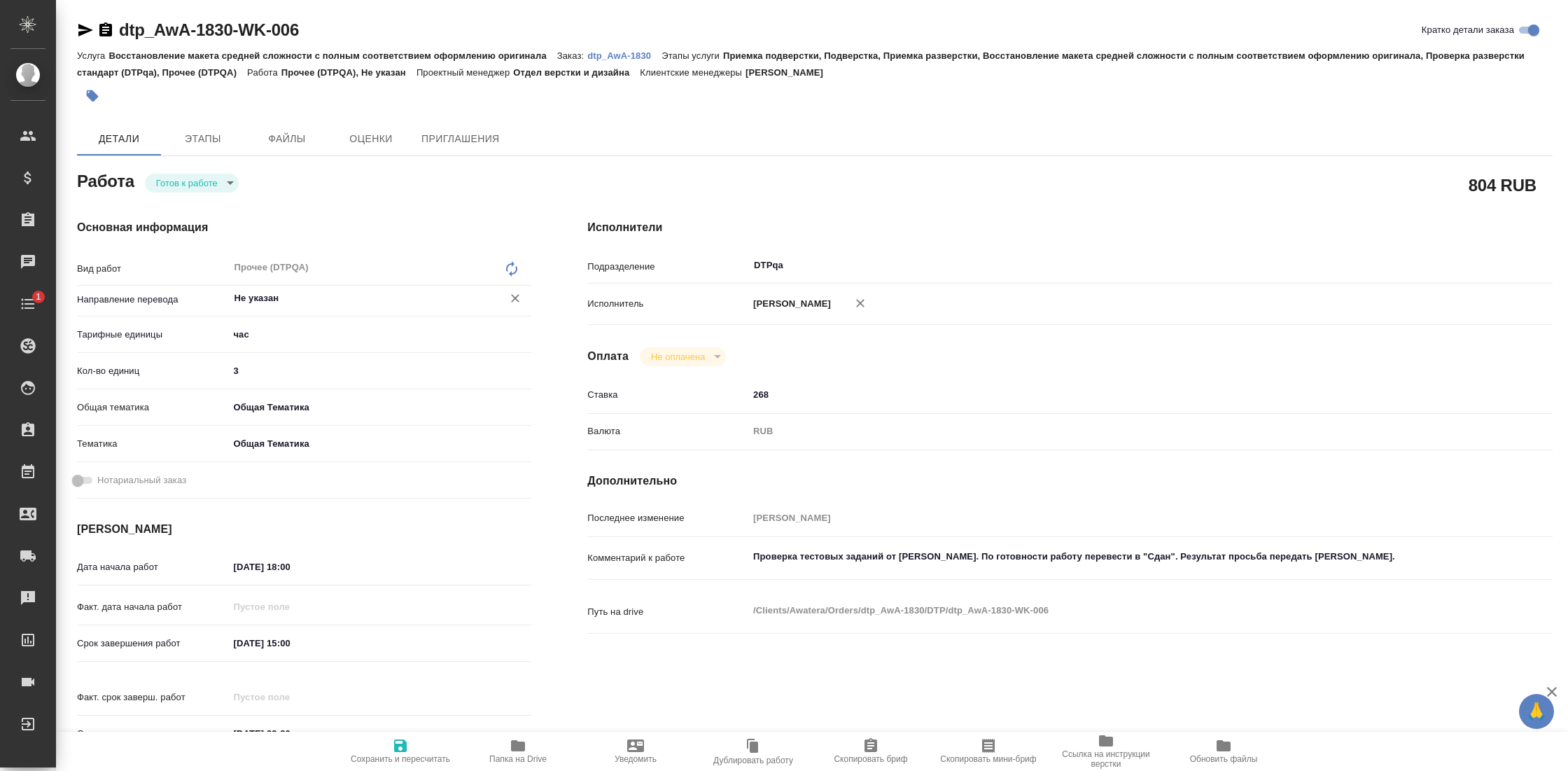
type textarea "x"
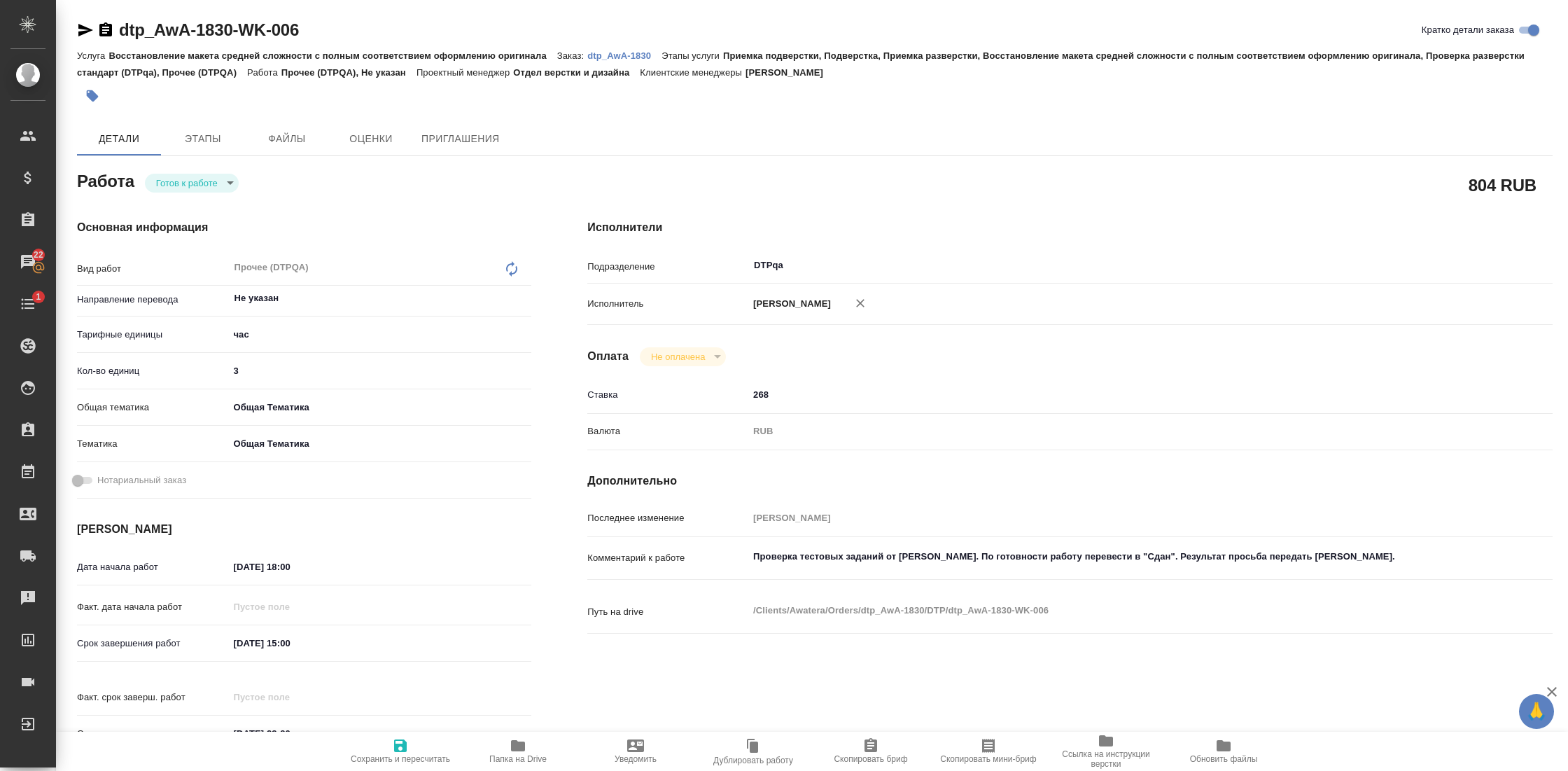
click at [212, 179] on body "🙏 .cls-1 fill:#fff; AWATERA Gostev [PERSON_NAME] Клиенты Спецификации Заказы 22…" at bounding box center [784, 385] width 1568 height 771
click at [191, 207] on button "В работе" at bounding box center [180, 206] width 46 height 15
type textarea "x"
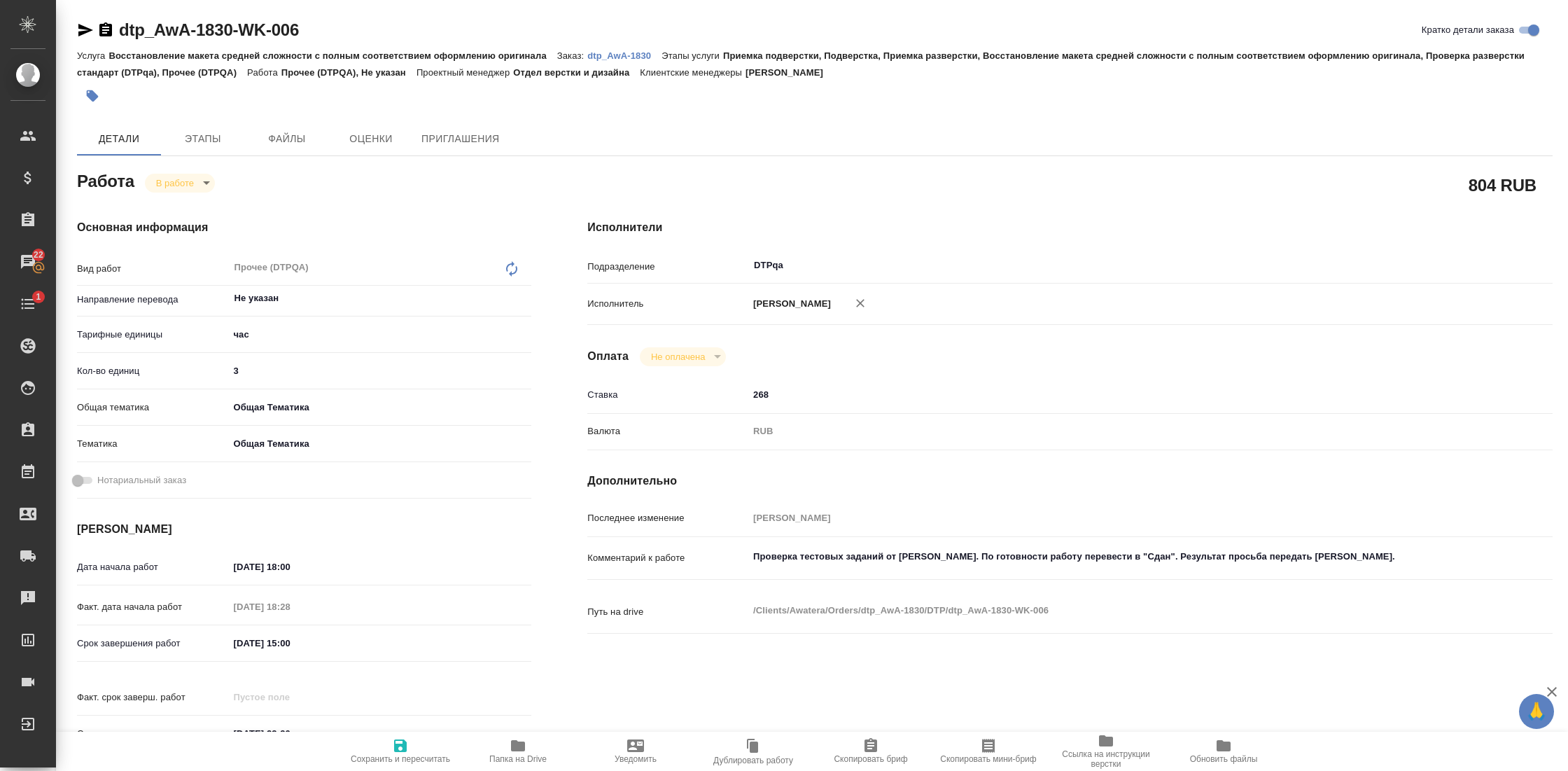
type textarea "x"
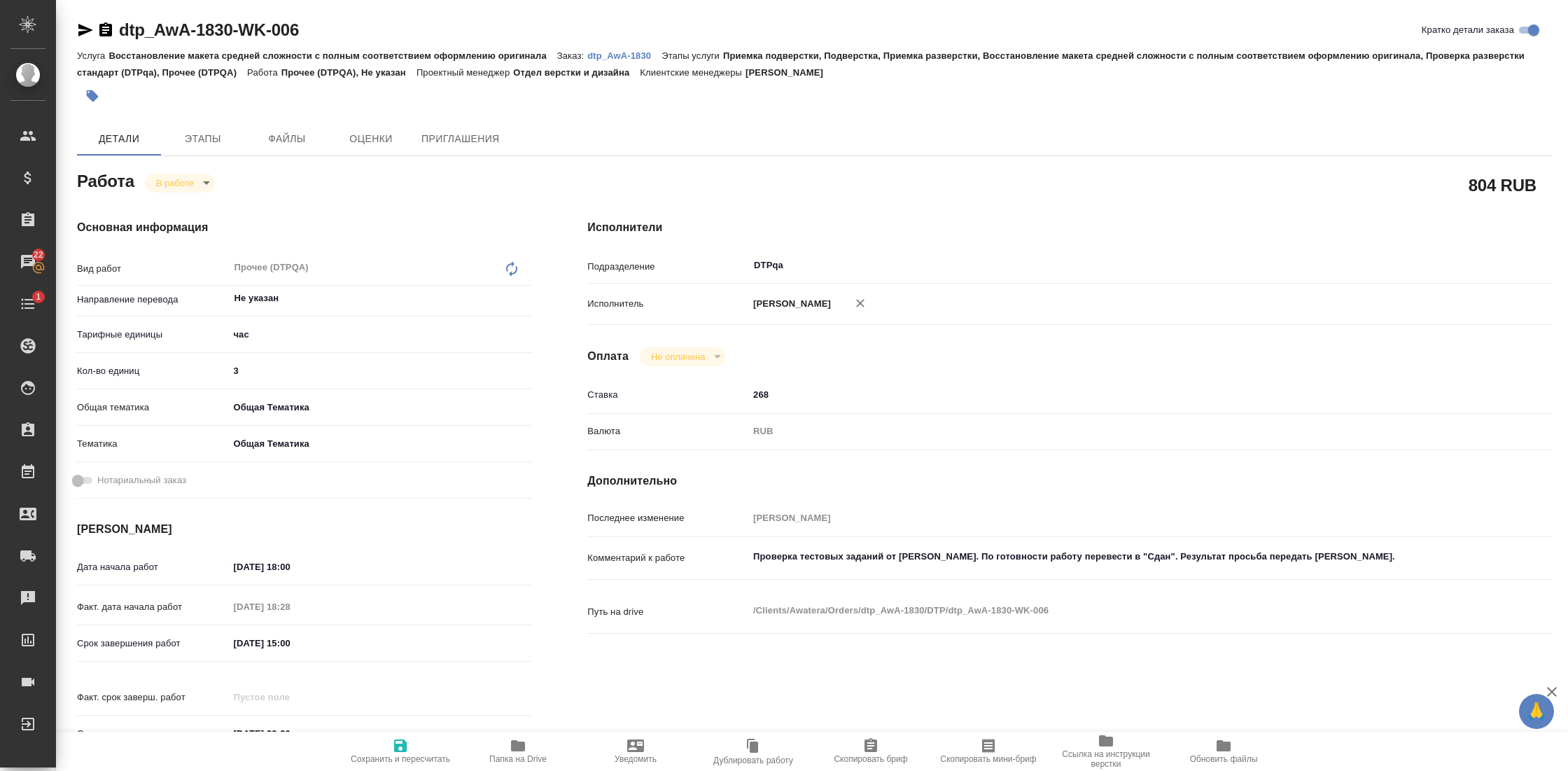
type textarea "x"
click at [397, 754] on span "Сохранить и пересчитать" at bounding box center [401, 759] width 99 height 10
type textarea "x"
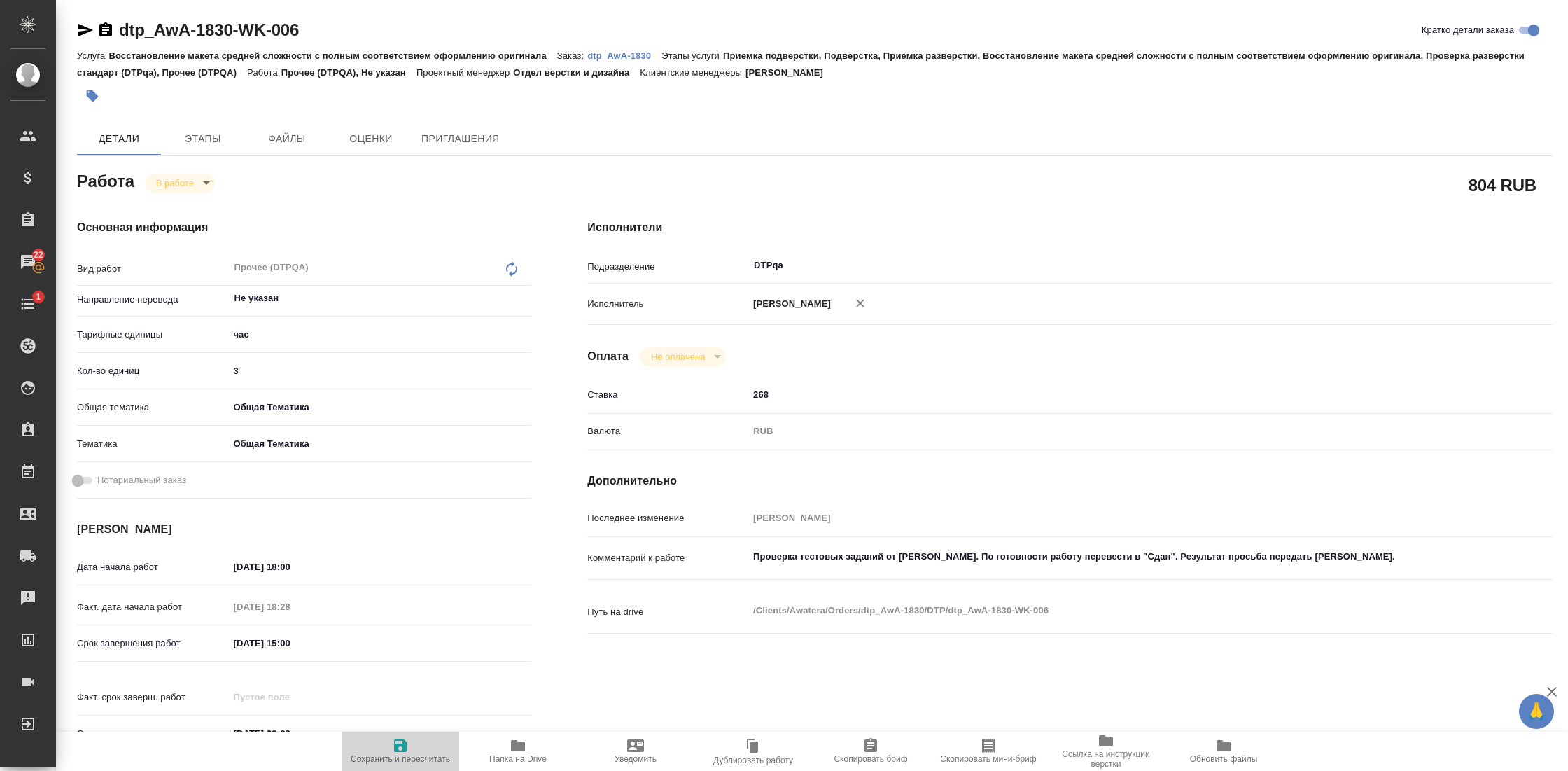
type textarea "x"
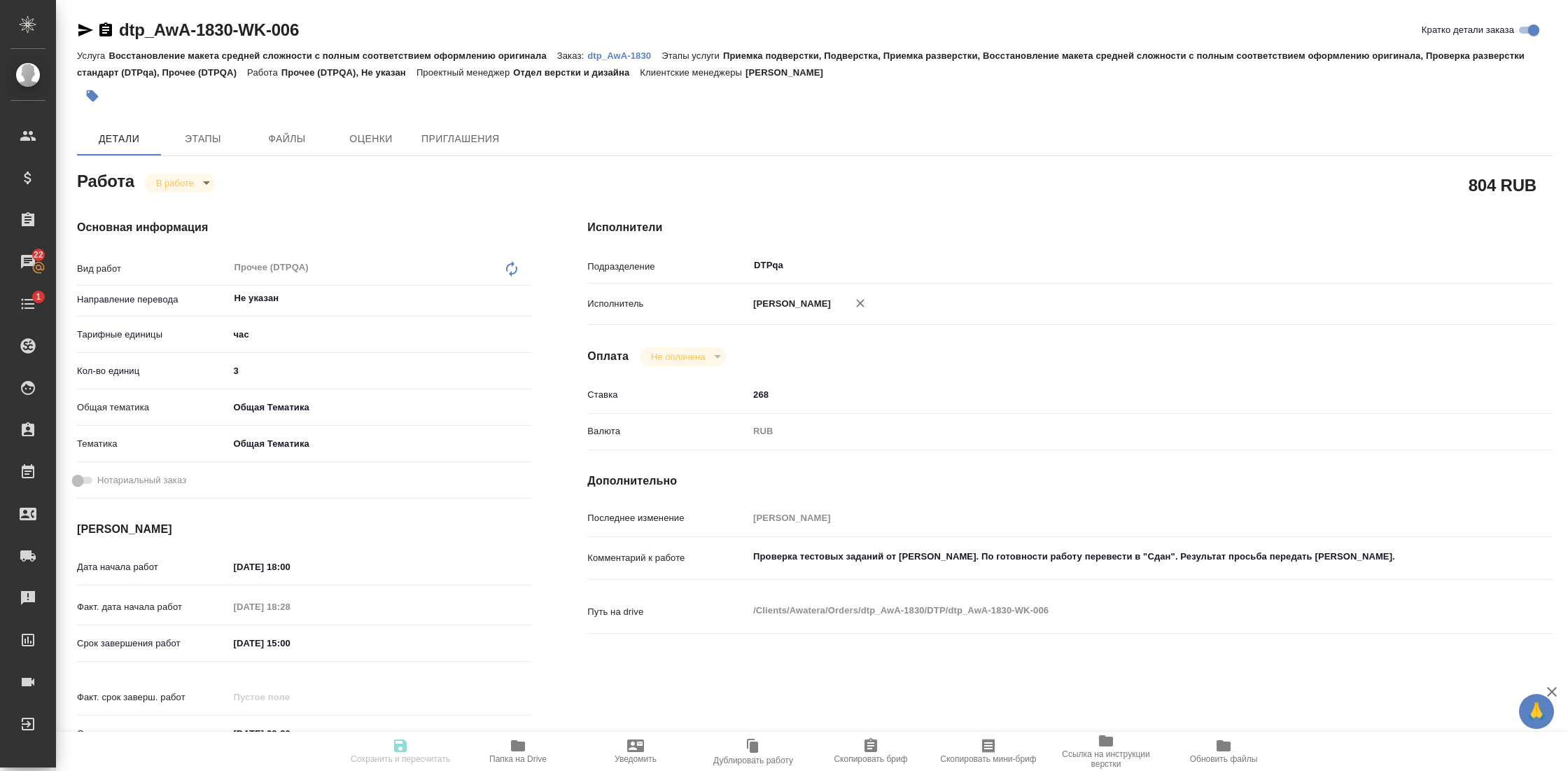
type textarea "x"
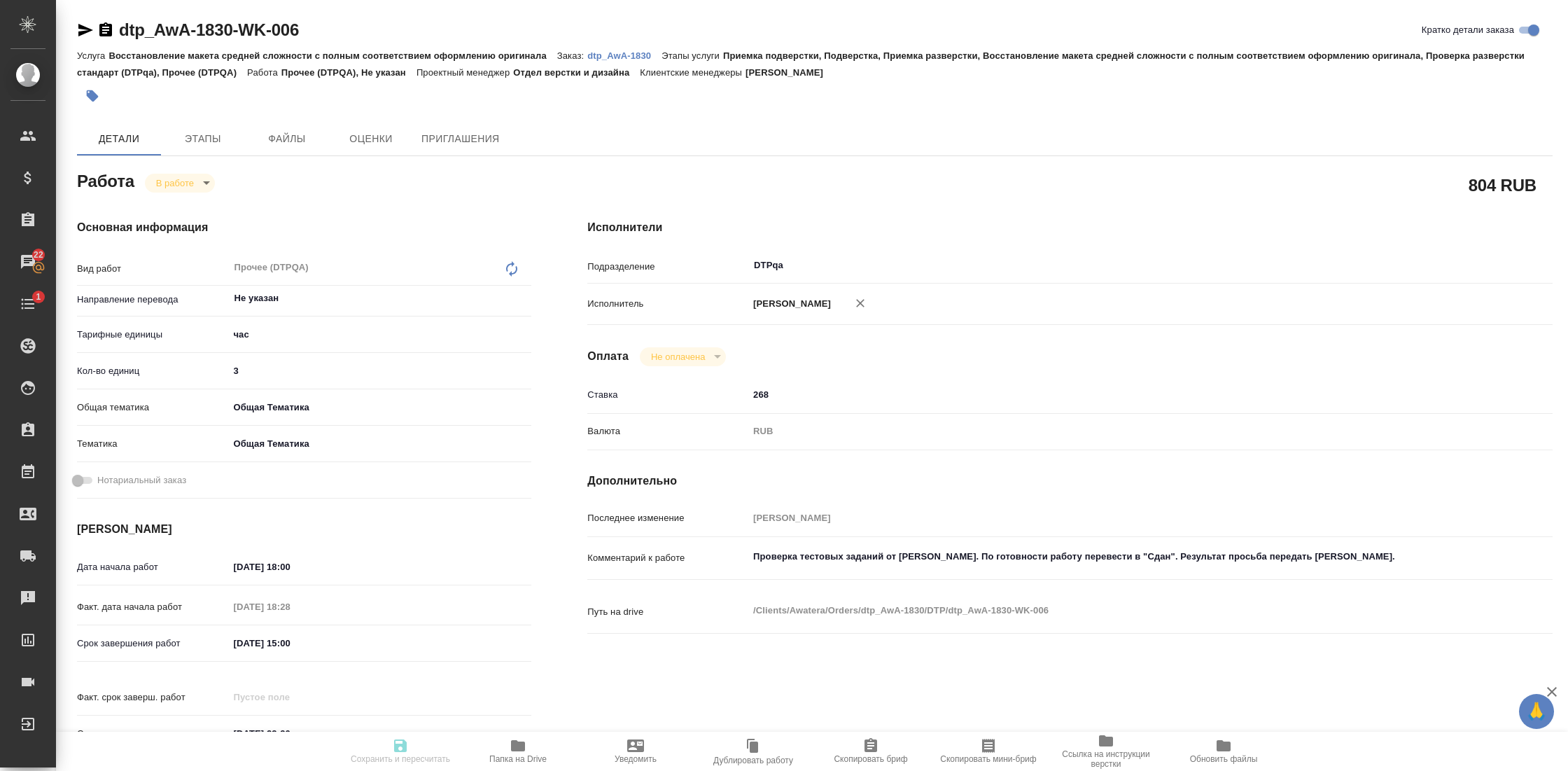
type textarea "x"
type input "inProgress"
type textarea "Прочее (DTPQA)"
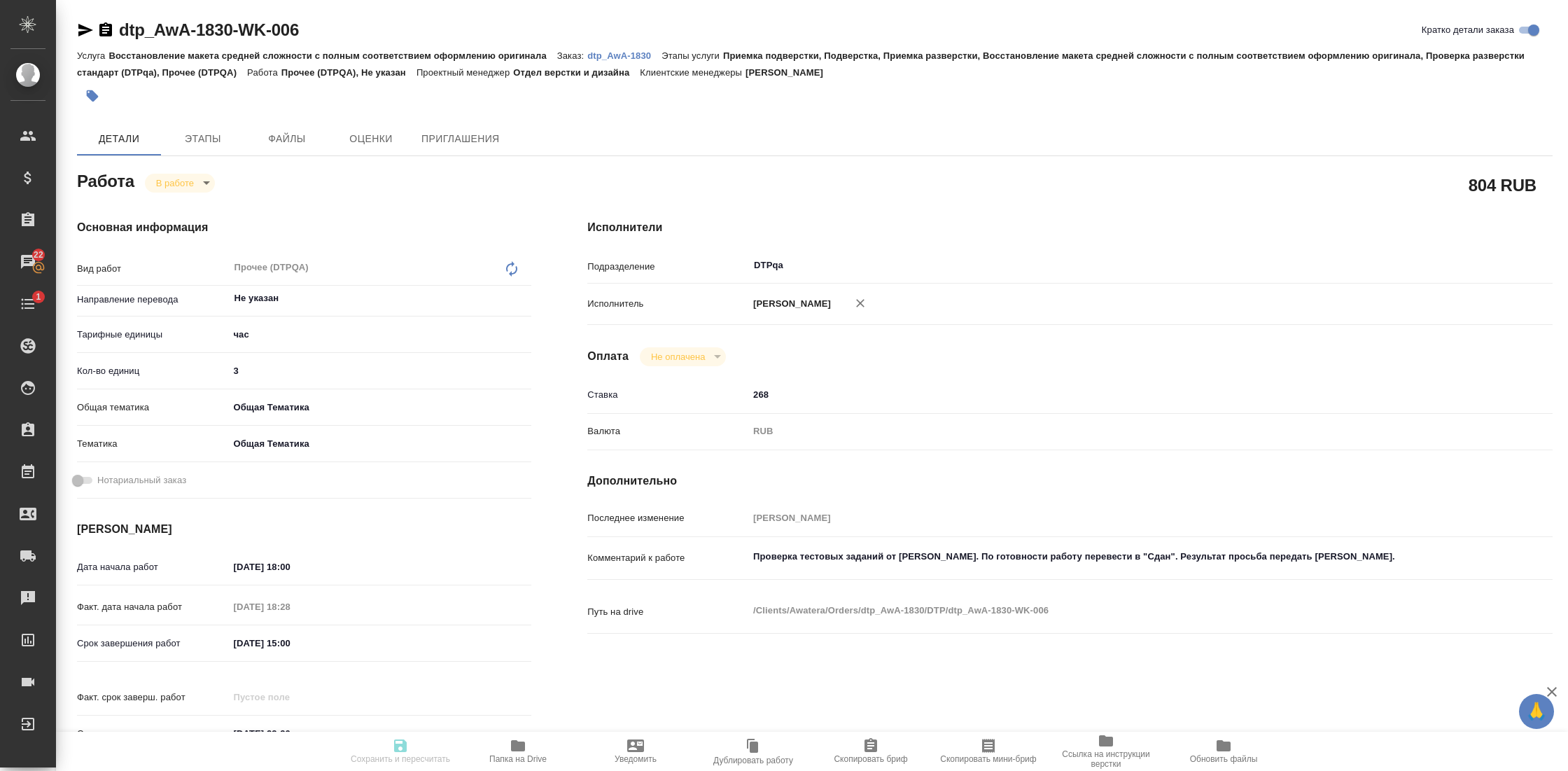
type textarea "x"
type input "Не указан"
type input "5a8b1489cc6b4906c91bfd93"
type input "3"
type input "obtem"
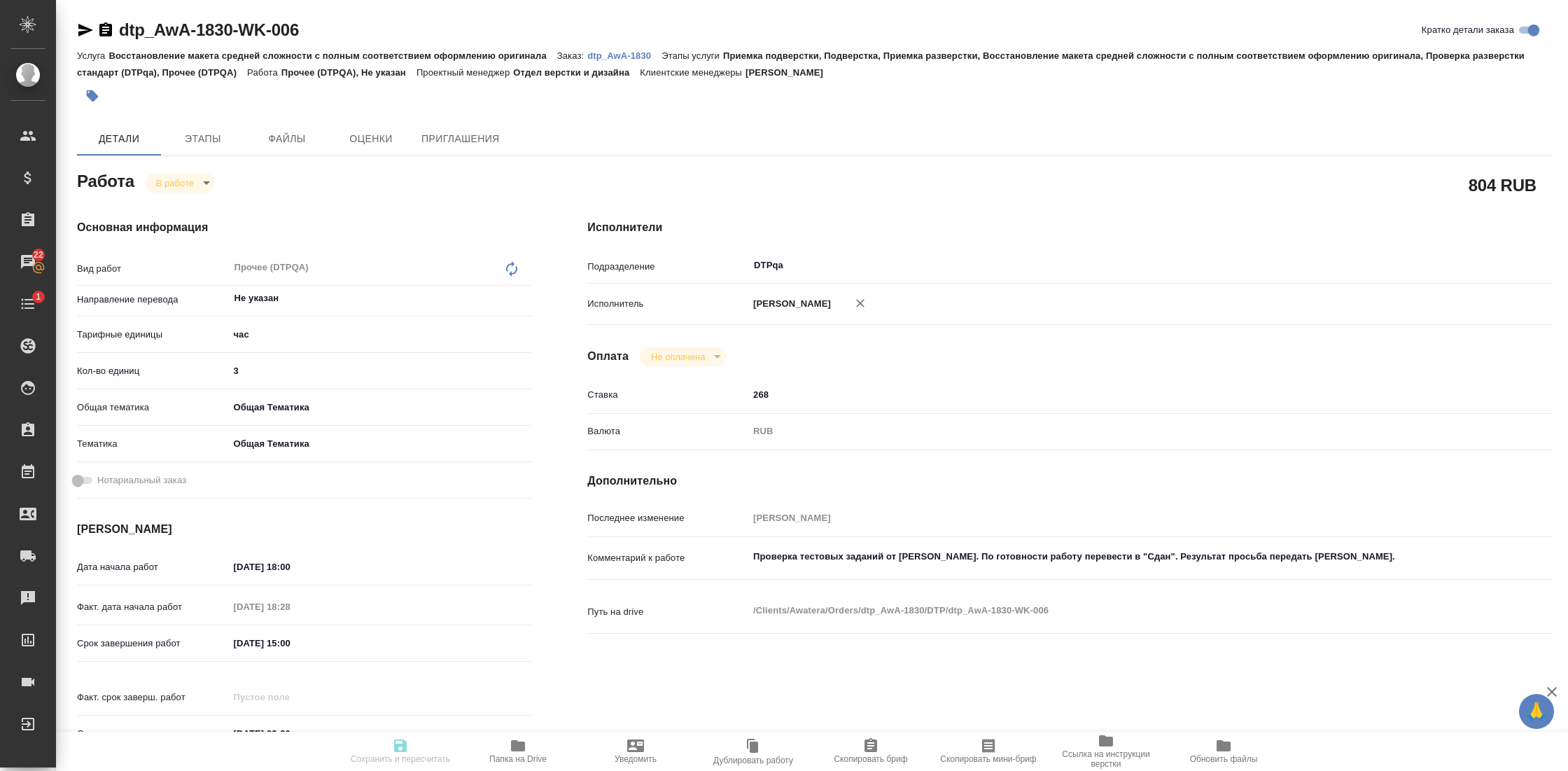
type input "6012b1ca196b0e5c9229a120"
type input "[DATE] 18:00"
type input "[DATE] 18:28"
type input "[DATE] 15:00"
type input "[DATE] 23:30"
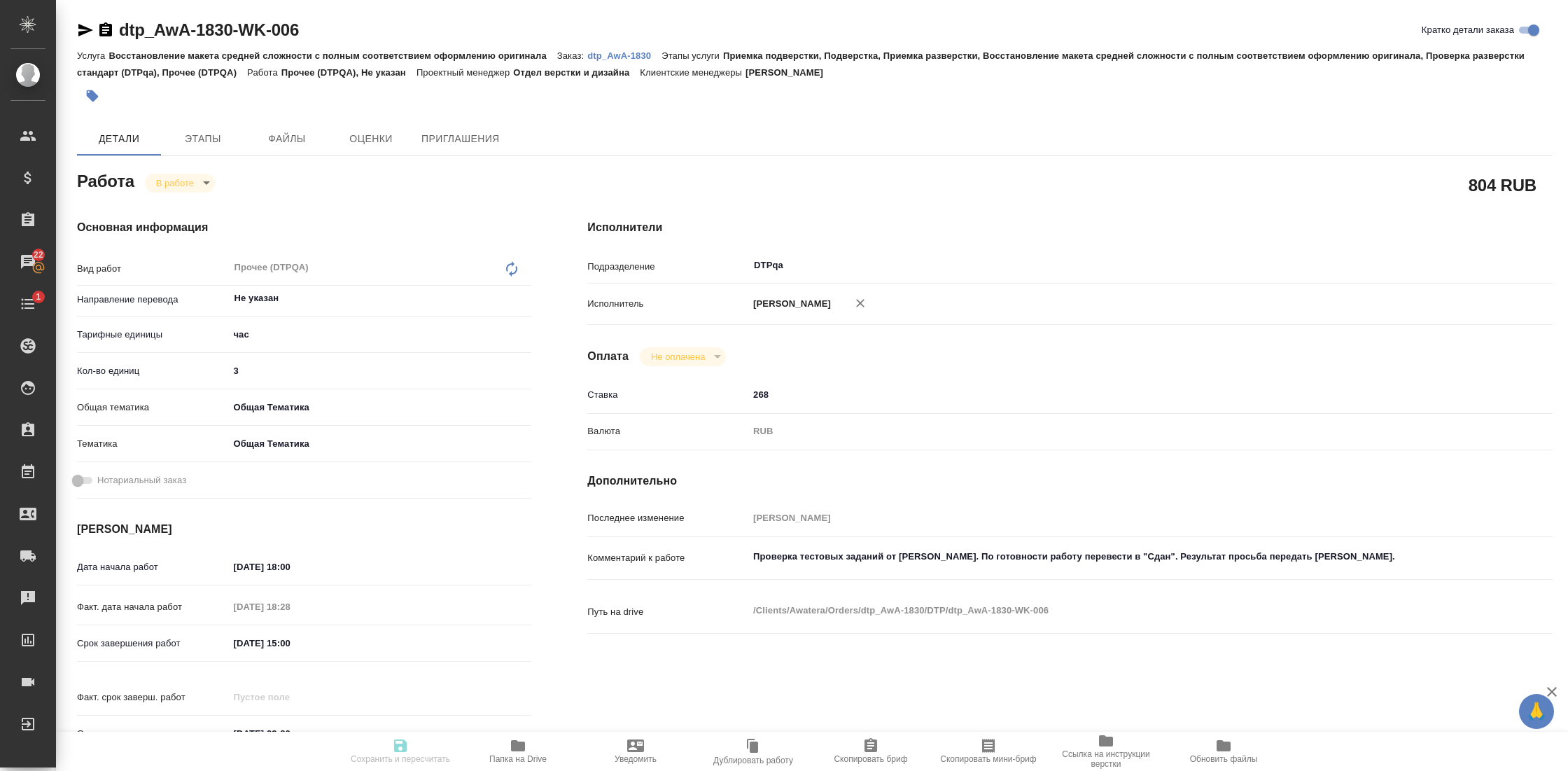
type input "DTPqa"
type input "notPayed"
type input "268"
type input "RUB"
type input "[PERSON_NAME]"
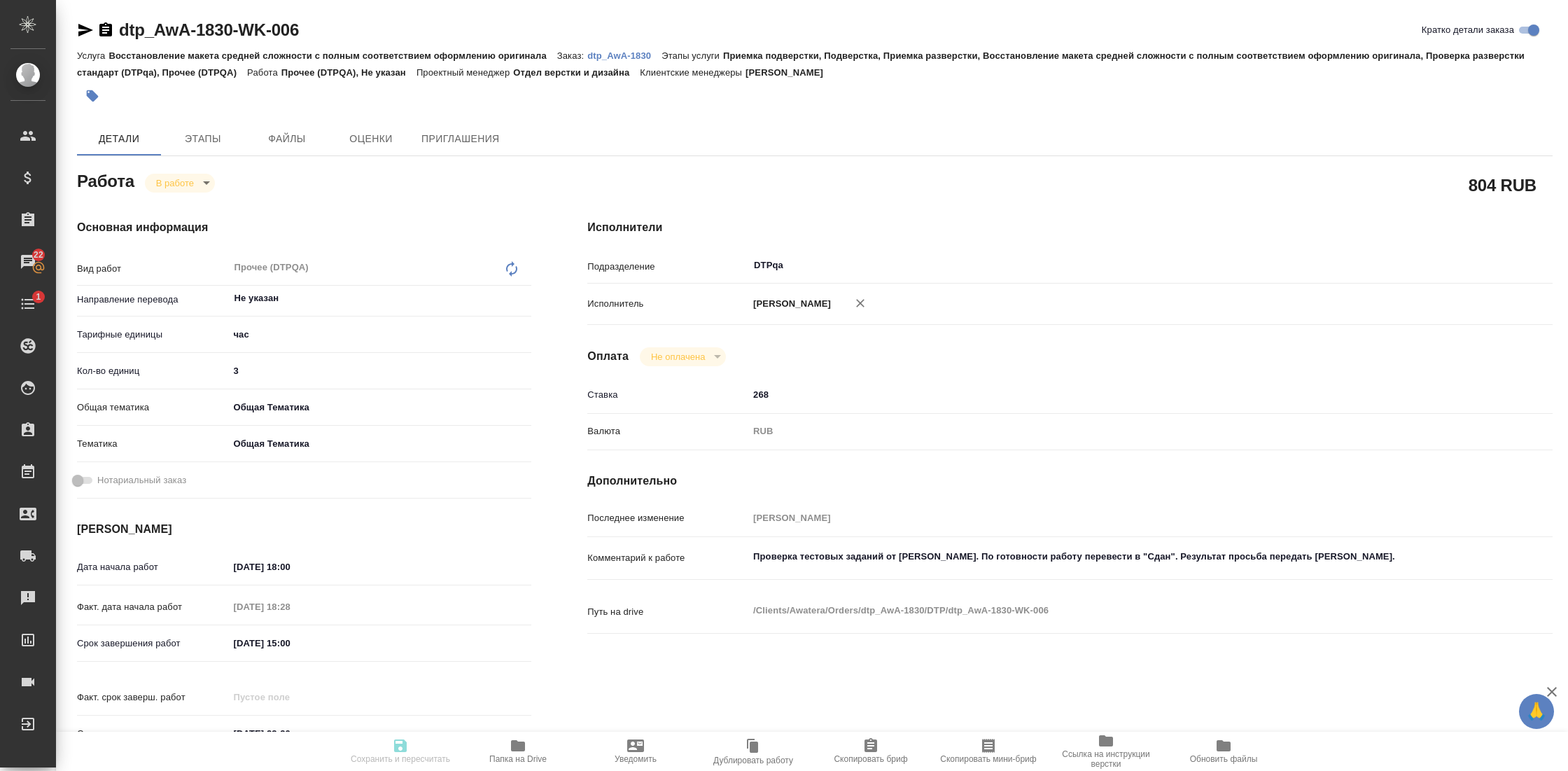
type textarea "Проверка тестовых заданий от [PERSON_NAME]. По готовности работу перевести в "С…"
type textarea "x"
type textarea "/Clients/Awatera/Orders/dtp_AwA-1830/DTP/dtp_AwA-1830-WK-006"
type textarea "x"
type input "dtp_AwA-1830"
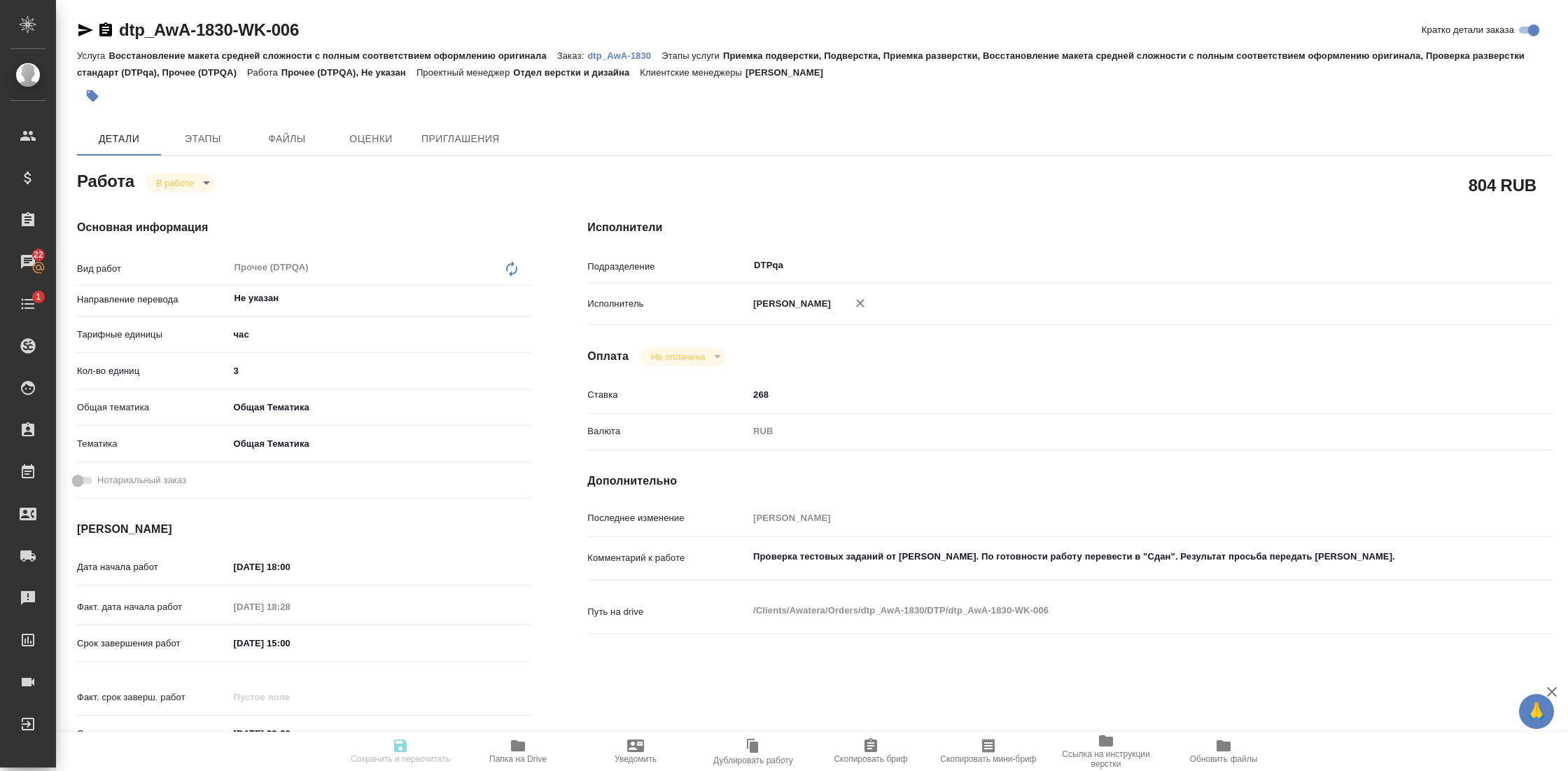
type input "Восстановление макета средней сложности с полным соответствием оформлению ориги…"
type input "Приемка подверстки, Подверстка, Приемка разверстки, Восстановление макета средн…"
type input "[PERSON_NAME]"
type input "Отдел верстки и дизайна"
type input "/Clients/Awatera/Orders/dtp_AwA-1830"
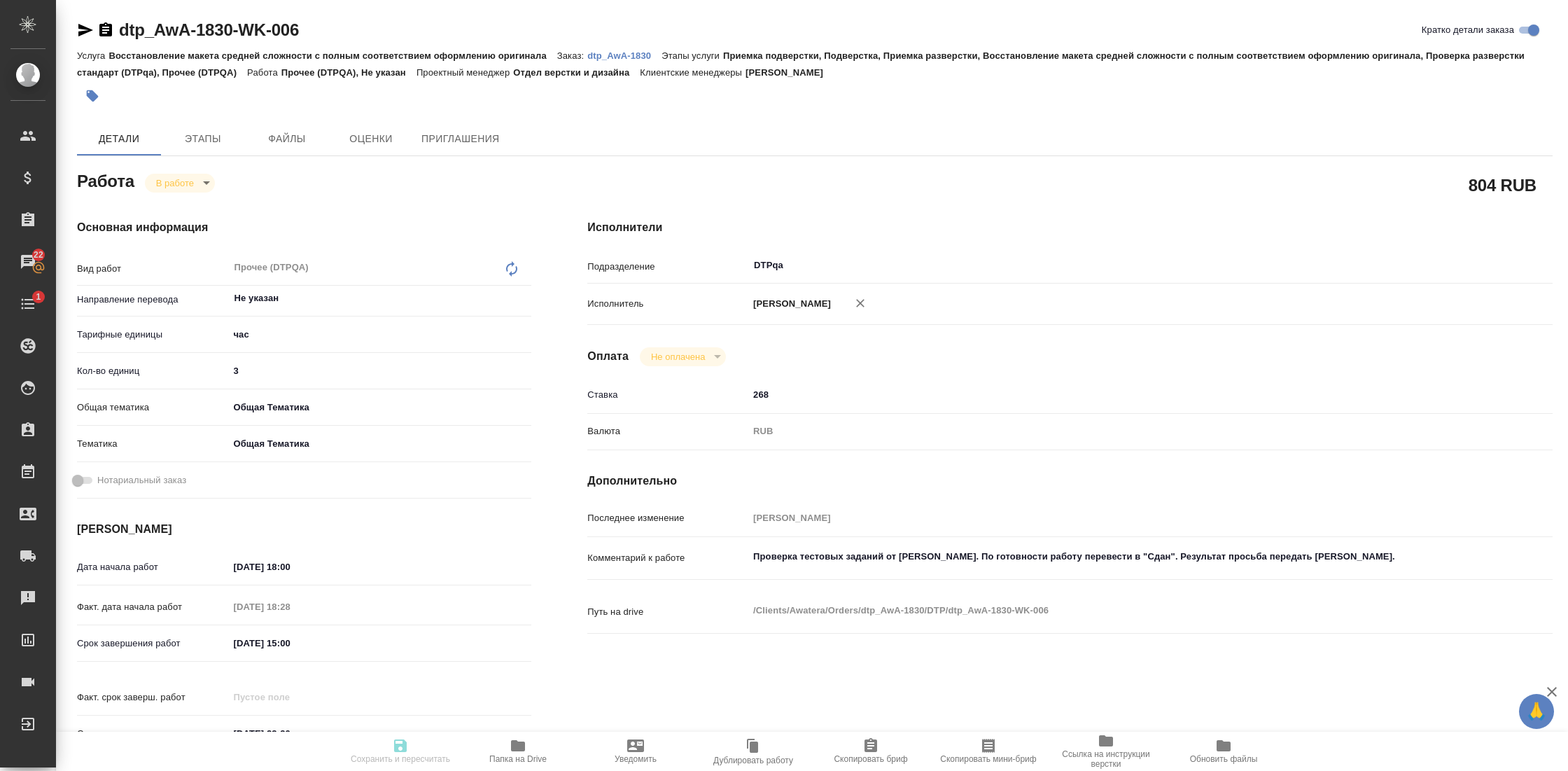
type textarea "x"
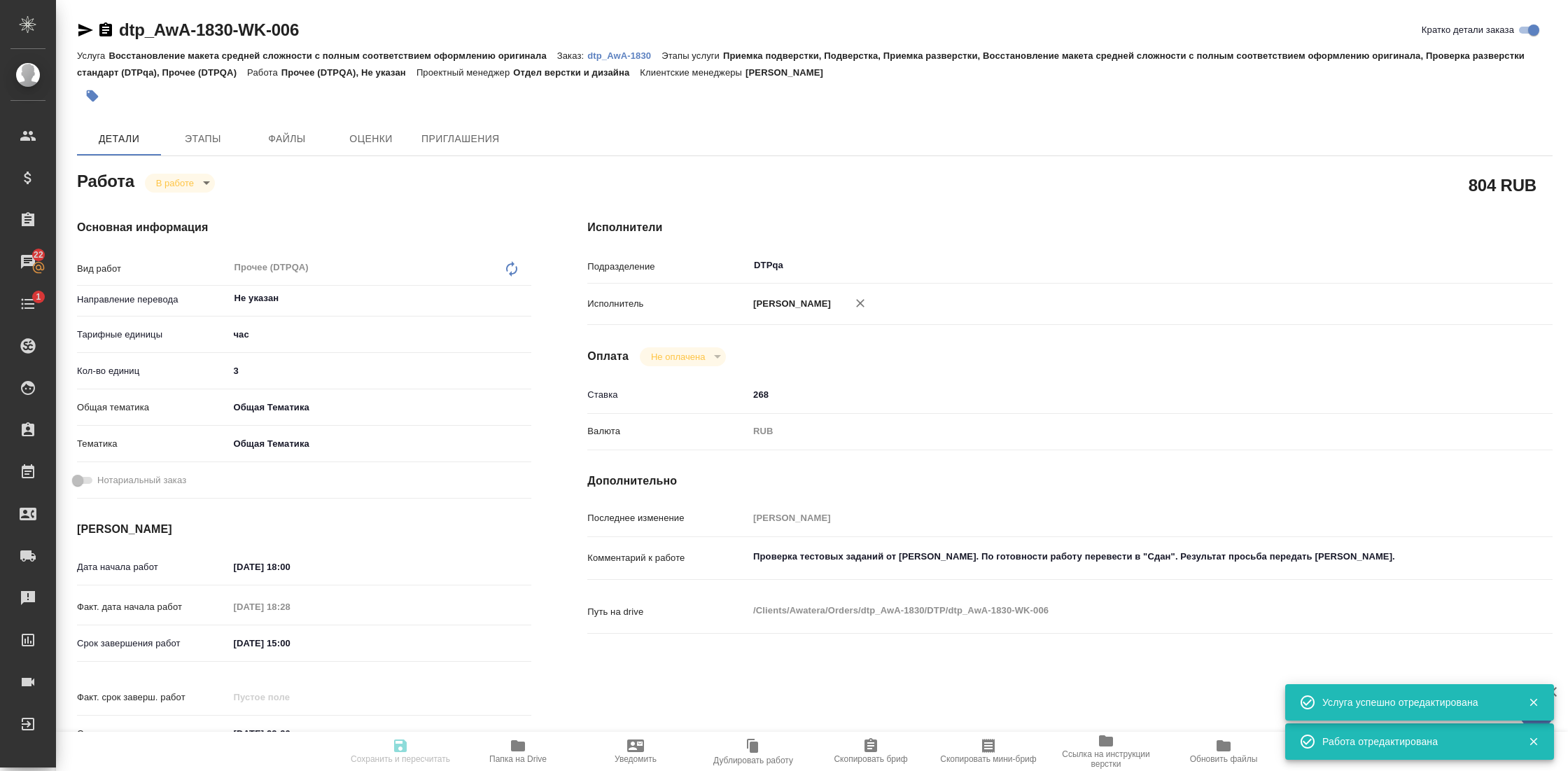
type textarea "x"
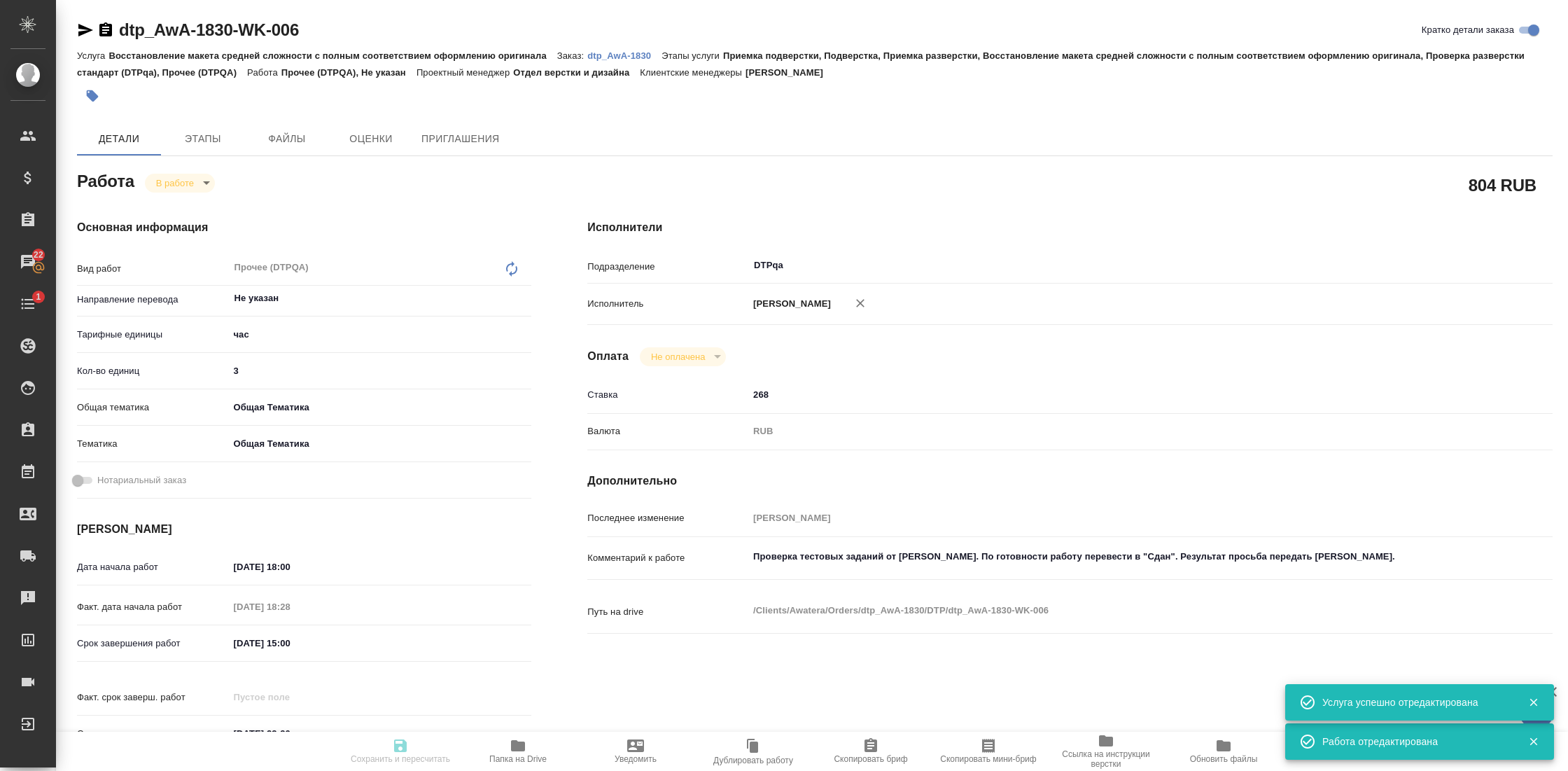
type textarea "x"
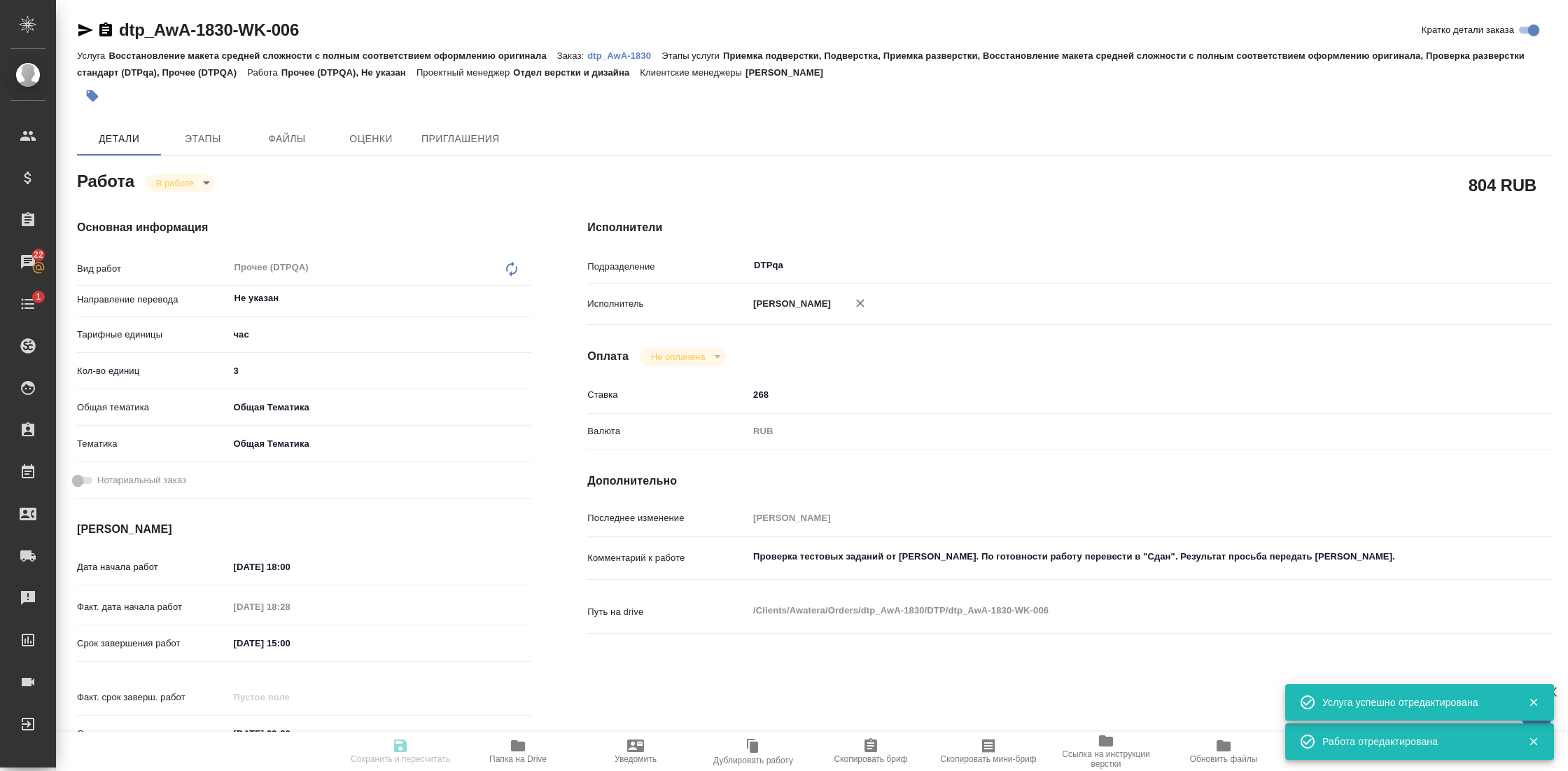
type textarea "x"
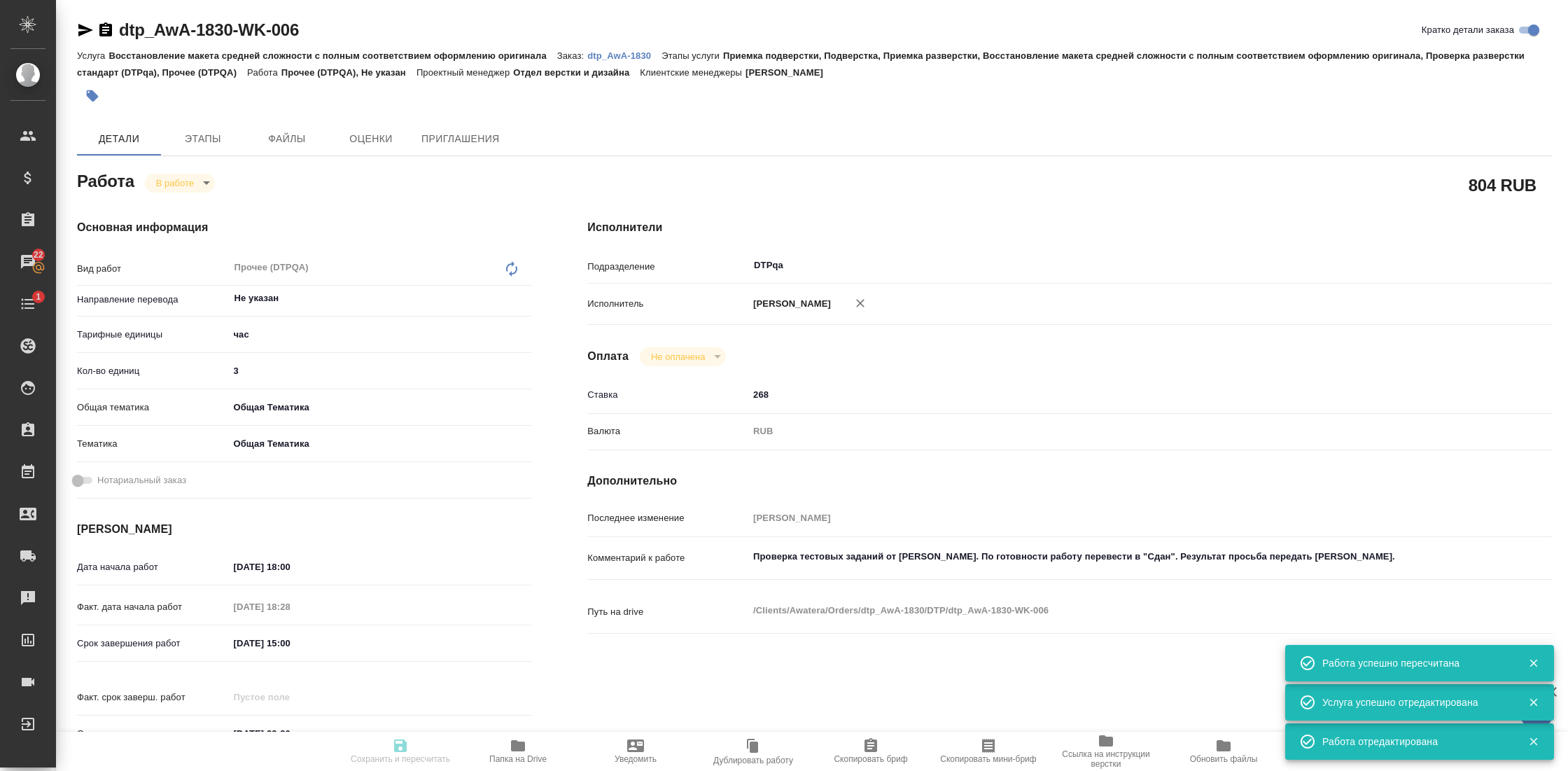
type input "inProgress"
type textarea "Прочее (DTPQA)"
type textarea "x"
type input "Не указан"
type input "5a8b1489cc6b4906c91bfd93"
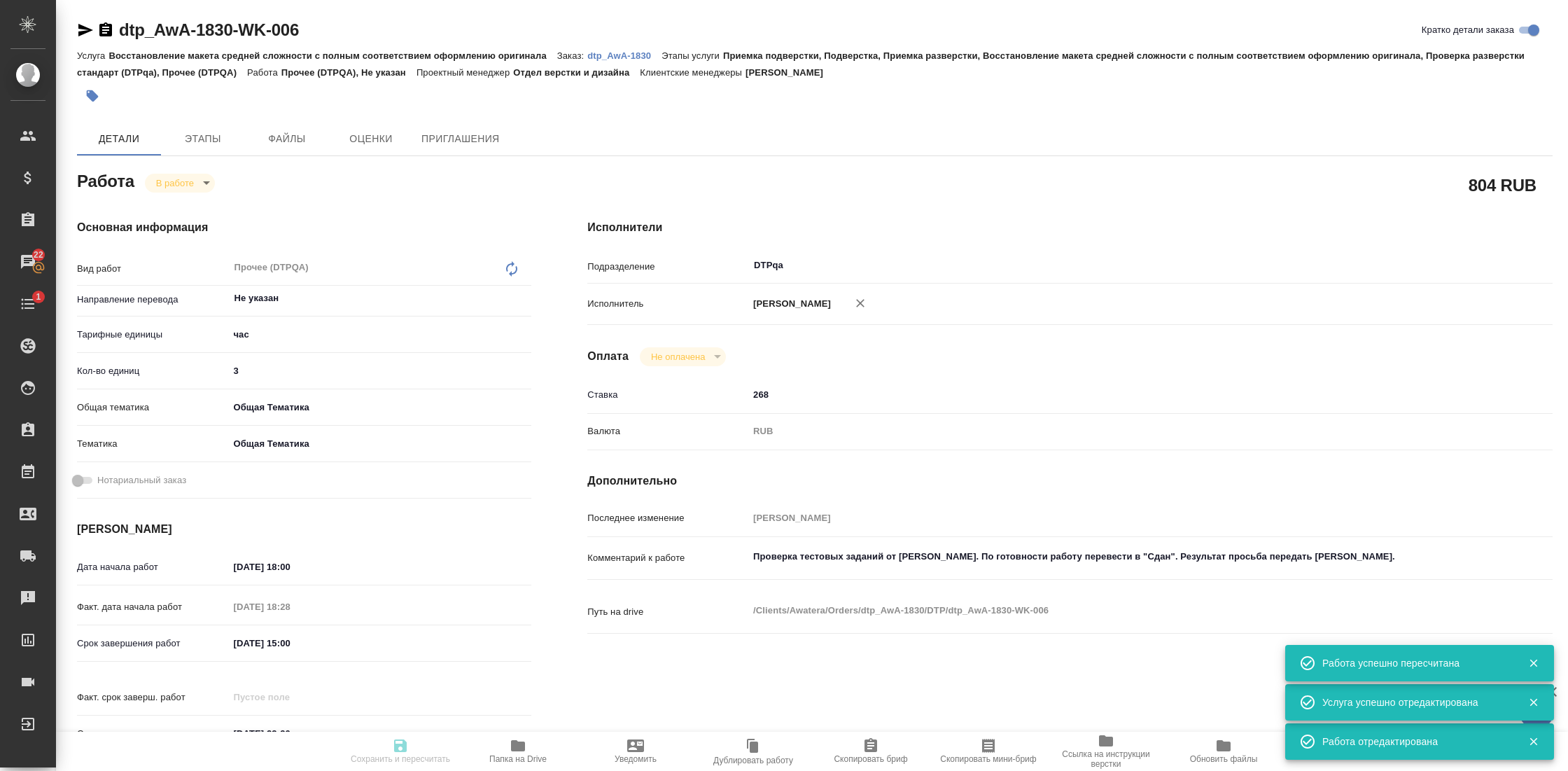
type input "3"
type input "obtem"
type input "6012b1ca196b0e5c9229a120"
type input "09.09.2025 18:00"
type input "09.09.2025 18:28"
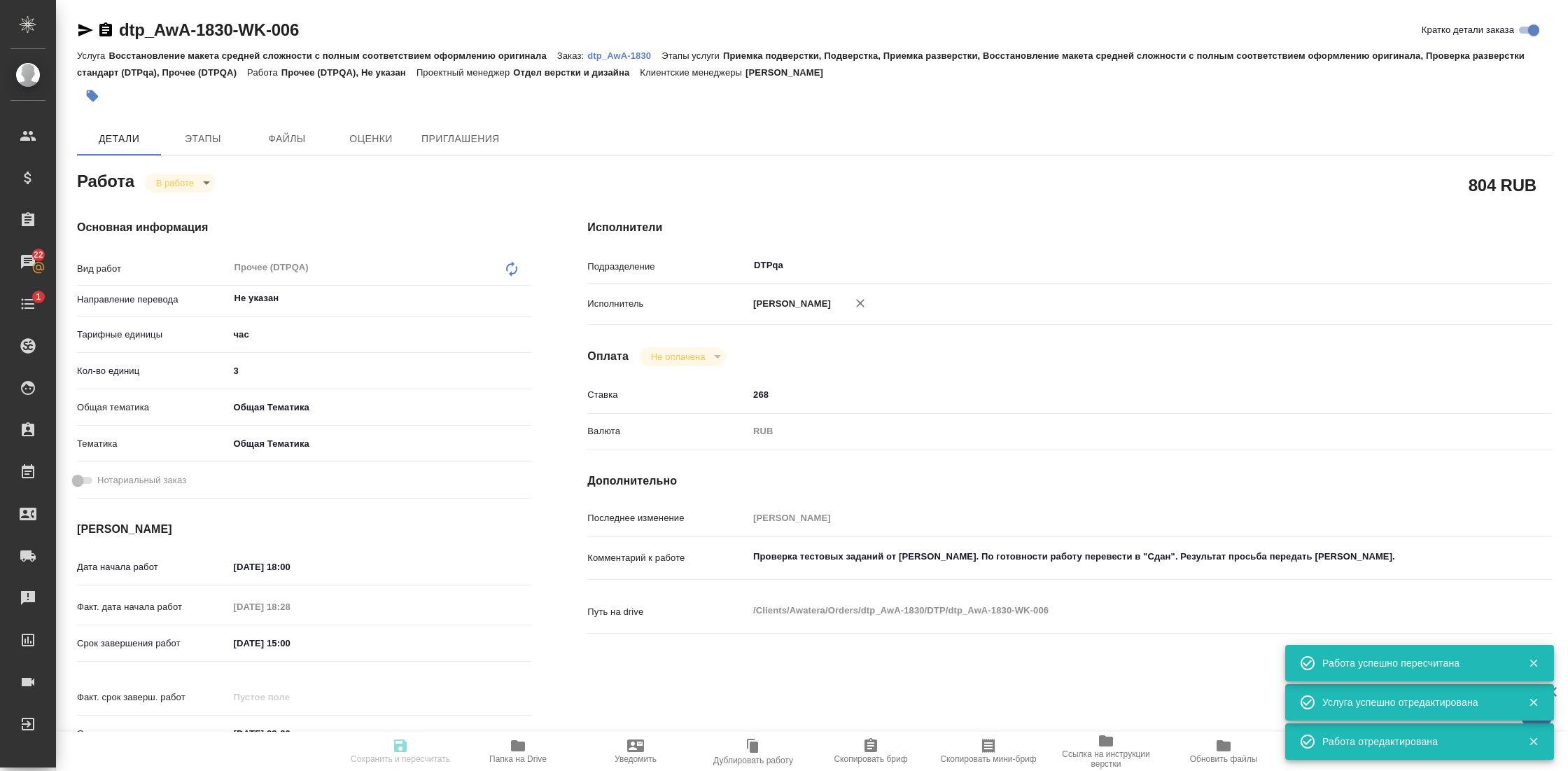
type input "10.09.2025 15:00"
type input "30.09.2025 23:30"
type input "DTPqa"
type input "notPayed"
type input "268"
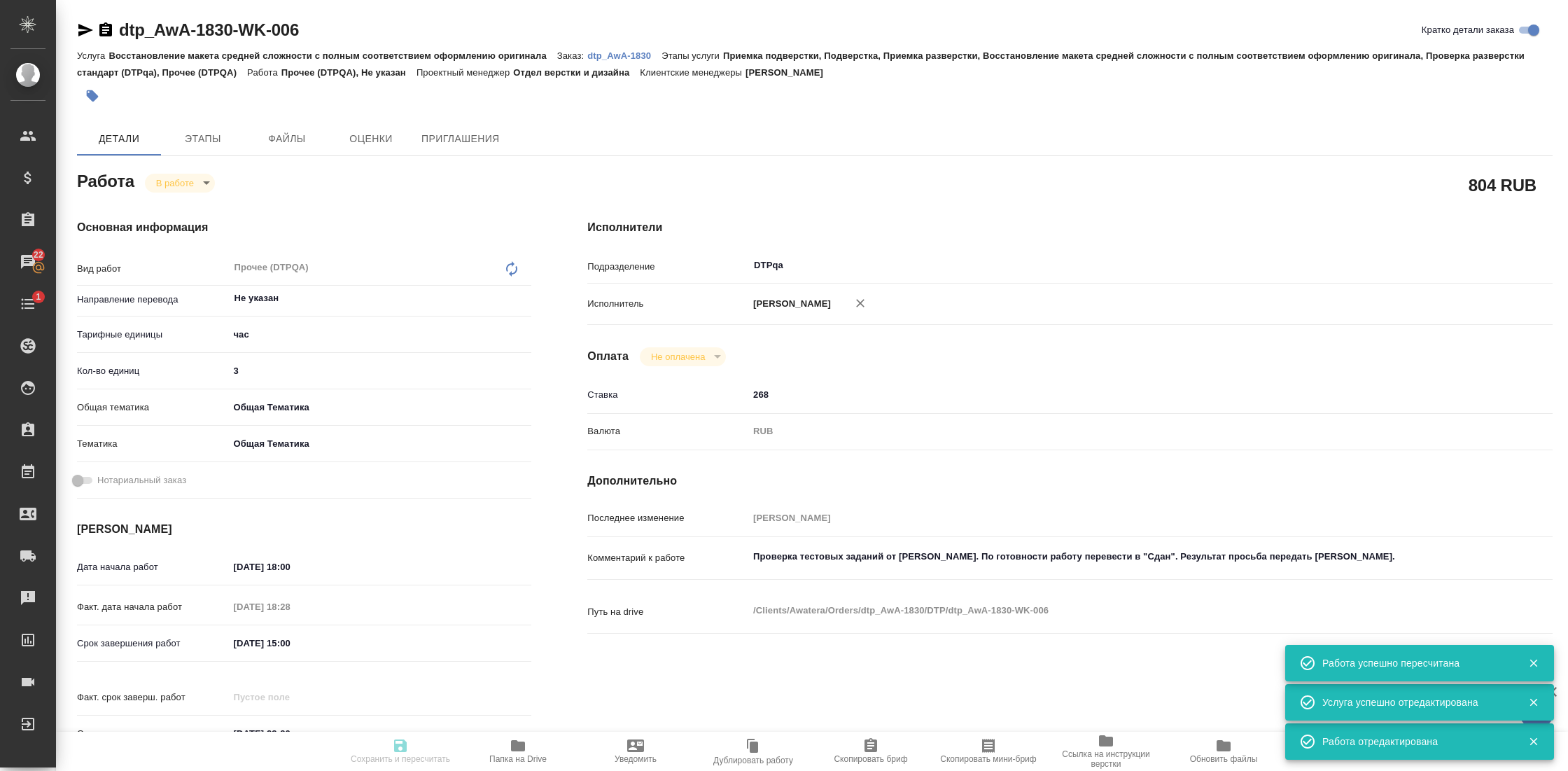
type input "RUB"
type input "[PERSON_NAME]"
type textarea "Проверка тестовых заданий от Ломакина Александра. По готовности работу перевест…"
type textarea "x"
type textarea "/Clients/Awatera/Orders/dtp_AwA-1830/DTP/dtp_AwA-1830-WK-006"
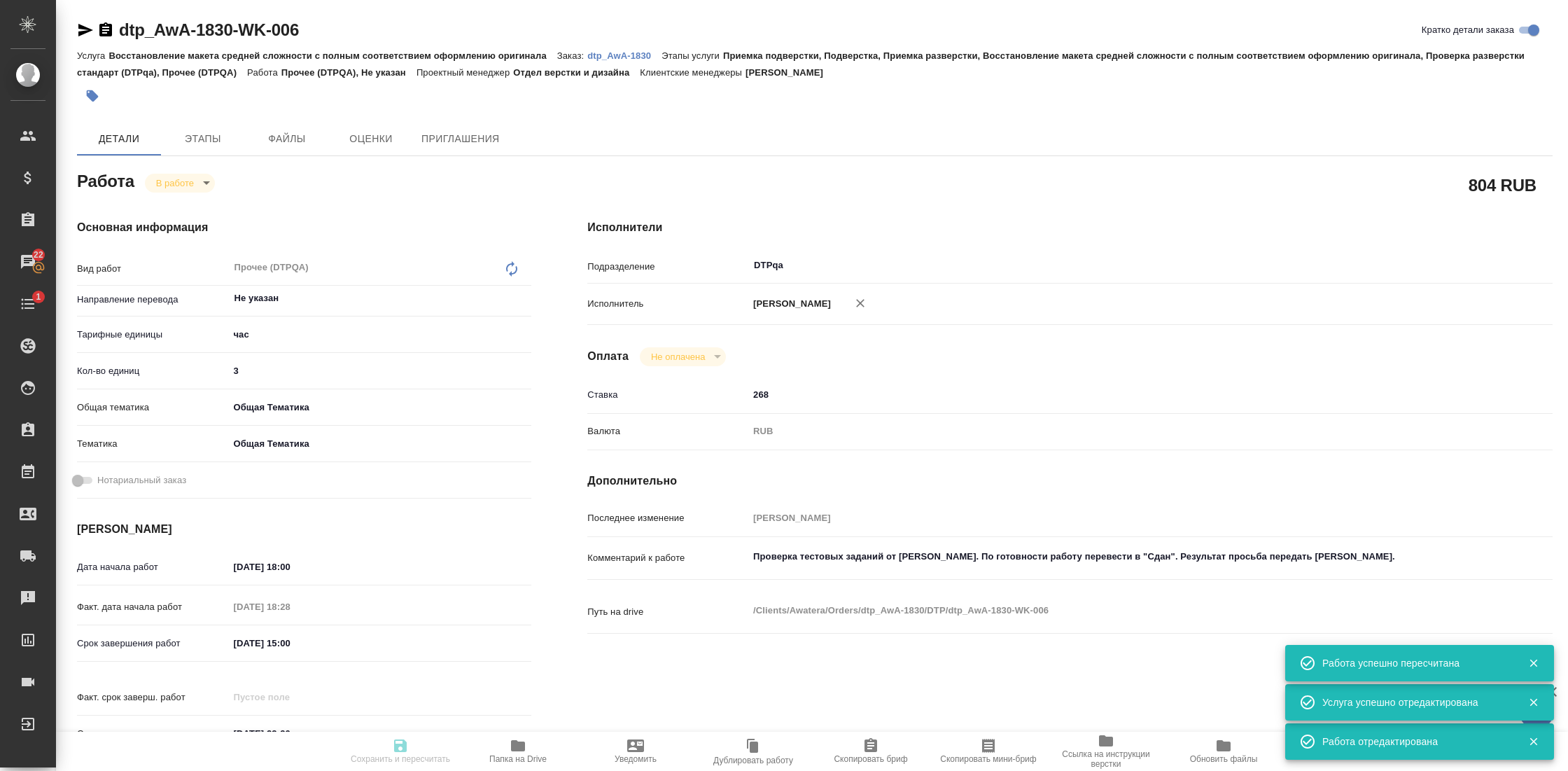
type textarea "x"
type input "dtp_AwA-1830"
type input "Восстановление макета средней сложности с полным соответствием оформлению ориги…"
type input "Приемка подверстки, Подверстка, Приемка разверстки, Восстановление макета средн…"
type input "Малофеева Екатерина"
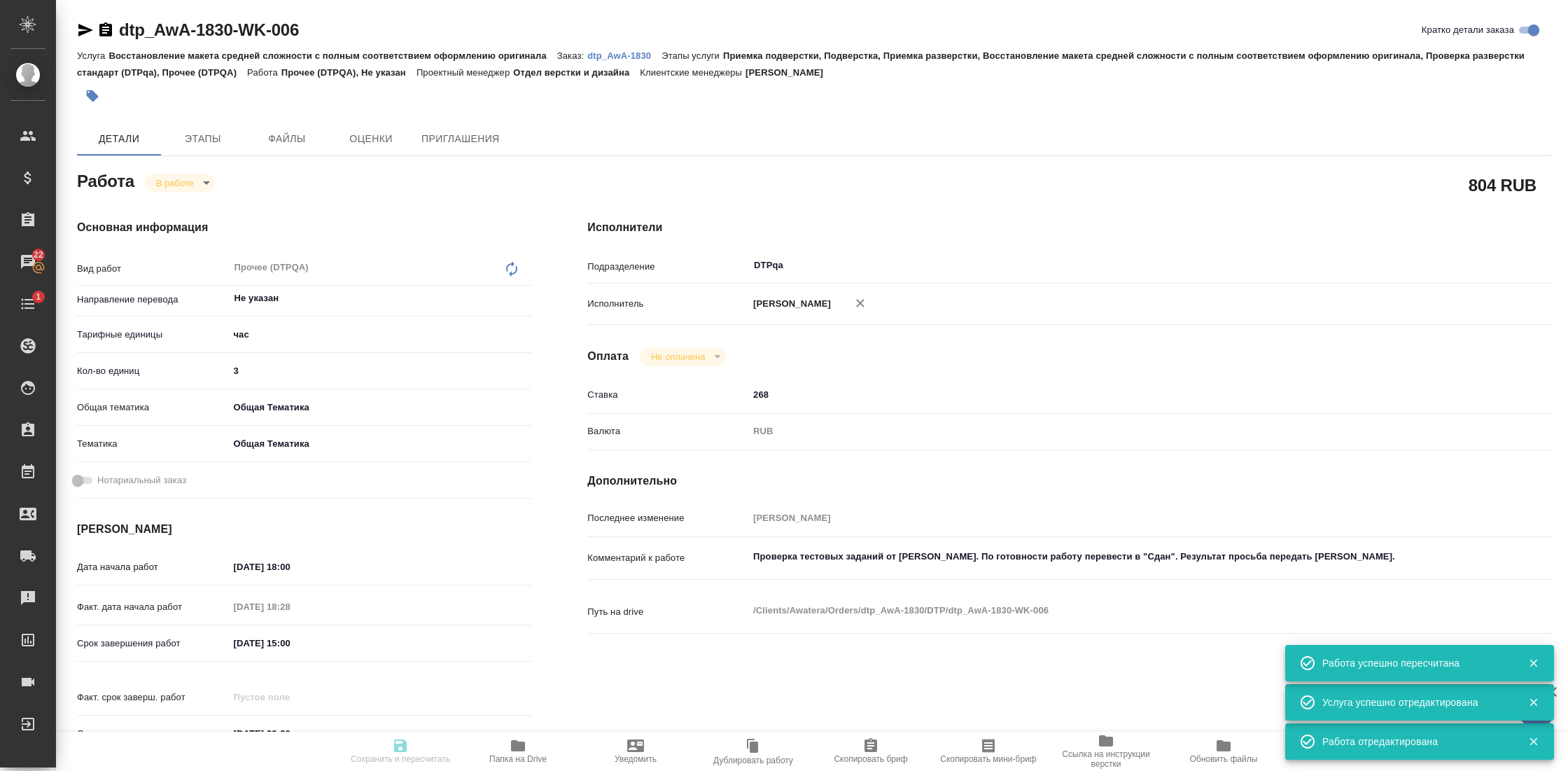
type input "Отдел верстки и дизайна"
type input "/Clients/Awatera/Orders/dtp_AwA-1830"
type textarea "x"
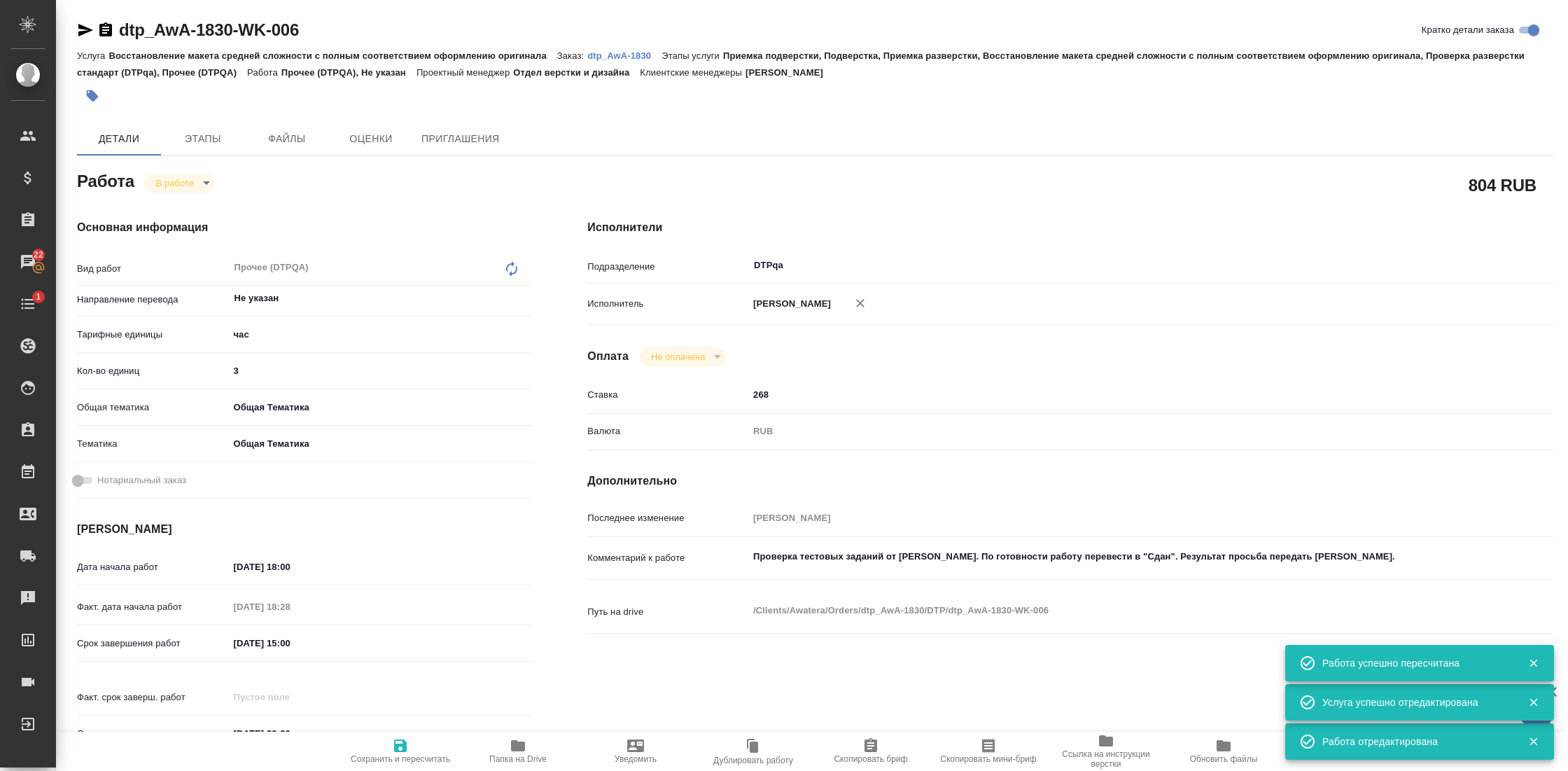
type textarea "x"
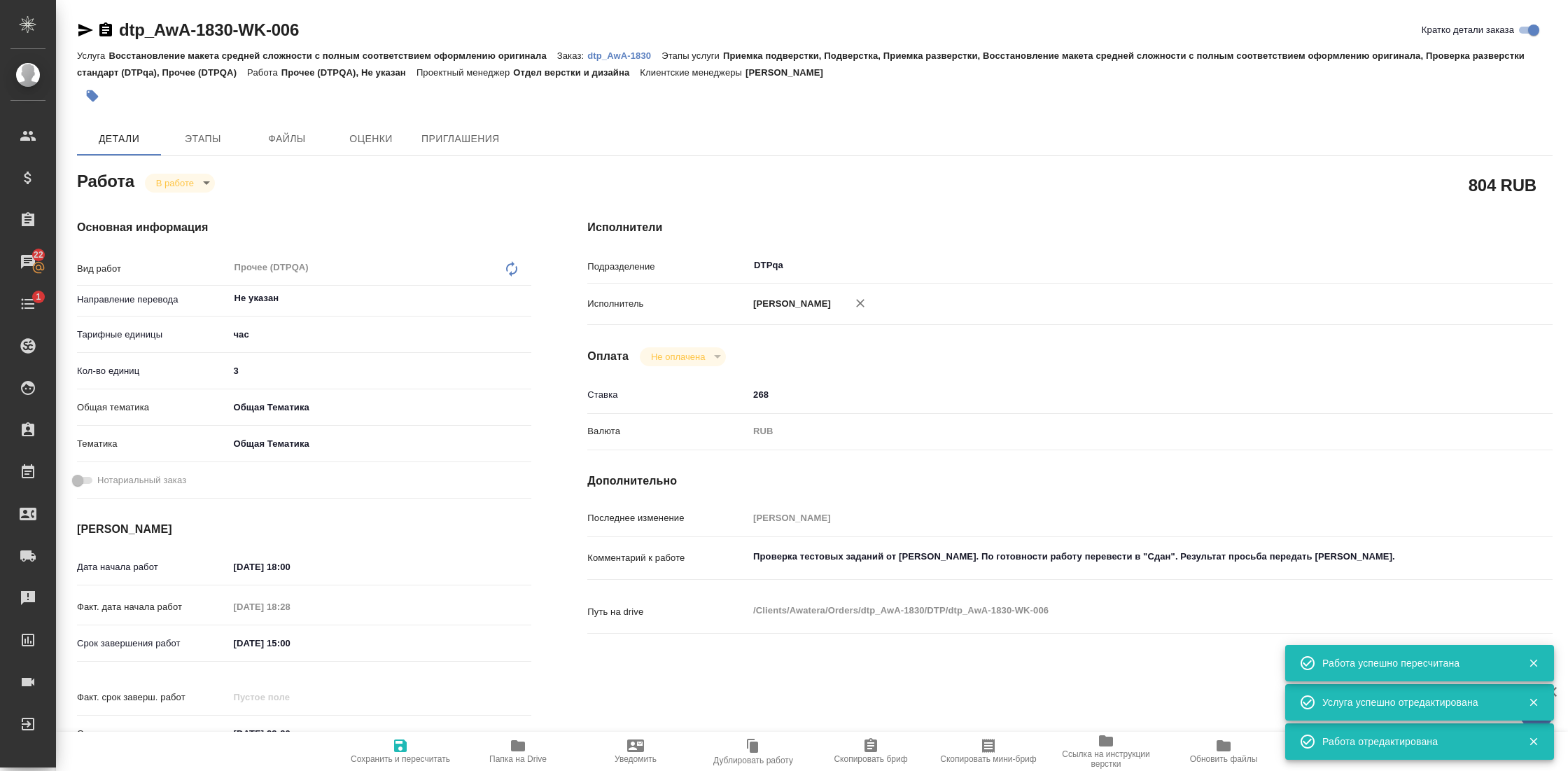
type textarea "x"
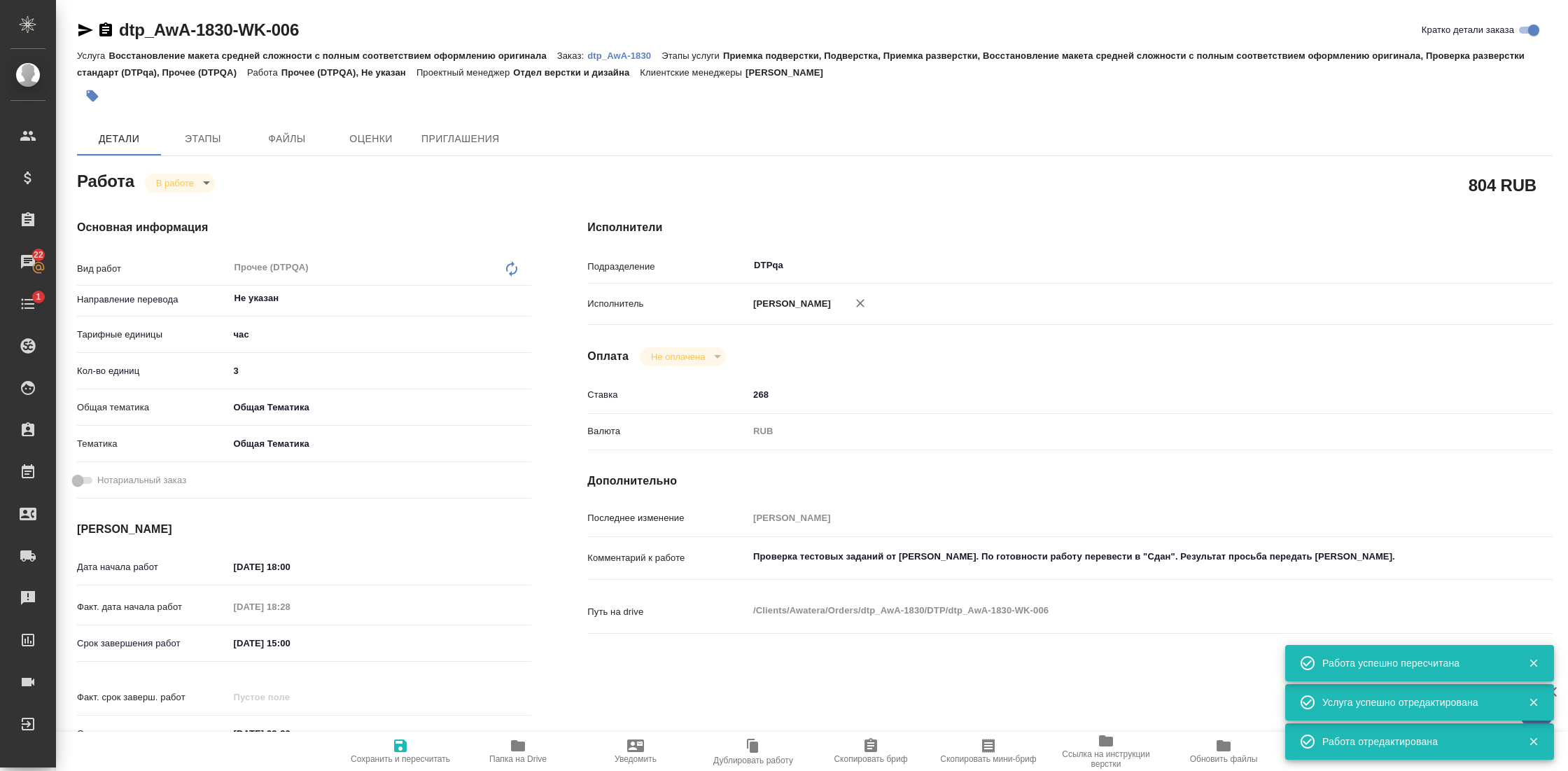
type textarea "x"
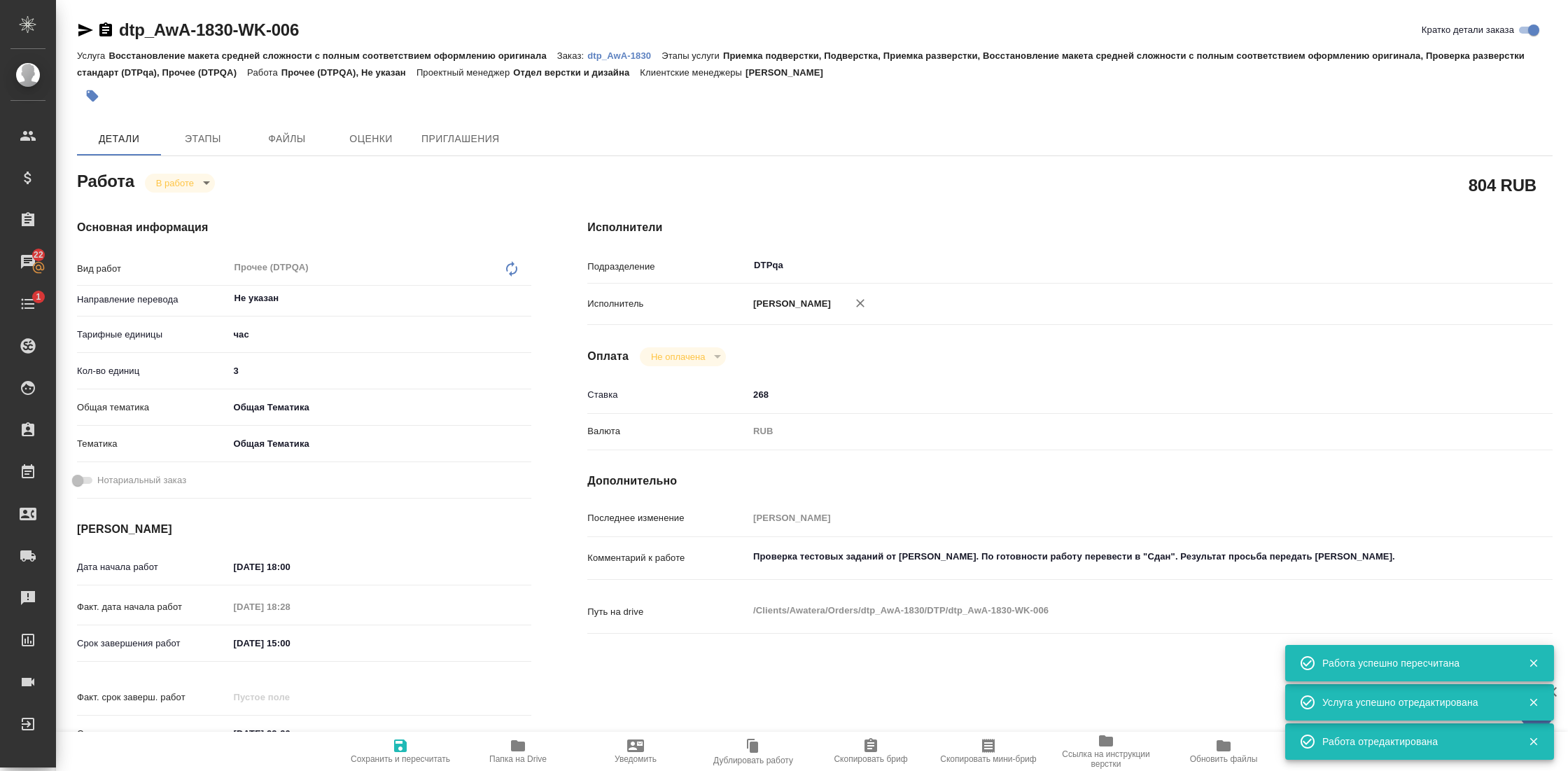
type textarea "x"
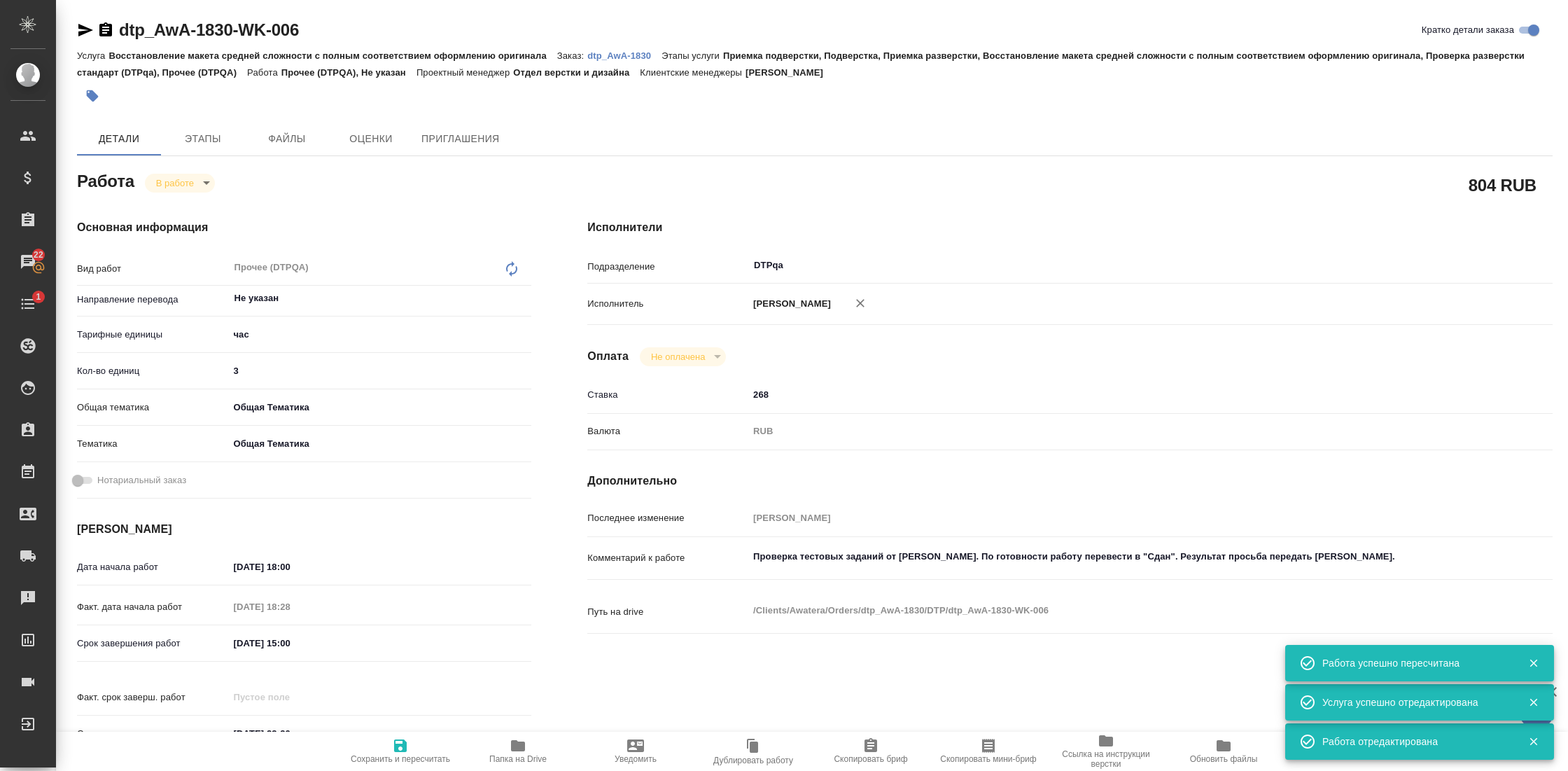
type textarea "x"
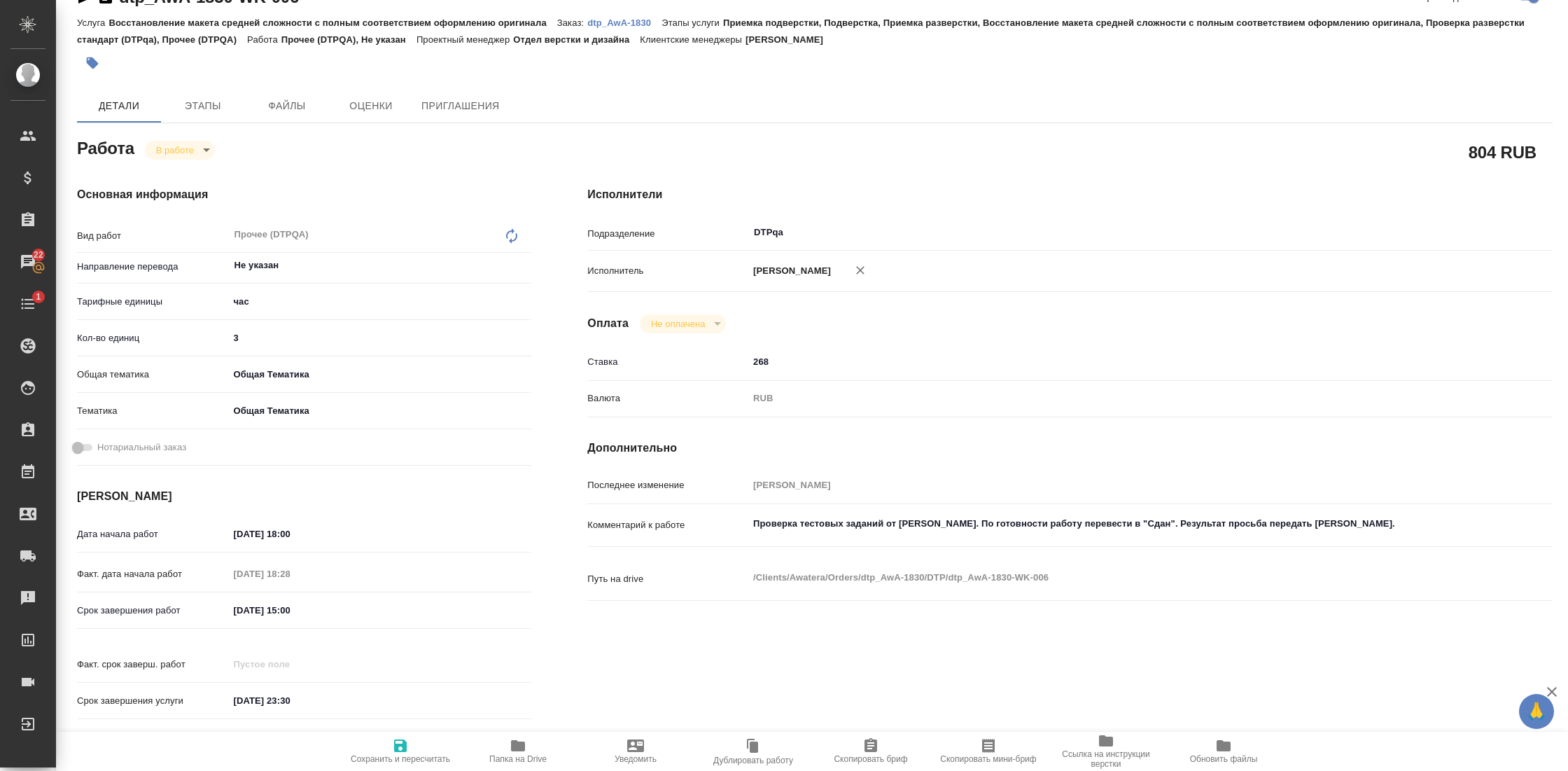
scroll to position [19, 0]
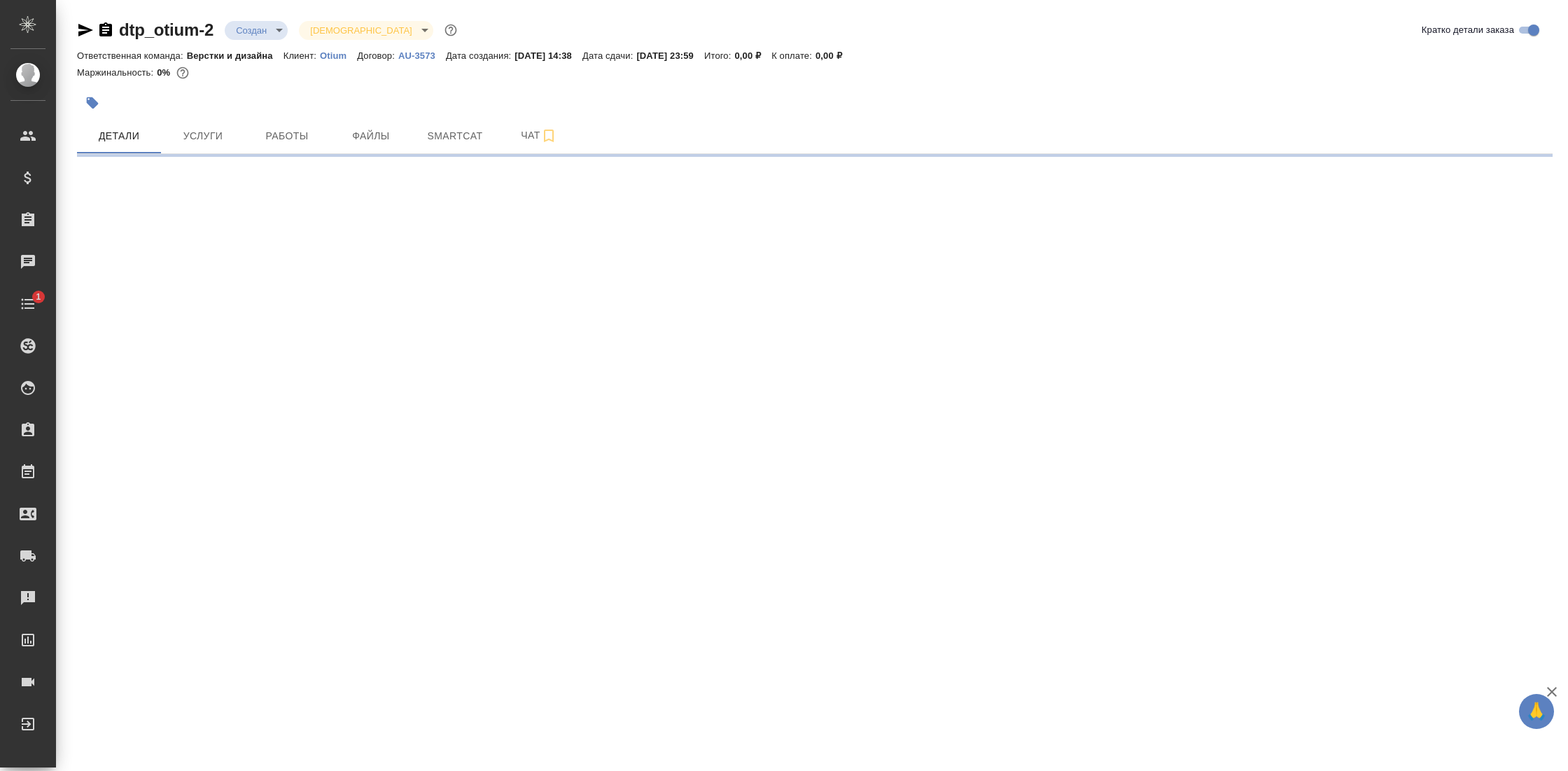
select select "RU"
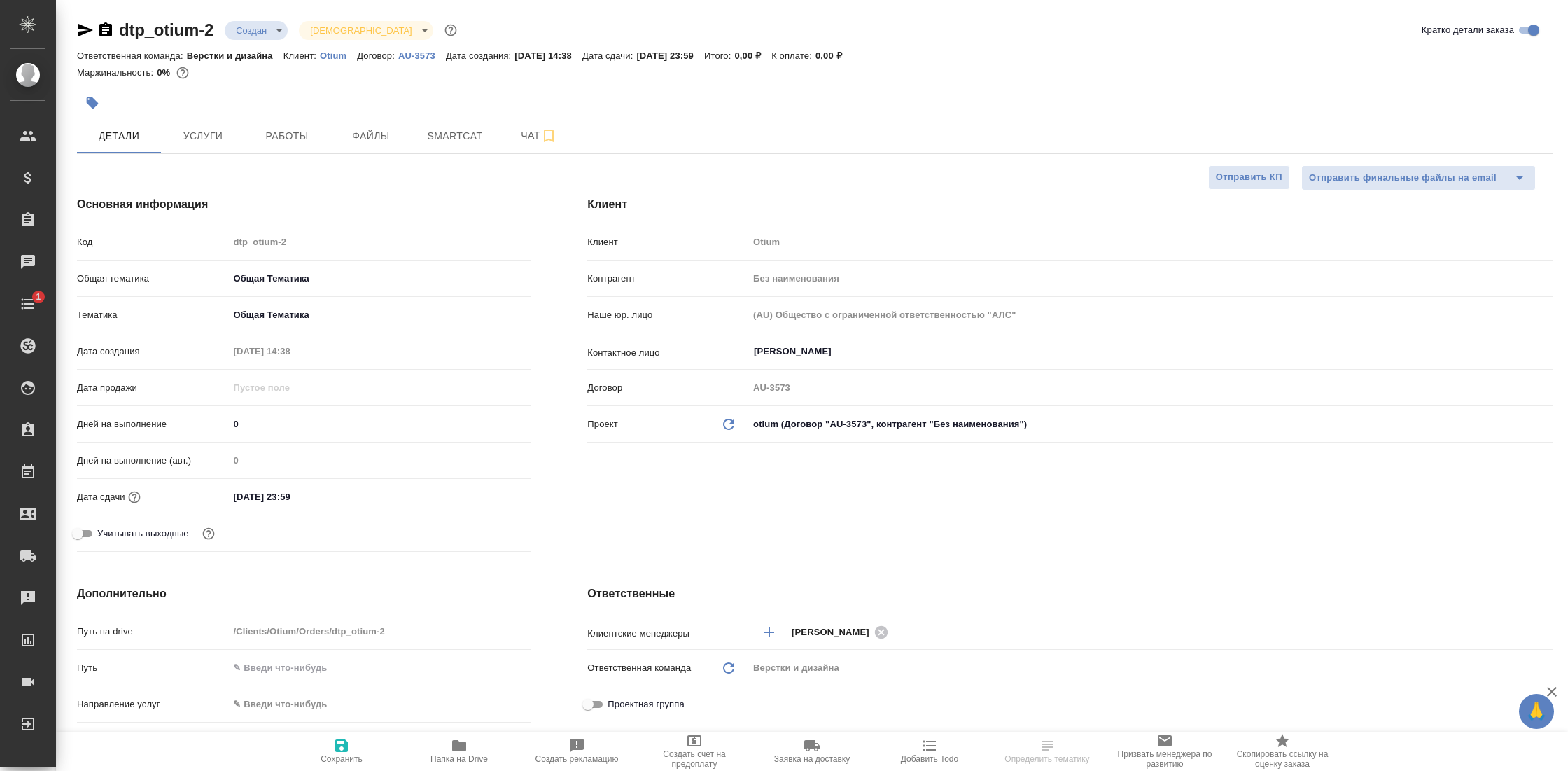
type textarea "x"
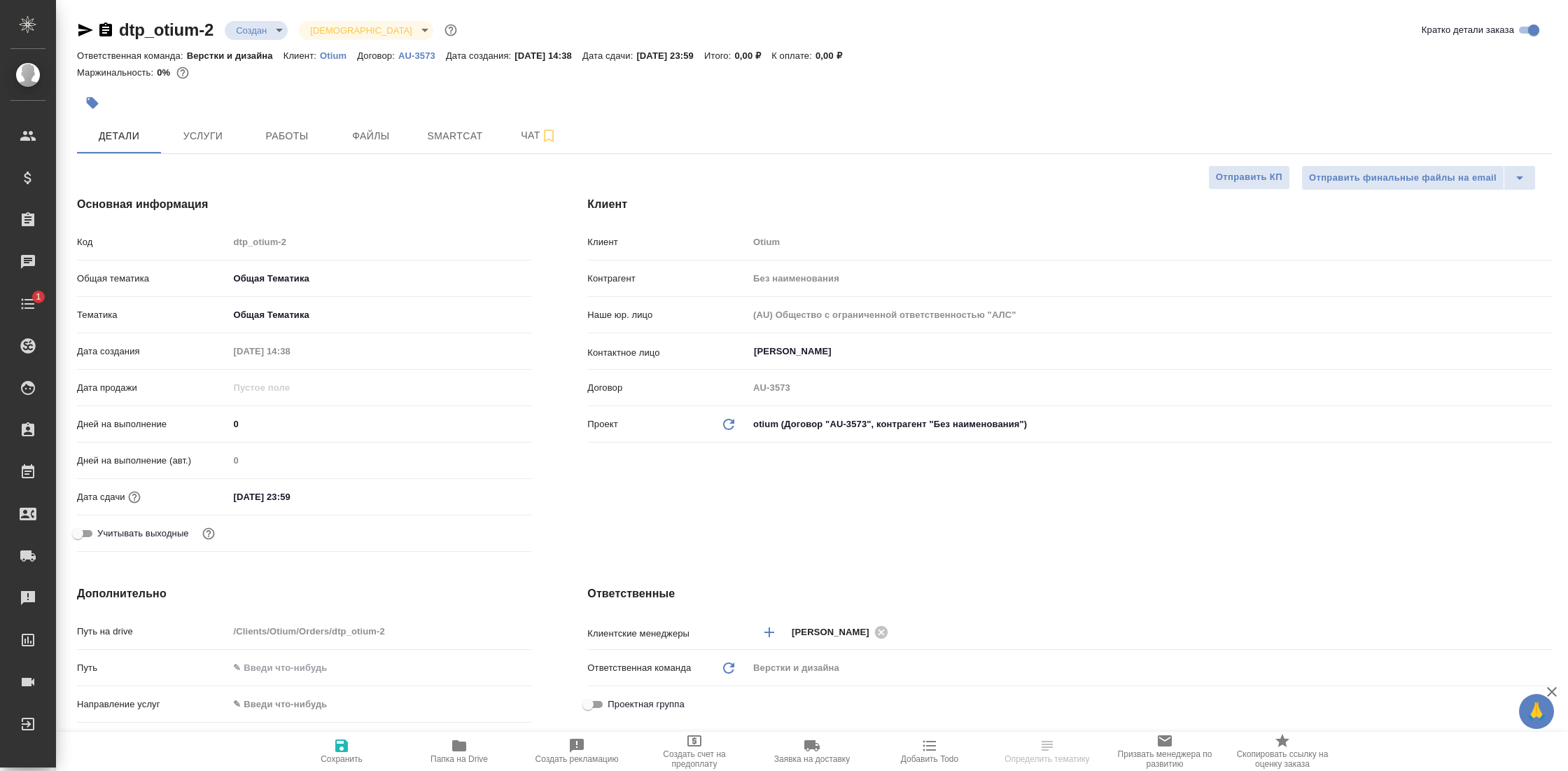
type textarea "x"
click at [295, 140] on span "Работы" at bounding box center [287, 136] width 68 height 18
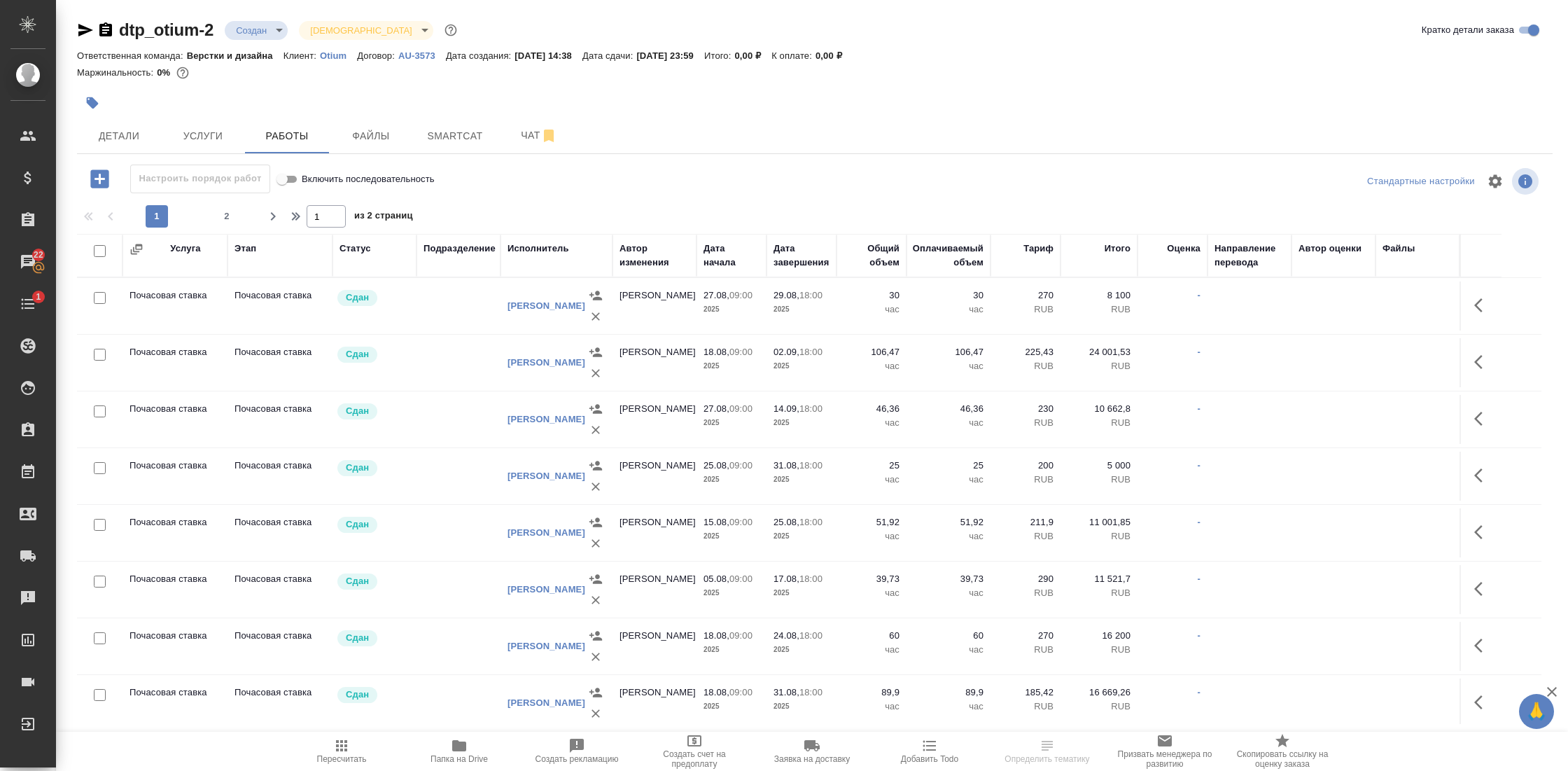
click at [542, 250] on div "Исполнитель" at bounding box center [538, 249] width 62 height 14
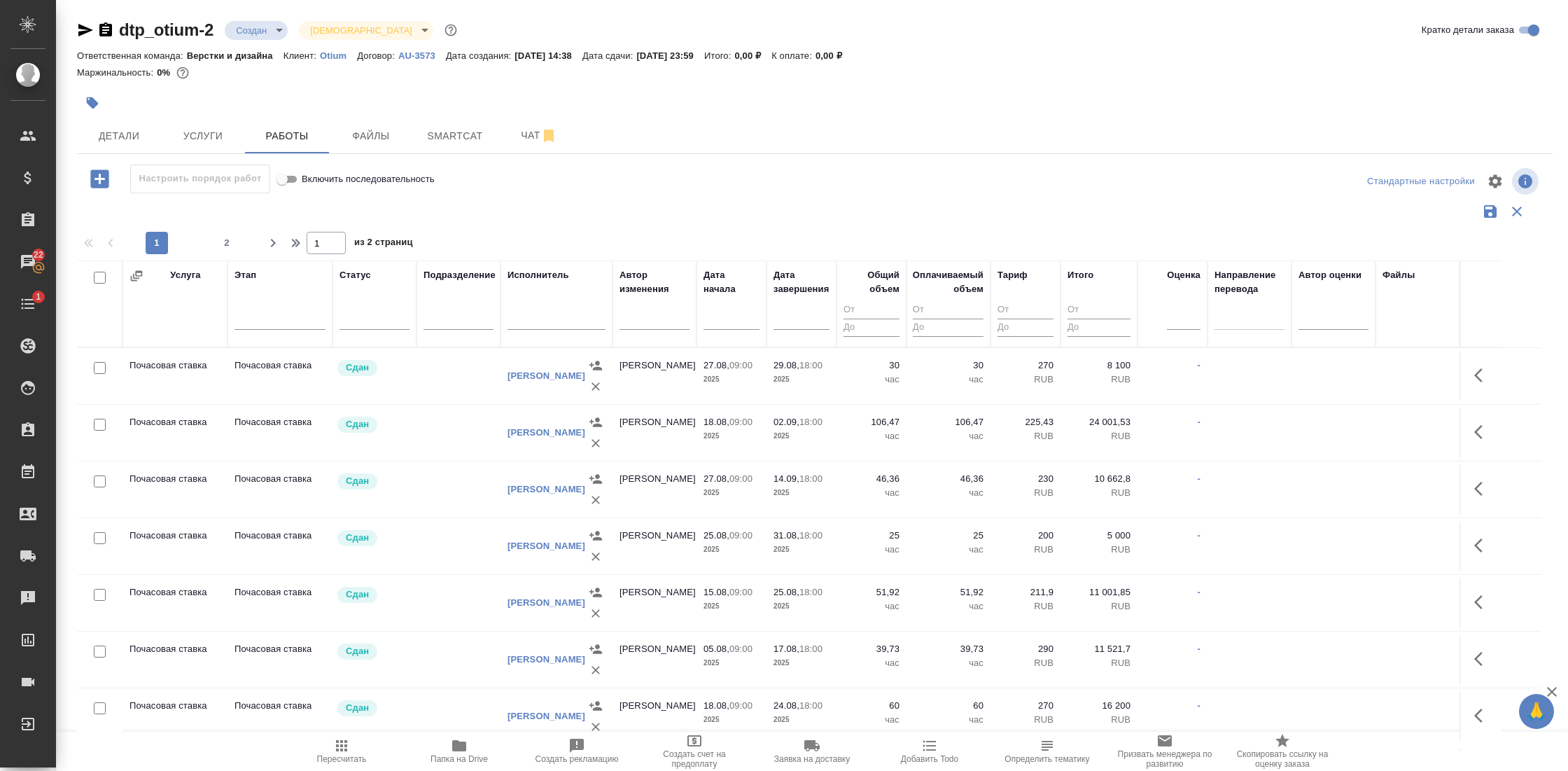
click at [528, 322] on input "text" at bounding box center [556, 320] width 98 height 18
type input "горн"
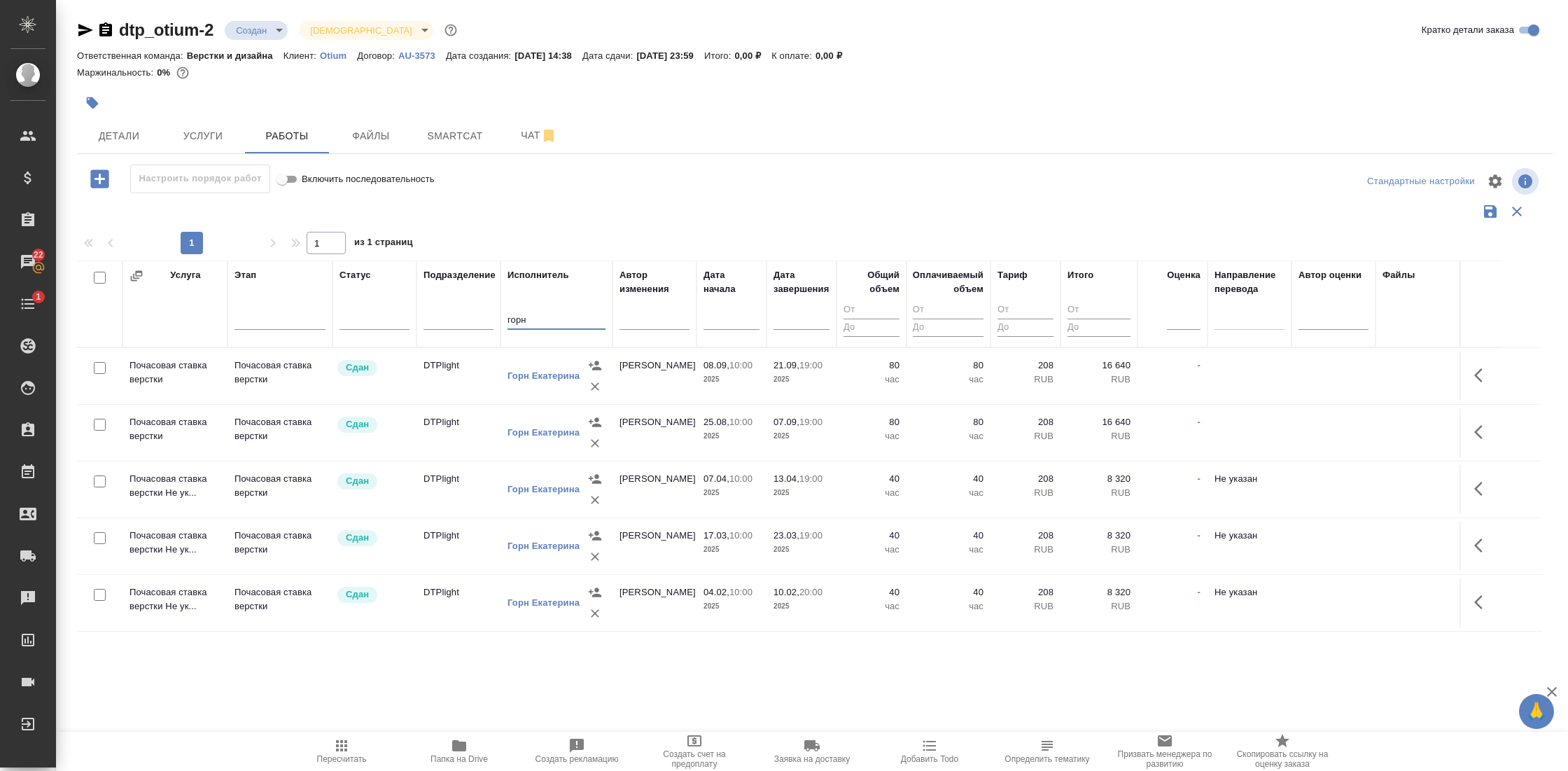
scroll to position [15, 0]
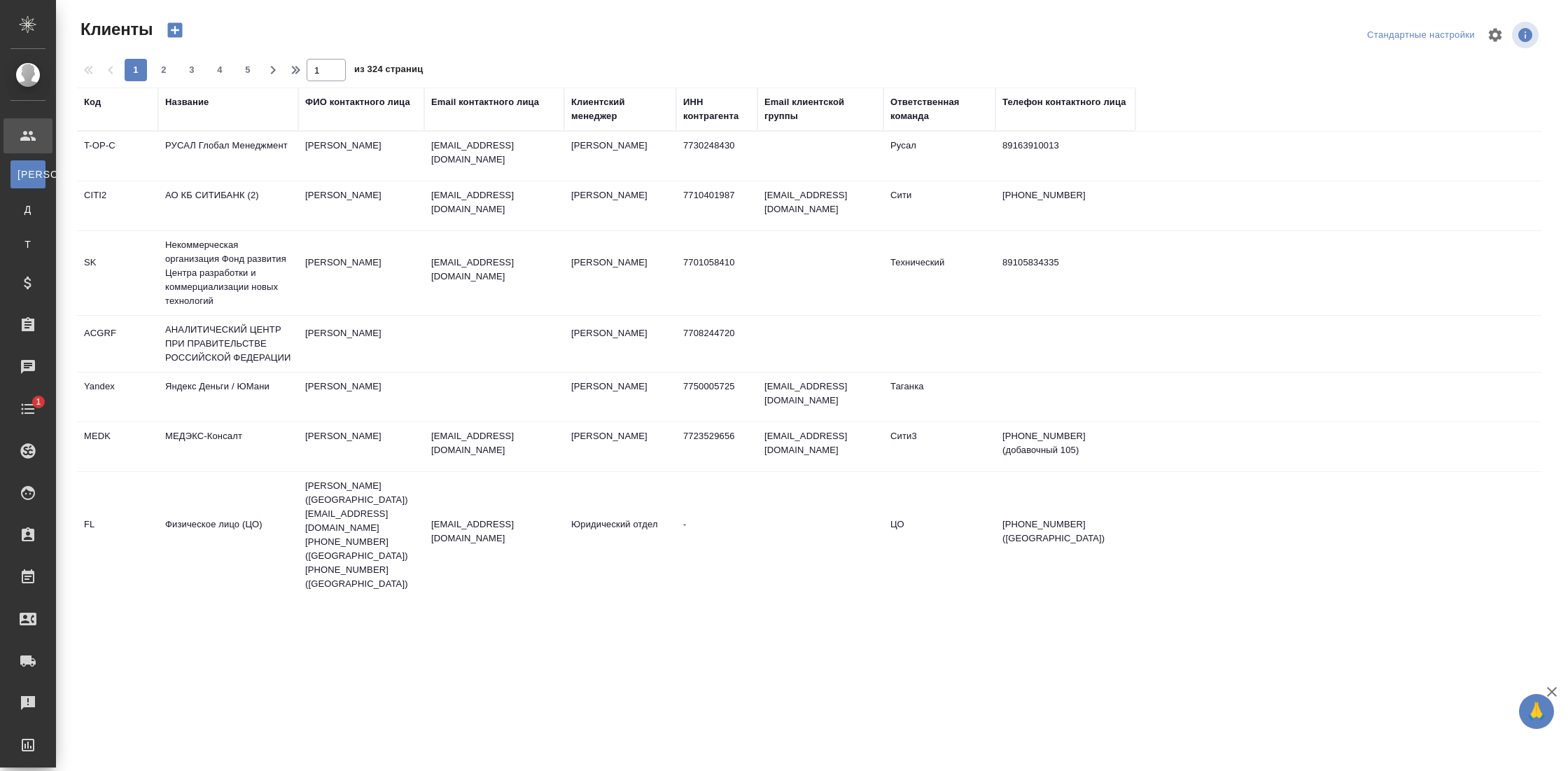
select select "RU"
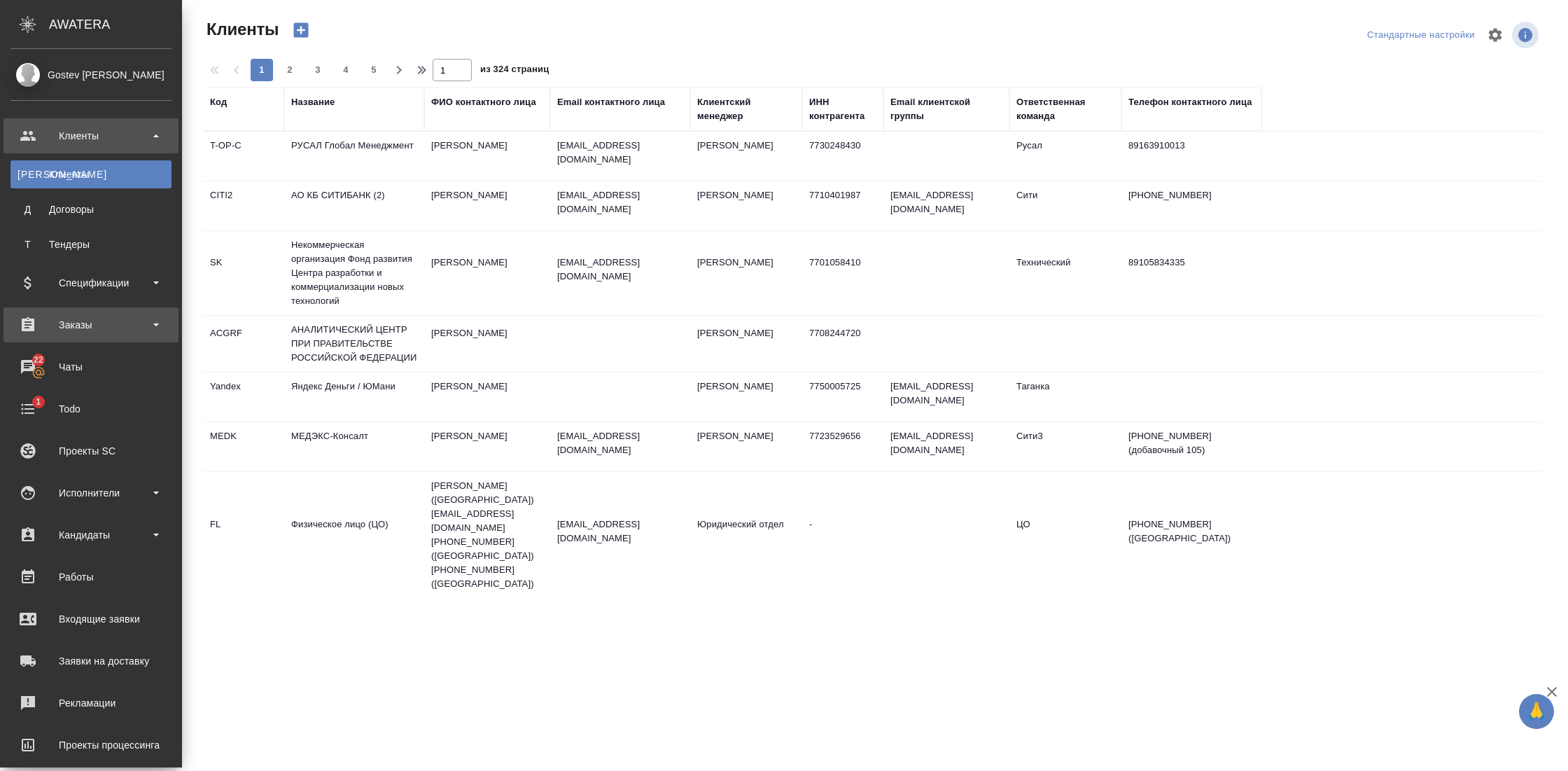
click at [105, 324] on div "Заказы" at bounding box center [91, 324] width 161 height 21
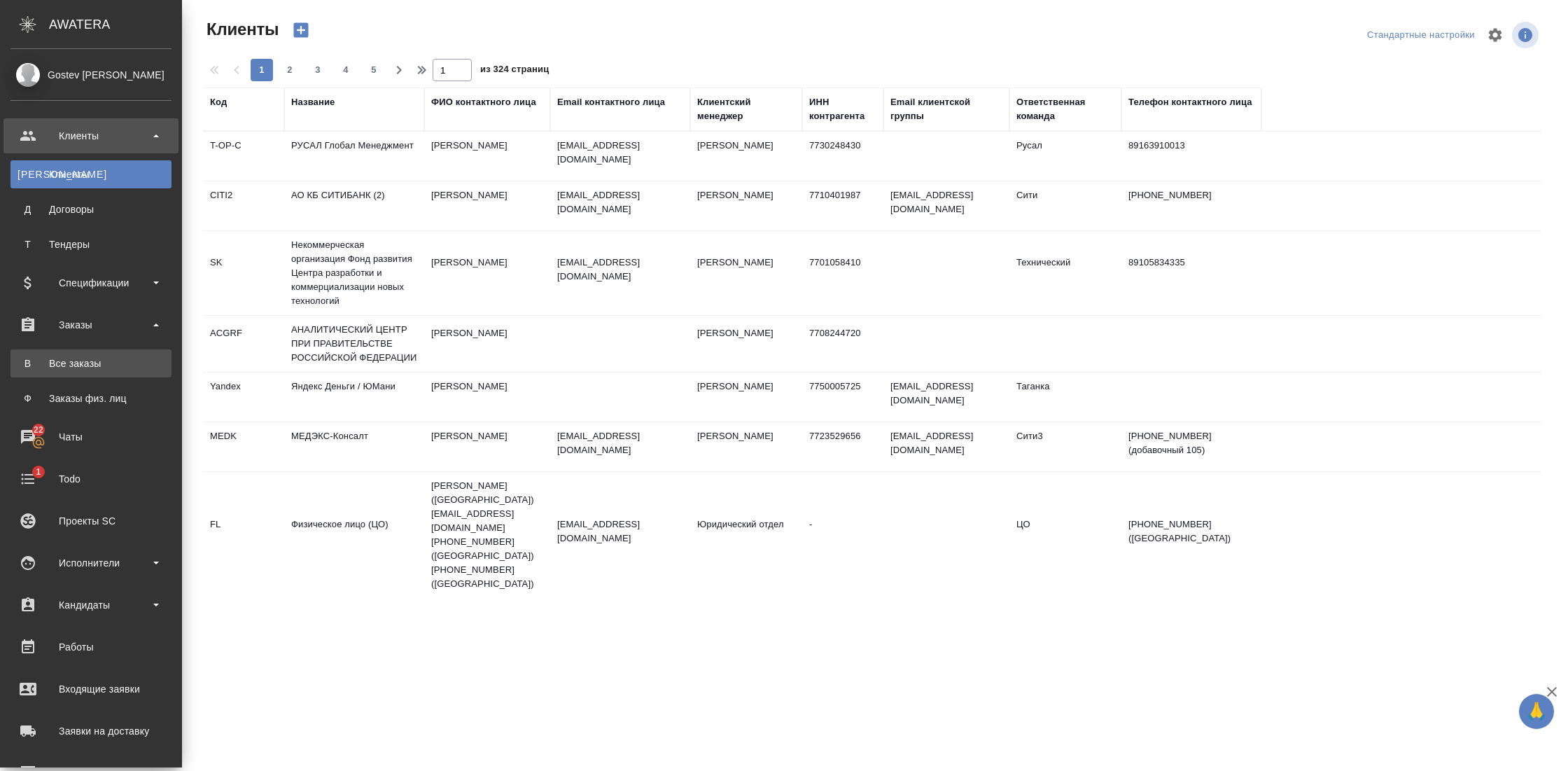
click at [98, 366] on div "Все заказы" at bounding box center [91, 363] width 147 height 14
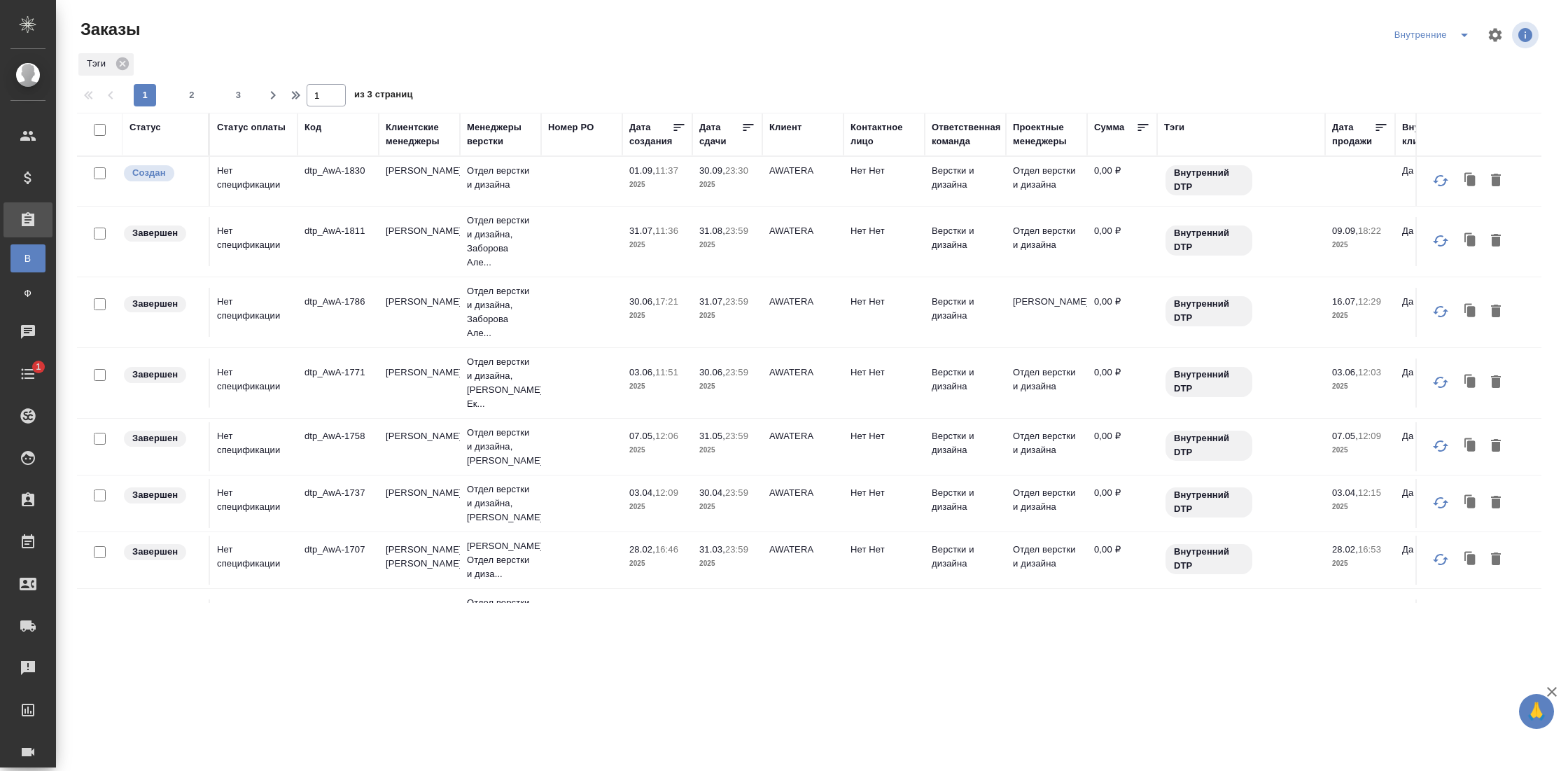
click at [1460, 37] on icon "split button" at bounding box center [1464, 35] width 17 height 17
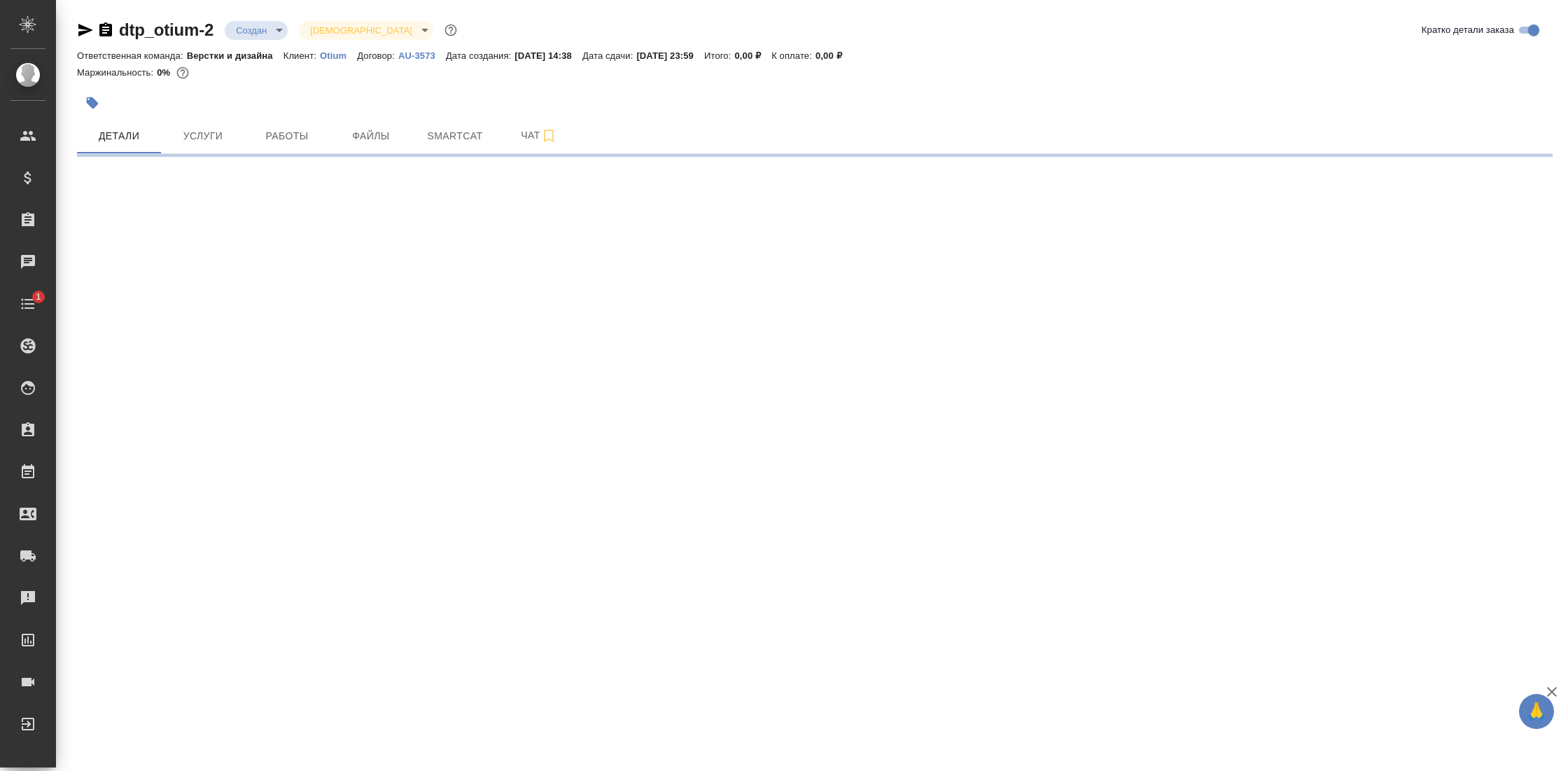
select select "RU"
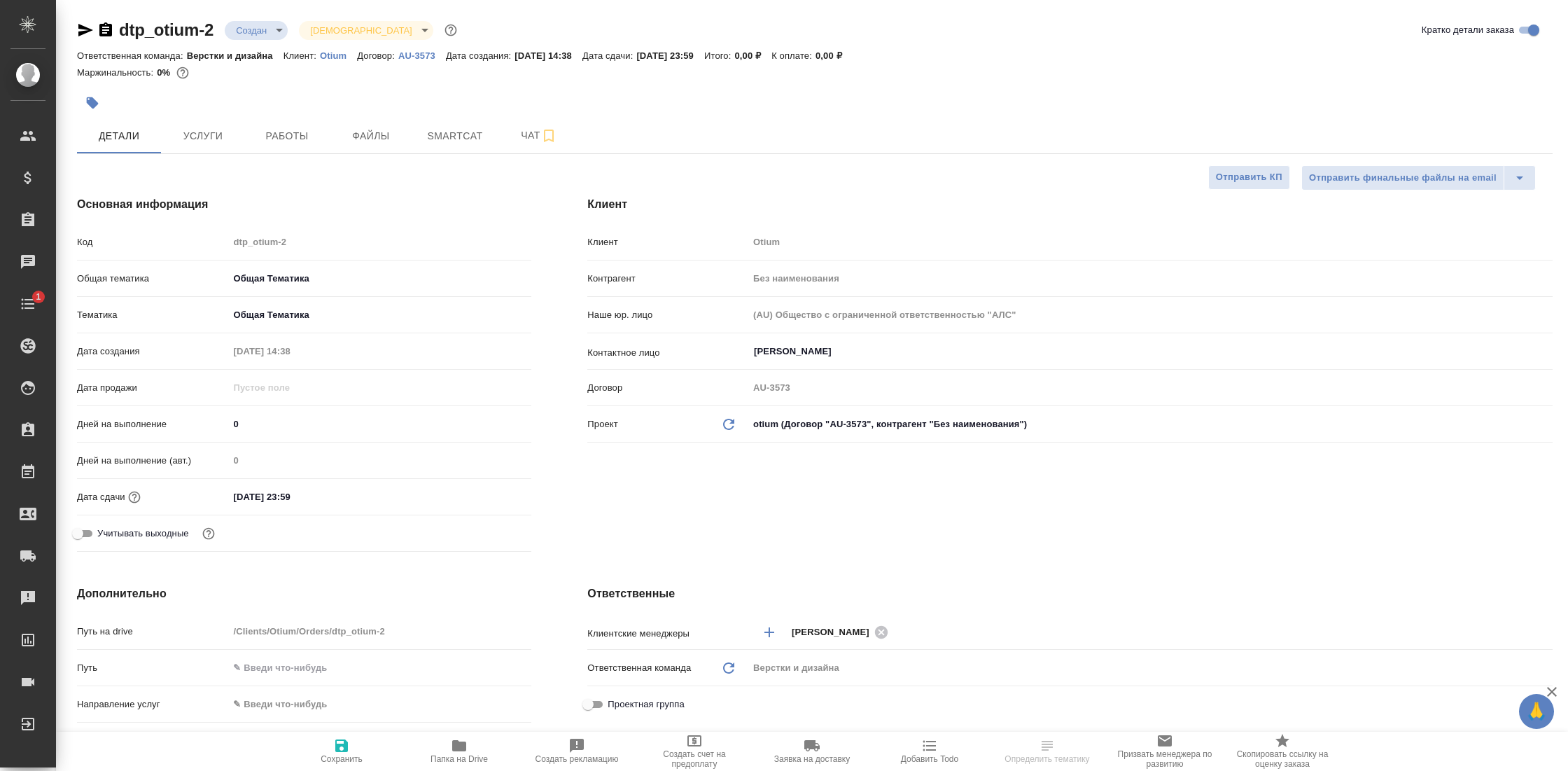
type textarea "x"
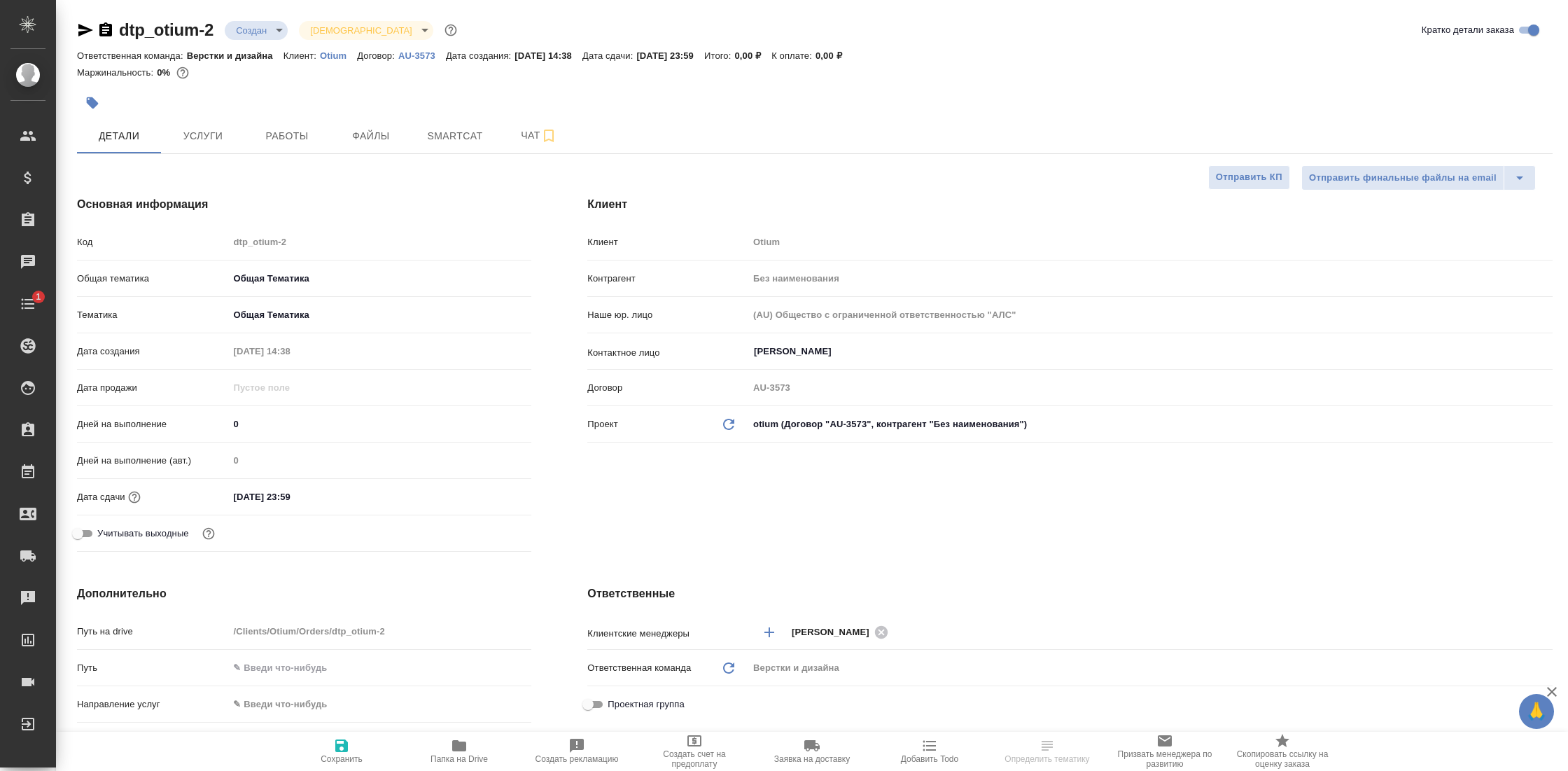
type textarea "x"
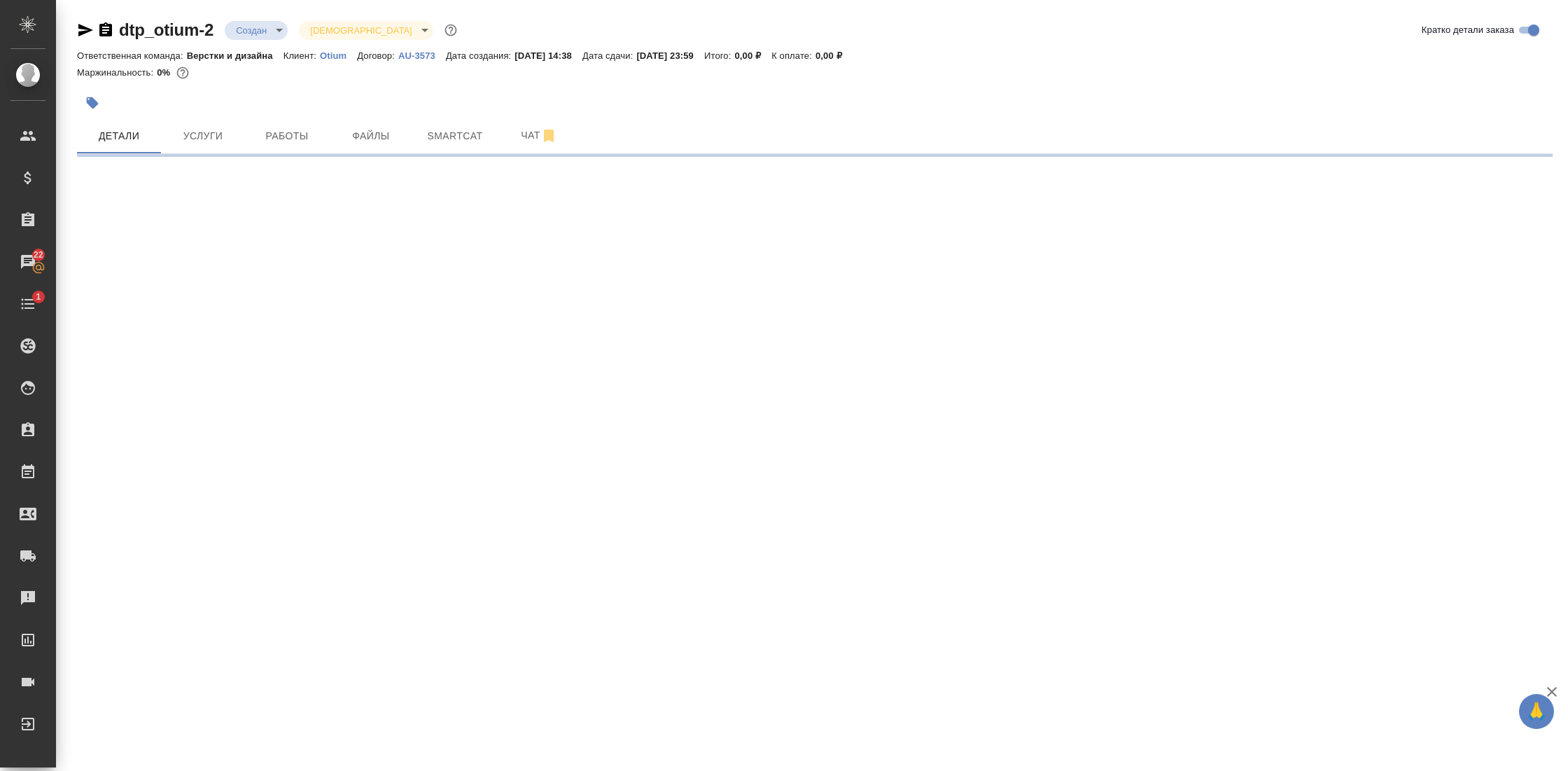
select select "RU"
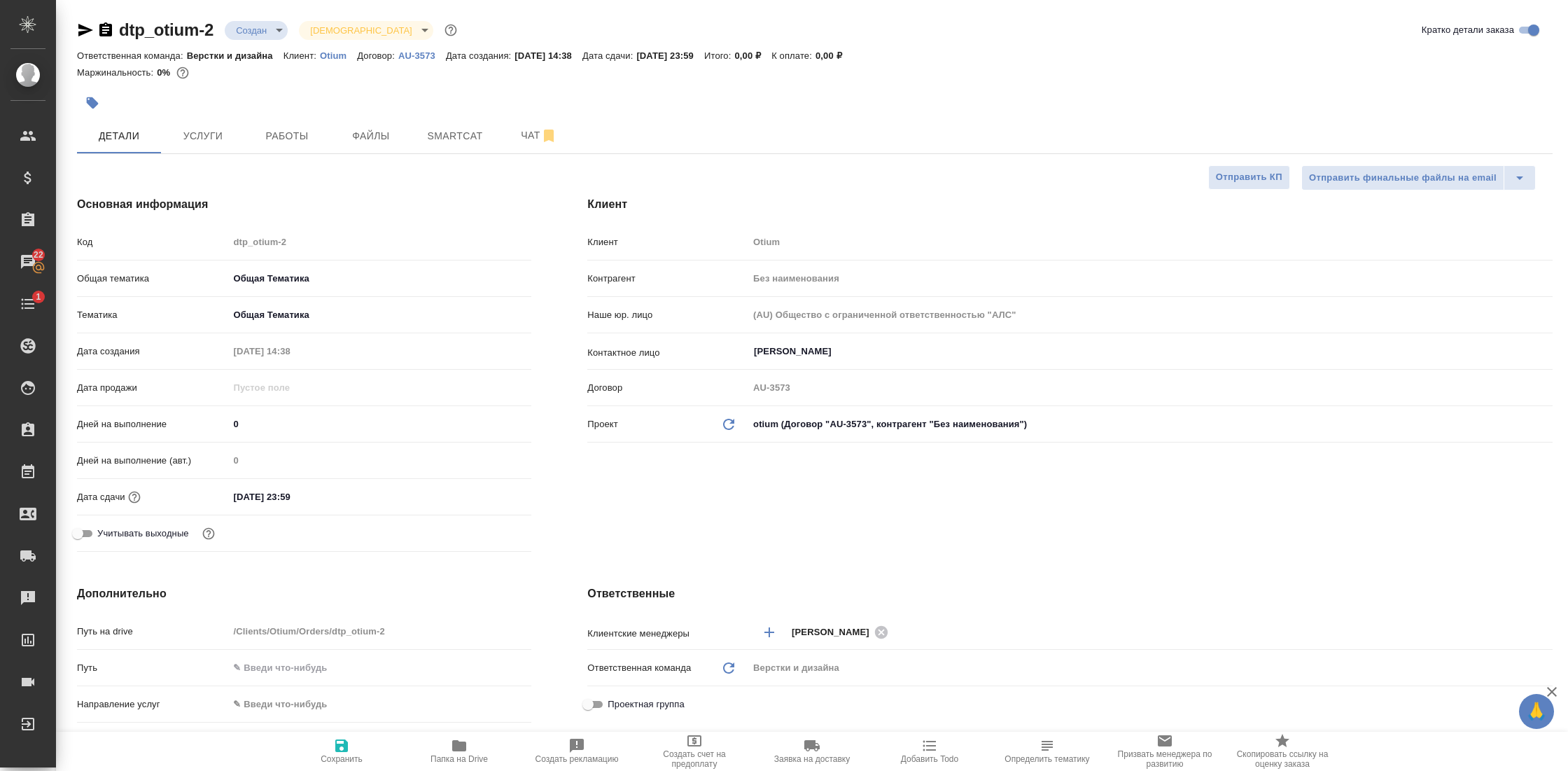
type textarea "x"
click at [277, 139] on span "Работы" at bounding box center [287, 136] width 68 height 18
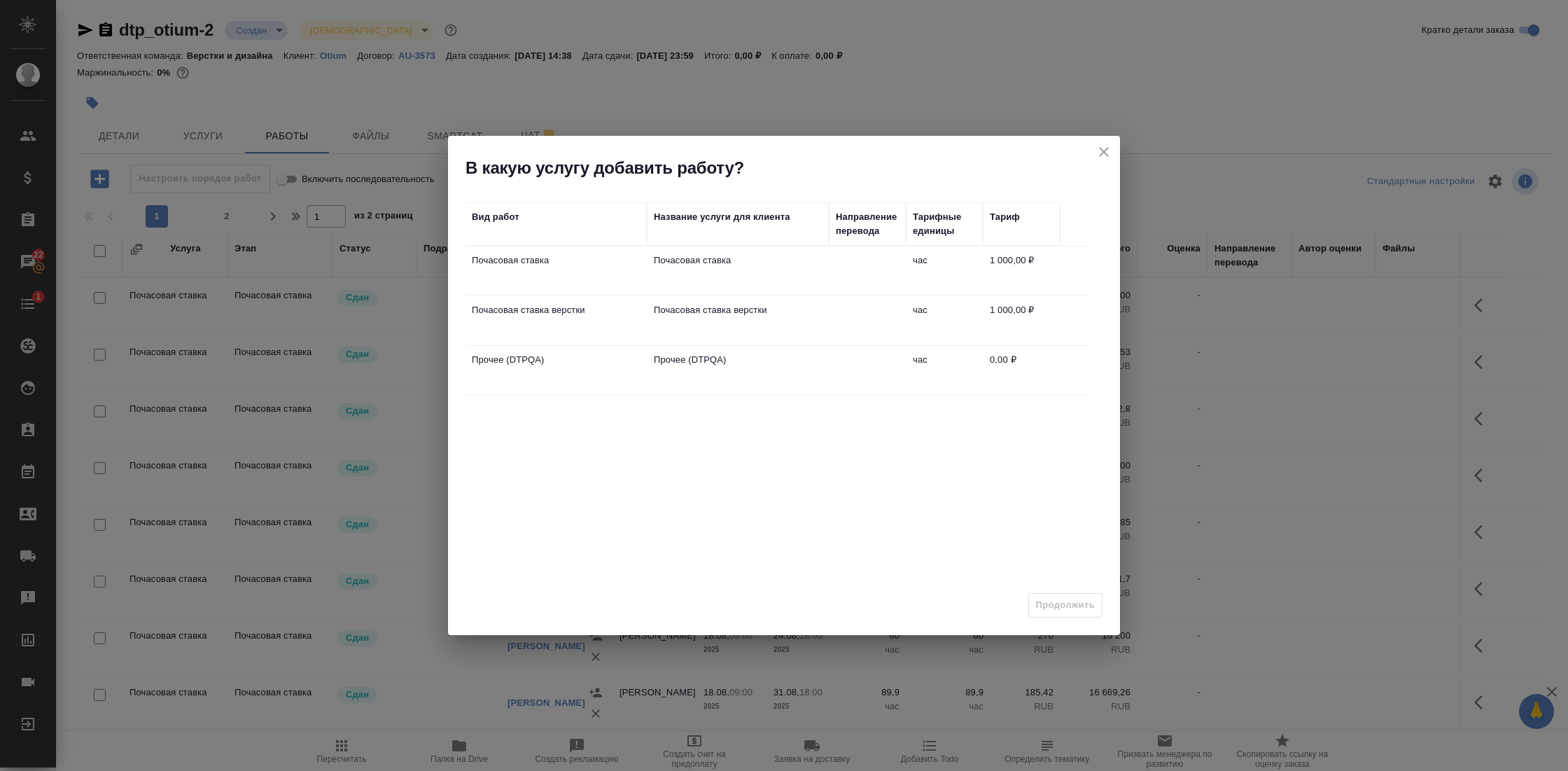
click at [976, 321] on td "час" at bounding box center [944, 320] width 77 height 49
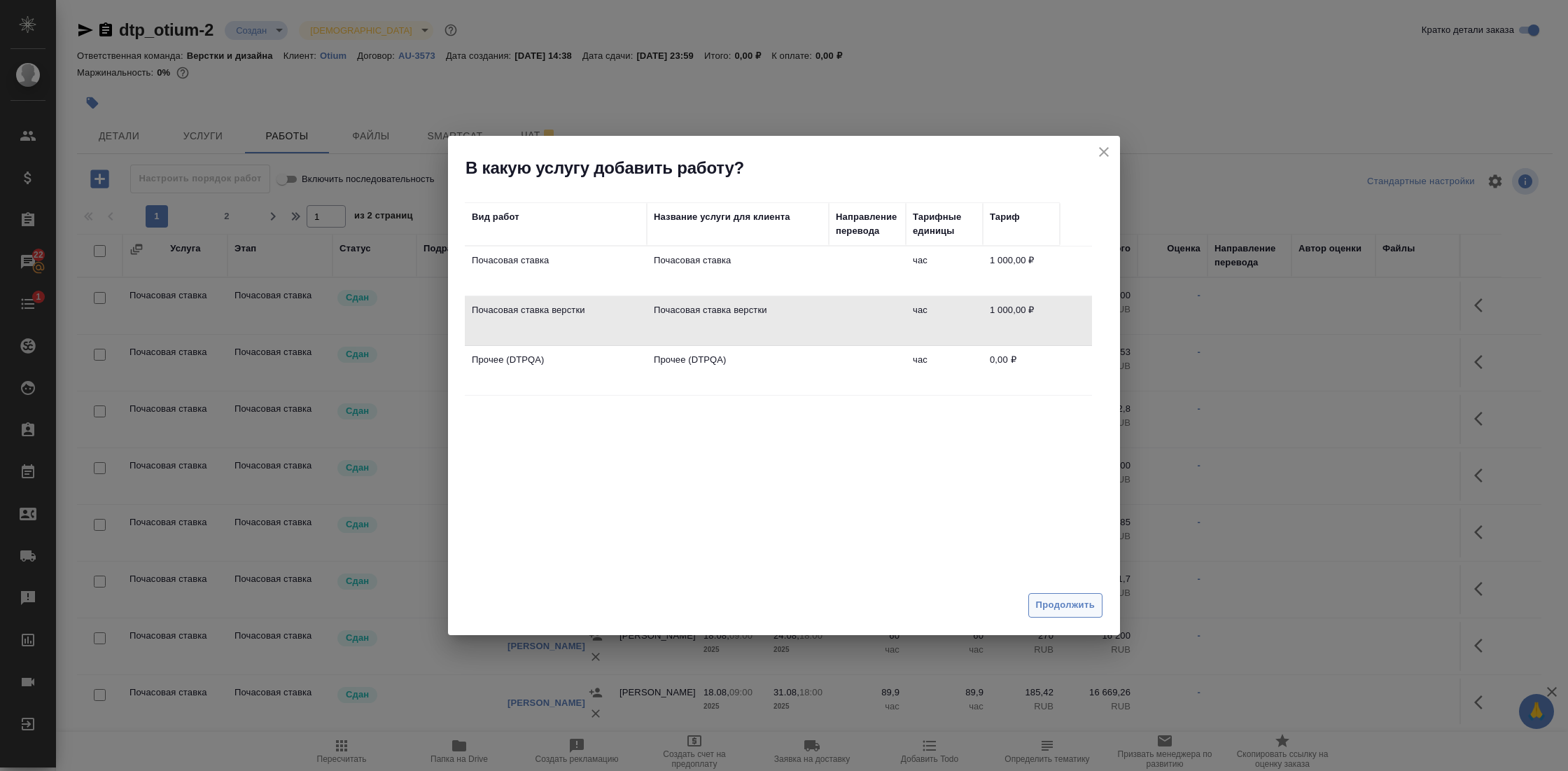
click at [1053, 600] on span "Продолжить" at bounding box center [1065, 605] width 59 height 16
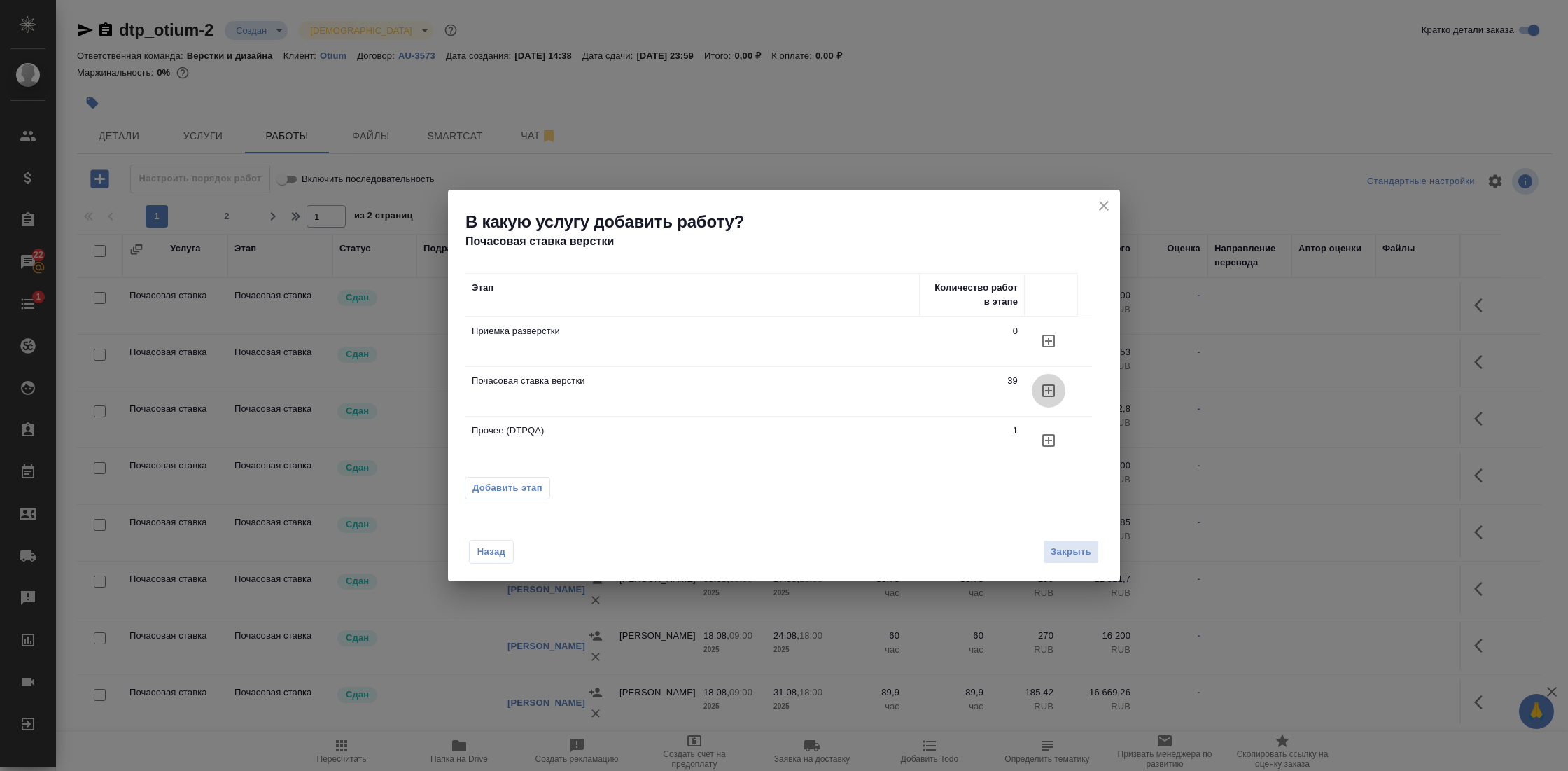
click at [1050, 388] on icon "button" at bounding box center [1048, 390] width 17 height 17
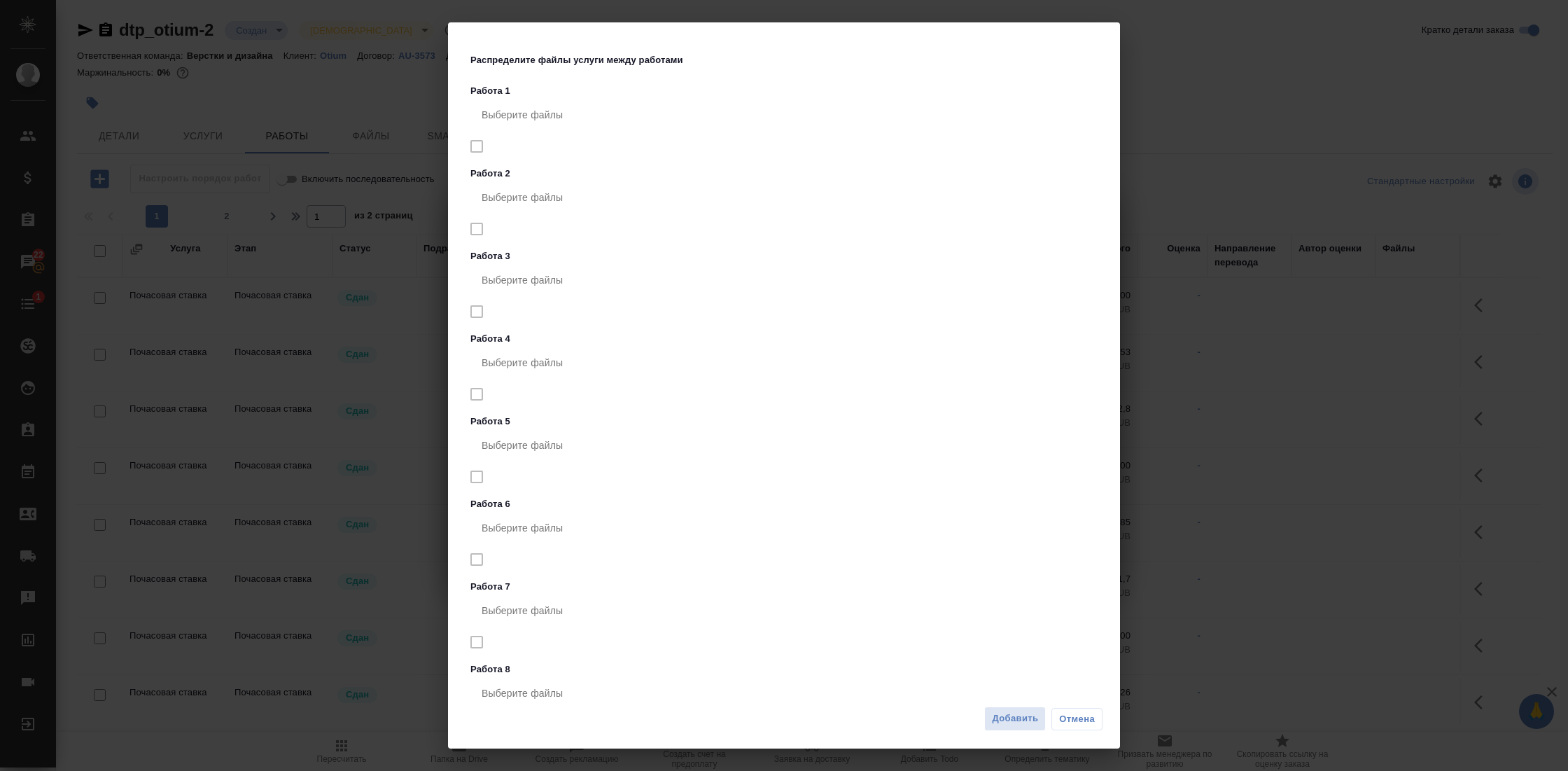
click at [1022, 458] on div "Выберите файлы" at bounding box center [786, 446] width 632 height 34
click at [1001, 718] on span "Добавить" at bounding box center [1014, 718] width 46 height 16
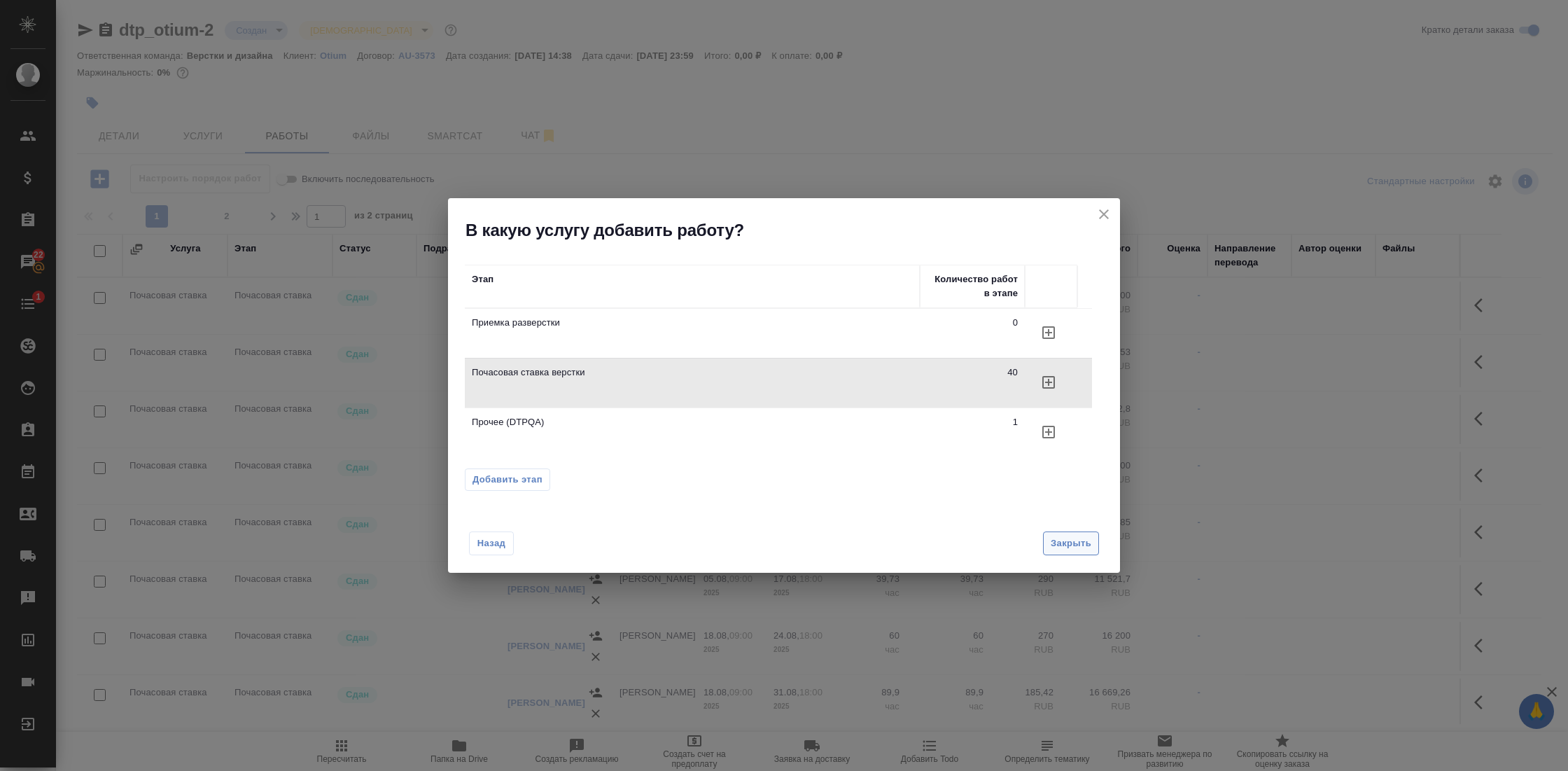
click at [1074, 556] on div "Назад Закрыть" at bounding box center [784, 534] width 672 height 77
click at [1086, 544] on span "Закрыть" at bounding box center [1071, 543] width 41 height 16
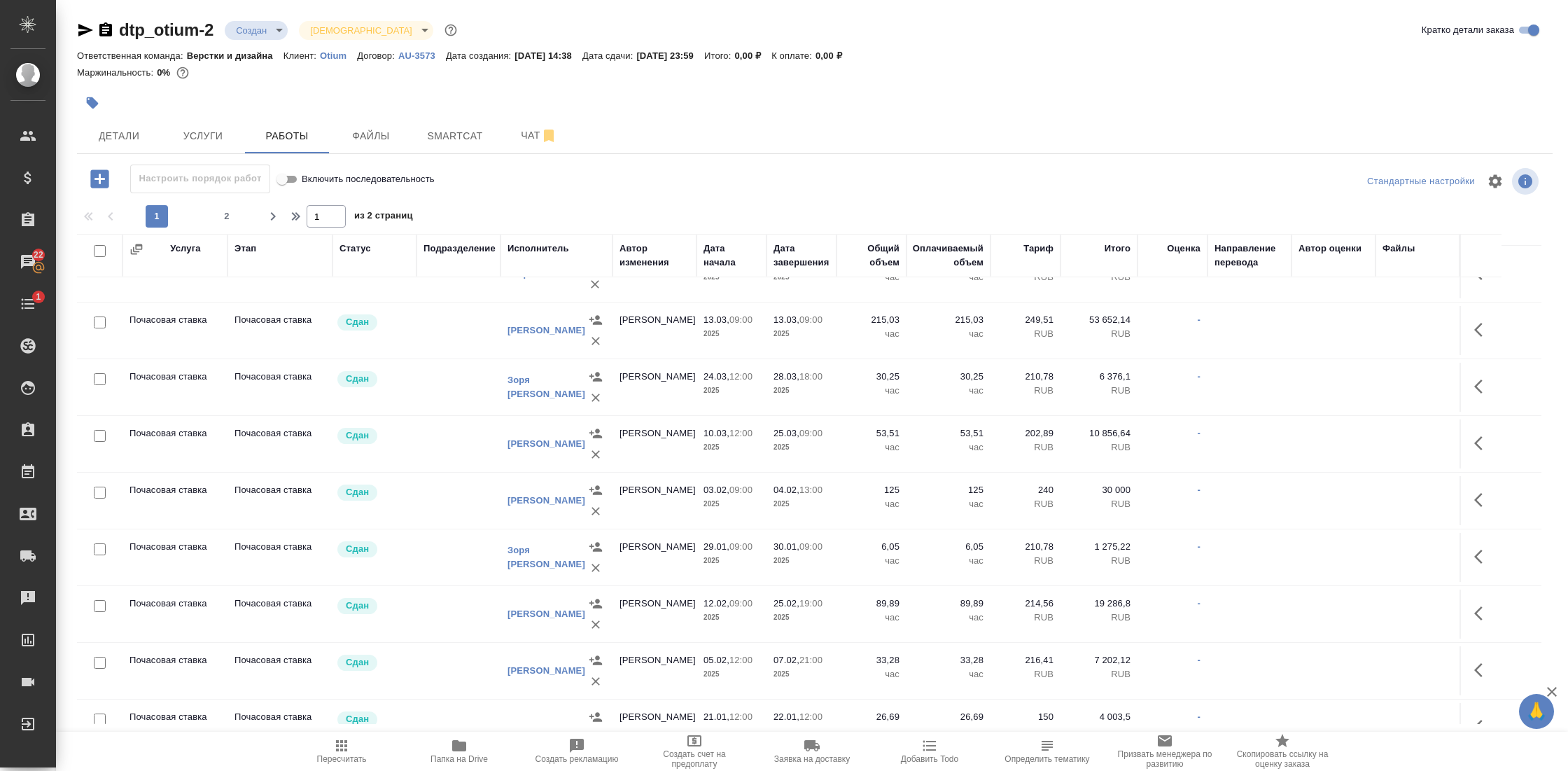
scroll to position [2417, 0]
click at [292, 223] on icon "button" at bounding box center [297, 216] width 17 height 17
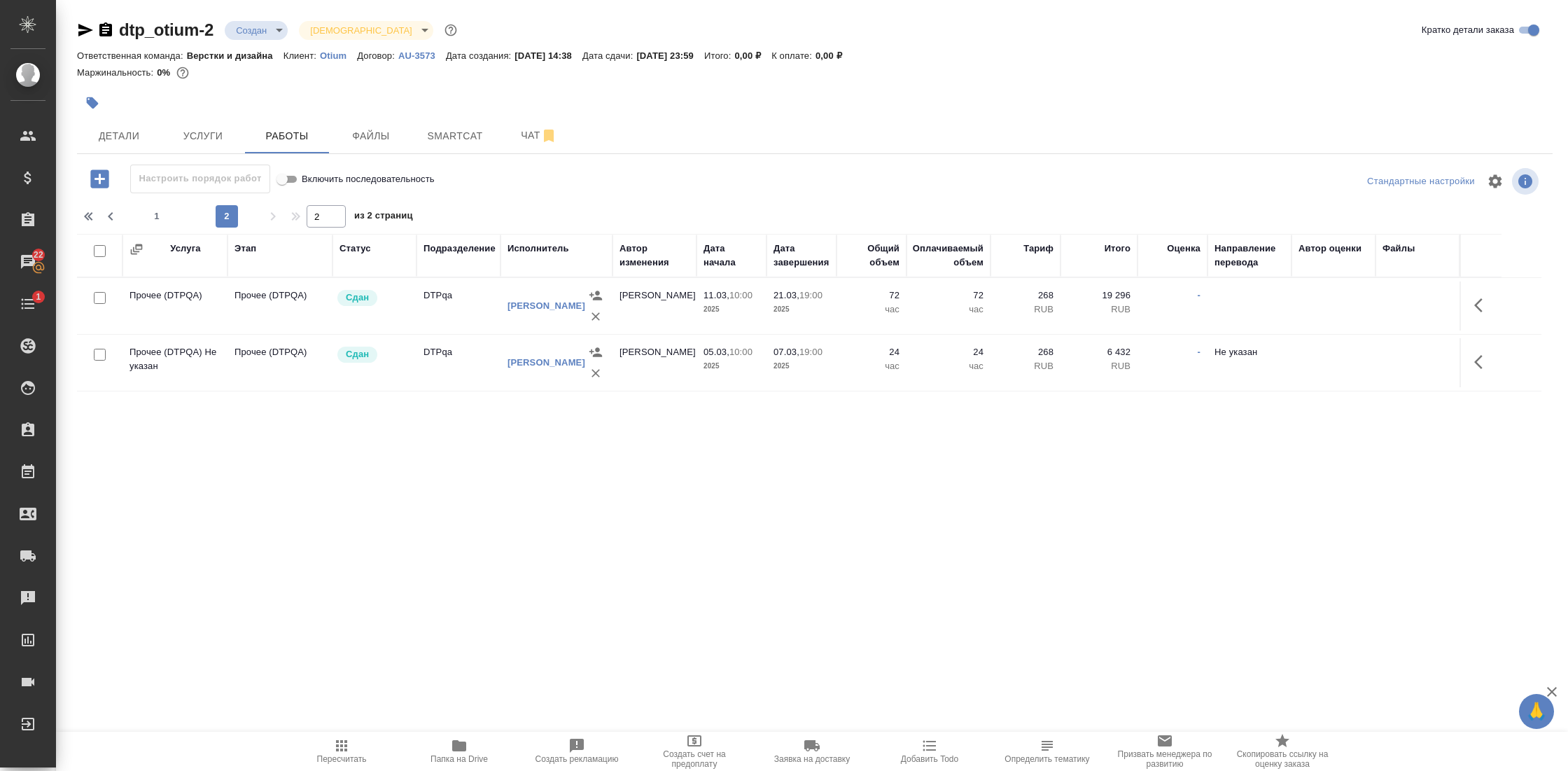
scroll to position [0, 0]
drag, startPoint x: 88, startPoint y: 214, endPoint x: 701, endPoint y: 117, distance: 620.6
click at [88, 214] on icon "button" at bounding box center [89, 216] width 5 height 8
type input "1"
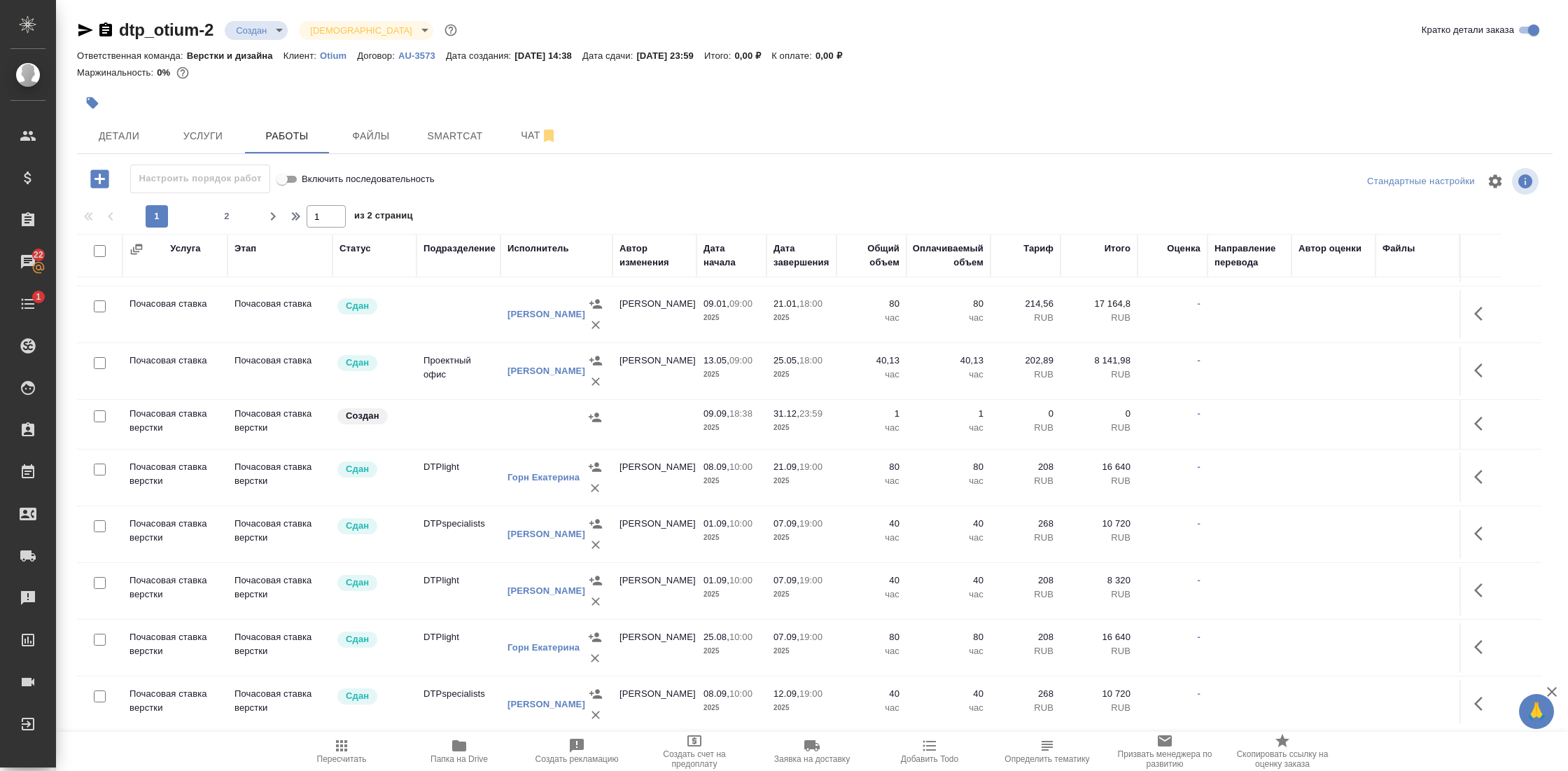
scroll to position [2942, 0]
click at [273, 406] on p "Почасовая ставка верстки" at bounding box center [280, 420] width 91 height 28
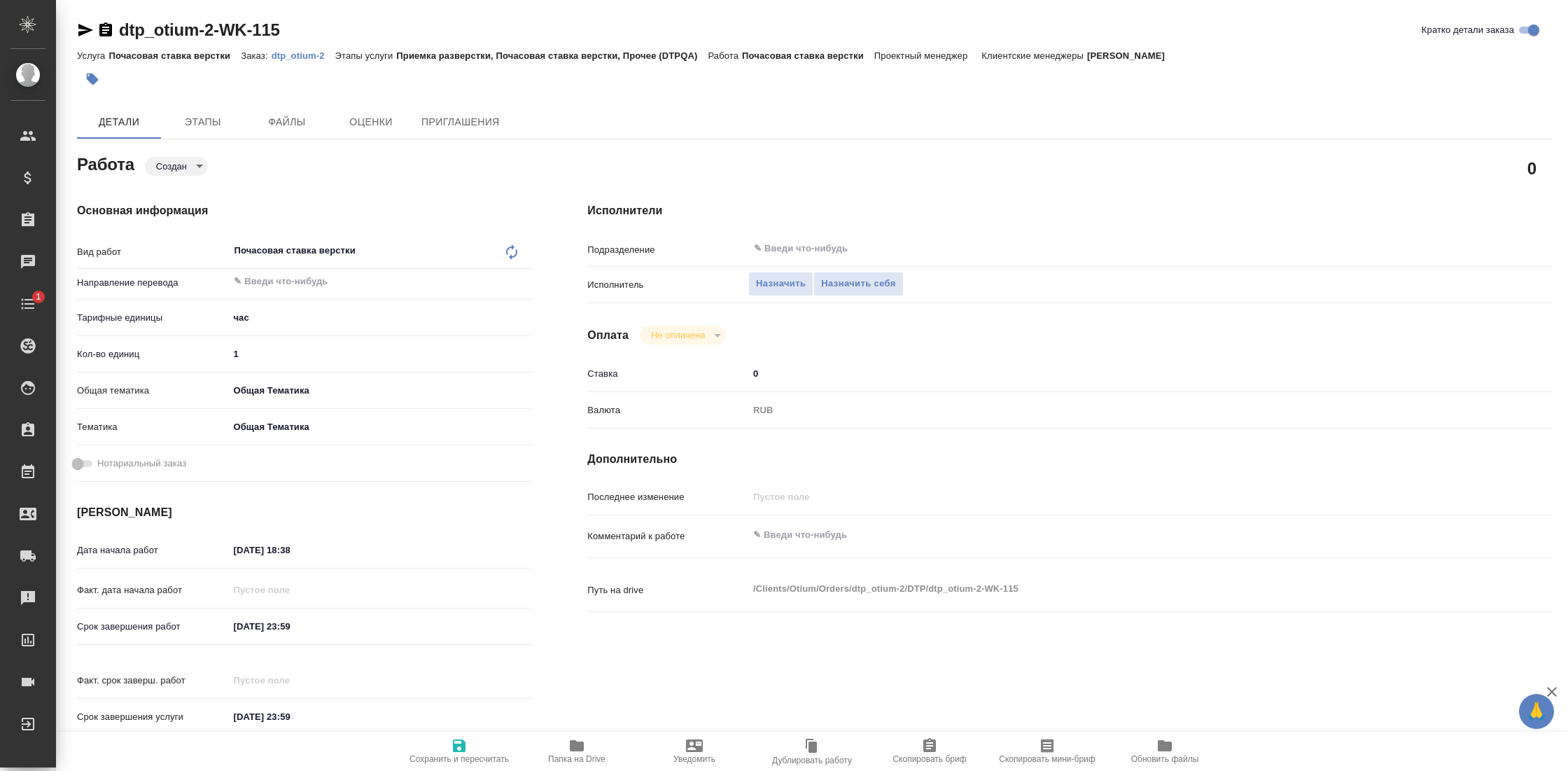
type textarea "x"
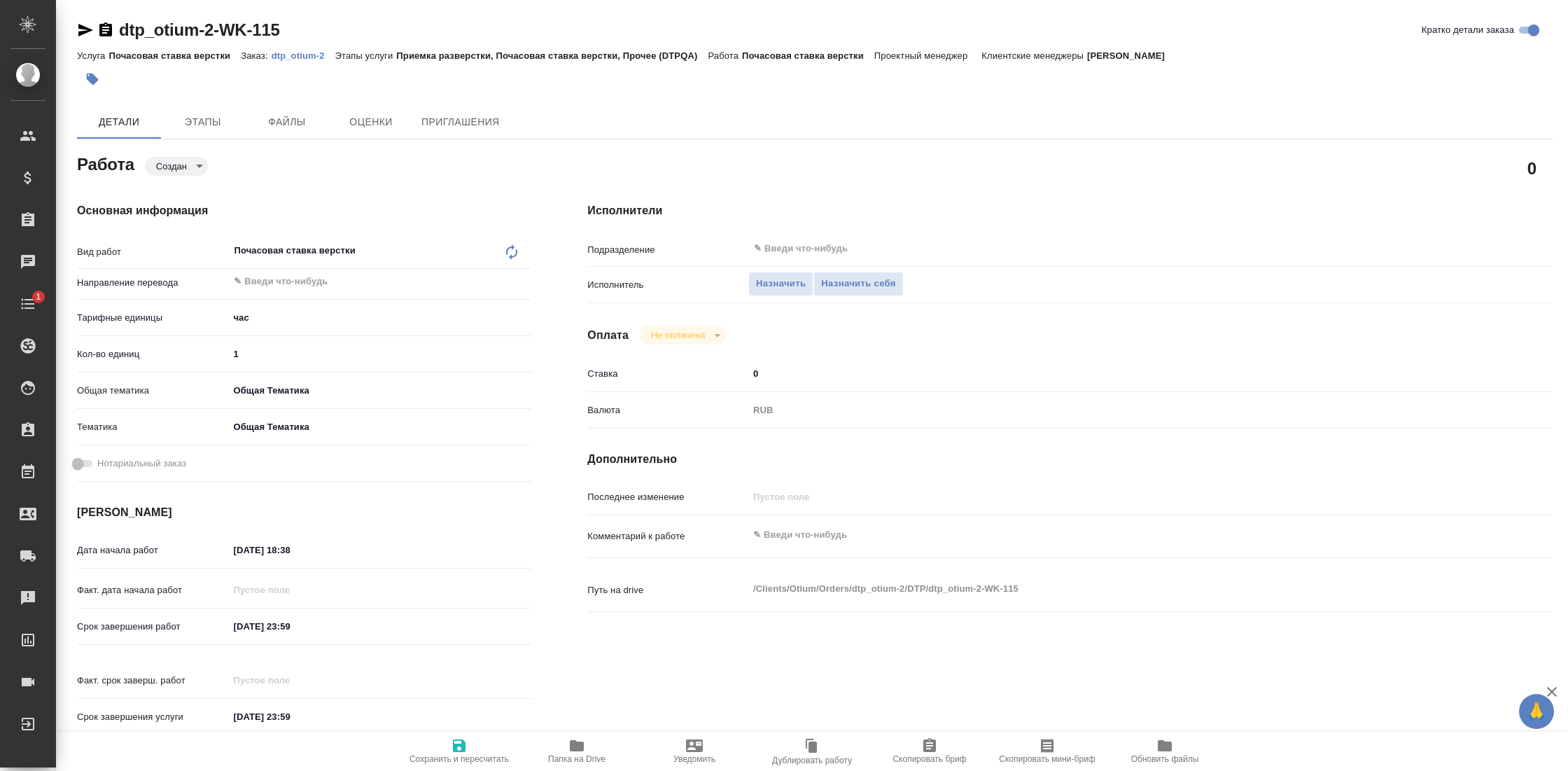
type textarea "x"
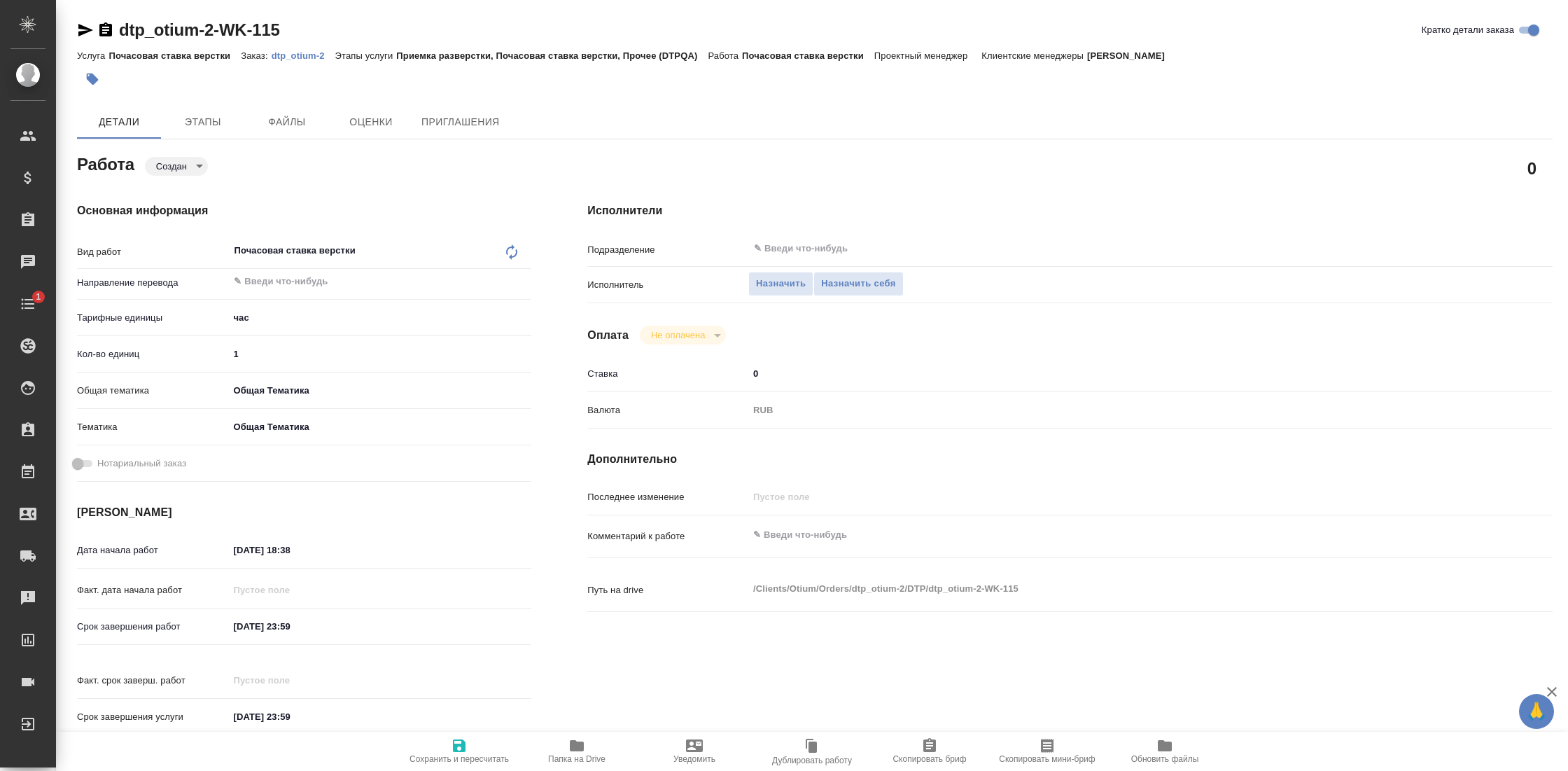
type textarea "x"
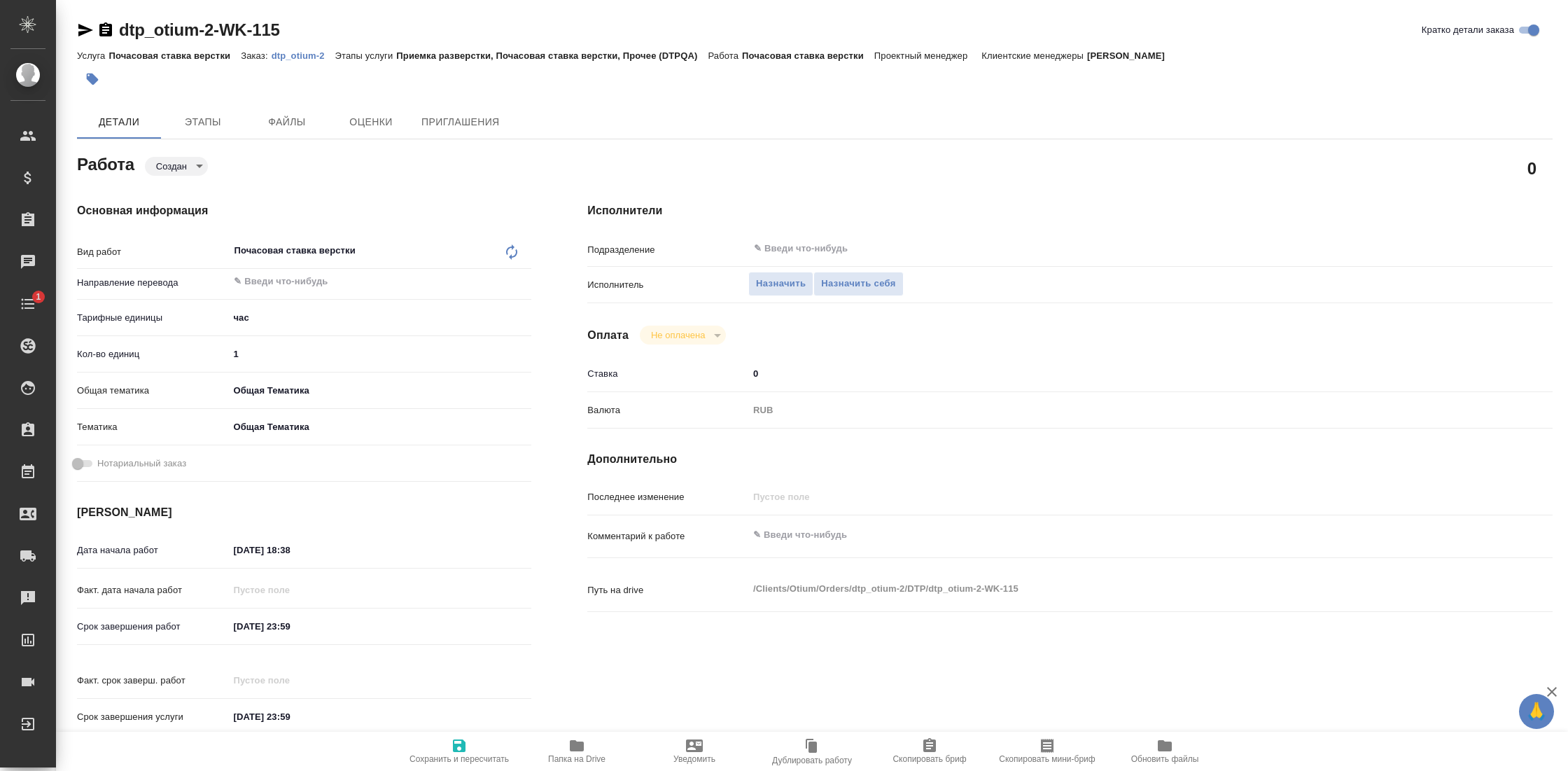
type textarea "x"
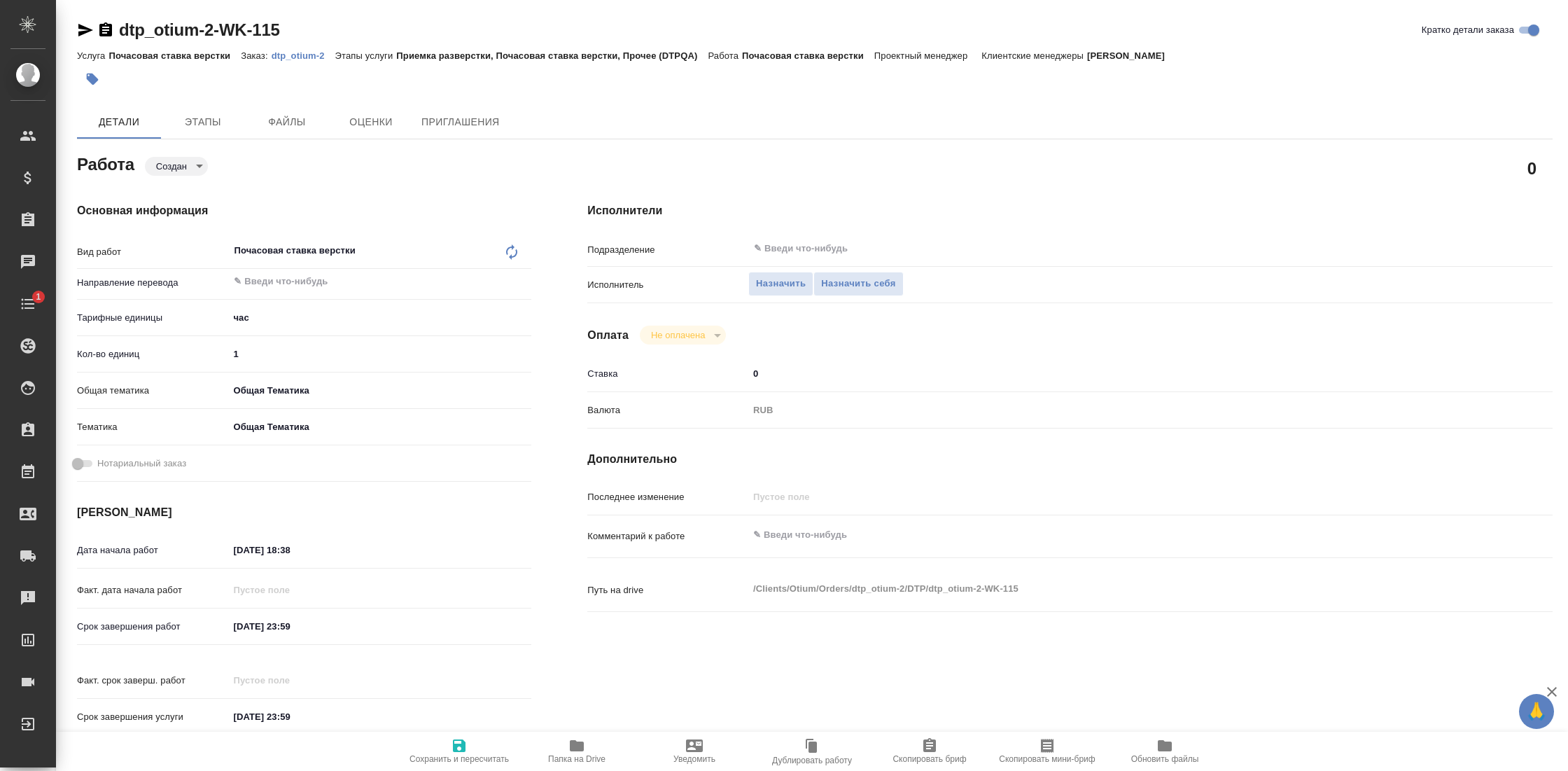
type textarea "x"
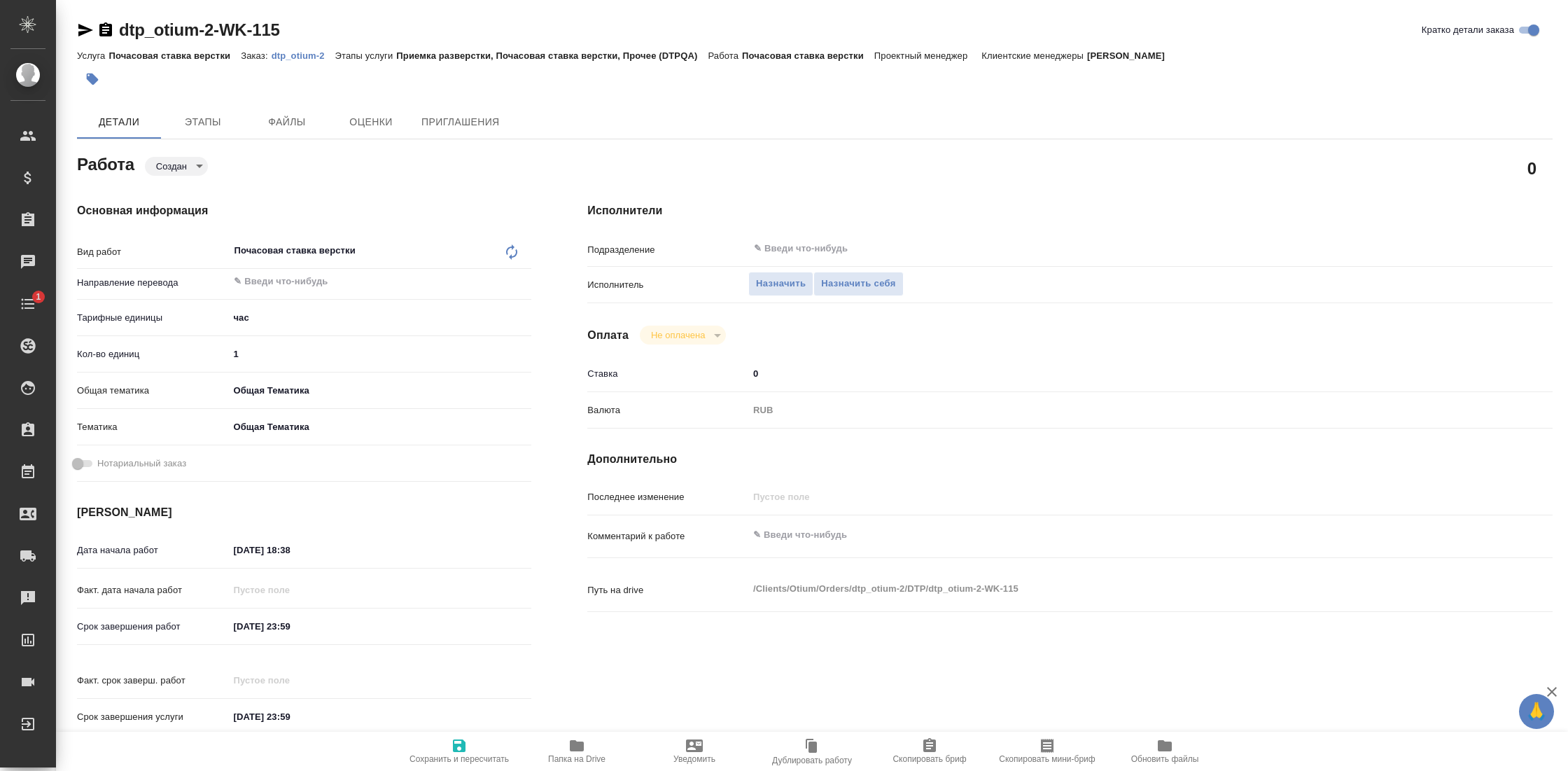
type textarea "x"
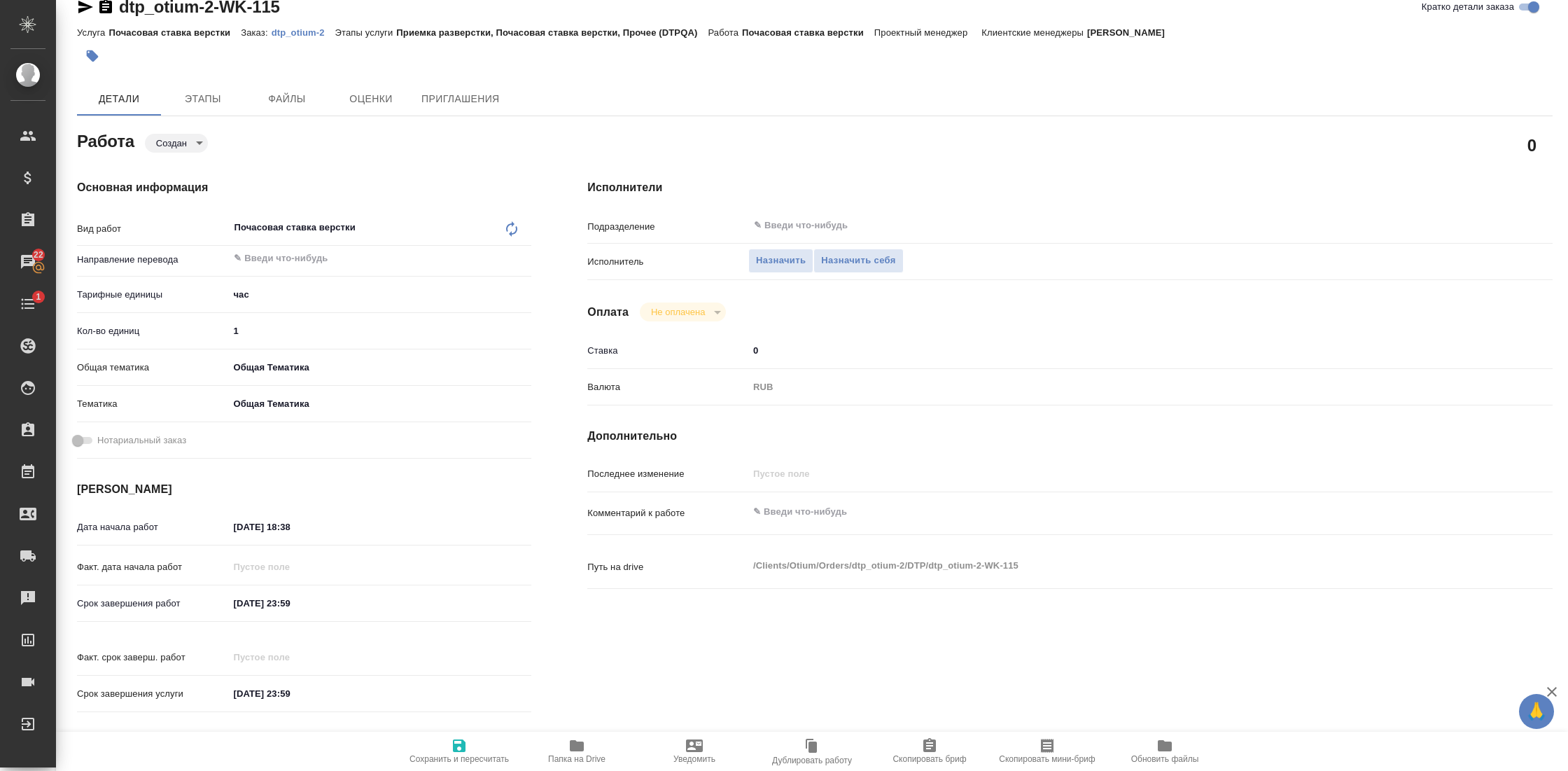
scroll to position [26, 0]
type textarea "x"
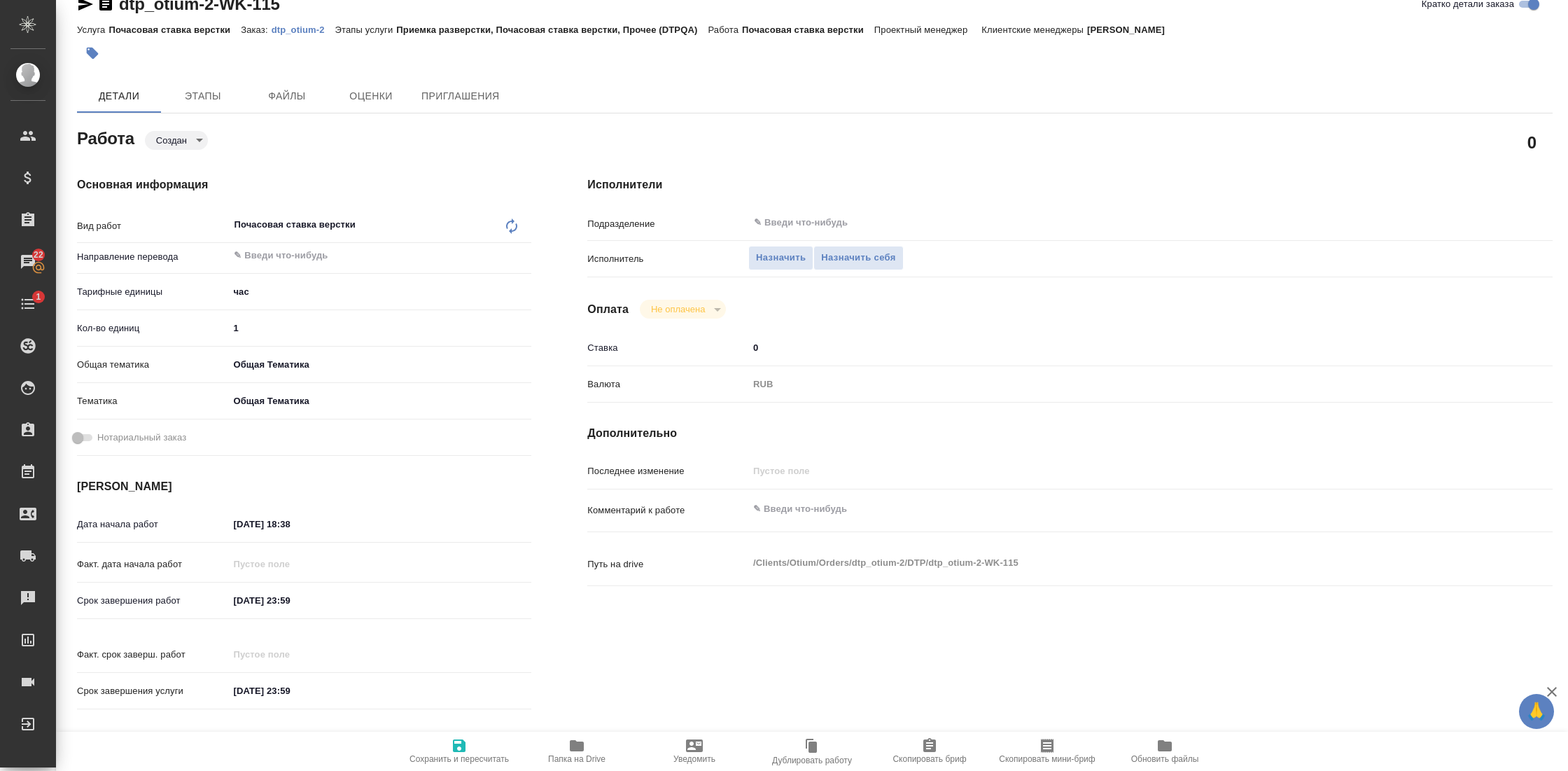
type textarea "x"
click at [276, 324] on input "1" at bounding box center [379, 328] width 303 height 20
type textarea "x"
type input "14"
type textarea "x"
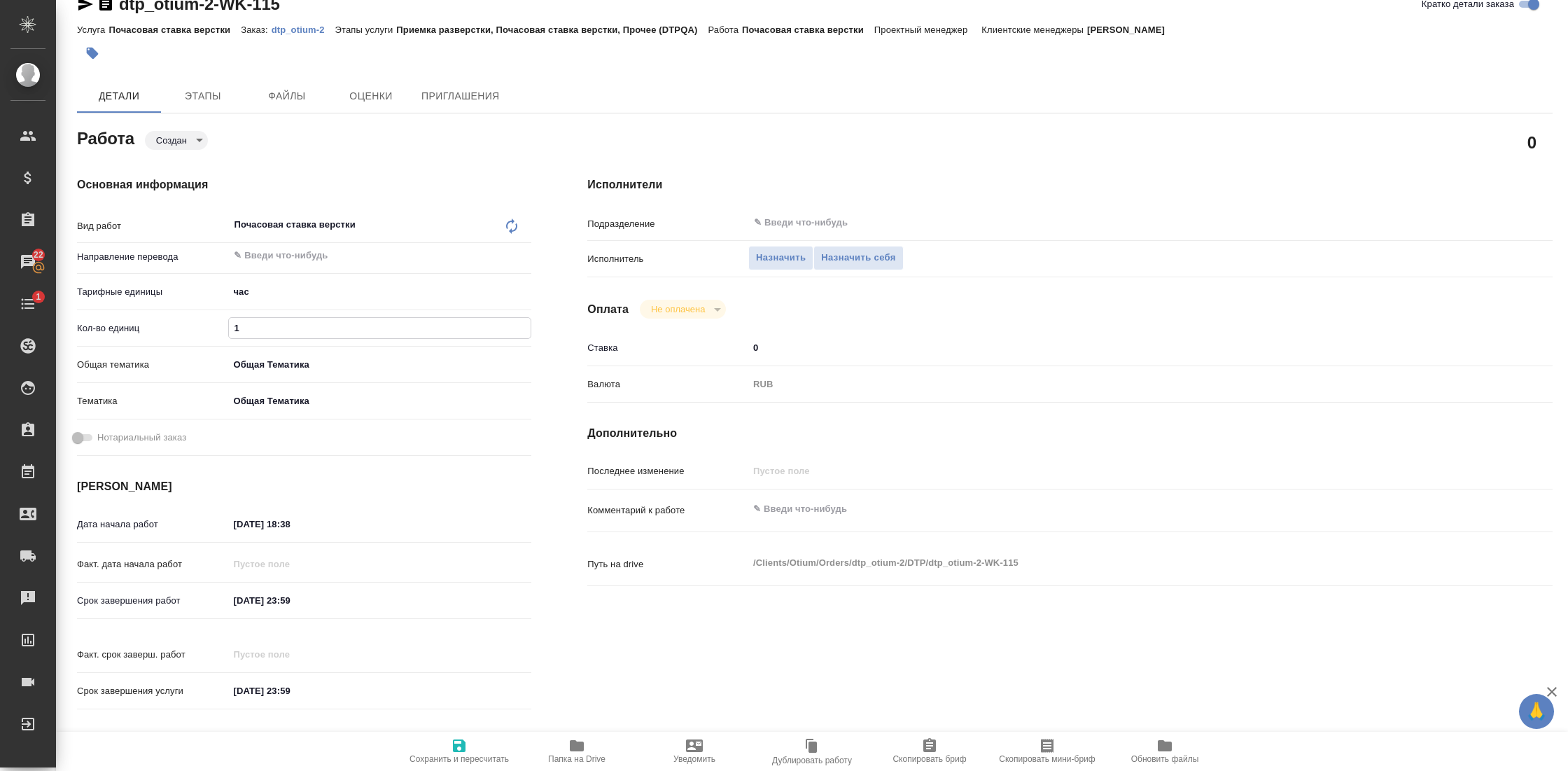
type textarea "x"
type input "140"
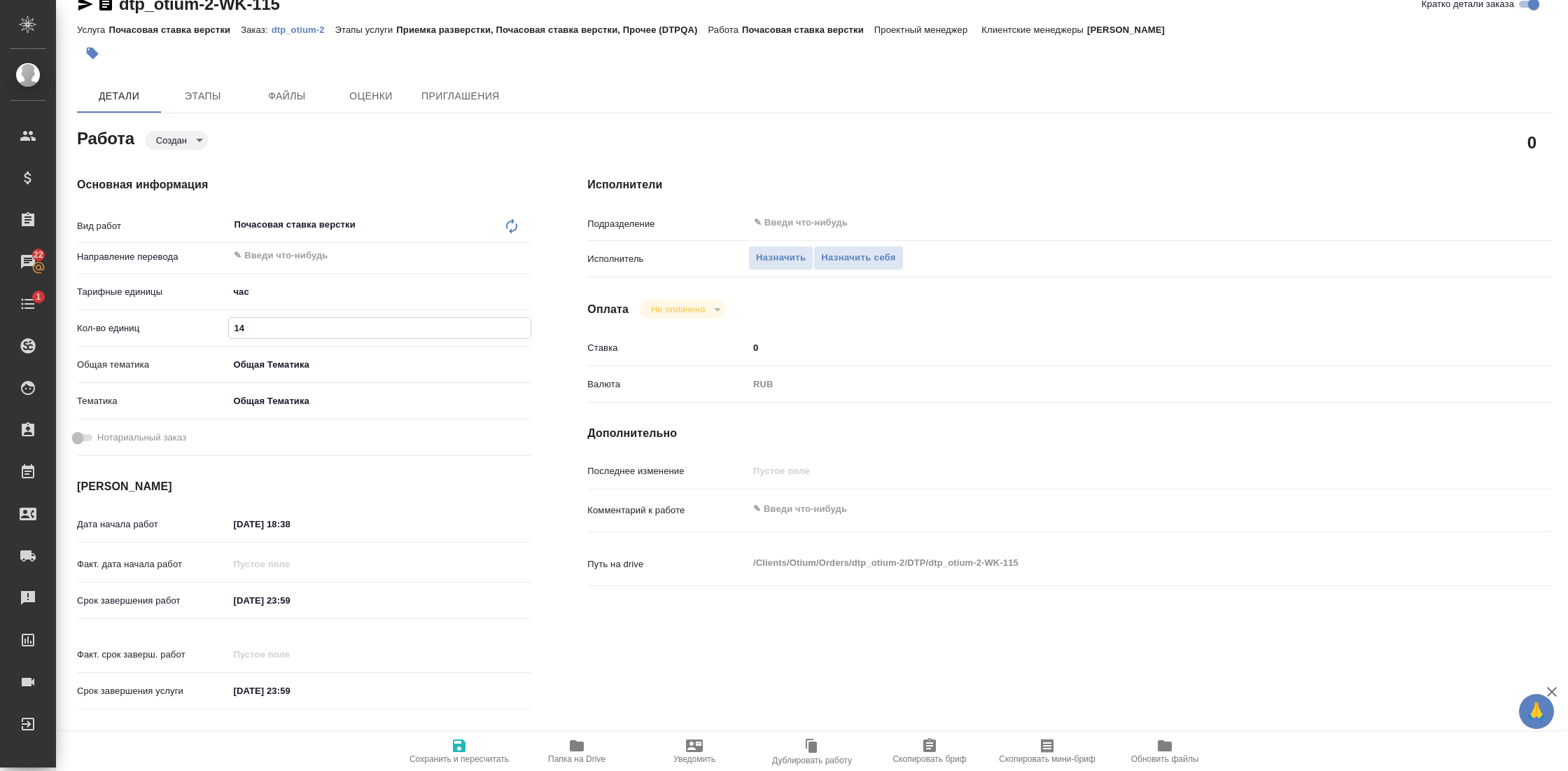
type textarea "x"
type input "140"
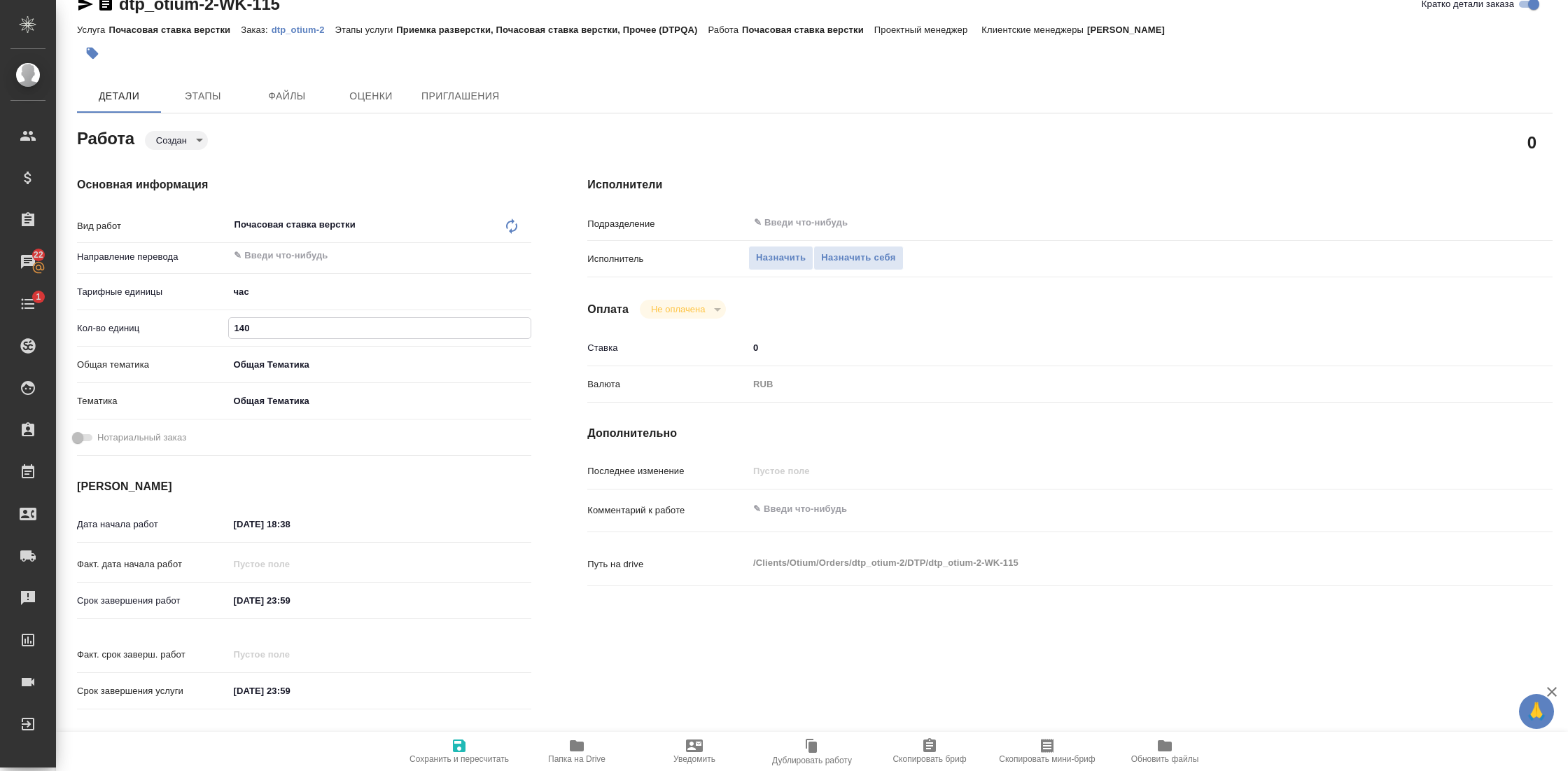
click at [844, 417] on div "Исполнители Подразделение ​ Исполнитель Назначить Назначить себя Оплата Не опла…" at bounding box center [1069, 447] width 1021 height 598
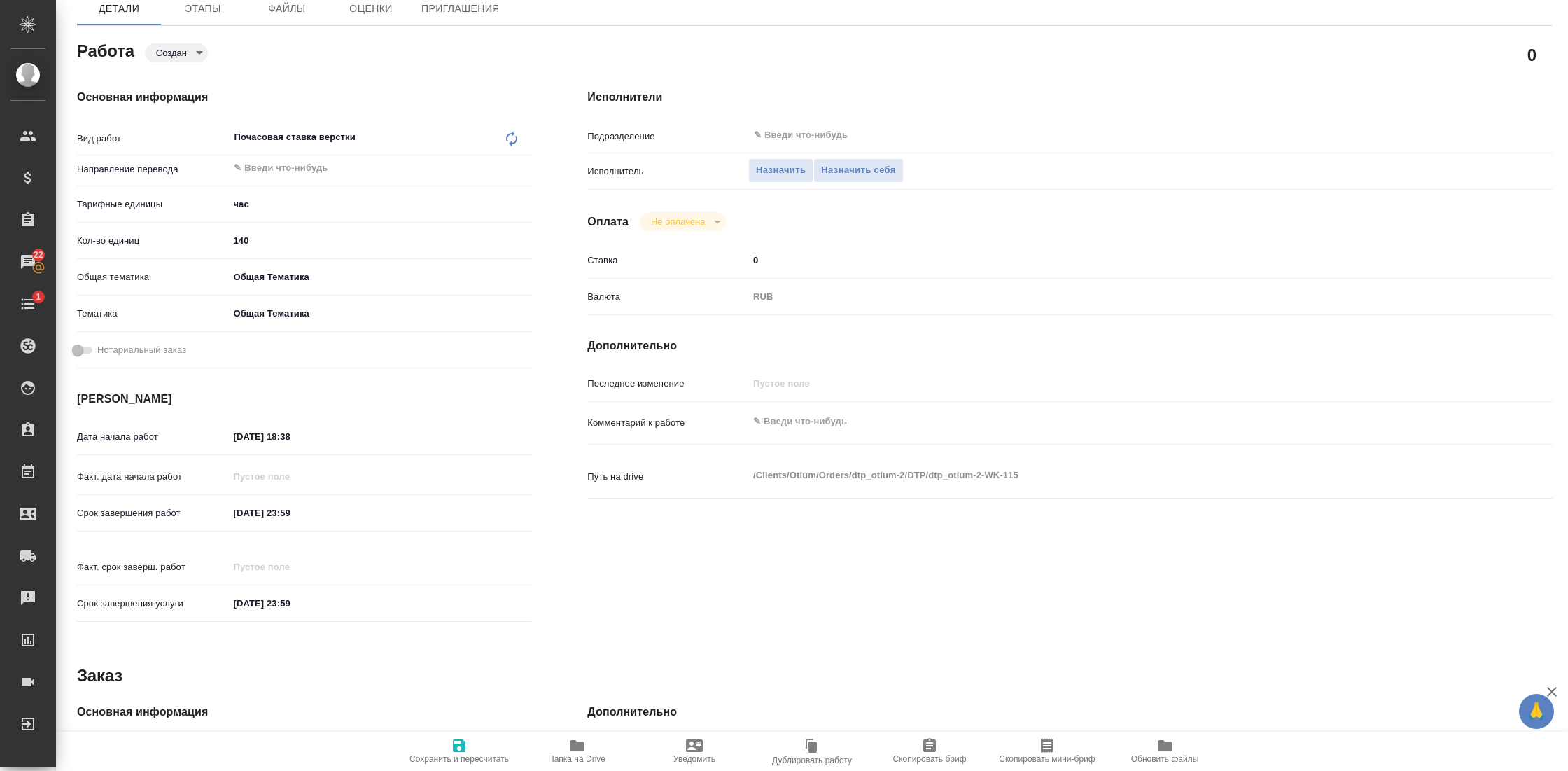
scroll to position [133, 0]
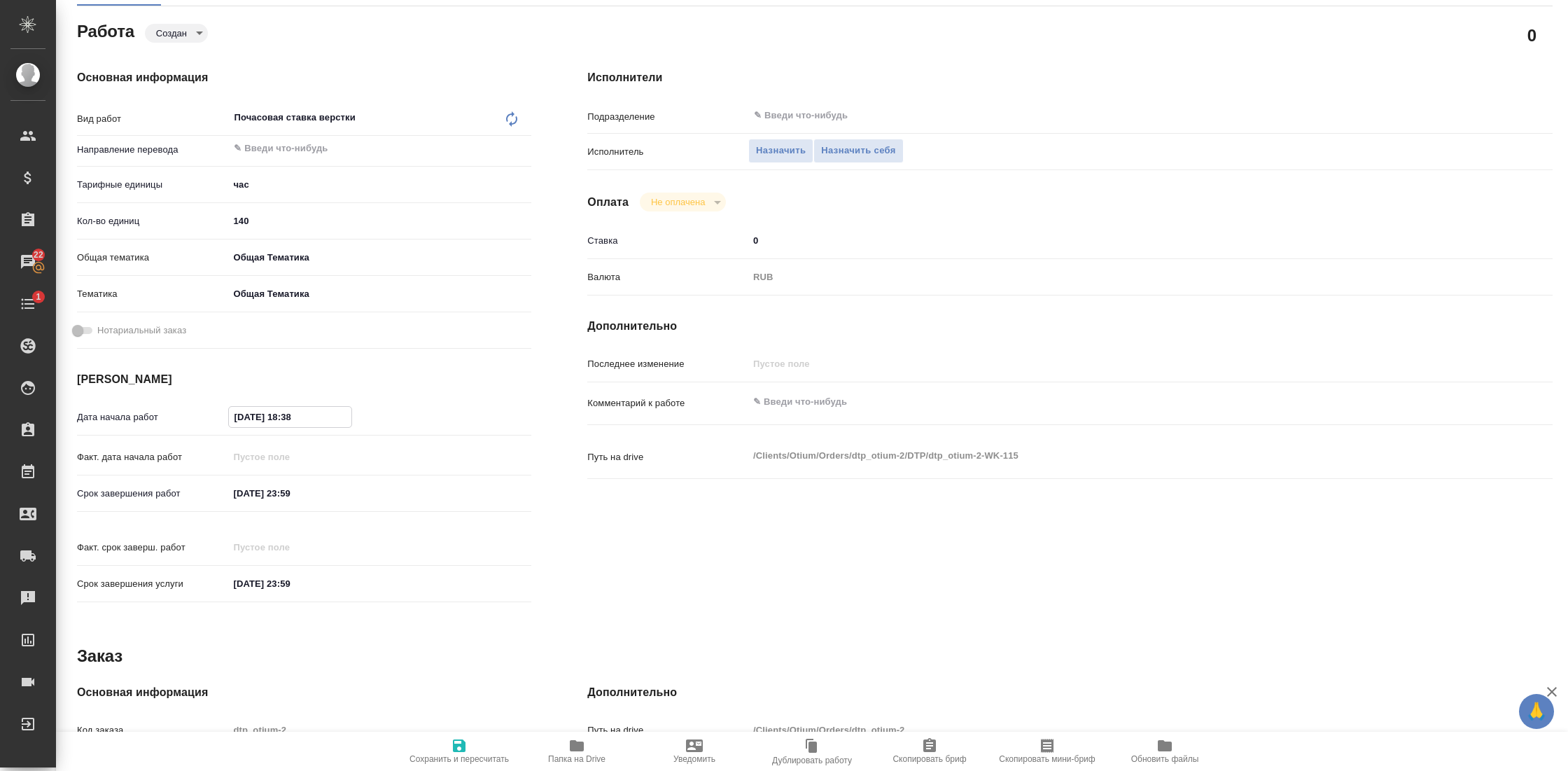
click at [287, 415] on input "09.09.2025 18:38" at bounding box center [289, 417] width 122 height 20
click at [489, 410] on icon "button" at bounding box center [490, 415] width 13 height 14
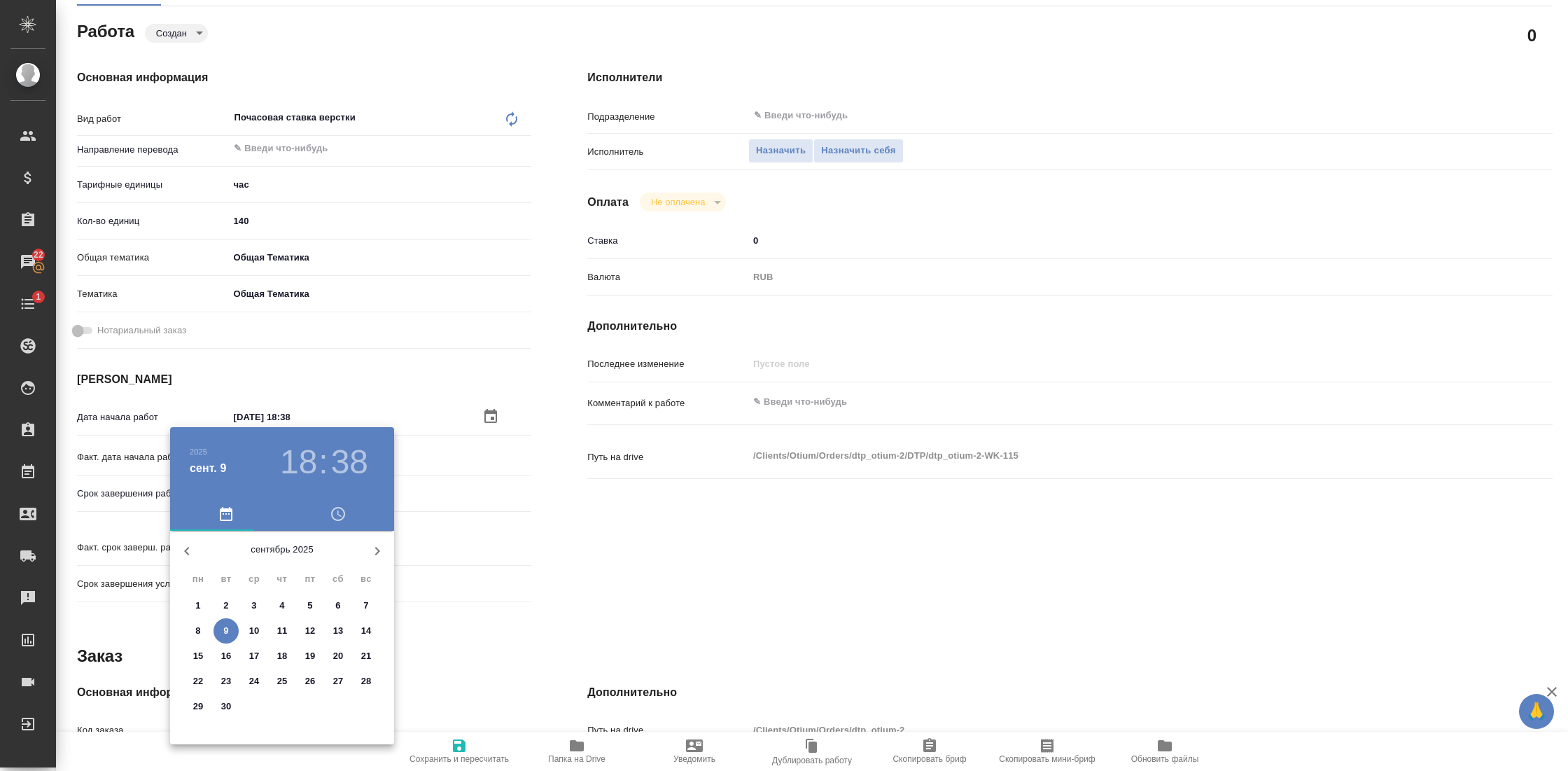
click at [200, 682] on p "22" at bounding box center [198, 681] width 11 height 14
type textarea "x"
type input "22.09.2025 18:38"
type textarea "x"
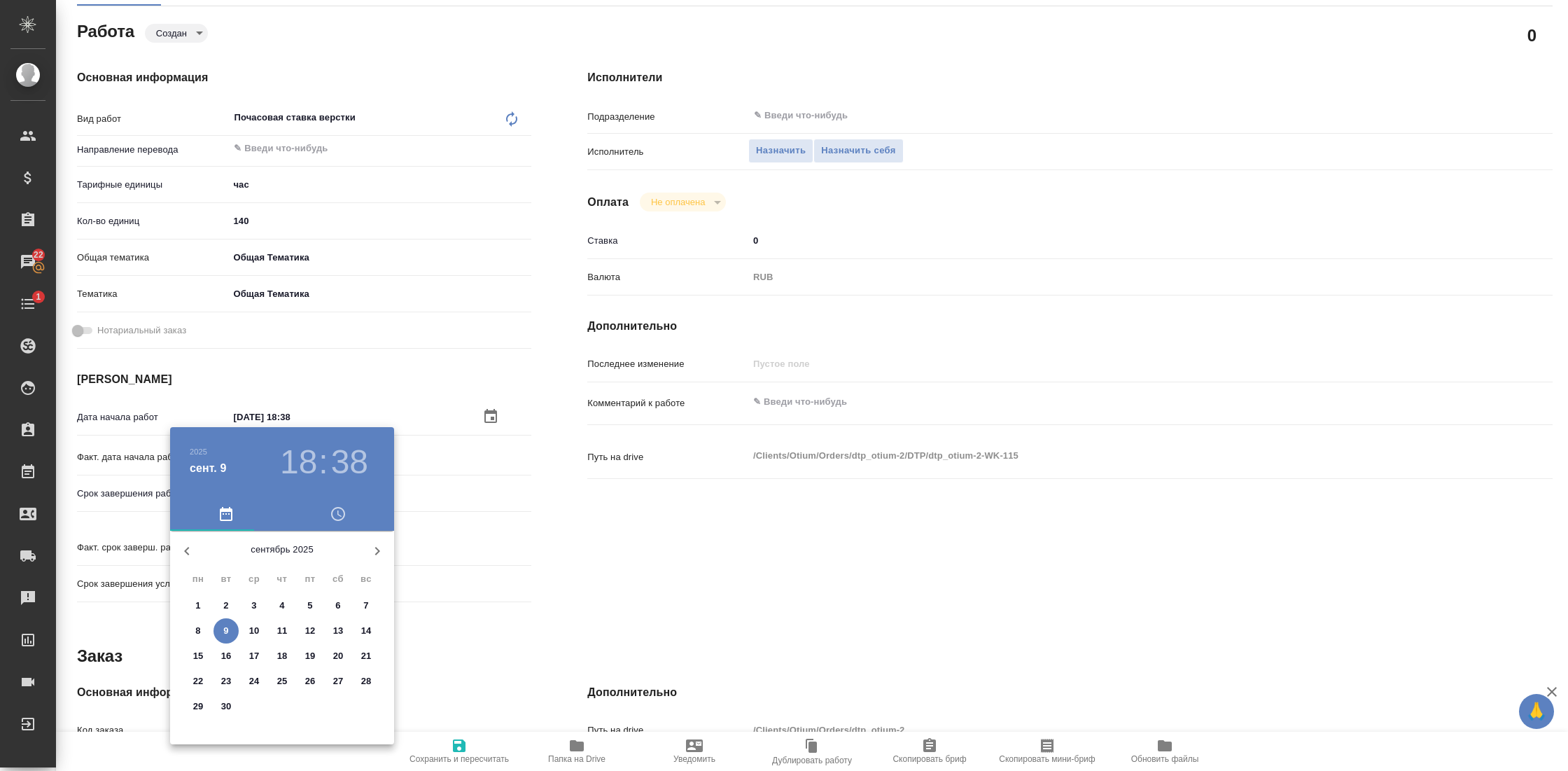
type textarea "x"
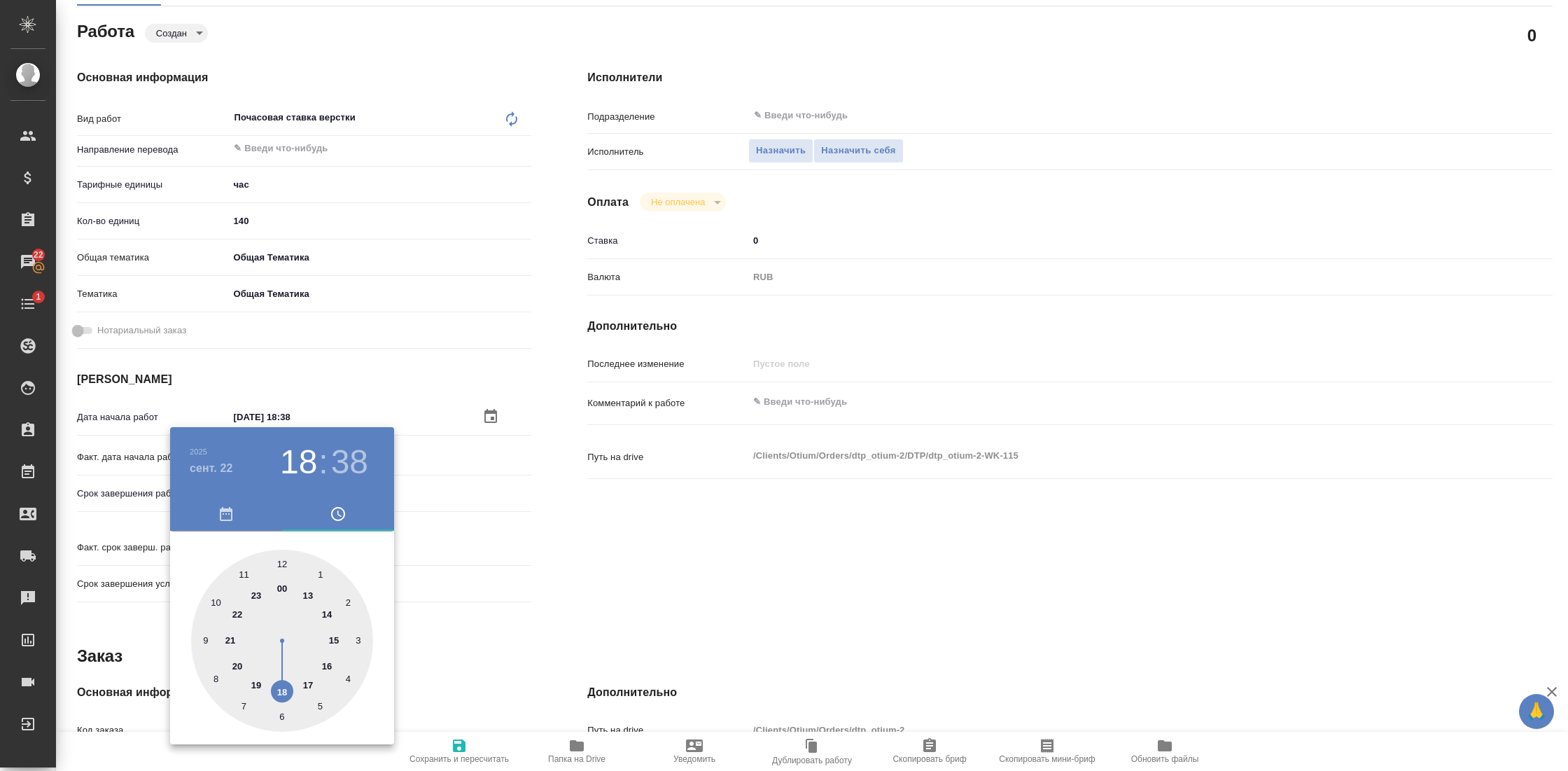
click at [280, 564] on div at bounding box center [281, 641] width 182 height 182
type textarea "x"
type input "22.09.2025 12:38"
type textarea "x"
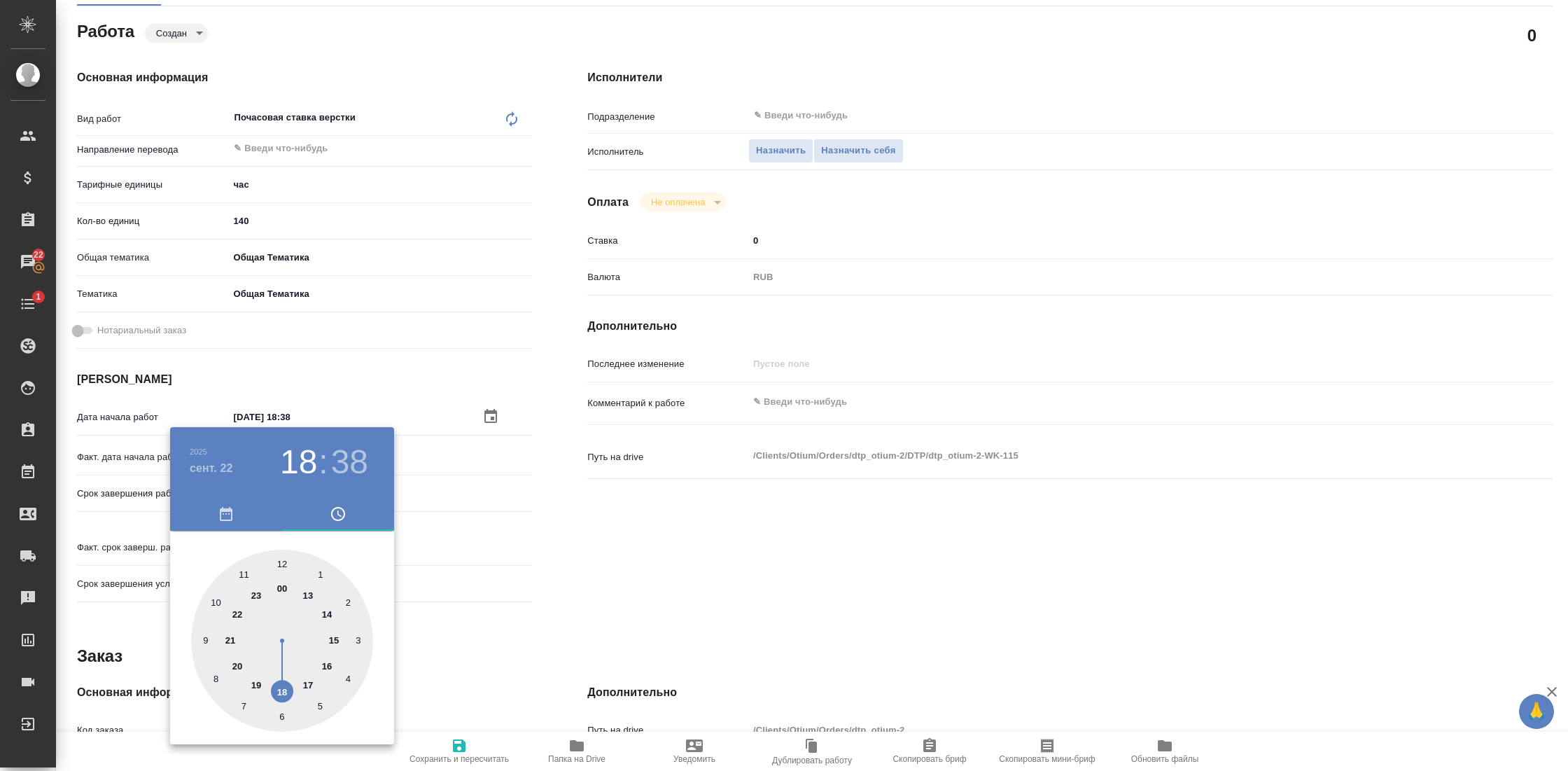
type textarea "x"
click at [280, 563] on div at bounding box center [281, 641] width 182 height 182
type textarea "x"
type input "22.09.2025 12:00"
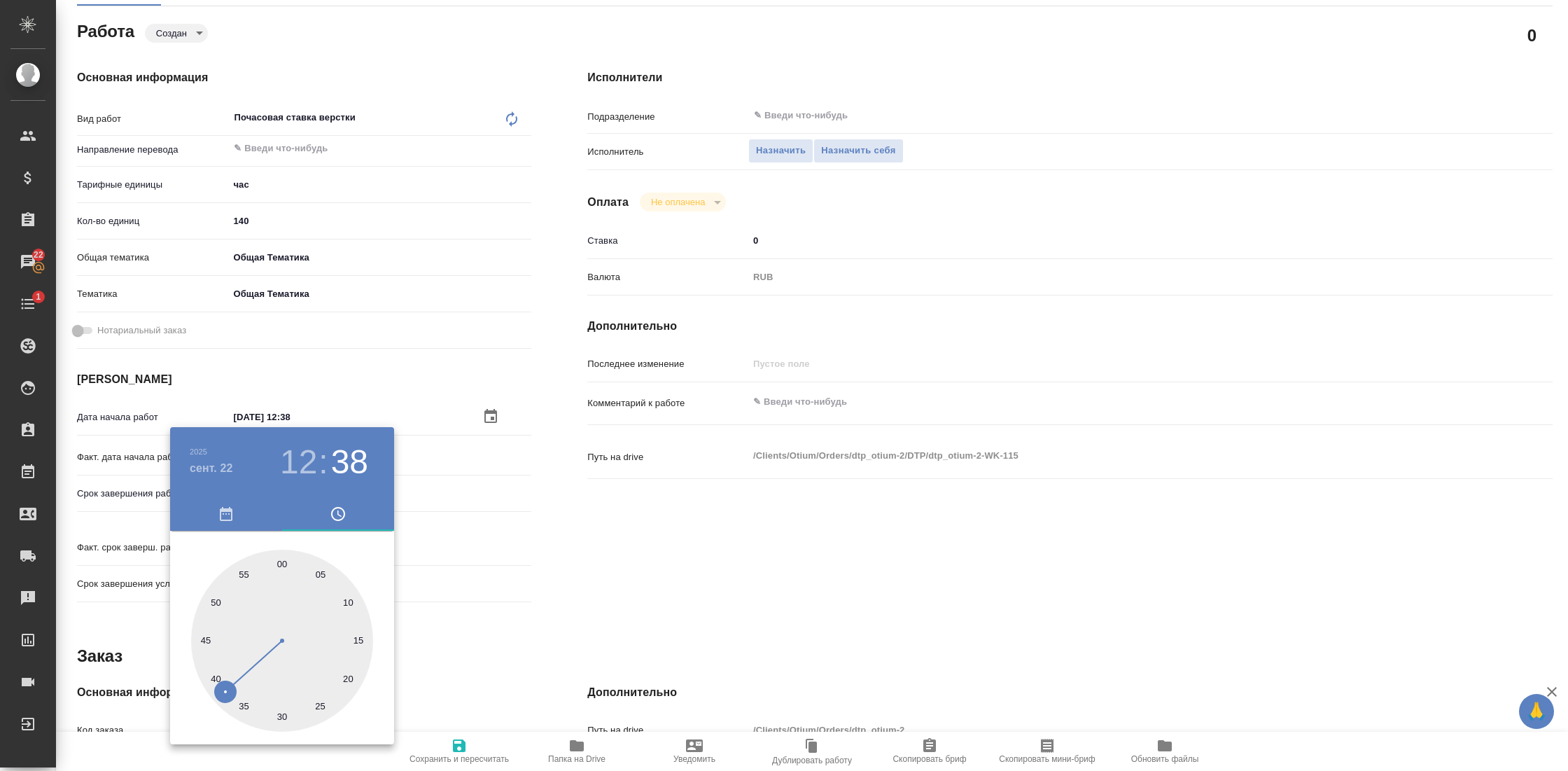
type textarea "x"
click at [653, 530] on div at bounding box center [784, 385] width 1568 height 771
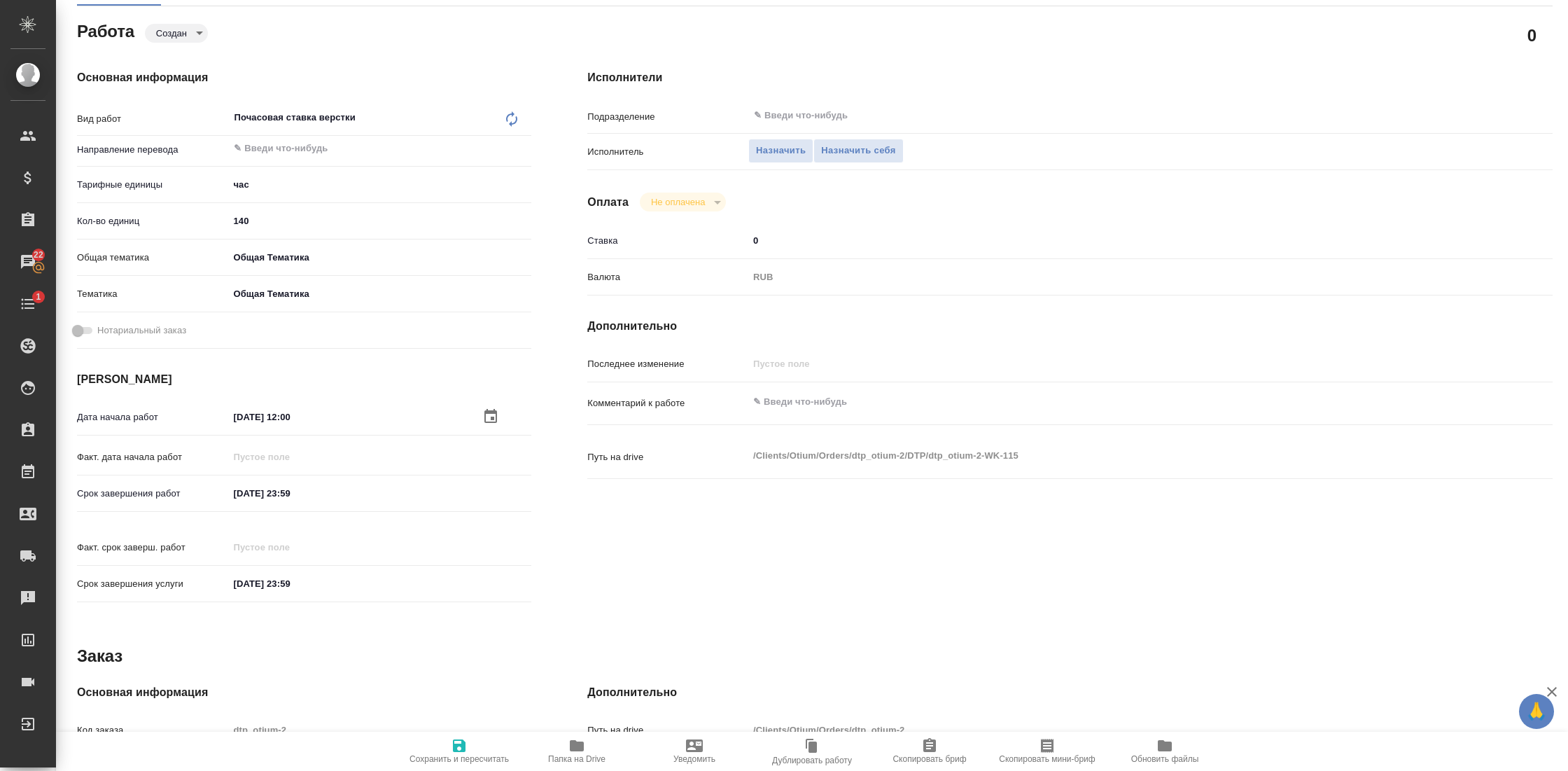
click at [300, 495] on input "[DATE] 23:59" at bounding box center [288, 493] width 122 height 20
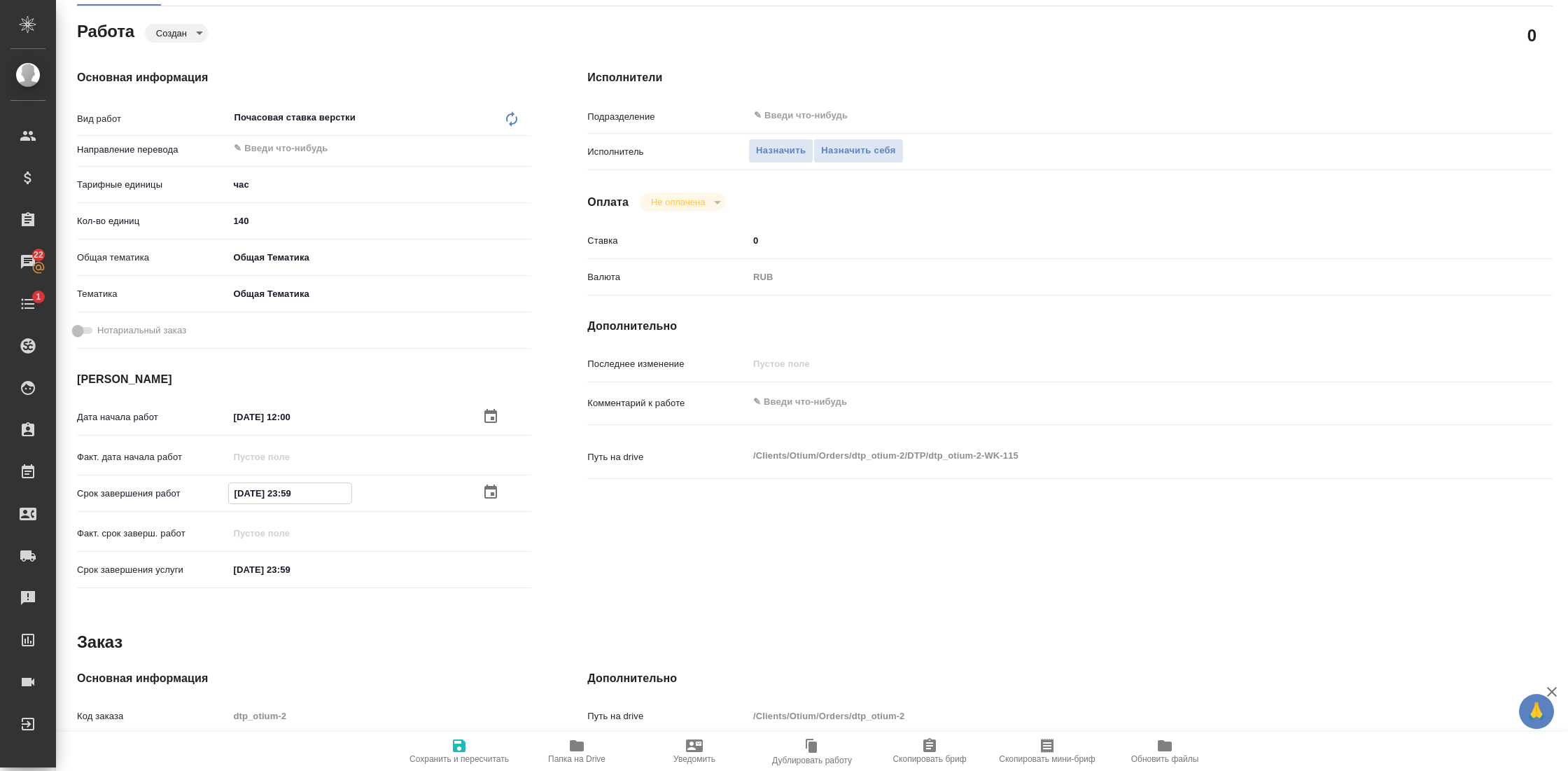
click at [484, 488] on icon "button" at bounding box center [490, 491] width 13 height 14
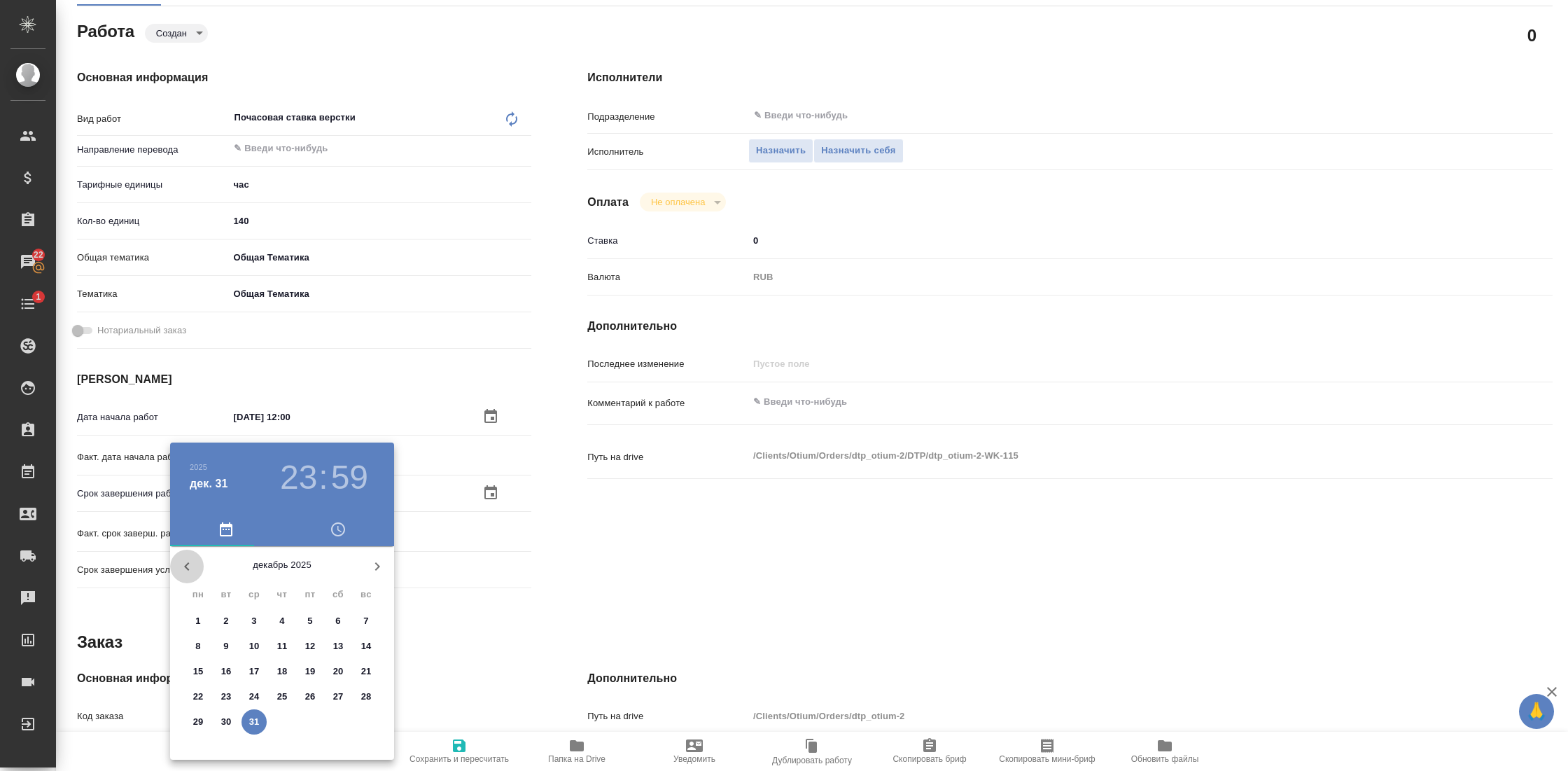
click at [184, 566] on icon "button" at bounding box center [186, 566] width 17 height 17
click at [365, 689] on p "28" at bounding box center [366, 696] width 11 height 14
type textarea "x"
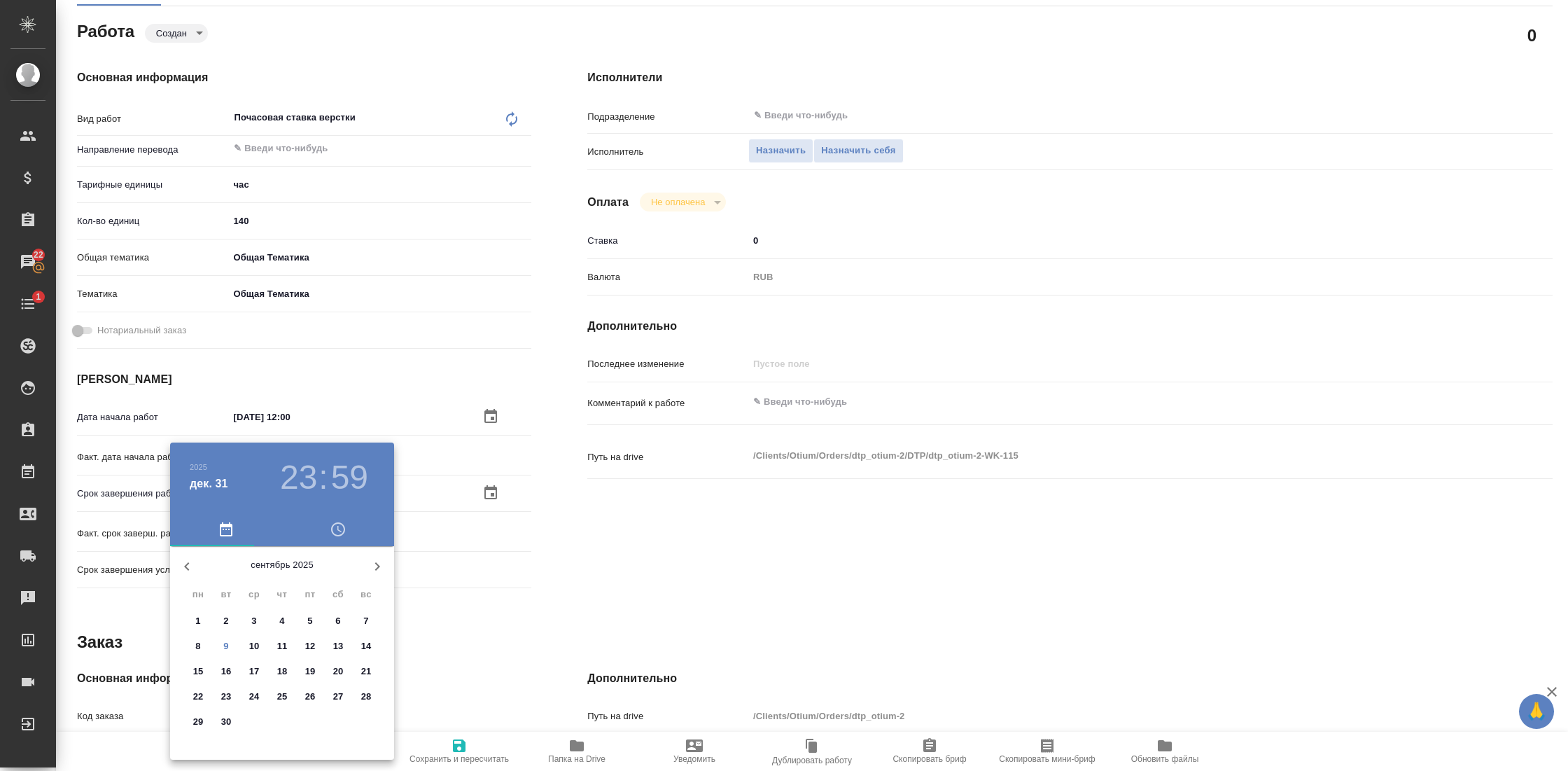
type input "28.09.2025 23:59"
type textarea "x"
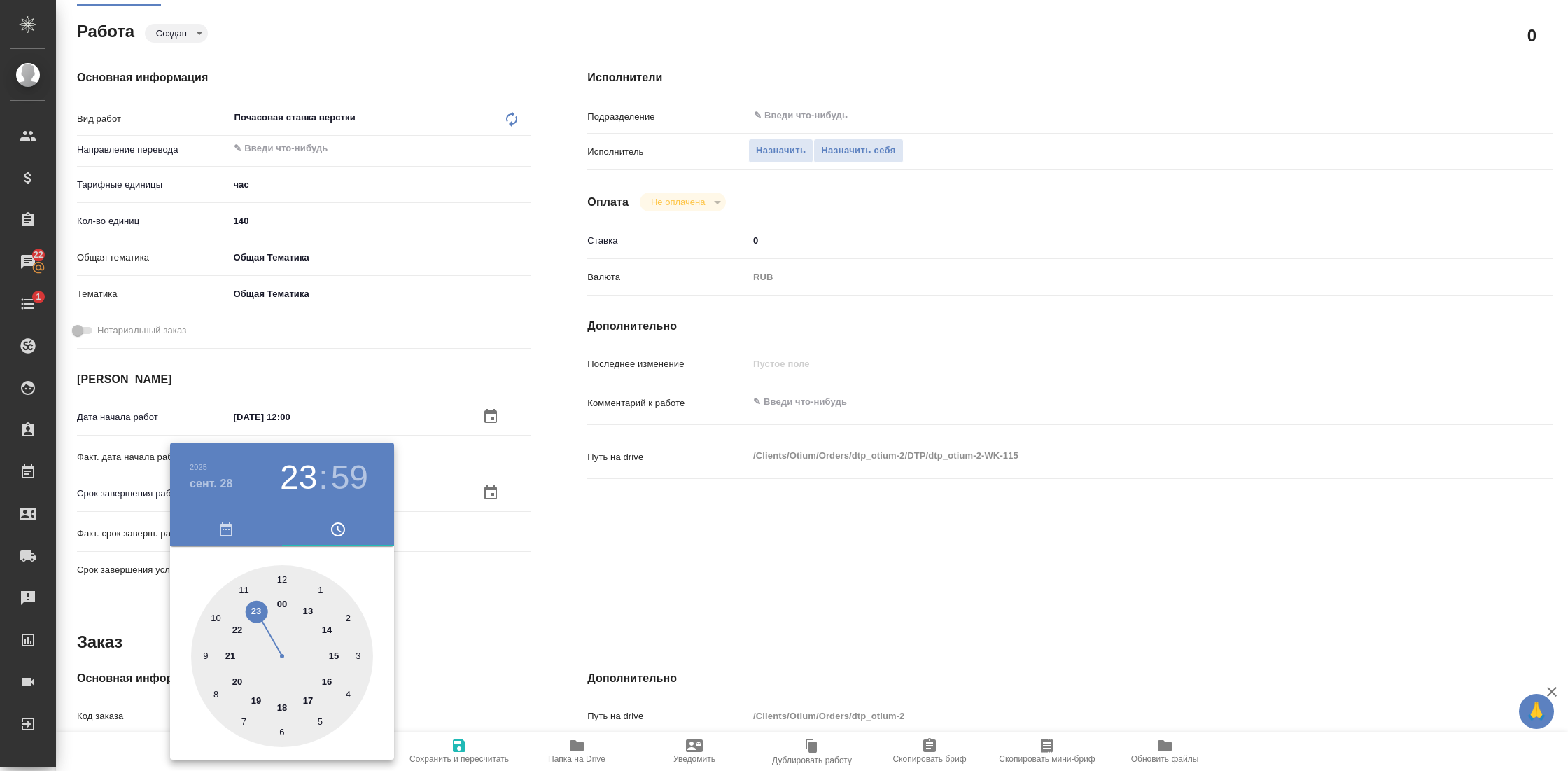
click at [569, 604] on div at bounding box center [784, 385] width 1568 height 771
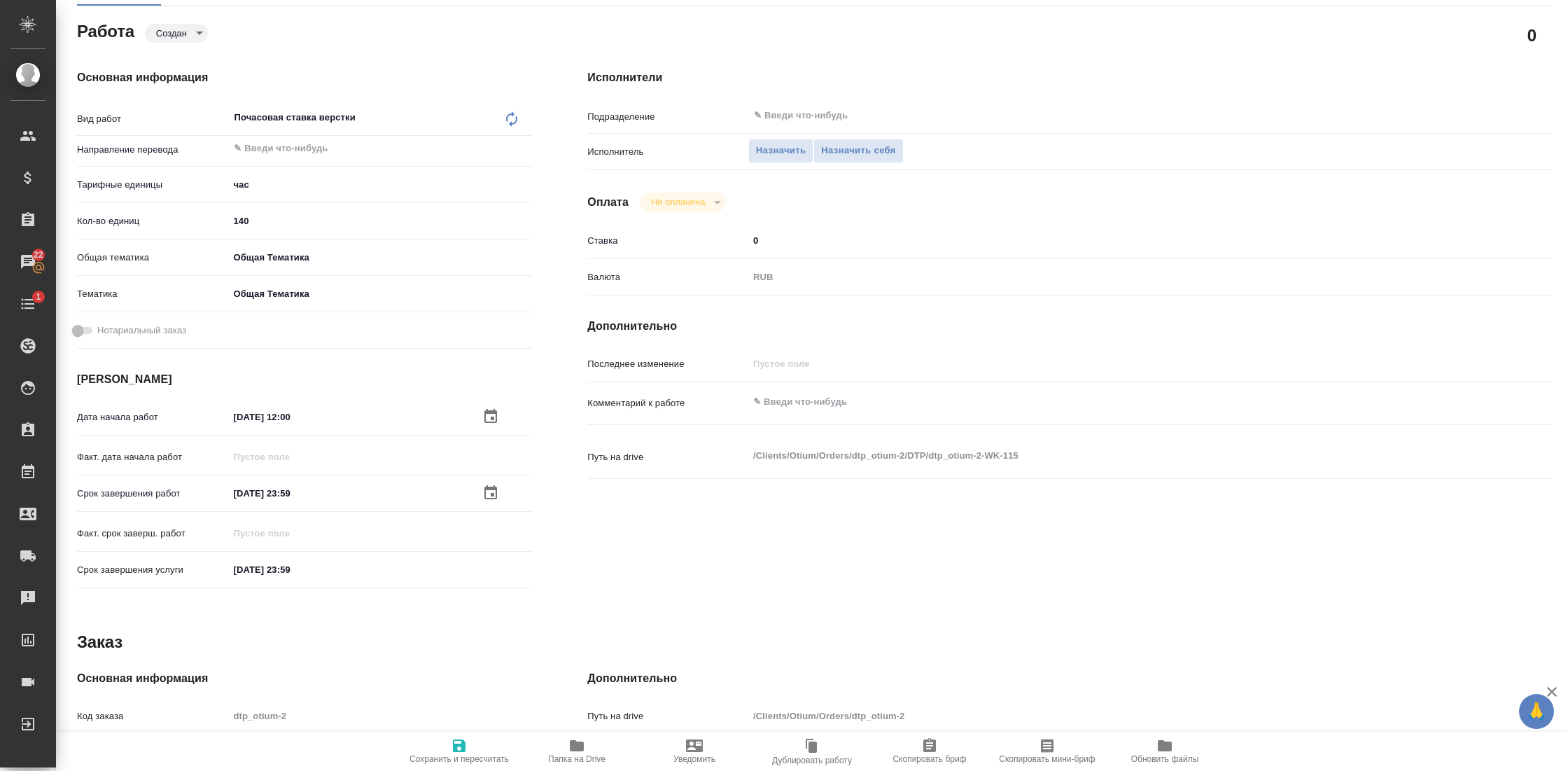
click at [454, 743] on icon "button" at bounding box center [458, 745] width 13 height 13
type textarea "x"
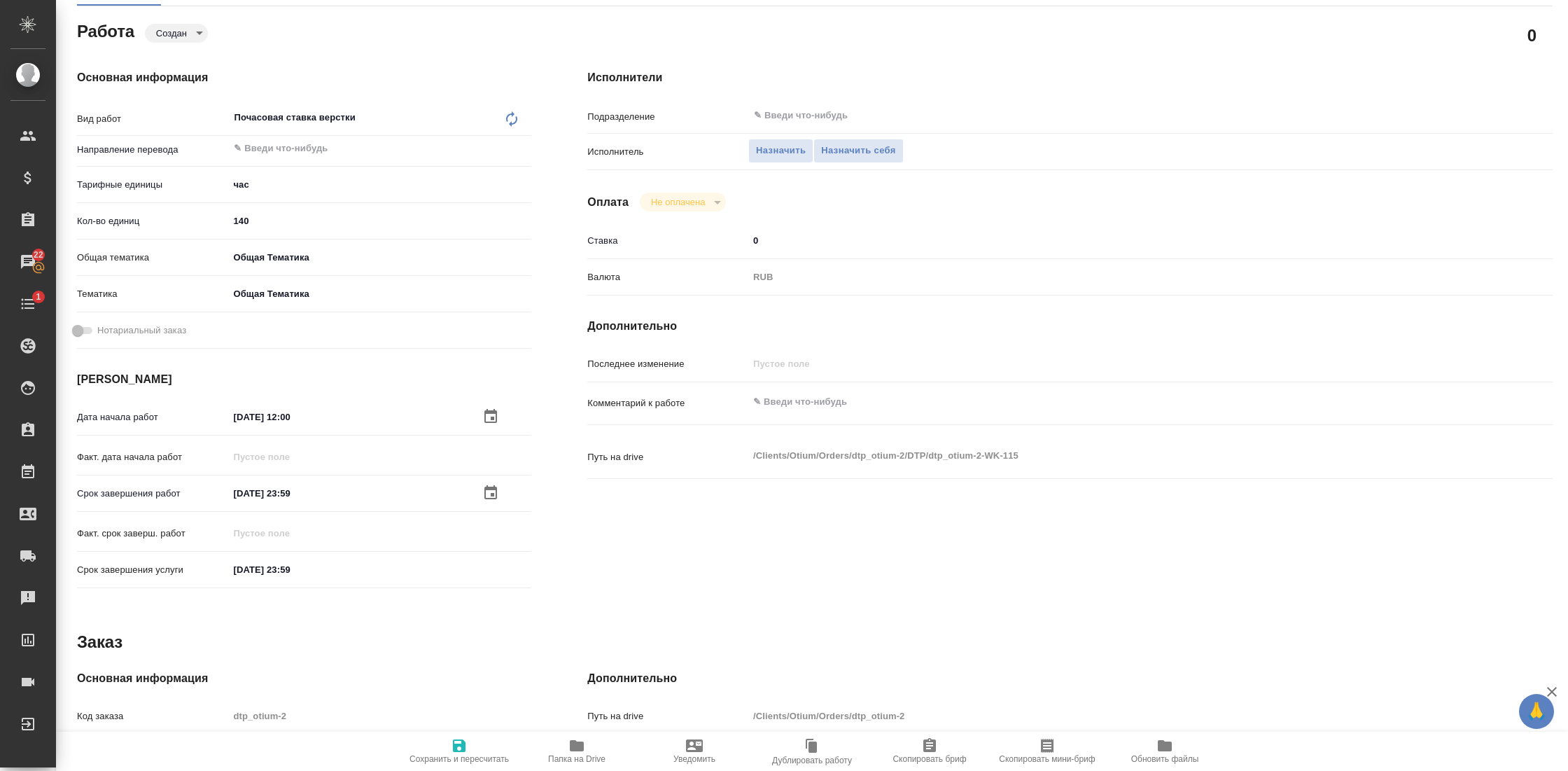
type textarea "x"
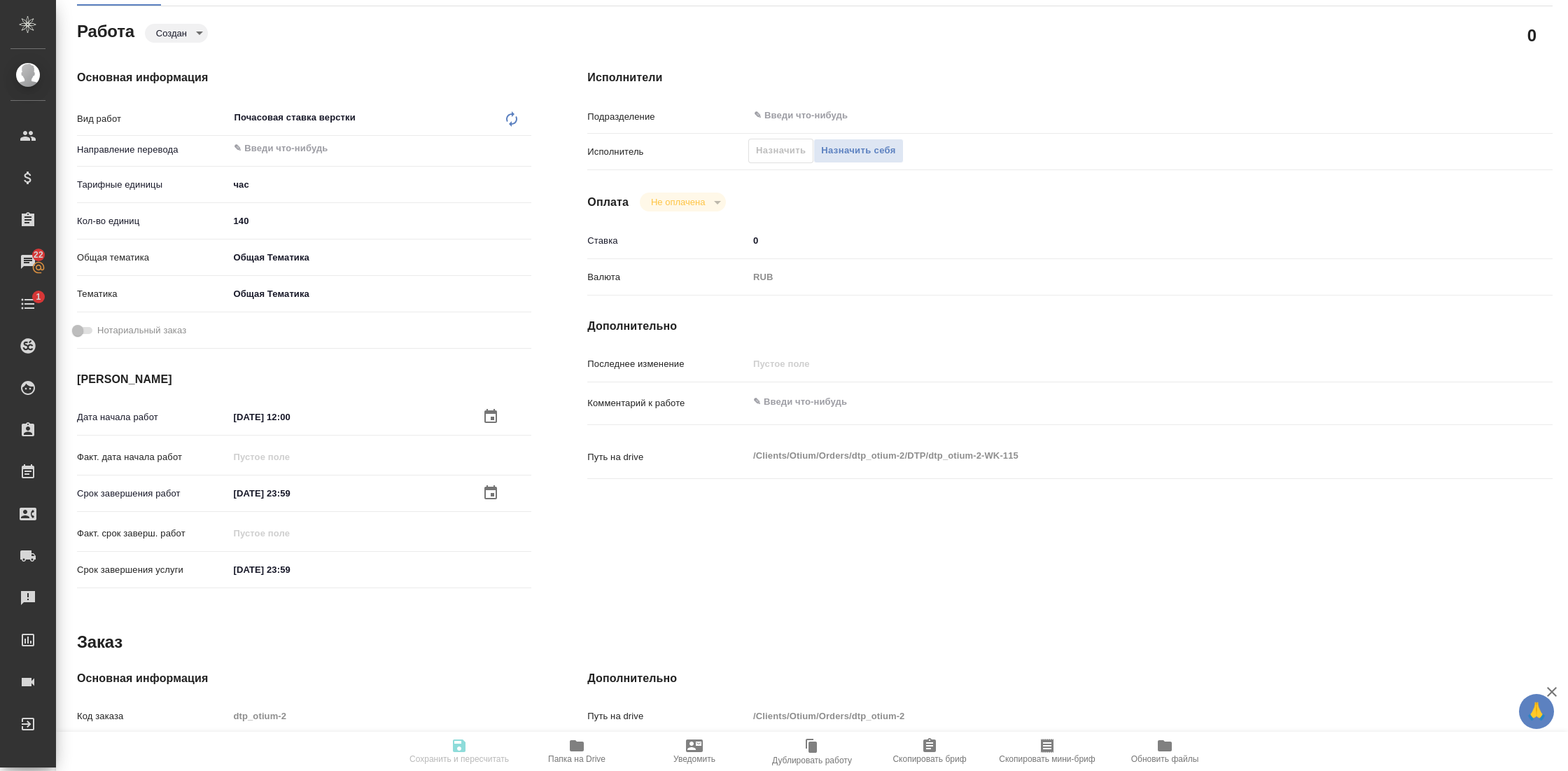
type textarea "x"
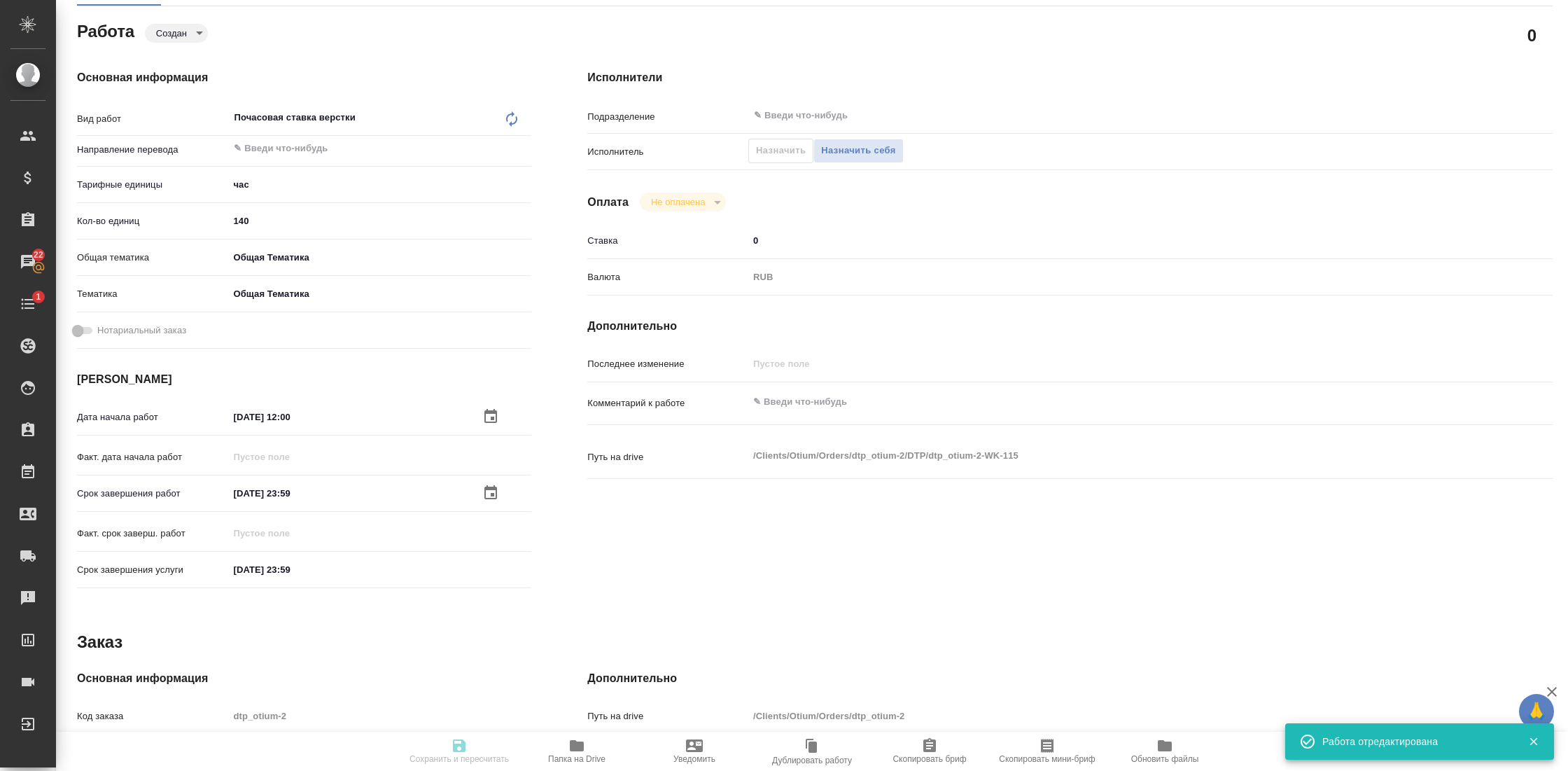
type input "created"
type textarea "Почасовая ставка верстки"
type textarea "x"
type input "5a8b1489cc6b4906c91bfd93"
type input "140"
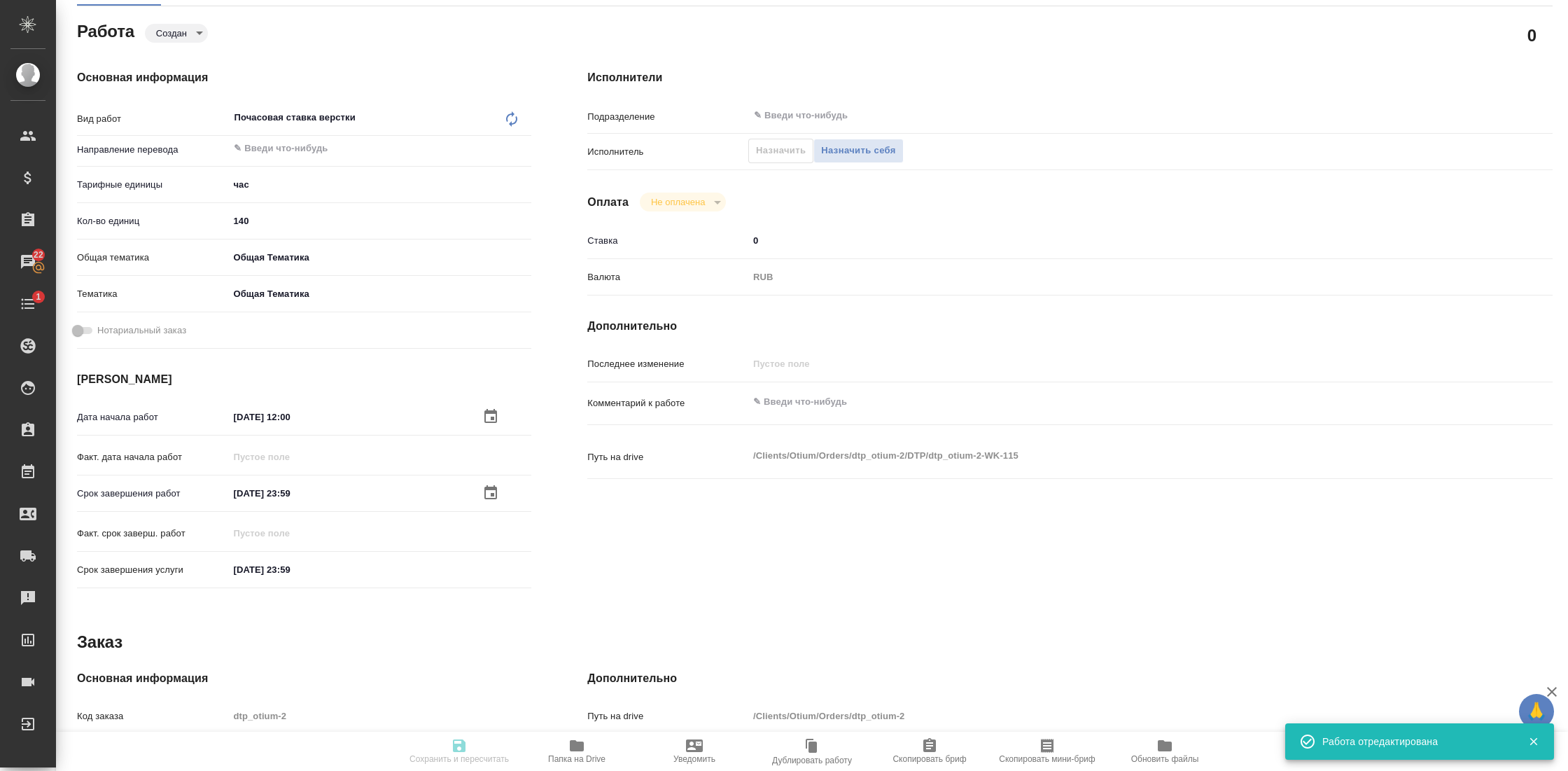
type input "obtem"
type input "6012b1ca196b0e5c9229a120"
type input "22.09.2025 12:00"
type input "28.09.2025 23:59"
type input "[DATE] 23:59"
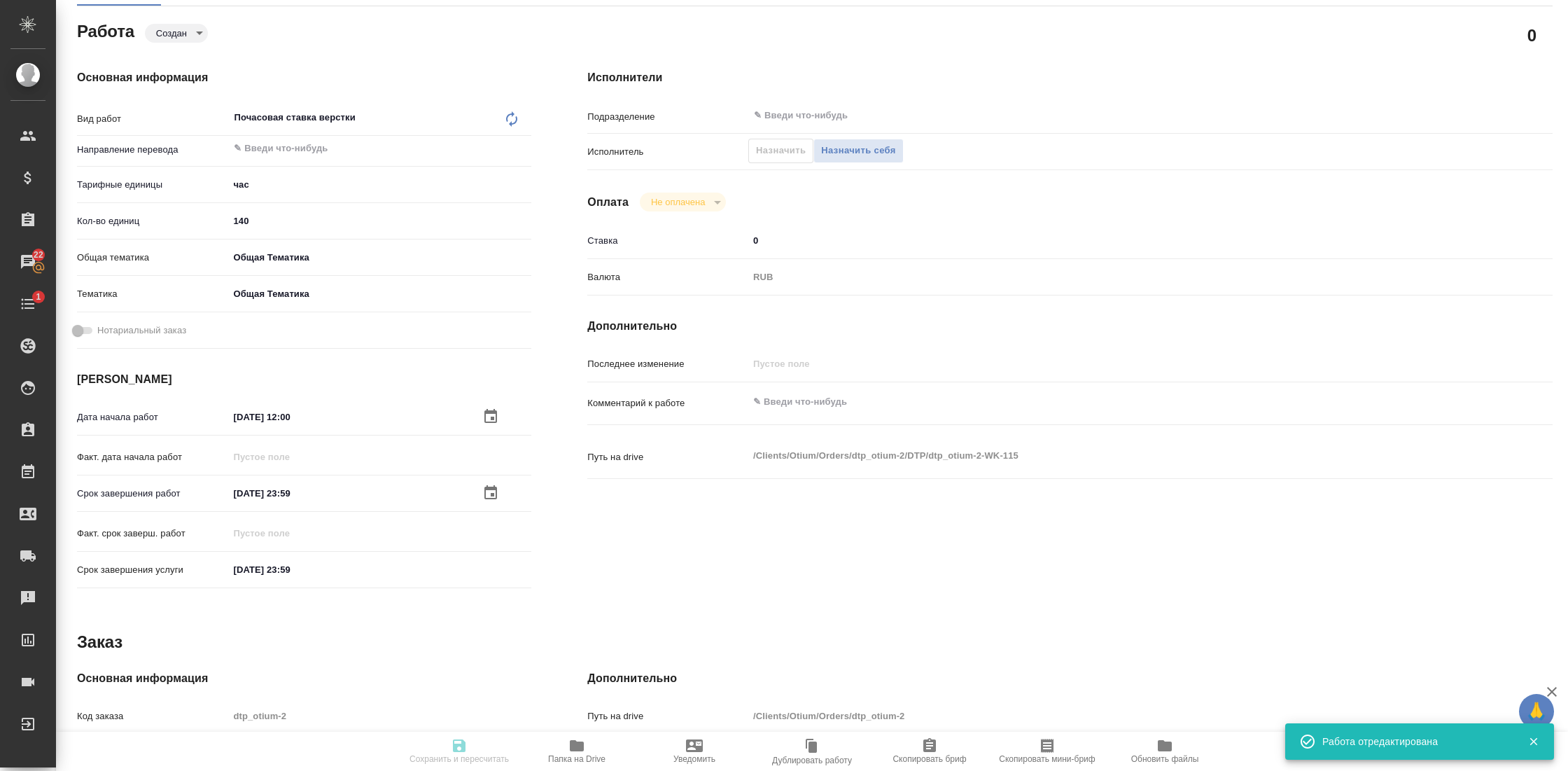
type input "notPayed"
type input "0"
type input "RUB"
type input "[PERSON_NAME]"
type textarea "x"
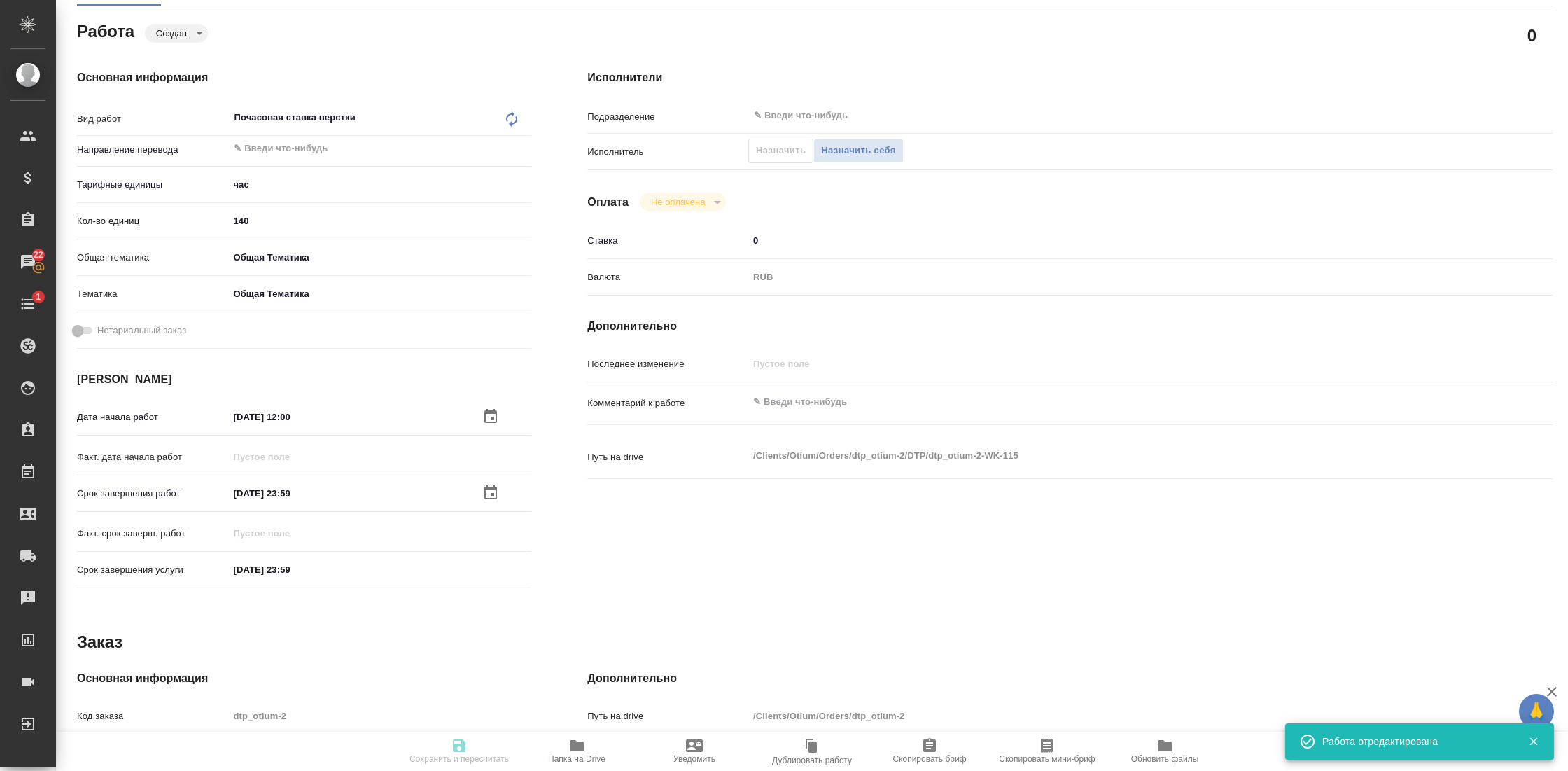
type textarea "/Clients/Оtium/Orders/dtp_otium-2/DTP/dtp_otium-2-WK-115"
type textarea "x"
type input "dtp_otium-2"
type input "Почасовая ставка верстки"
type input "Приемка разверстки, Почасовая ставка верстки, Прочее (DTPQA)"
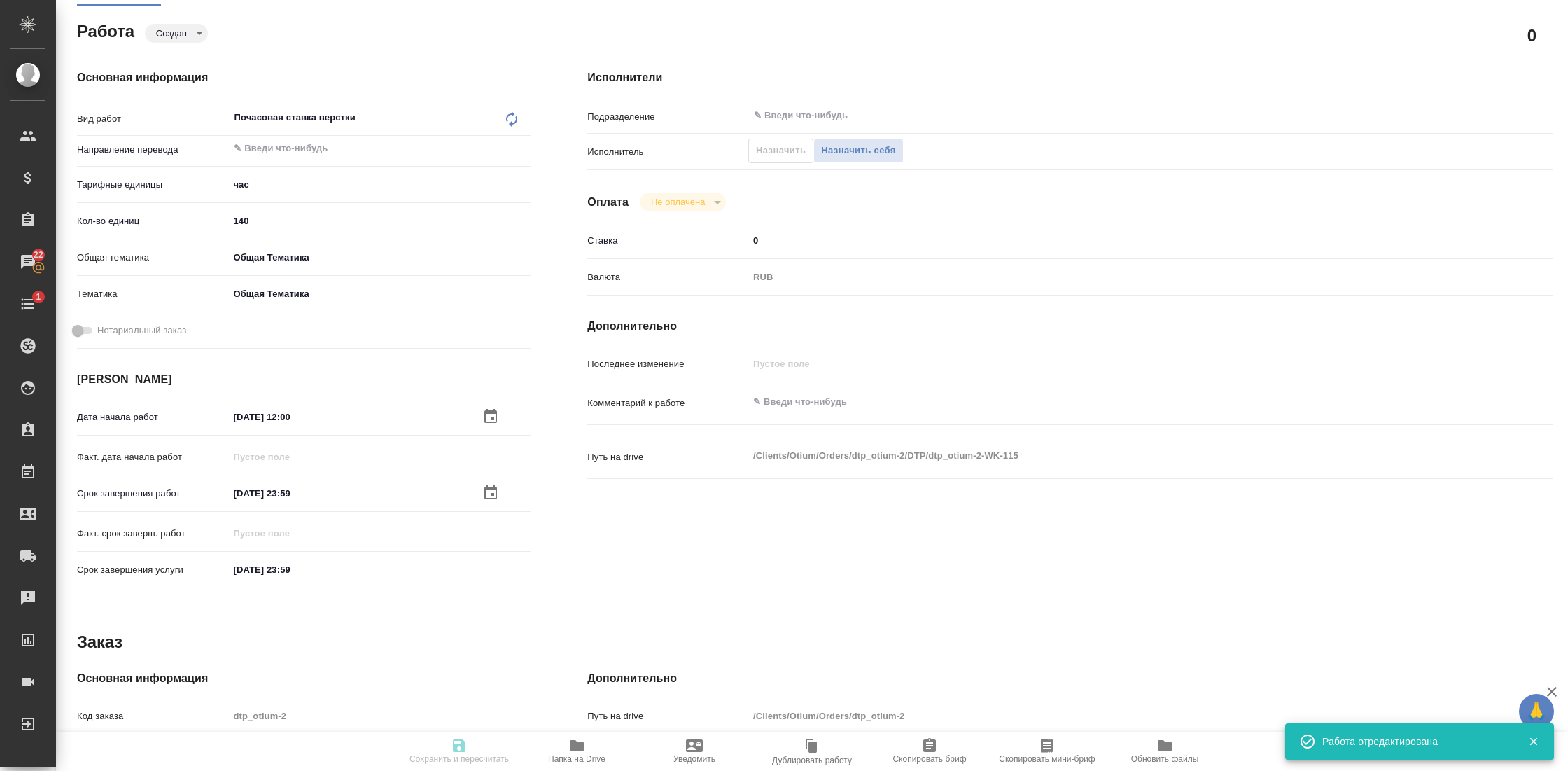
type input "[PERSON_NAME]"
type input "/Clients/Оtium/Orders/dtp_otium-2"
type textarea "x"
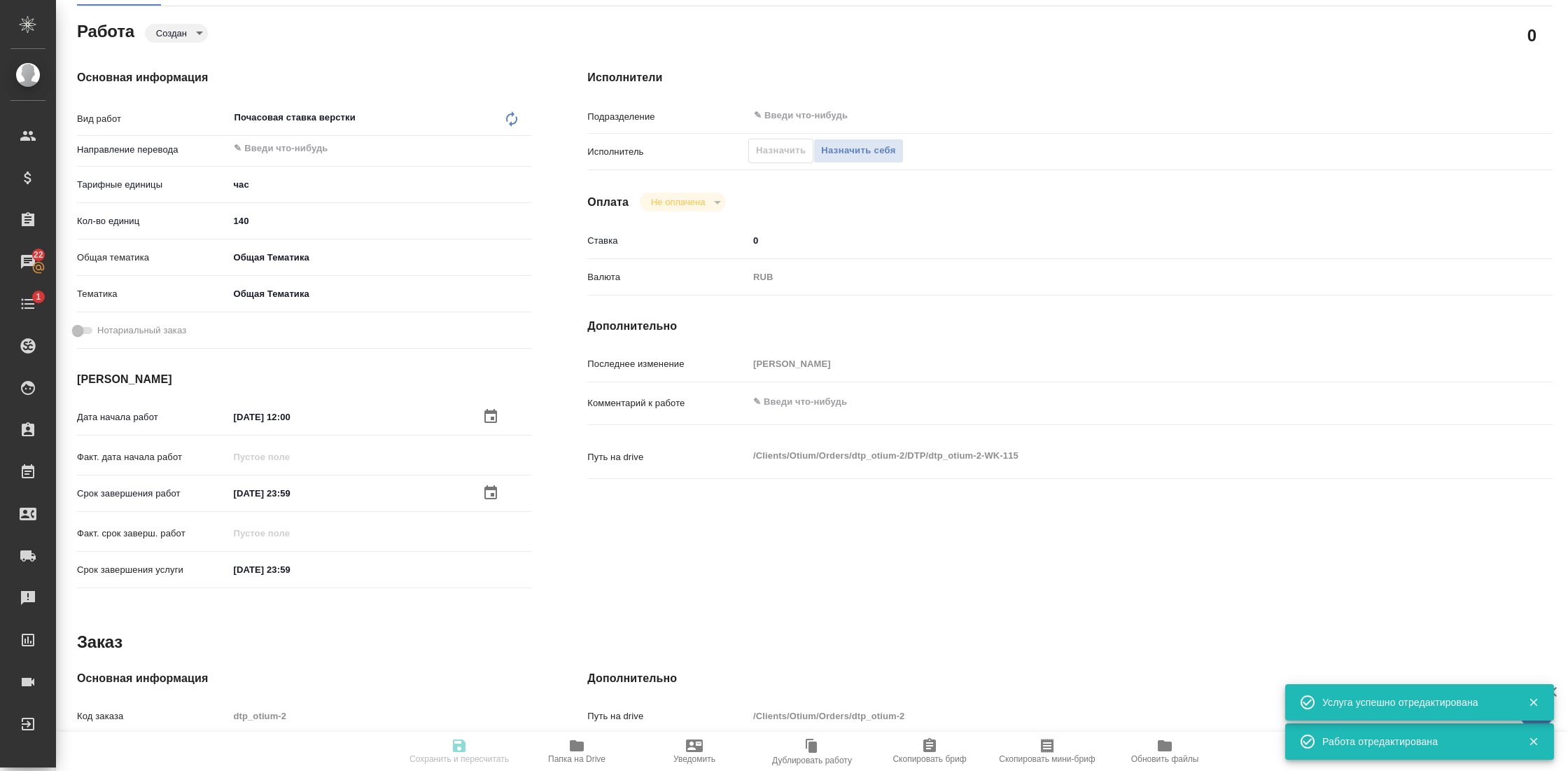
type textarea "x"
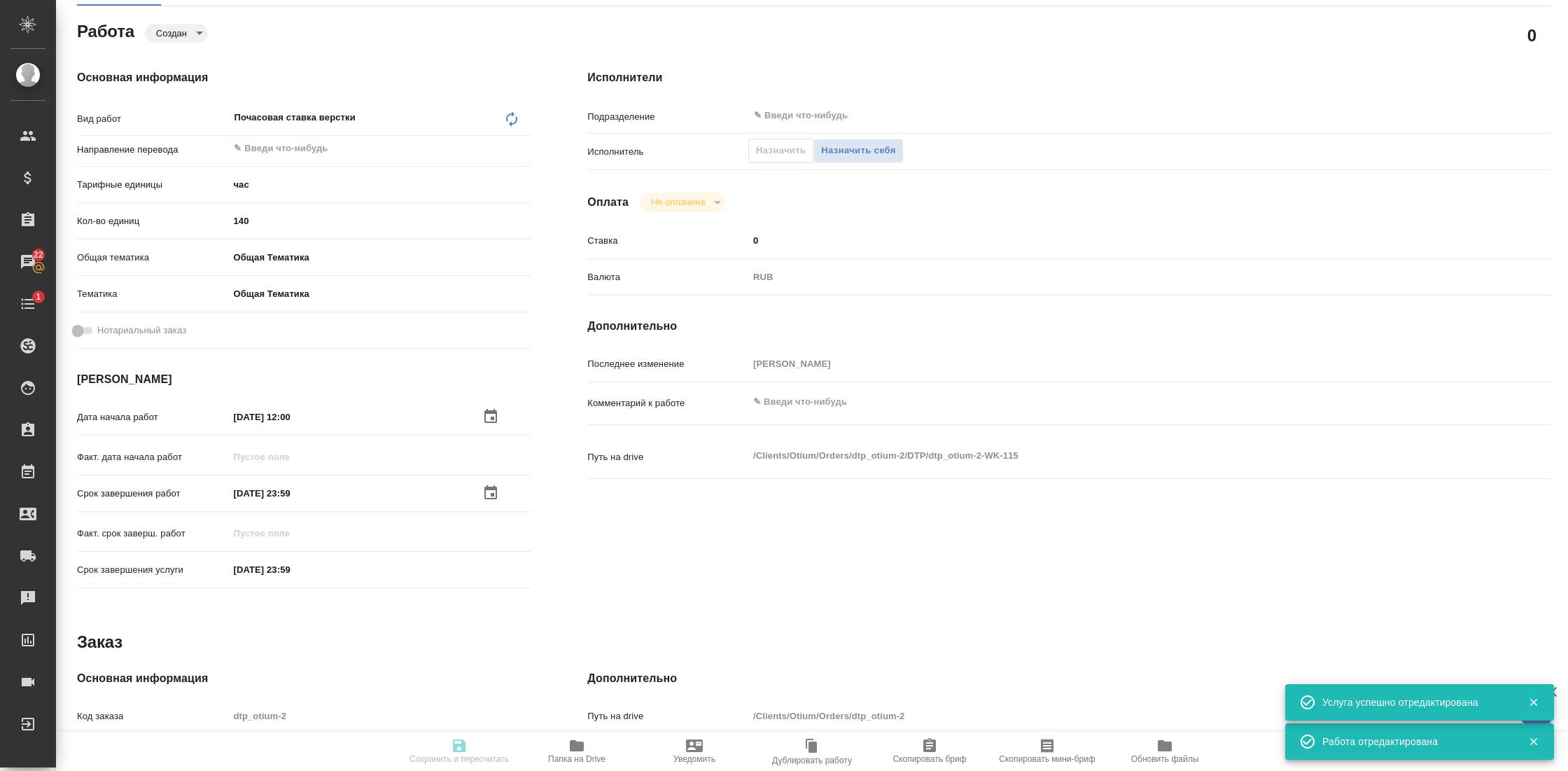
type textarea "x"
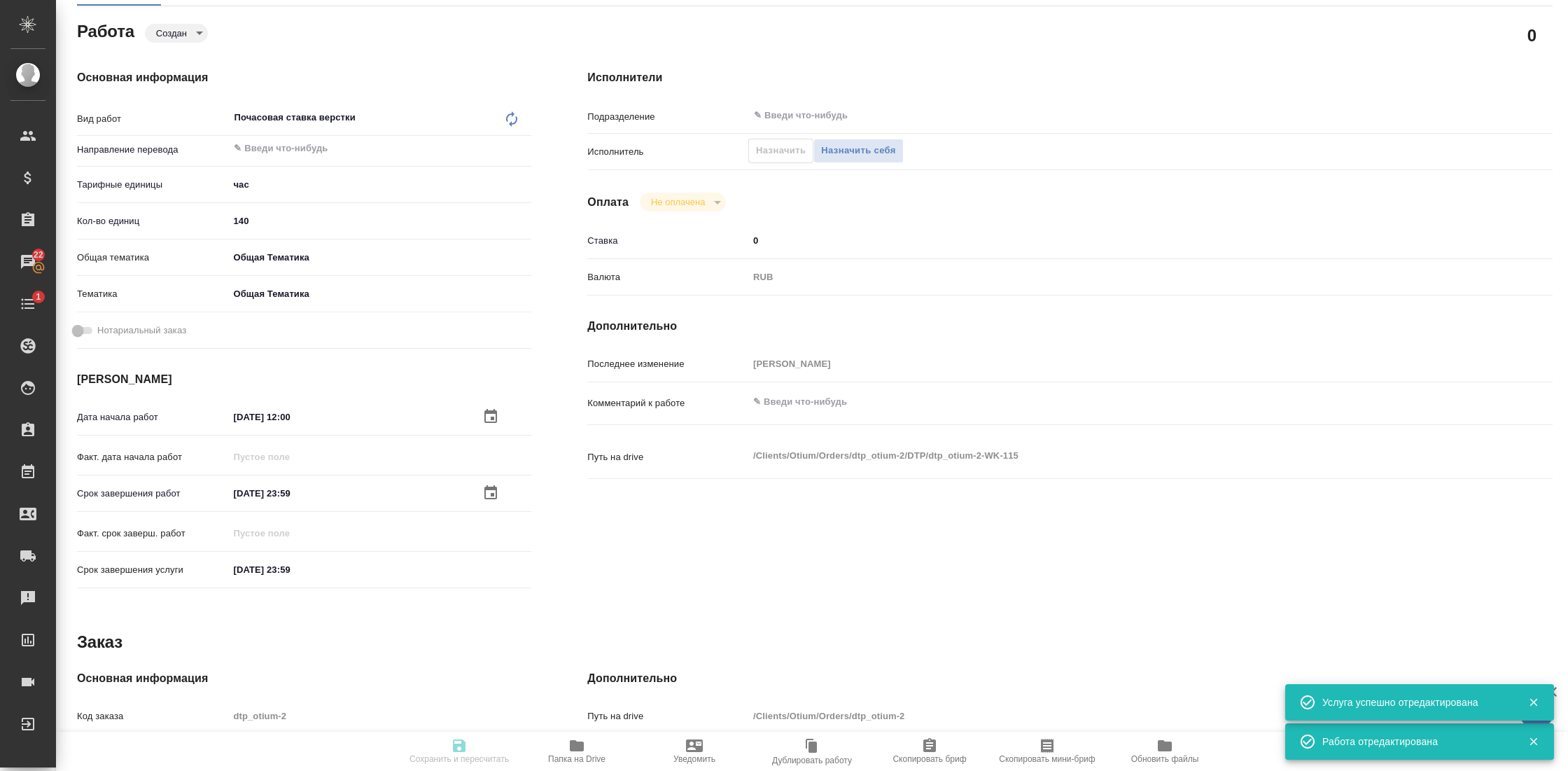
type textarea "x"
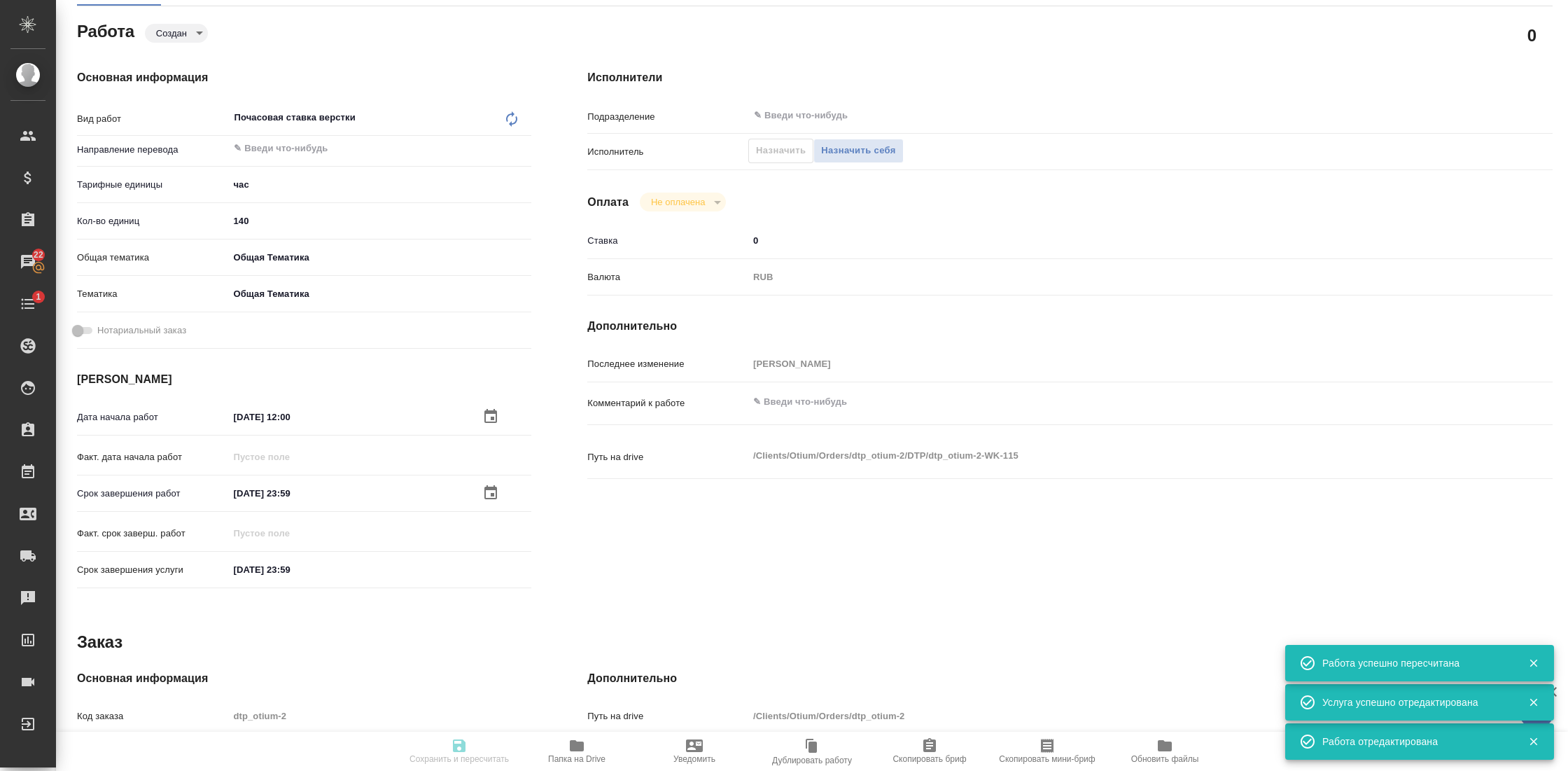
type input "created"
type textarea "Почасовая ставка верстки"
type textarea "x"
type input "5a8b1489cc6b4906c91bfd93"
type input "140"
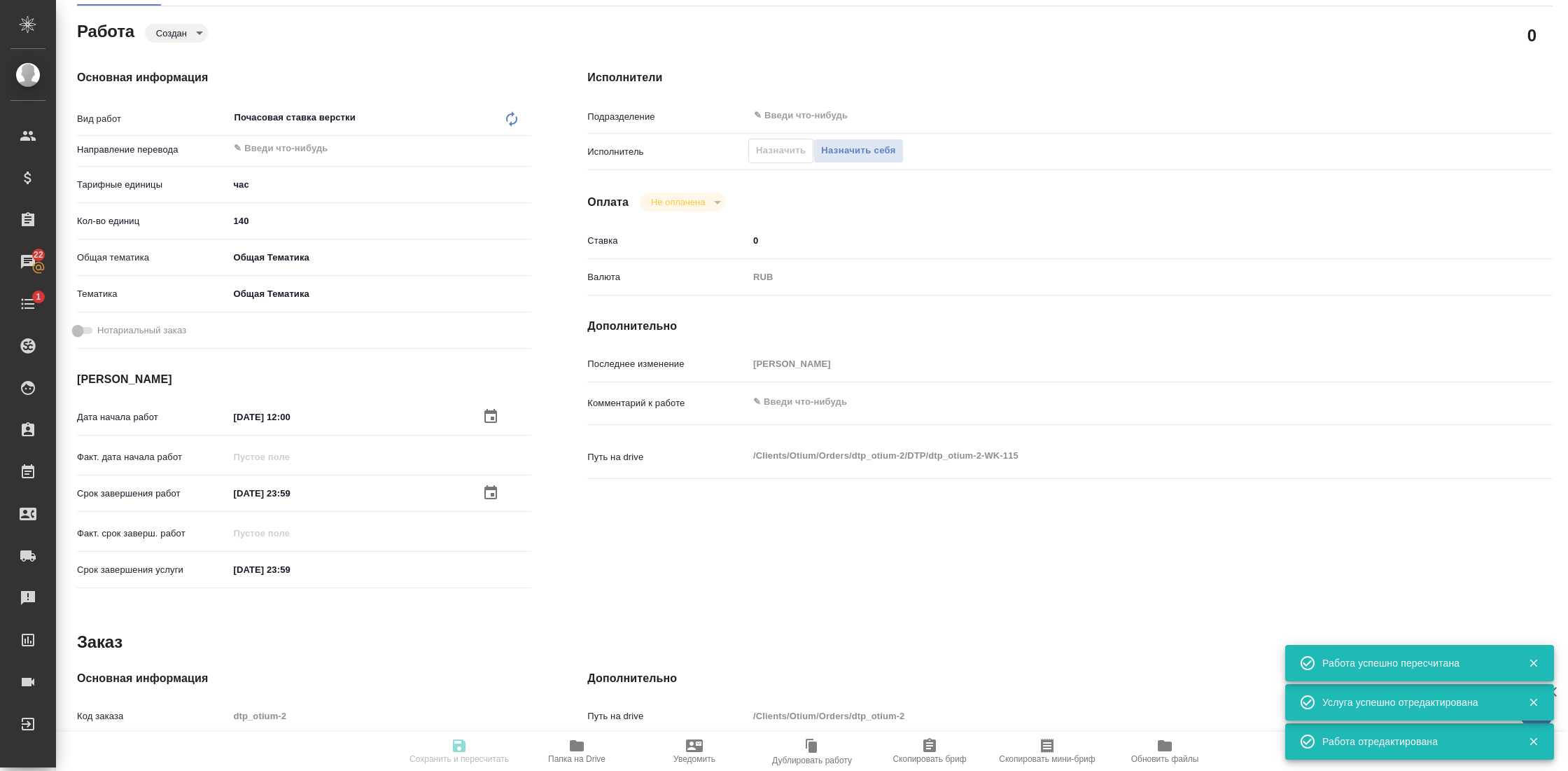
type input "obtem"
type input "6012b1ca196b0e5c9229a120"
type input "22.09.2025 12:00"
type input "28.09.2025 23:59"
type input "[DATE] 23:59"
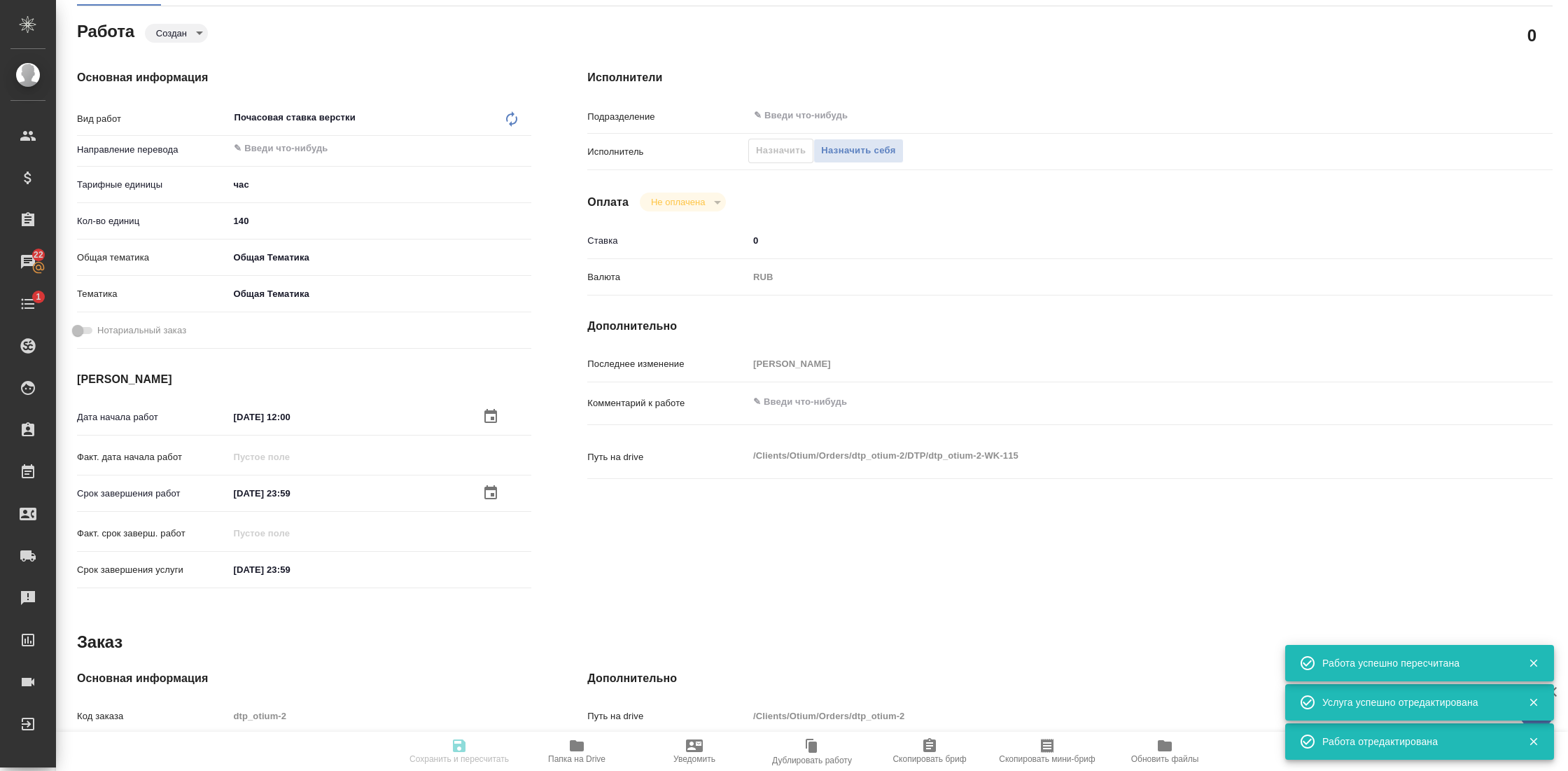
type input "notPayed"
type input "0"
type input "RUB"
type input "[PERSON_NAME]"
type textarea "x"
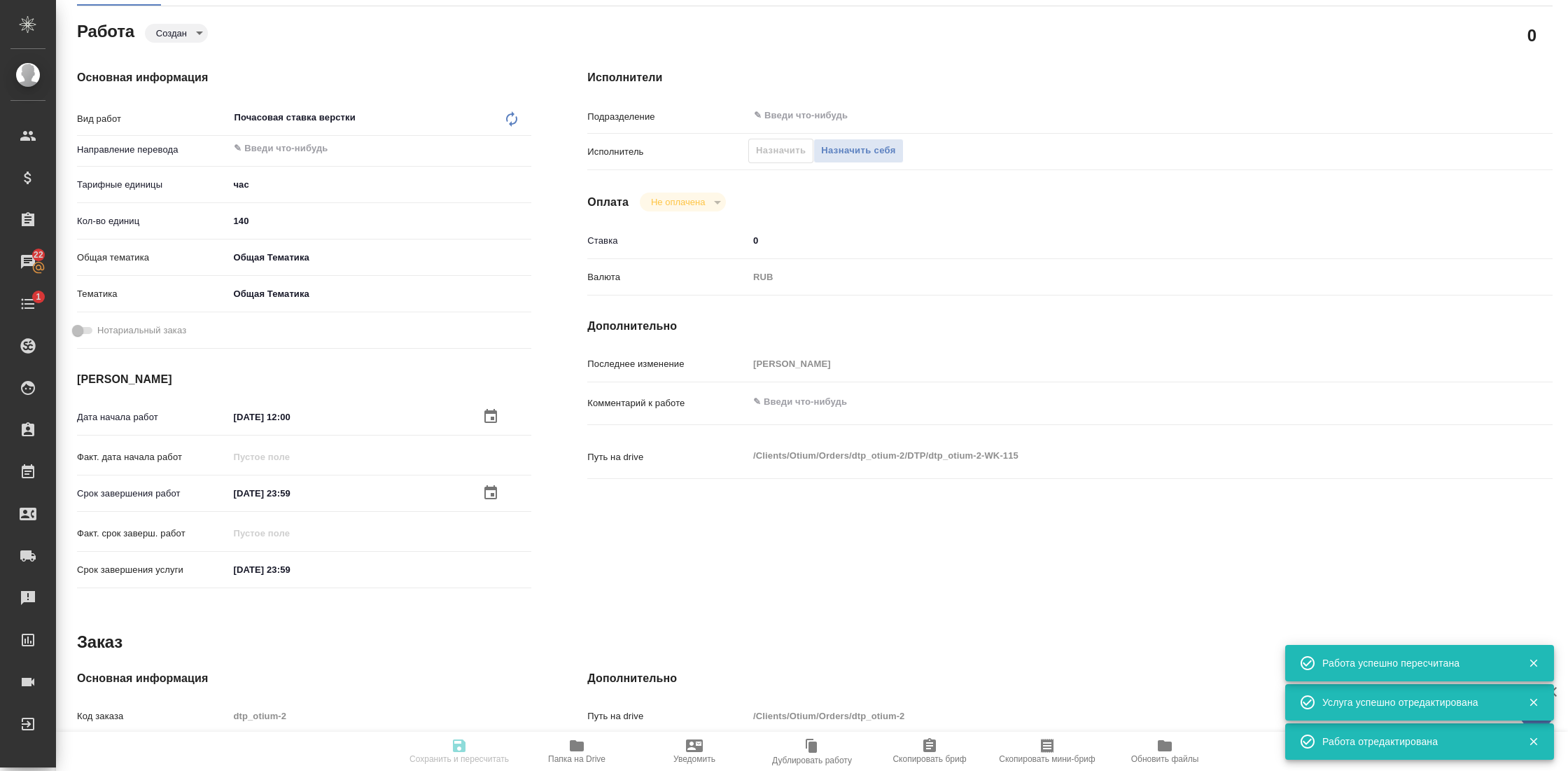
type textarea "/Clients/Оtium/Orders/dtp_otium-2/DTP/dtp_otium-2-WK-115"
type textarea "x"
type input "dtp_otium-2"
type input "Почасовая ставка верстки"
type input "Приемка разверстки, Почасовая ставка верстки, Прочее (DTPQA)"
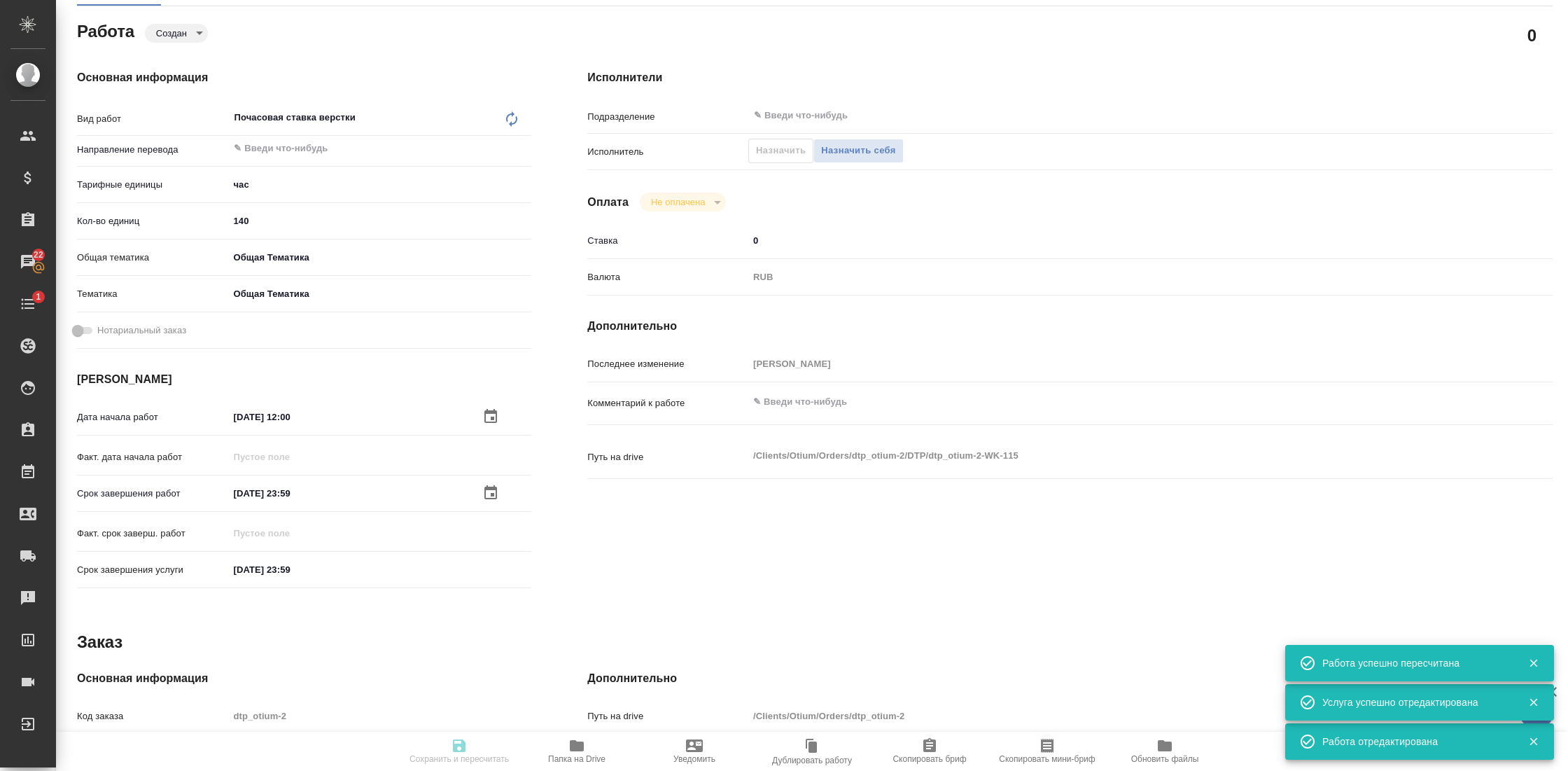
type input "[PERSON_NAME]"
type input "/Clients/Оtium/Orders/dtp_otium-2"
type textarea "x"
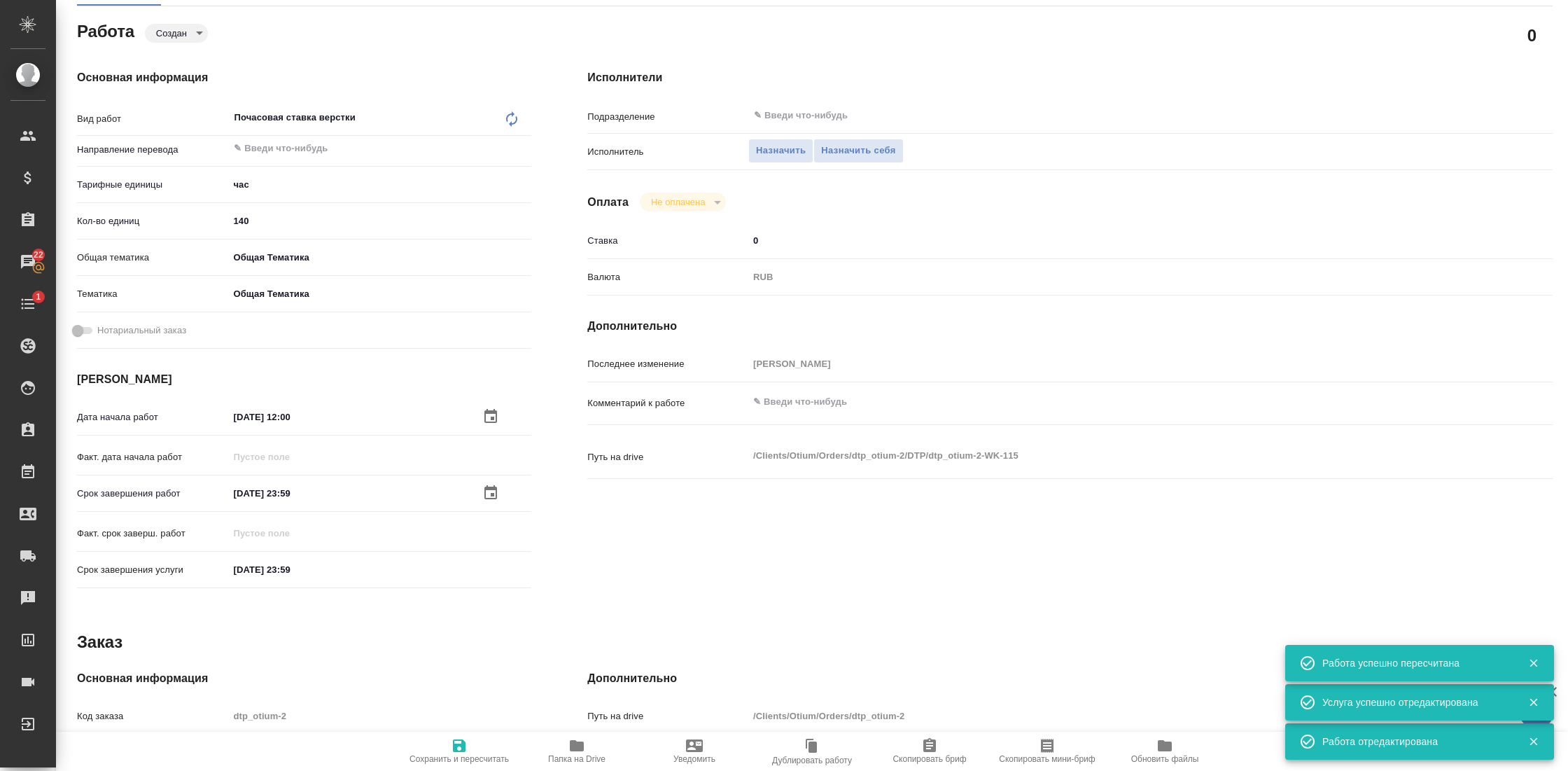
type textarea "x"
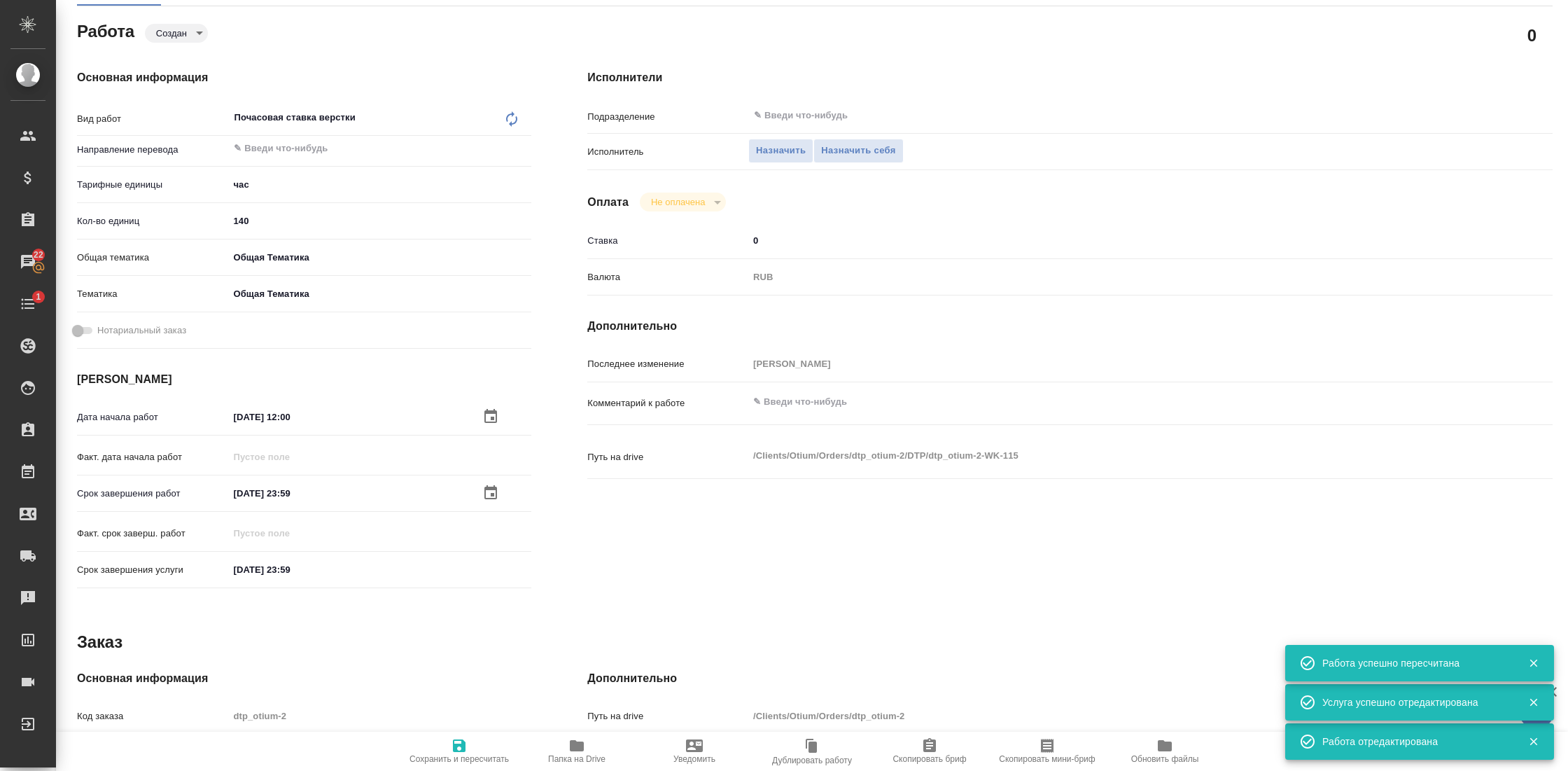
type textarea "x"
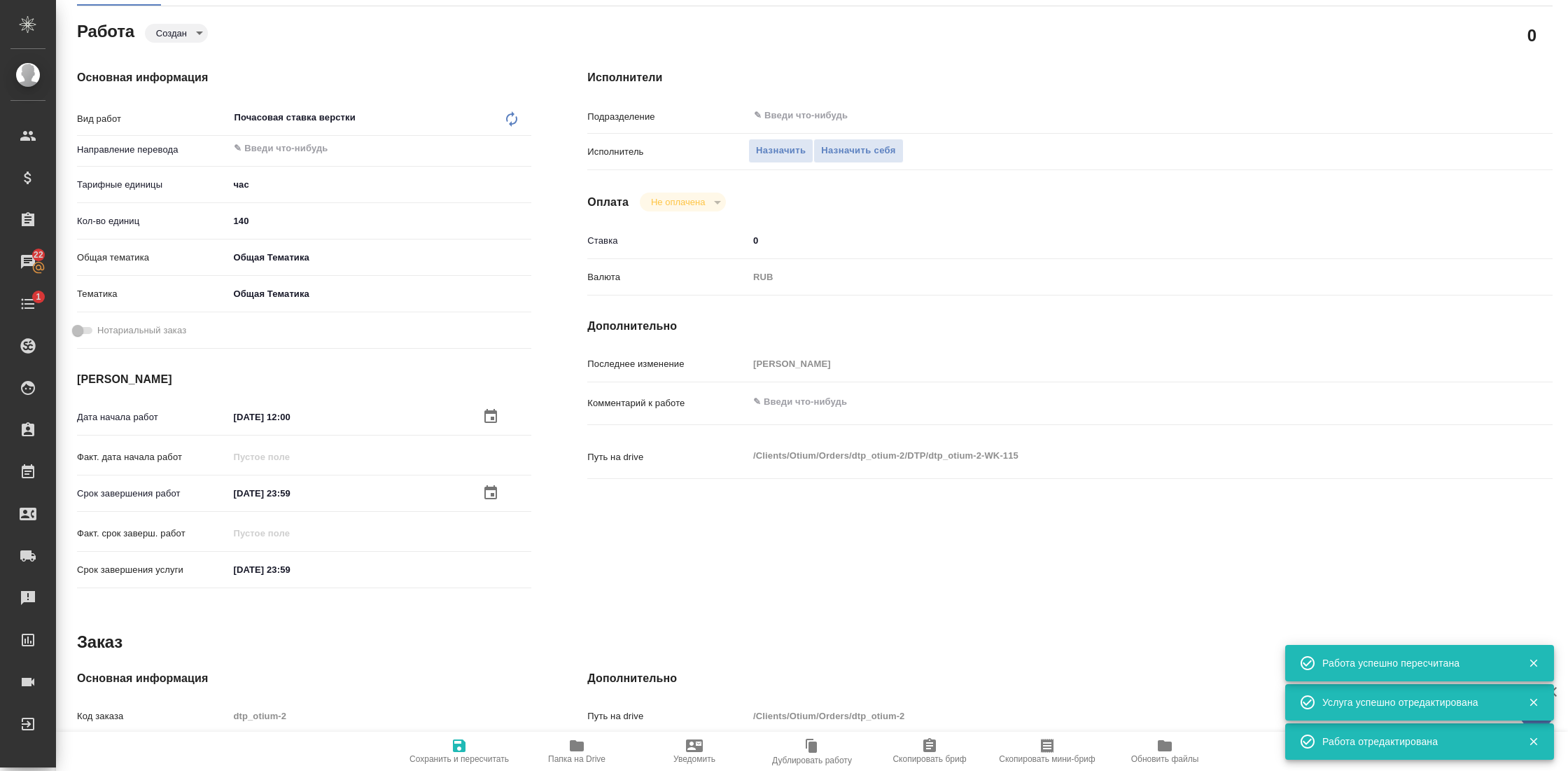
type textarea "x"
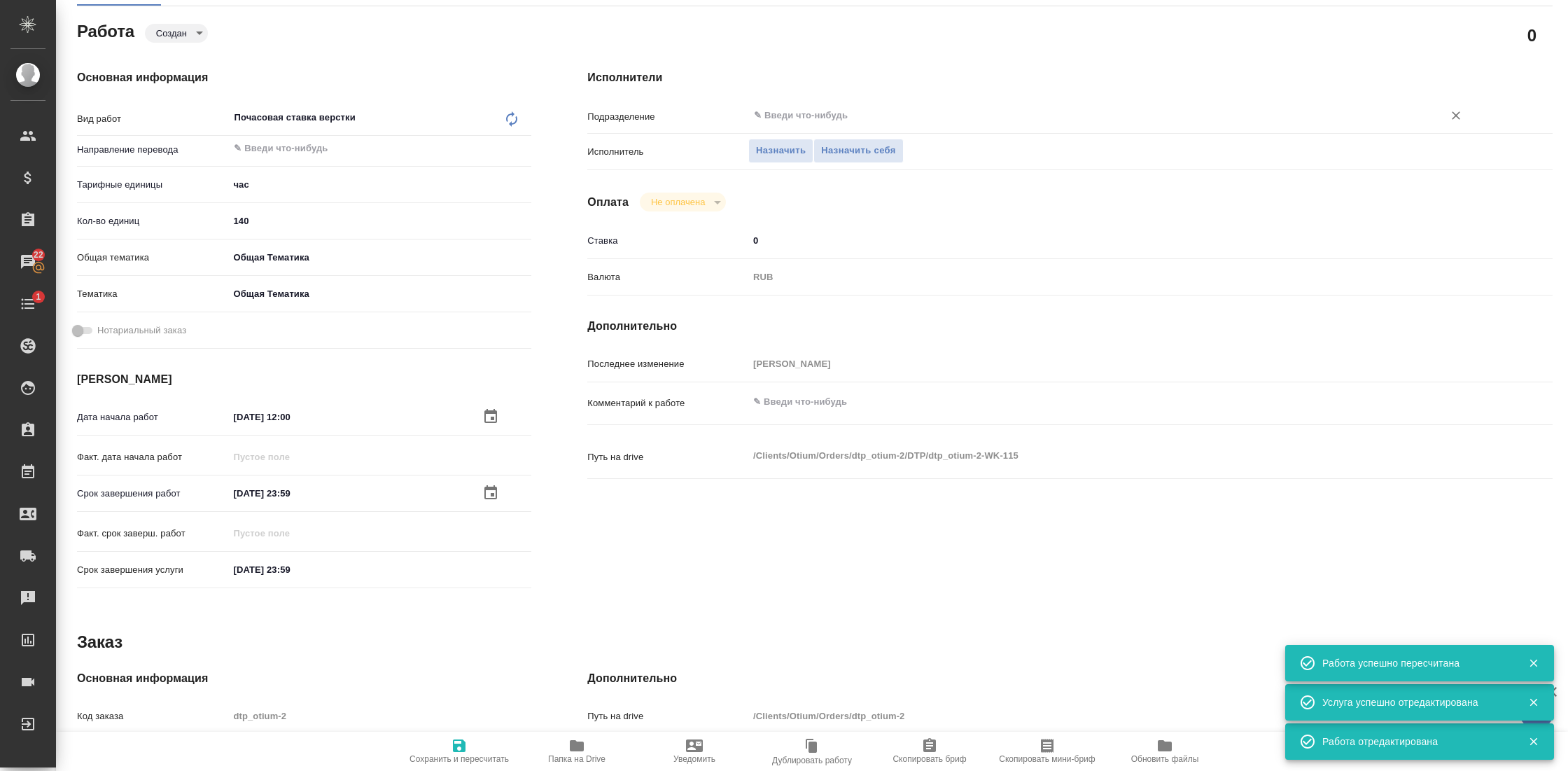
type textarea "x"
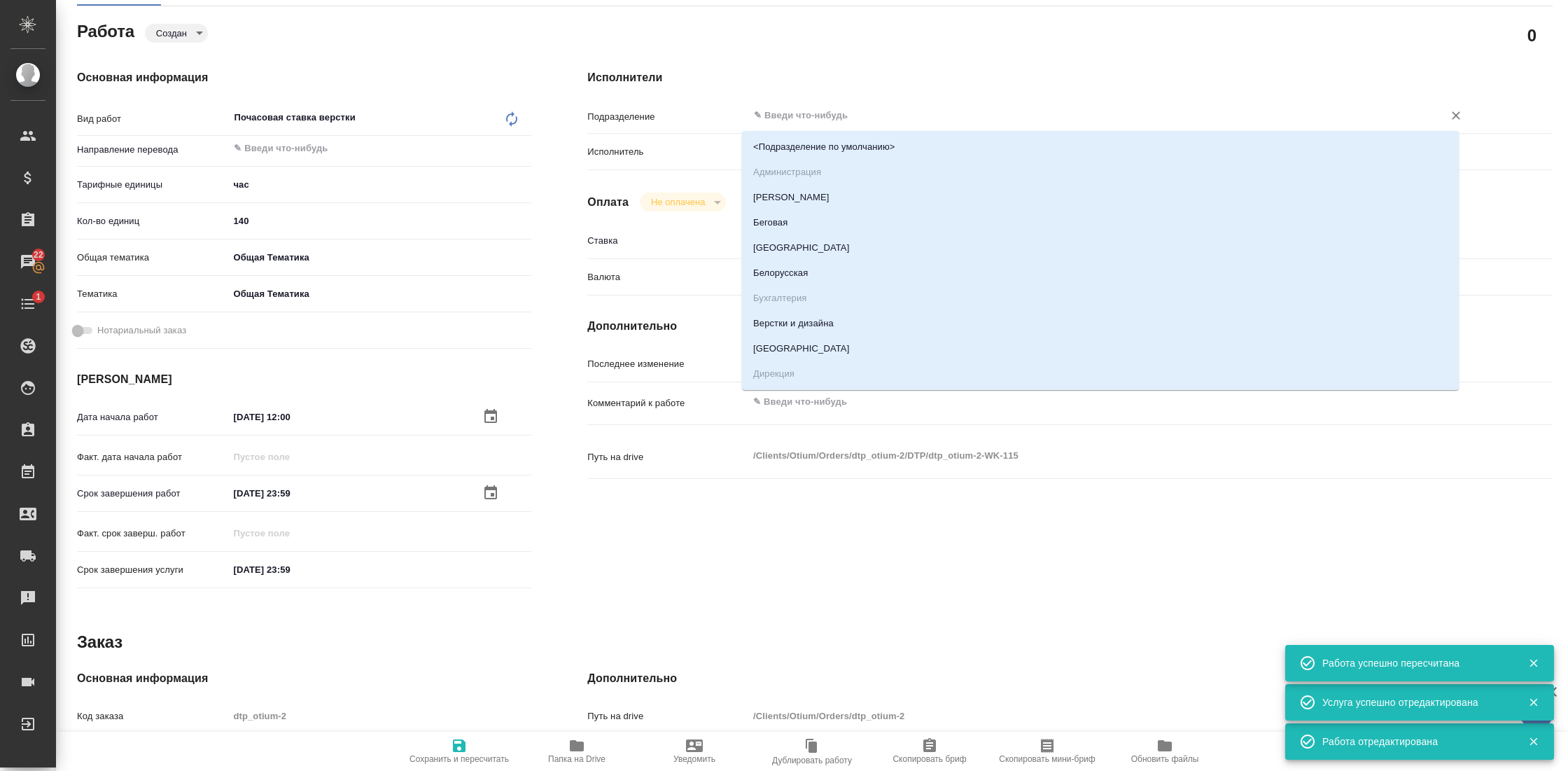
click at [800, 108] on input "text" at bounding box center [1087, 115] width 668 height 17
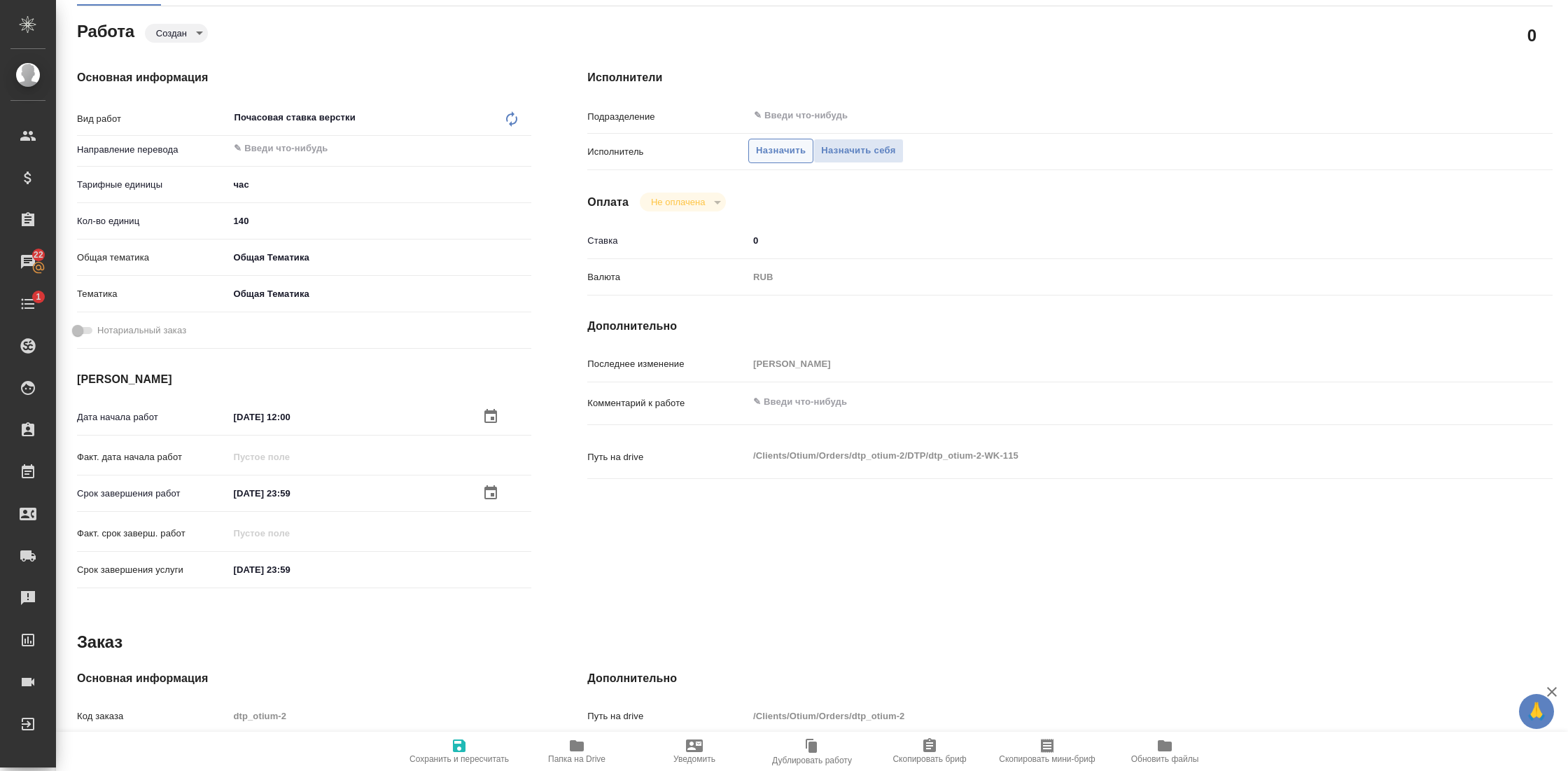
click at [785, 148] on span "Назначить" at bounding box center [781, 151] width 50 height 16
type textarea "x"
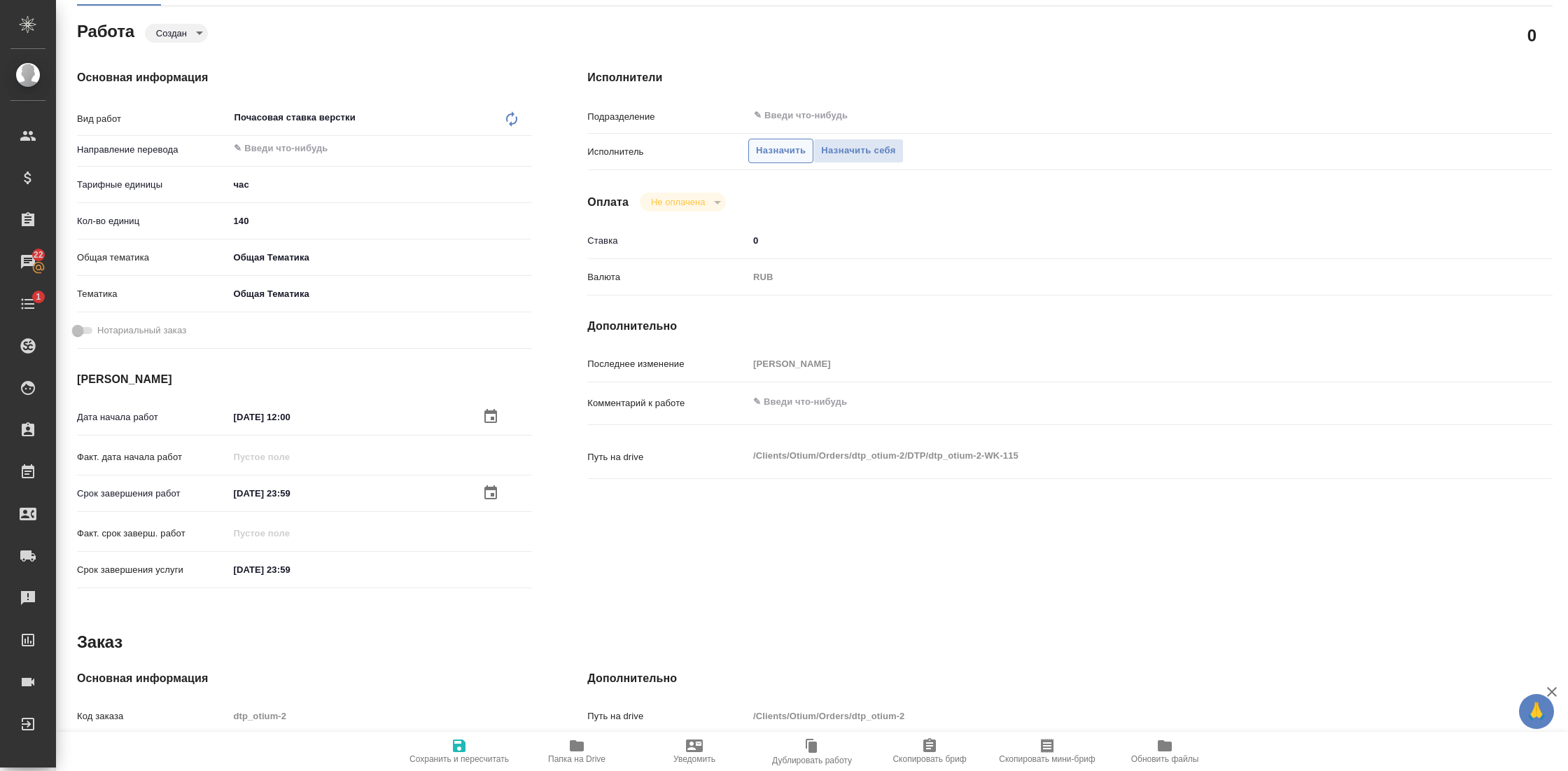
type textarea "x"
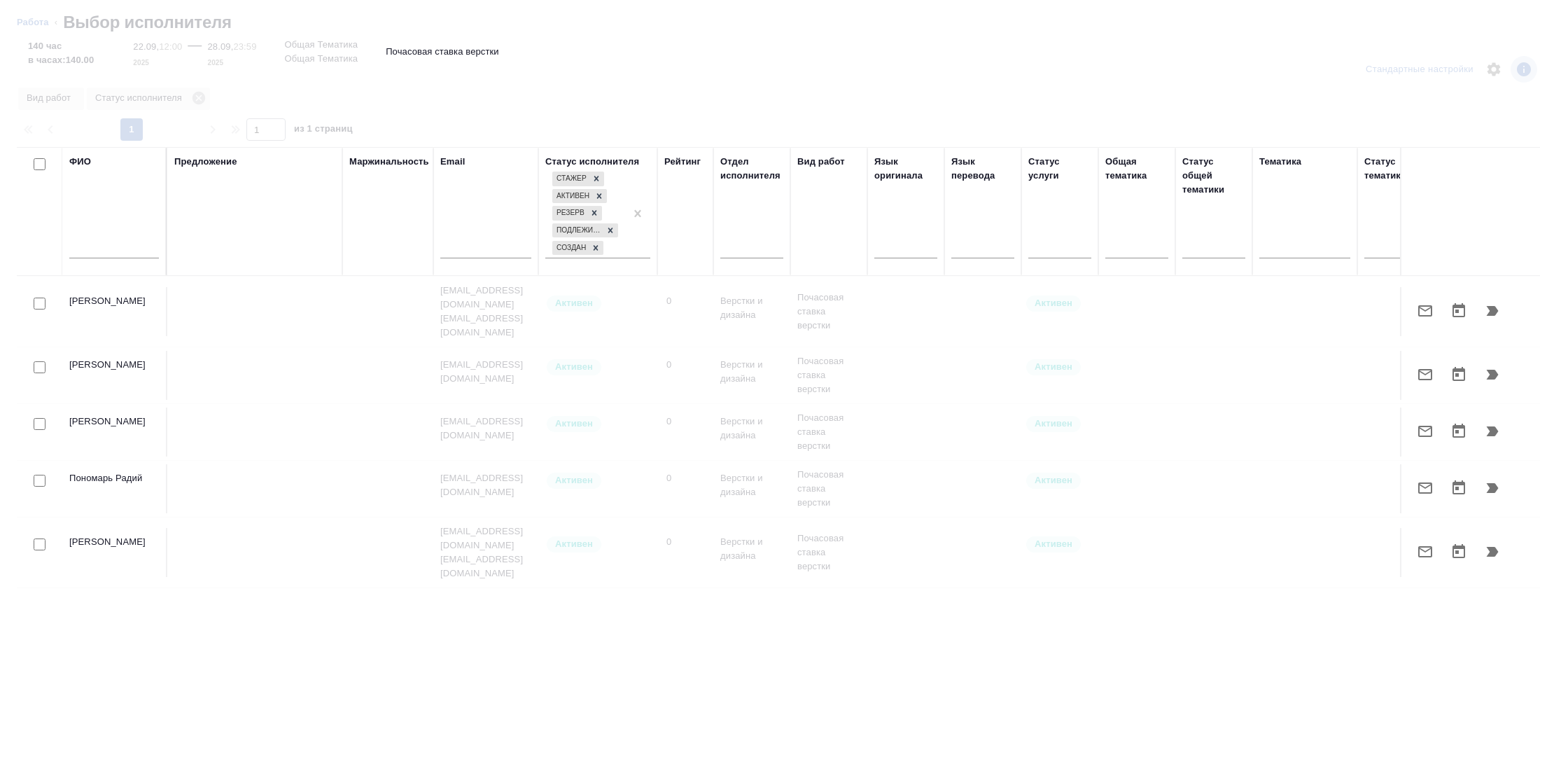
click at [99, 246] on input "text" at bounding box center [114, 250] width 89 height 18
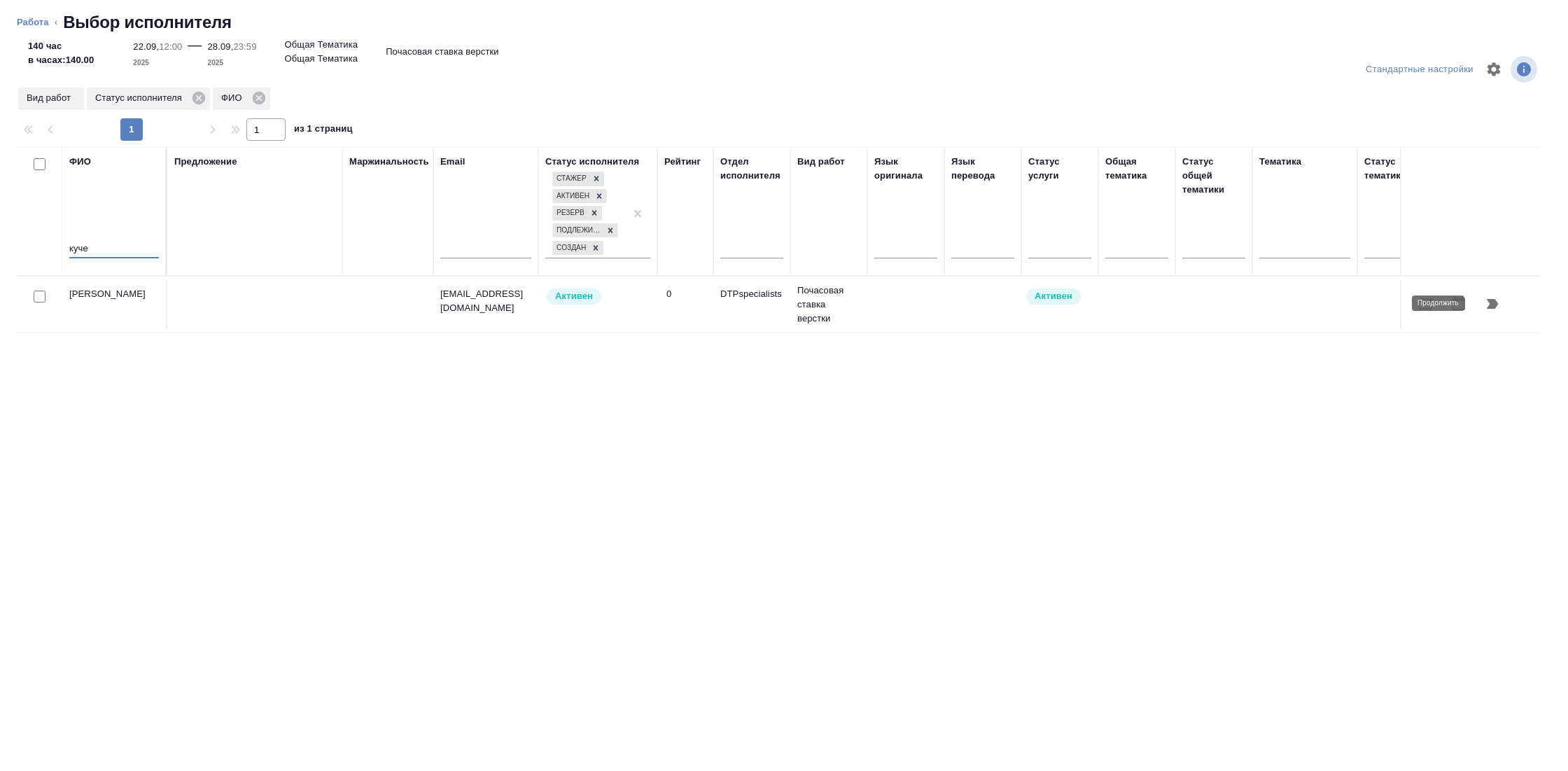
type input "куче"
click at [1495, 302] on icon "button" at bounding box center [1492, 304] width 12 height 10
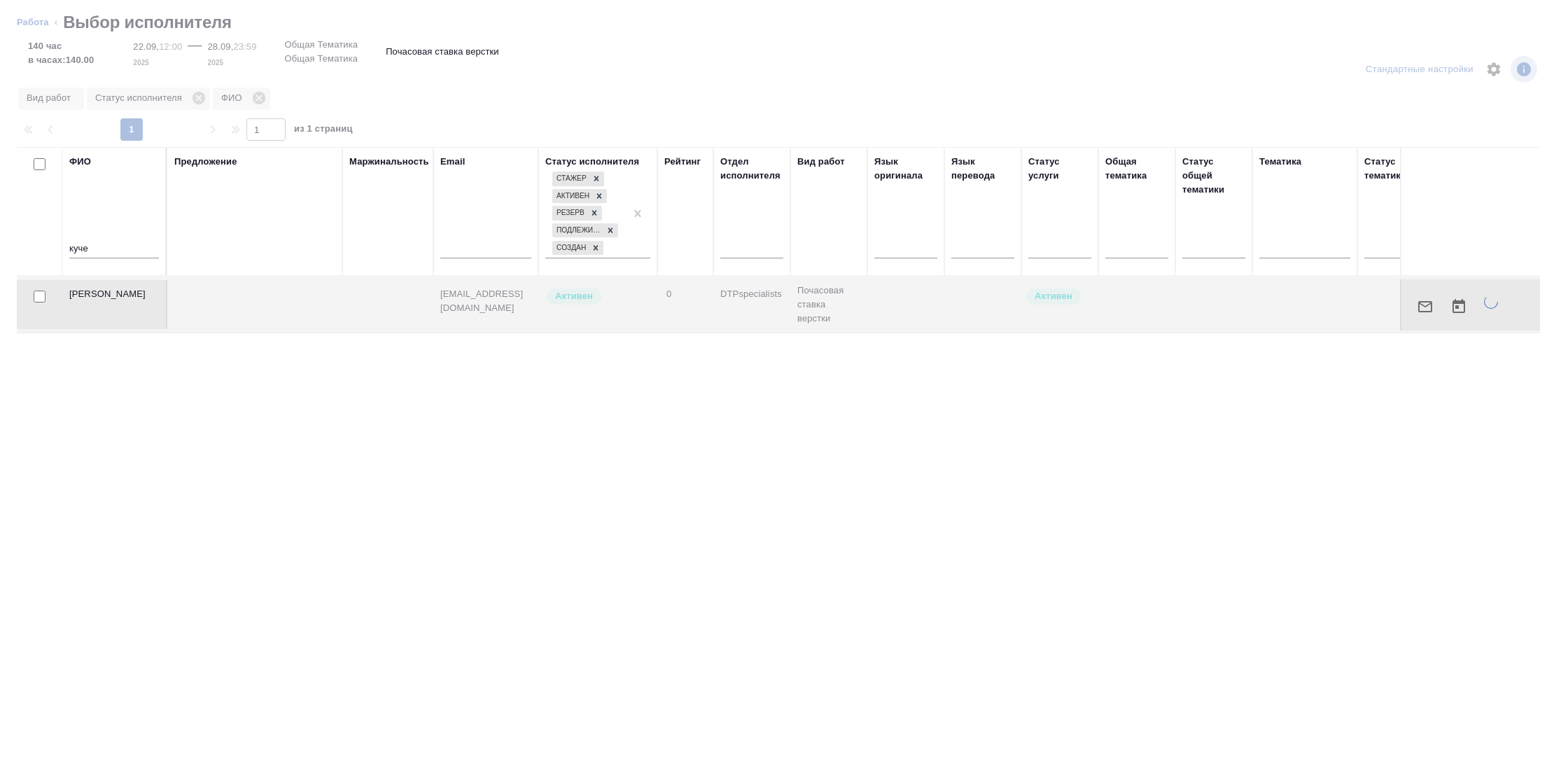
type textarea "x"
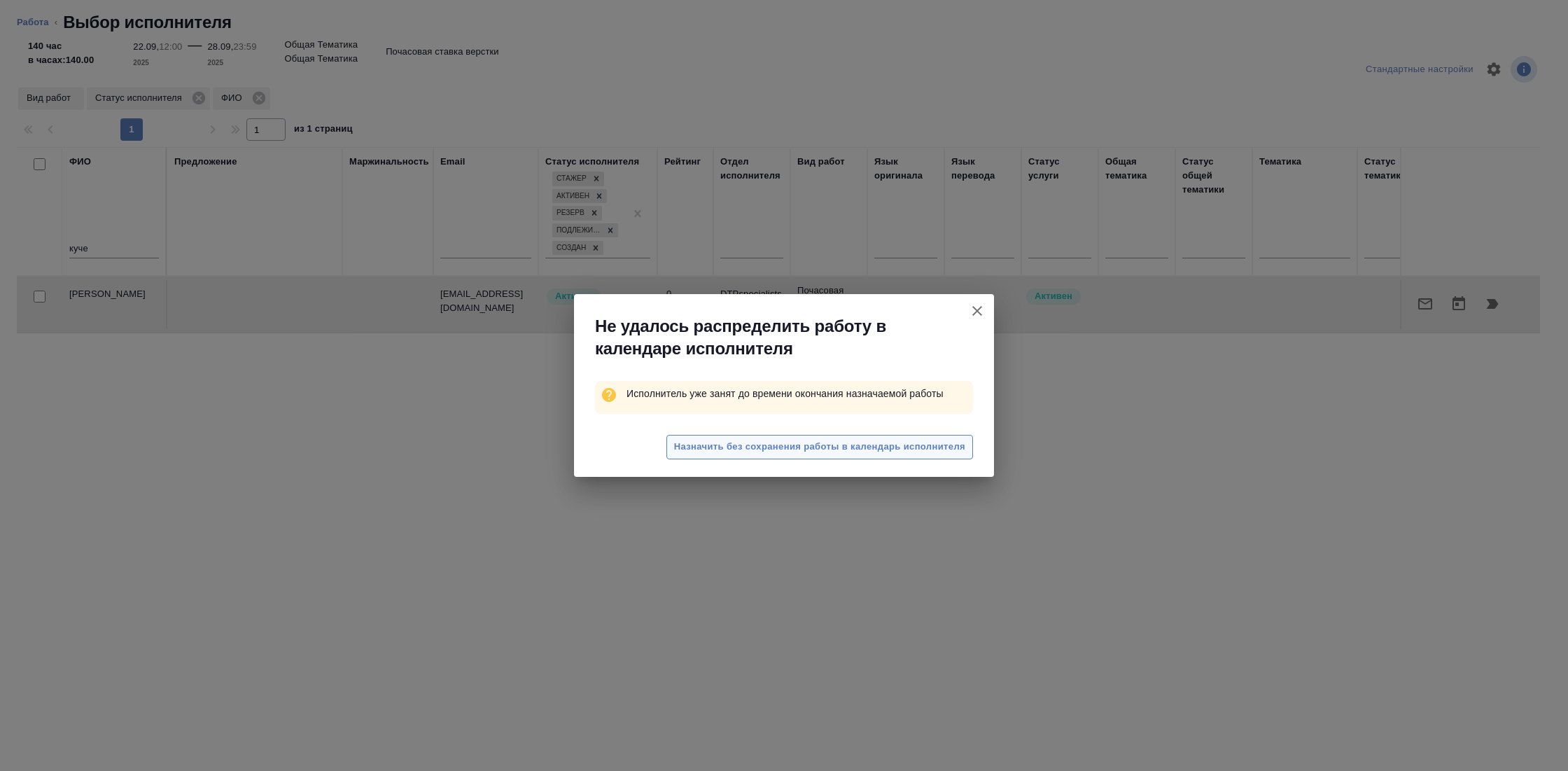
click at [796, 446] on span "Назначить без сохранения работы в календарь исполнителя" at bounding box center [819, 447] width 291 height 16
type textarea "x"
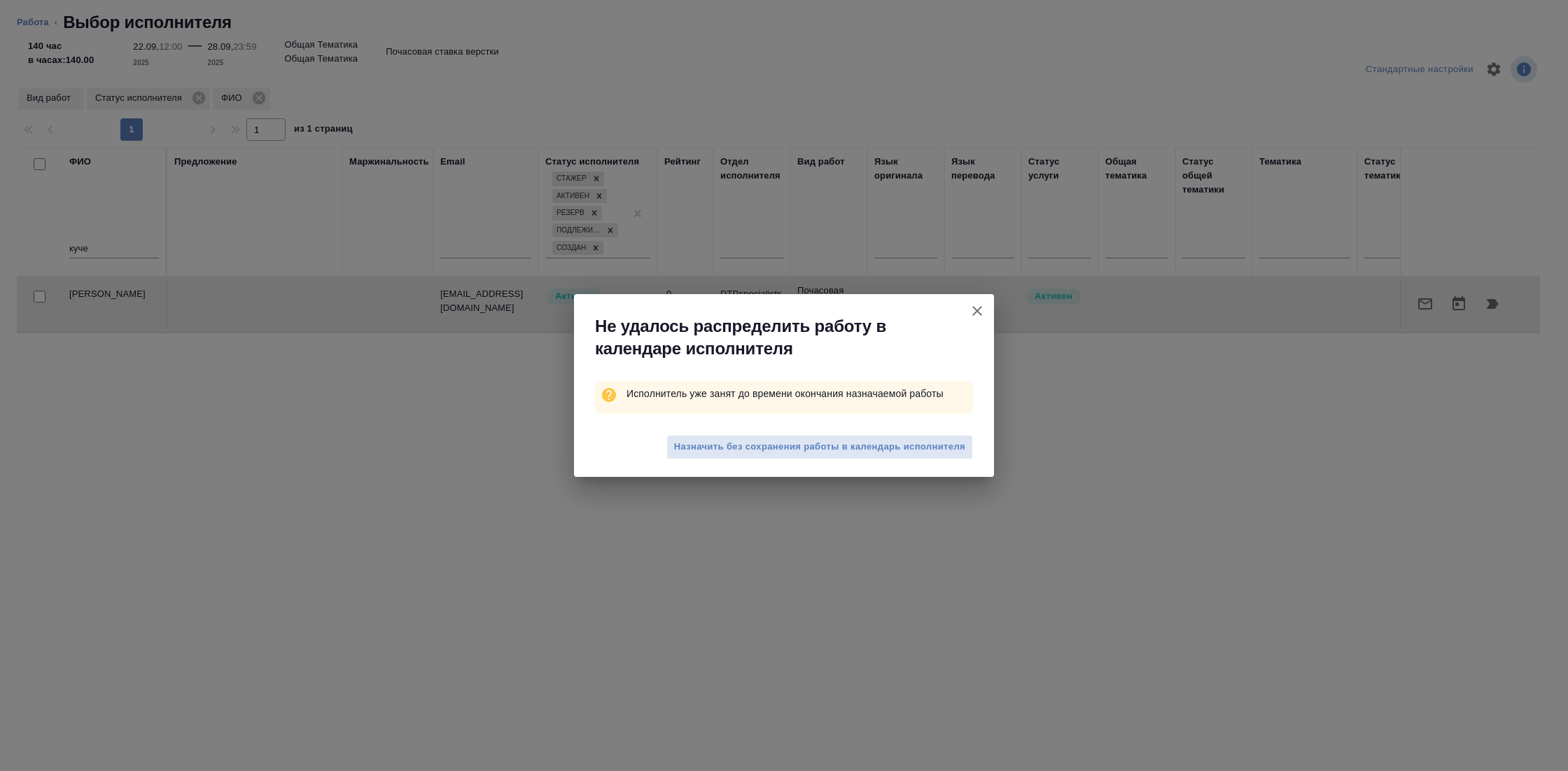
type textarea "x"
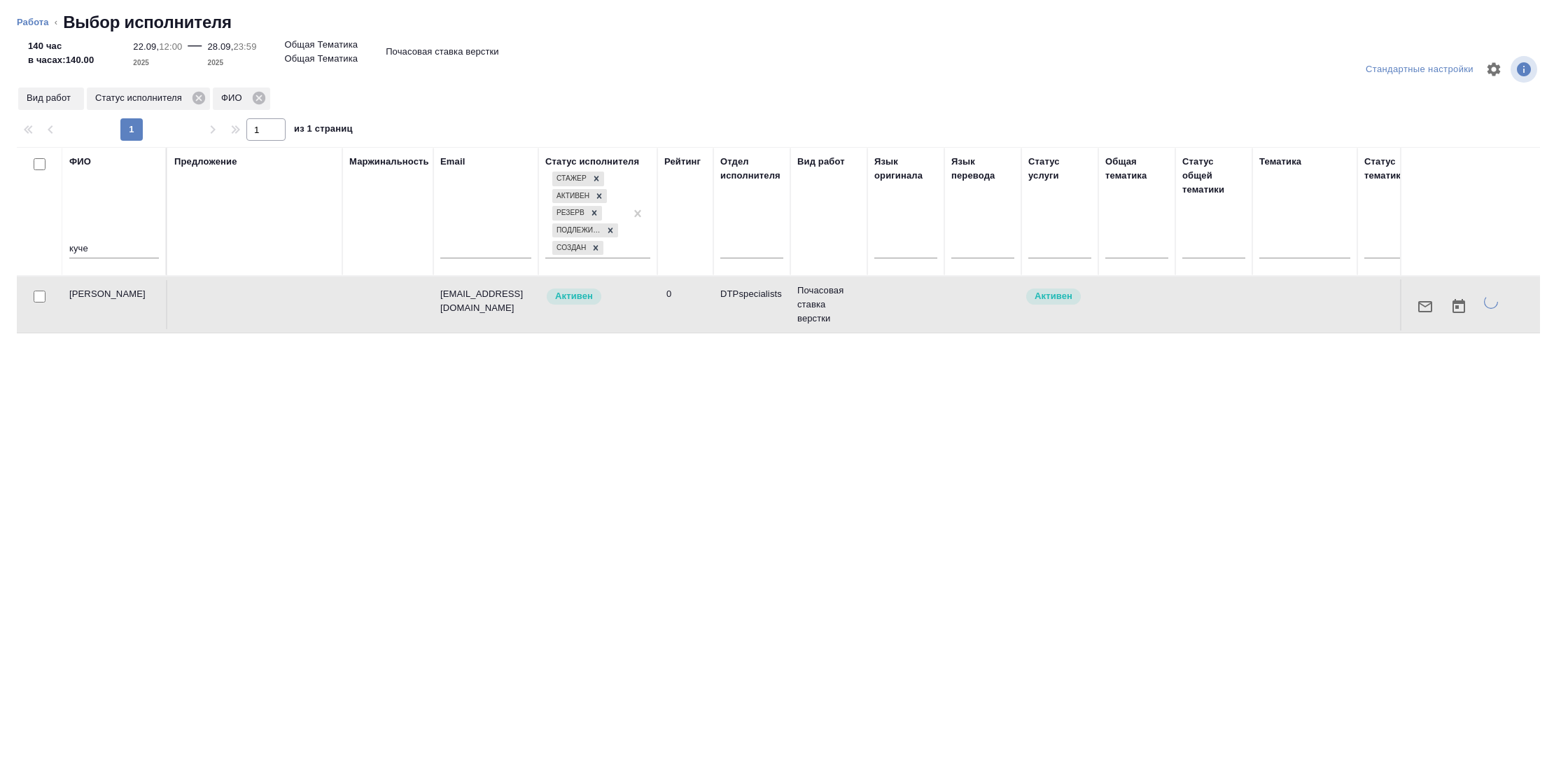
type textarea "x"
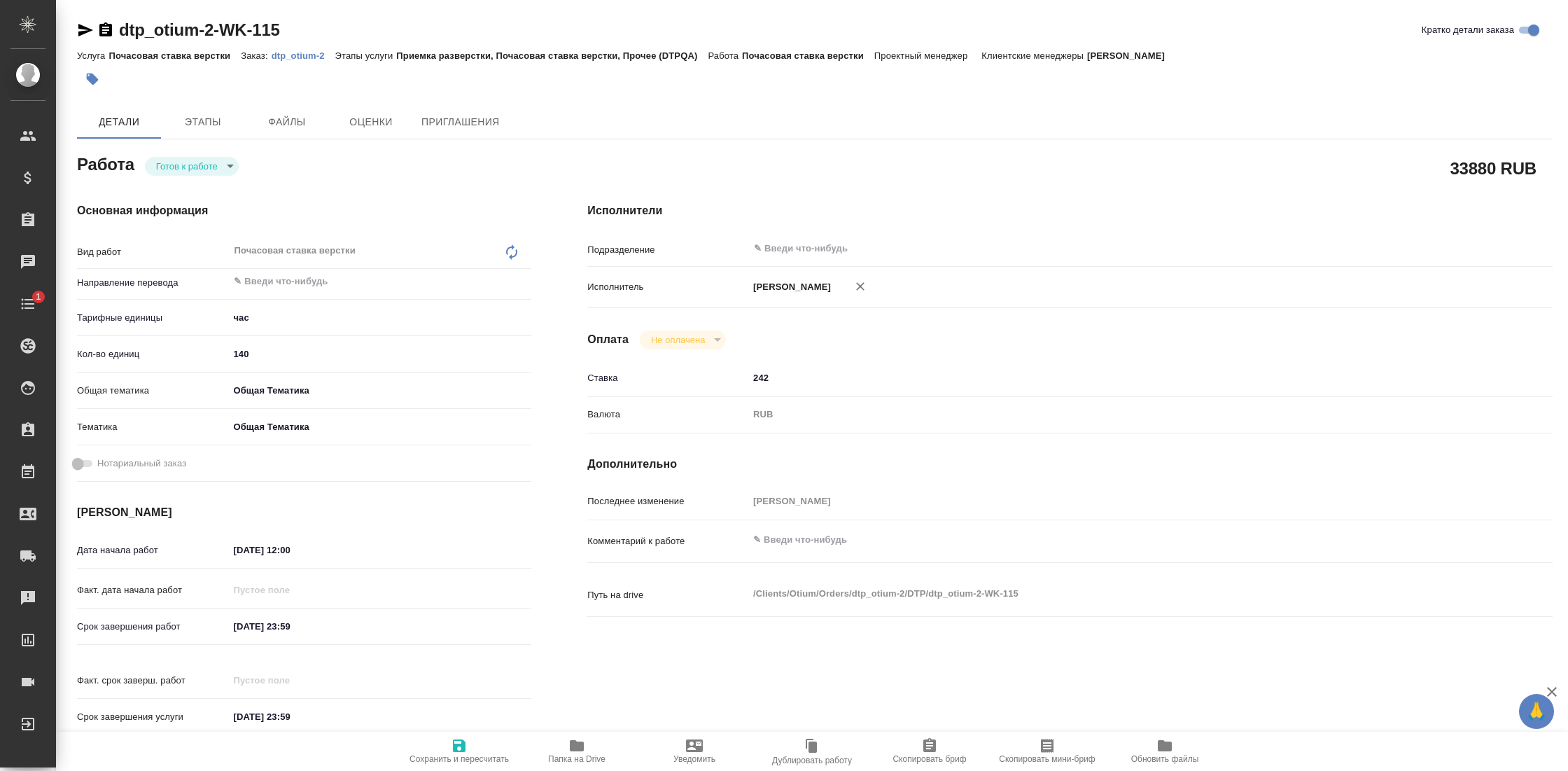
type textarea "x"
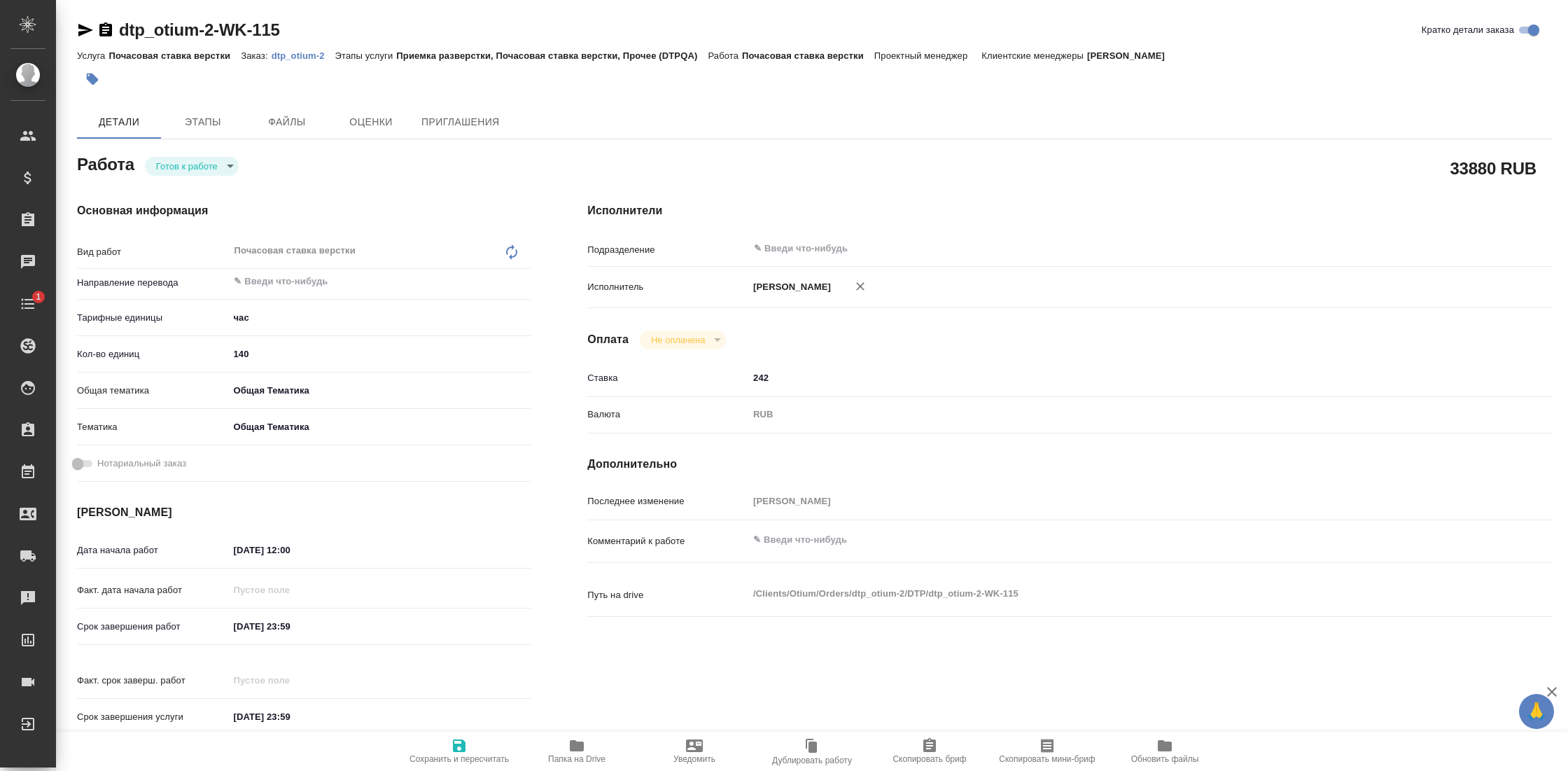
type textarea "x"
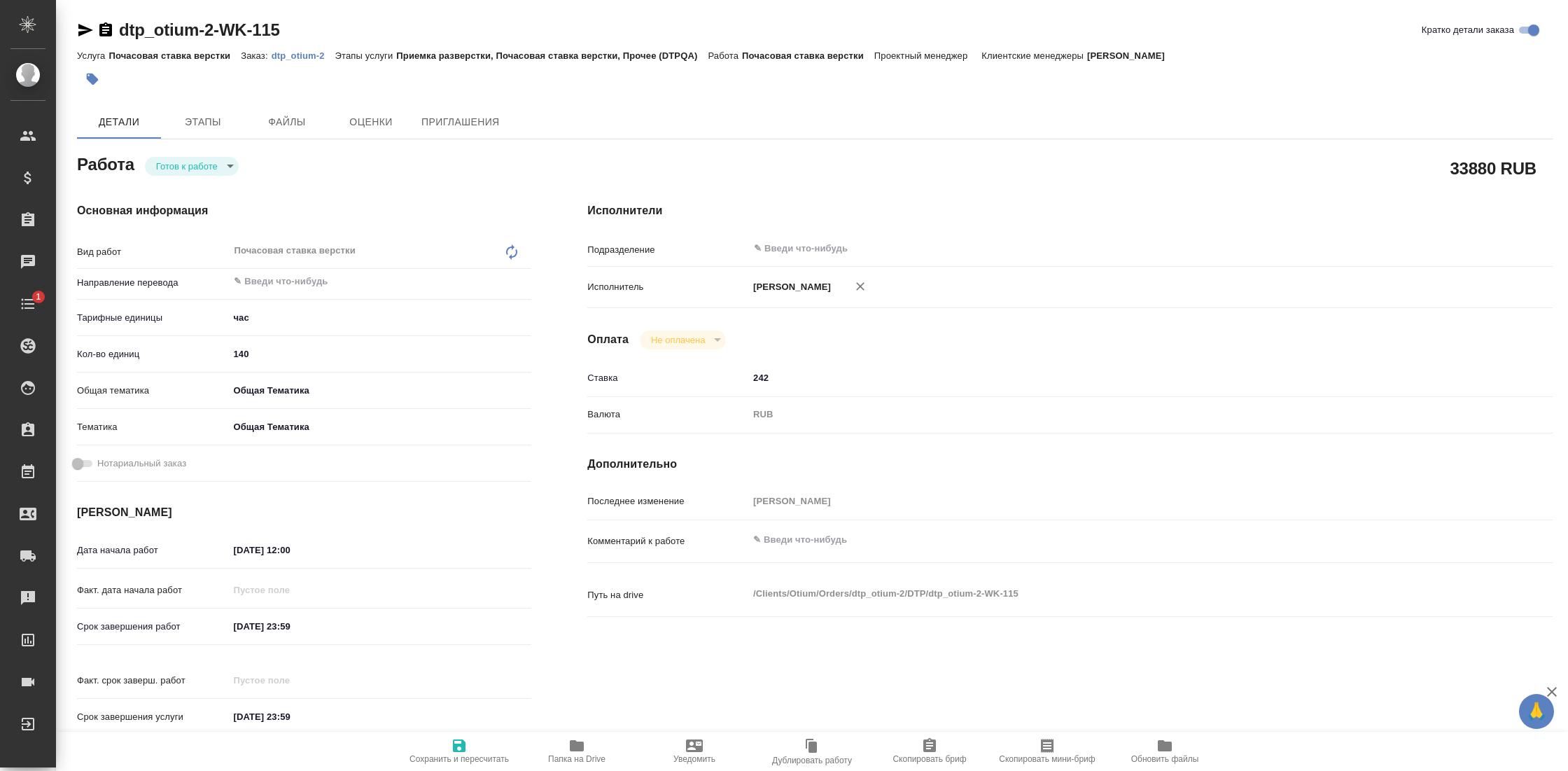
type textarea "x"
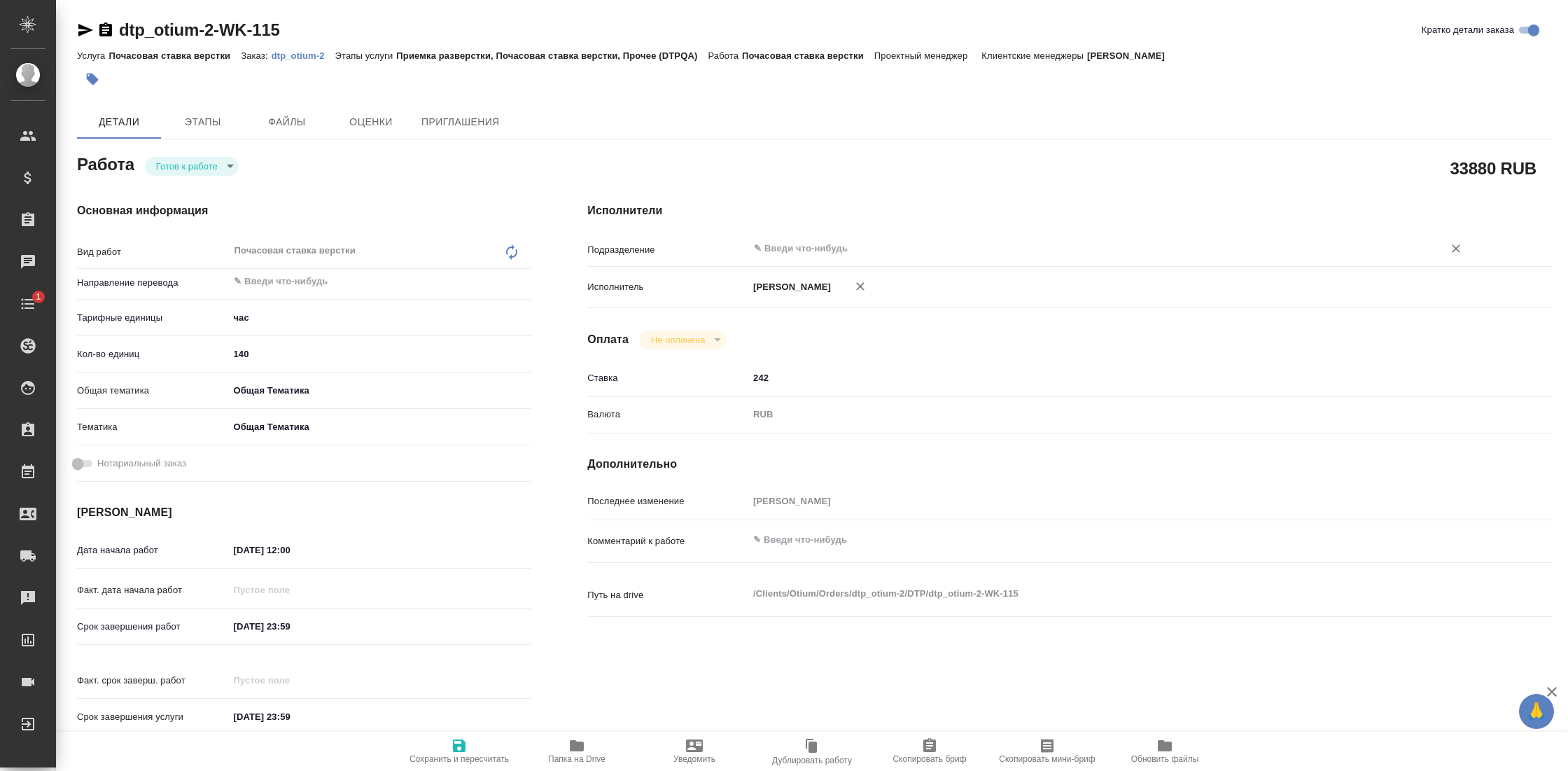
type textarea "x"
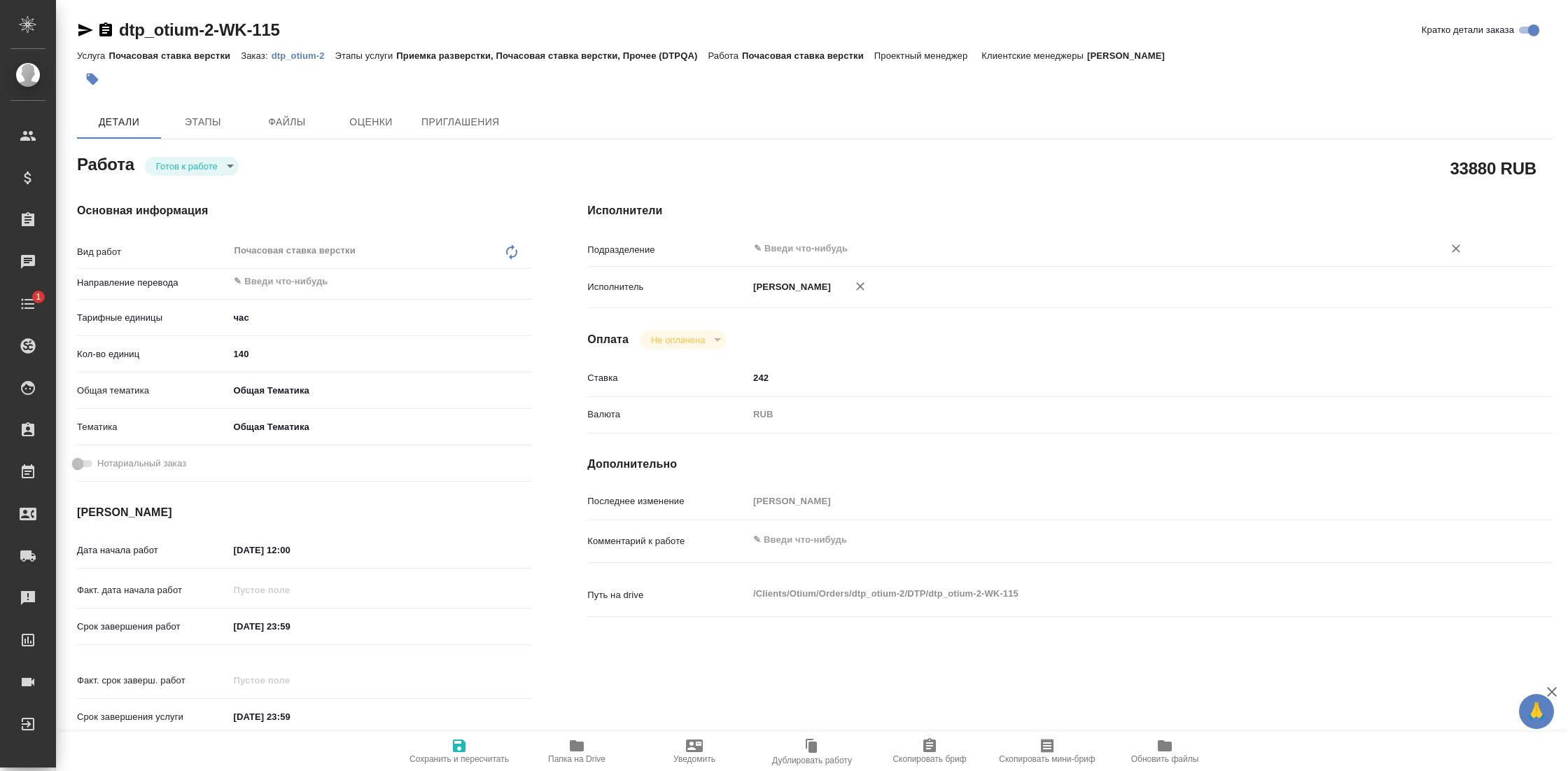
click at [785, 252] on input "text" at bounding box center [1087, 248] width 668 height 17
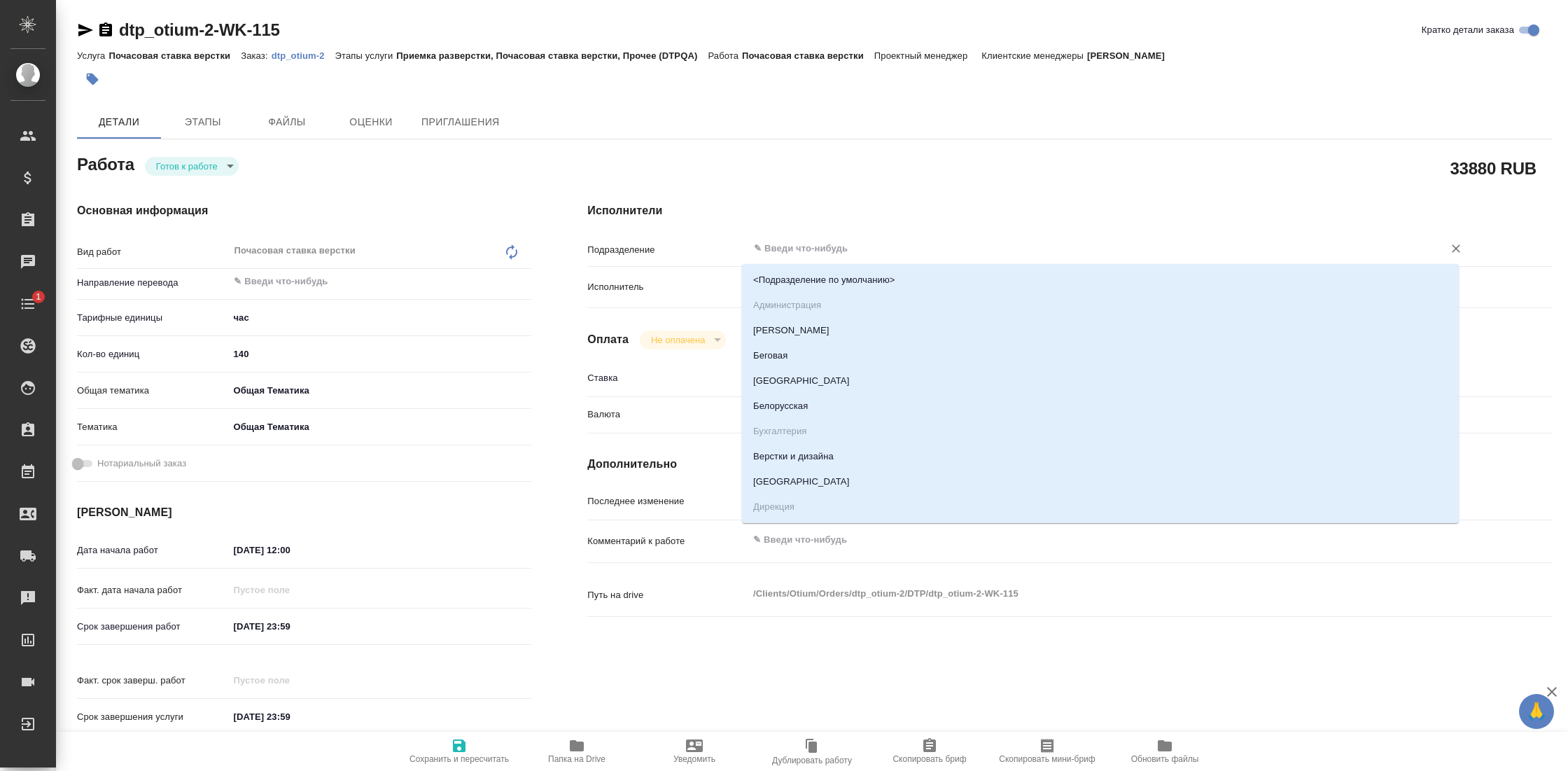
type textarea "x"
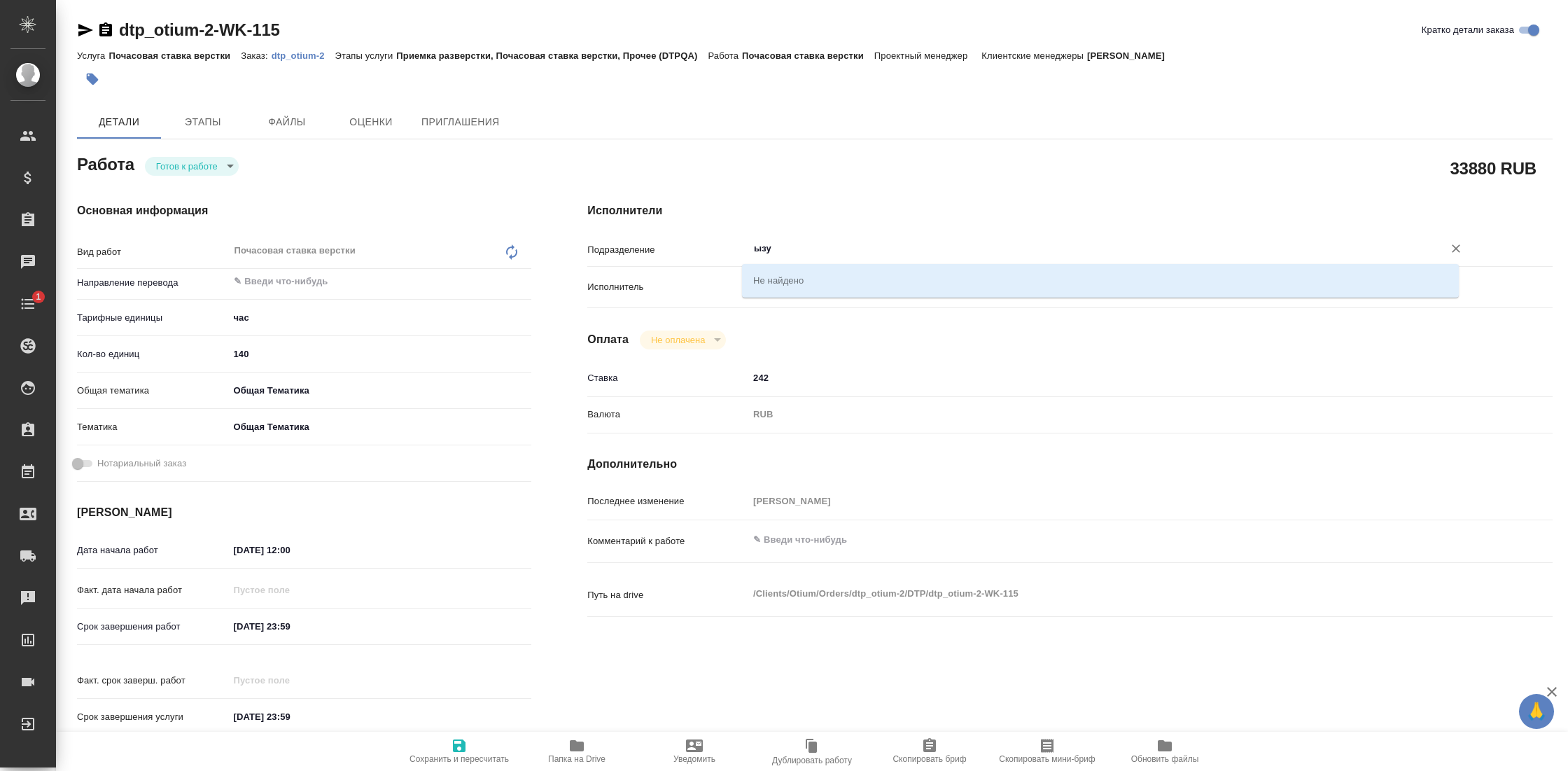
type input "ызус"
type textarea "x"
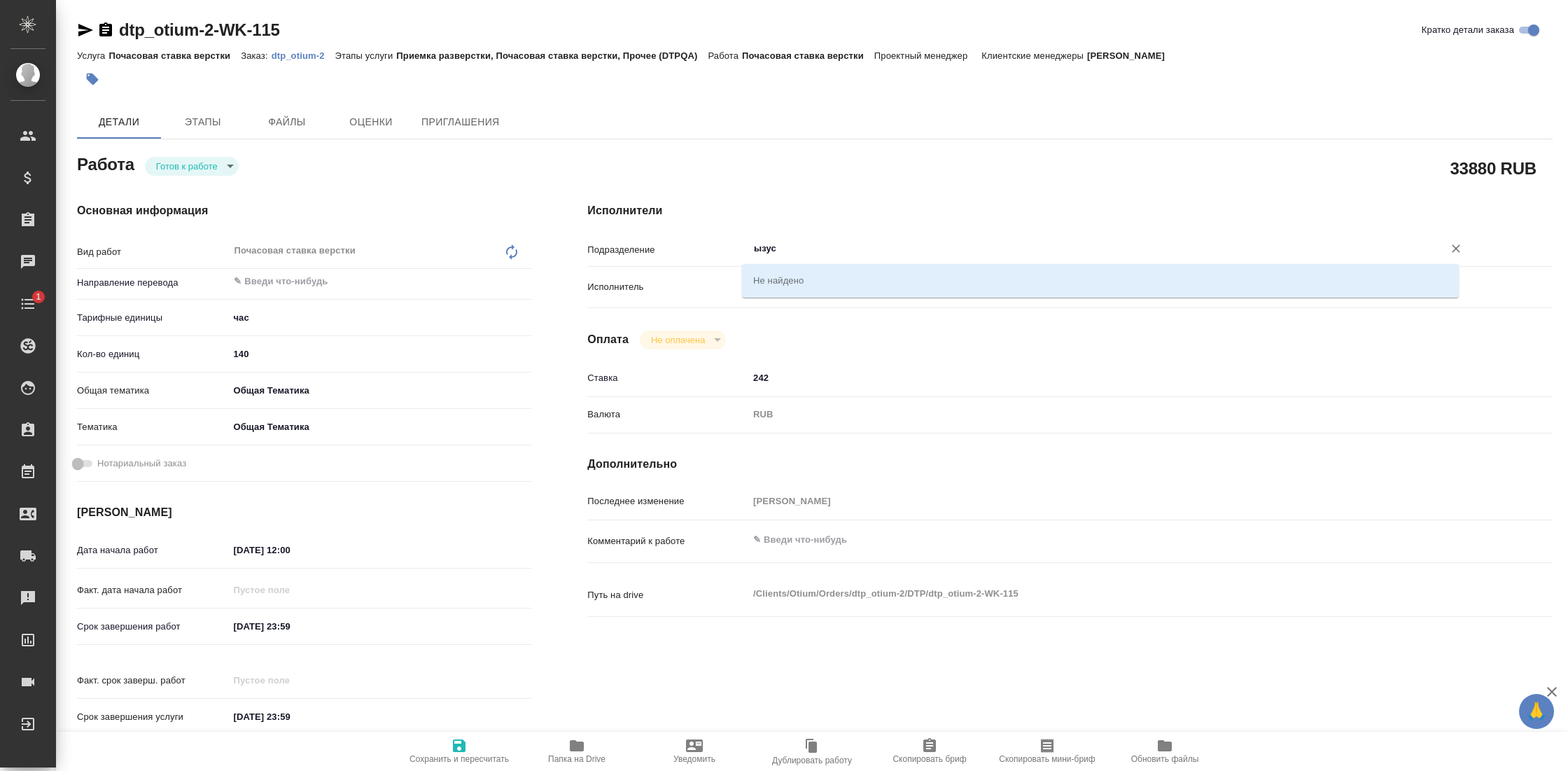
type textarea "x"
type input "spec"
click at [798, 278] on li "DTPspecialists" at bounding box center [1100, 280] width 717 height 25
type textarea "x"
type input "DTPspecialists"
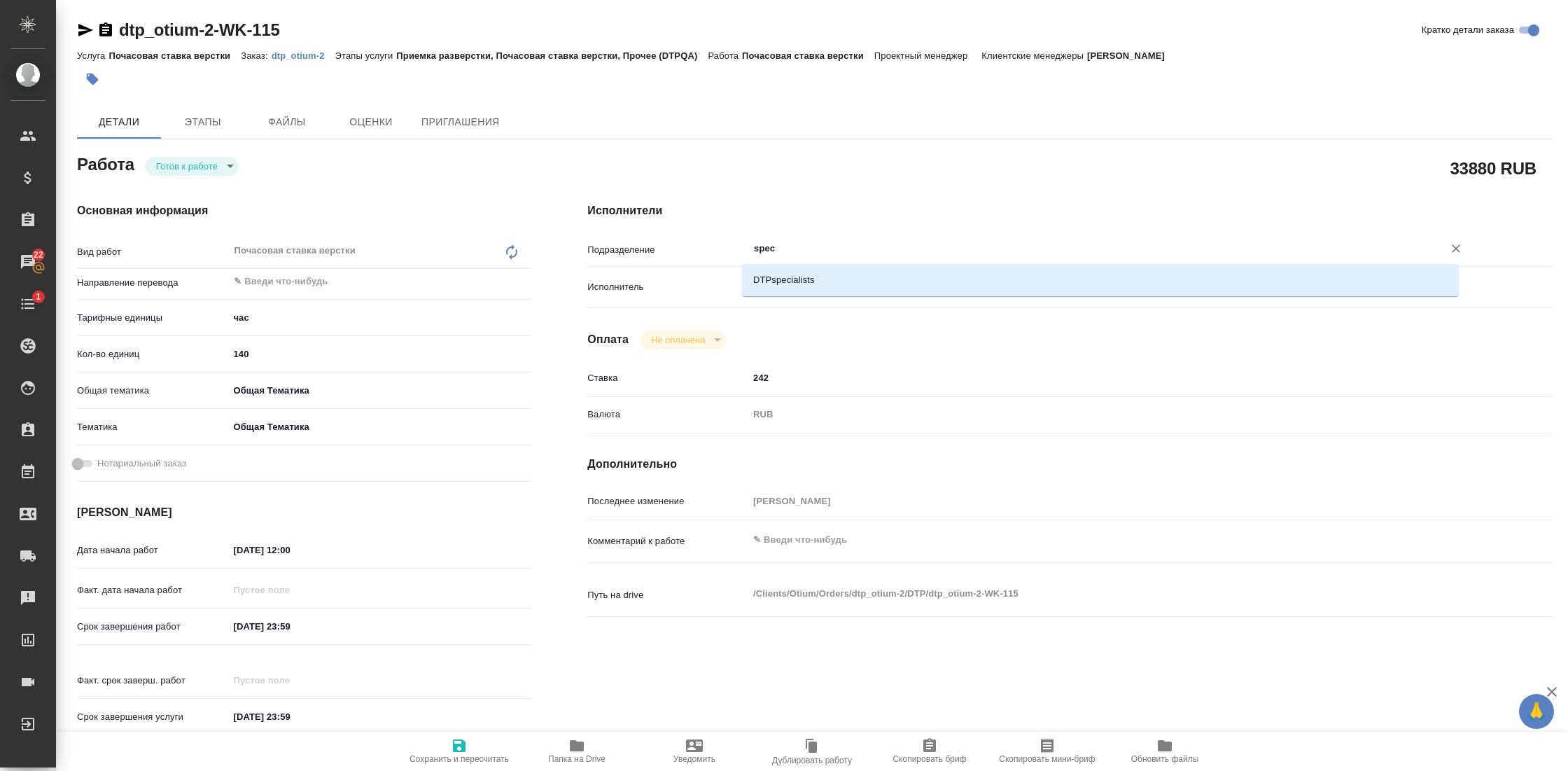
type textarea "x"
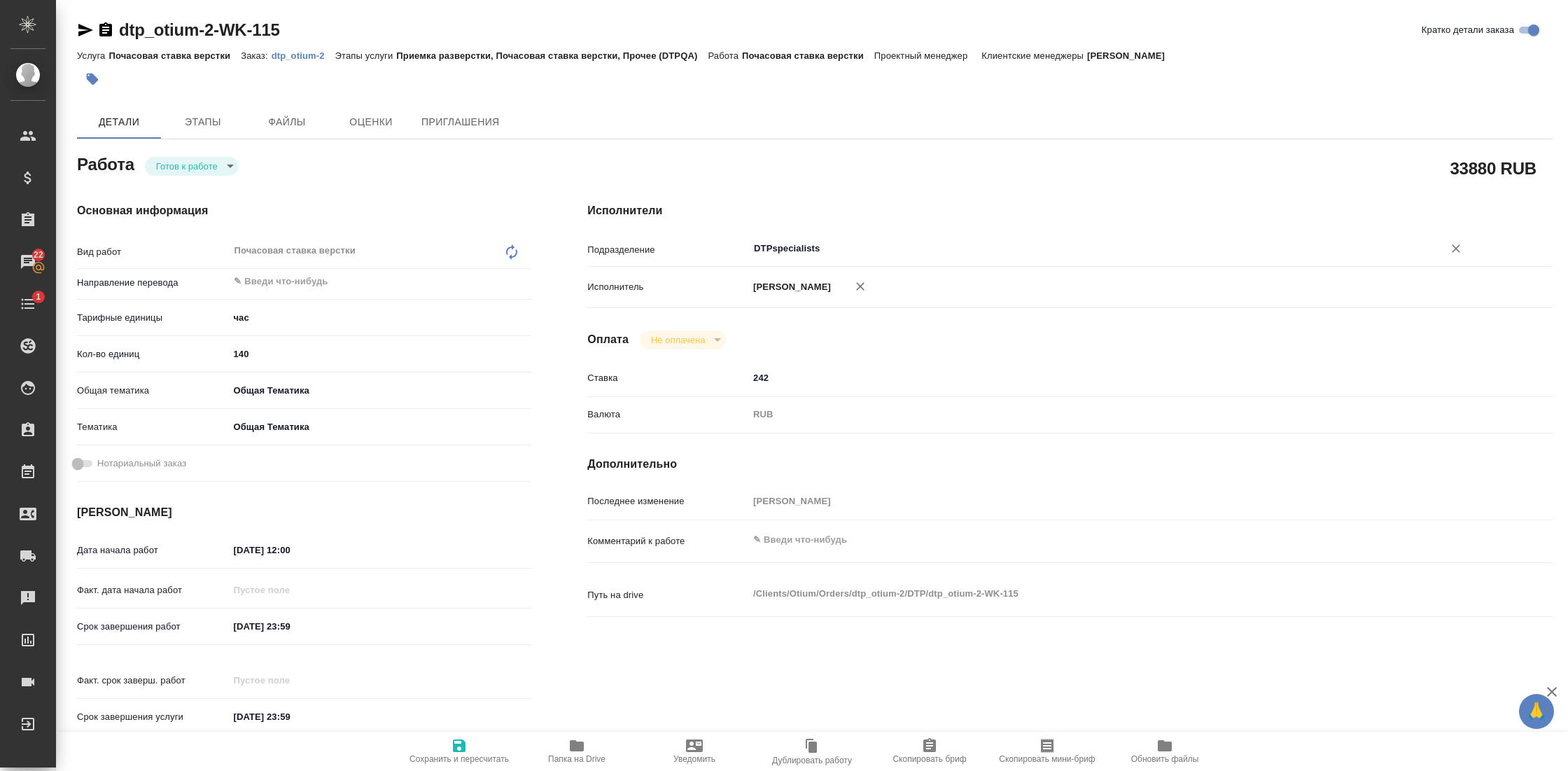
type input "DTPspecialists"
click at [469, 744] on span "Сохранить и пересчитать" at bounding box center [458, 750] width 100 height 27
type textarea "x"
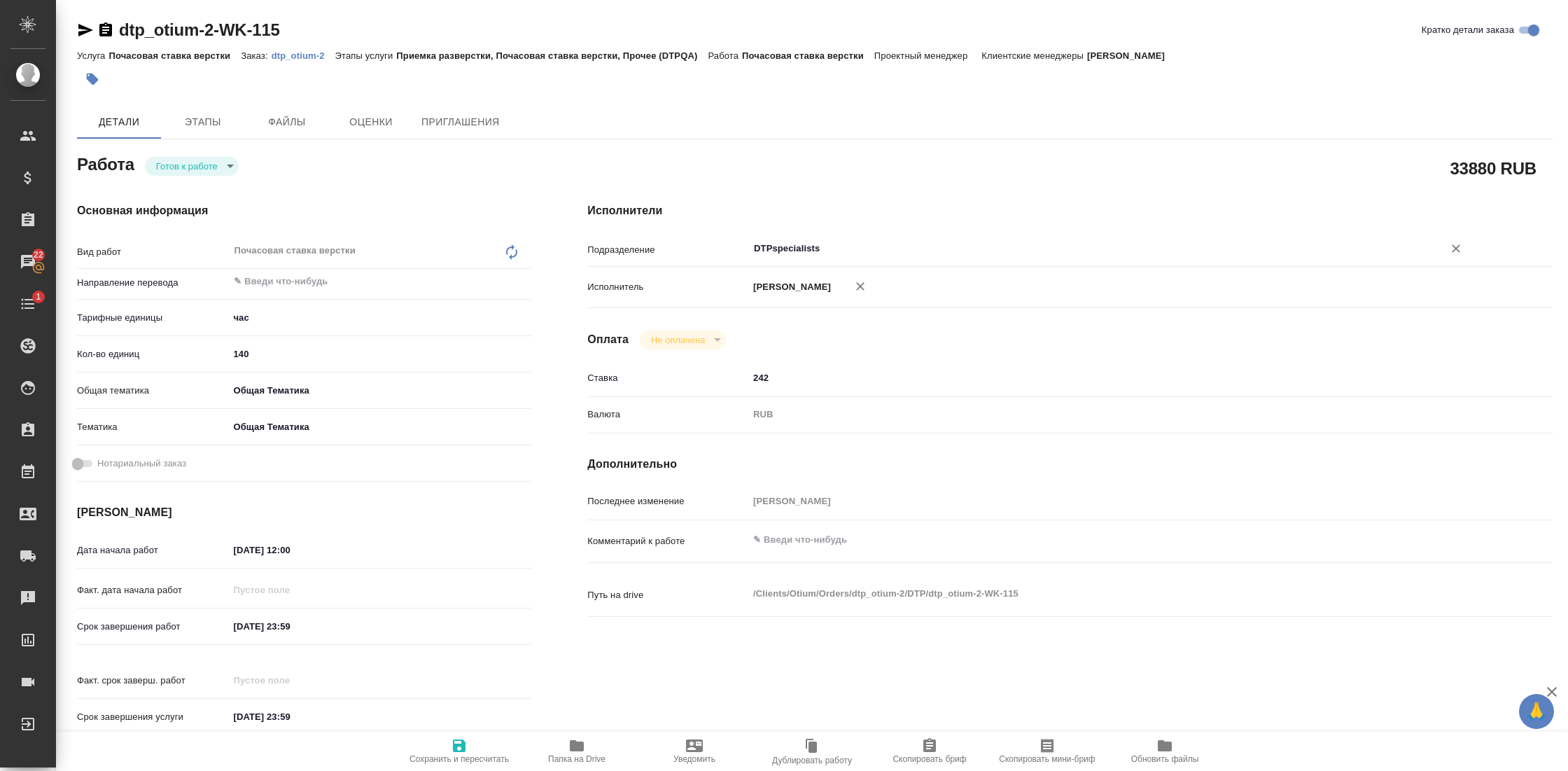
type textarea "x"
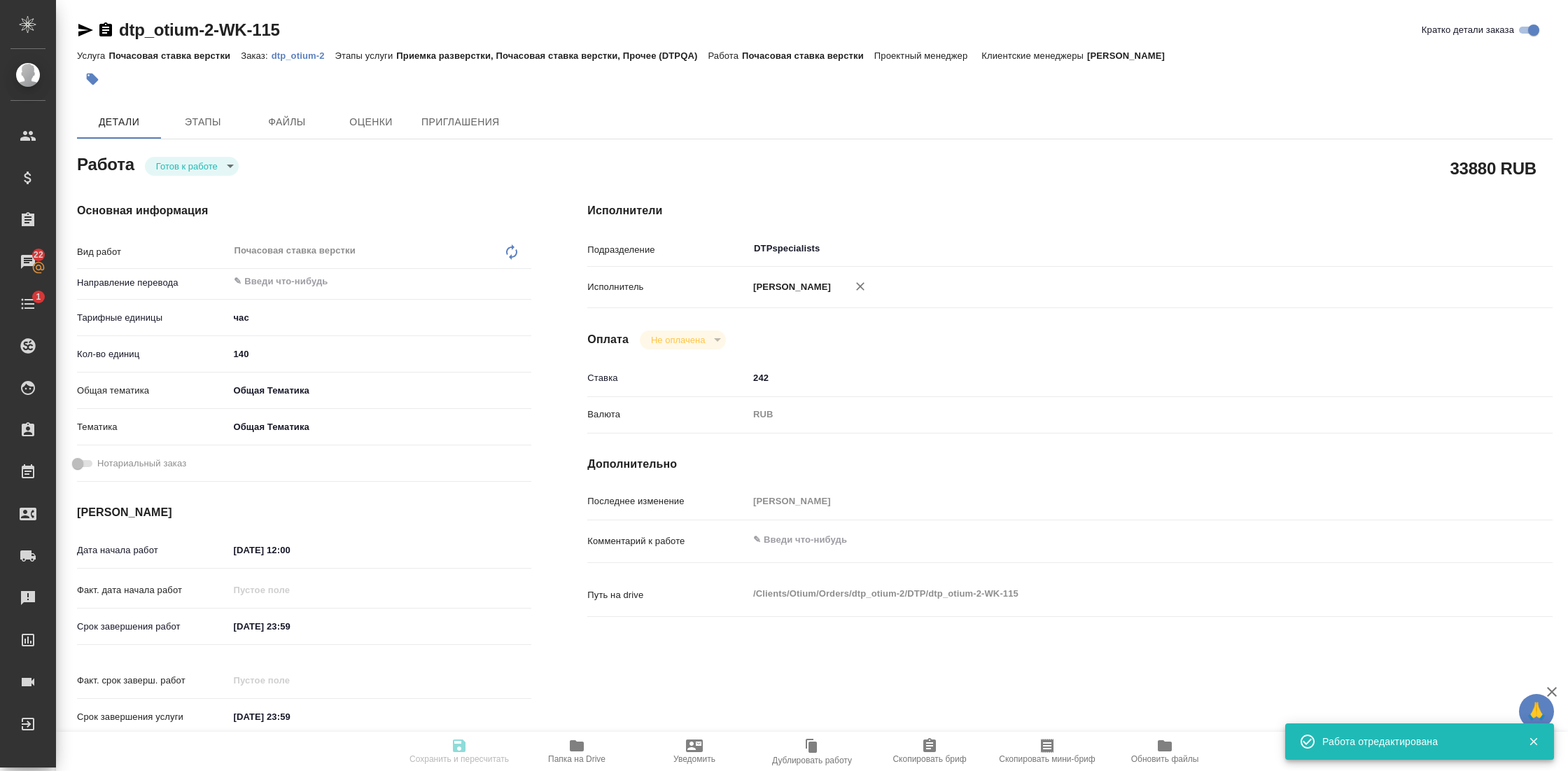
type textarea "x"
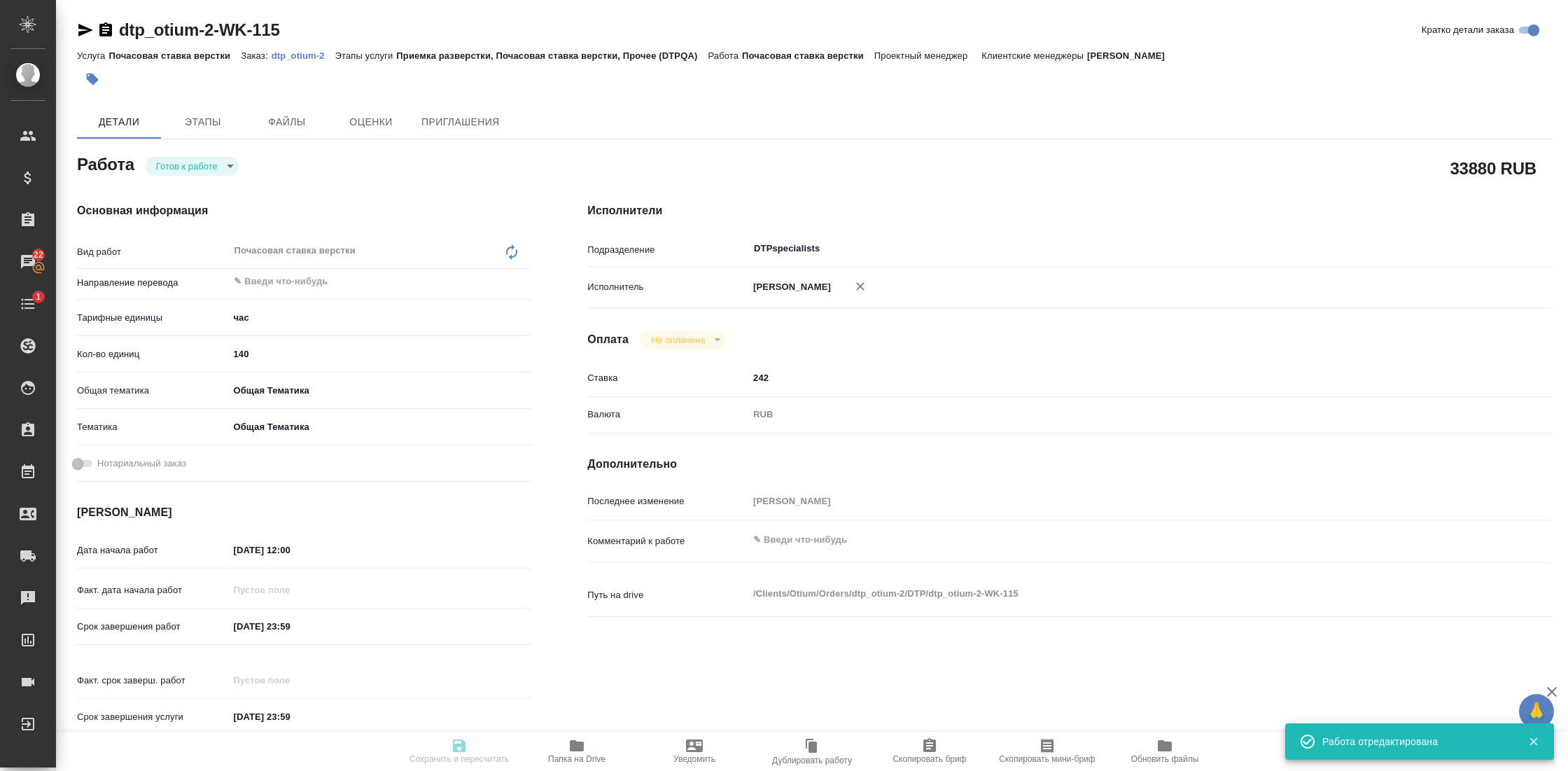
type textarea "x"
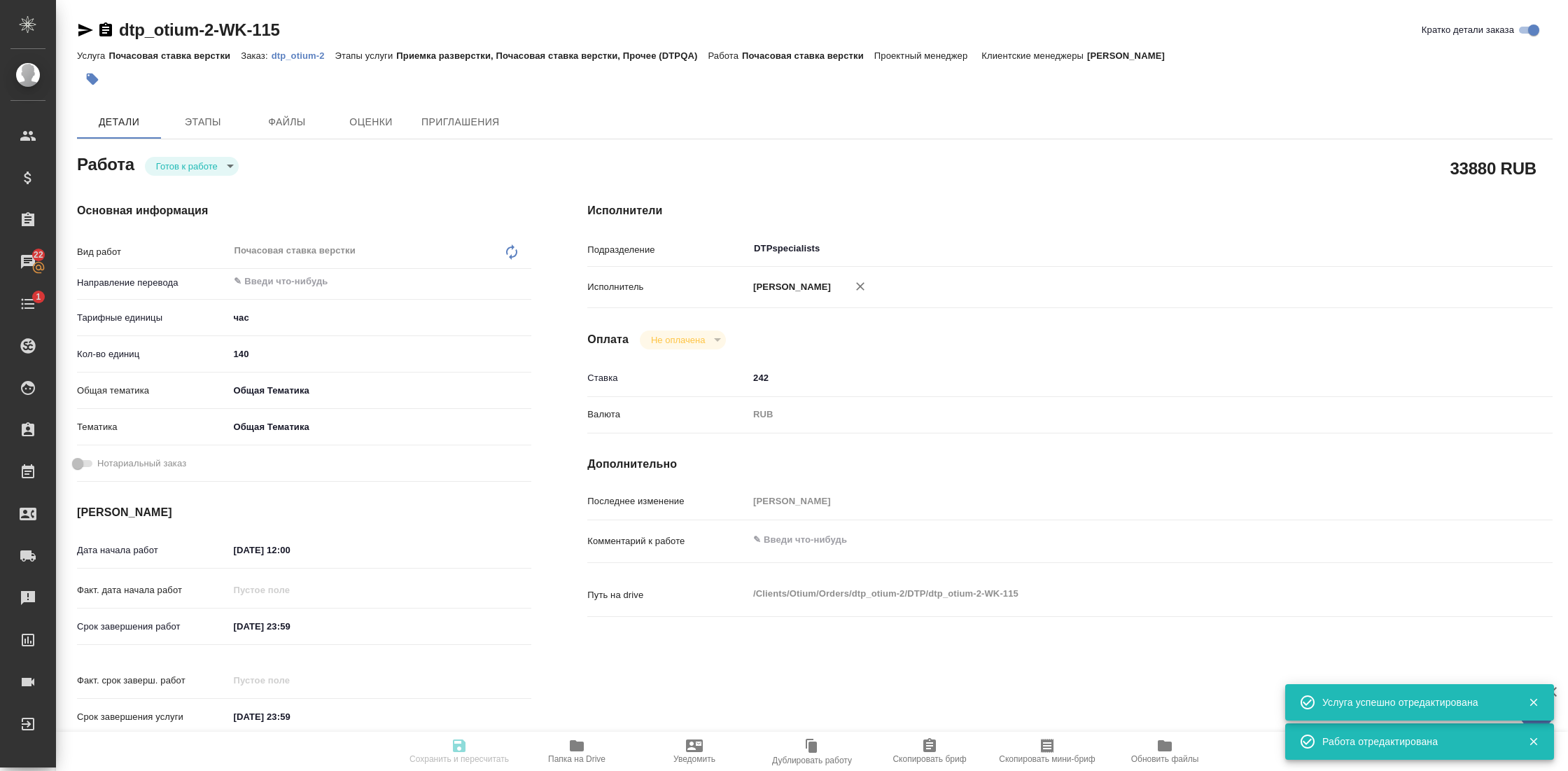
type input "readyForWork"
type textarea "Почасовая ставка верстки"
type textarea "x"
type input "5a8b1489cc6b4906c91bfd93"
type input "140"
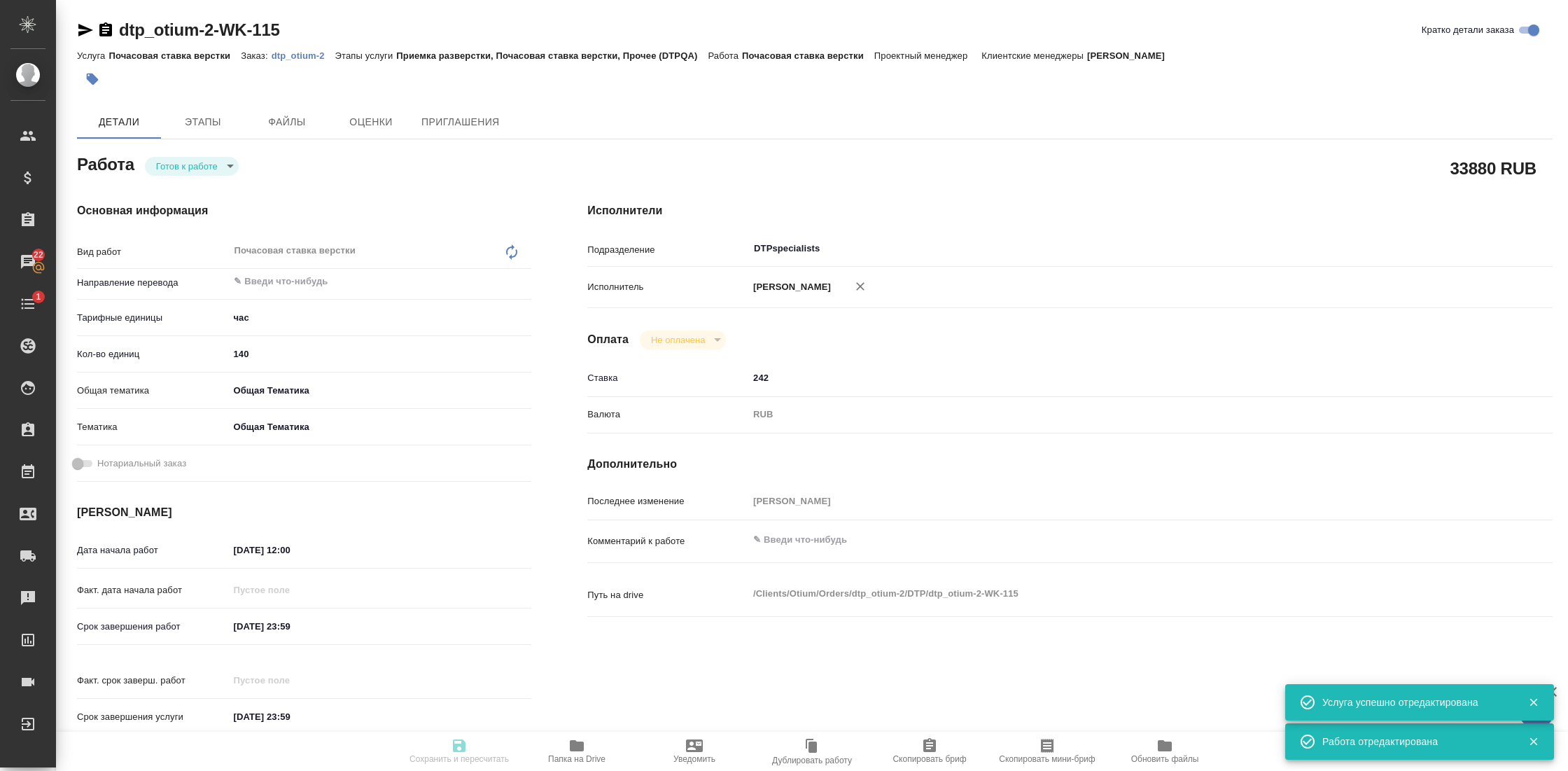
type input "obtem"
type input "6012b1ca196b0e5c9229a120"
type input "[DATE] 12:00"
type input "[DATE] 23:59"
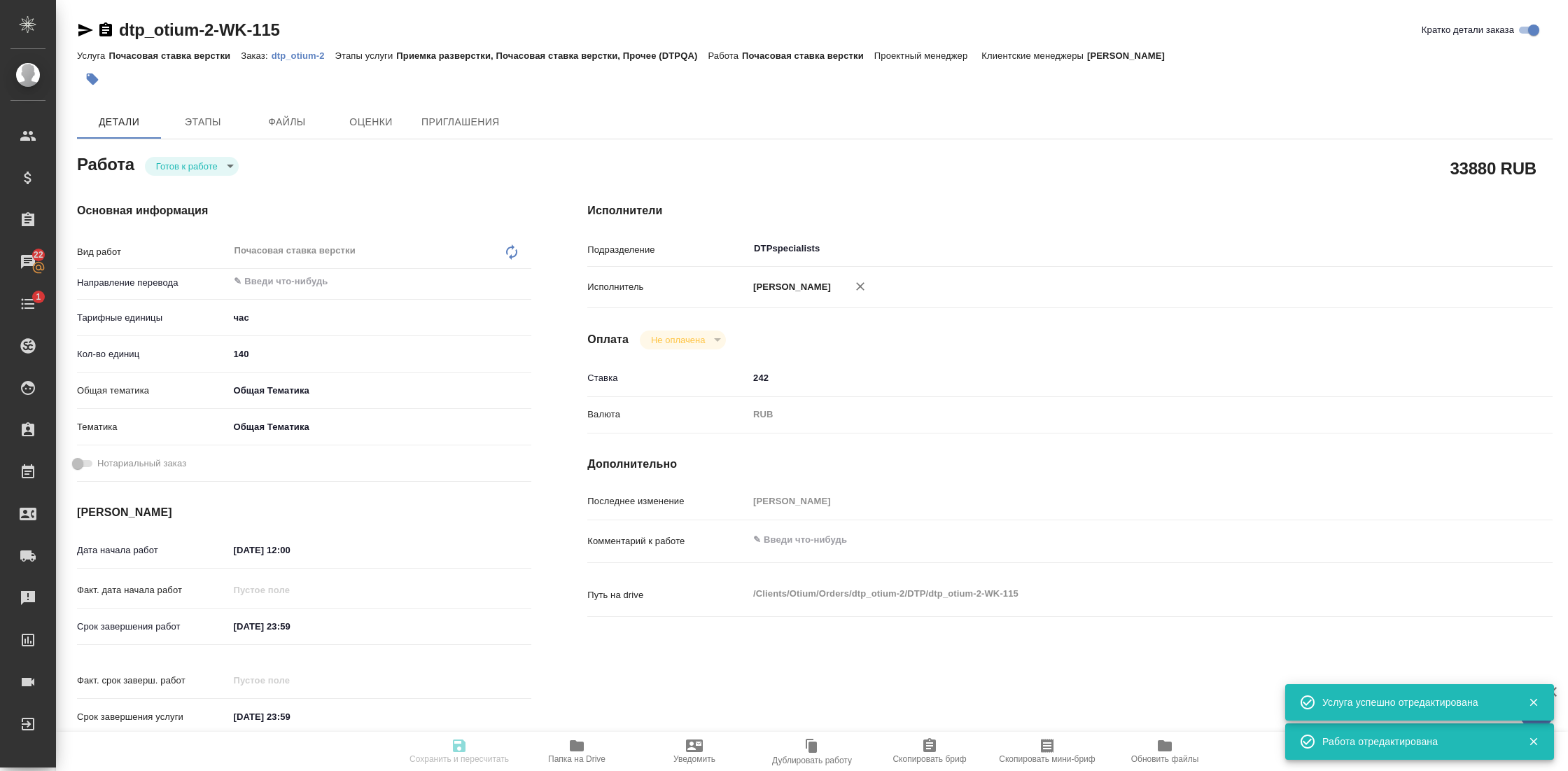
type input "DTPspecialists"
type input "notPayed"
type input "242"
type input "RUB"
type input "[PERSON_NAME]"
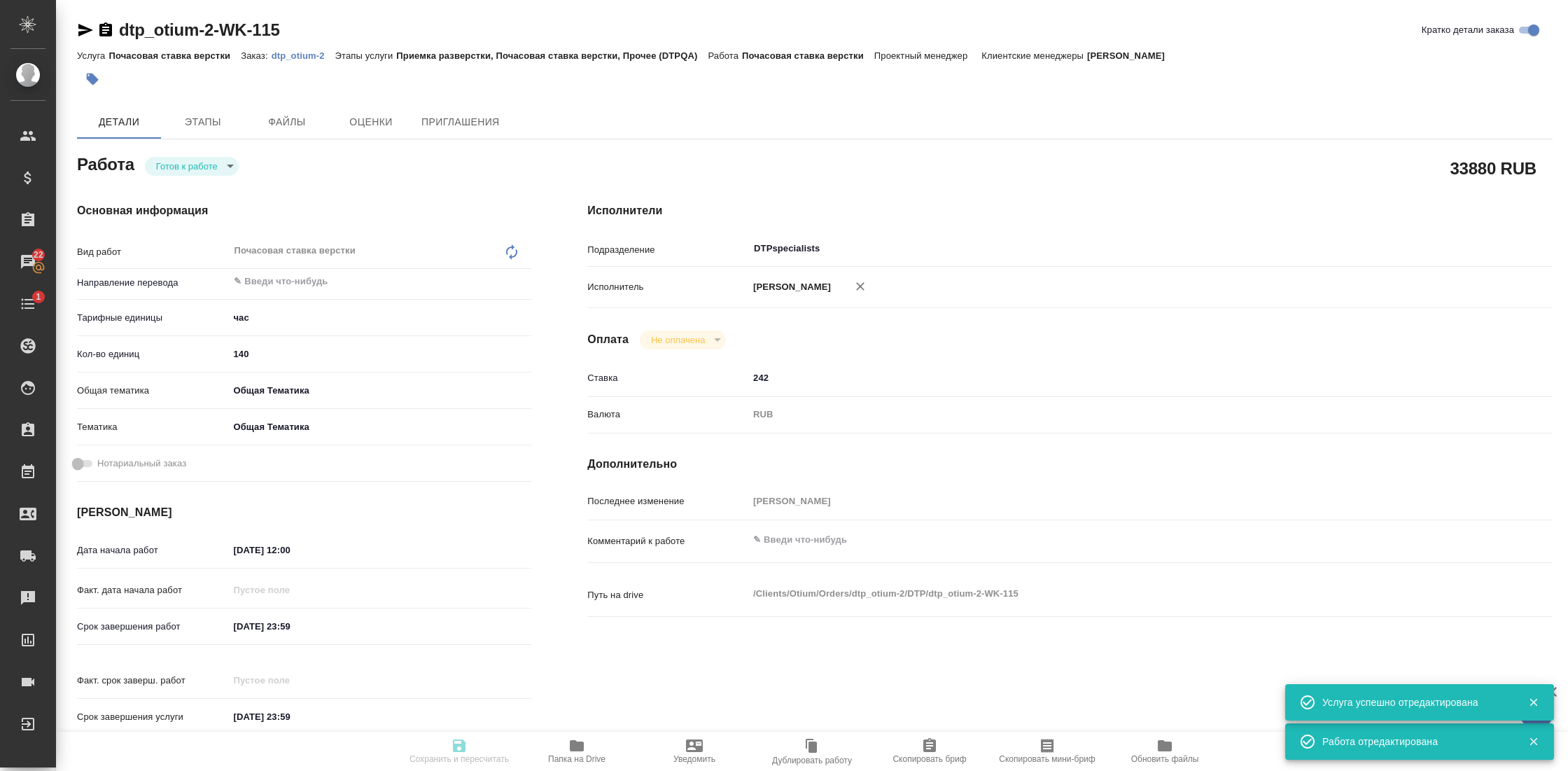
type textarea "x"
type textarea "/Clients/Оtium/Orders/dtp_otium-2/DTP/dtp_otium-2-WK-115"
type textarea "x"
type input "dtp_otium-2"
type input "Почасовая ставка верстки"
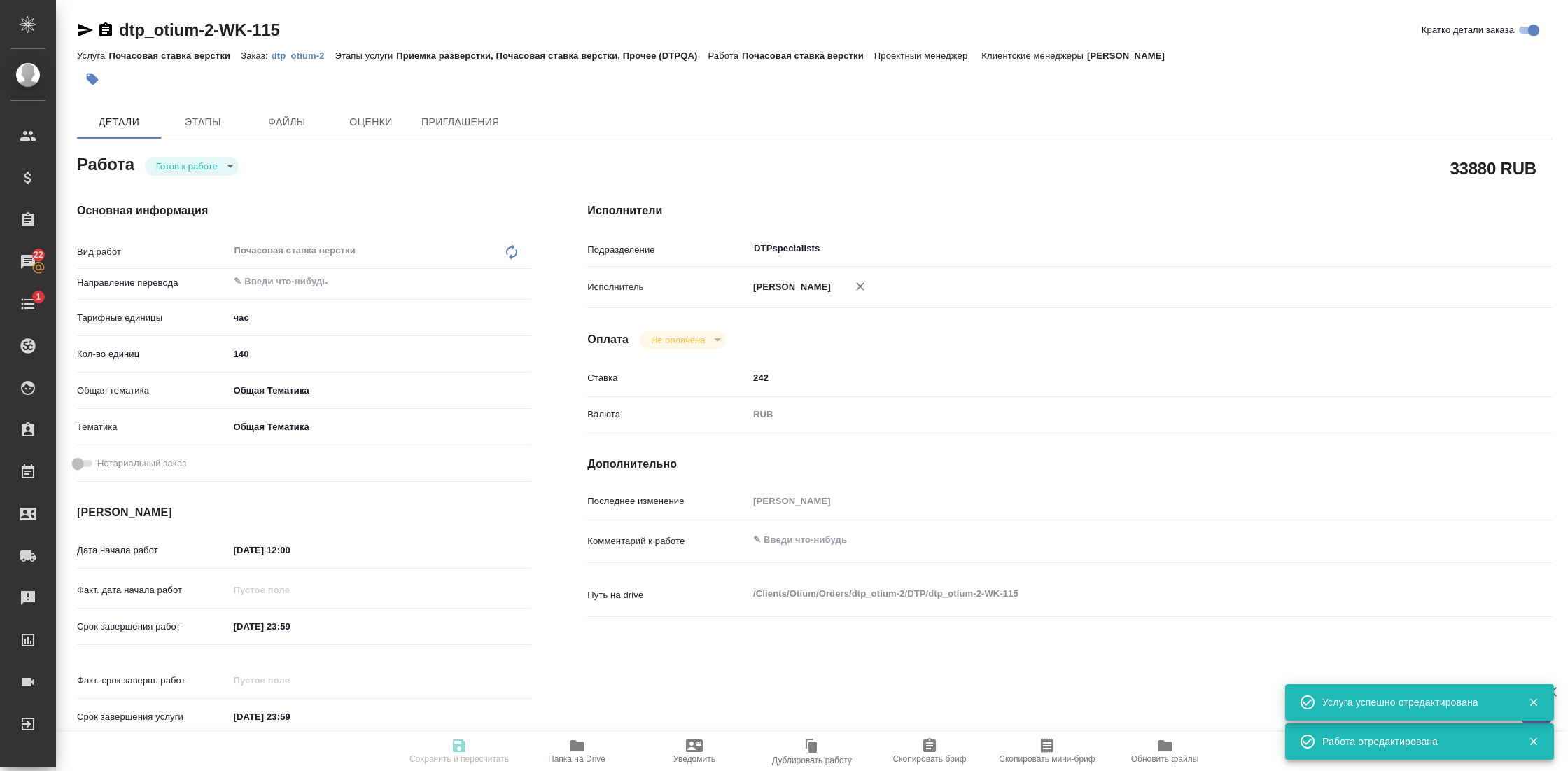
type input "Приемка разверстки, Почасовая ставка верстки, Прочее (DTPQA)"
type input "[PERSON_NAME]"
type input "/Clients/Оtium/Orders/dtp_otium-2"
type textarea "x"
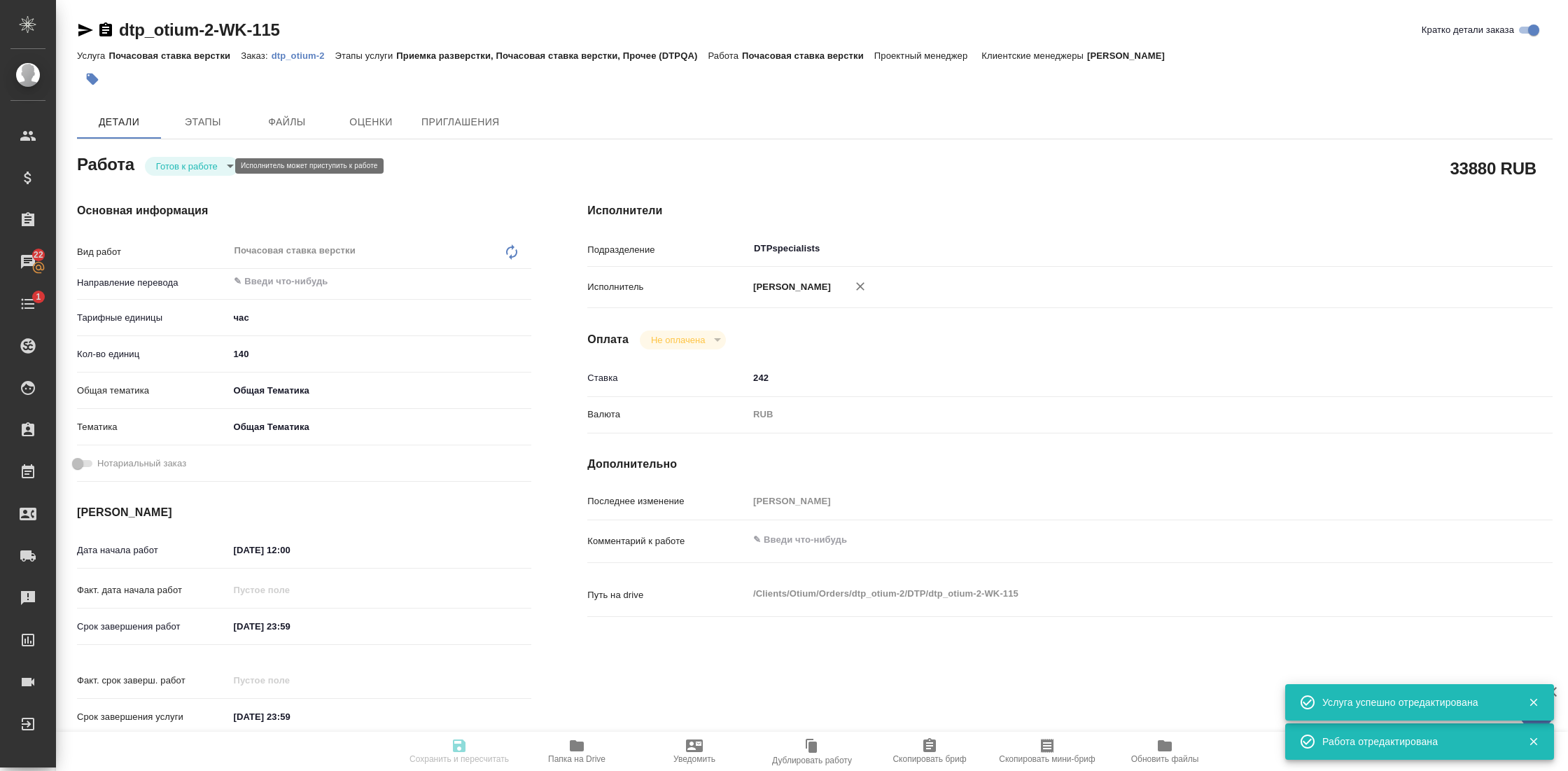
type textarea "x"
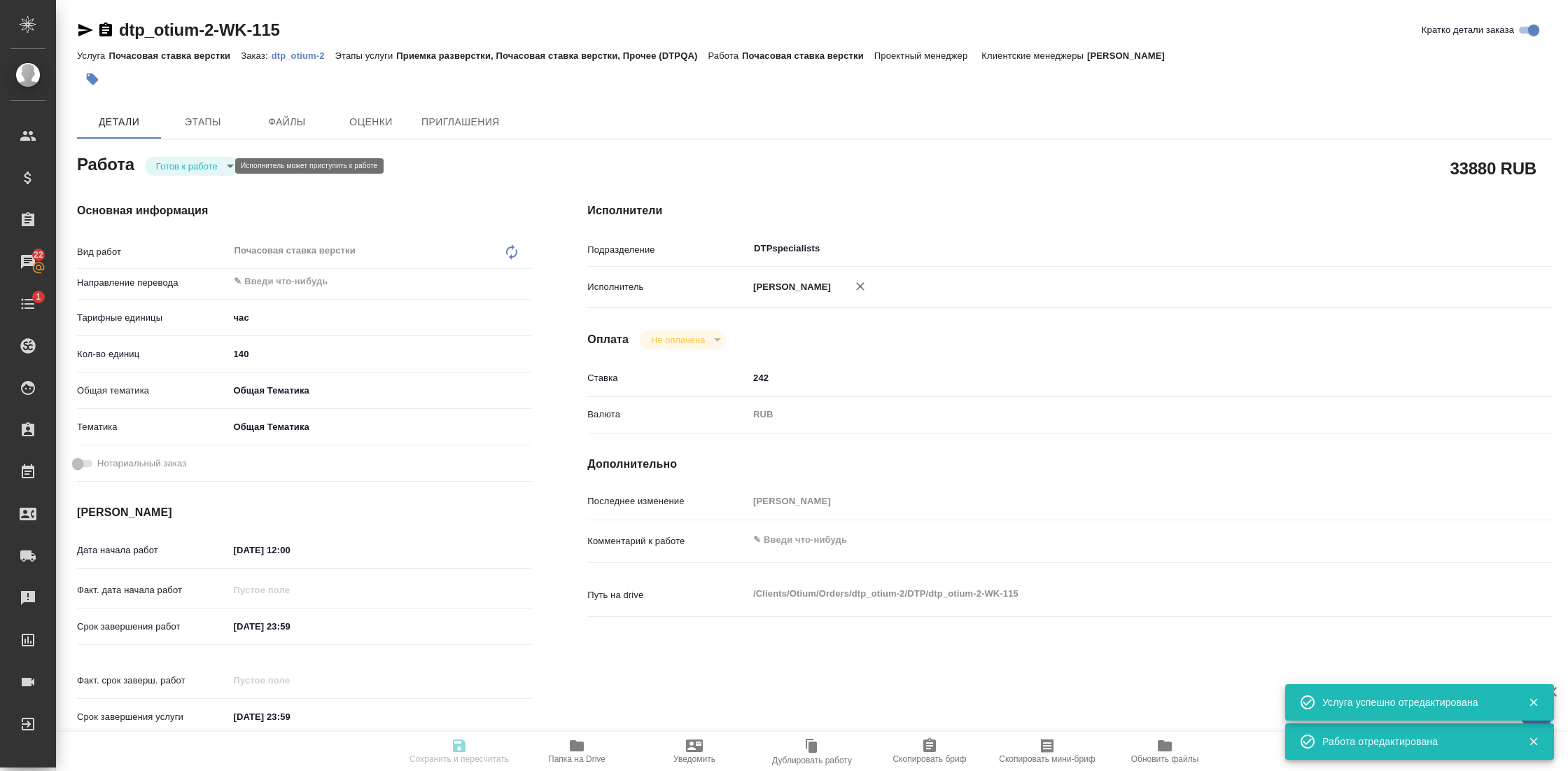
type textarea "x"
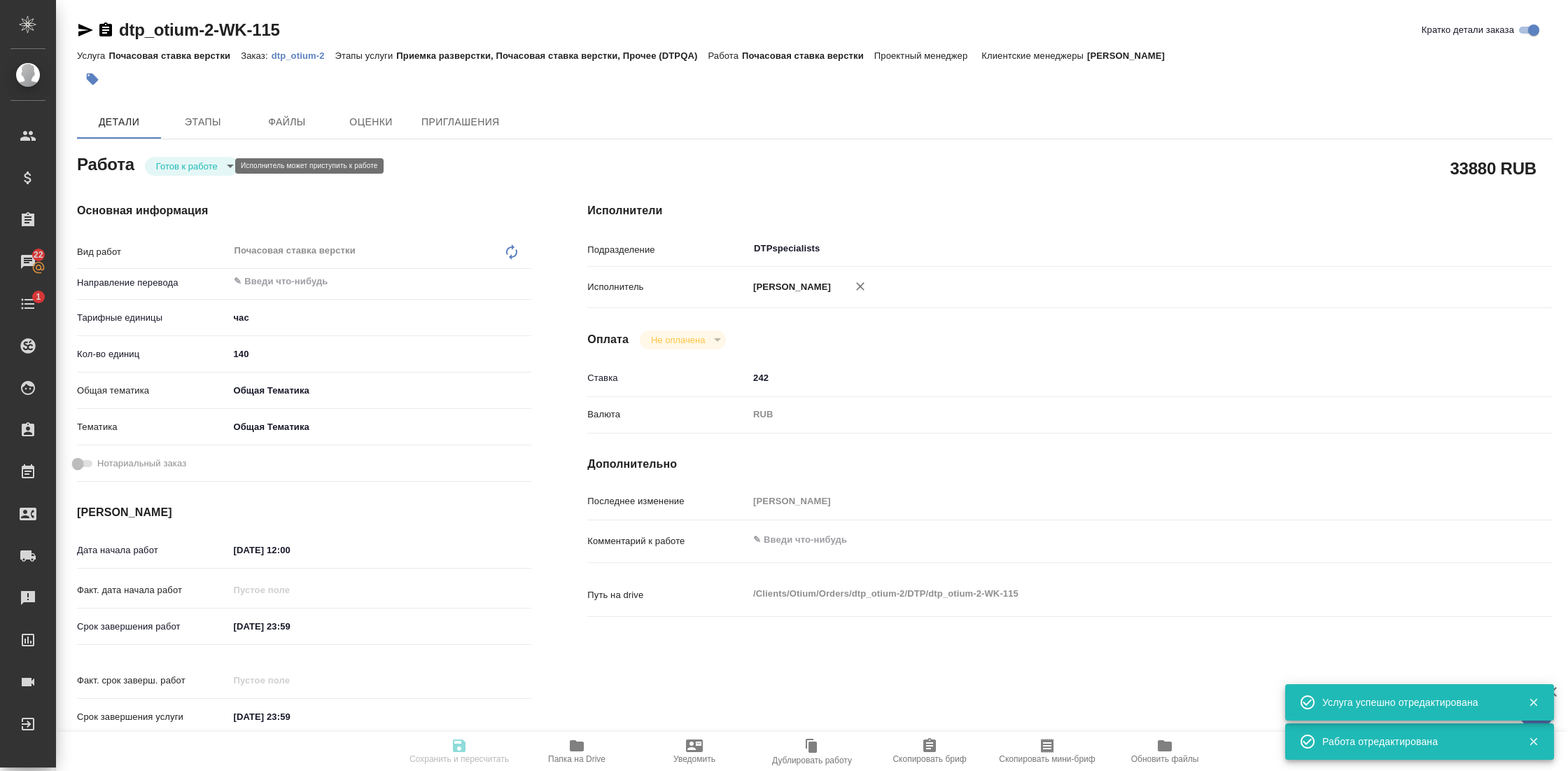
type textarea "x"
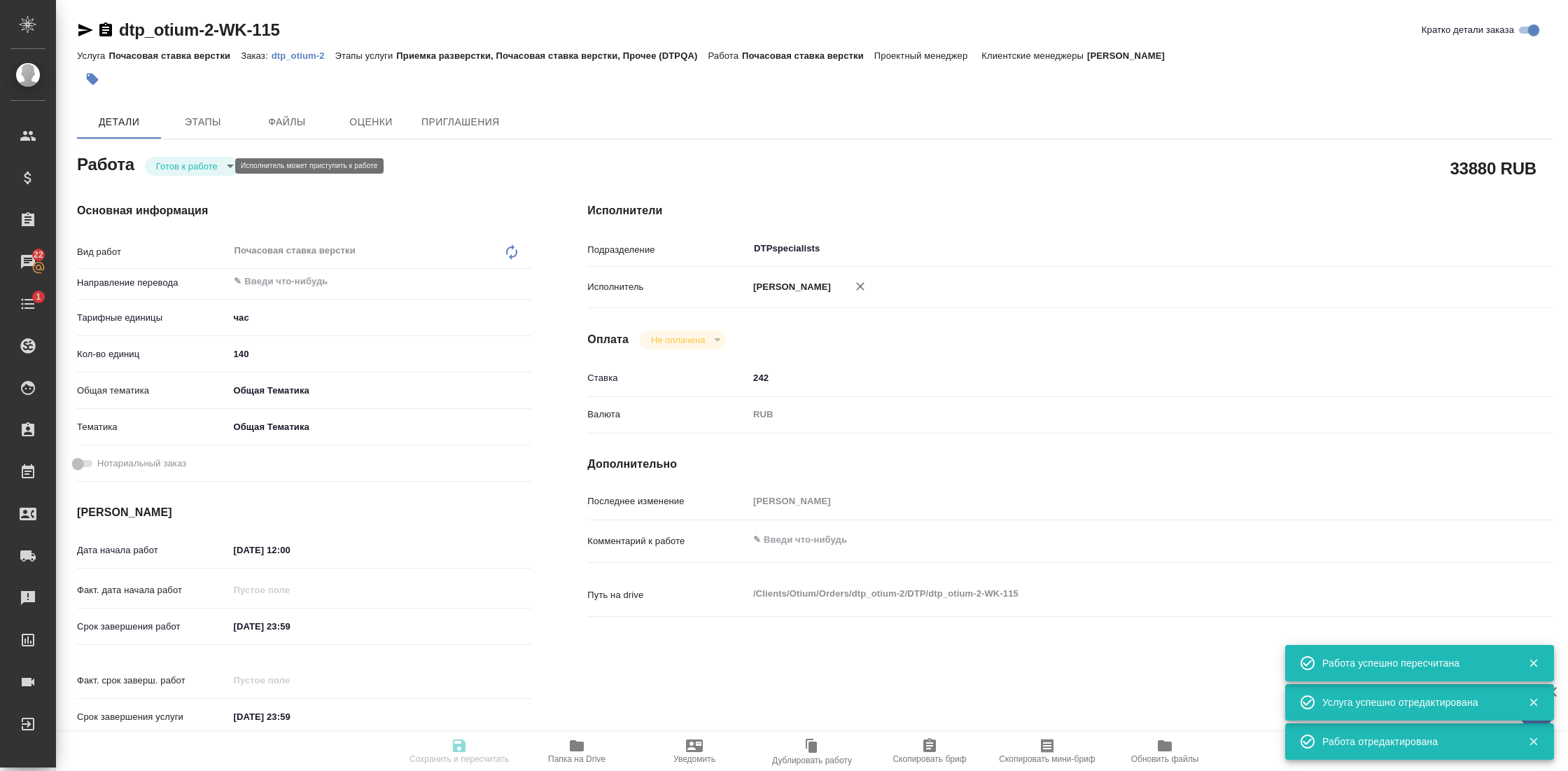
type input "readyForWork"
type textarea "Почасовая ставка верстки"
type textarea "x"
type input "5a8b1489cc6b4906c91bfd93"
type input "140"
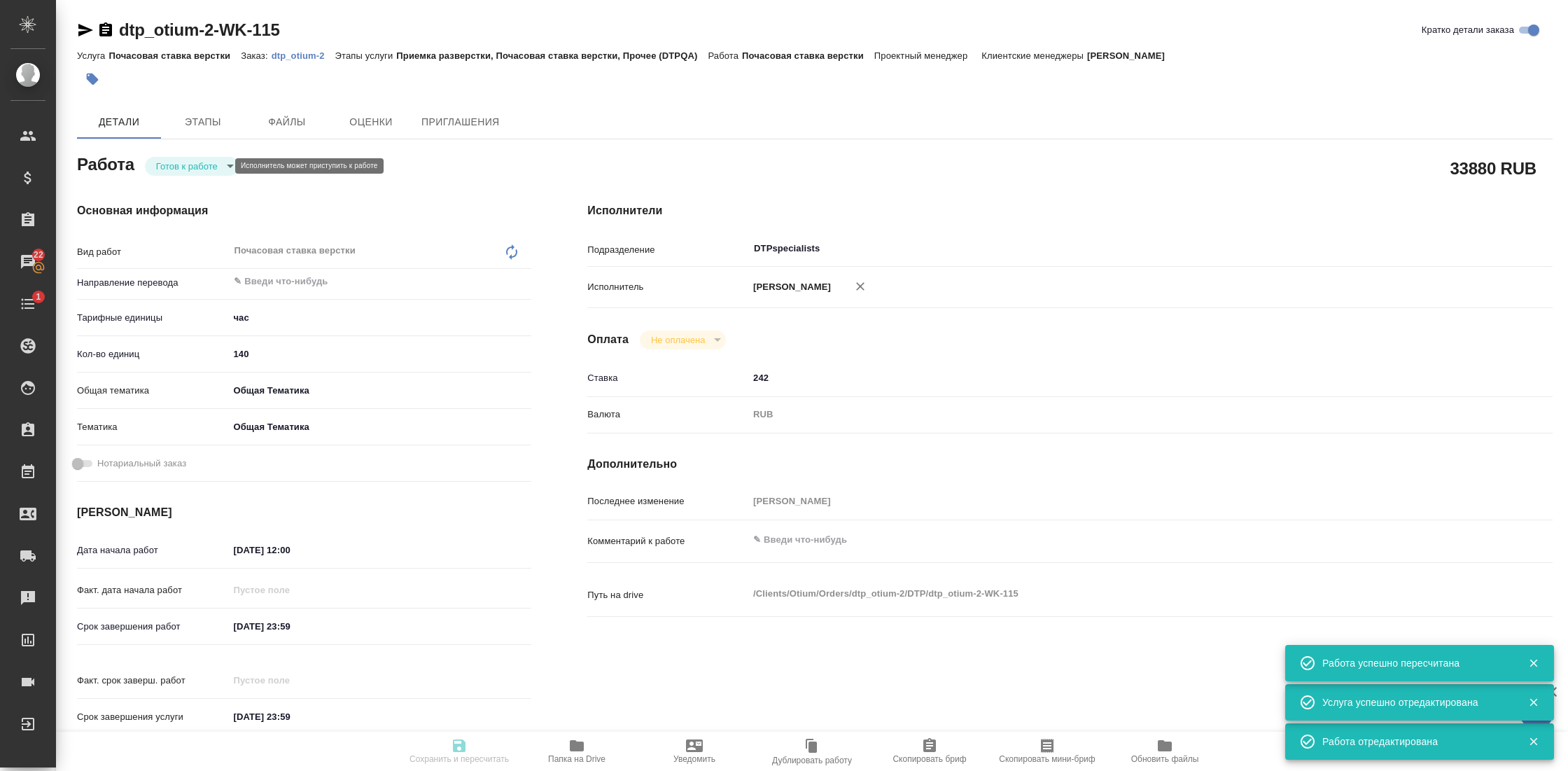
type input "obtem"
type input "6012b1ca196b0e5c9229a120"
type input "[DATE] 12:00"
type input "[DATE] 23:59"
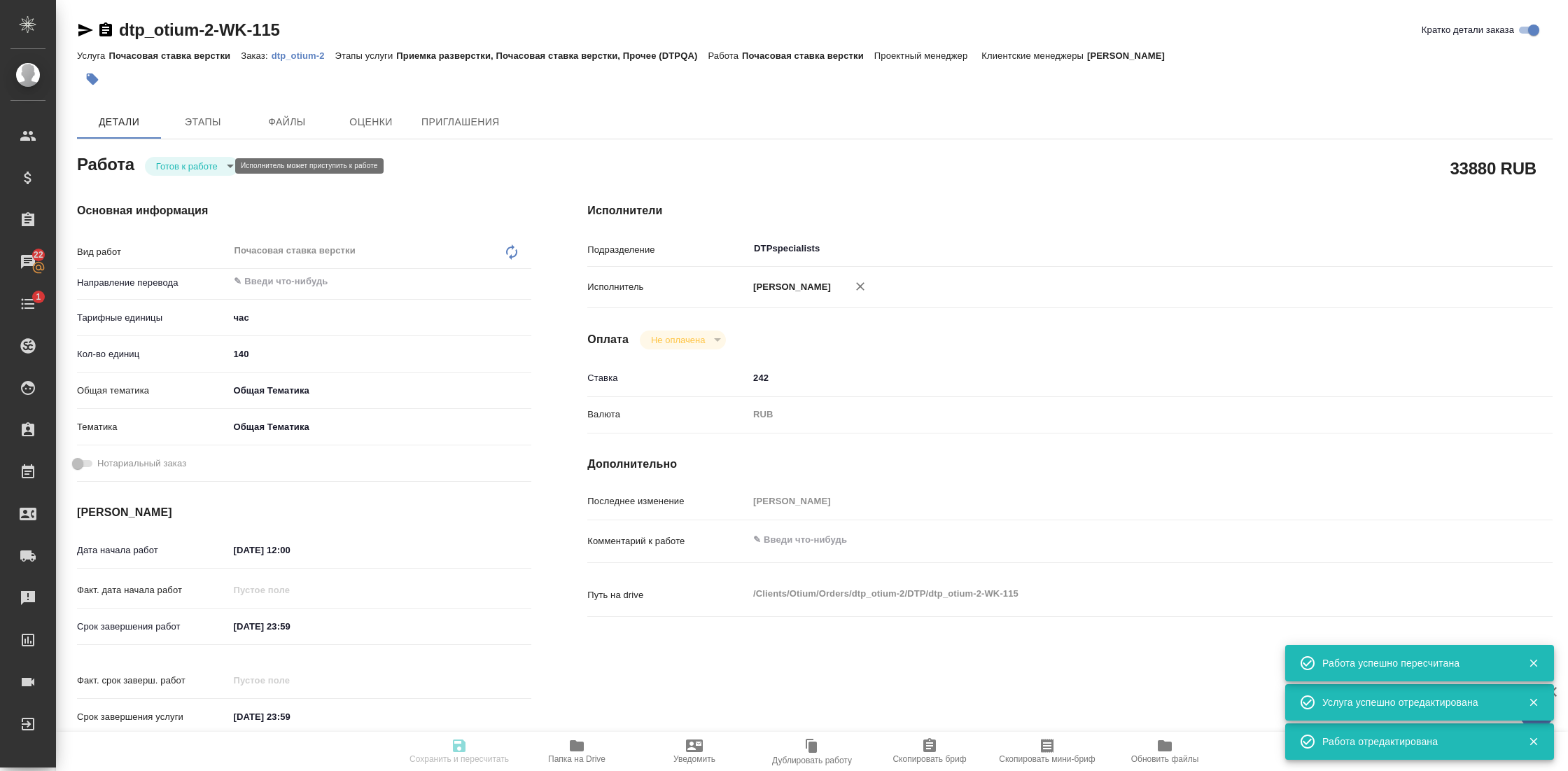
type input "DTPspecialists"
type input "notPayed"
type input "242"
type input "RUB"
type input "[PERSON_NAME]"
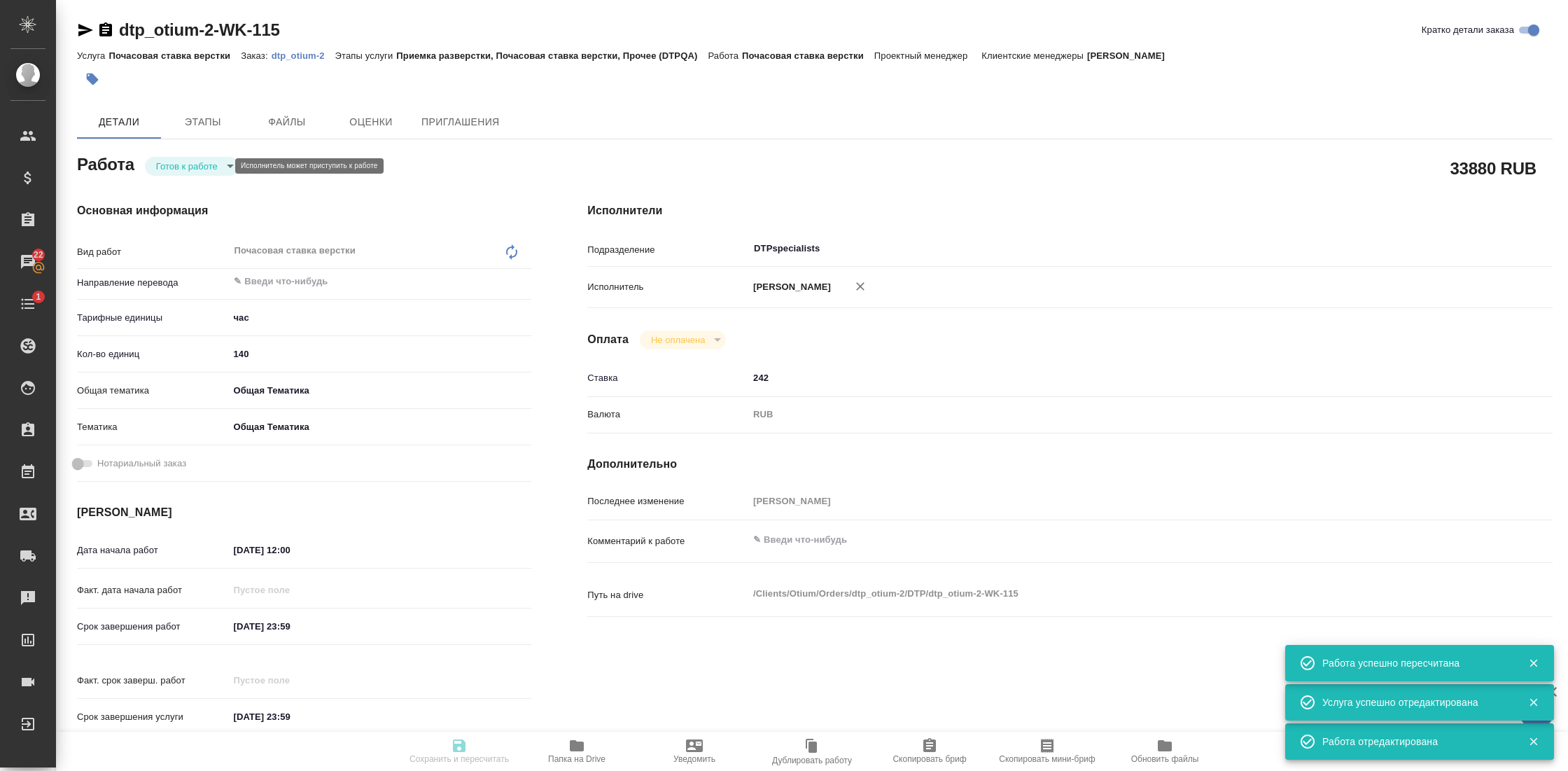
type textarea "x"
type textarea "/Clients/Оtium/Orders/dtp_otium-2/DTP/dtp_otium-2-WK-115"
type textarea "x"
type input "dtp_otium-2"
type input "Почасовая ставка верстки"
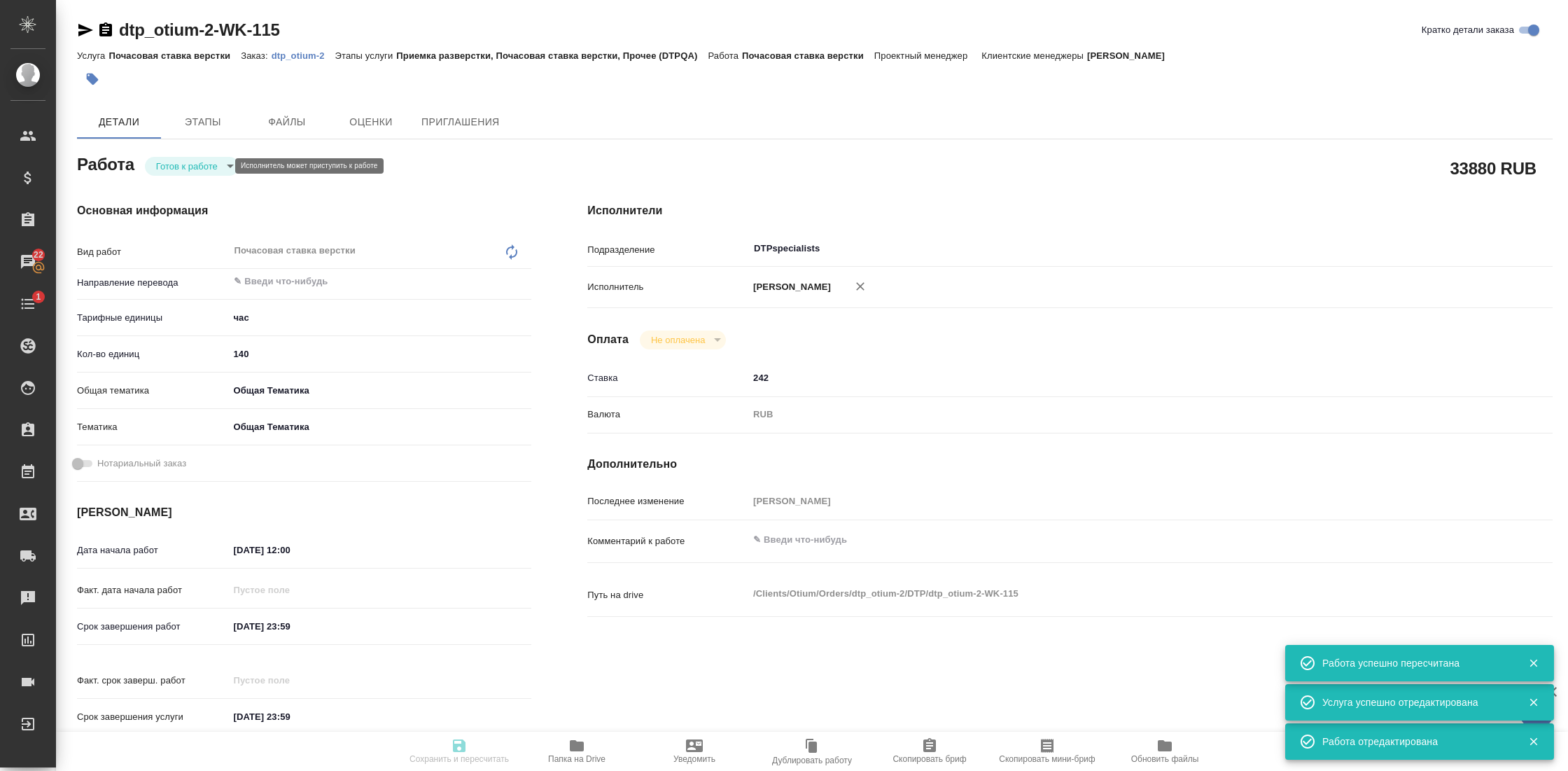
type input "Приемка разверстки, Почасовая ставка верстки, Прочее (DTPQA)"
type input "[PERSON_NAME]"
type input "/Clients/Оtium/Orders/dtp_otium-2"
type textarea "x"
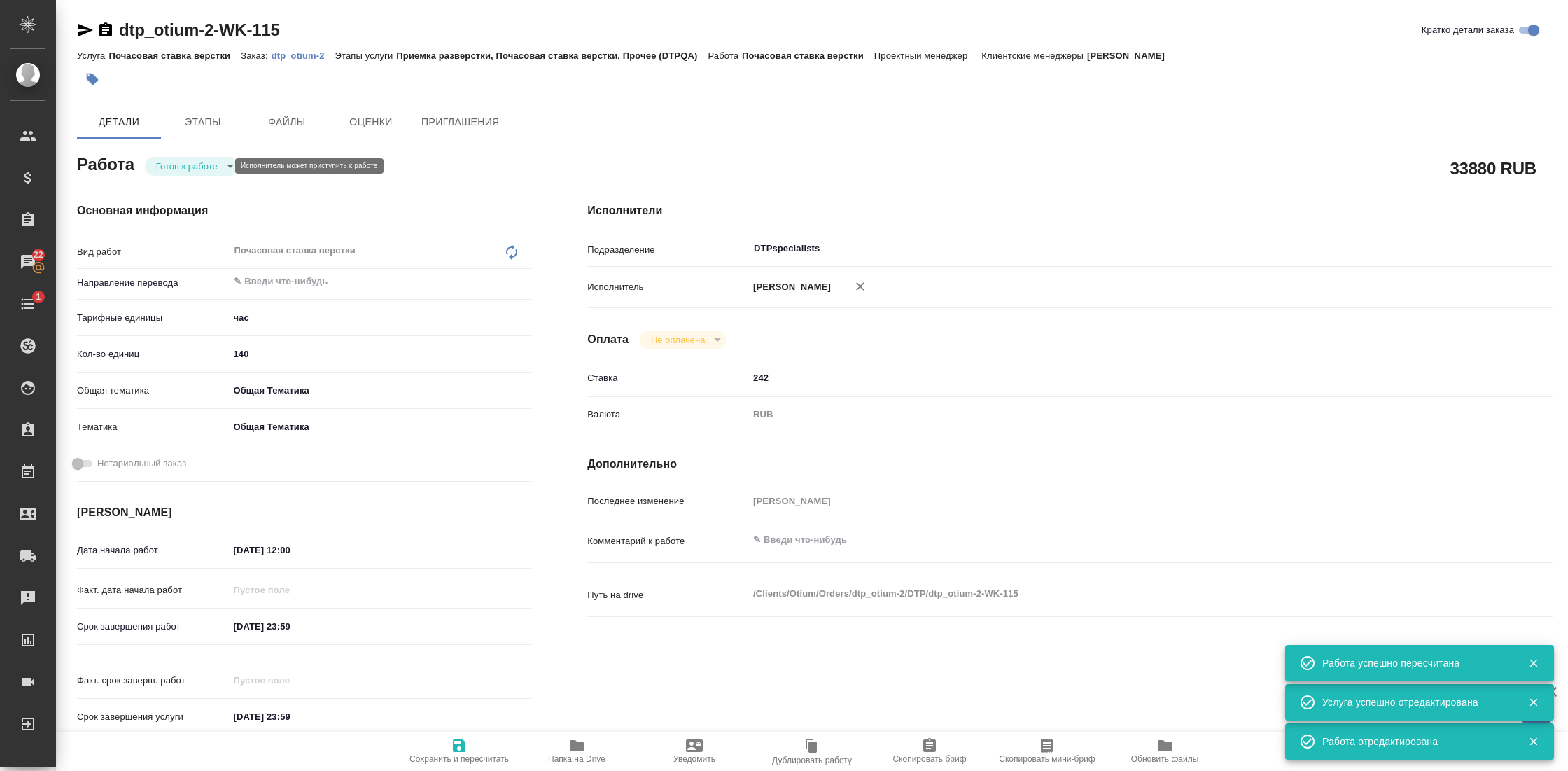
type textarea "x"
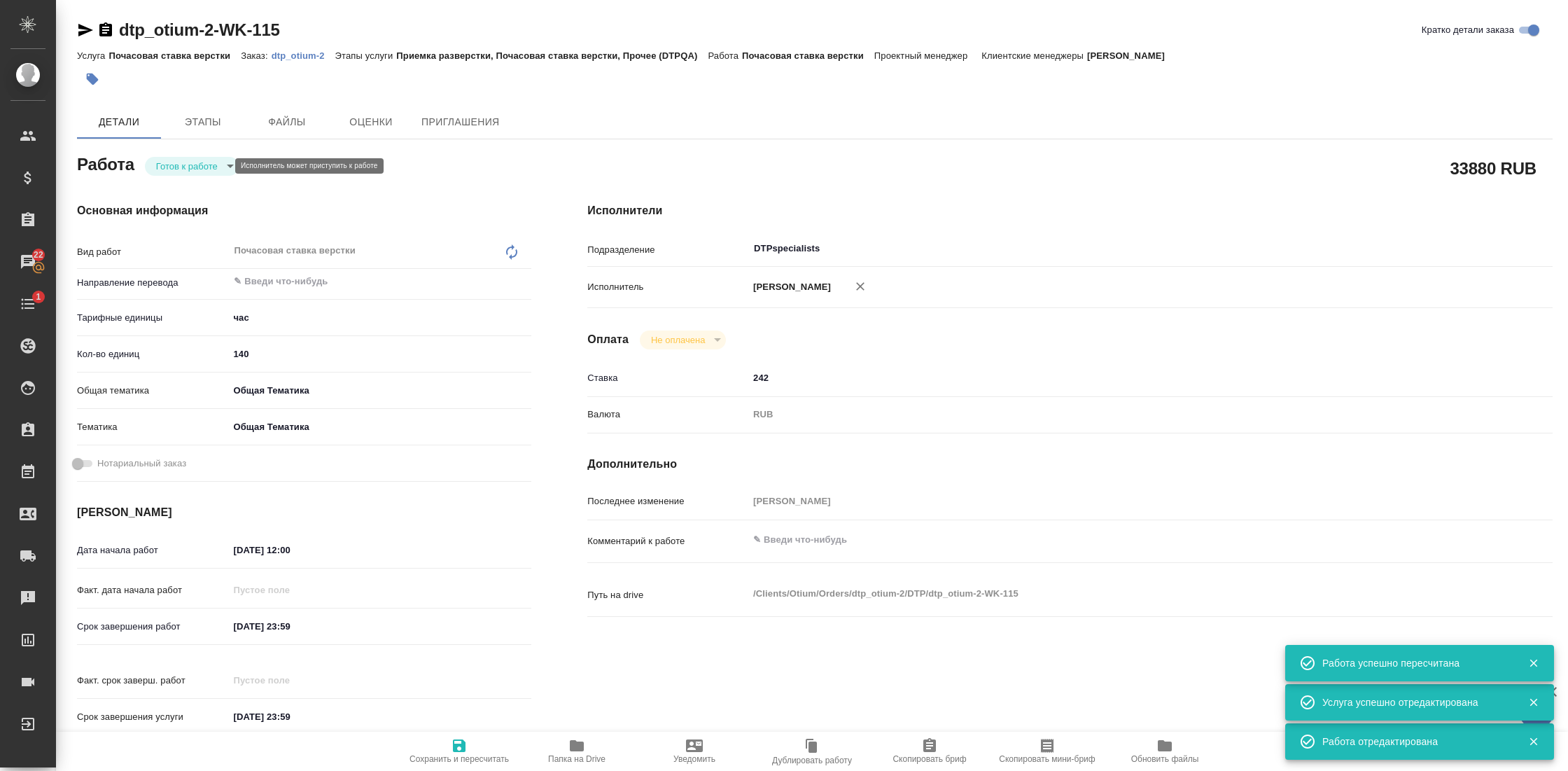
type textarea "x"
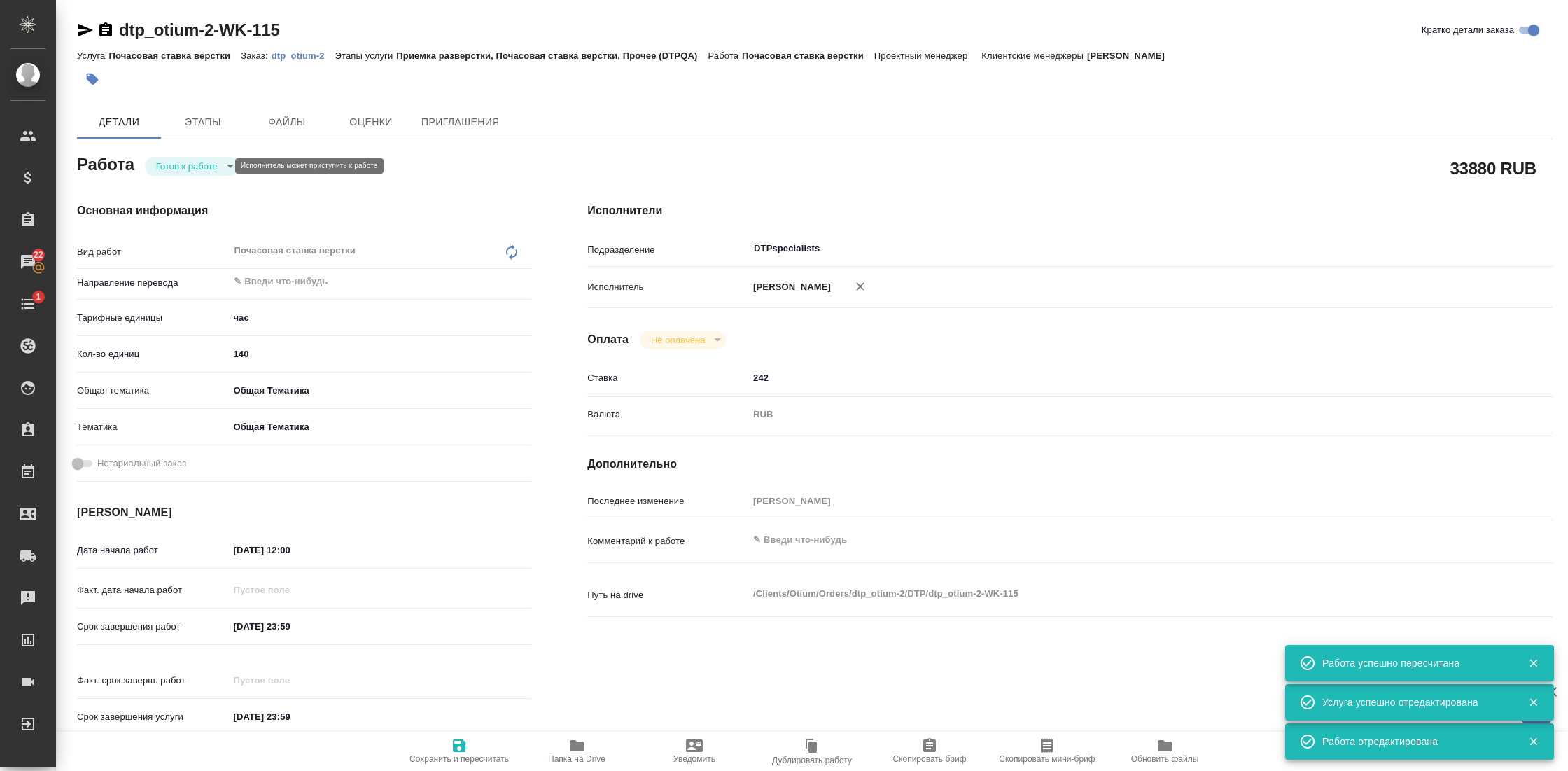
type textarea "x"
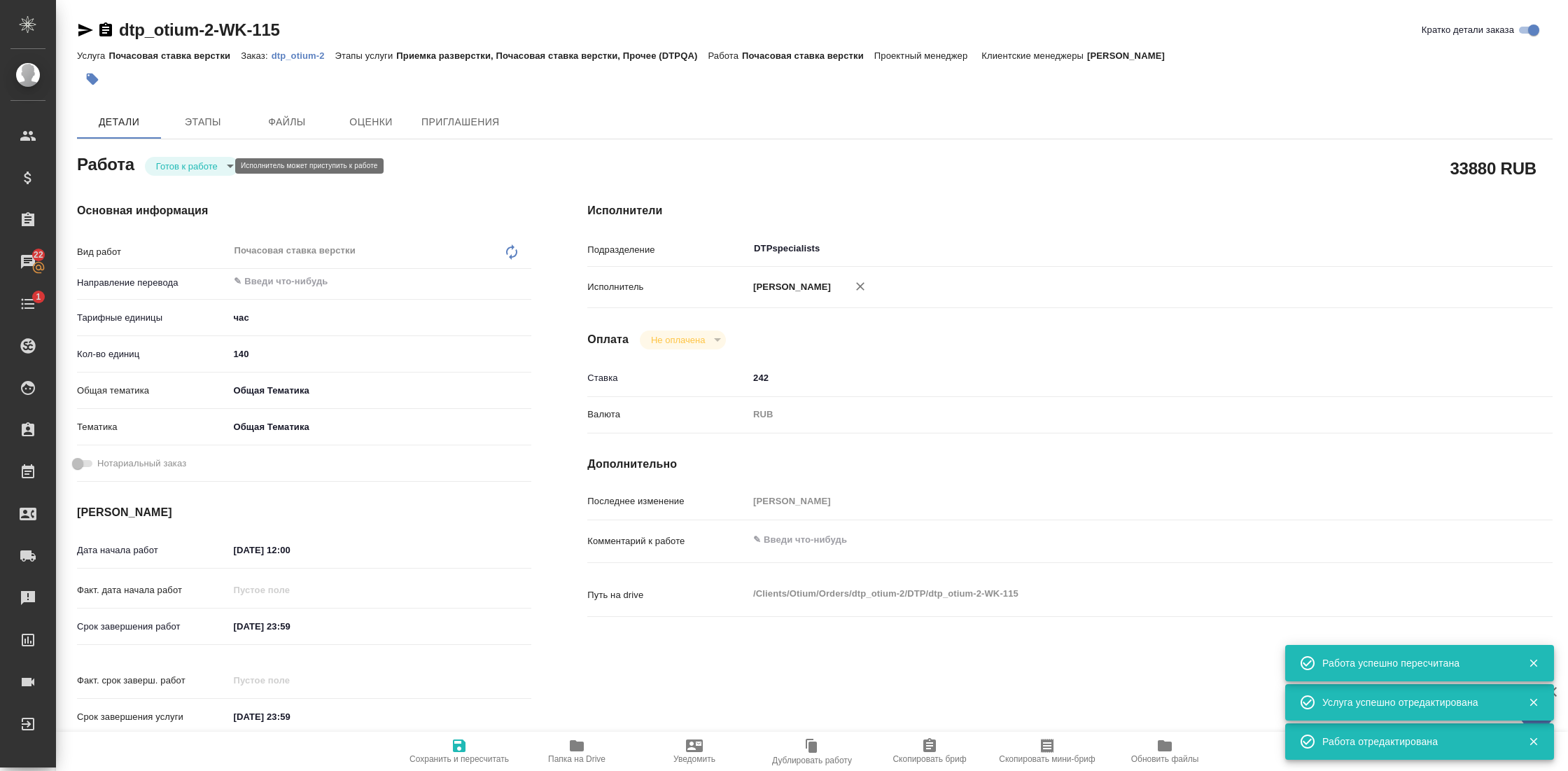
type textarea "x"
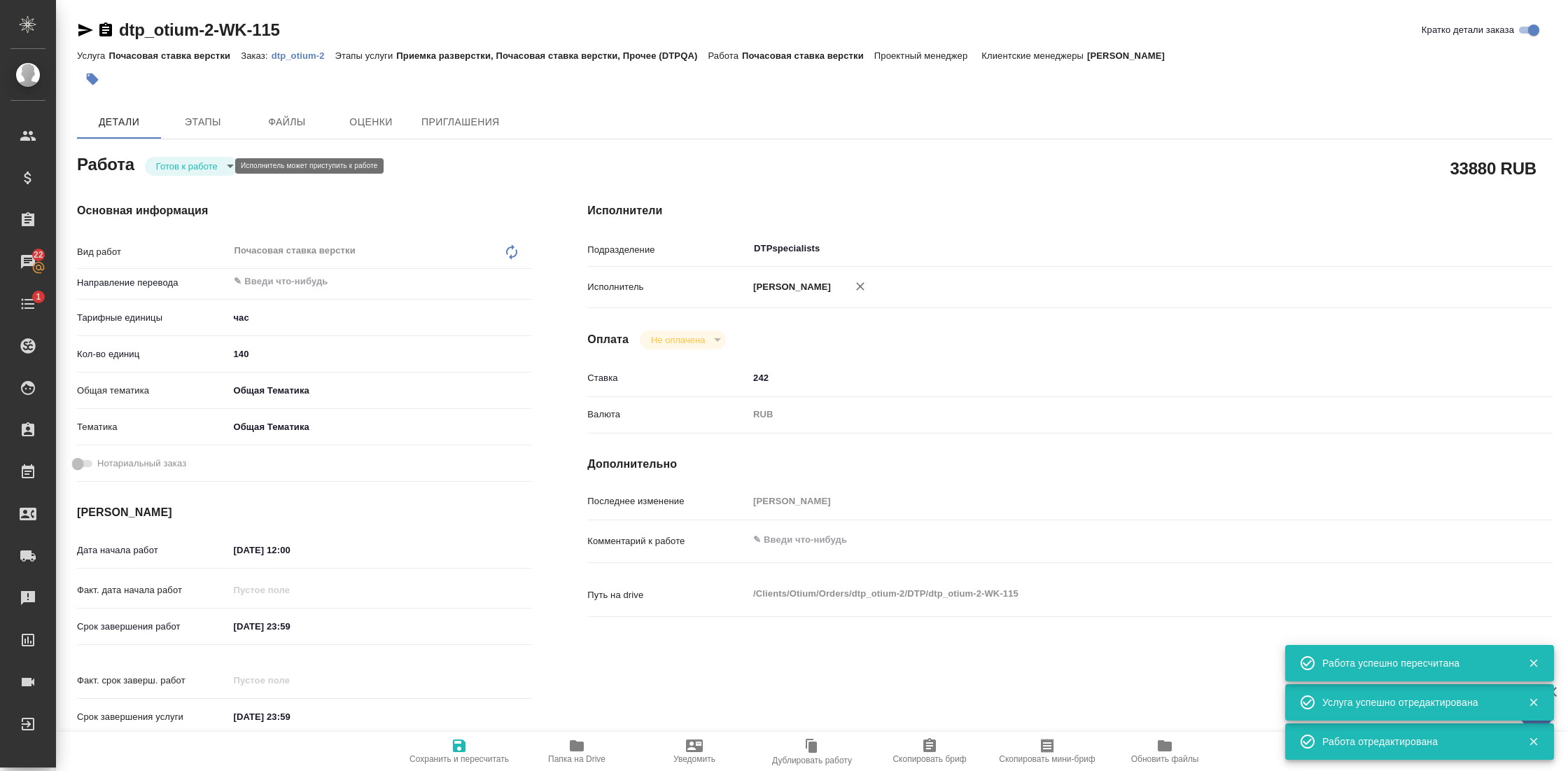
click at [193, 164] on body "🙏 .cls-1 fill:#fff; AWATERA Gostev [PERSON_NAME] Клиенты Спецификации Заказы 22…" at bounding box center [784, 385] width 1568 height 771
click at [188, 234] on li "Сдан" at bounding box center [193, 238] width 96 height 24
type textarea "x"
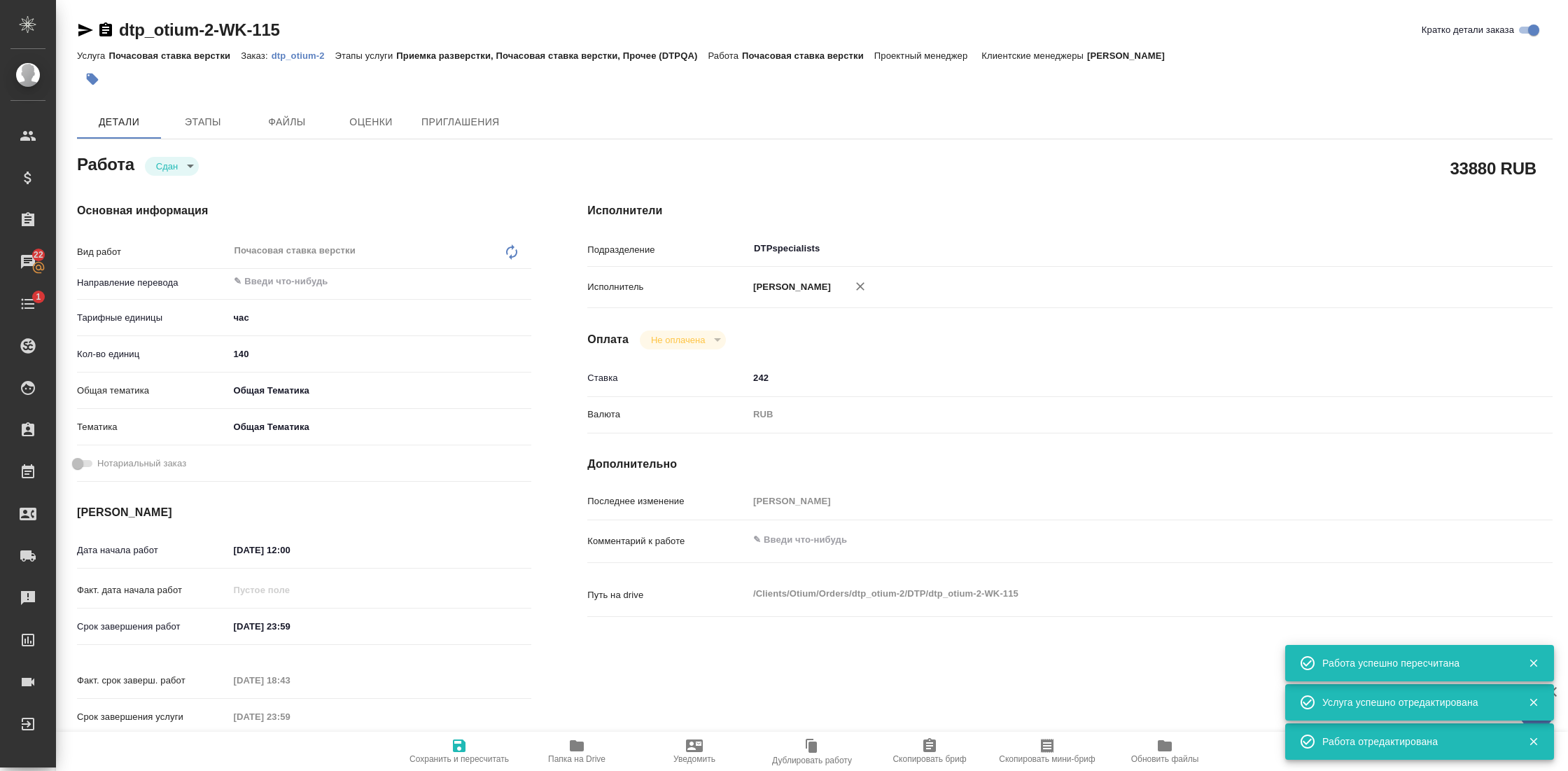
type textarea "x"
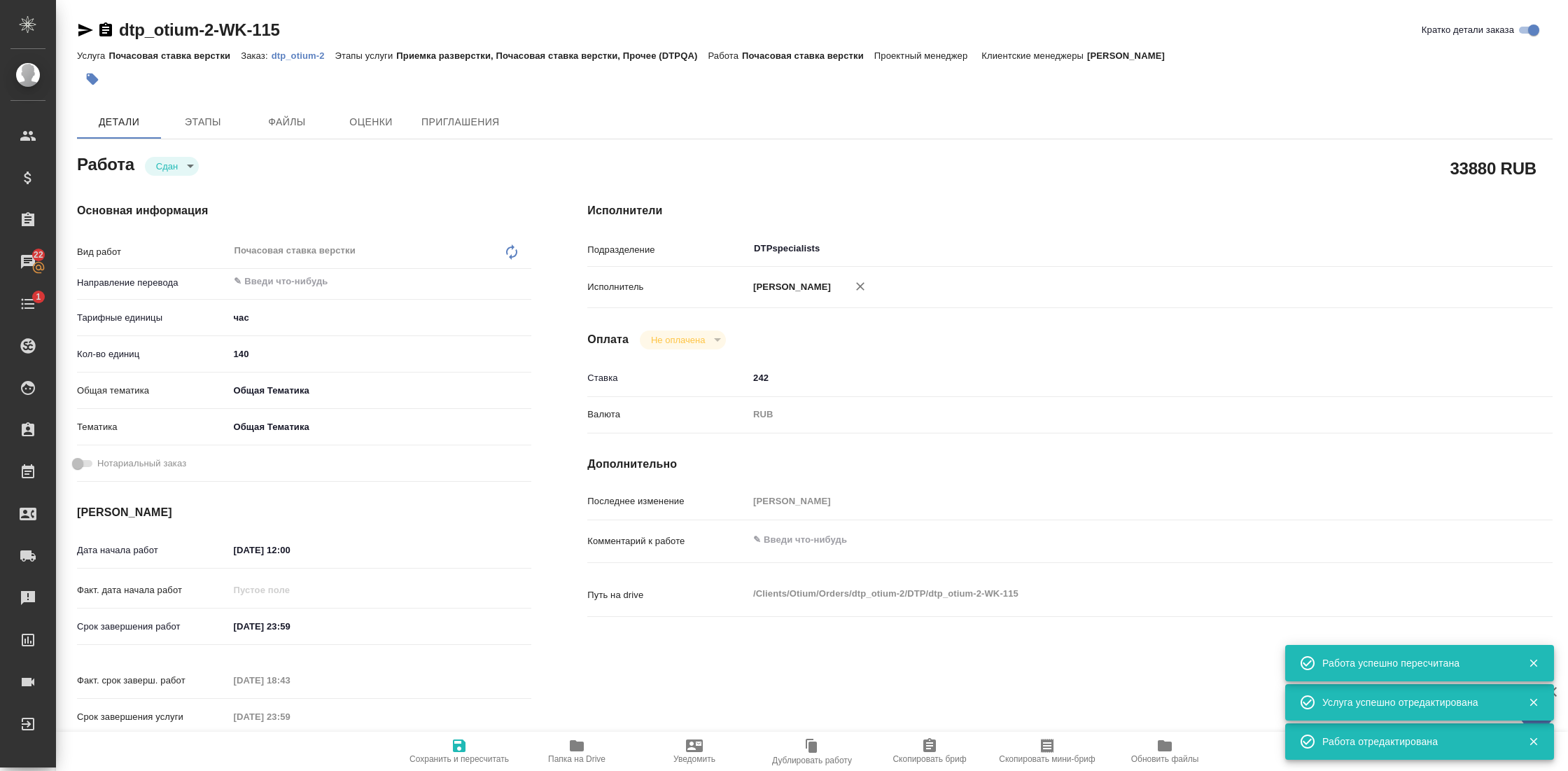
type textarea "x"
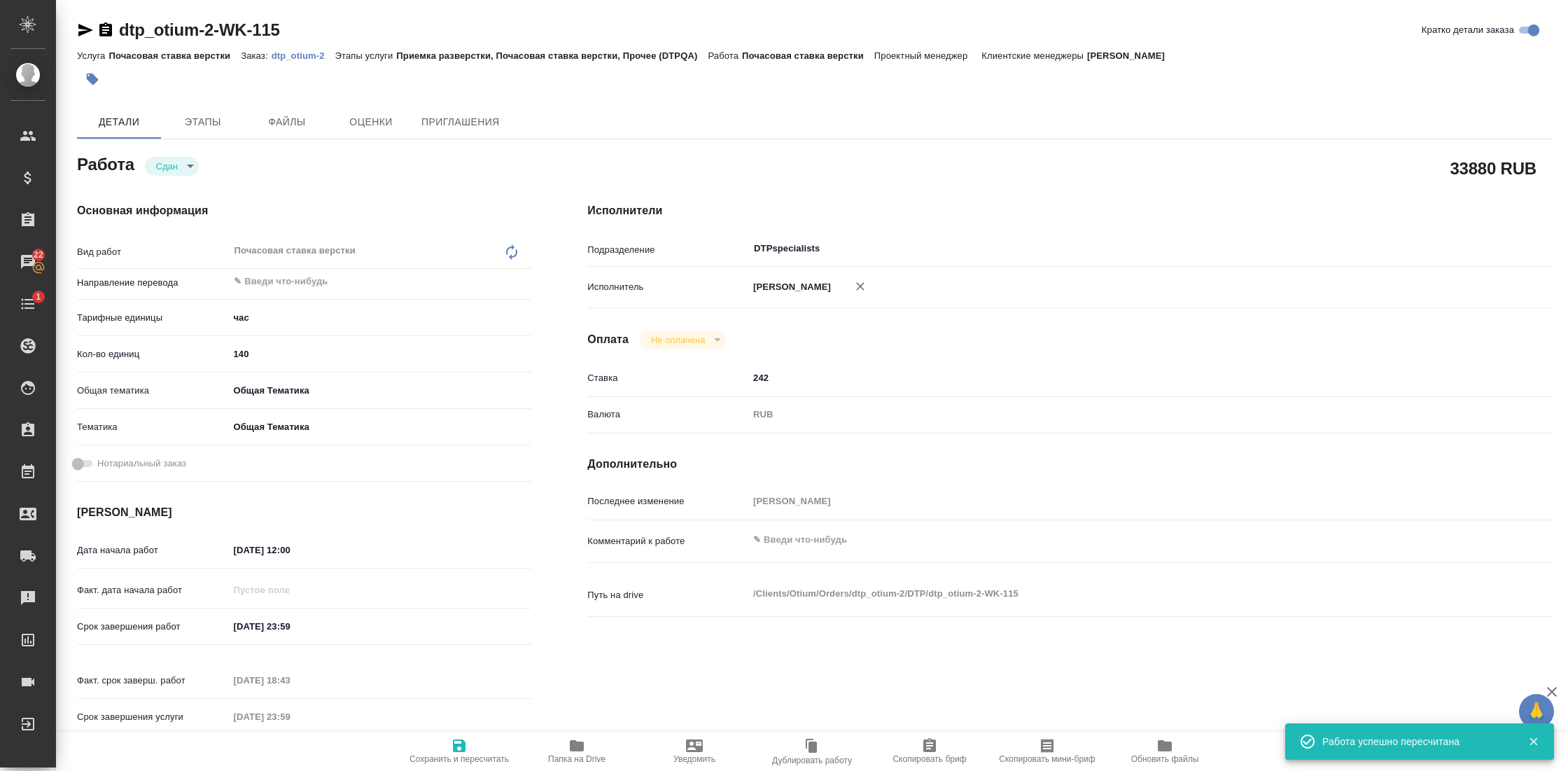
type textarea "x"
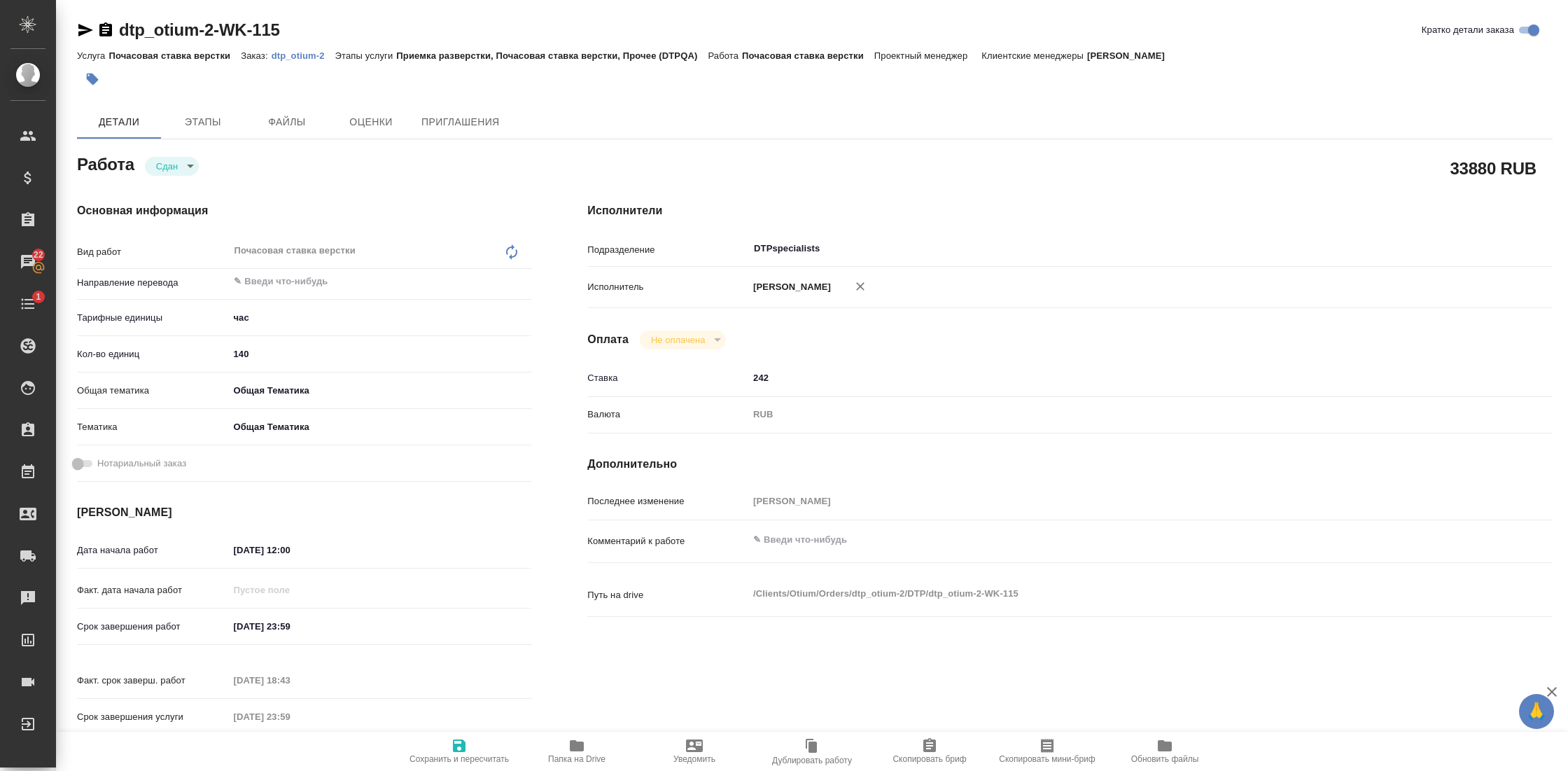
click at [101, 29] on icon "button" at bounding box center [105, 30] width 13 height 14
